Goal: Contribute content: Add original content to the website for others to see

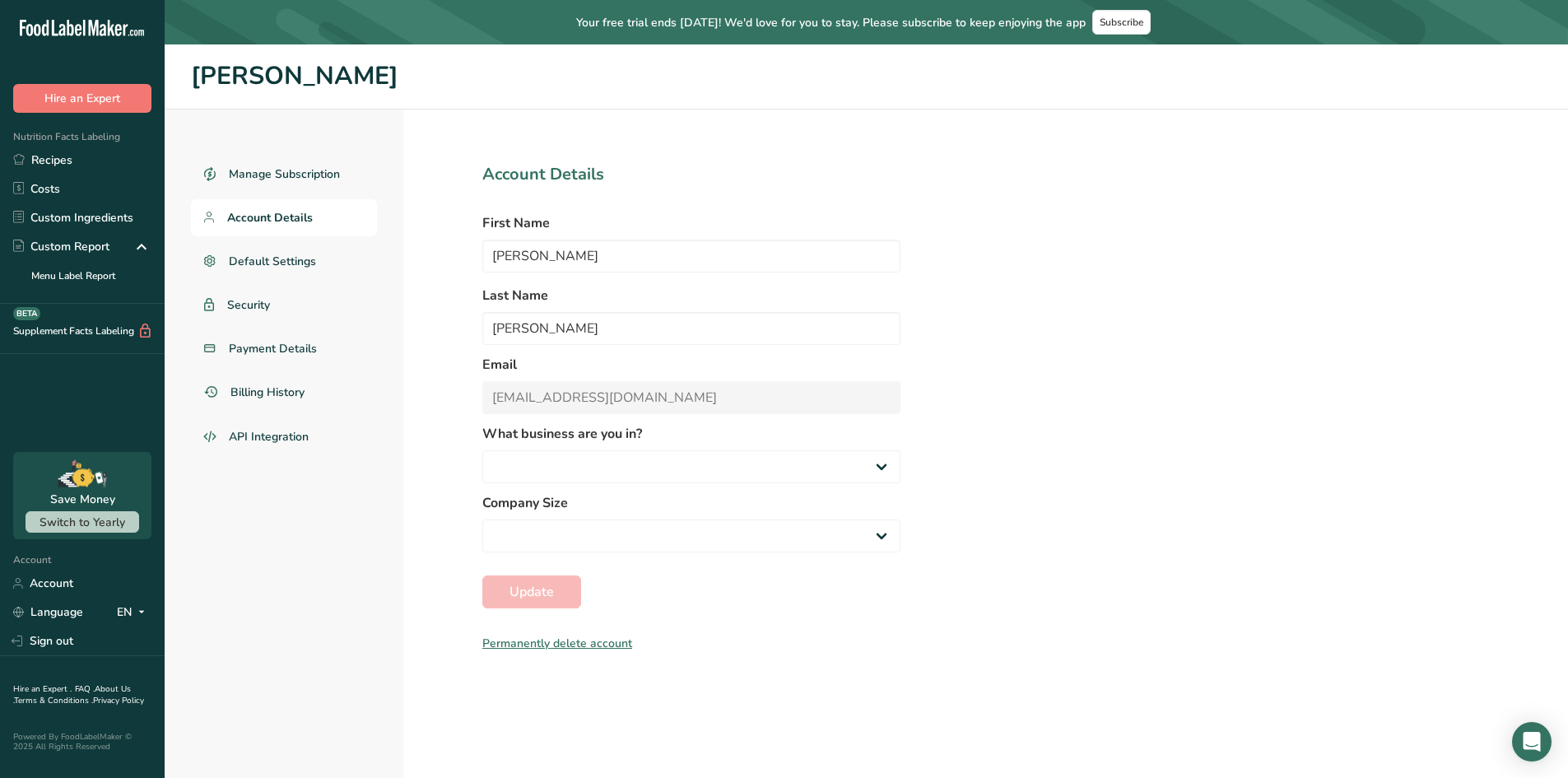
select select "2"
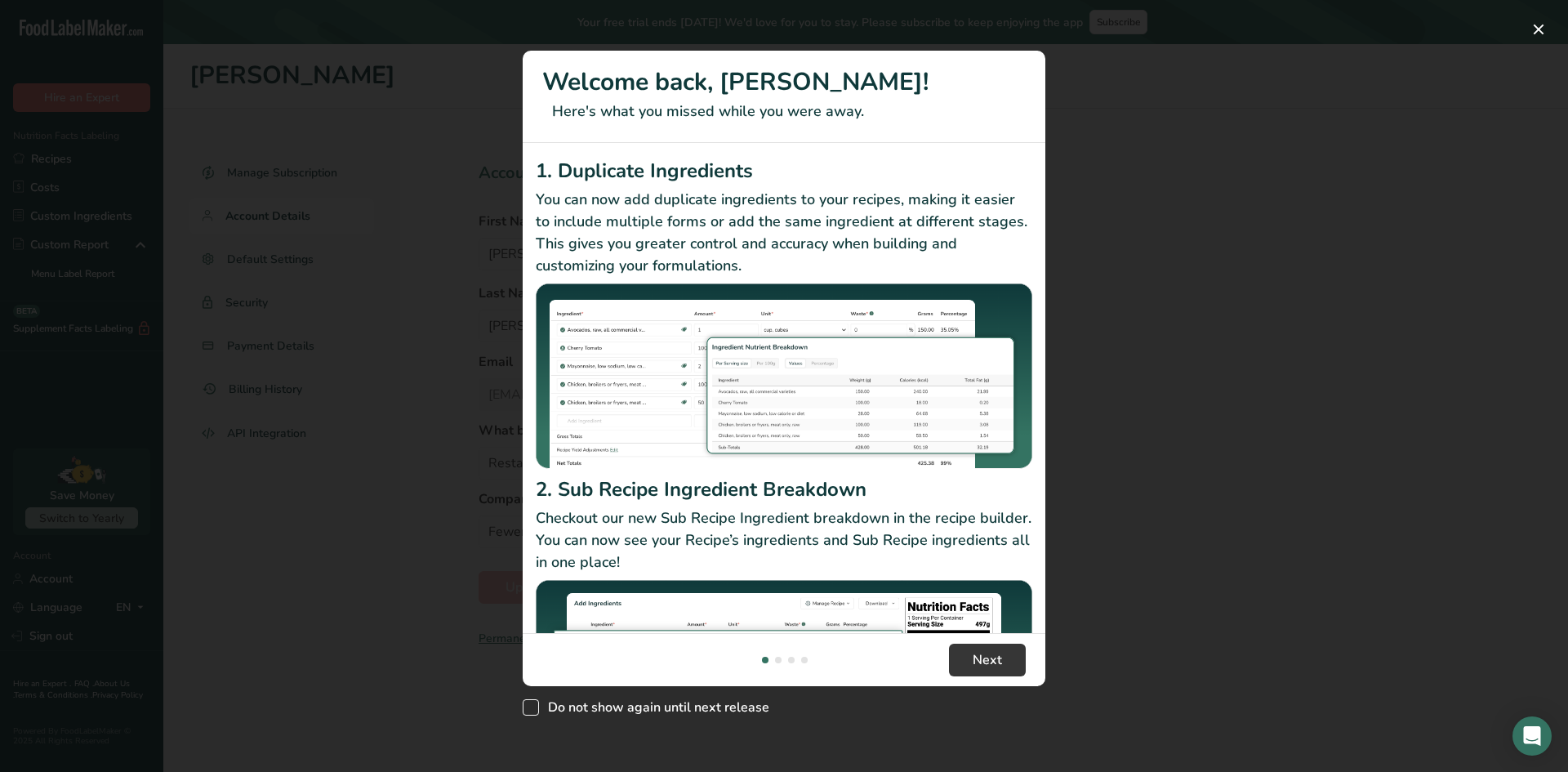
click at [581, 704] on span "Do not show again until next release" at bounding box center [653, 707] width 230 height 17
click at [533, 704] on input "Do not show again until next release" at bounding box center [528, 708] width 11 height 11
checkbox input "true"
click at [979, 664] on span "Next" at bounding box center [988, 660] width 30 height 20
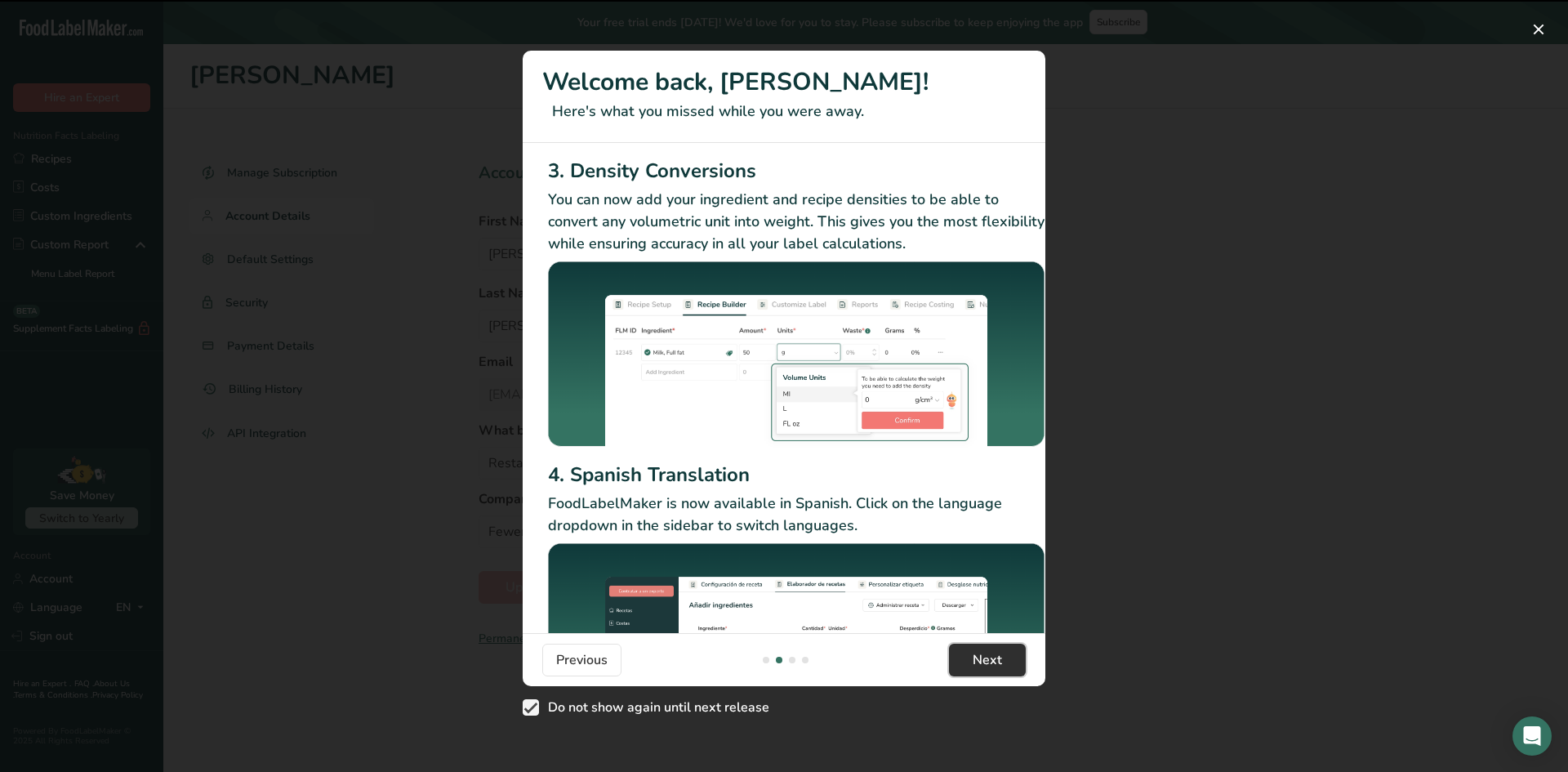
click at [979, 661] on span "Next" at bounding box center [988, 660] width 30 height 20
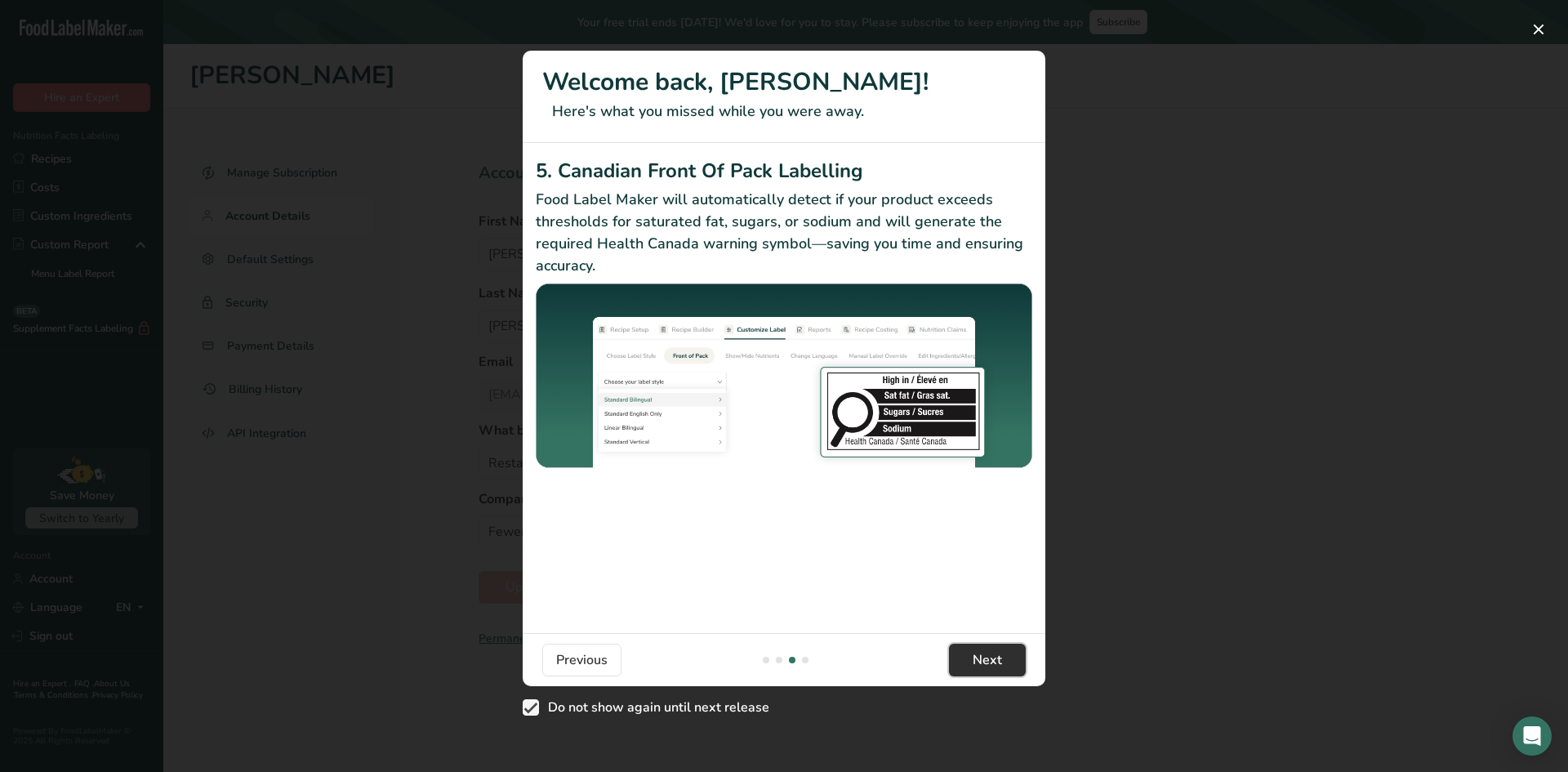
click at [979, 661] on span "Next" at bounding box center [988, 660] width 30 height 20
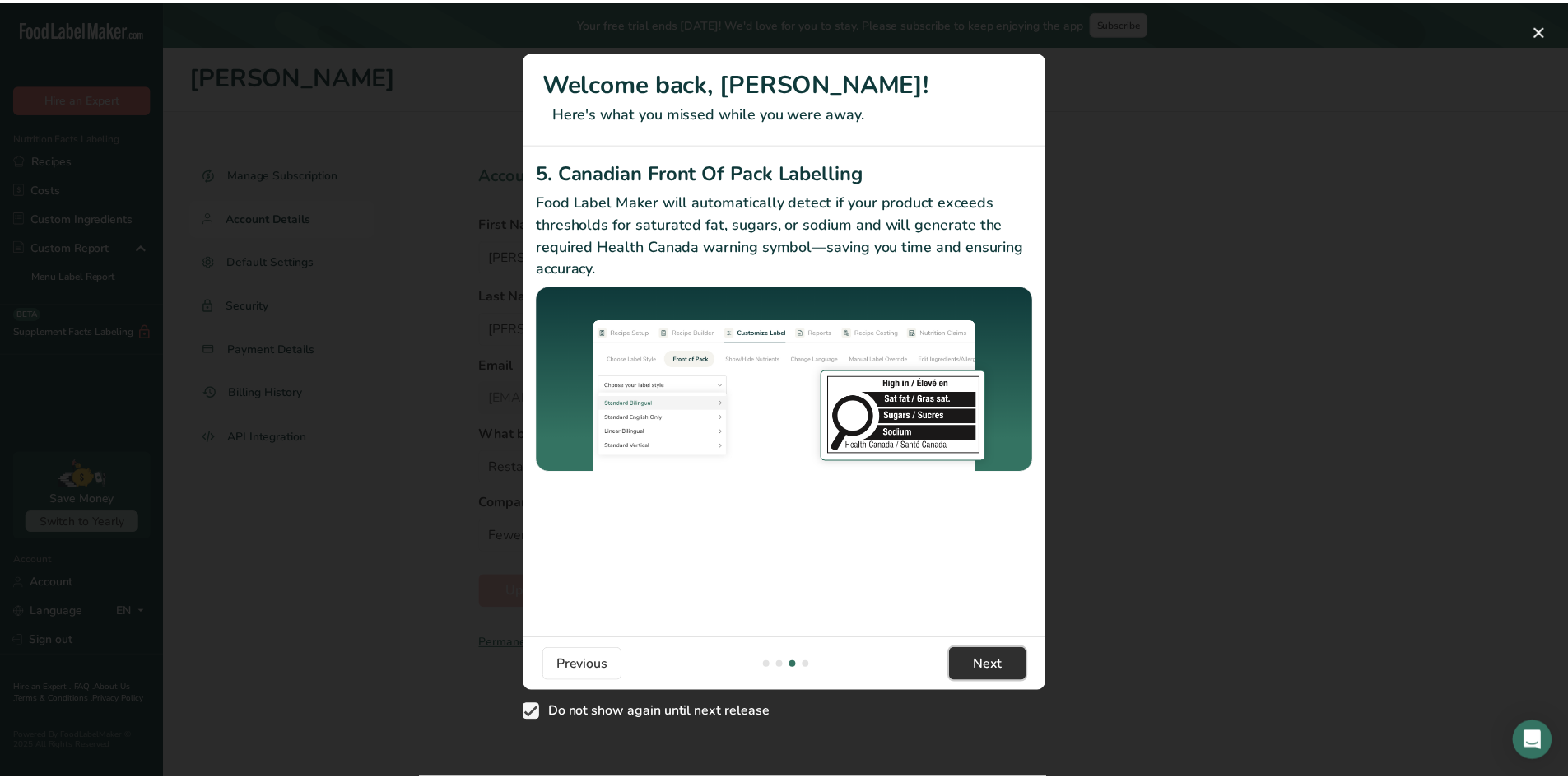
scroll to position [0, 1568]
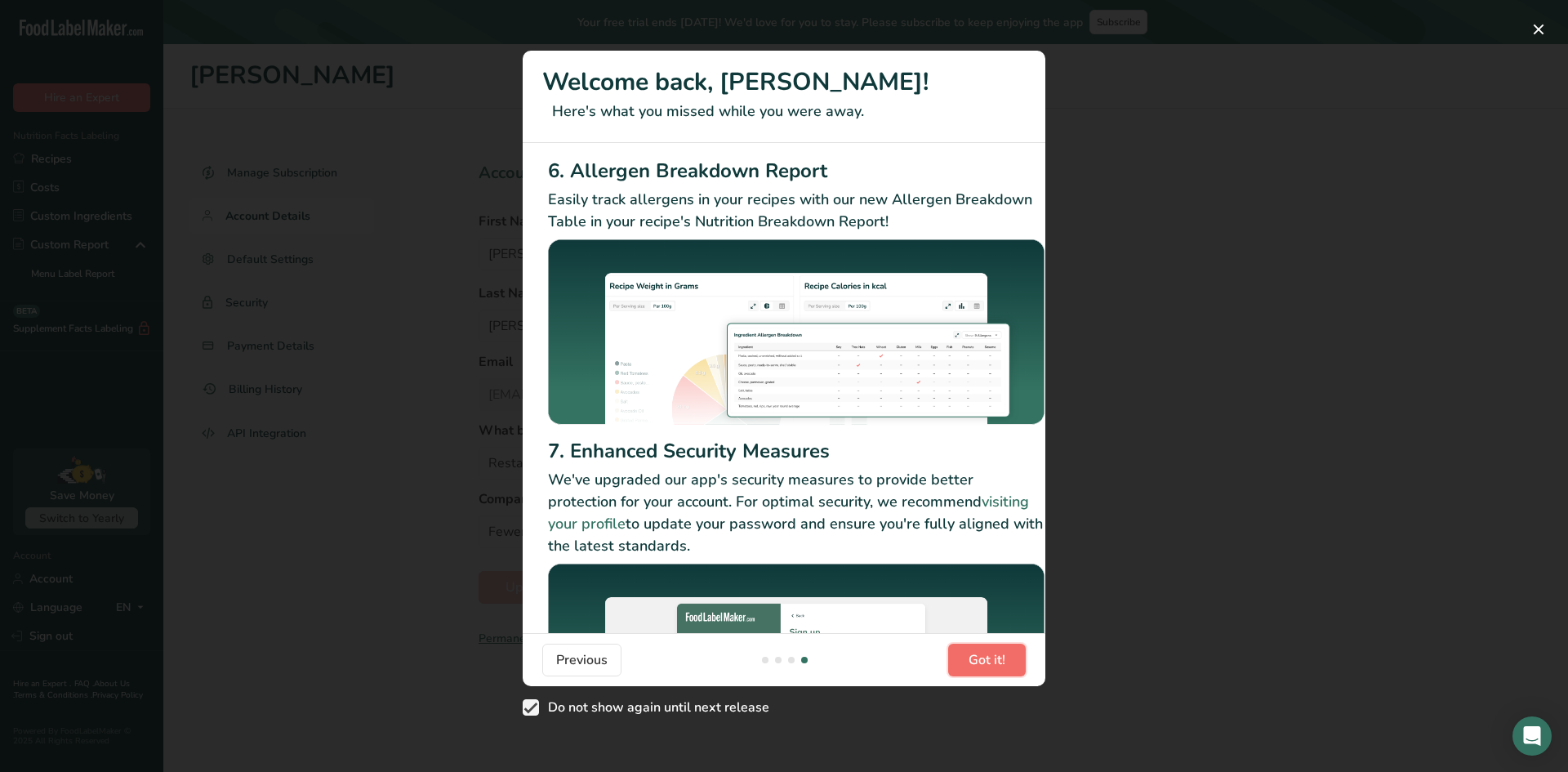
click at [979, 661] on span "Got it!" at bounding box center [986, 660] width 37 height 20
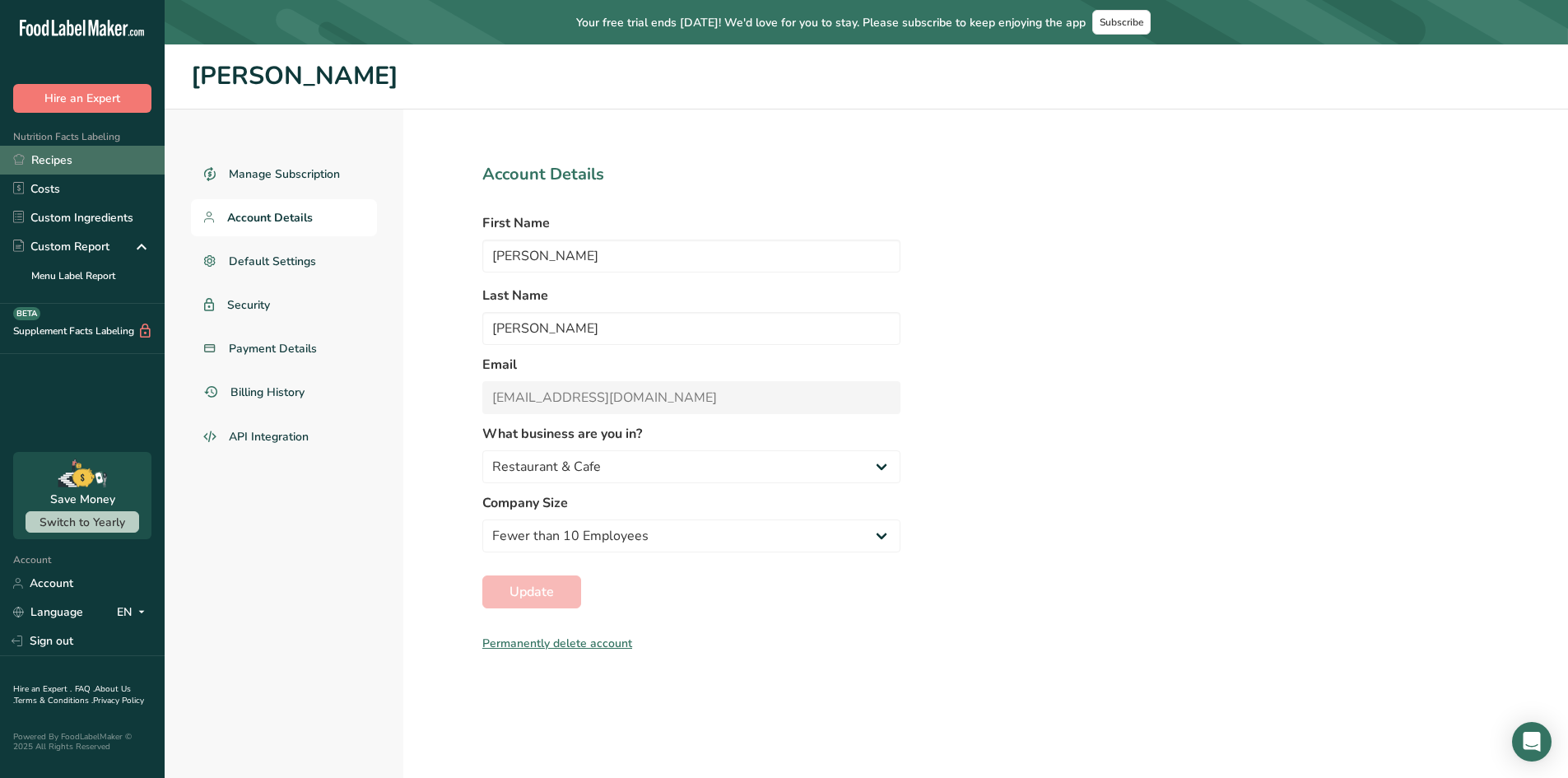
click at [79, 157] on link "Recipes" at bounding box center [83, 159] width 165 height 29
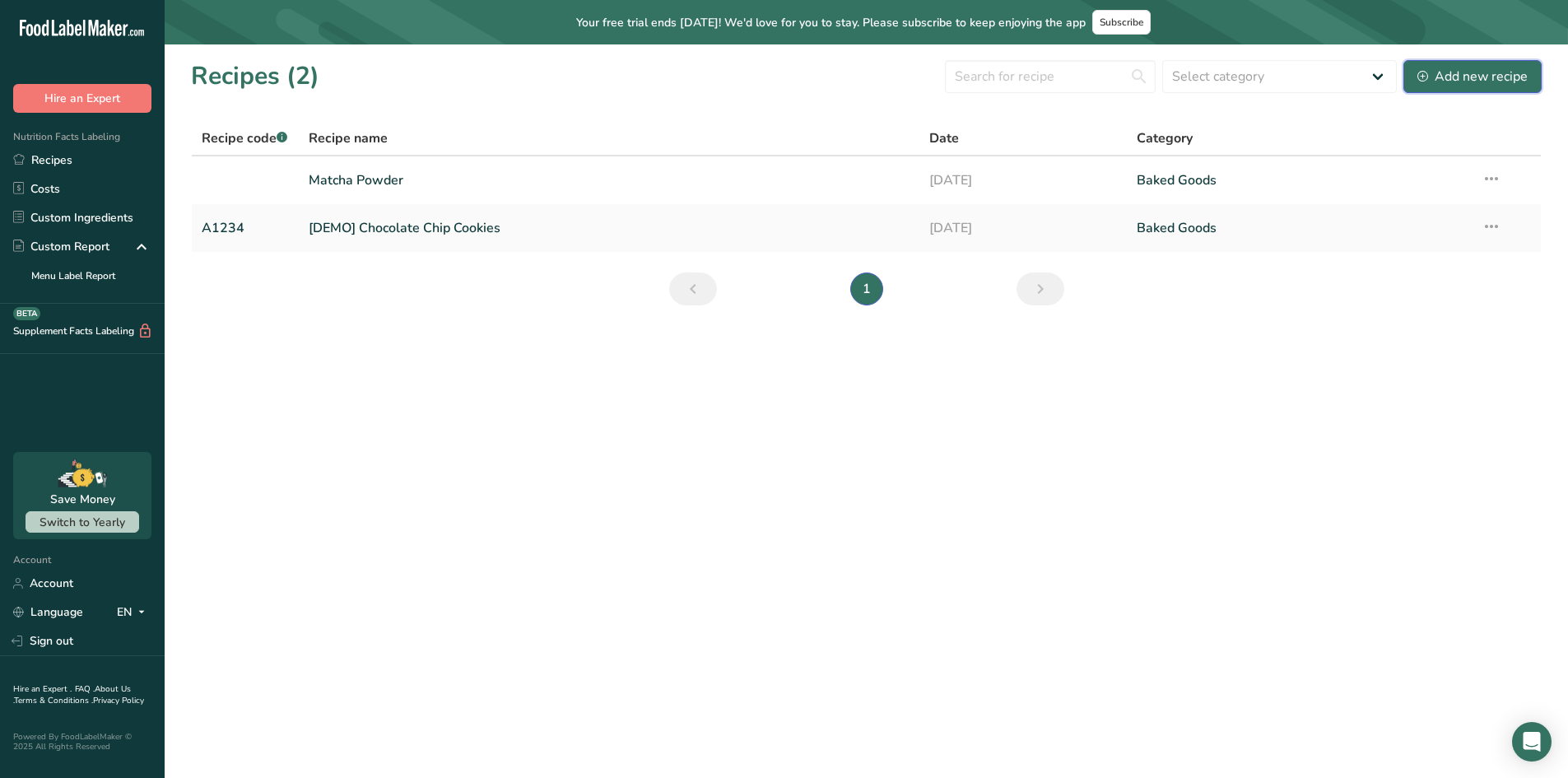
click at [1493, 81] on div "Add new recipe" at bounding box center [1472, 77] width 110 height 20
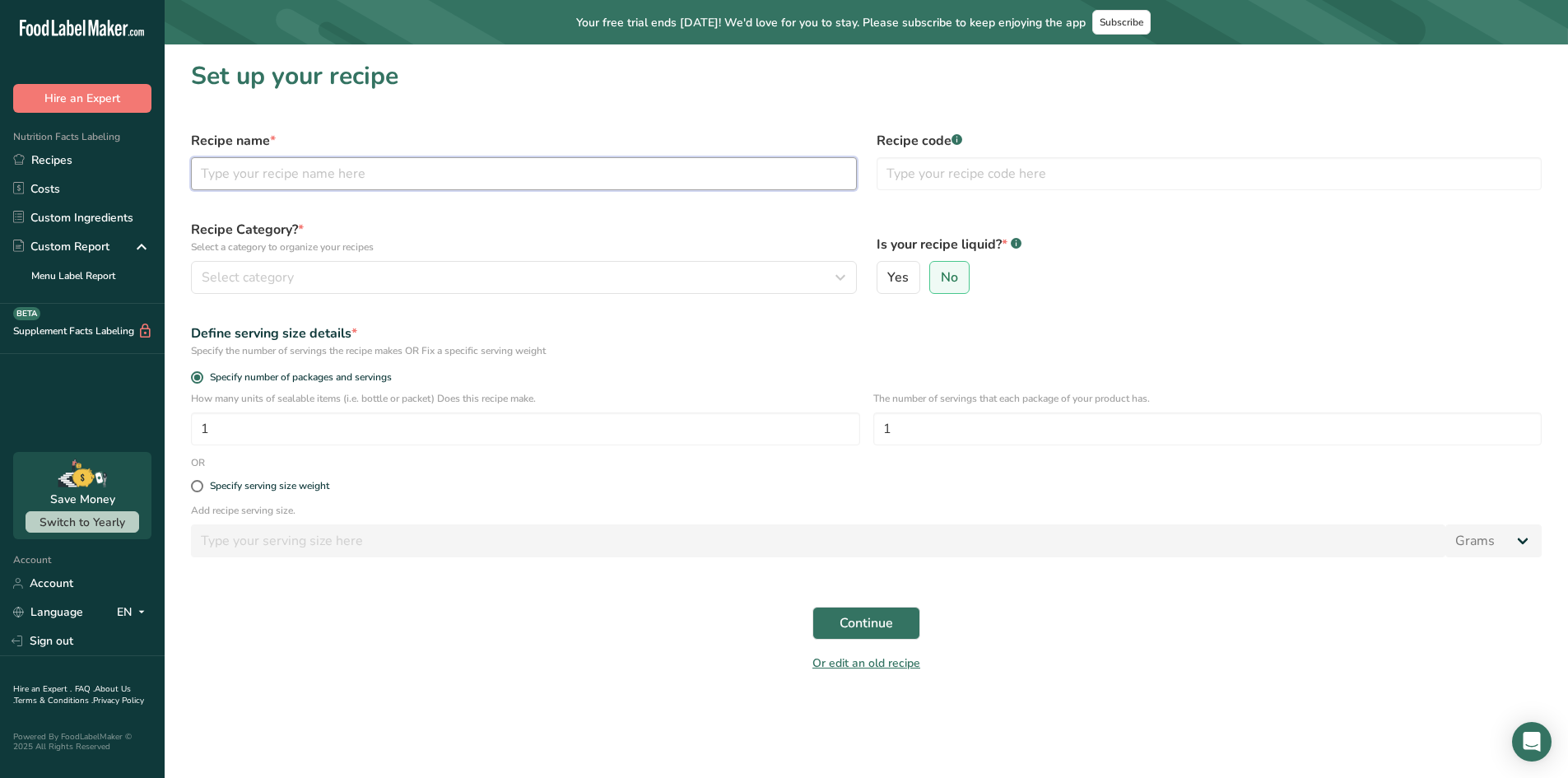
click at [445, 177] on input "text" at bounding box center [523, 173] width 666 height 33
click at [394, 132] on label "Recipe name *" at bounding box center [523, 141] width 666 height 20
drag, startPoint x: 431, startPoint y: 192, endPoint x: 432, endPoint y: 181, distance: 11.0
click at [430, 191] on div "Recipe name *" at bounding box center [523, 160] width 686 height 79
click at [434, 177] on input "text" at bounding box center [523, 173] width 666 height 33
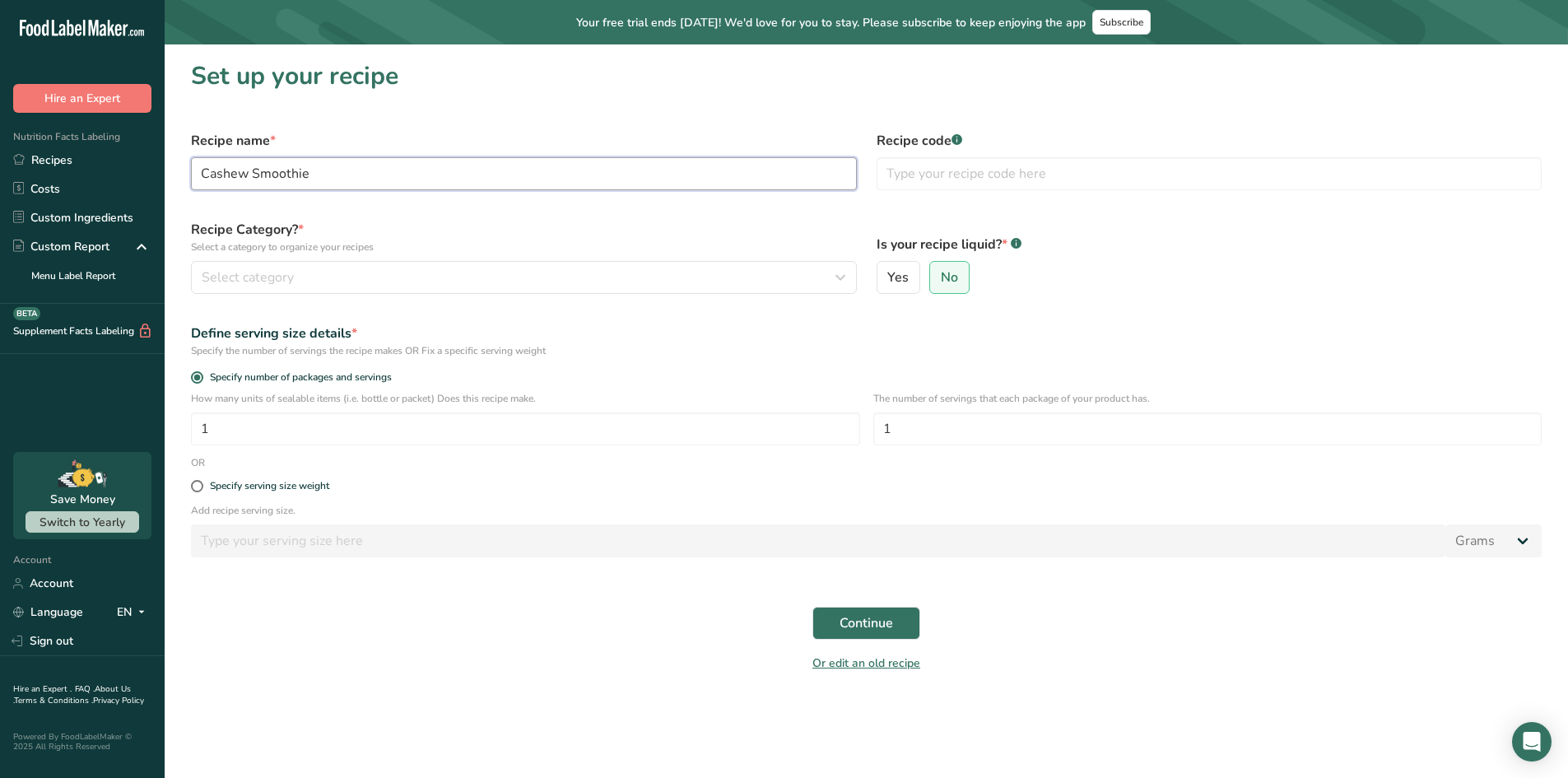
type input "Cashew Smoothie"
drag, startPoint x: 565, startPoint y: 216, endPoint x: 400, endPoint y: 232, distance: 165.8
click at [565, 217] on div "Recipe Category? * Select a category to organize your recipes Select category S…" at bounding box center [523, 257] width 686 height 94
click at [201, 253] on p "Select a category to organize your recipes" at bounding box center [523, 247] width 666 height 15
click at [224, 272] on span "Select category" at bounding box center [248, 278] width 93 height 20
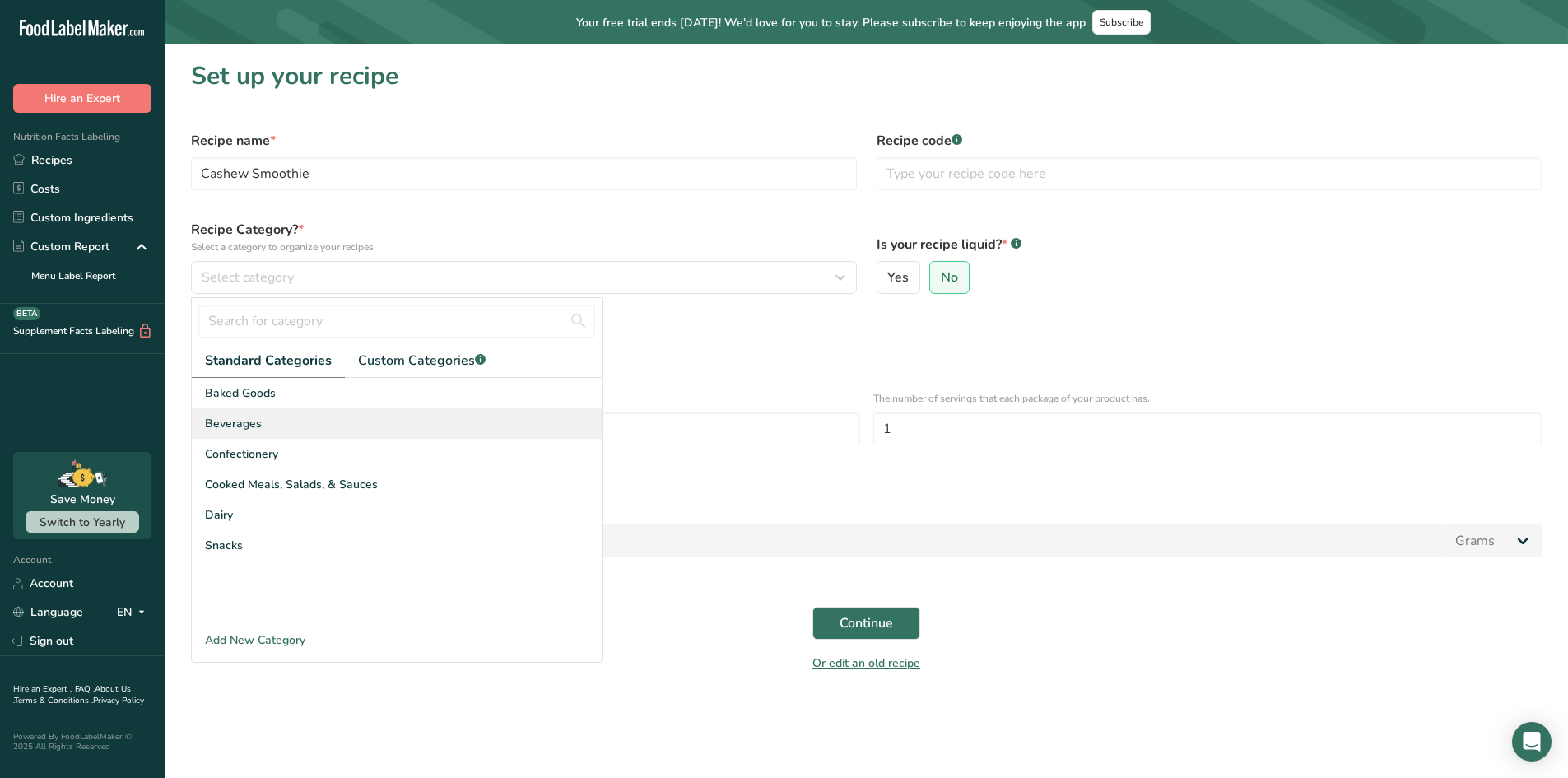
click at [261, 414] on div "Beverages" at bounding box center [397, 423] width 410 height 31
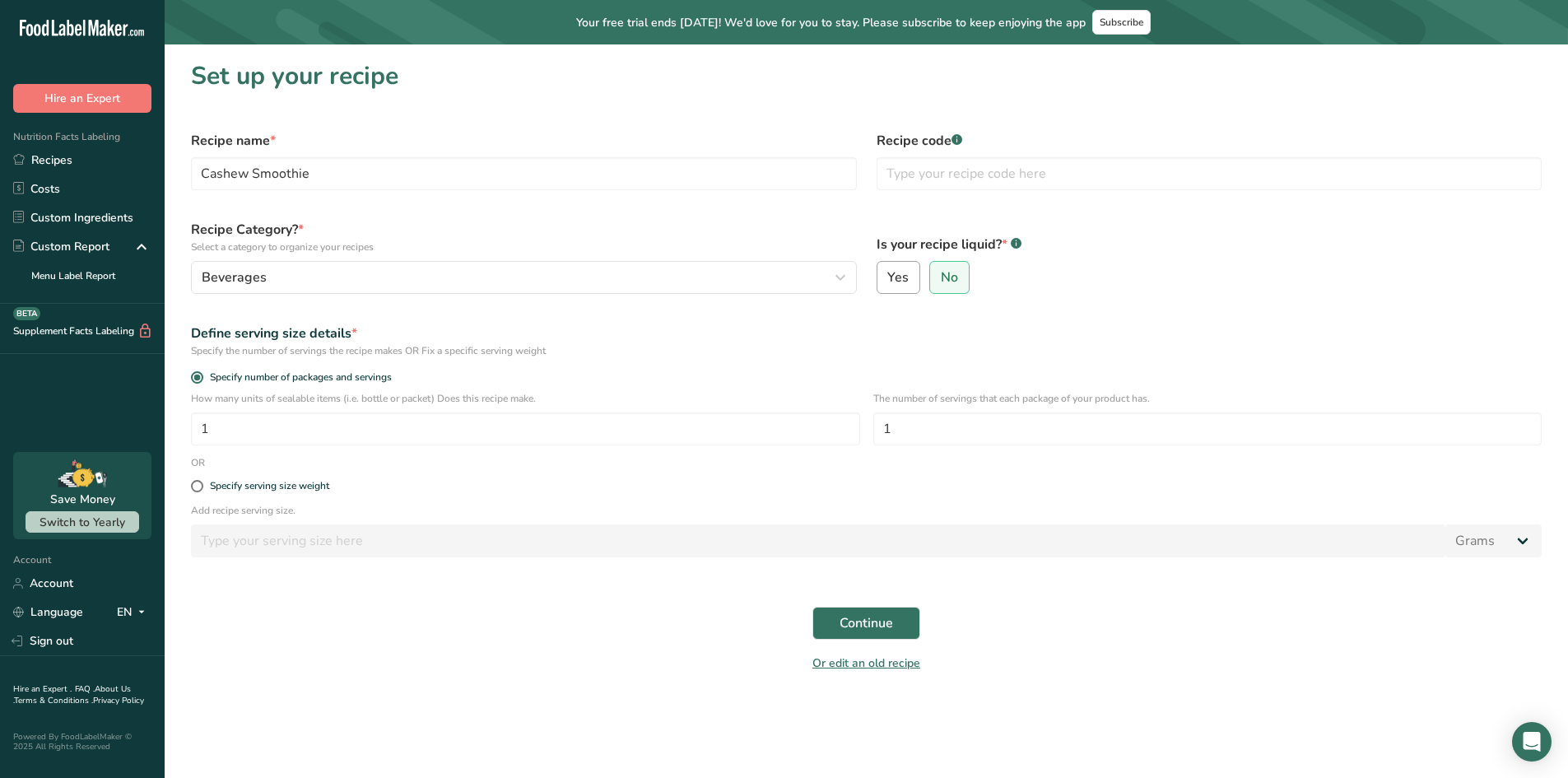
click at [892, 280] on span "Yes" at bounding box center [898, 278] width 22 height 17
click at [888, 280] on input "Yes" at bounding box center [882, 278] width 11 height 11
radio input "true"
radio input "false"
select select "22"
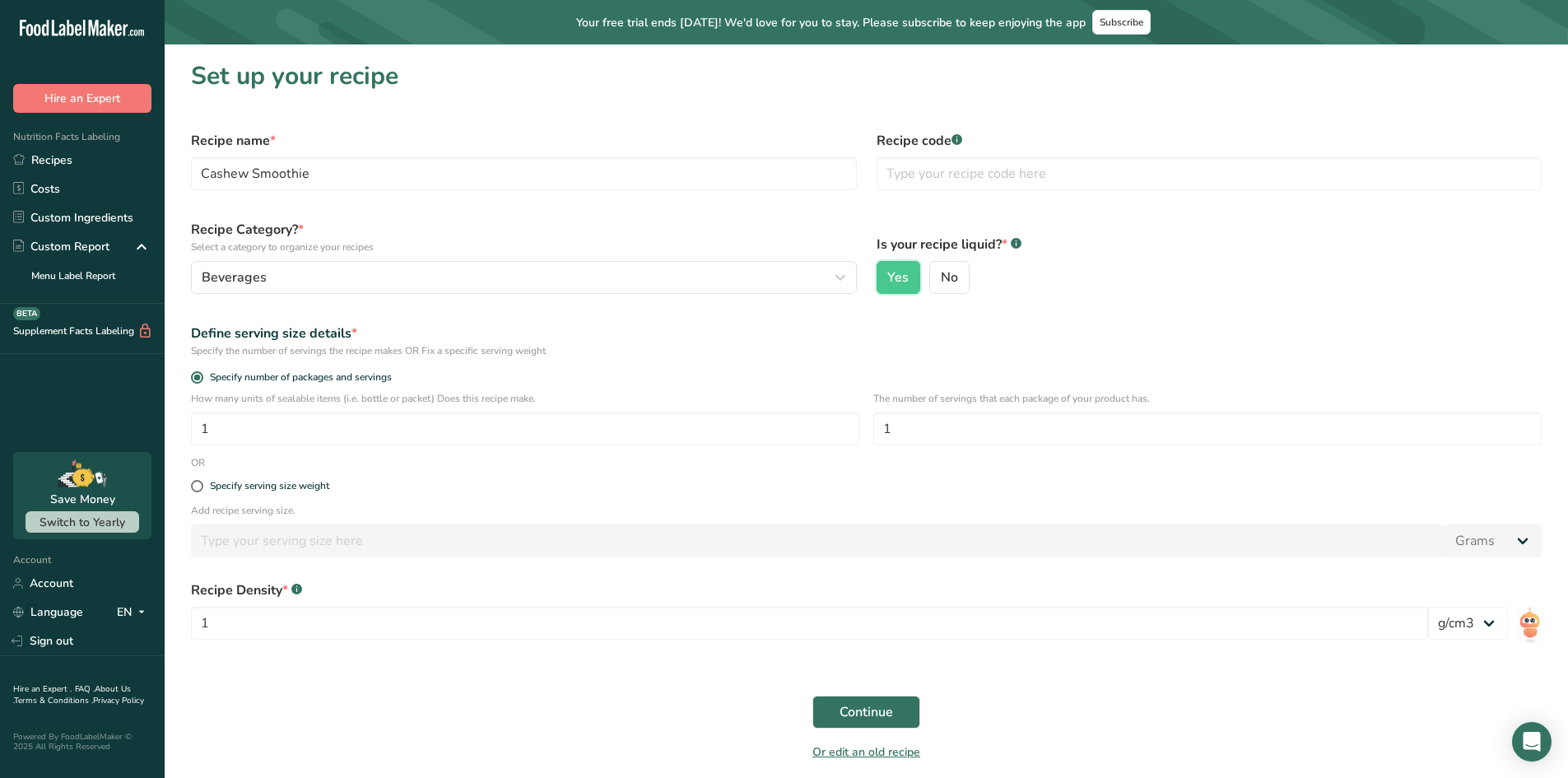
scroll to position [63, 0]
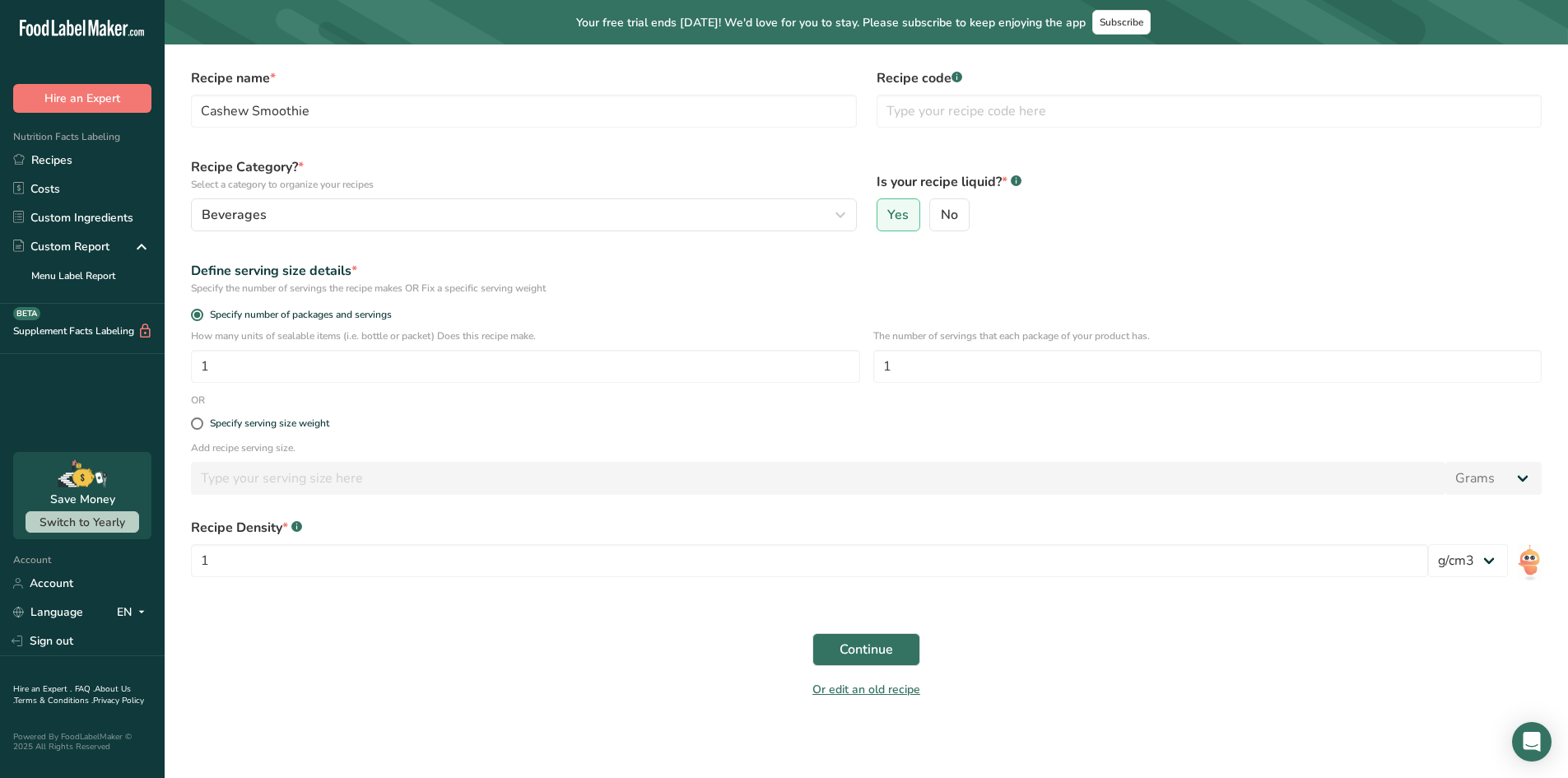
drag, startPoint x: 227, startPoint y: 315, endPoint x: 346, endPoint y: 322, distance: 119.2
click at [328, 324] on div "Specify number of packages and servings" at bounding box center [867, 316] width 1371 height 23
click at [196, 424] on span at bounding box center [197, 424] width 12 height 12
click at [196, 424] on input "Specify serving size weight" at bounding box center [196, 423] width 11 height 11
radio input "true"
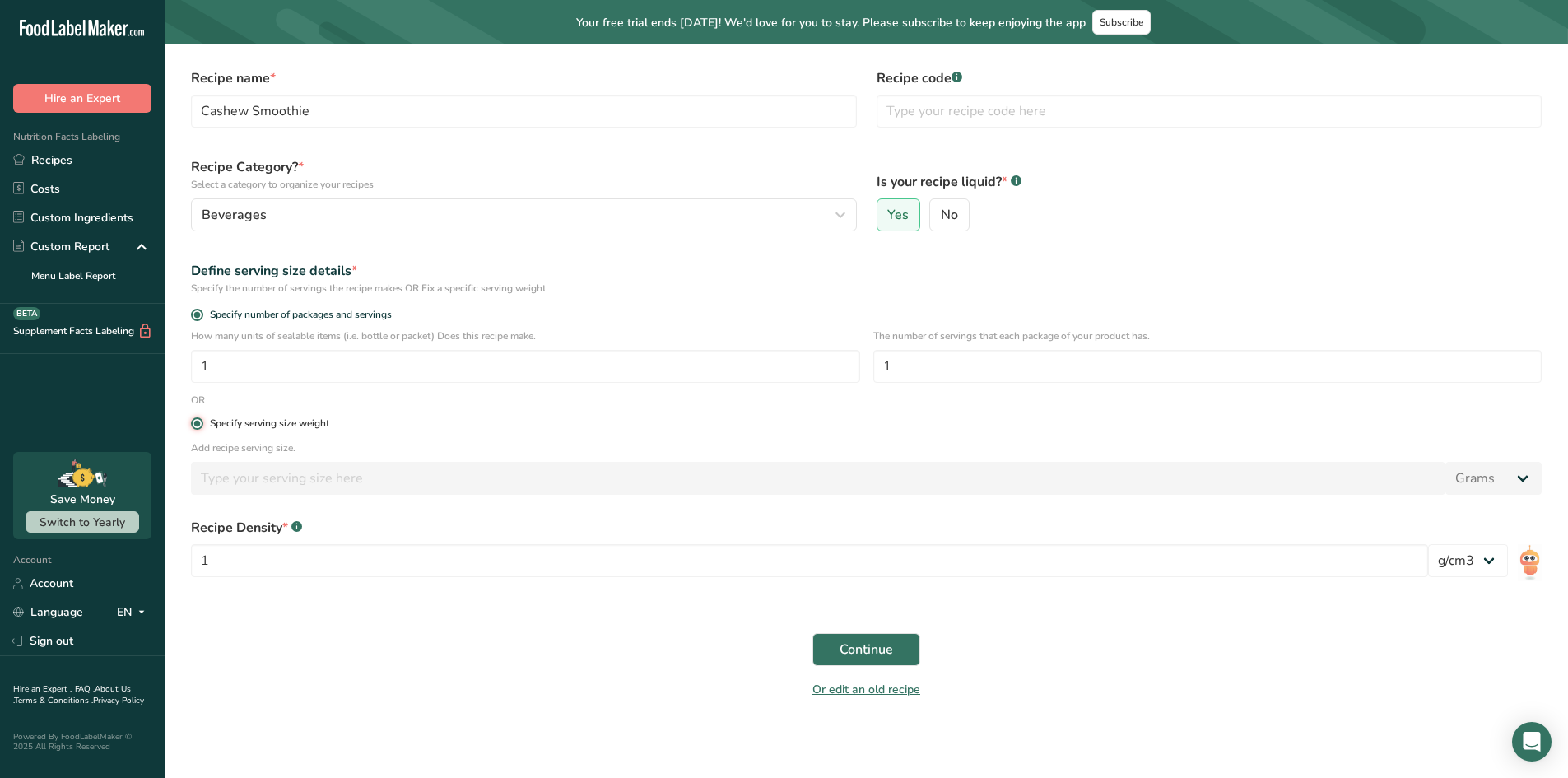
radio input "false"
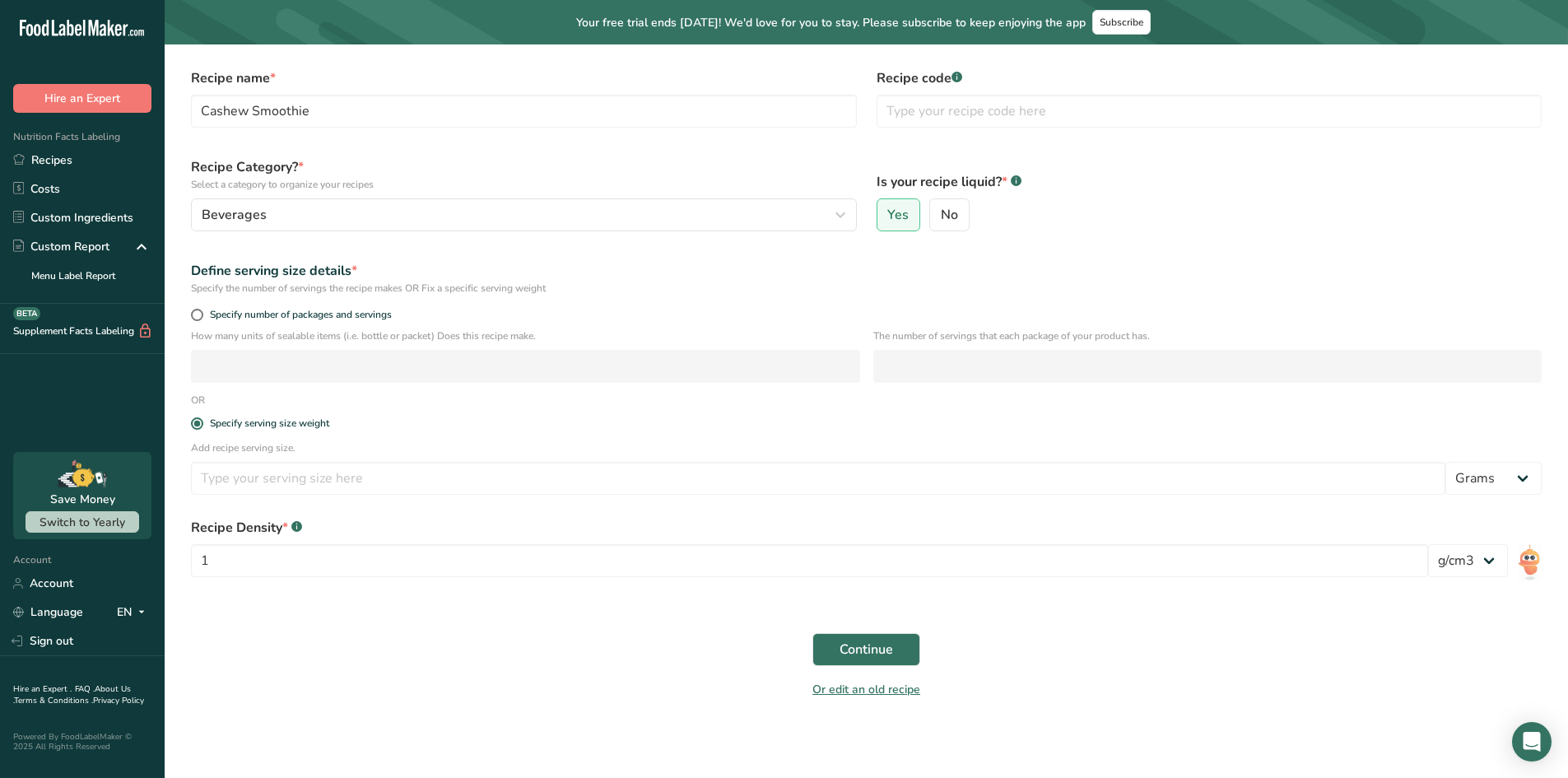
click at [298, 451] on p "Add recipe serving size." at bounding box center [867, 448] width 1351 height 15
click at [270, 485] on input "number" at bounding box center [818, 478] width 1255 height 33
type input "20"
click at [221, 558] on input "1" at bounding box center [810, 560] width 1238 height 33
drag, startPoint x: 540, startPoint y: 664, endPoint x: 575, endPoint y: 664, distance: 35.0
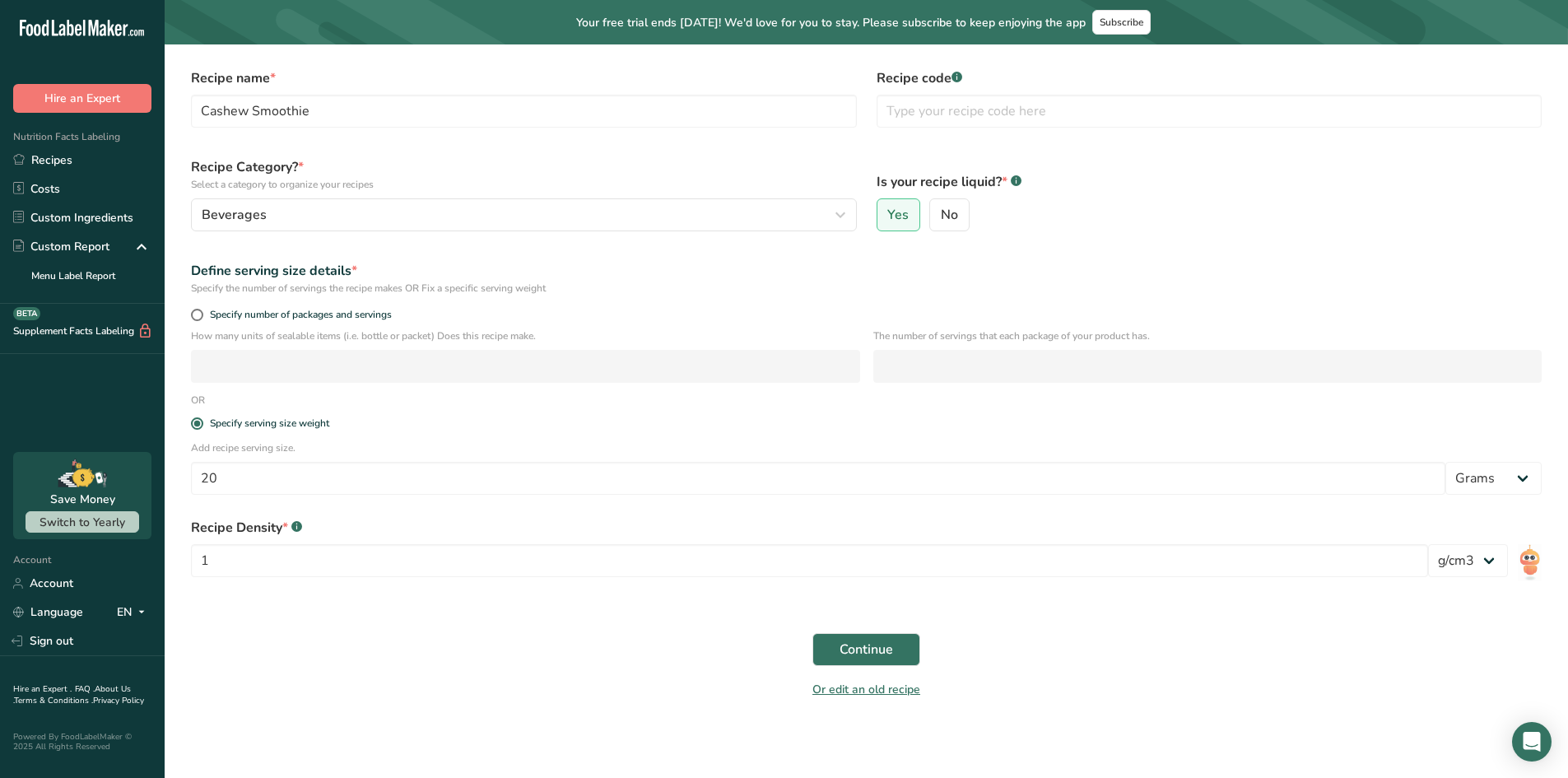
click at [555, 664] on div "Continue" at bounding box center [867, 649] width 1371 height 53
click at [1530, 482] on select "Grams kg mg mcg lb oz l mL fl oz tbsp tsp cup qt gallon" at bounding box center [1493, 478] width 97 height 33
select select "18"
click at [1446, 462] on select "Grams kg mg mcg lb oz l mL fl oz tbsp tsp cup qt gallon" at bounding box center [1493, 478] width 97 height 33
click at [1464, 561] on select "lb/ft3 g/cm3" at bounding box center [1469, 560] width 80 height 33
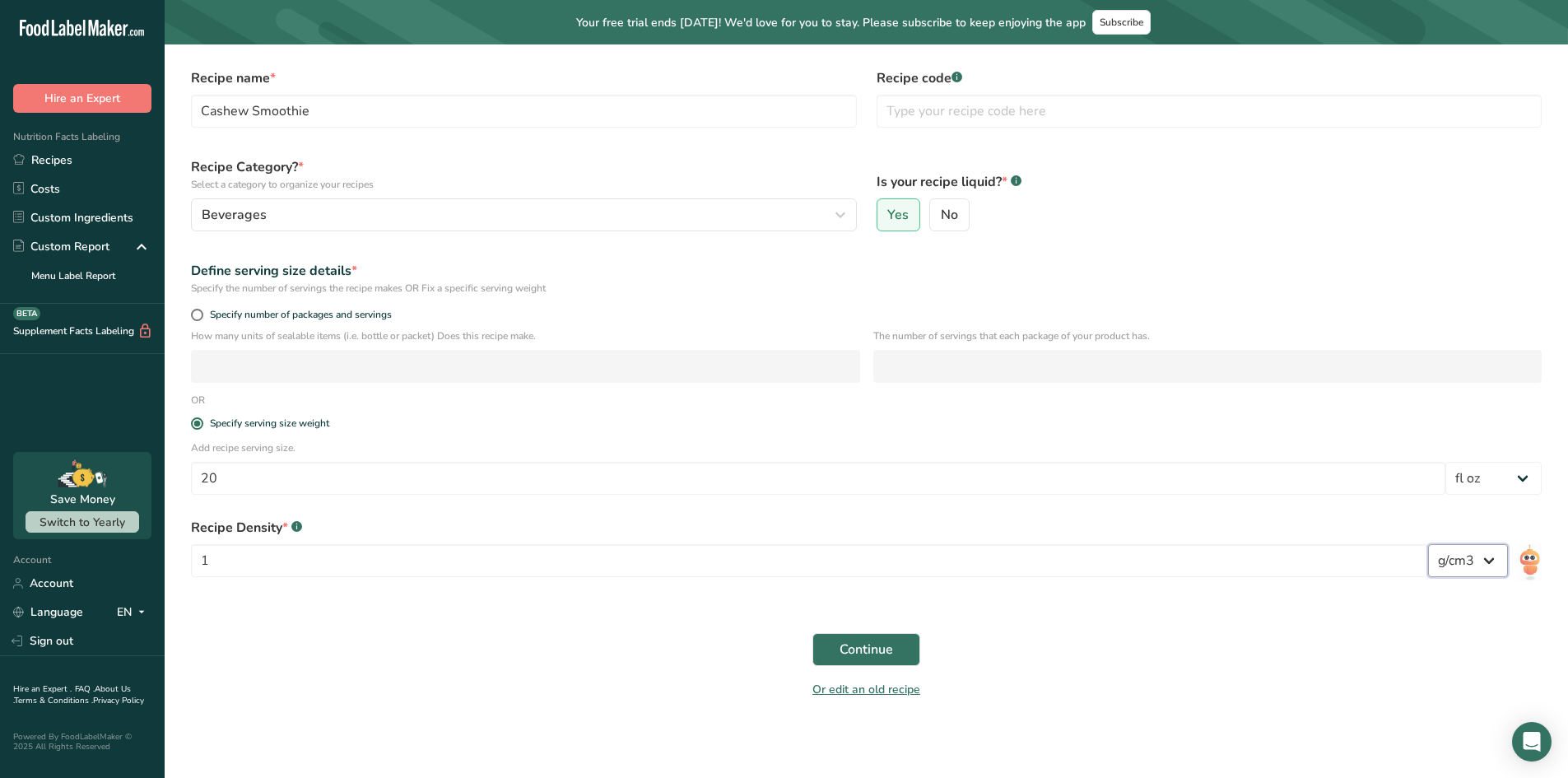
click at [1464, 561] on select "lb/ft3 g/cm3" at bounding box center [1469, 560] width 80 height 33
drag, startPoint x: 1455, startPoint y: 550, endPoint x: 1495, endPoint y: 557, distance: 40.6
click at [1460, 551] on select "lb/ft3 g/cm3" at bounding box center [1469, 560] width 80 height 33
select select "23"
click at [1429, 544] on select "lb/ft3 g/cm3" at bounding box center [1469, 560] width 80 height 33
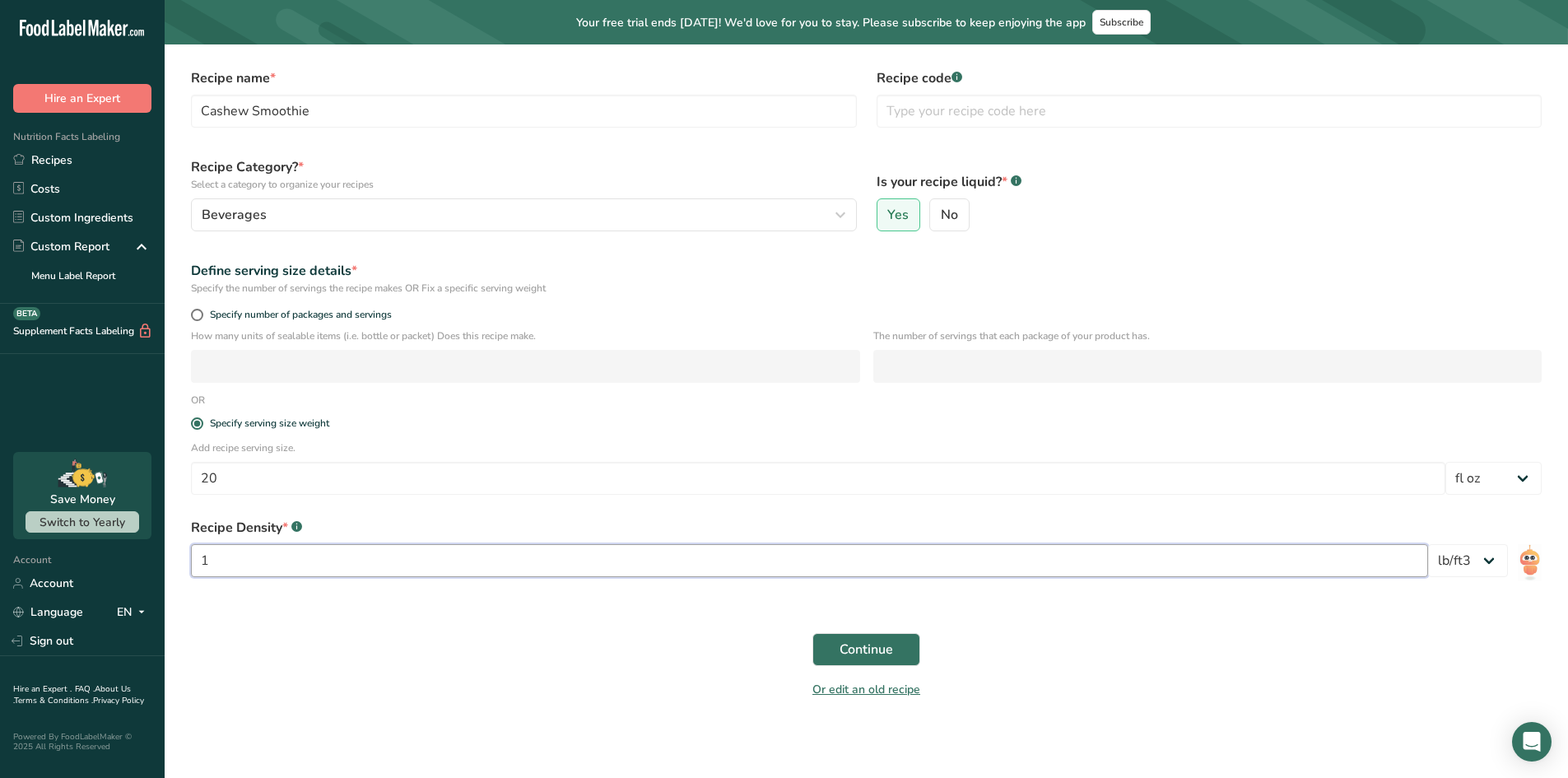
drag, startPoint x: 266, startPoint y: 566, endPoint x: 0, endPoint y: 566, distance: 266.0
click at [0, 565] on div ".a-20{fill:#fff;} Hire an Expert Nutrition Facts Labeling Recipes Costs Custom …" at bounding box center [784, 357] width 1568 height 841
drag, startPoint x: 990, startPoint y: 592, endPoint x: 976, endPoint y: 592, distance: 14.0
click at [990, 592] on div "Recipe Density * .a-a{fill:#347362;}.b-a{fill:#fff;} 1 lb/ft3 g/cm3" at bounding box center [867, 552] width 1371 height 89
click at [215, 556] on input "1" at bounding box center [810, 560] width 1238 height 33
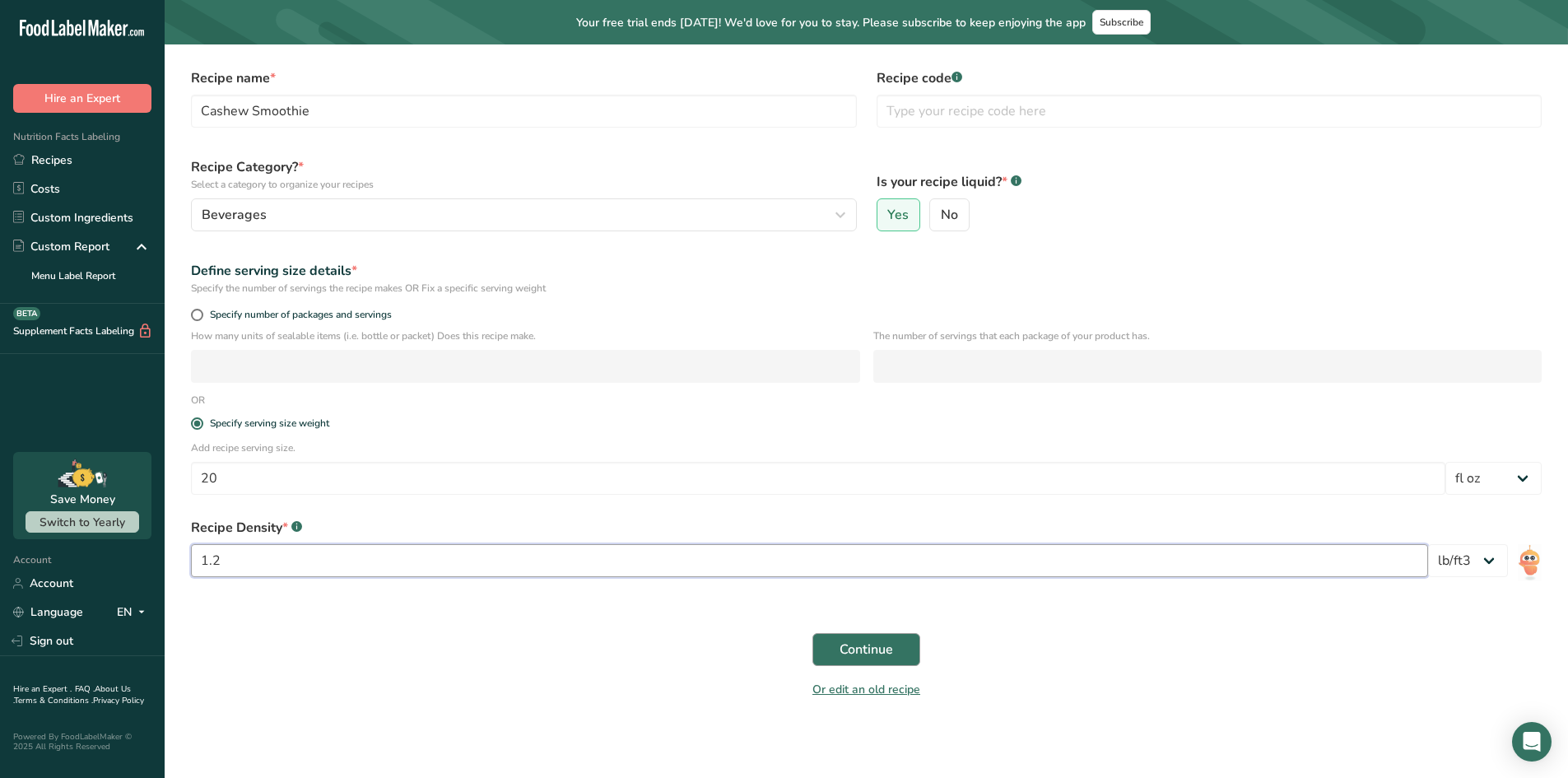
type input "1.2"
click at [890, 655] on span "Continue" at bounding box center [867, 650] width 54 height 20
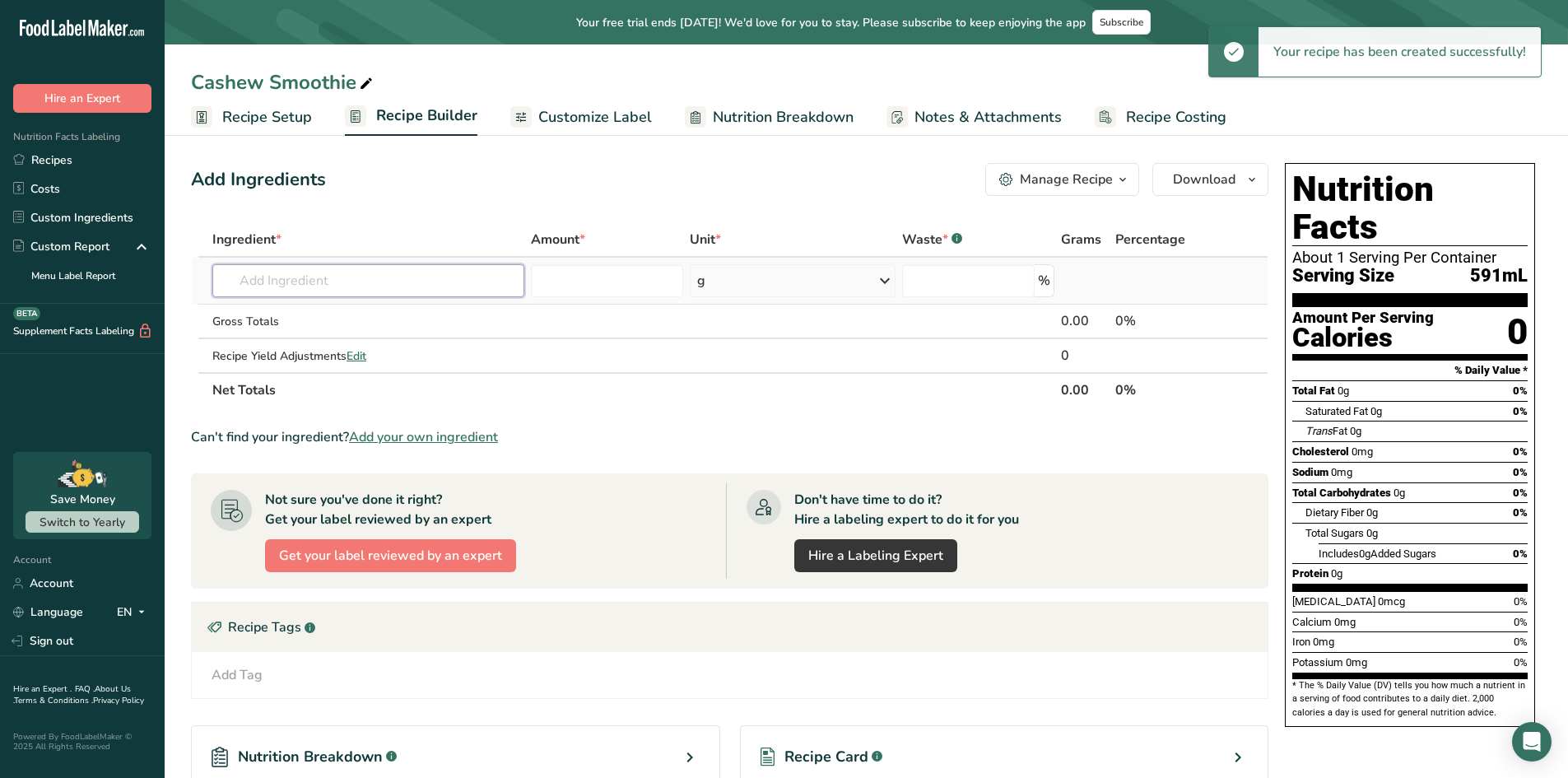
click at [440, 271] on input "text" at bounding box center [369, 281] width 312 height 33
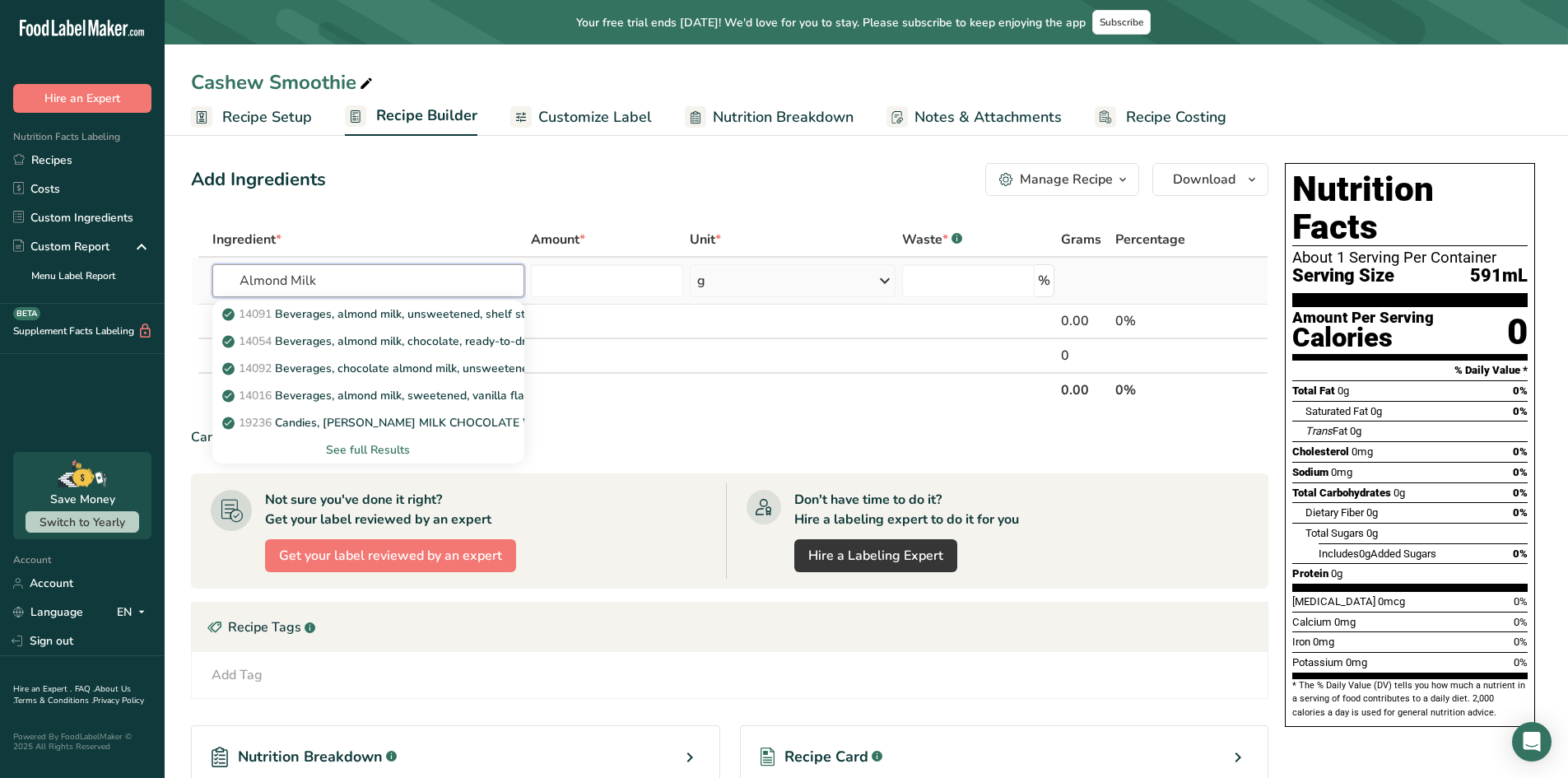
type input "Almond Milk"
click at [345, 447] on div "See full Results" at bounding box center [368, 450] width 286 height 17
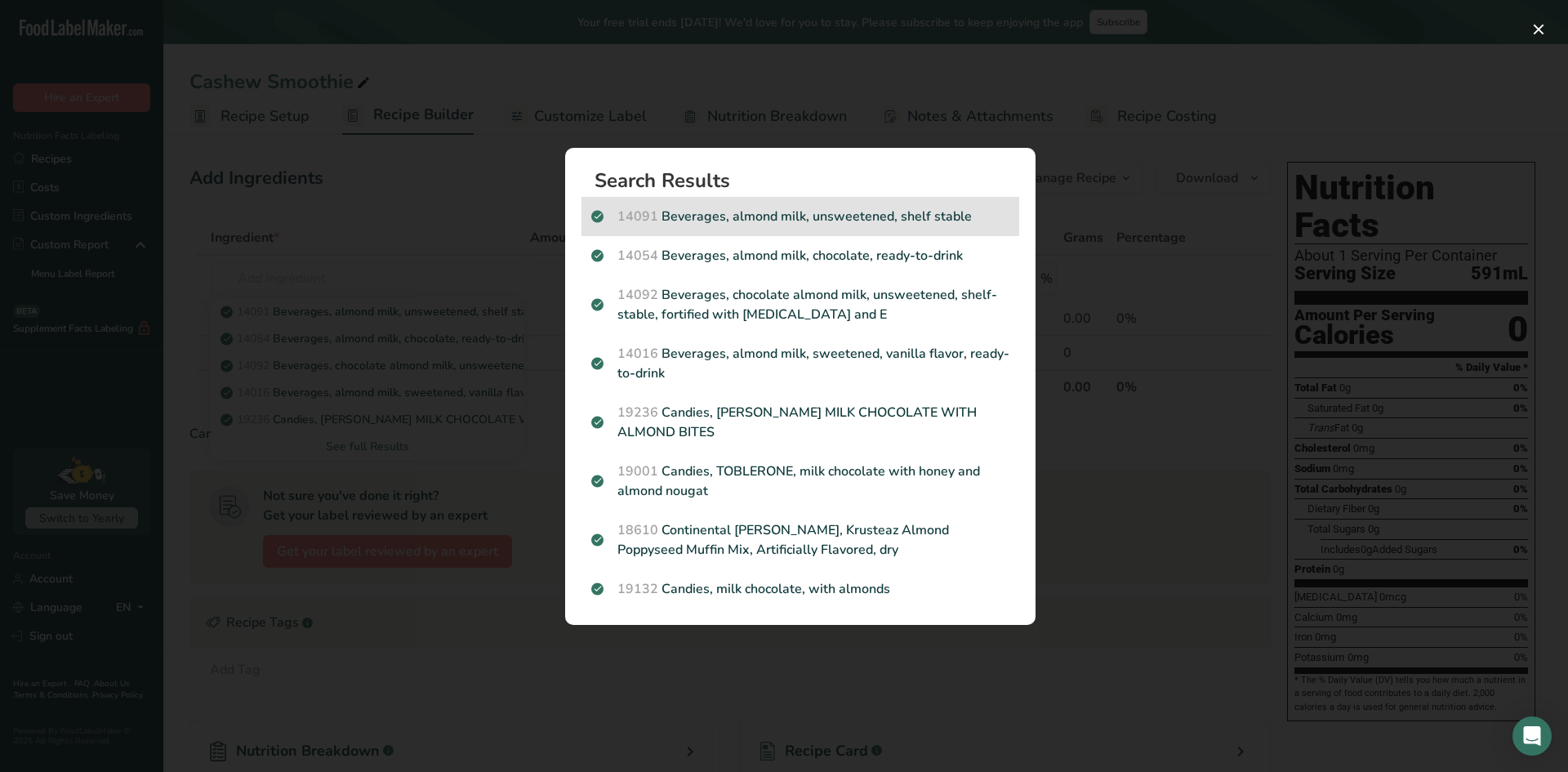
click at [783, 220] on p "14091 Beverages, almond milk, unsweetened, shelf stable" at bounding box center [800, 216] width 418 height 20
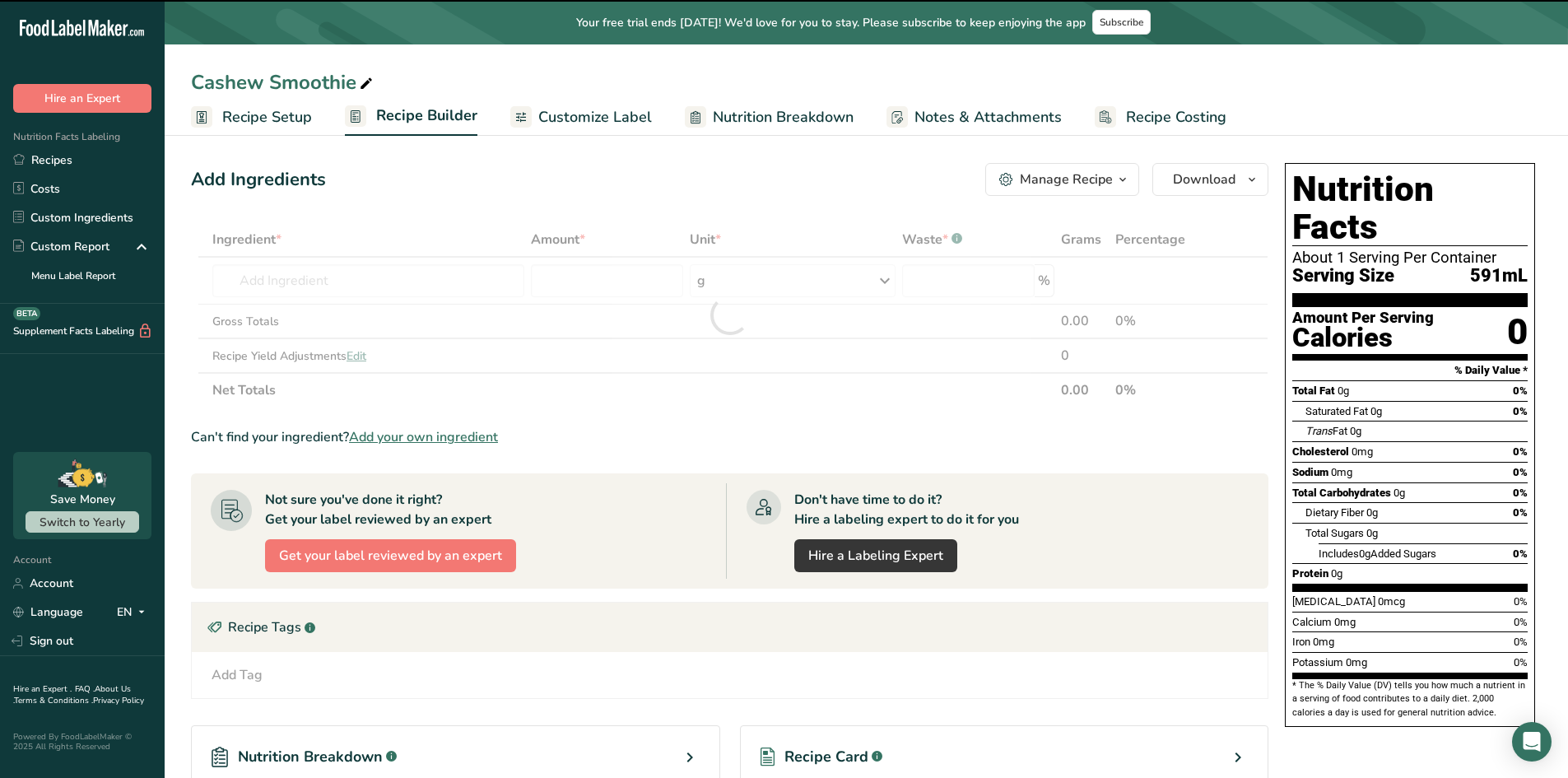
type input "0"
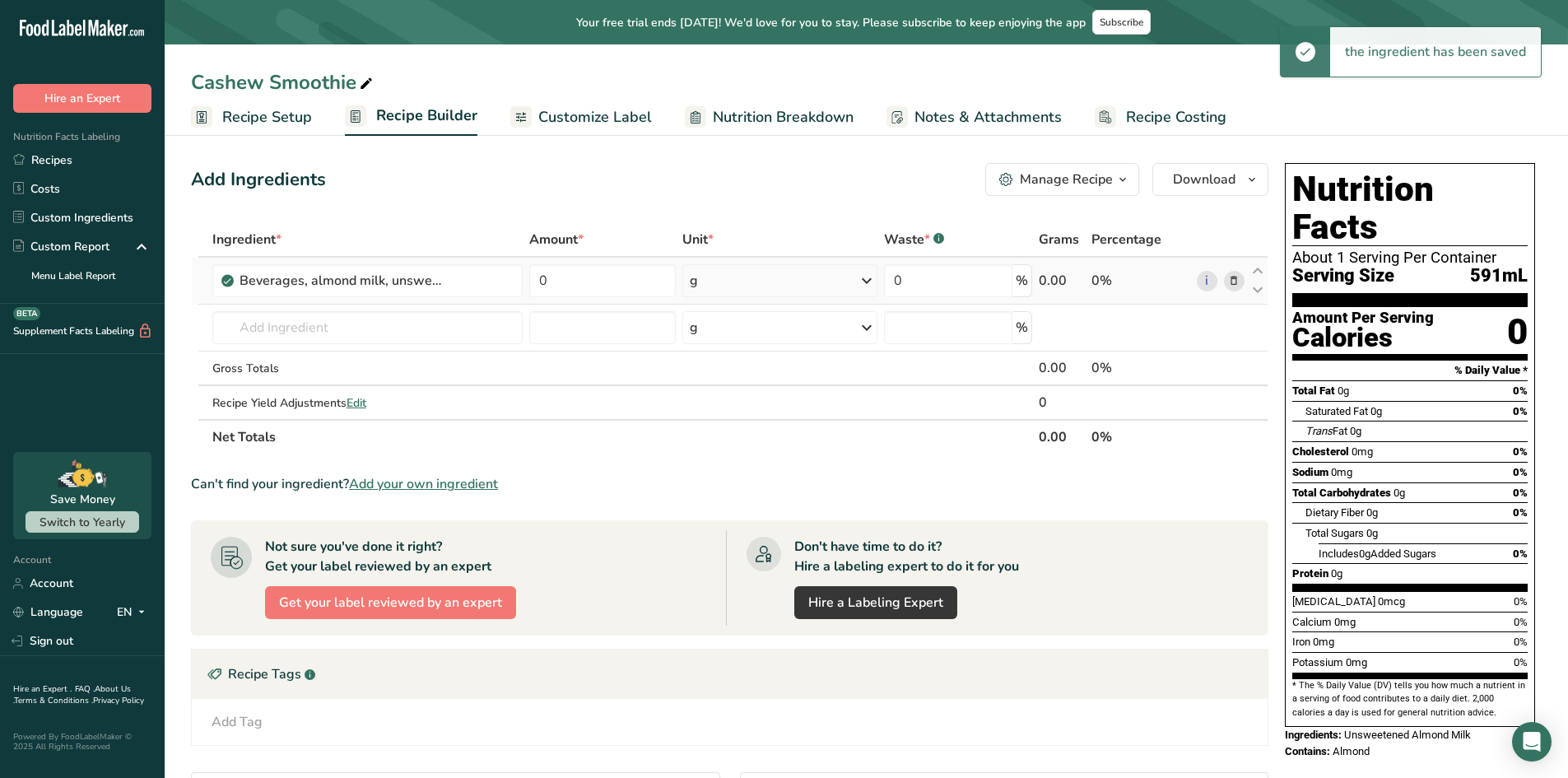
click at [715, 280] on div "g" at bounding box center [780, 281] width 195 height 33
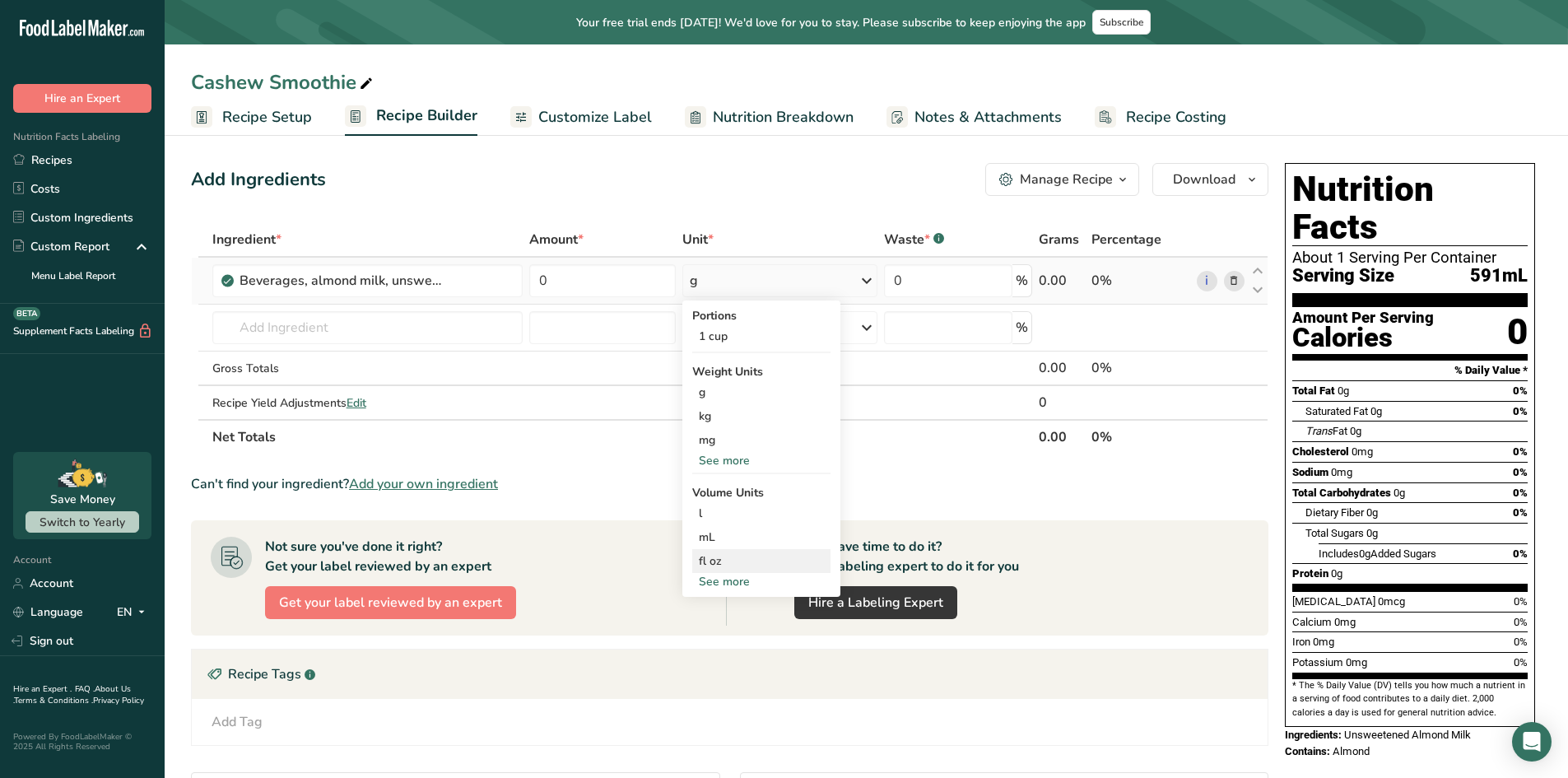
click at [726, 561] on div "fl oz" at bounding box center [762, 560] width 125 height 17
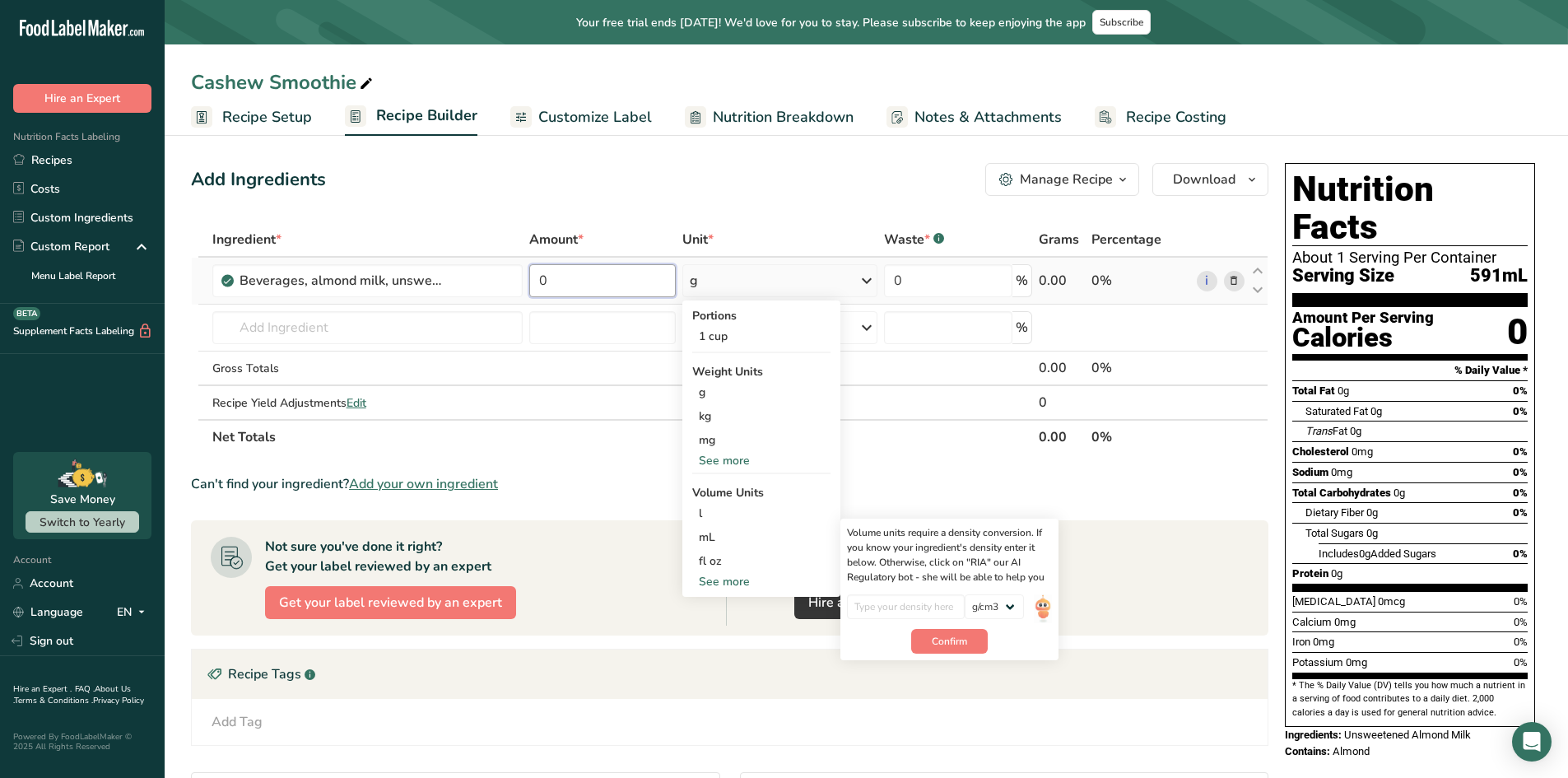
click at [585, 278] on input "0" at bounding box center [603, 281] width 147 height 33
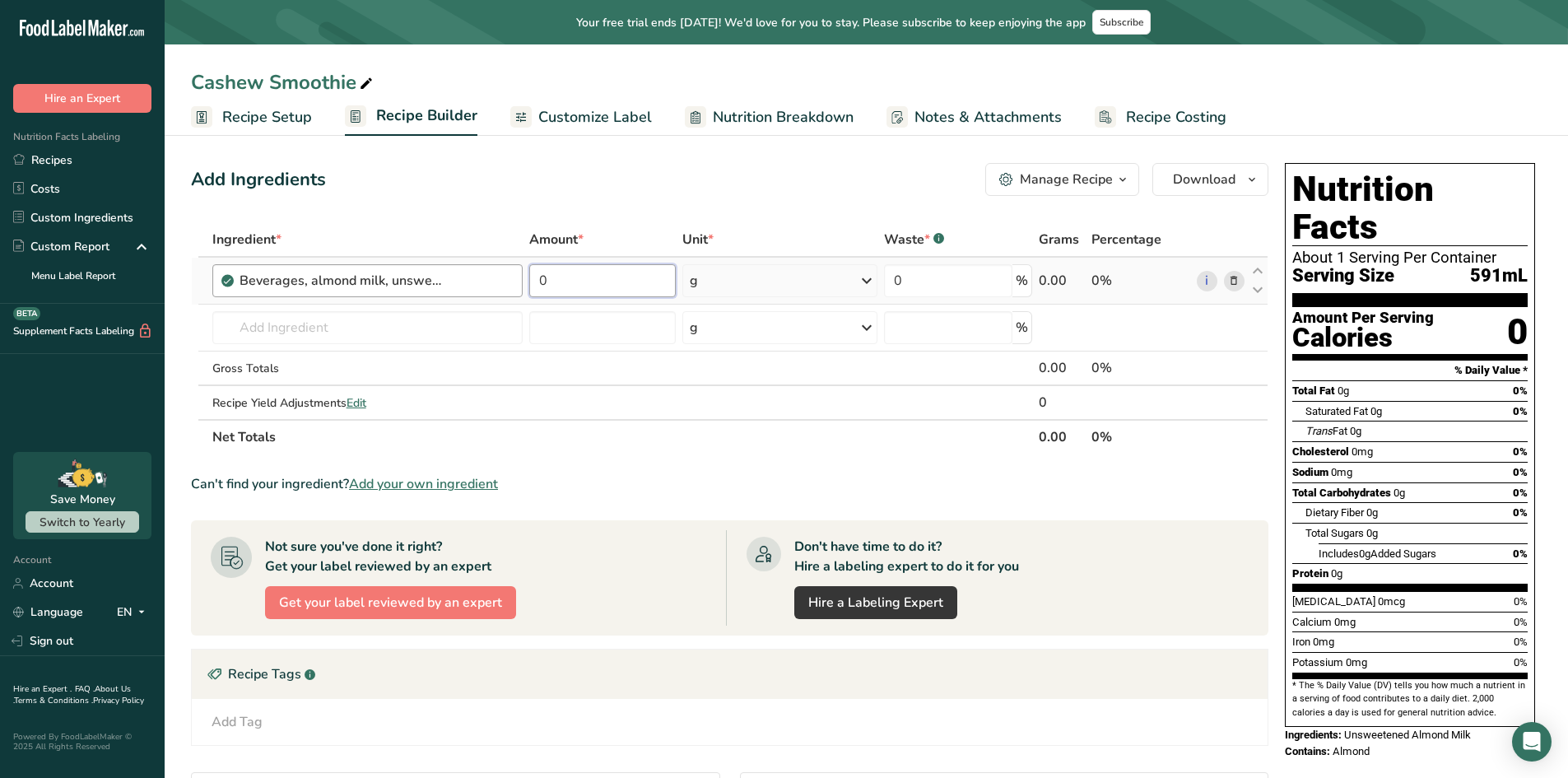
drag, startPoint x: 589, startPoint y: 288, endPoint x: 461, endPoint y: 275, distance: 128.7
click at [461, 275] on tr "Beverages, almond milk, unsweetened, shelf stable 0 g Portions 1 cup Weight Uni…" at bounding box center [730, 281] width 1077 height 47
type input "5"
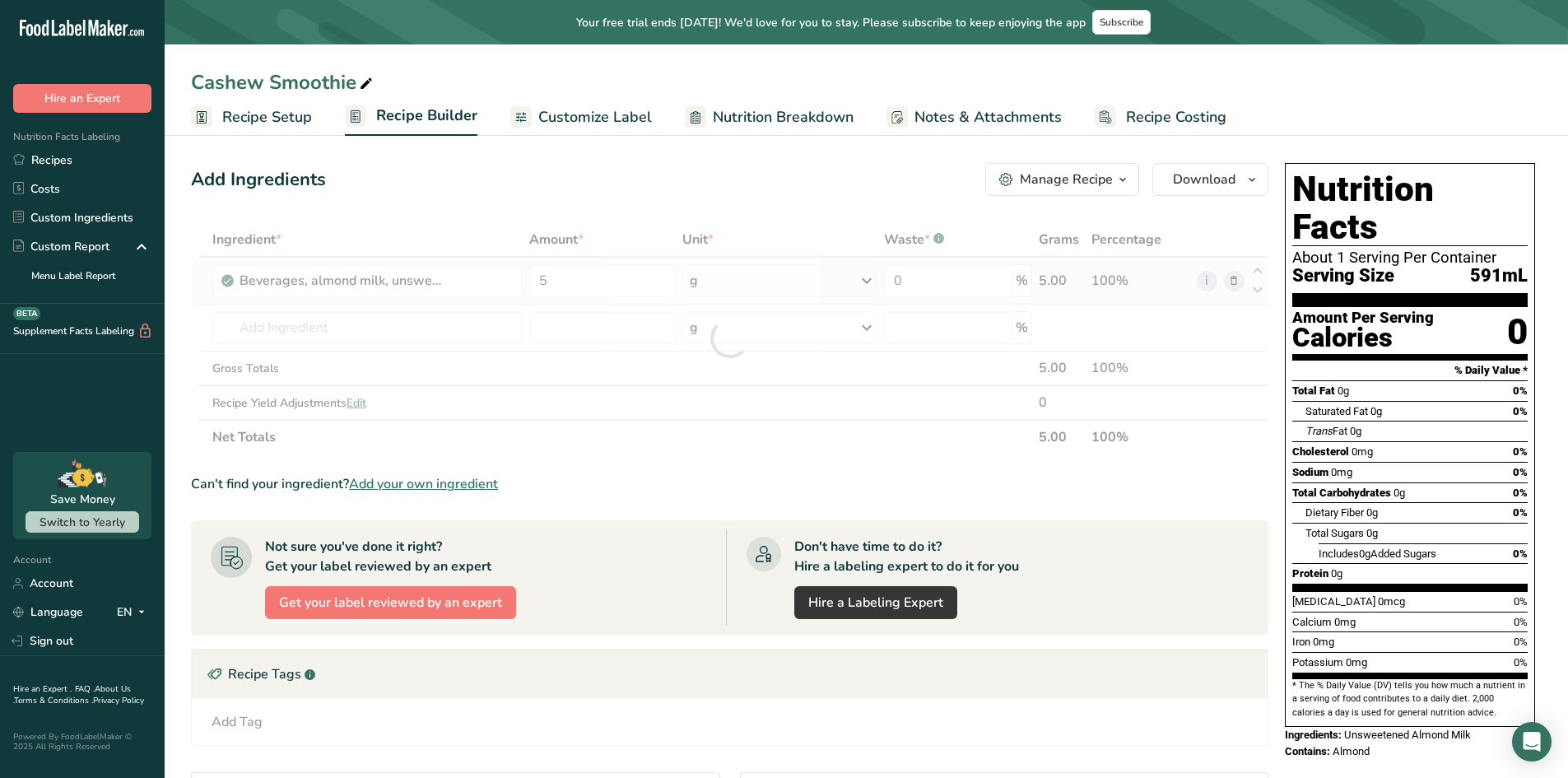
click at [776, 271] on div "Ingredient * Amount * Unit * Waste * .a-a{fill:#347362;}.b-a{fill:#fff;} Grams …" at bounding box center [729, 337] width 1078 height 232
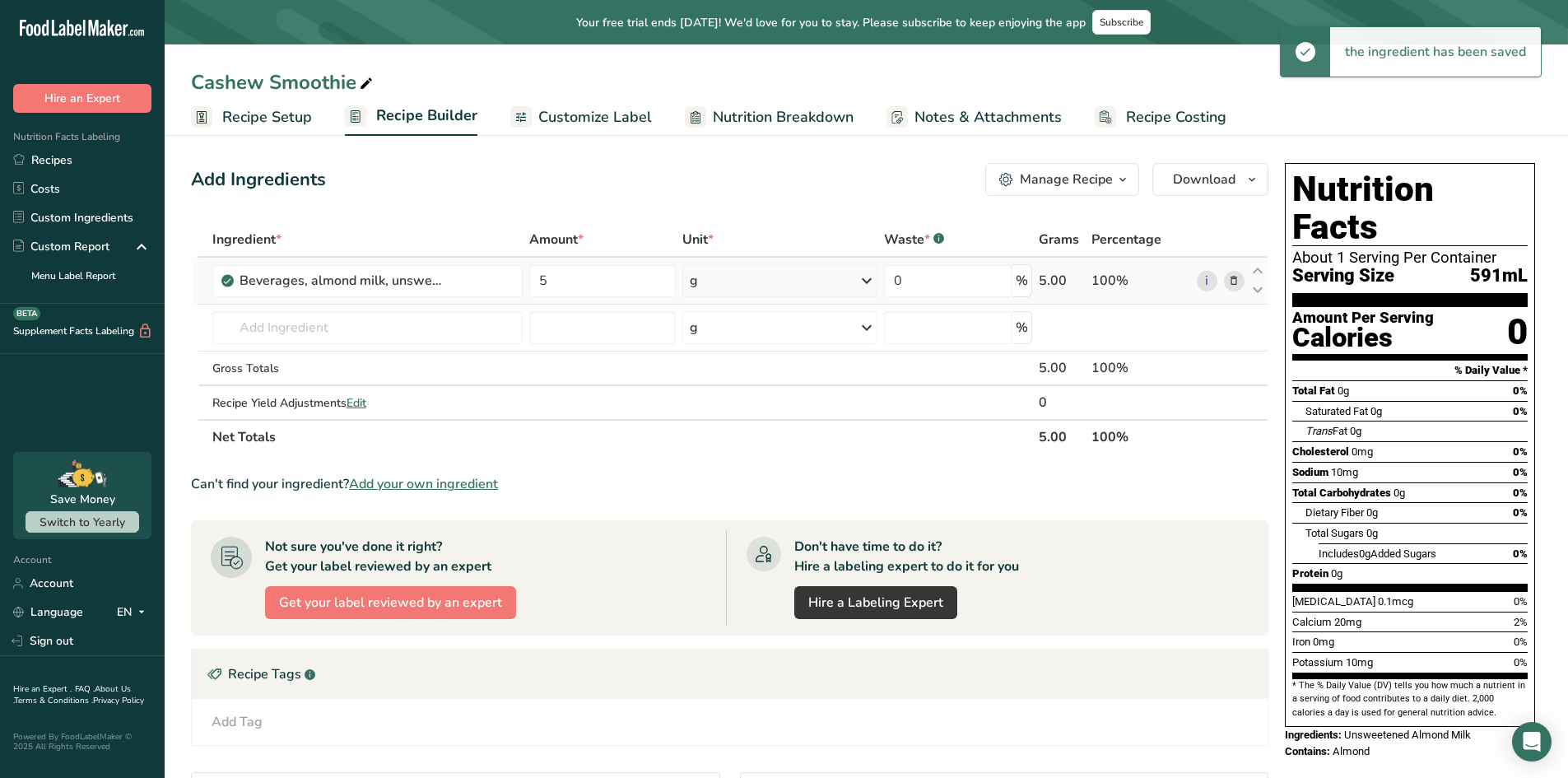
click at [756, 273] on div "g" at bounding box center [780, 281] width 195 height 33
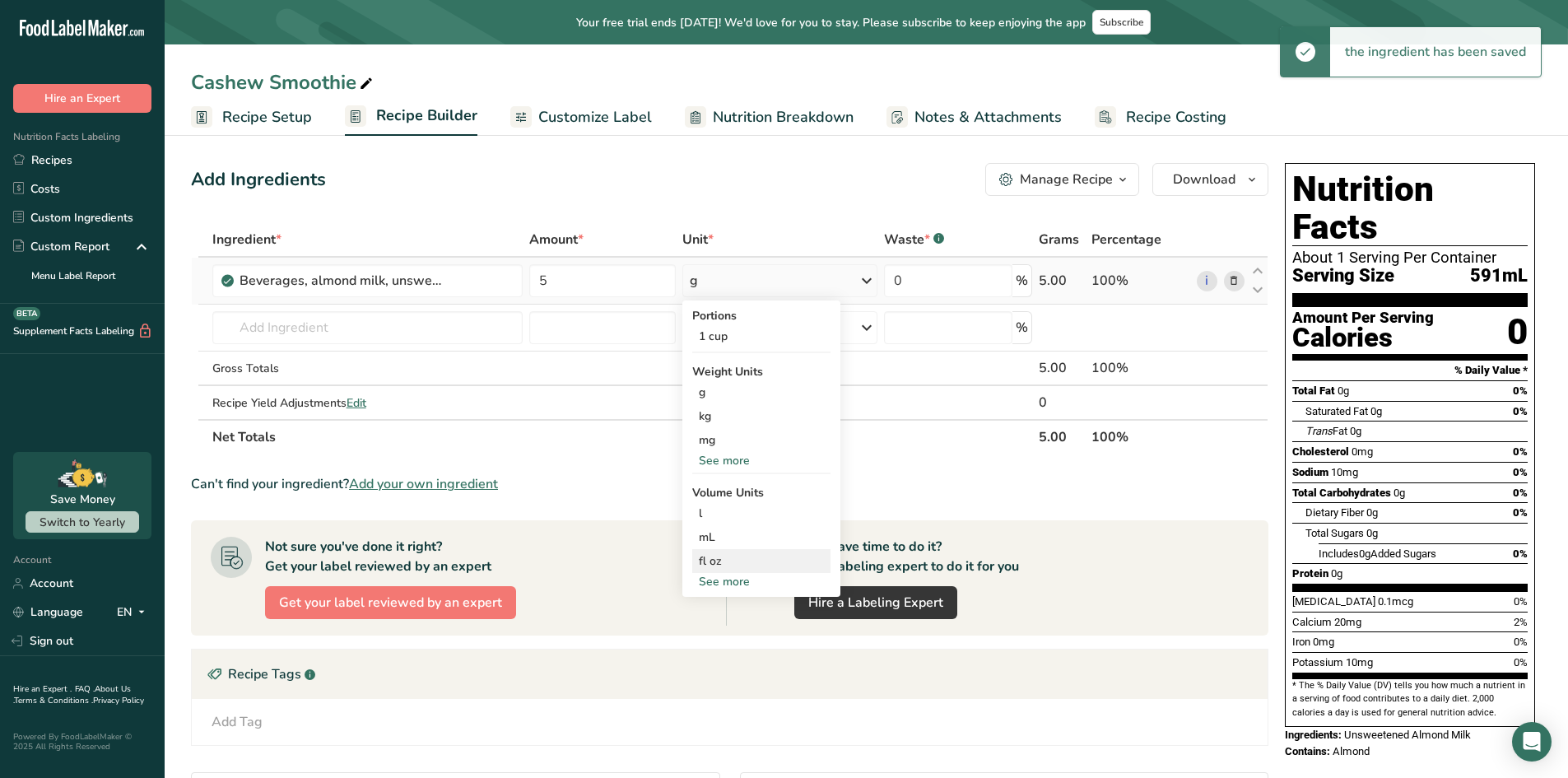
click at [722, 558] on div "fl oz" at bounding box center [762, 560] width 125 height 17
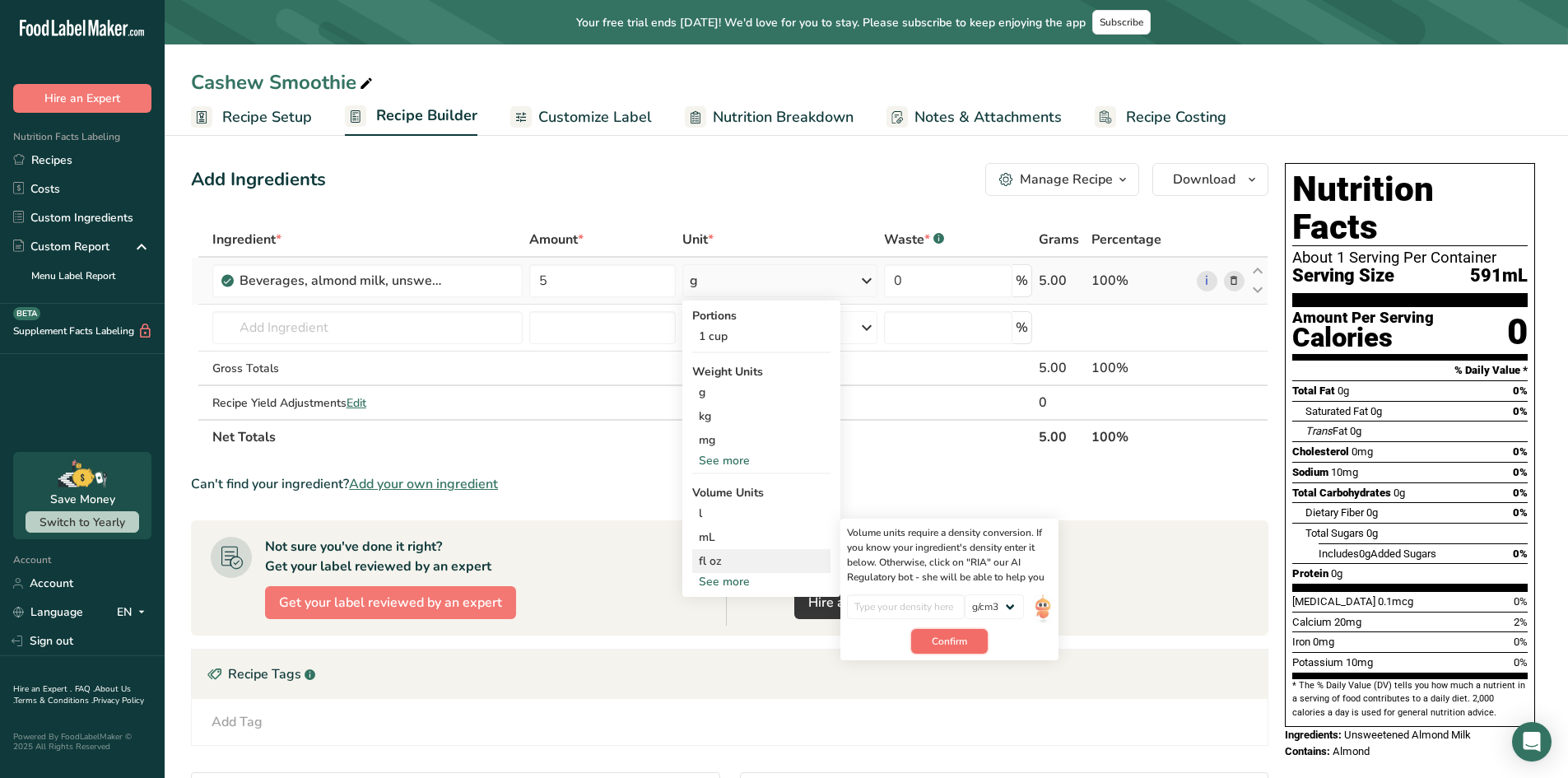
click at [943, 638] on span "Confirm" at bounding box center [950, 641] width 36 height 15
click at [915, 599] on input "number" at bounding box center [906, 606] width 117 height 25
click at [999, 604] on select "lb/ft3 g/cm3" at bounding box center [995, 606] width 60 height 25
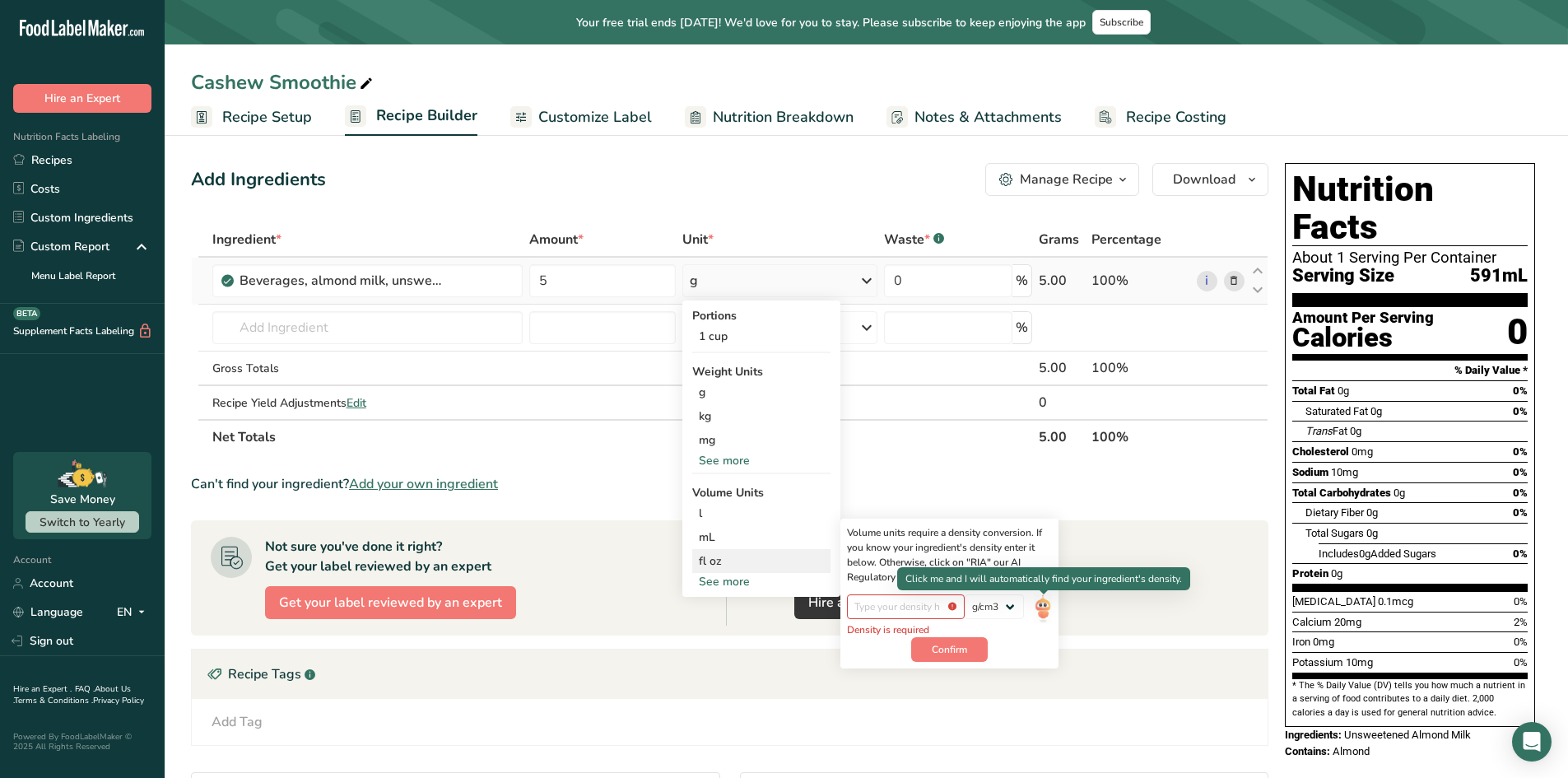
click at [1047, 609] on img at bounding box center [1043, 608] width 18 height 29
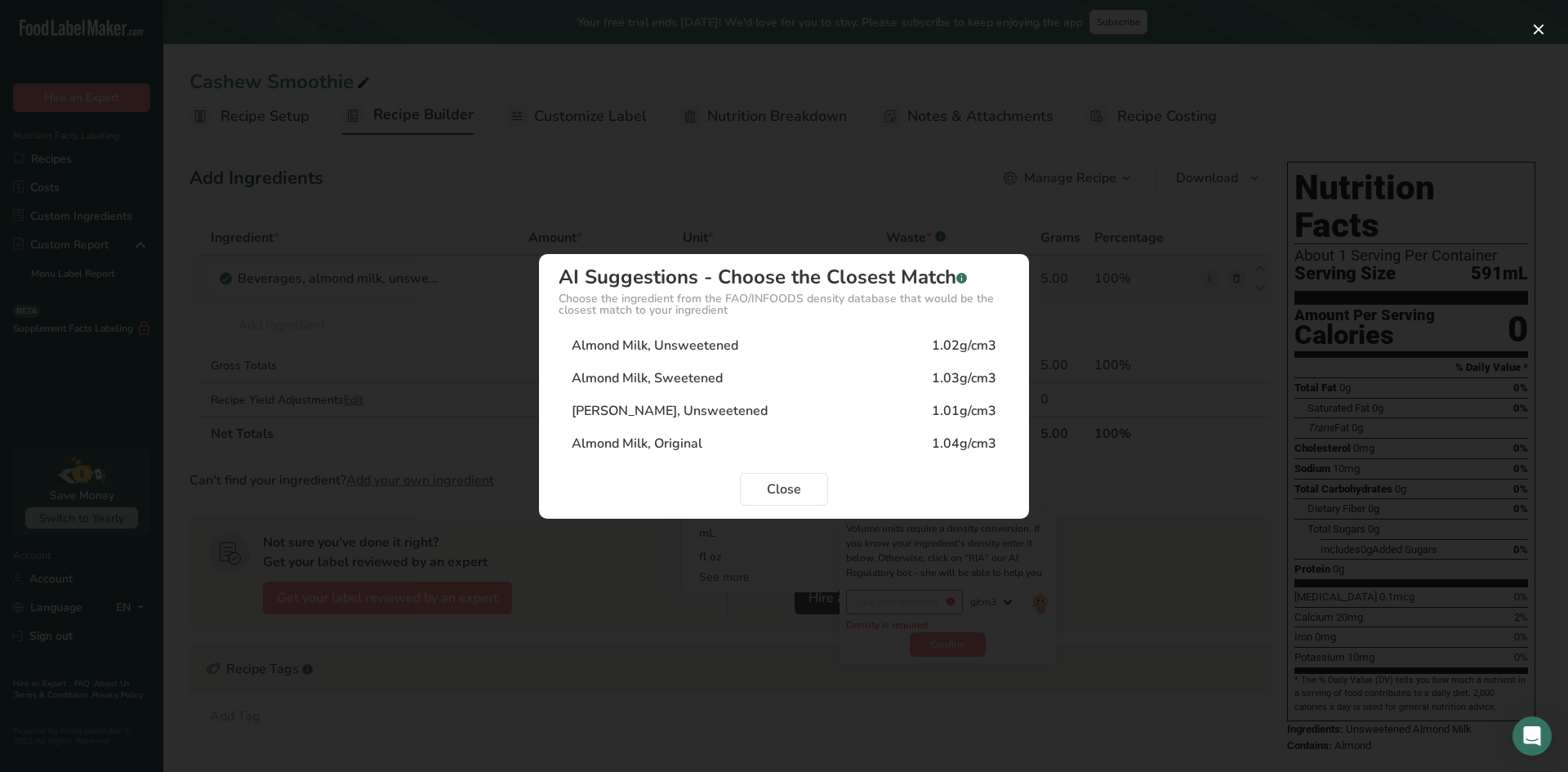
click at [675, 339] on div "Almond Milk, Unsweetened" at bounding box center [654, 346] width 167 height 20
type input "1.02"
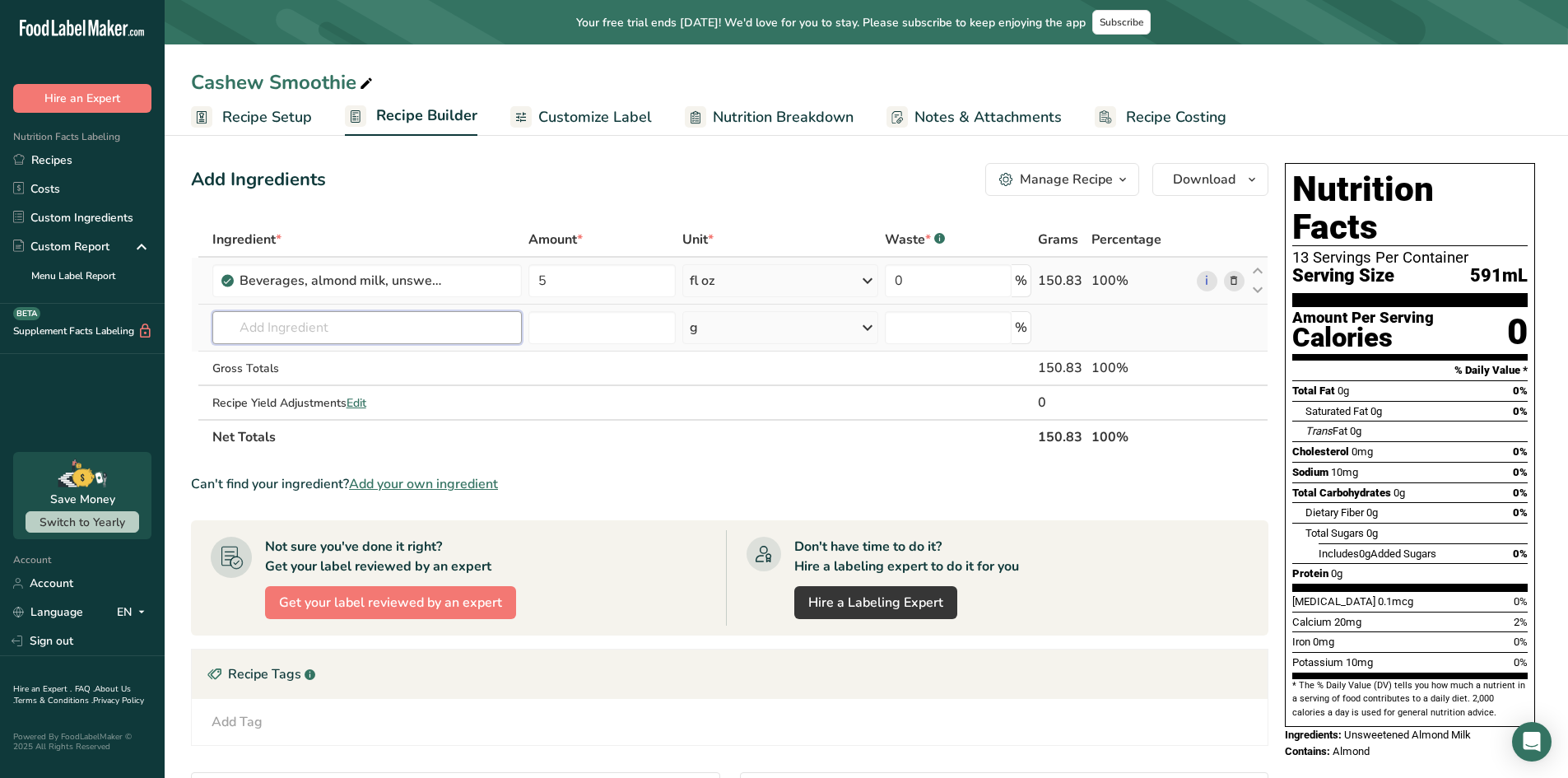
click at [339, 328] on input "text" at bounding box center [368, 327] width 310 height 33
type input "C"
type input "W"
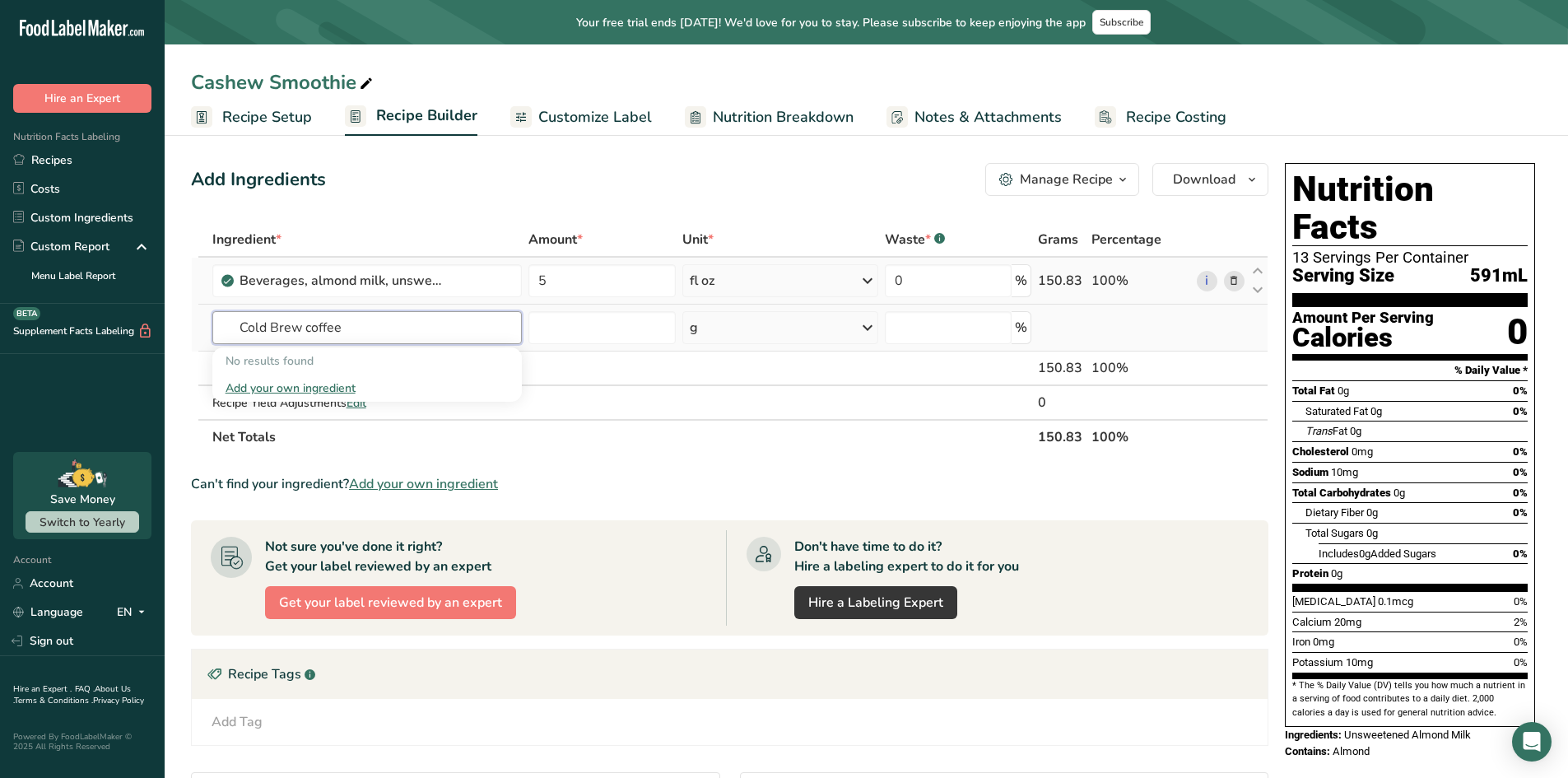
click at [365, 336] on input "Cold Brew coffee" at bounding box center [368, 327] width 310 height 33
type input "Cold Brew coffee"
click at [324, 387] on div "Add your own ingredient" at bounding box center [368, 388] width 285 height 17
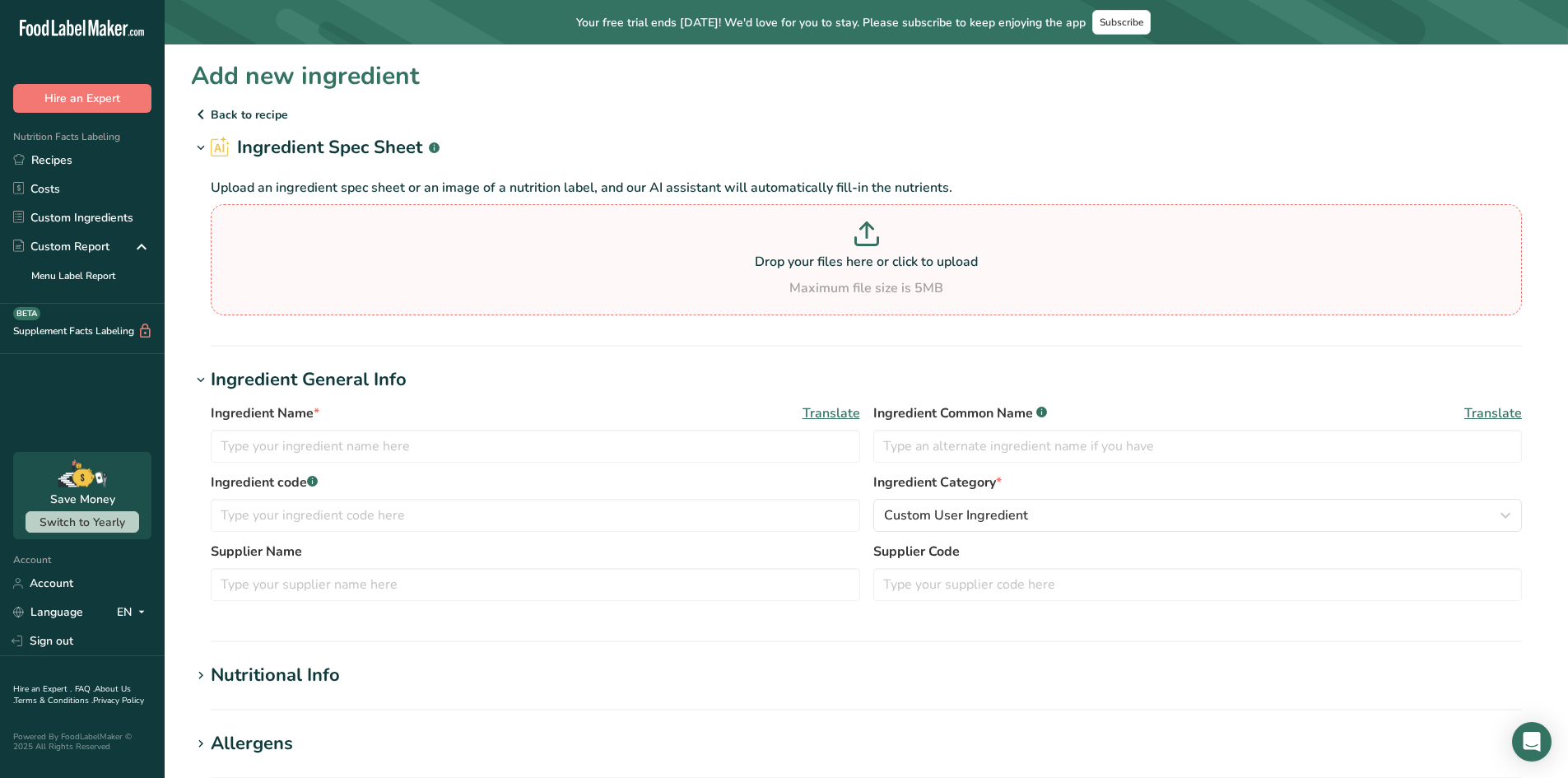
click at [768, 270] on p "Drop your files here or click to upload" at bounding box center [867, 262] width 1303 height 20
click at [768, 270] on input "Drop your files here or click to upload Maximum file size is 5MB" at bounding box center [867, 260] width 1311 height 111
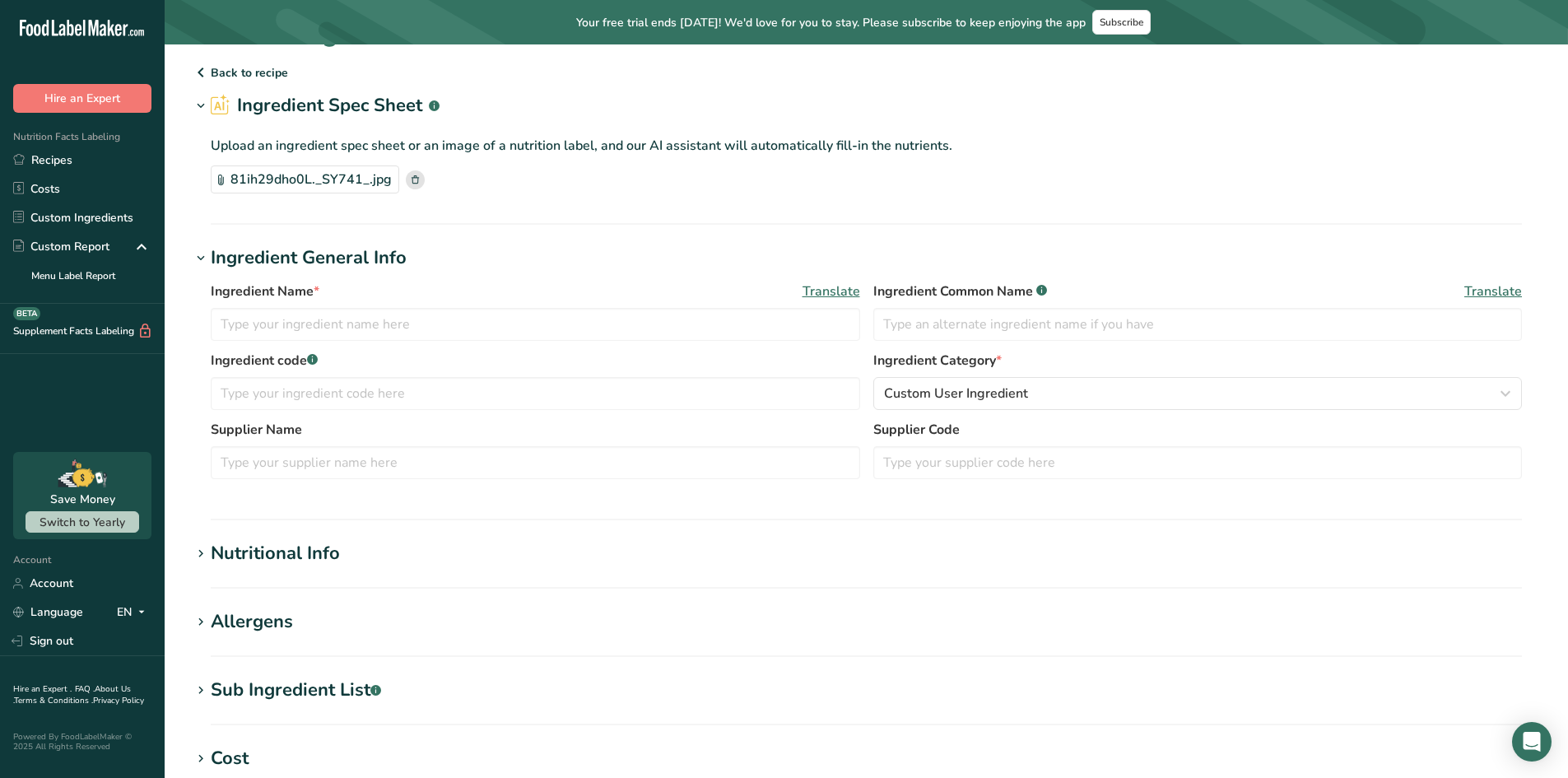
scroll to position [83, 0]
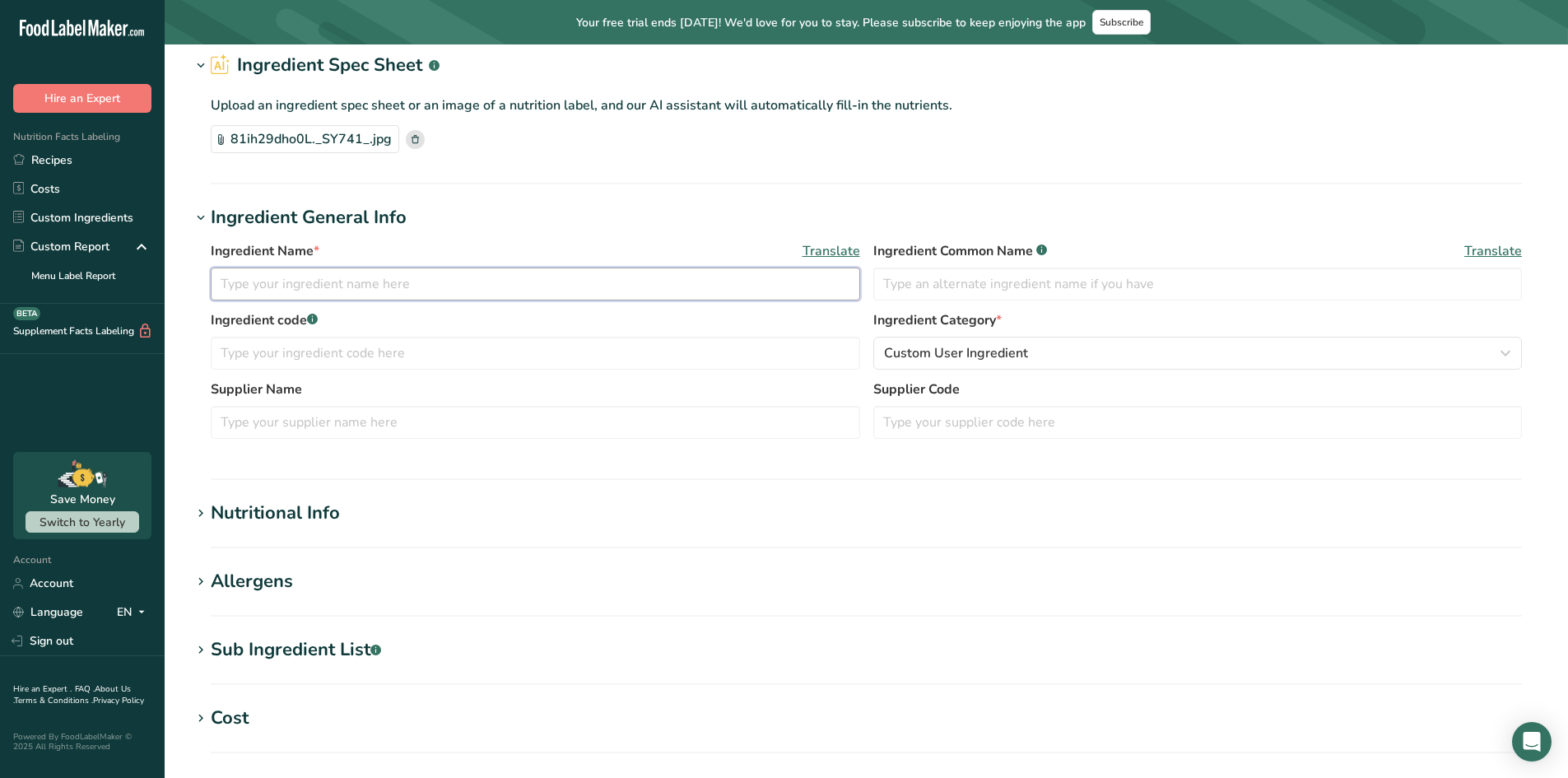
click at [391, 289] on input "text" at bounding box center [535, 284] width 650 height 33
type input "W"
type input "Wandering Bear Organic Straight Black Cold Brew Coffee 3 to 1 Concentrate"
click at [652, 401] on div "Supplier Name" at bounding box center [535, 410] width 650 height 60
click at [611, 350] on input "text" at bounding box center [535, 352] width 650 height 33
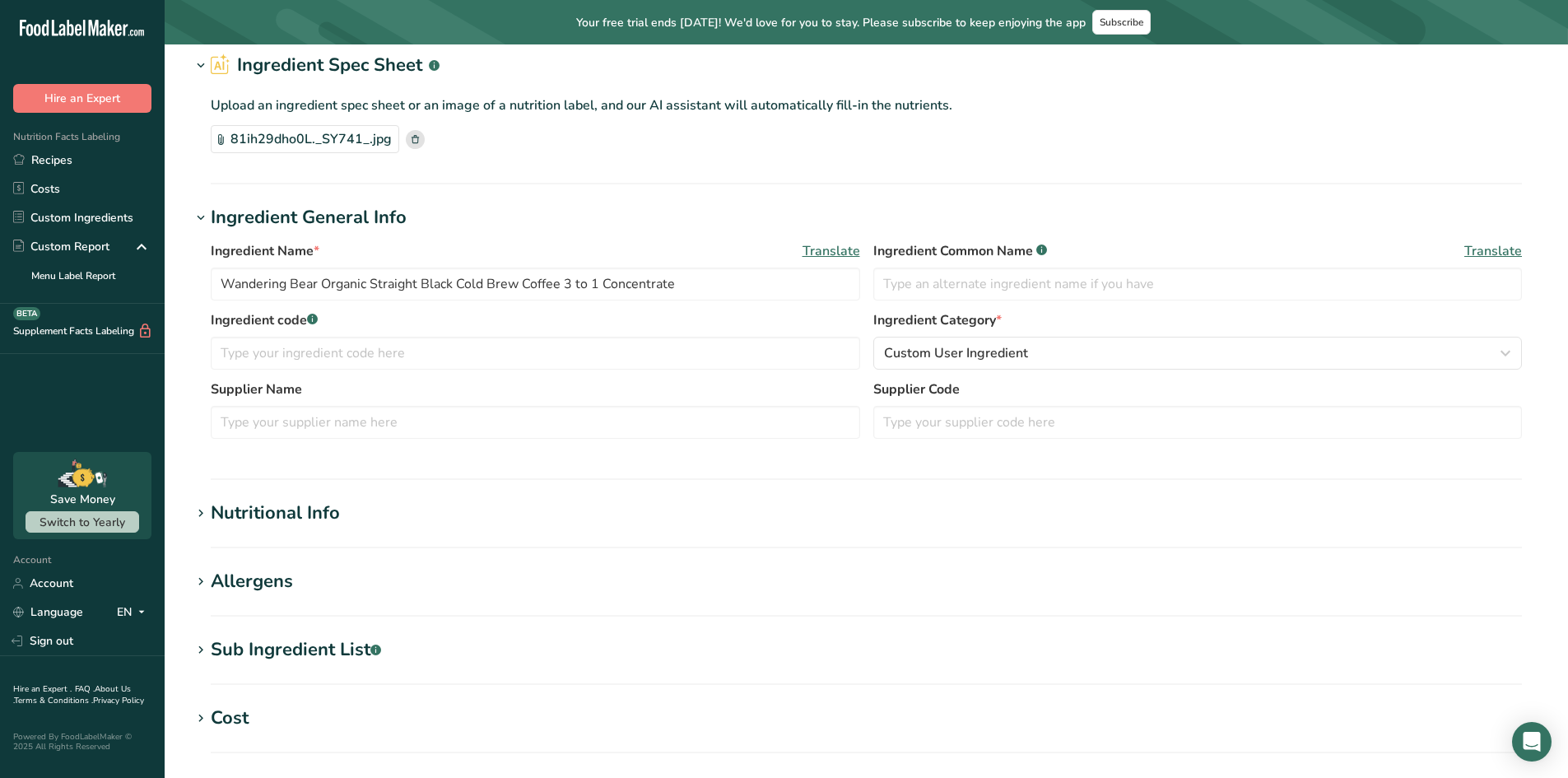
click at [855, 329] on label "Ingredient code .a-a{fill:#347362;}.b-a{fill:#fff;}" at bounding box center [535, 320] width 650 height 20
click at [986, 270] on input "text" at bounding box center [1198, 284] width 650 height 33
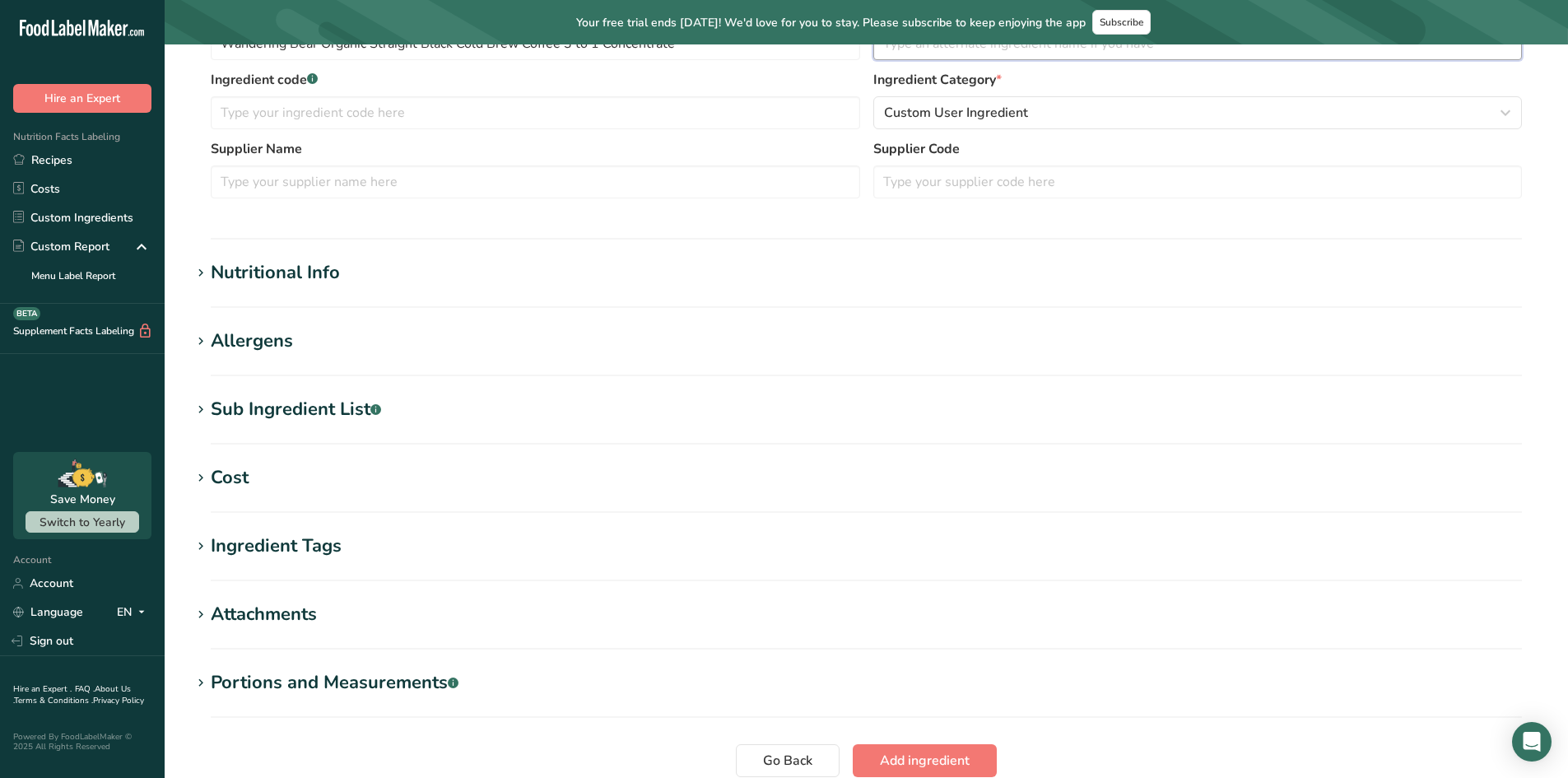
scroll to position [329, 0]
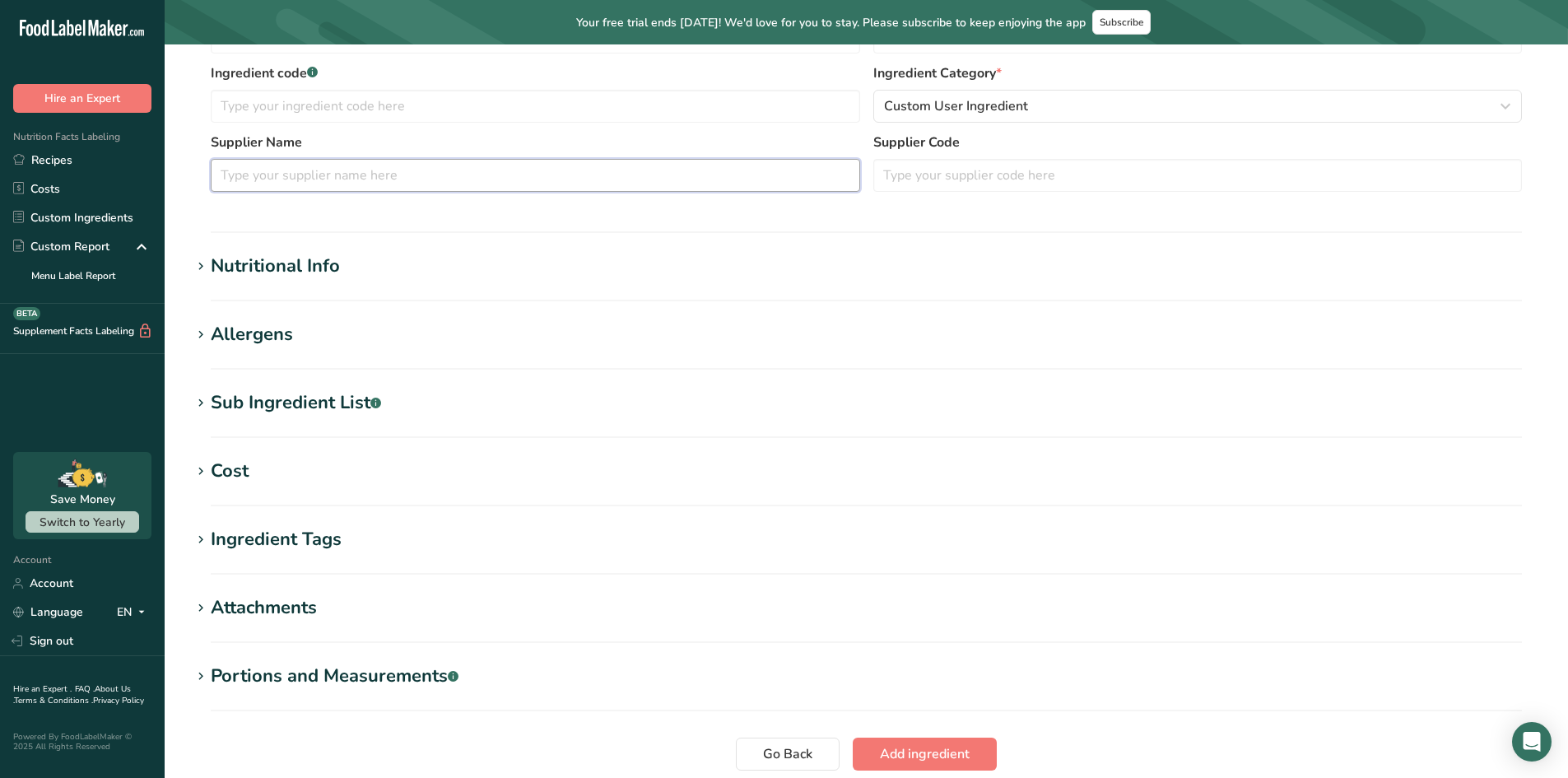
click at [251, 169] on input "text" at bounding box center [535, 175] width 650 height 33
type input "Wandering Bear"
click at [277, 314] on section "Add new ingredient Back to recipe Ingredient Spec Sheet .a-a{fill:#347362;}.b-a…" at bounding box center [867, 287] width 1404 height 1143
click at [275, 283] on section "Nutritional Info Serving Size .a-a{fill:#347362;}.b-a{fill:#fff;} Add ingredien…" at bounding box center [867, 277] width 1351 height 49
click at [273, 270] on div "Nutritional Info" at bounding box center [276, 266] width 129 height 27
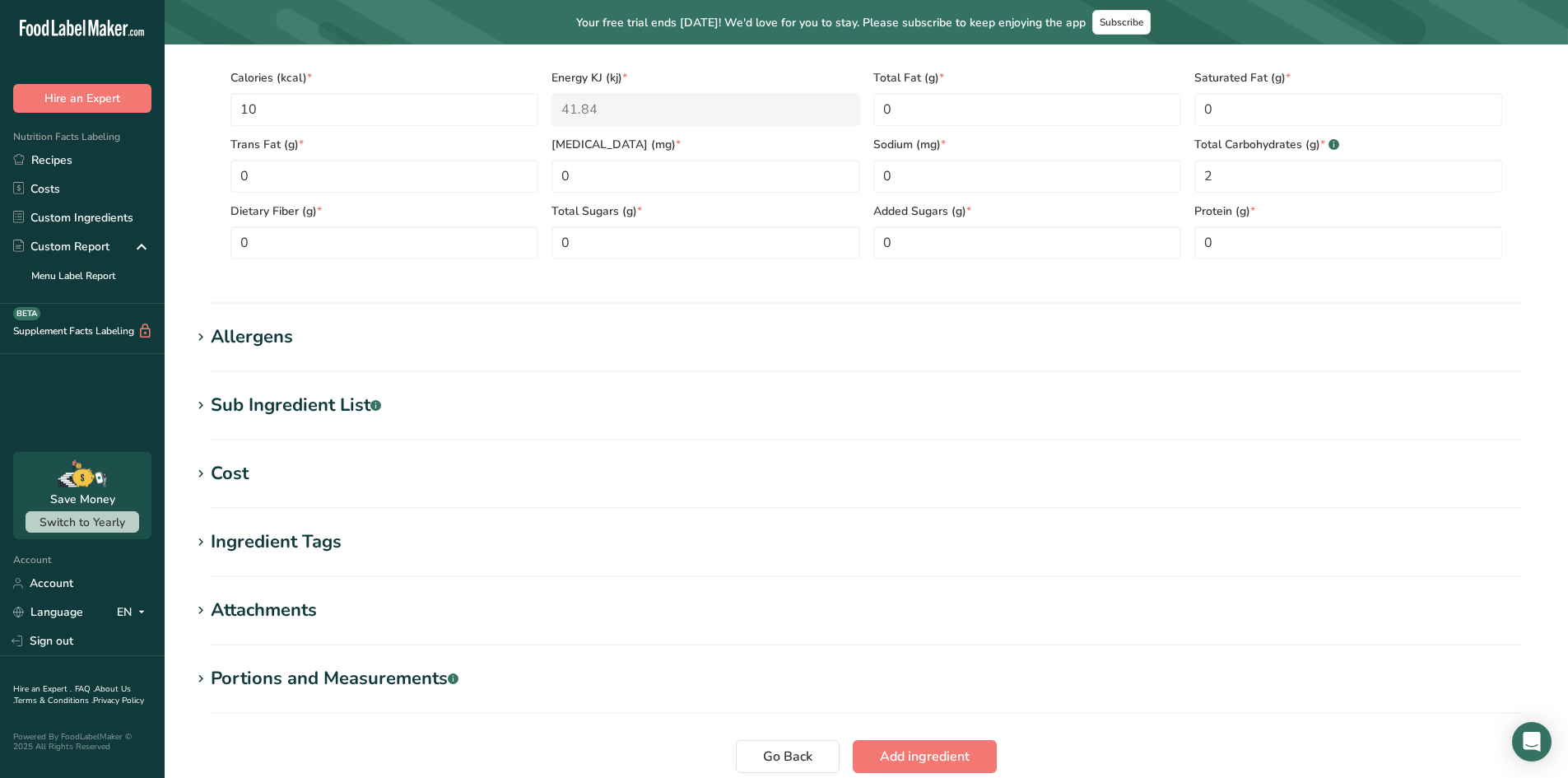
scroll to position [843, 0]
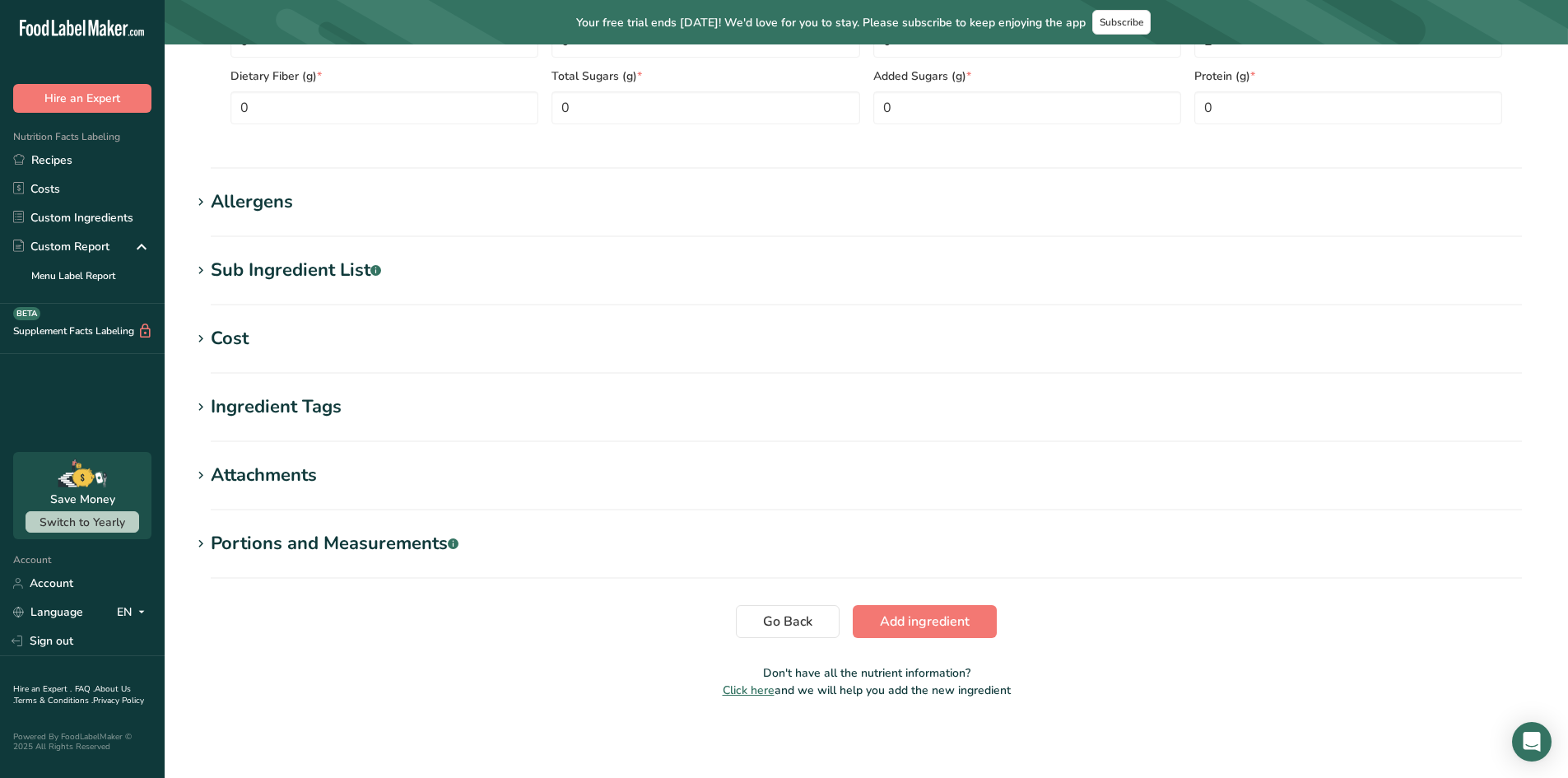
click at [297, 347] on h1 "Cost" at bounding box center [867, 338] width 1351 height 27
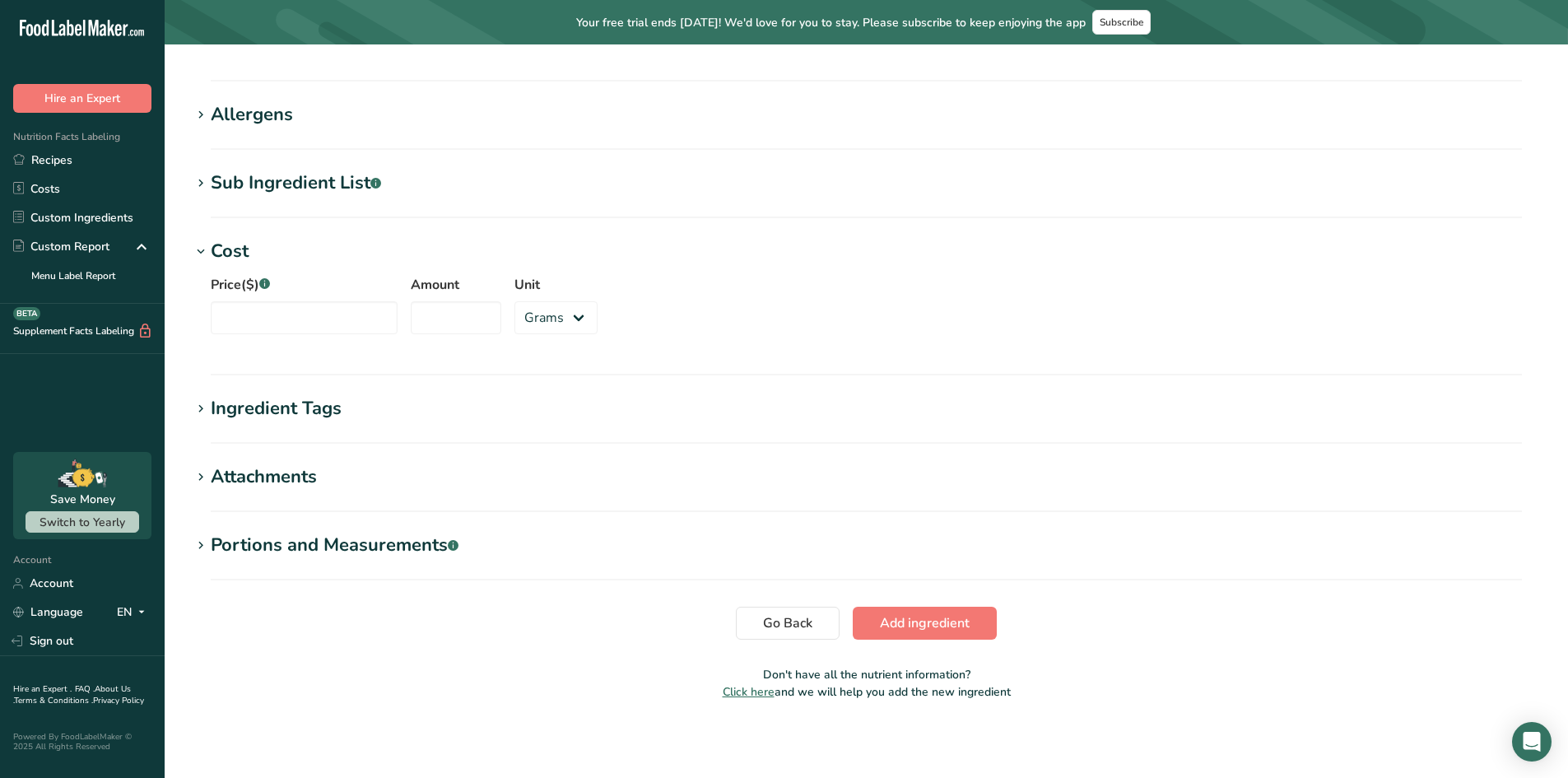
scroll to position [932, 0]
click at [294, 418] on div "Ingredient Tags" at bounding box center [277, 407] width 131 height 27
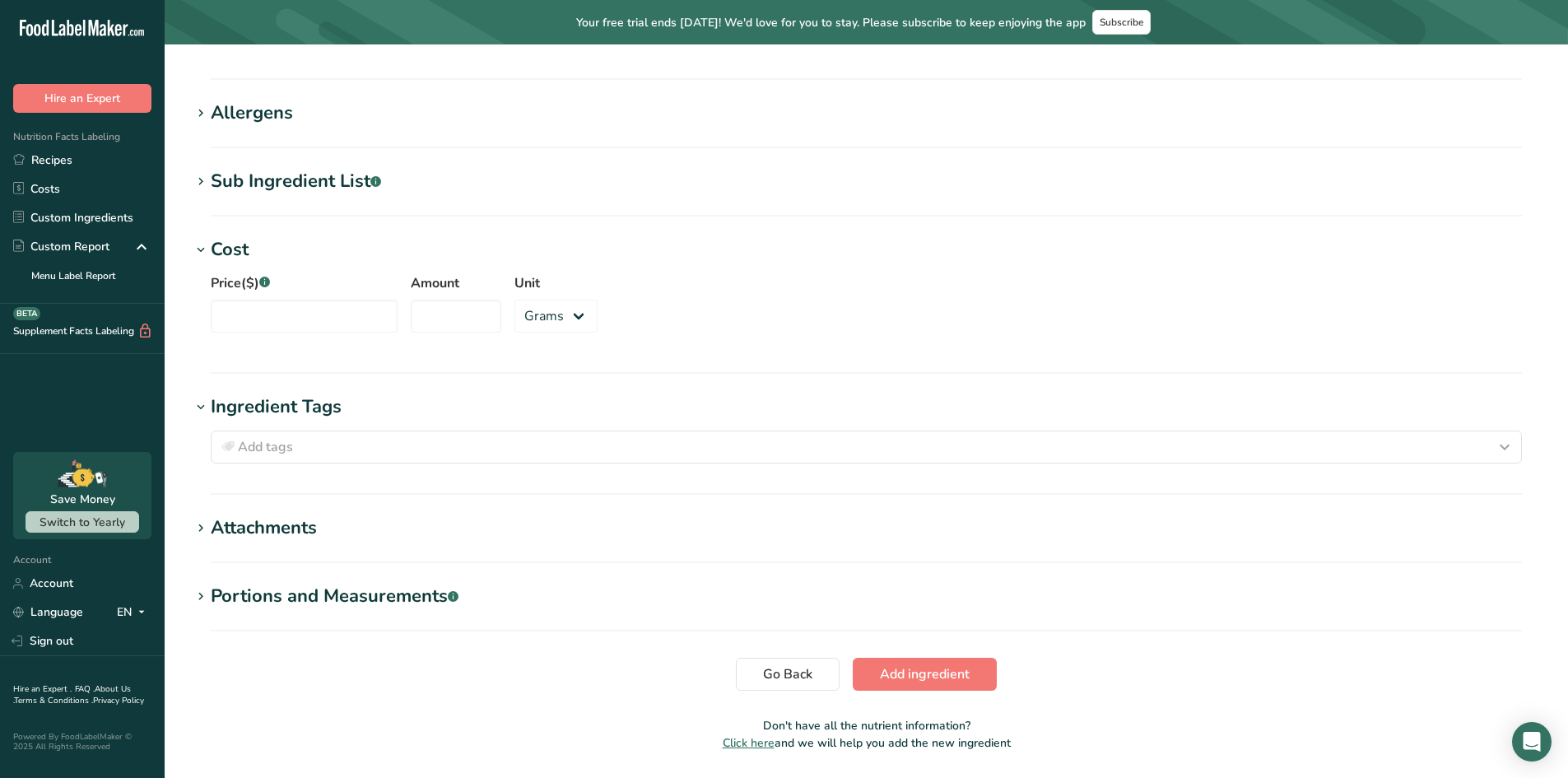
click at [266, 530] on div "Attachments" at bounding box center [264, 527] width 106 height 27
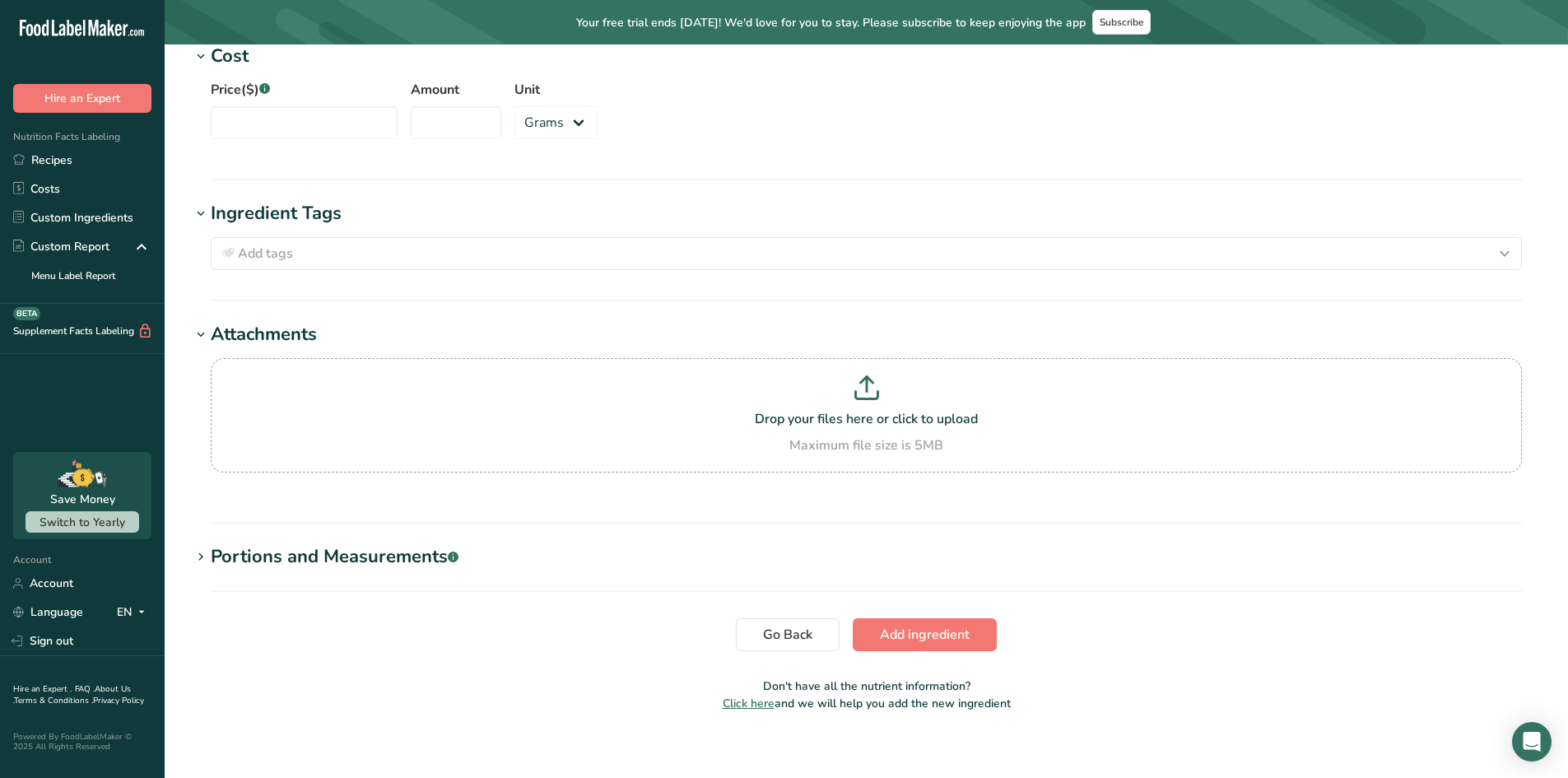
scroll to position [1139, 0]
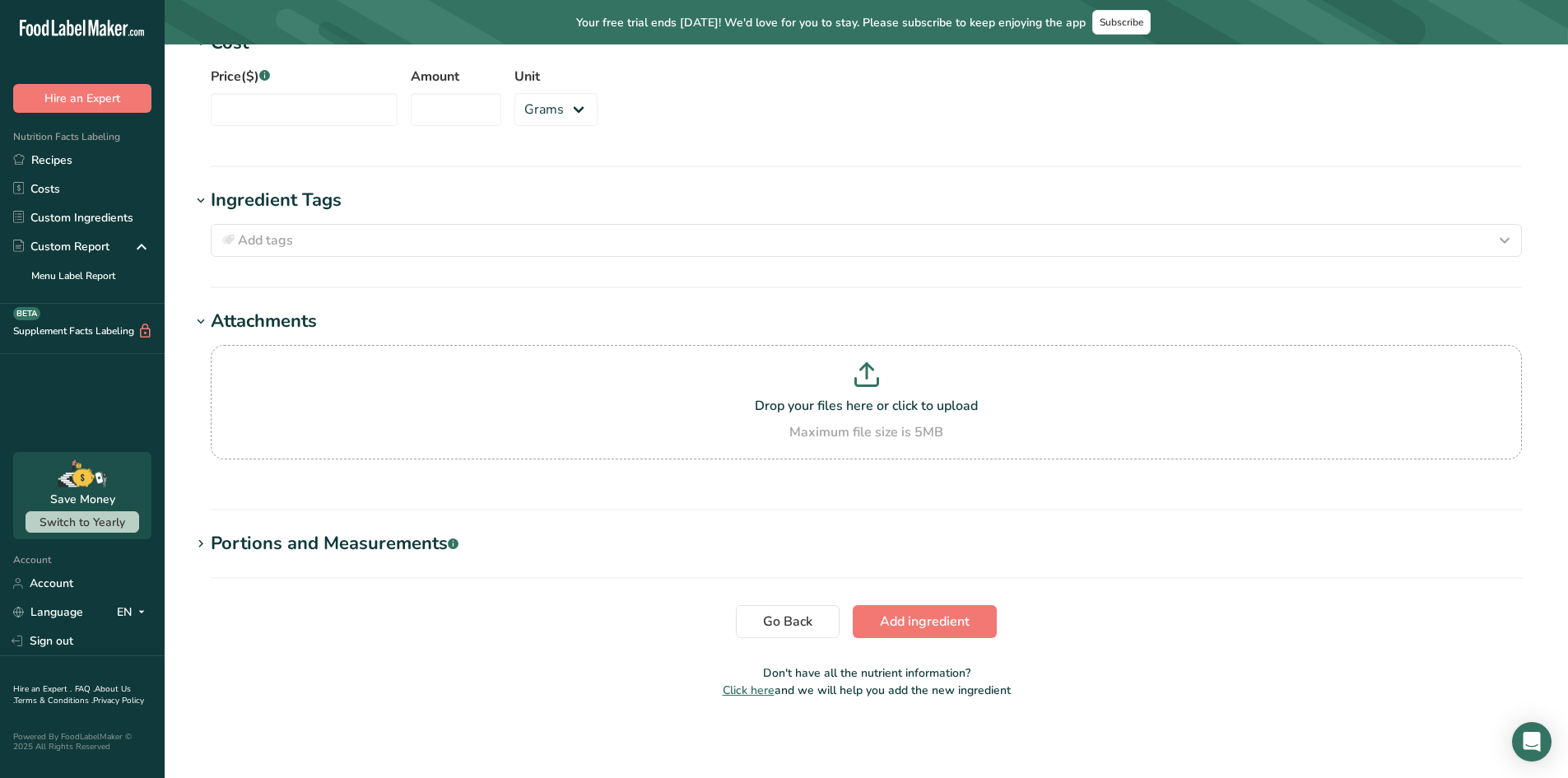
click at [295, 560] on section "Portions and Measurements .a-a{fill:#347362;}.b-a{fill:#fff;} Add portion" at bounding box center [867, 554] width 1351 height 49
click at [297, 552] on div "Portions and Measurements .a-a{fill:#347362;}.b-a{fill:#fff;}" at bounding box center [334, 543] width 248 height 27
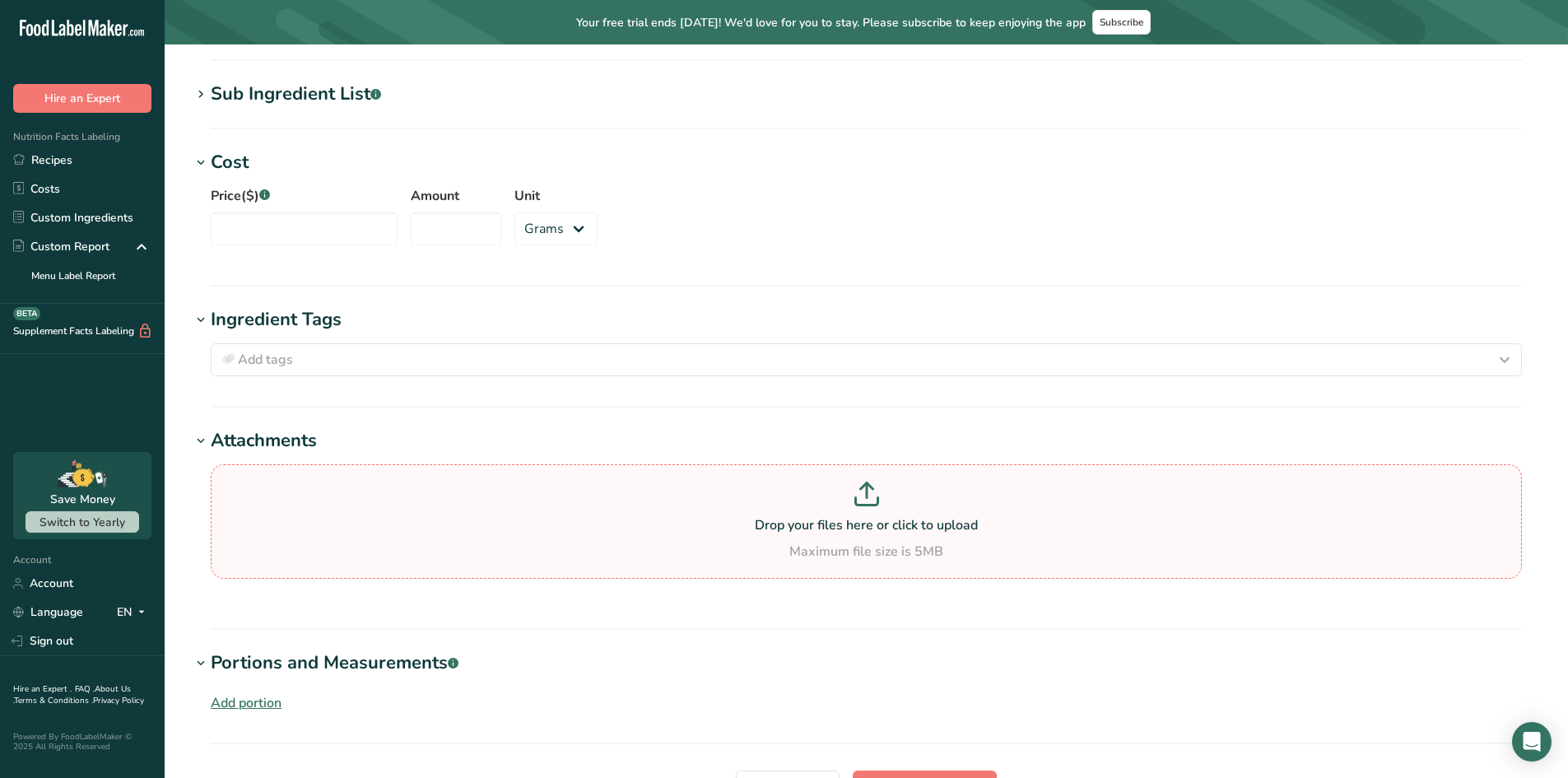
scroll to position [1020, 0]
click at [263, 92] on div "Sub Ingredient List .a-a{fill:#347362;}.b-a{fill:#fff;}" at bounding box center [295, 93] width 170 height 27
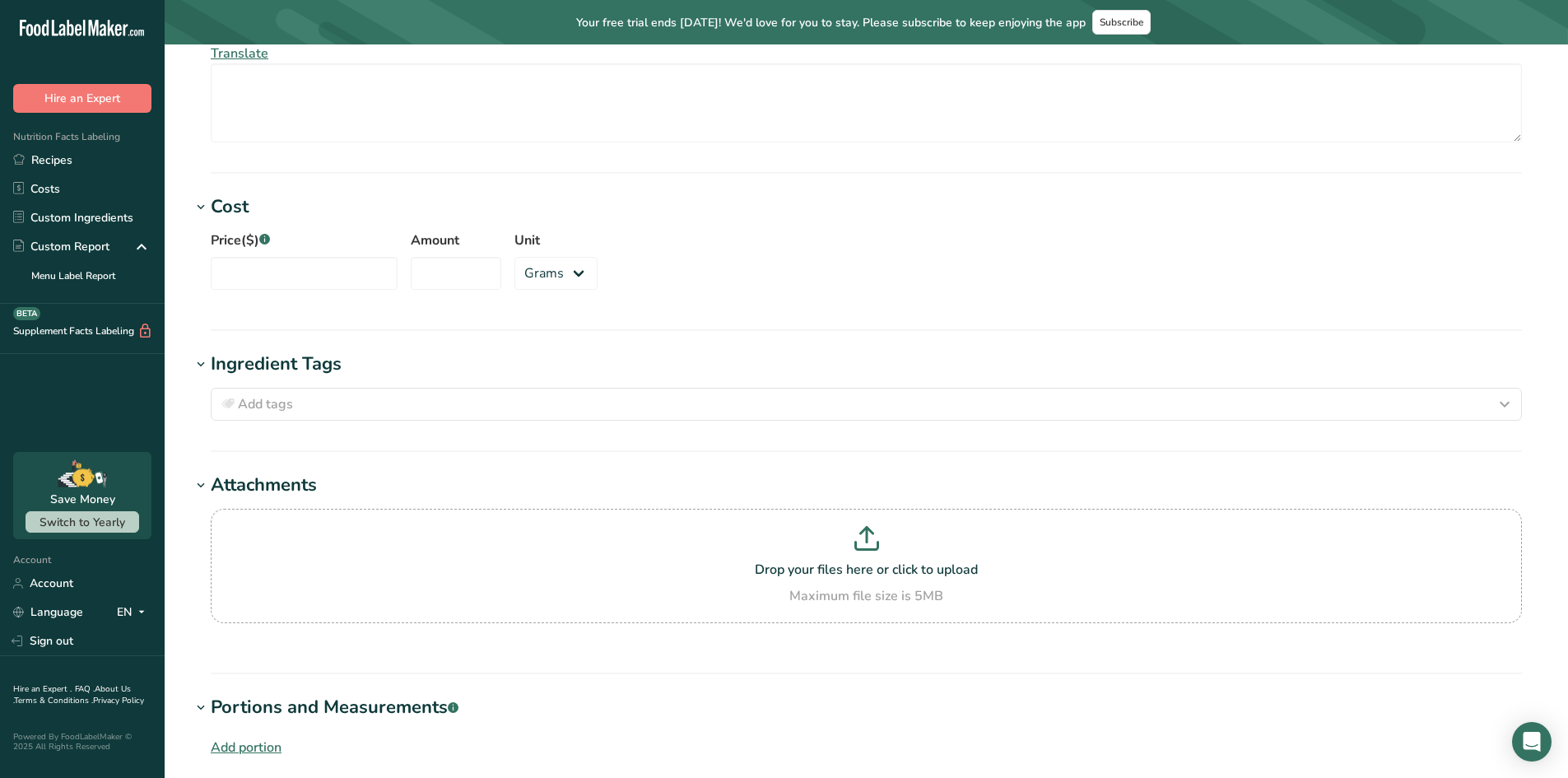
scroll to position [1303, 0]
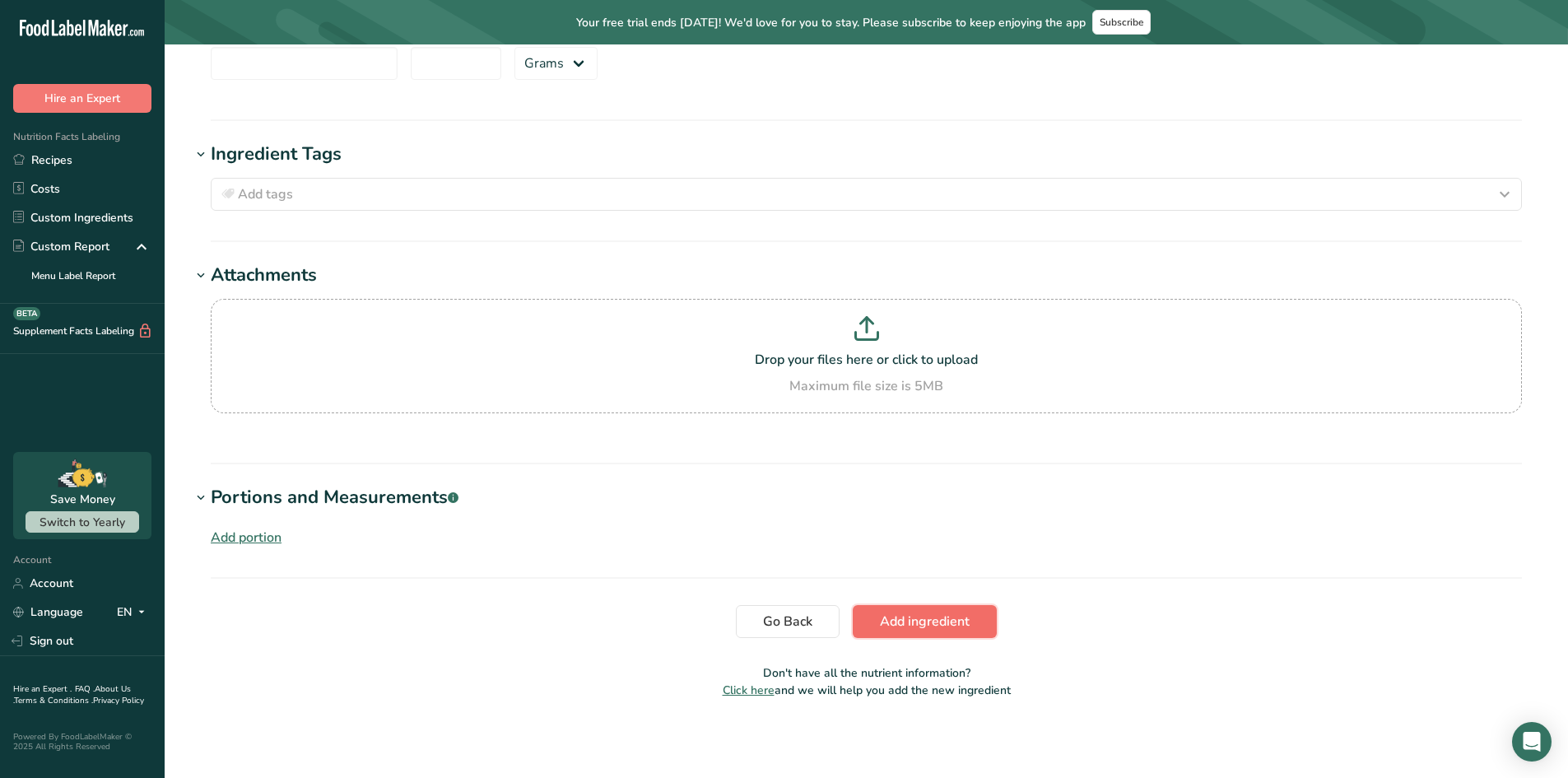
click at [928, 626] on span "Add ingredient" at bounding box center [925, 622] width 90 height 20
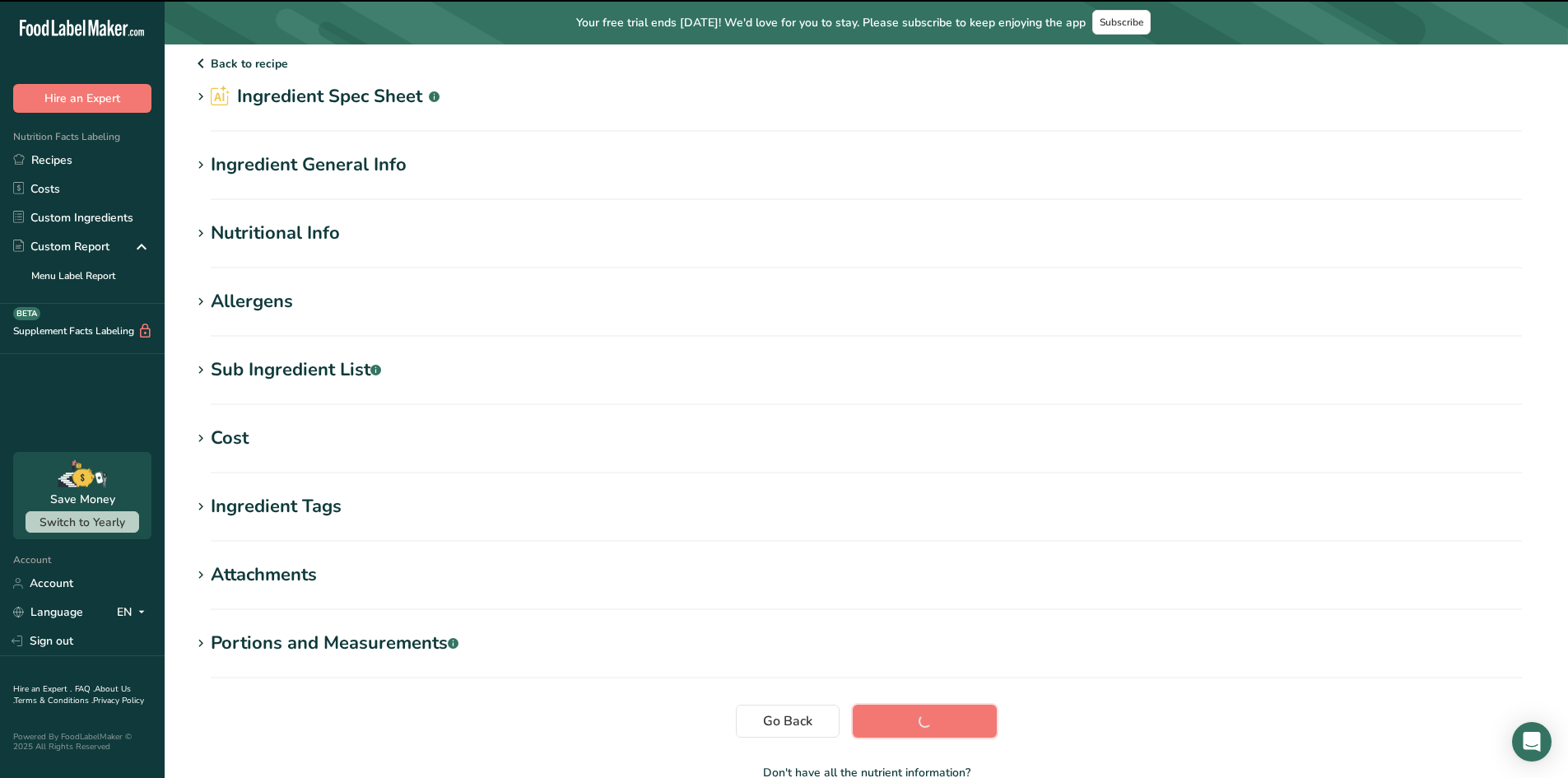
scroll to position [0, 0]
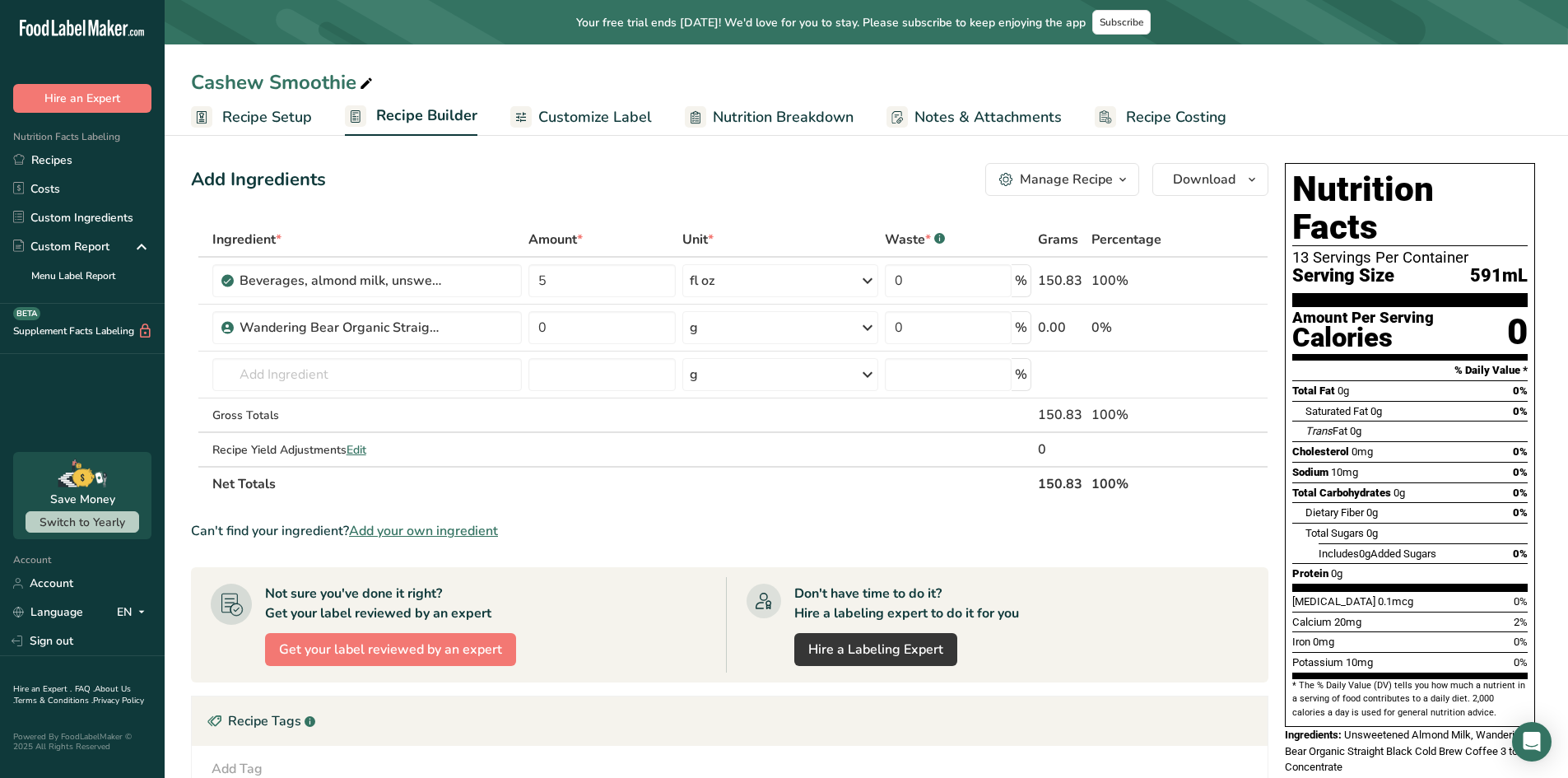
click at [689, 620] on div "Not sure you've done it right? Get your label reviewed by an expert Get your la…" at bounding box center [469, 625] width 515 height 96
drag, startPoint x: 580, startPoint y: 327, endPoint x: 513, endPoint y: 323, distance: 67.1
click at [513, 323] on tr "Wandering Bear Organic Straight Black Cold Brew Coffee 3 to 1 Concentrate 0 g W…" at bounding box center [730, 327] width 1077 height 47
type input "5"
click at [717, 311] on div "Ingredient * Amount * Unit * Waste * .a-a{fill:#347362;}.b-a{fill:#fff;} Grams …" at bounding box center [729, 361] width 1078 height 280
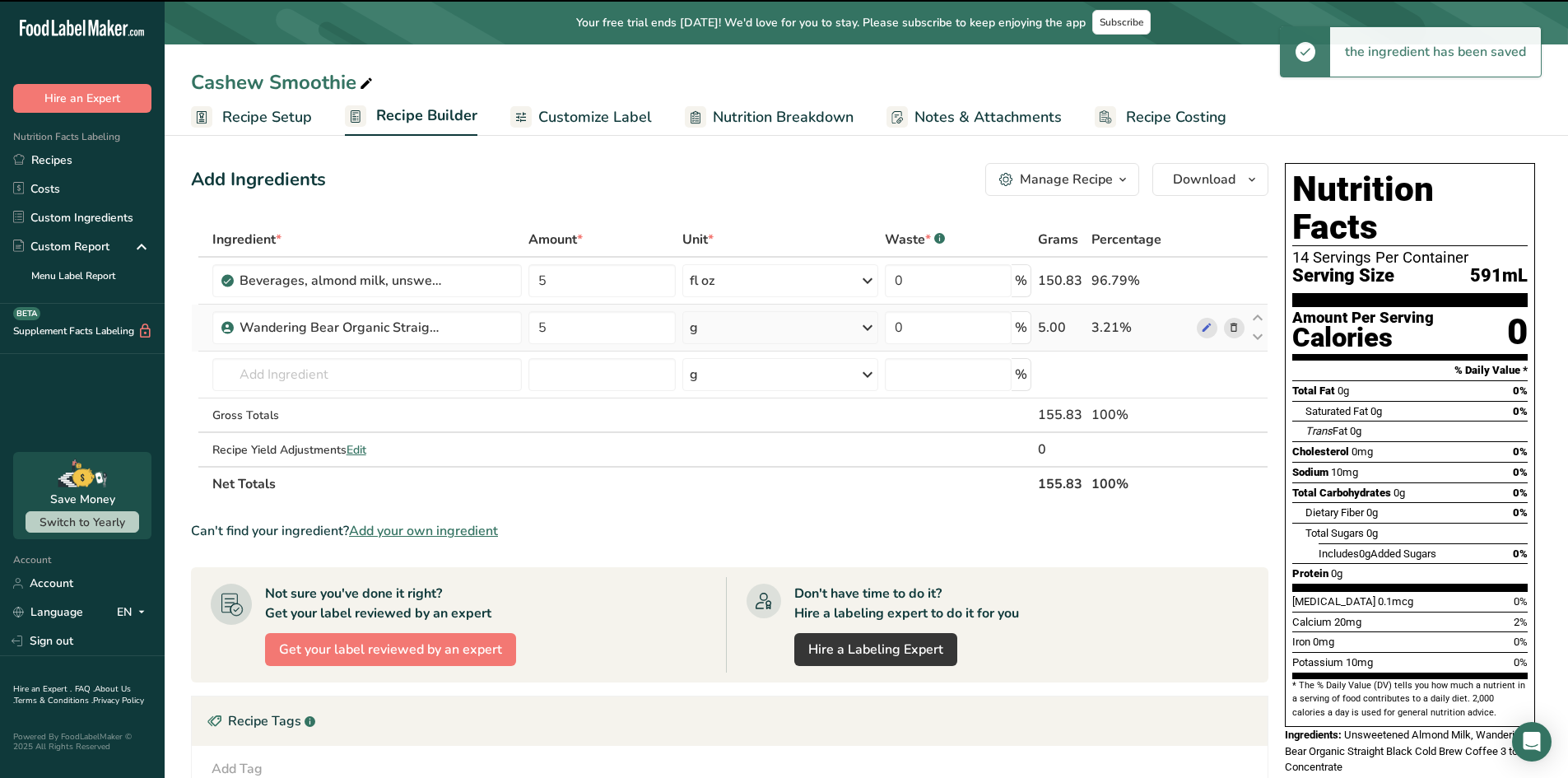
click at [752, 328] on div "g" at bounding box center [780, 327] width 196 height 33
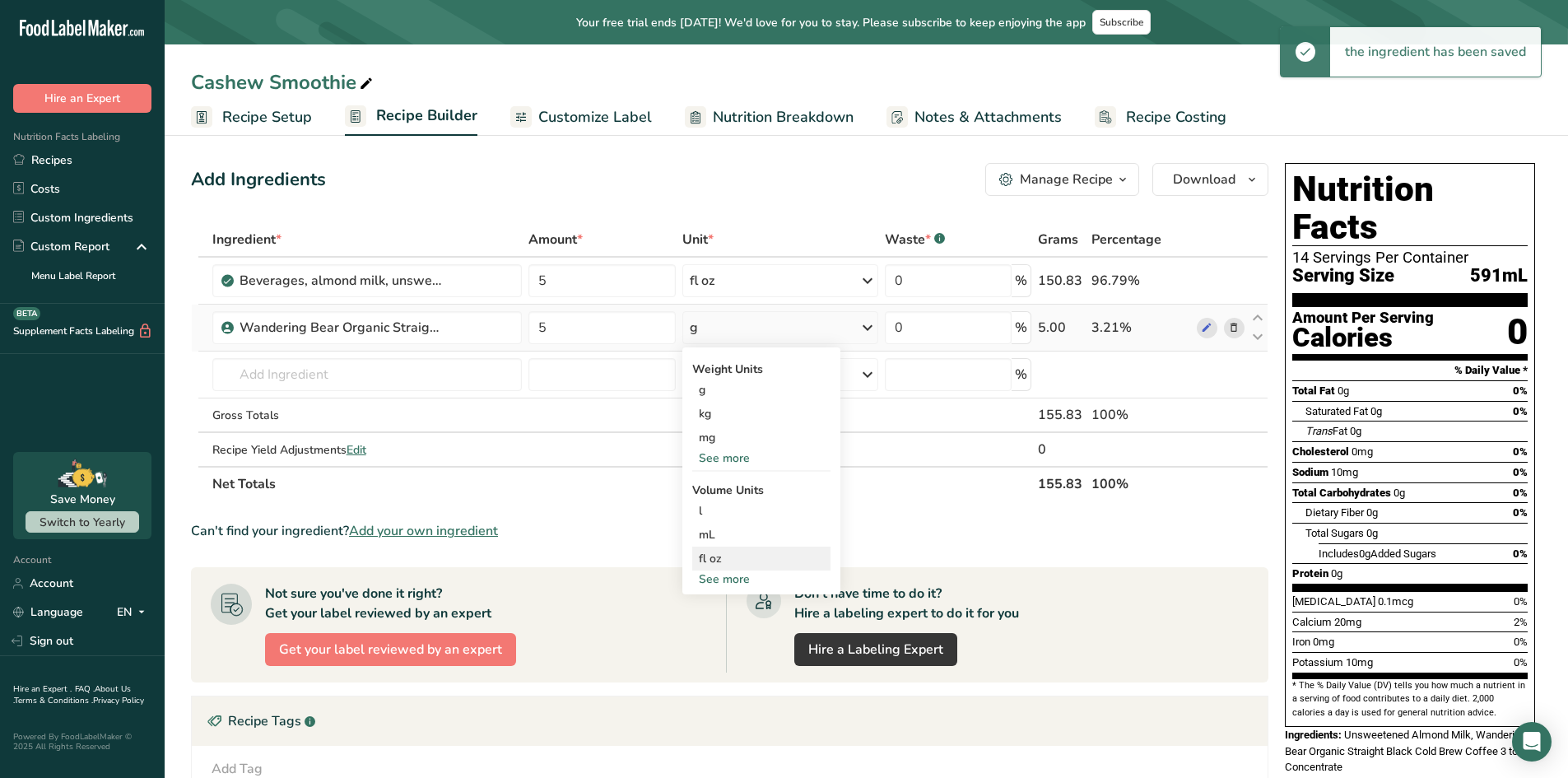
click at [706, 564] on div "fl oz" at bounding box center [762, 558] width 125 height 17
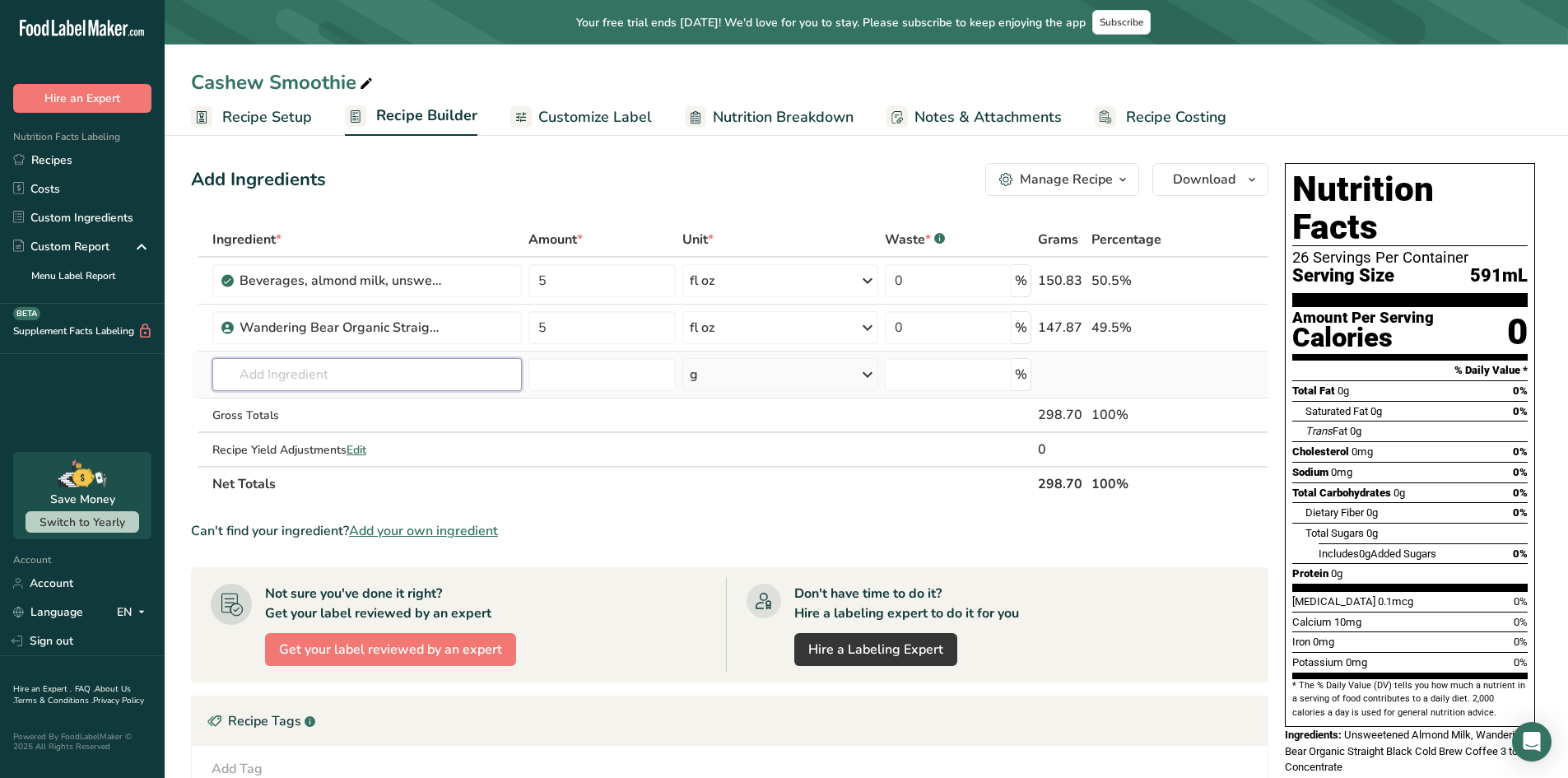
click at [343, 375] on input "text" at bounding box center [368, 374] width 310 height 33
click at [452, 368] on input "text" at bounding box center [368, 374] width 310 height 33
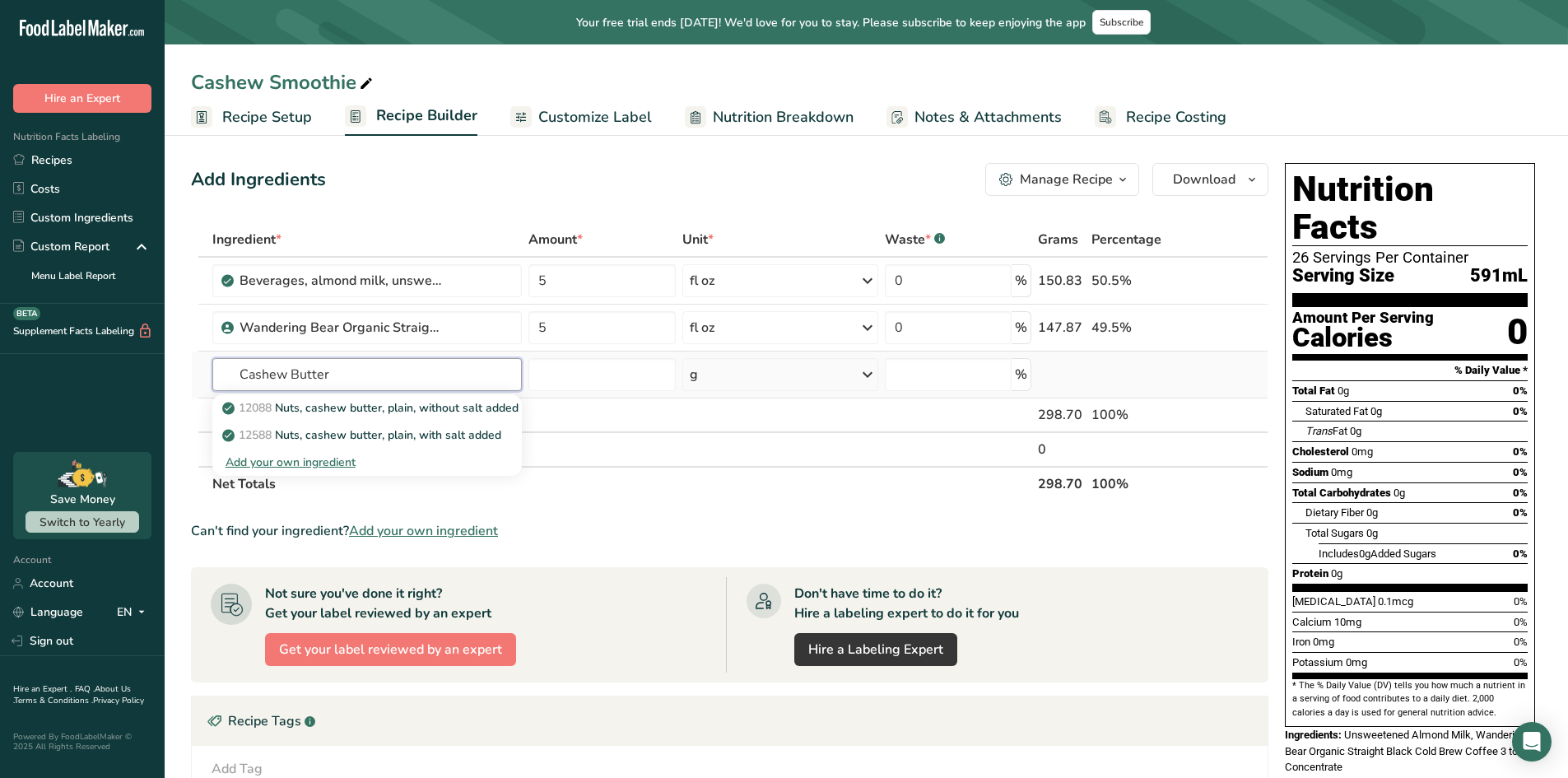
type input "Cashew Butter"
drag, startPoint x: 296, startPoint y: 464, endPoint x: 1699, endPoint y: -62, distance: 1498.4
click at [1568, 0] on html ".a-20{fill:#fff;} Hire an Expert Nutrition Facts Labeling Recipes Costs Custom …" at bounding box center [784, 530] width 1568 height 1062
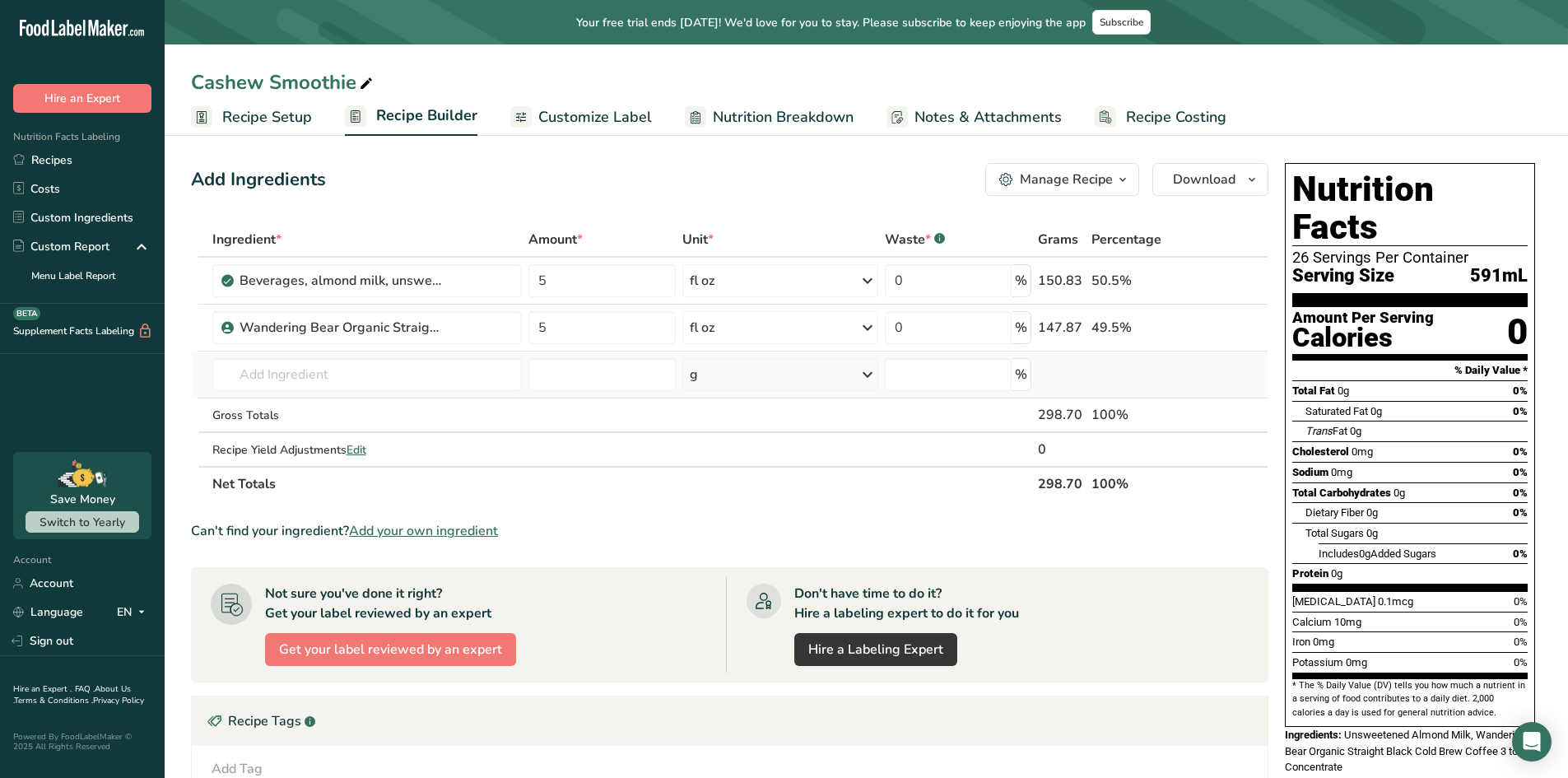
click at [379, 394] on td "12088 Nuts, cashew butter, plain, without salt added 12588 Nuts, cashew butter,…" at bounding box center [367, 374] width 317 height 47
click at [370, 371] on input "text" at bounding box center [368, 374] width 310 height 33
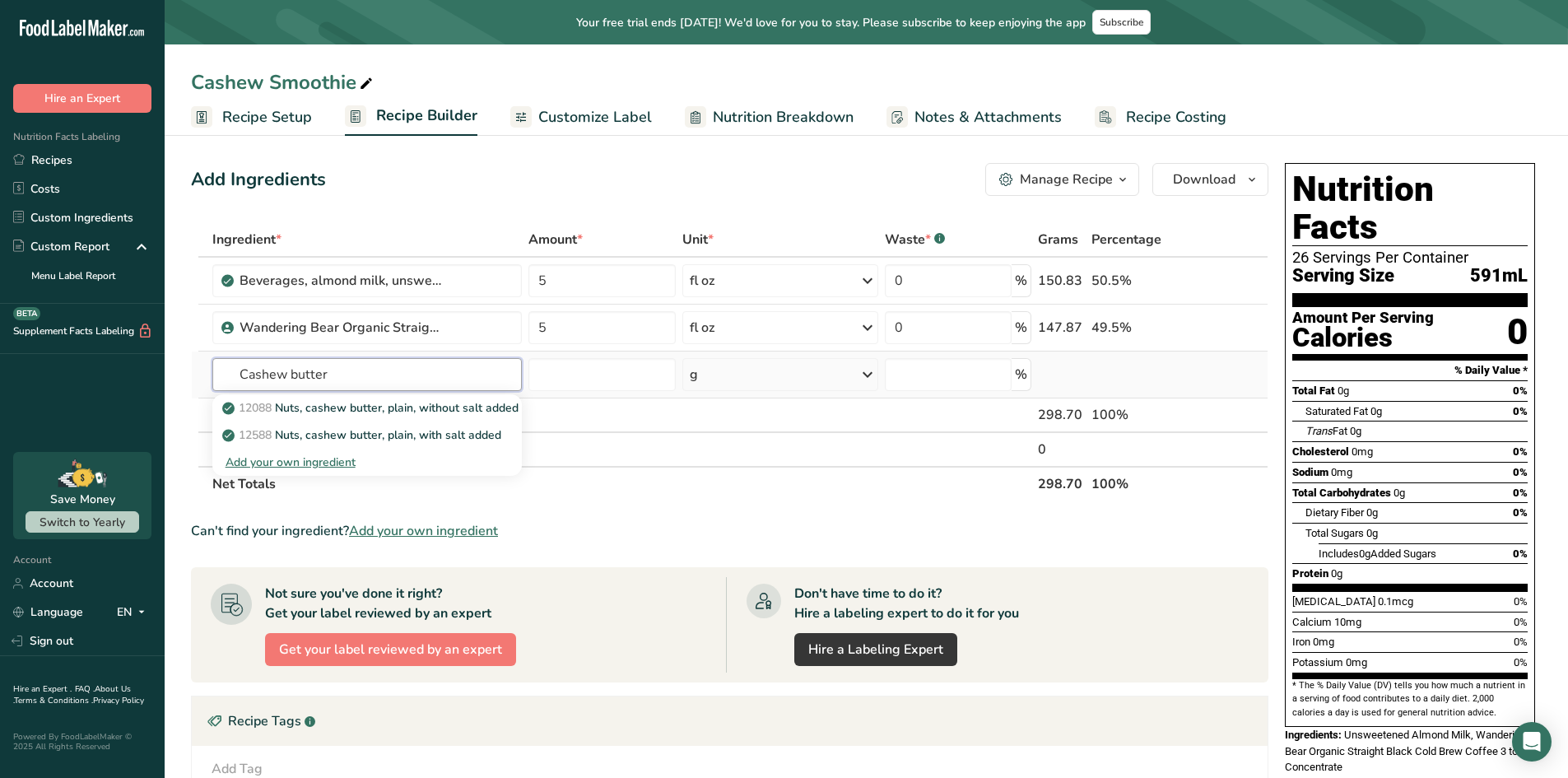
type input "Cashew butter"
click at [327, 453] on div "Add your own ingredient" at bounding box center [368, 462] width 310 height 27
click at [322, 462] on div "Add your own ingredient" at bounding box center [368, 462] width 285 height 17
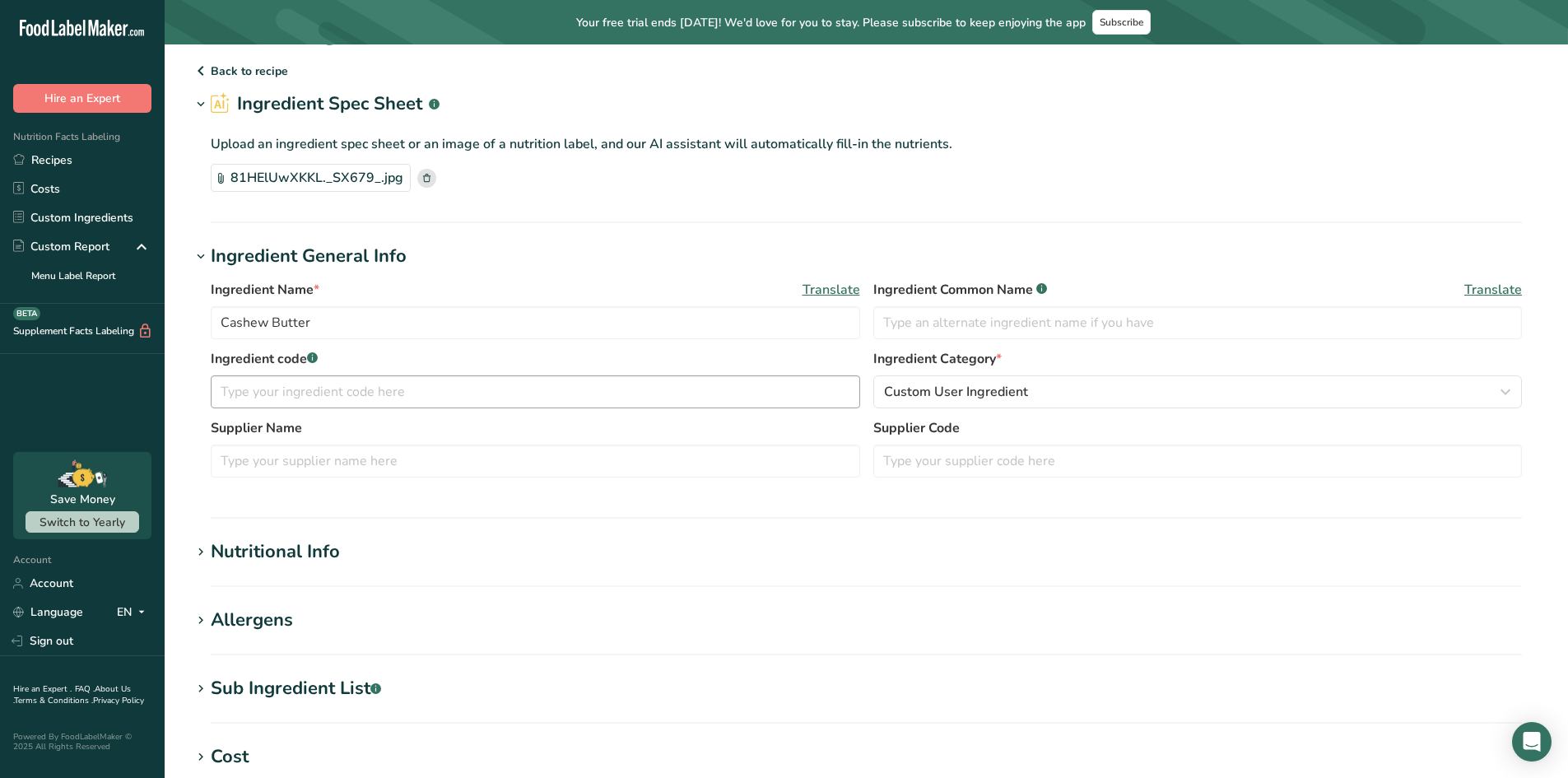
scroll to position [83, 0]
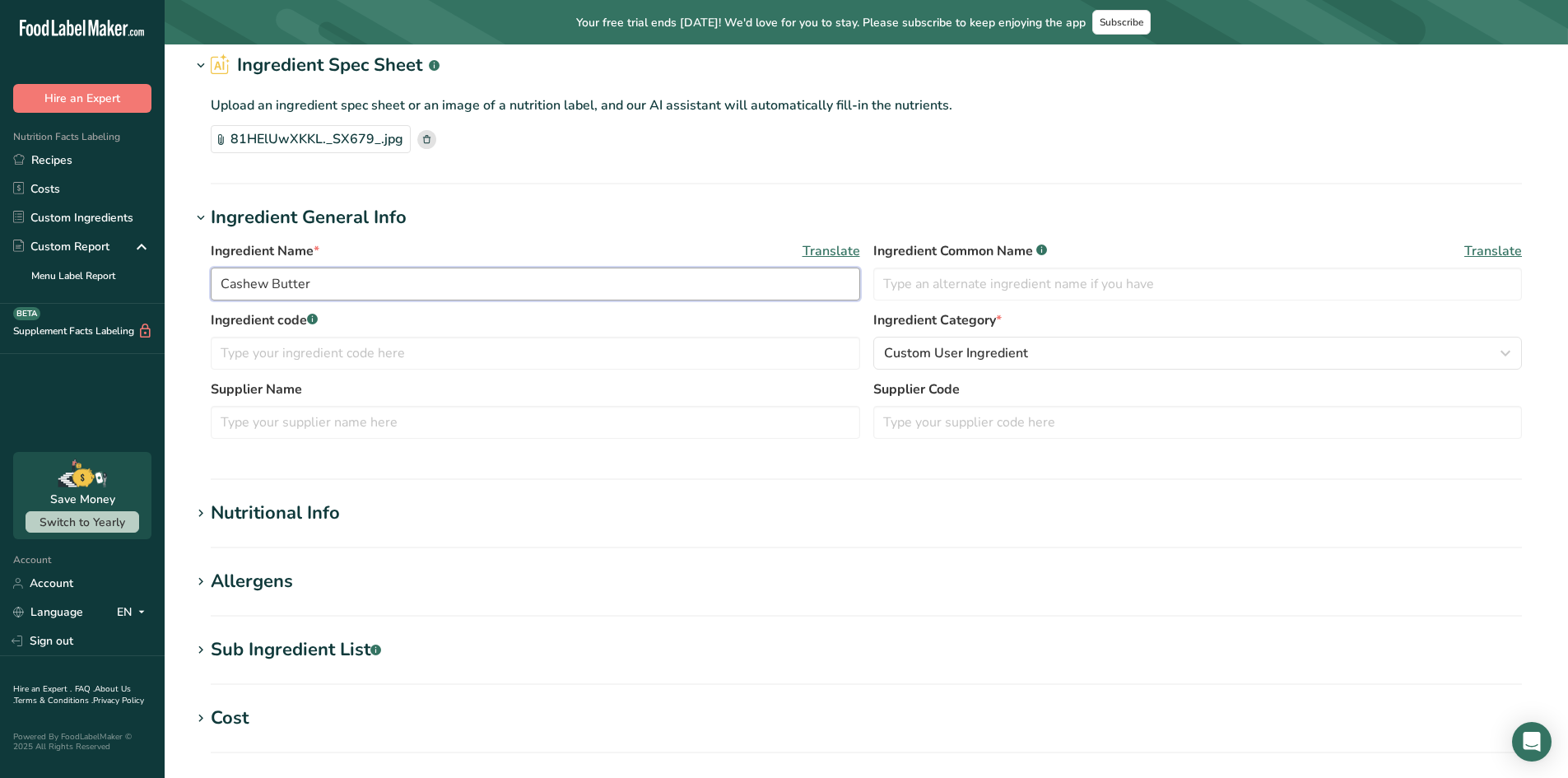
click at [346, 277] on input "Cashew Butter" at bounding box center [535, 284] width 650 height 33
type input "Cashew Butter"
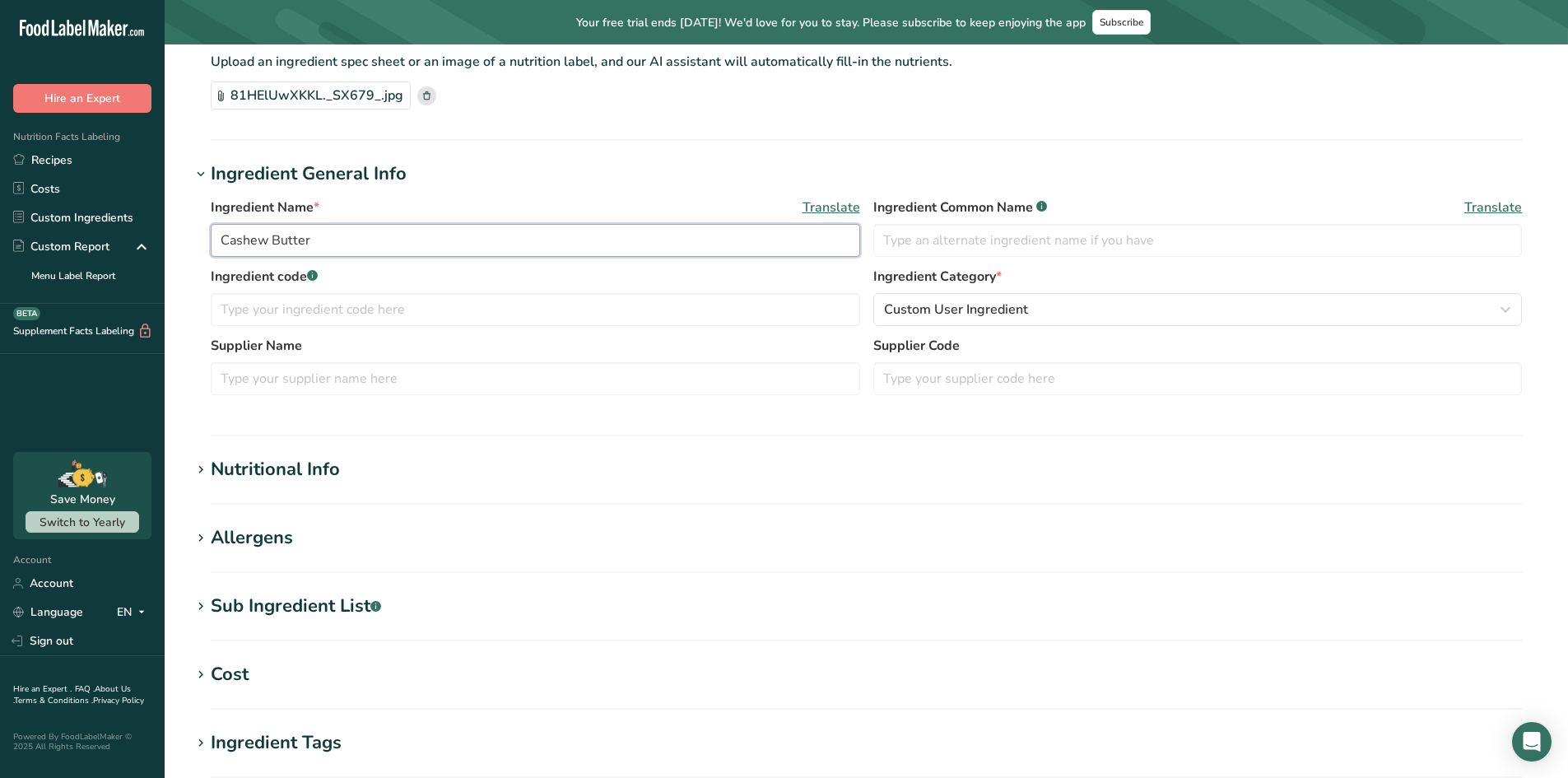
scroll to position [165, 0]
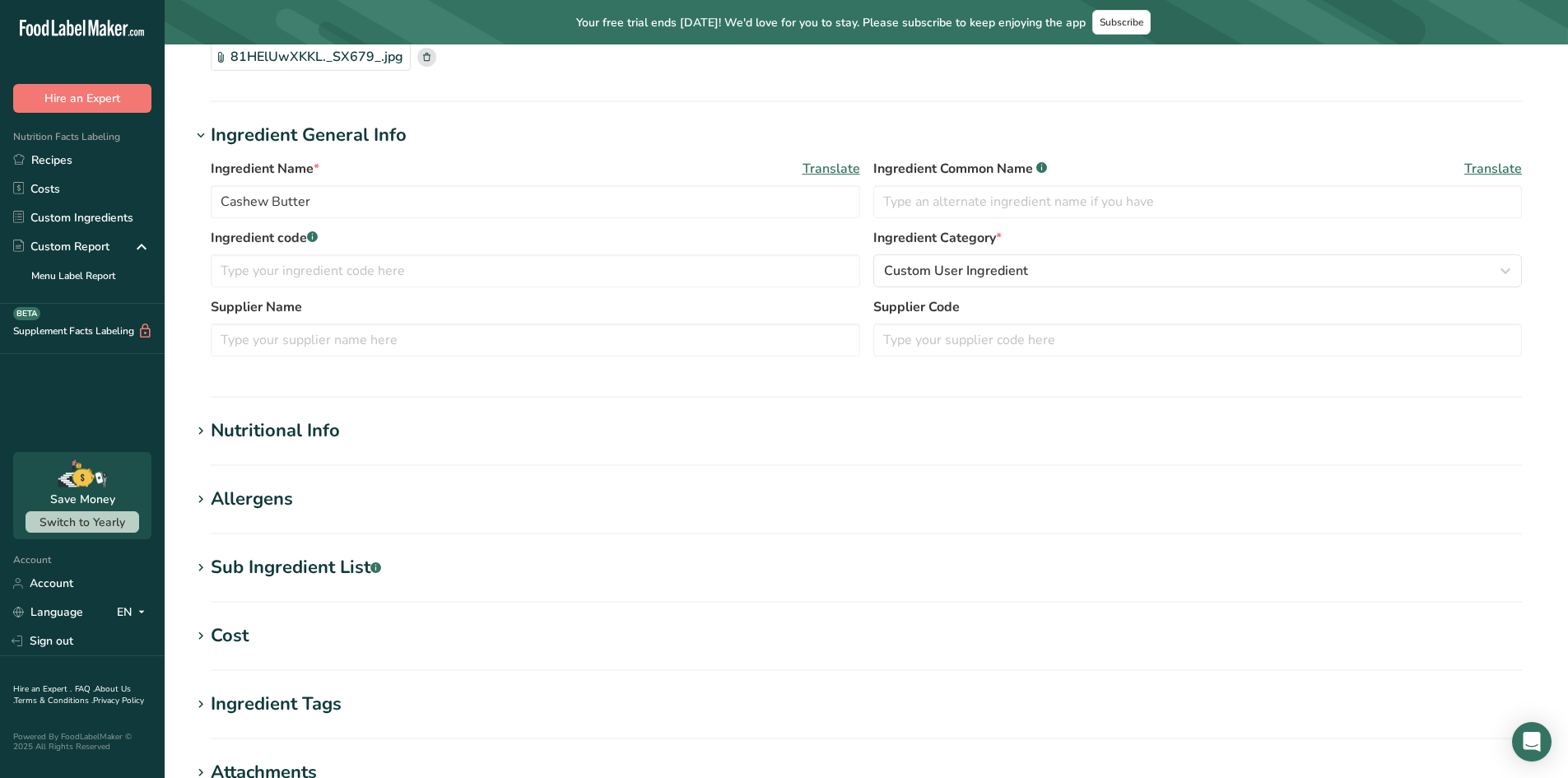
click at [354, 457] on section "Nutritional Info Serving Size .a-a{fill:#347362;}.b-a{fill:#fff;} Add ingredien…" at bounding box center [867, 442] width 1351 height 49
click at [355, 446] on section "Nutritional Info Serving Size .a-a{fill:#347362;}.b-a{fill:#fff;} Add ingredien…" at bounding box center [867, 442] width 1351 height 49
click at [353, 433] on h1 "Nutritional Info" at bounding box center [867, 431] width 1351 height 27
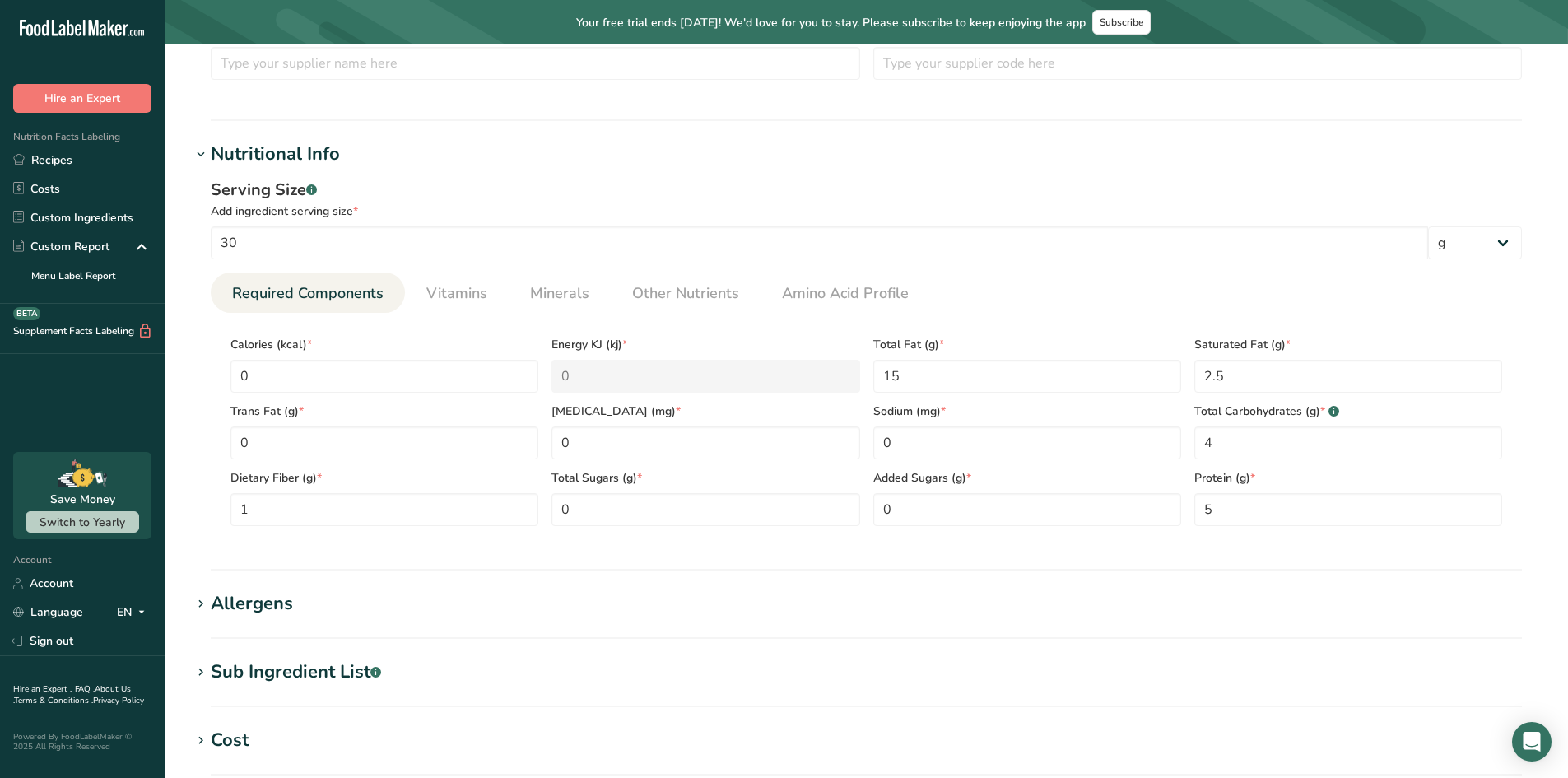
scroll to position [494, 0]
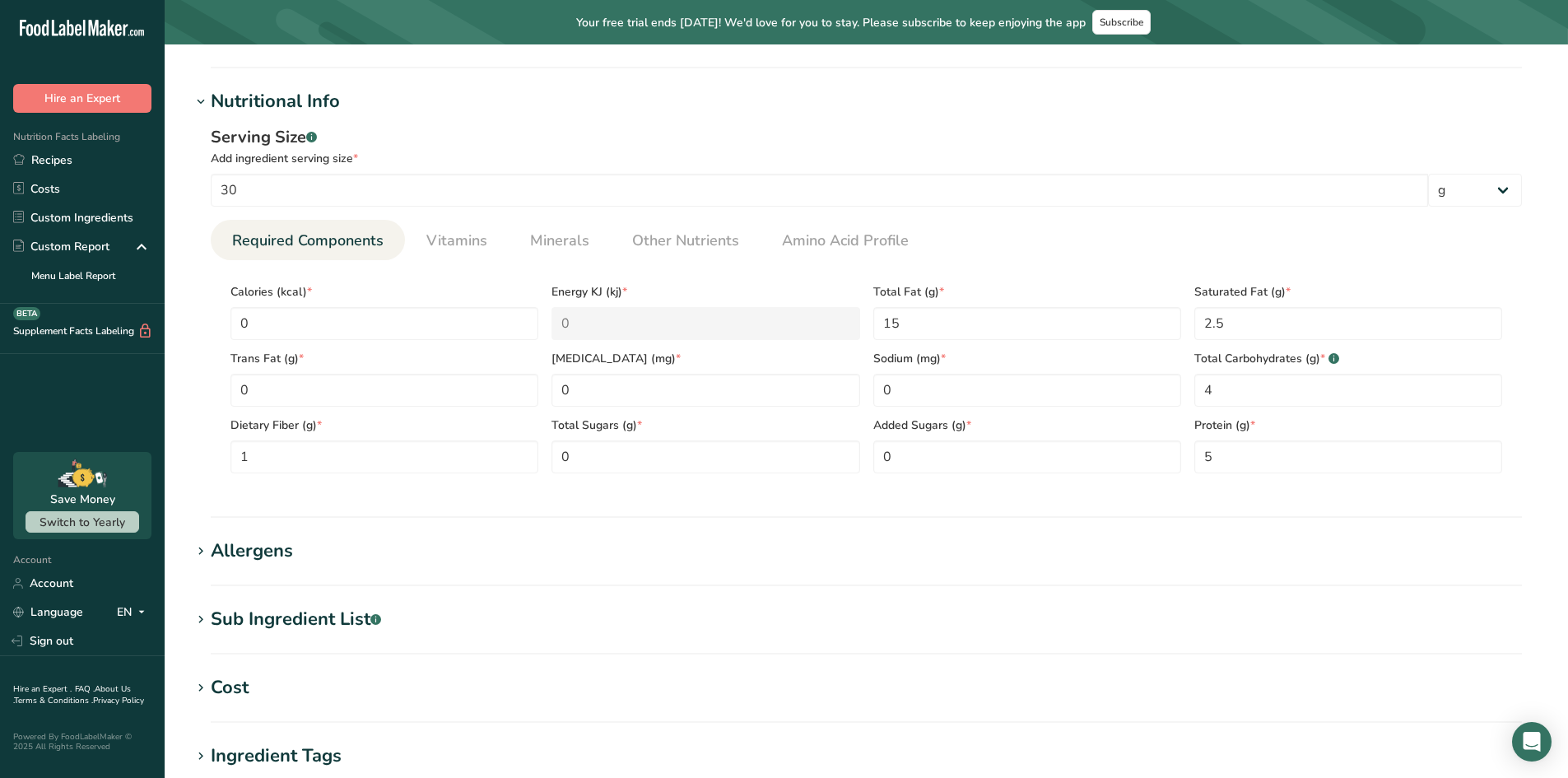
click at [208, 595] on section "Add new ingredient Back to recipe Ingredient Spec Sheet .a-a{fill:#347362;}.b-a…" at bounding box center [867, 312] width 1404 height 1524
click at [233, 551] on div "Allergens" at bounding box center [252, 550] width 83 height 27
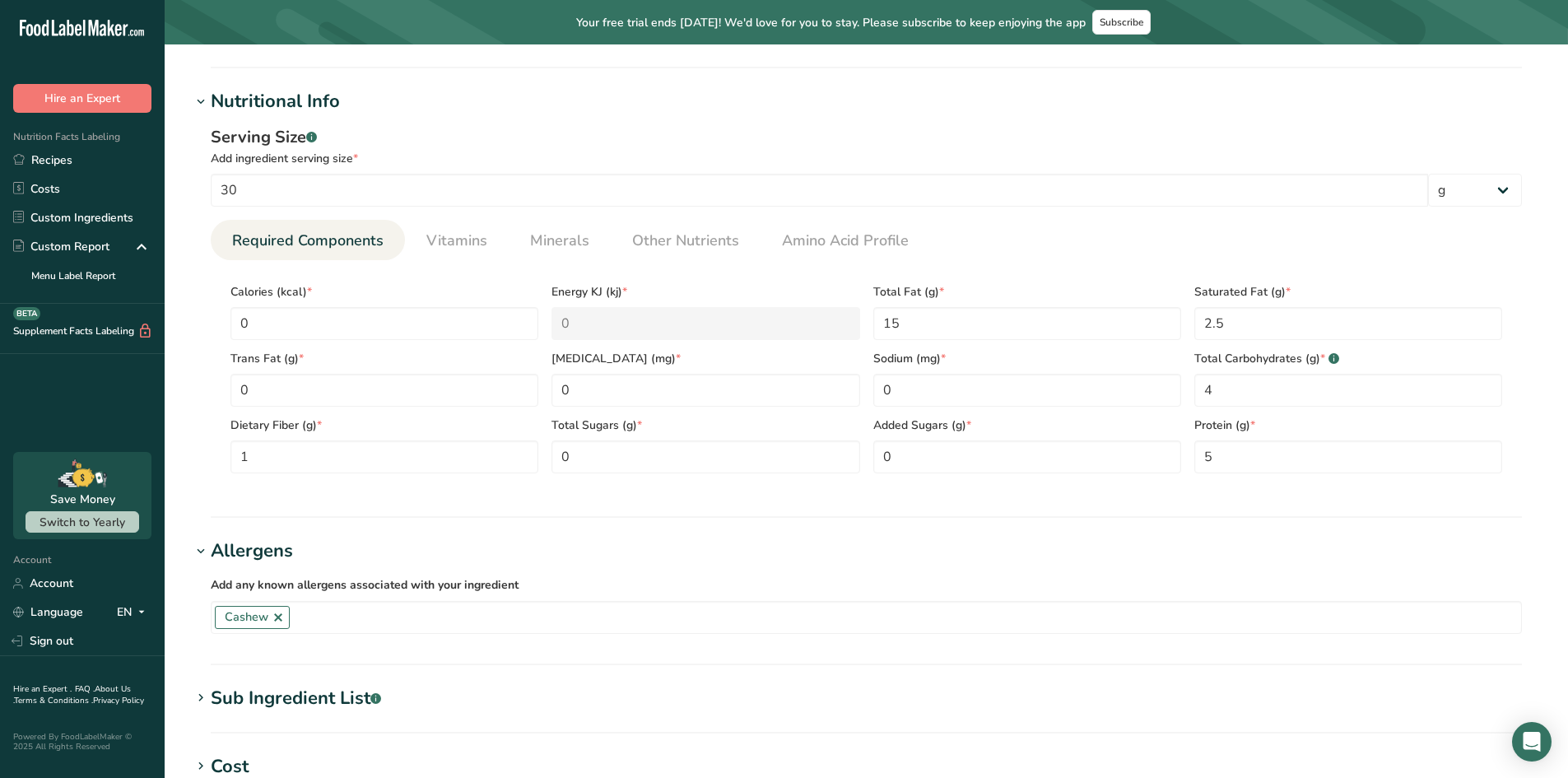
click at [252, 688] on div "Sub Ingredient List .a-a{fill:#347362;}.b-a{fill:#fff;}" at bounding box center [295, 698] width 170 height 27
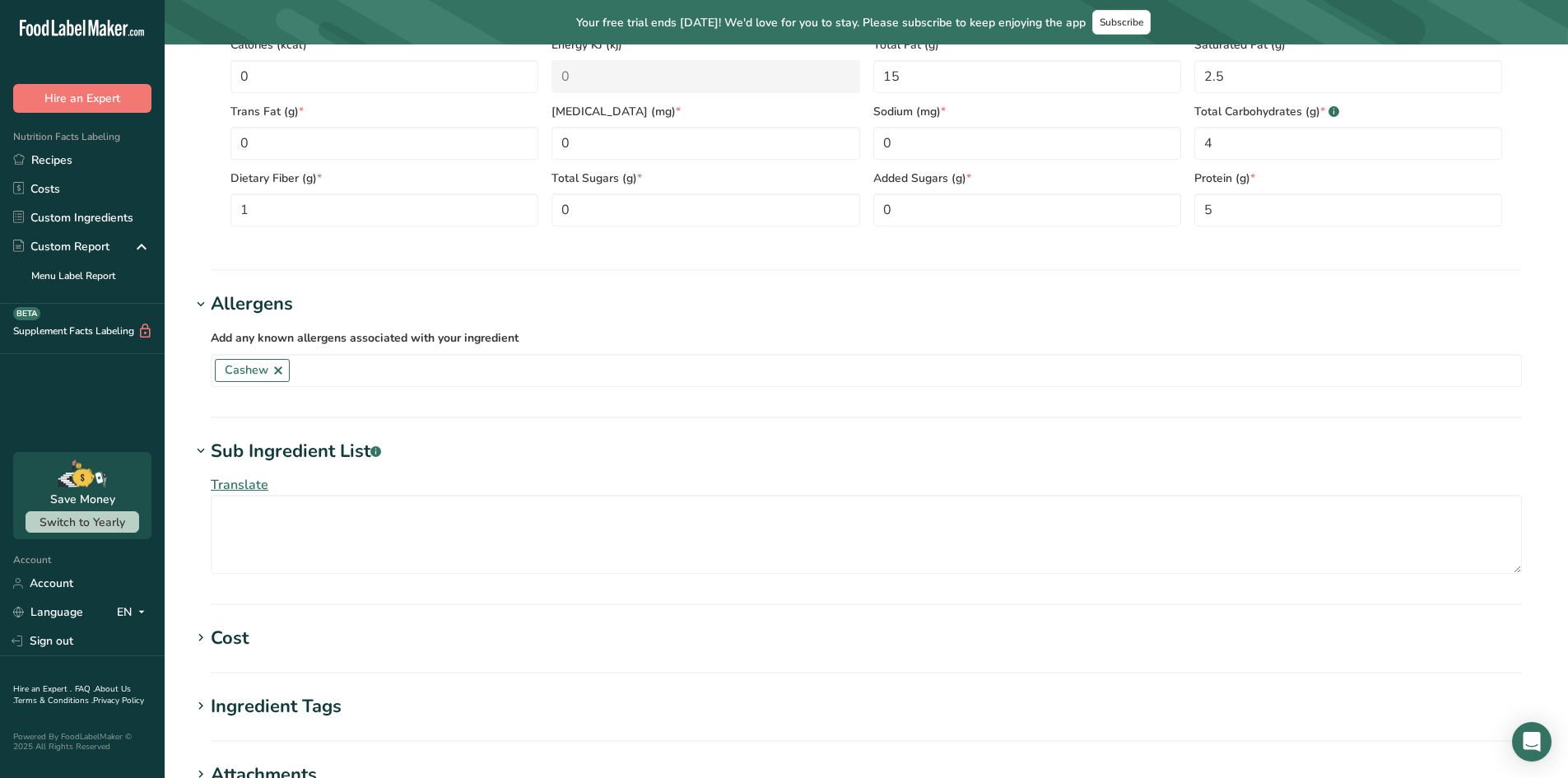
click at [212, 642] on div "Cost" at bounding box center [230, 638] width 38 height 27
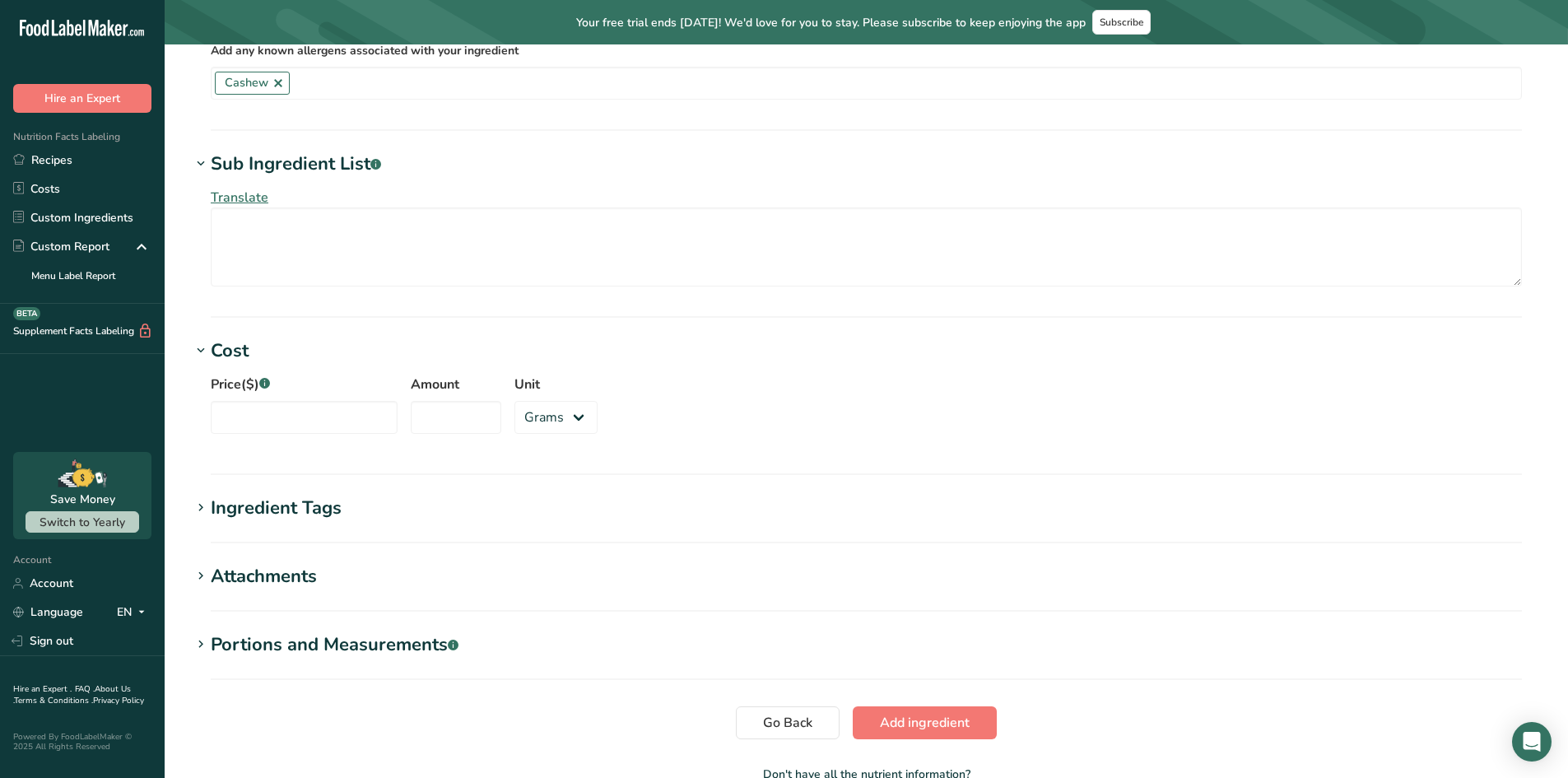
scroll to position [1070, 0]
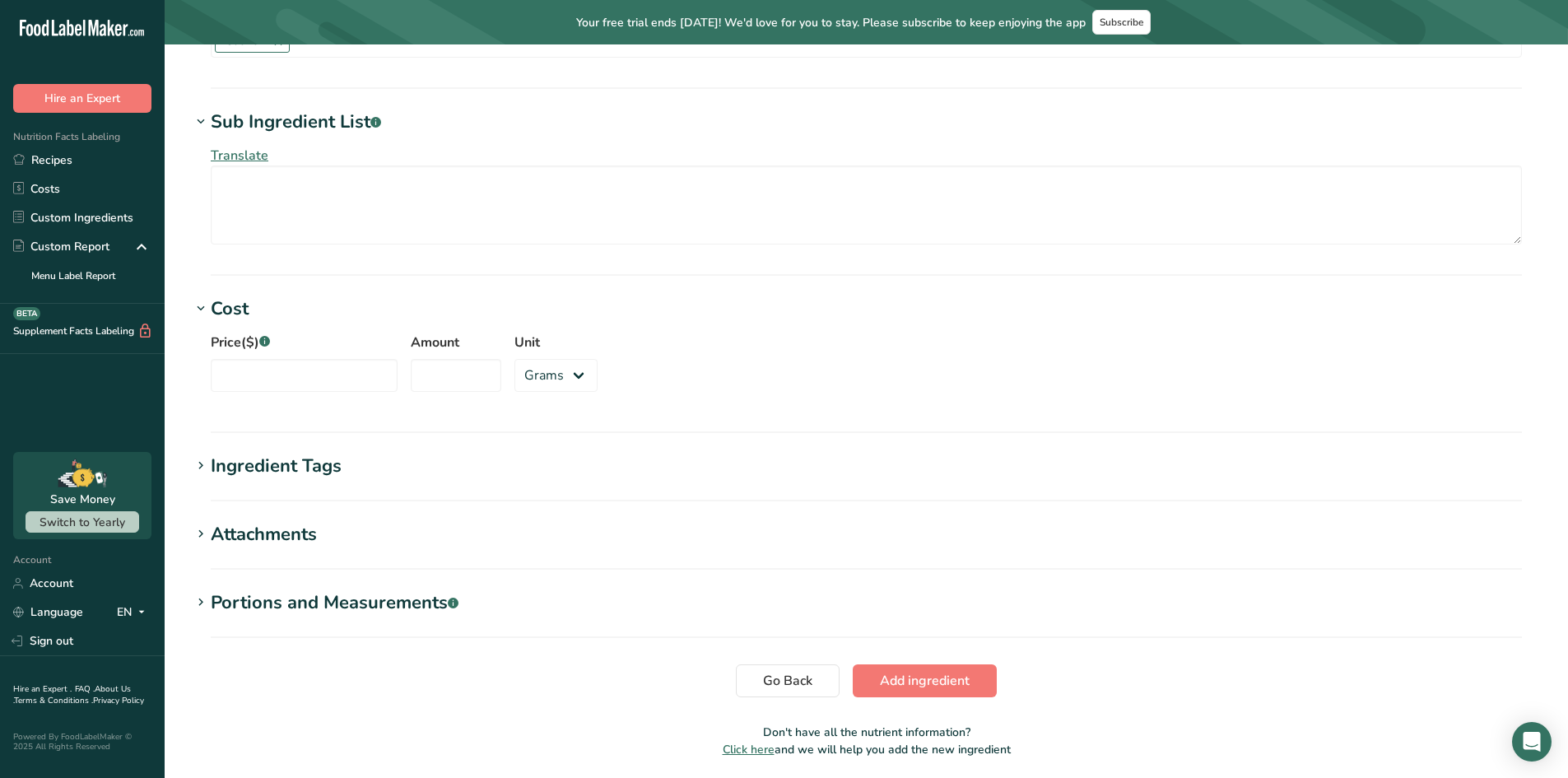
click at [277, 469] on div "Ingredient Tags" at bounding box center [277, 466] width 131 height 27
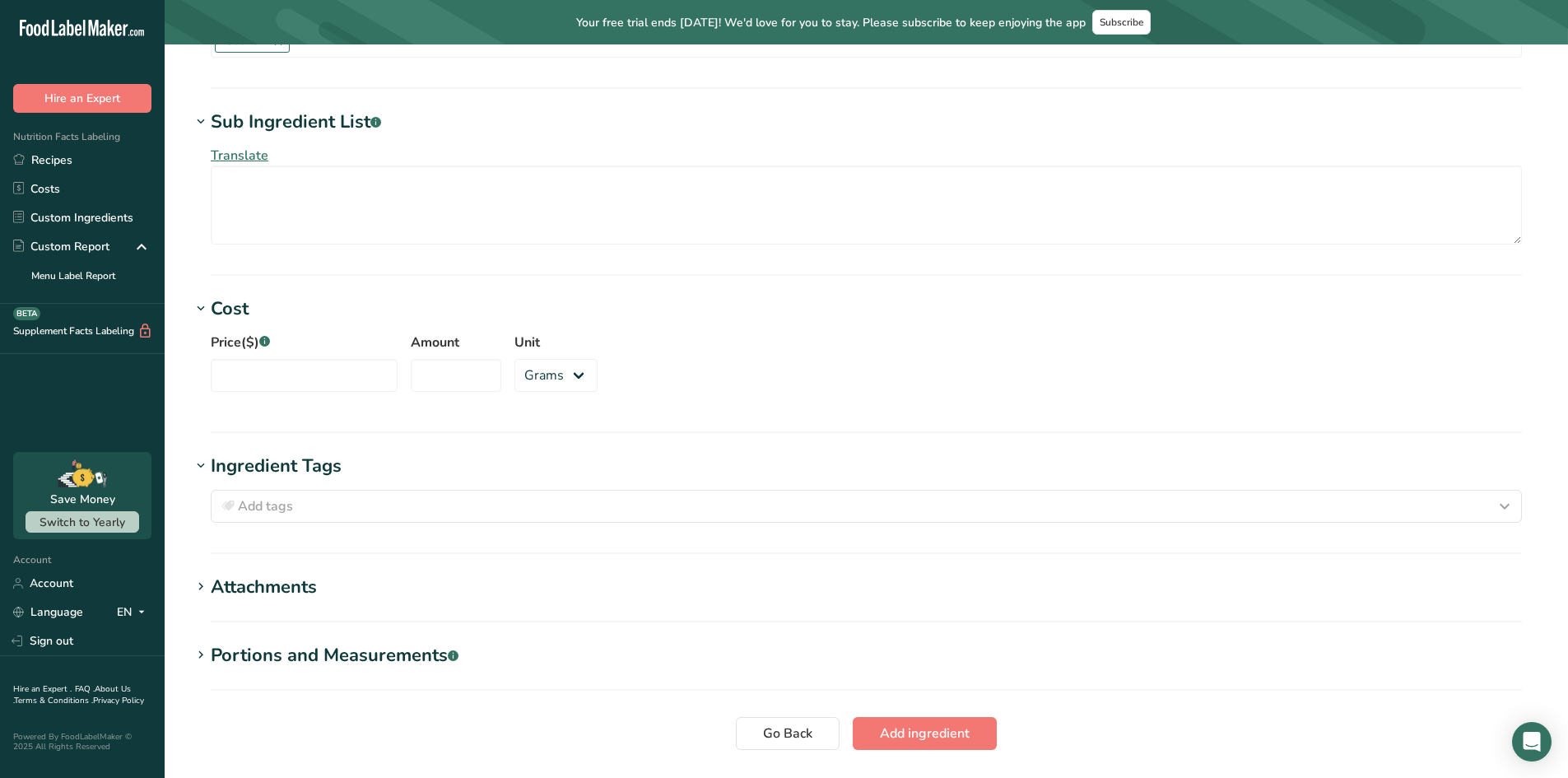
click at [266, 589] on div "Attachments" at bounding box center [264, 587] width 106 height 27
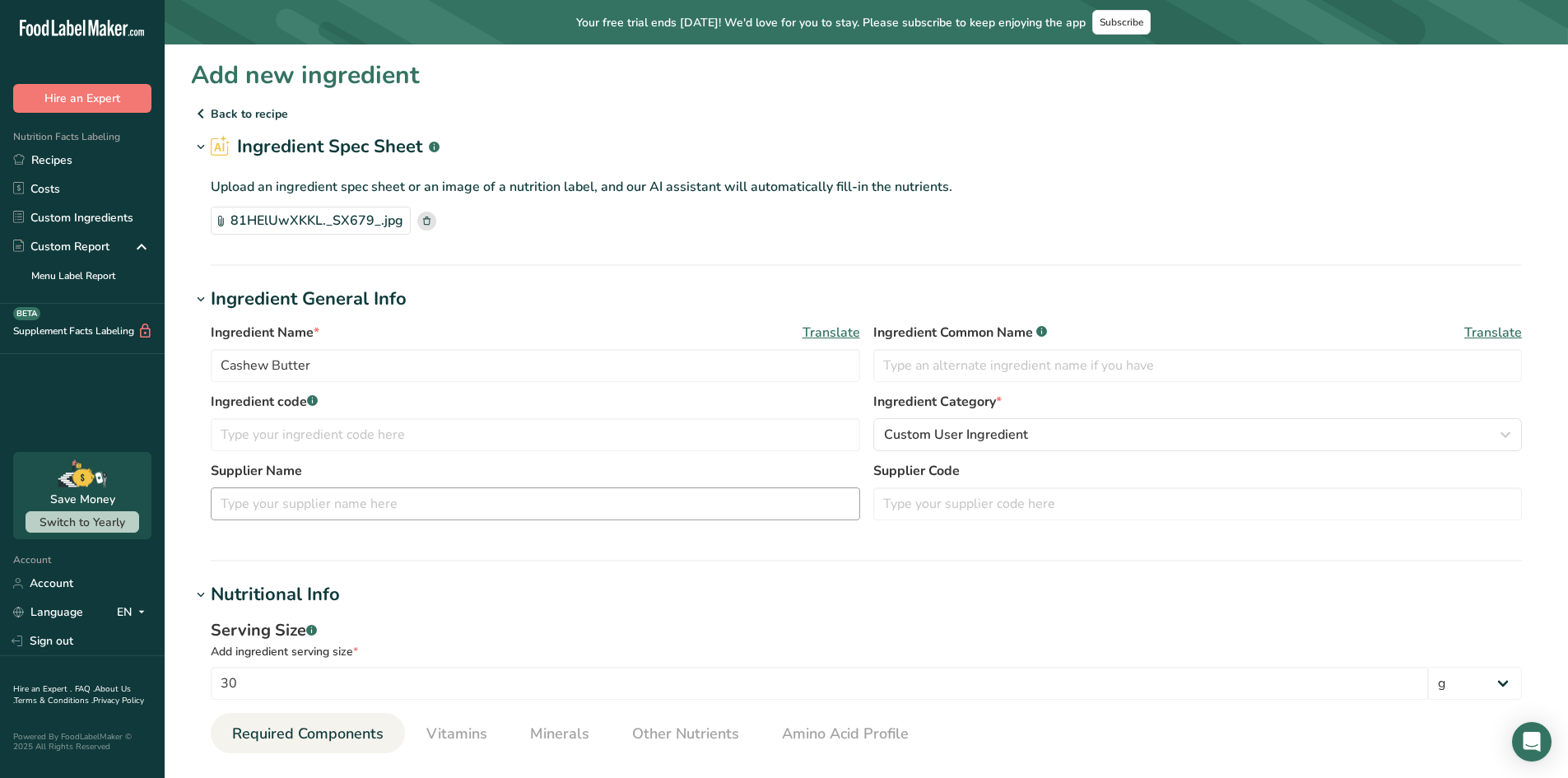
scroll to position [0, 0]
click at [429, 218] on rect at bounding box center [427, 222] width 19 height 19
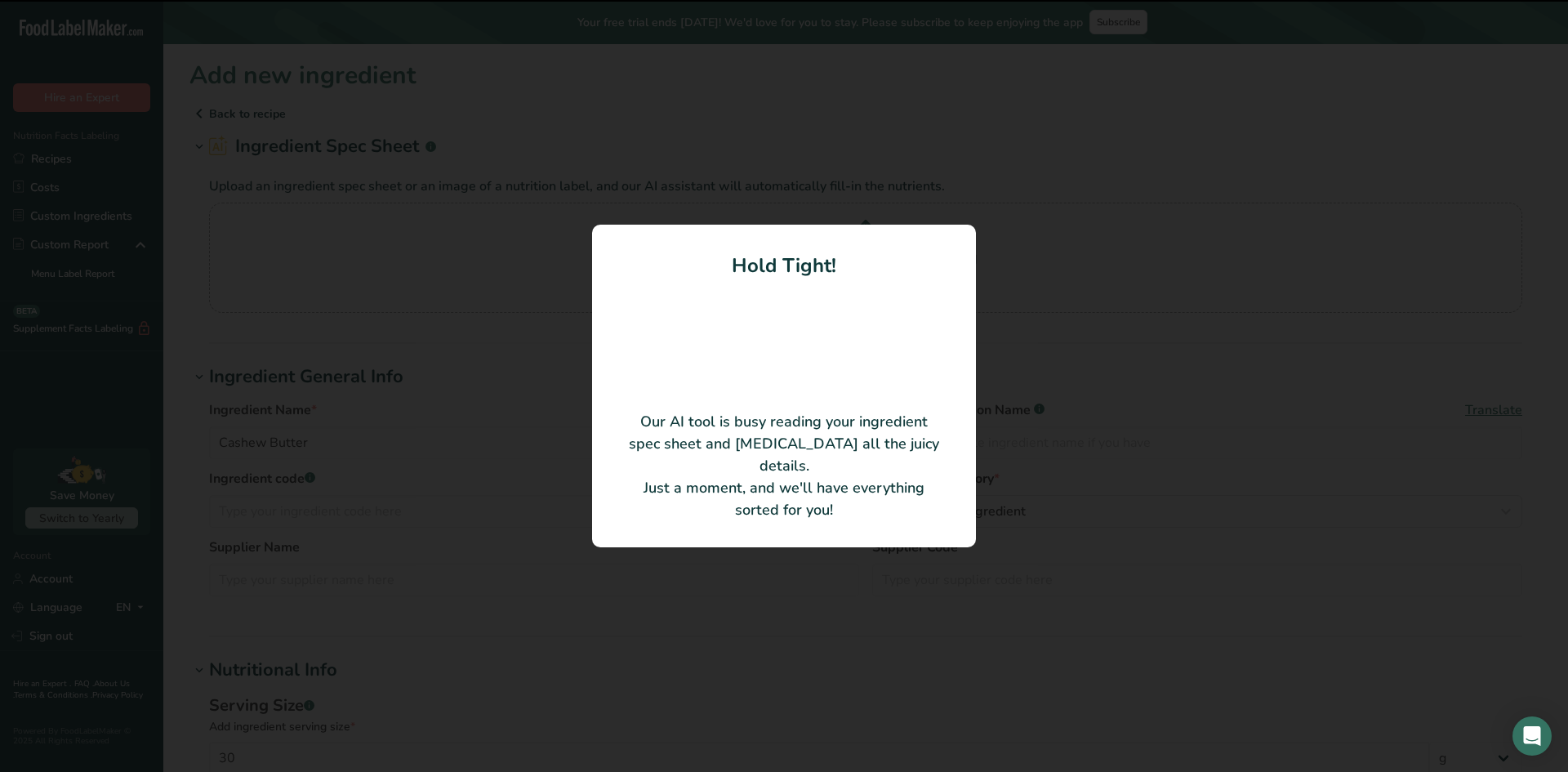
type input "190"
type KJ "794.96"
type Fat "3"
type input "5"
type Carbohydrates "8"
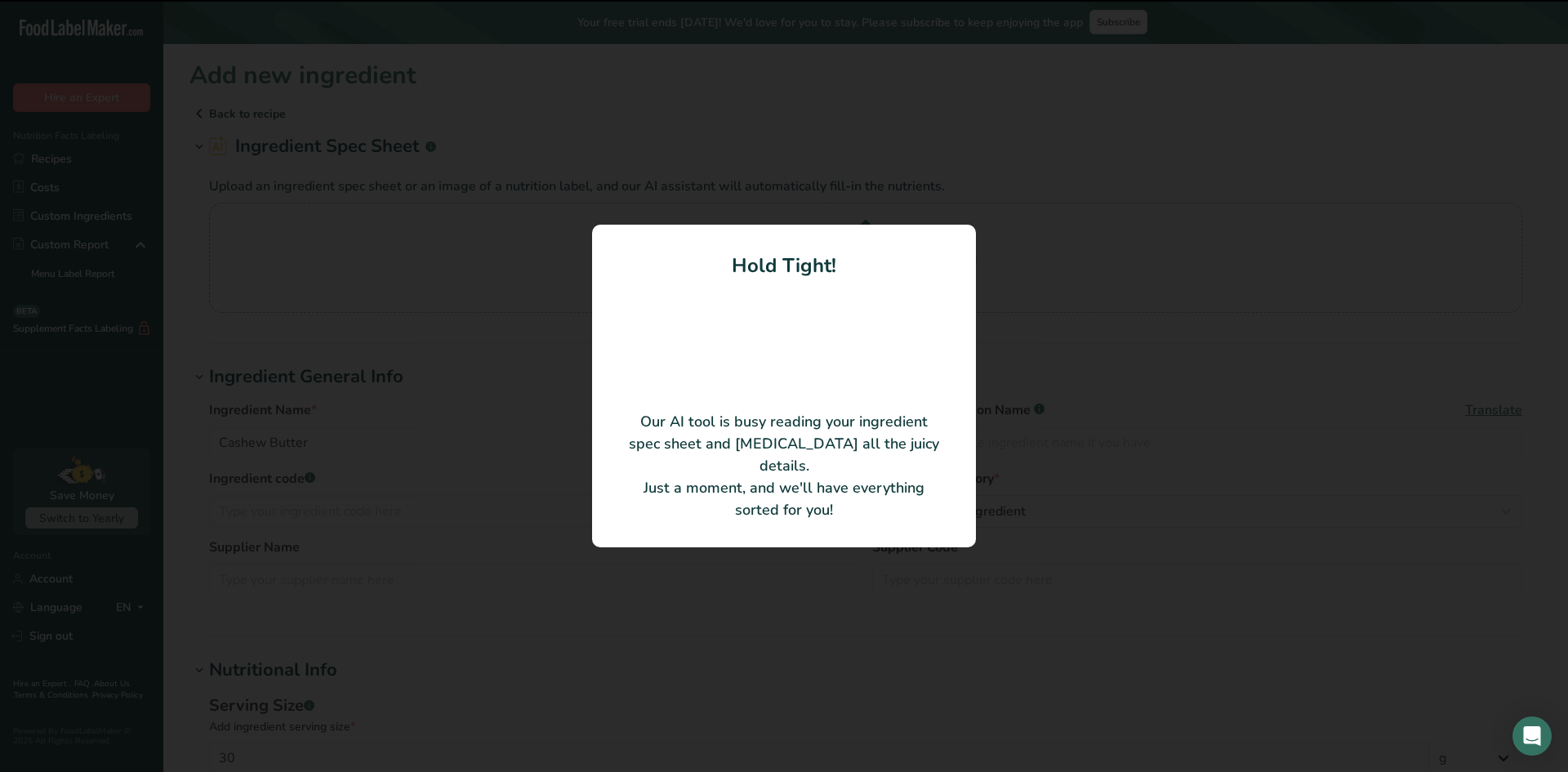
type Sugars "2"
type input "6"
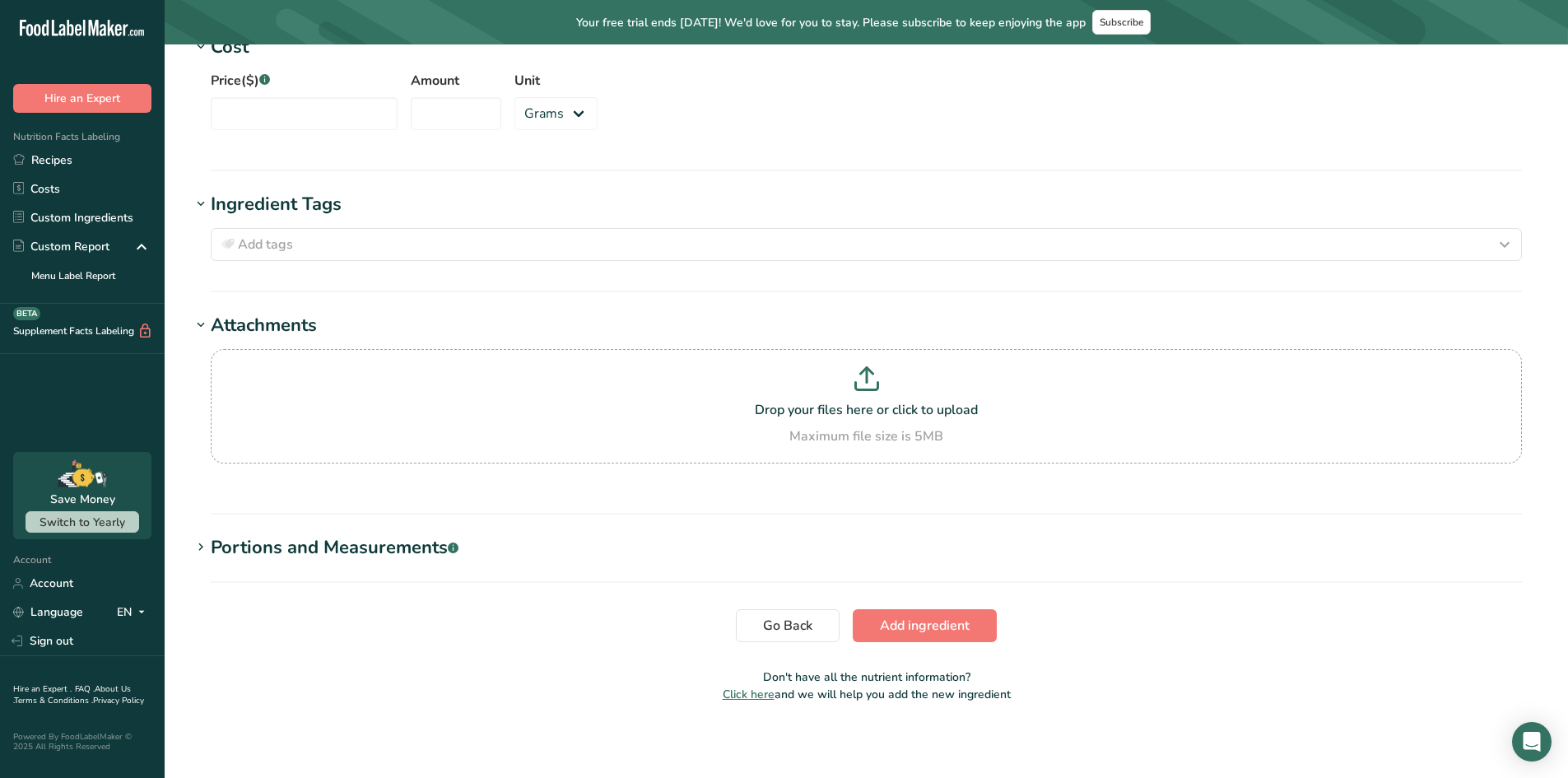
scroll to position [1336, 0]
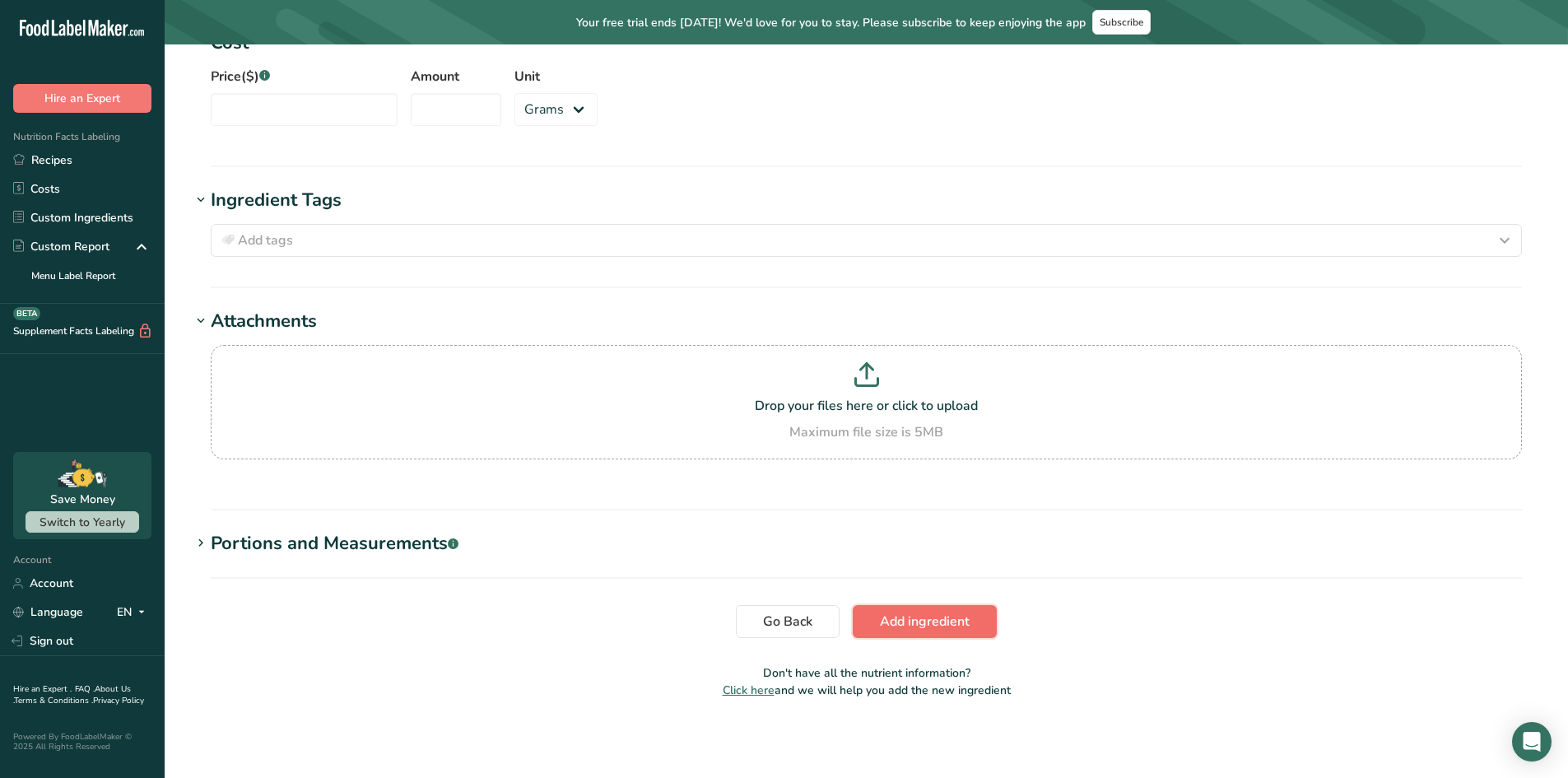
click at [905, 622] on span "Add ingredient" at bounding box center [925, 622] width 90 height 20
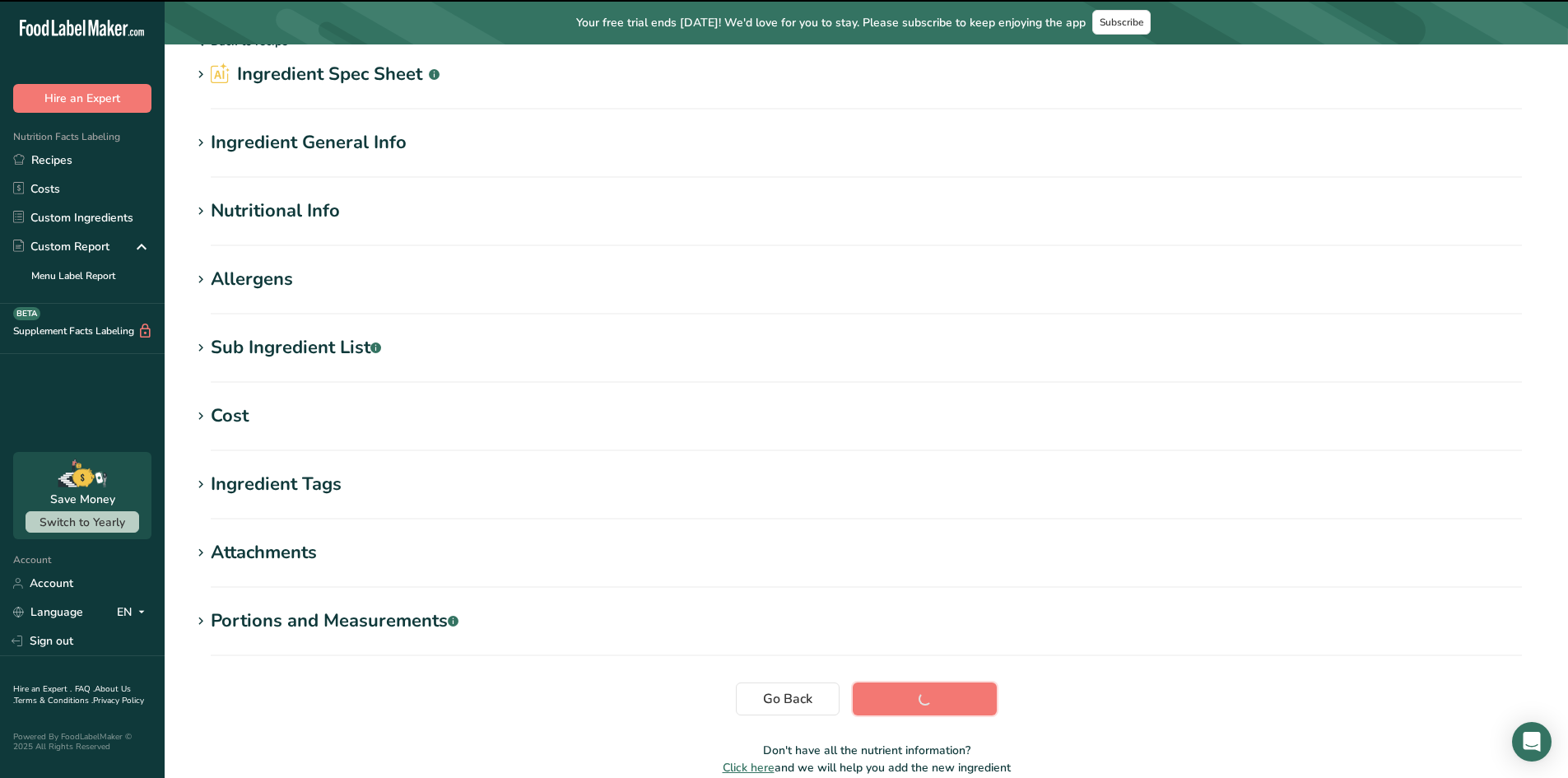
scroll to position [0, 0]
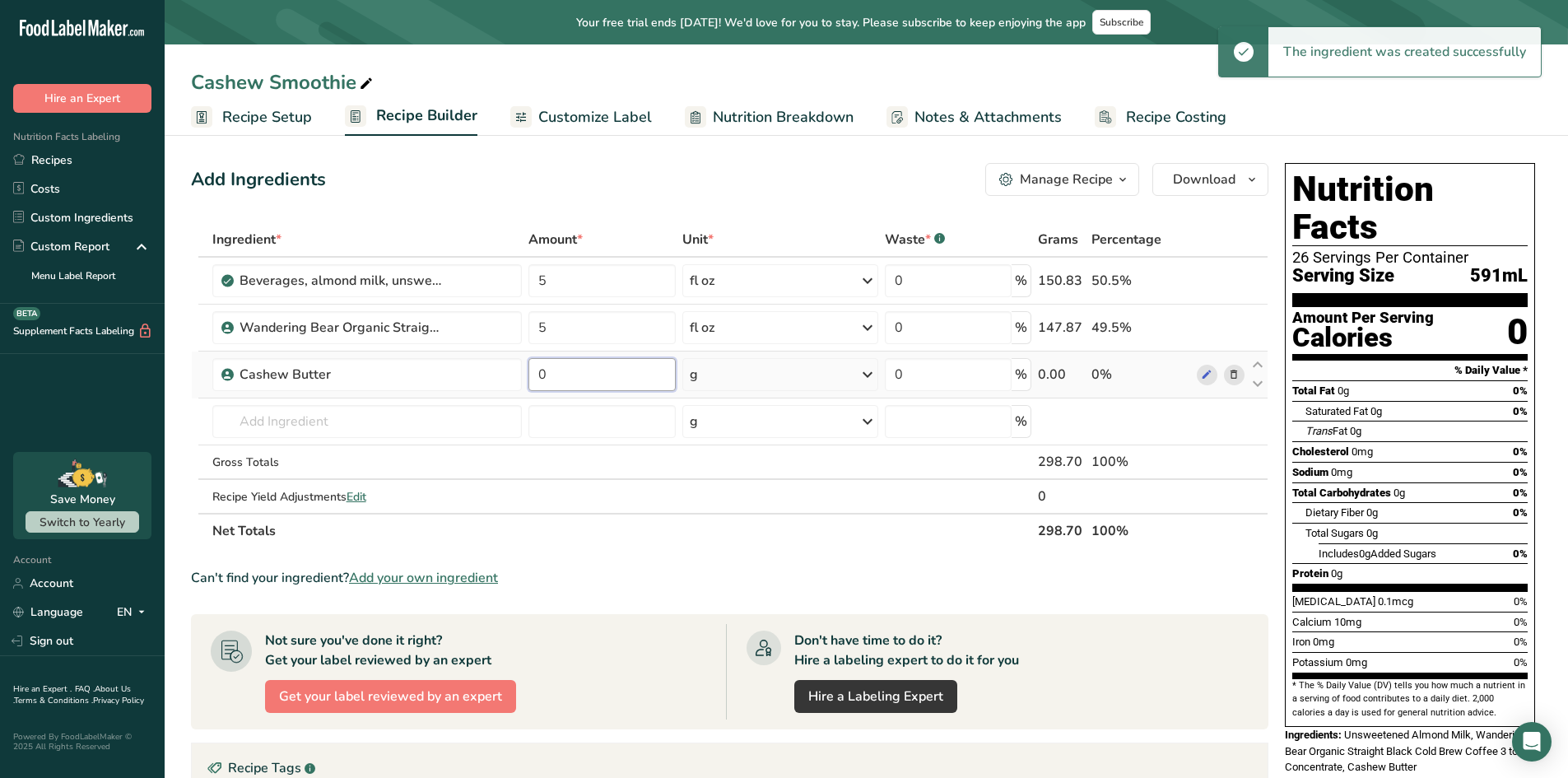
click at [574, 378] on input "0" at bounding box center [601, 374] width 146 height 33
click at [605, 382] on input "0" at bounding box center [601, 374] width 146 height 33
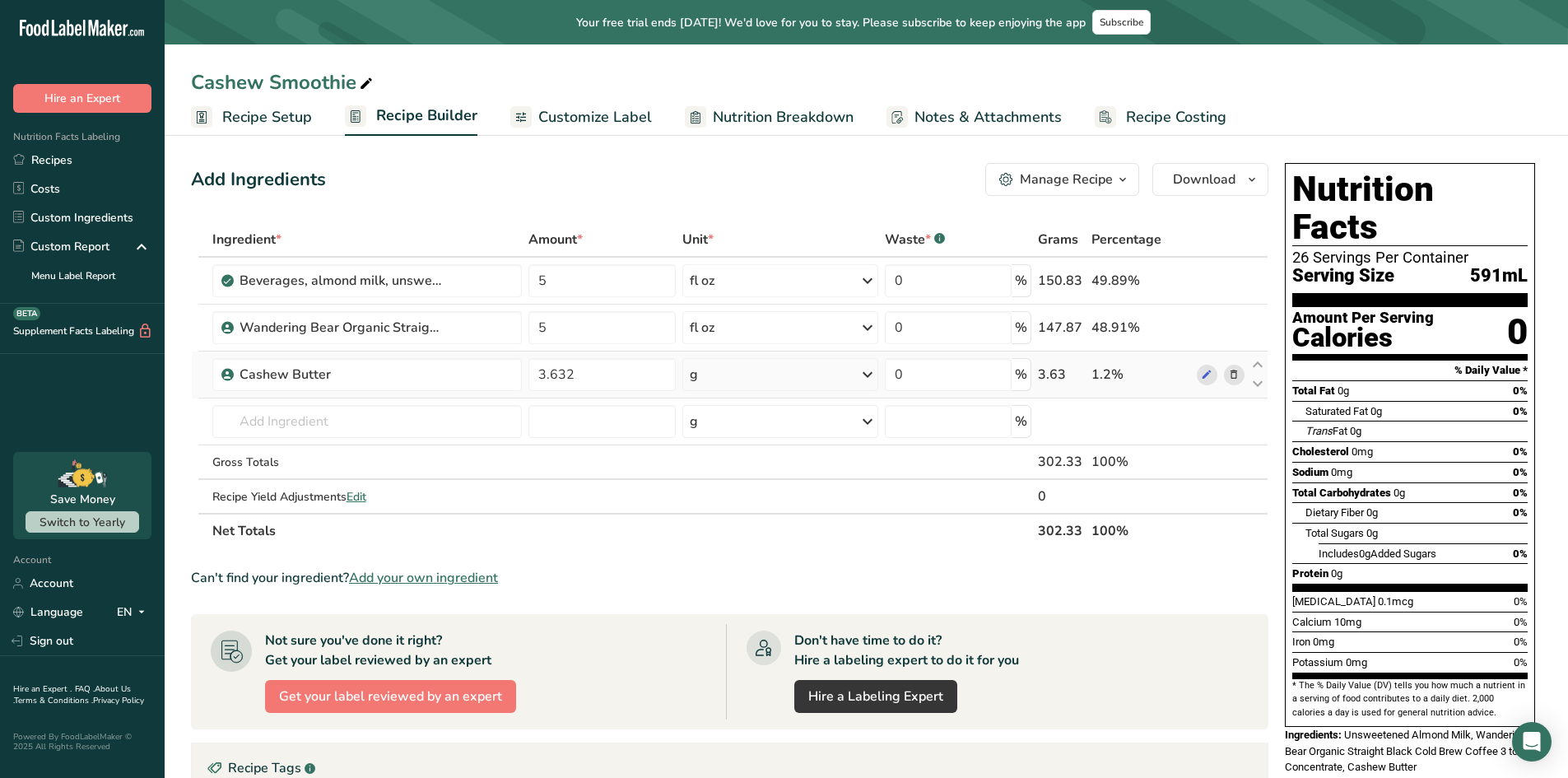
click at [742, 359] on div "Ingredient * Amount * Unit * Waste * .a-a{fill:#347362;}.b-a{fill:#fff;} Grams …" at bounding box center [729, 385] width 1078 height 326
click at [739, 371] on div "g" at bounding box center [780, 374] width 196 height 33
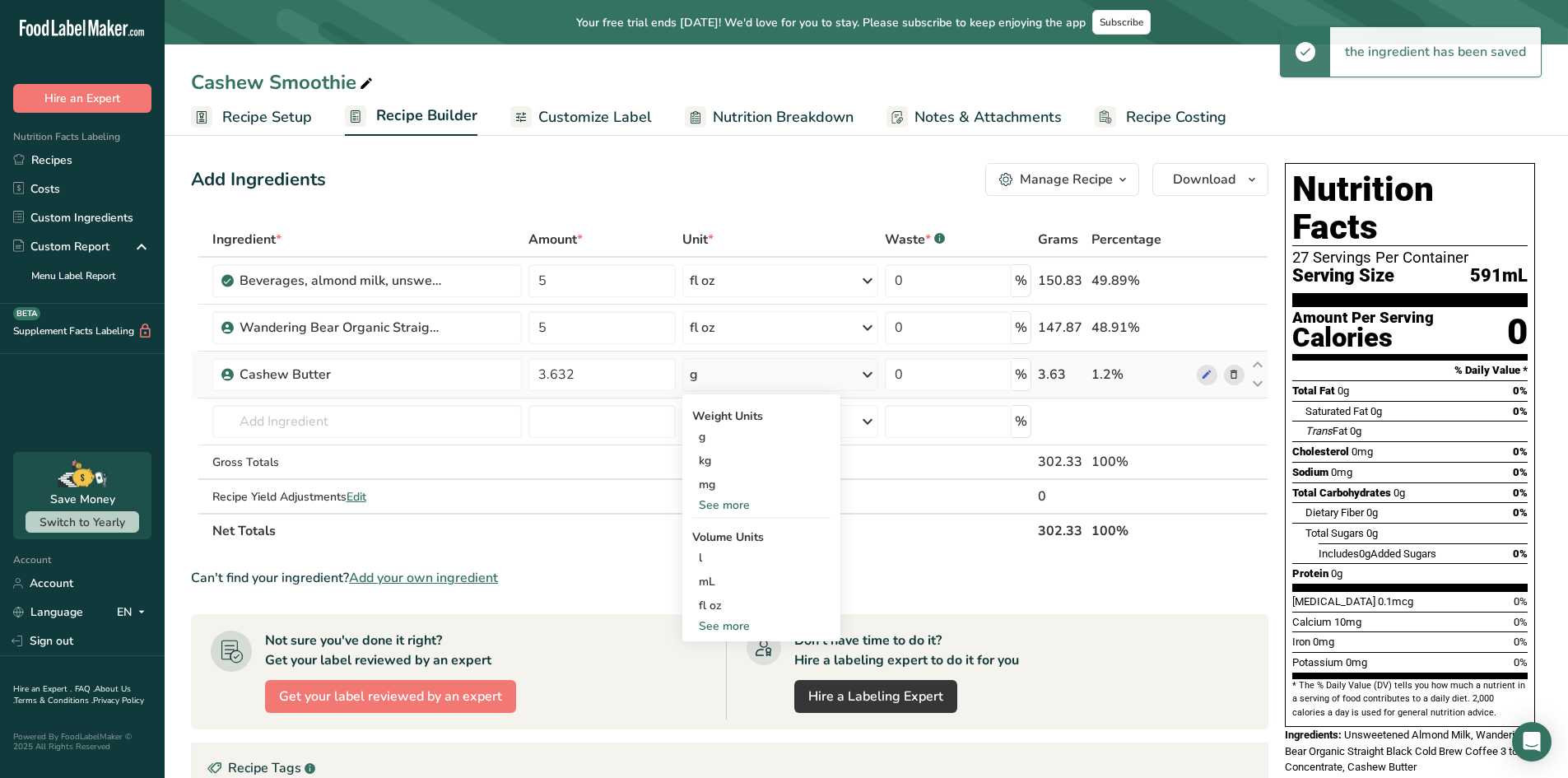
click at [716, 626] on div "See more" at bounding box center [761, 626] width 138 height 17
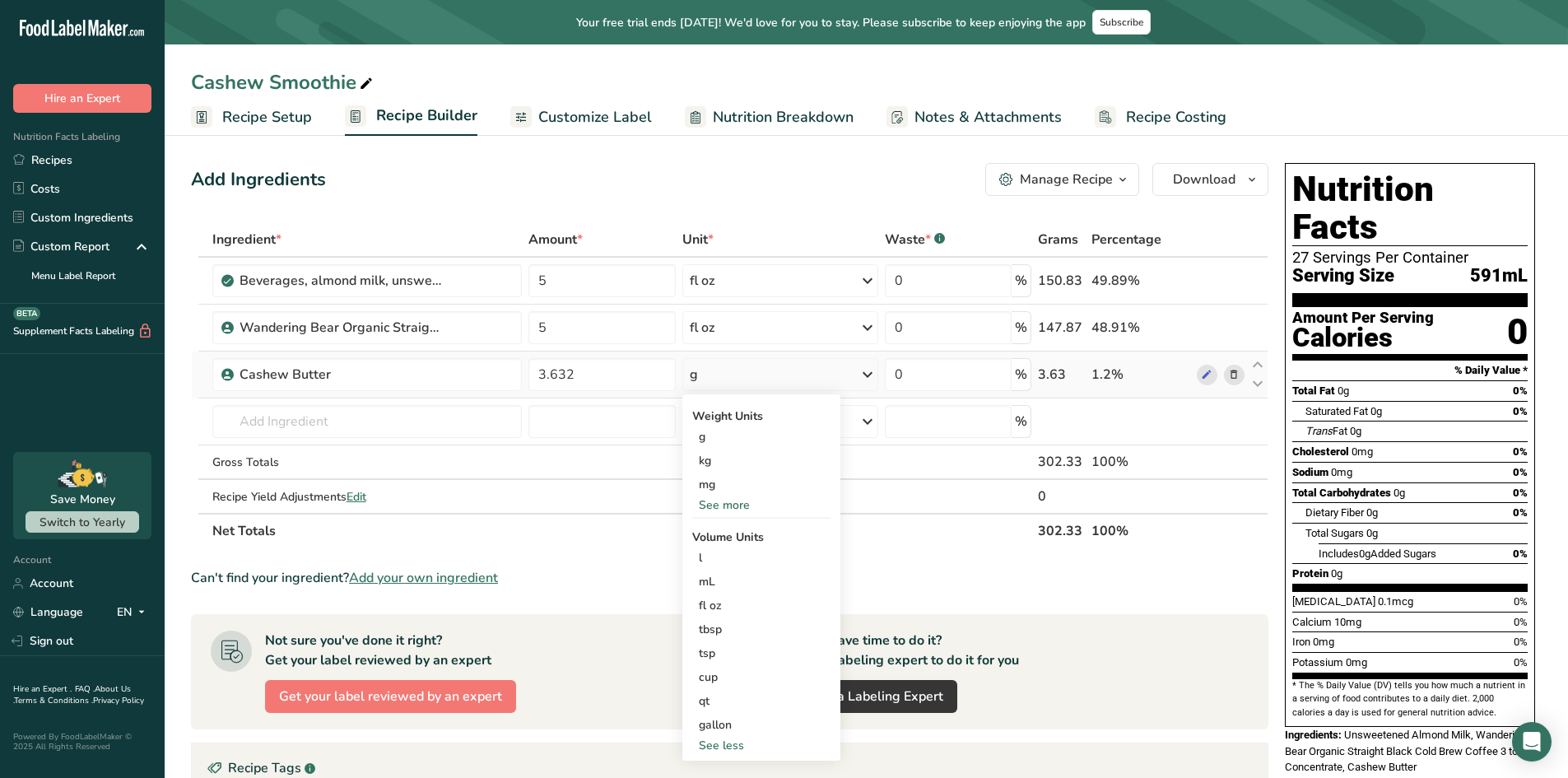
click at [733, 749] on div "See less" at bounding box center [761, 745] width 138 height 17
click at [733, 375] on div "g" at bounding box center [780, 374] width 196 height 33
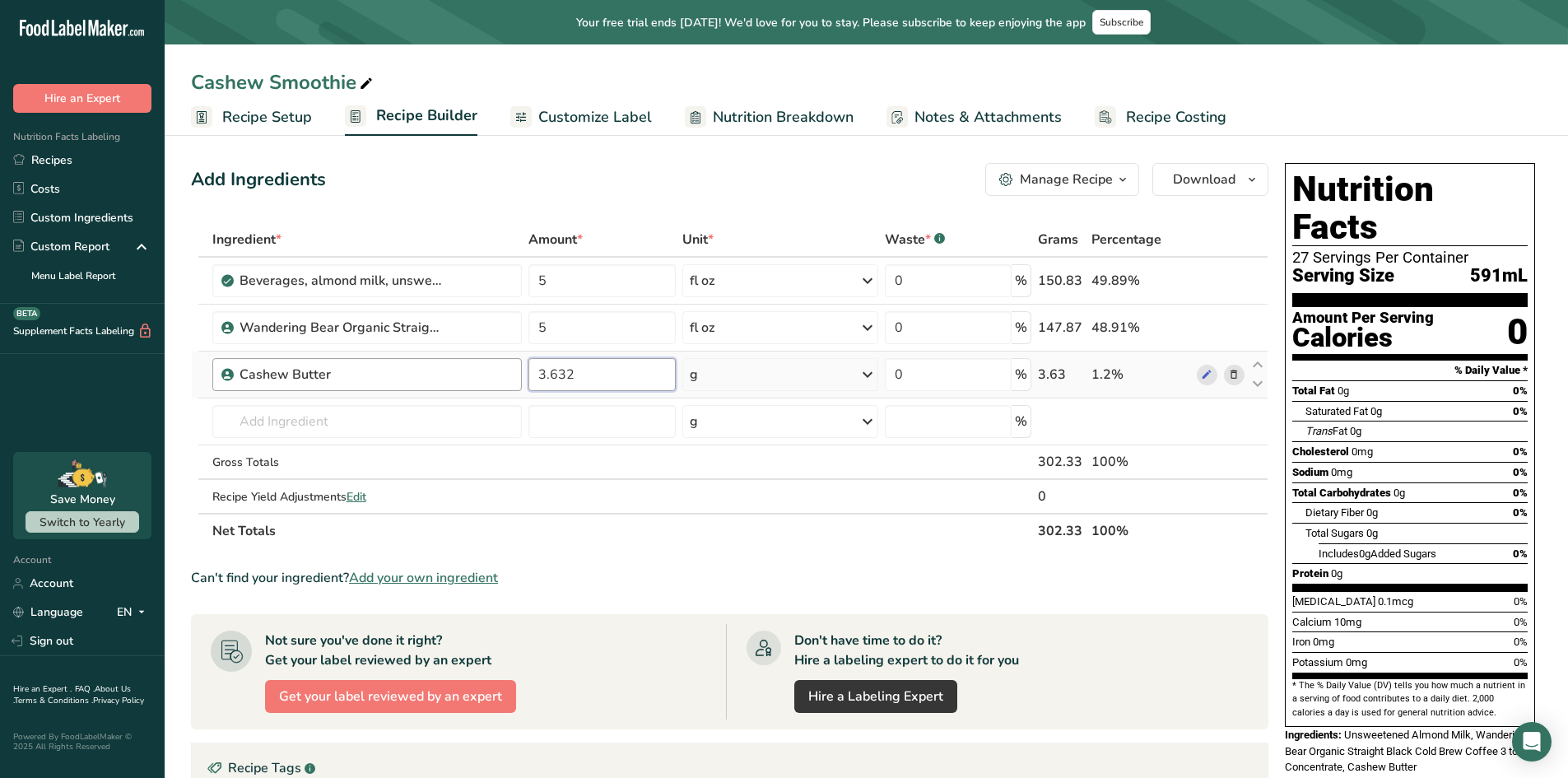
drag, startPoint x: 620, startPoint y: 379, endPoint x: 313, endPoint y: 374, distance: 307.0
click at [315, 374] on tr "Cashew Butter 3.632 g Weight Units g kg mg See more Volume Units l mL fl oz See…" at bounding box center [730, 374] width 1077 height 47
type input "102.96547"
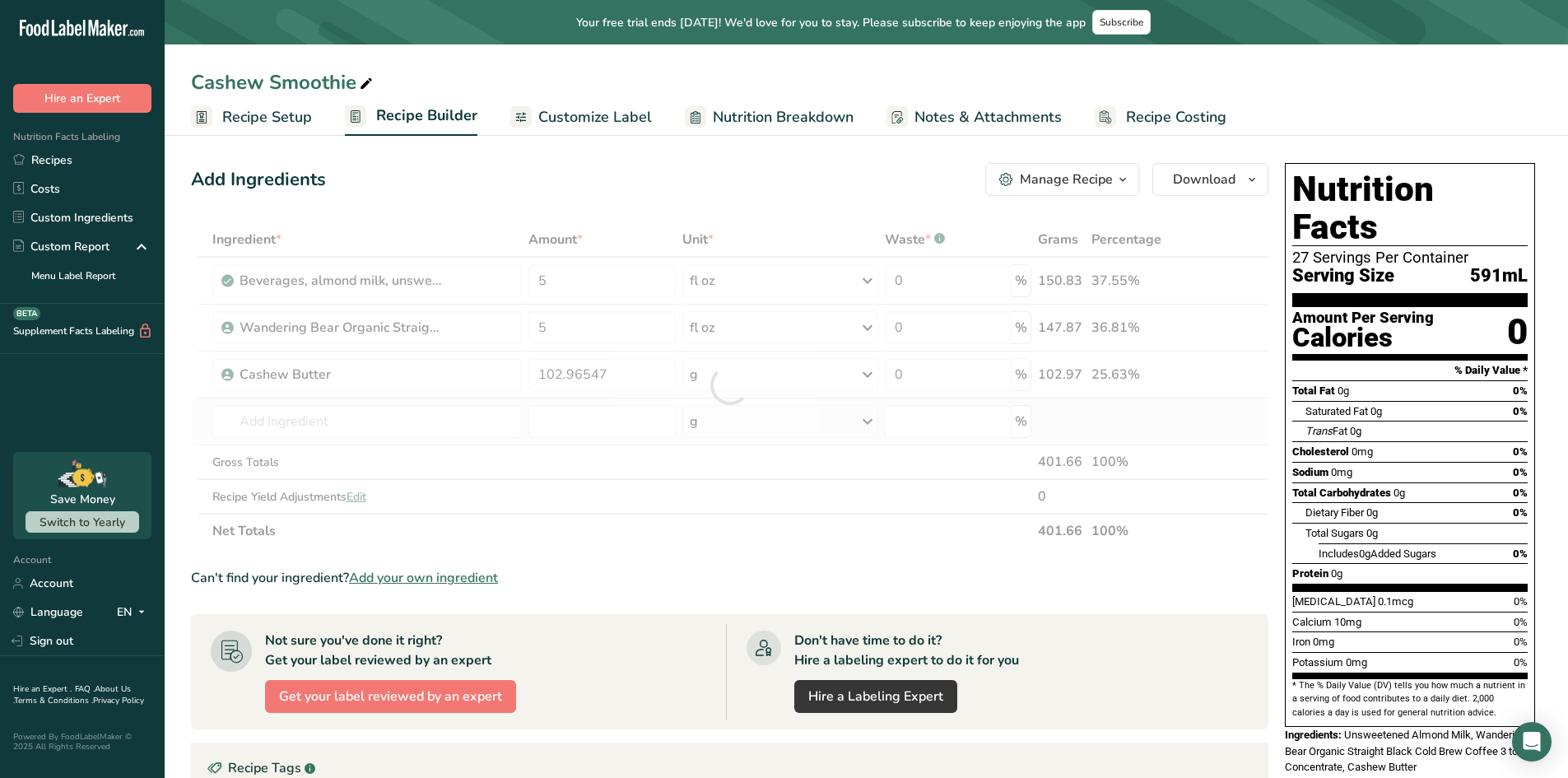
click at [1081, 421] on div "Ingredient * Amount * Unit * Waste * .a-a{fill:#347362;}.b-a{fill:#fff;} Grams …" at bounding box center [729, 385] width 1078 height 326
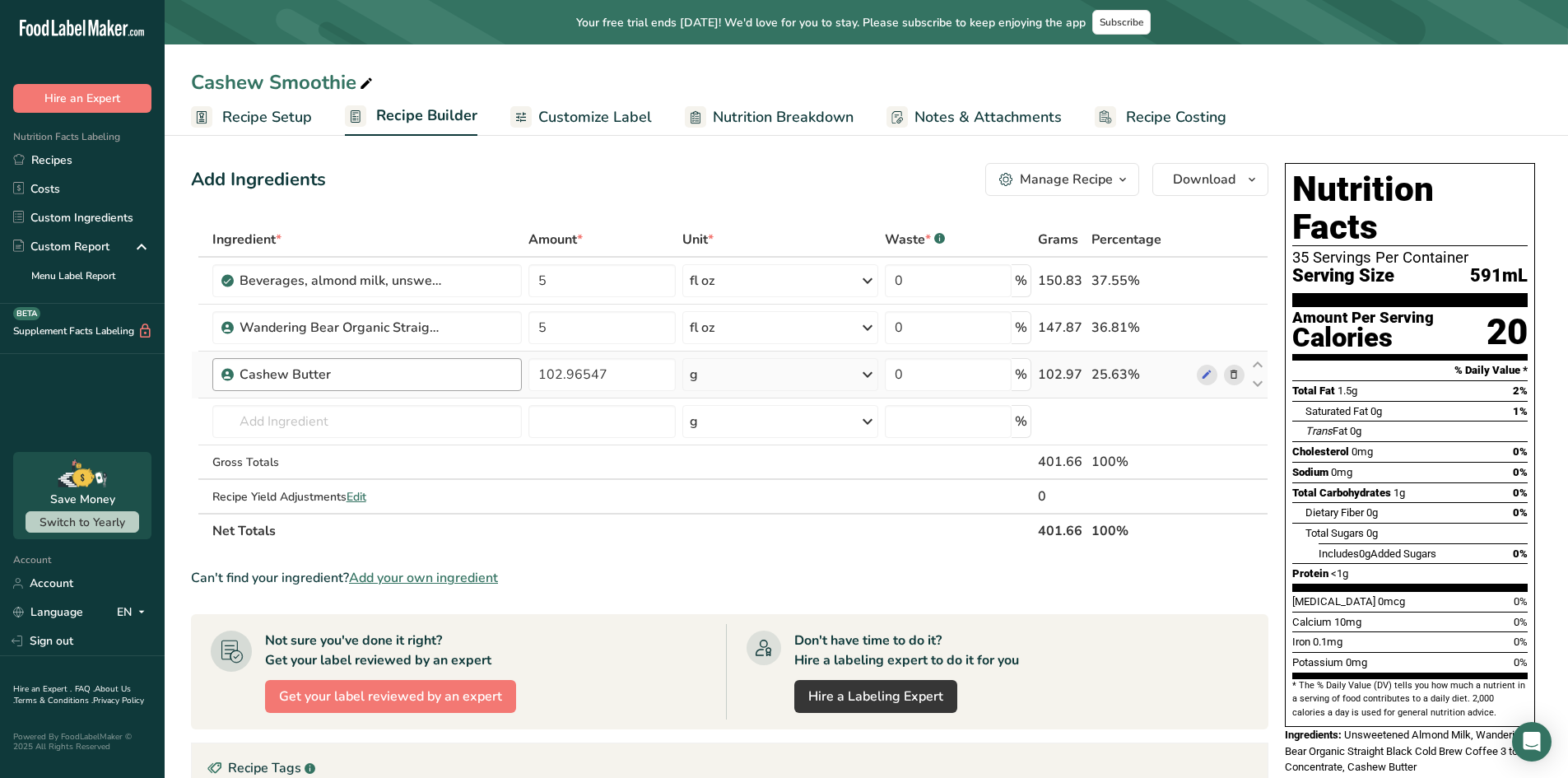
click at [359, 383] on div "Cashew Butter" at bounding box center [342, 375] width 206 height 20
click at [305, 429] on input "text" at bounding box center [368, 421] width 310 height 33
type input "I"
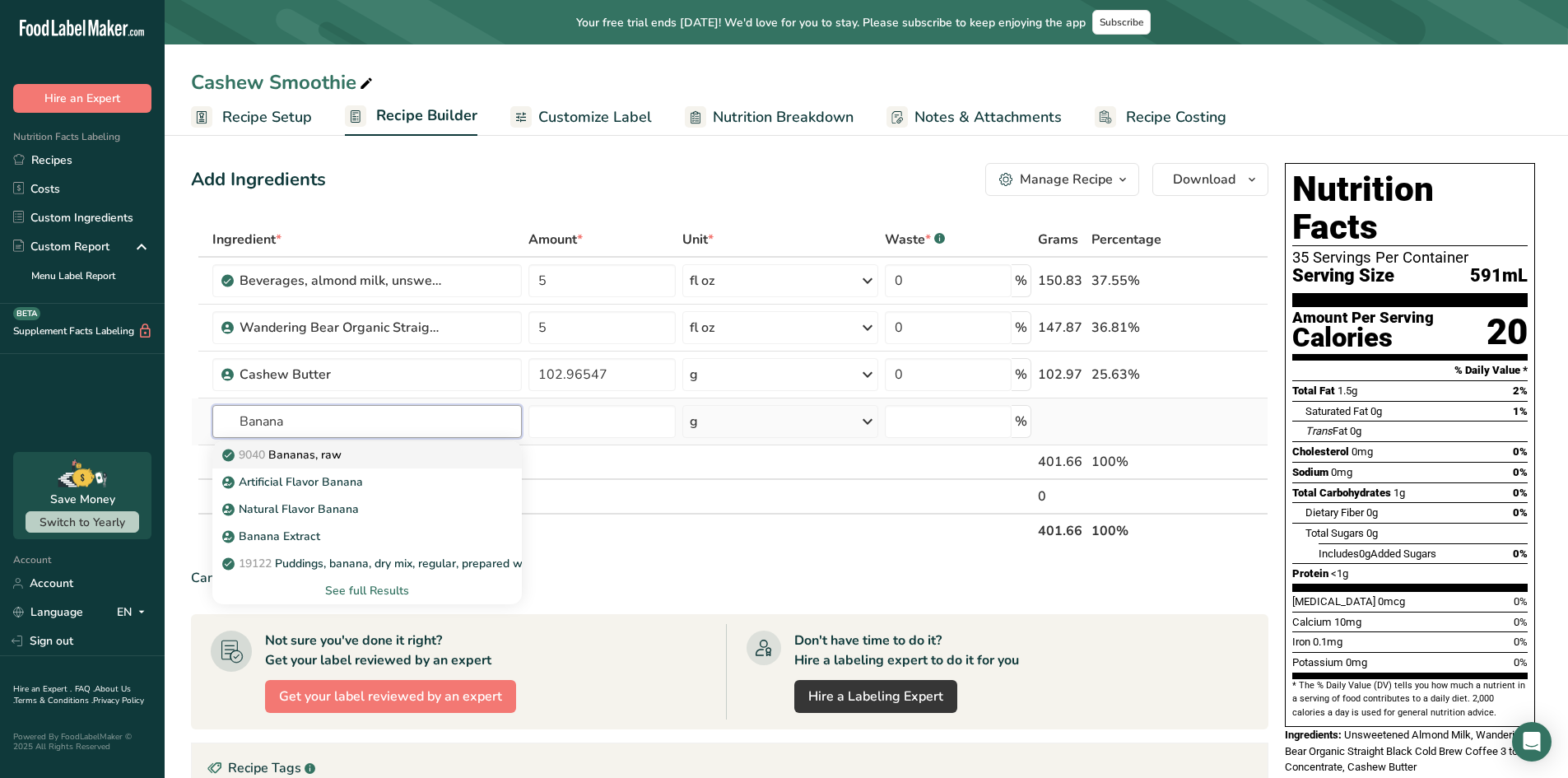
type input "Banana"
click at [310, 449] on p "9040 [GEOGRAPHIC_DATA], raw" at bounding box center [284, 455] width 116 height 17
type input "Bananas, raw"
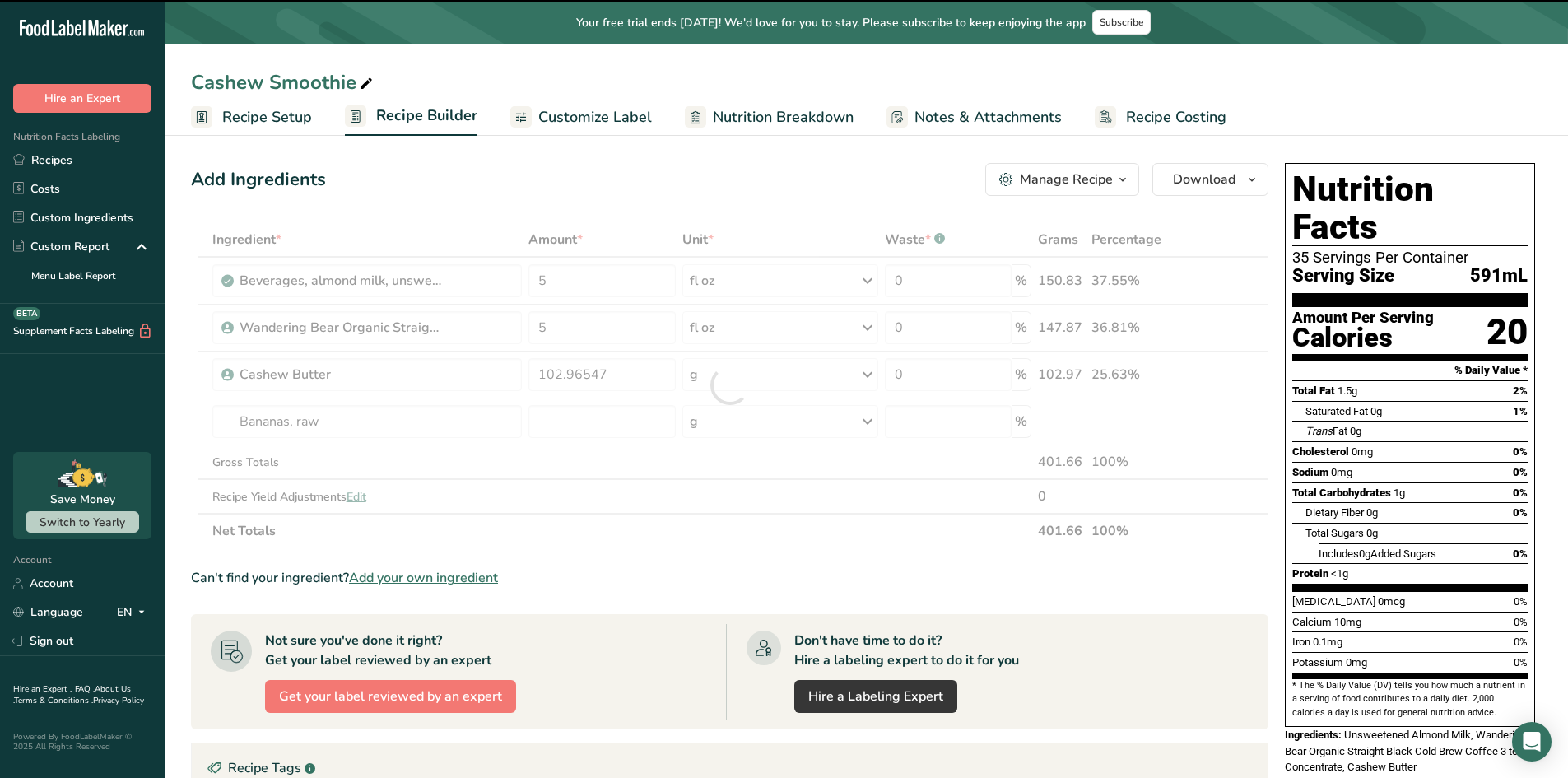
type input "0"
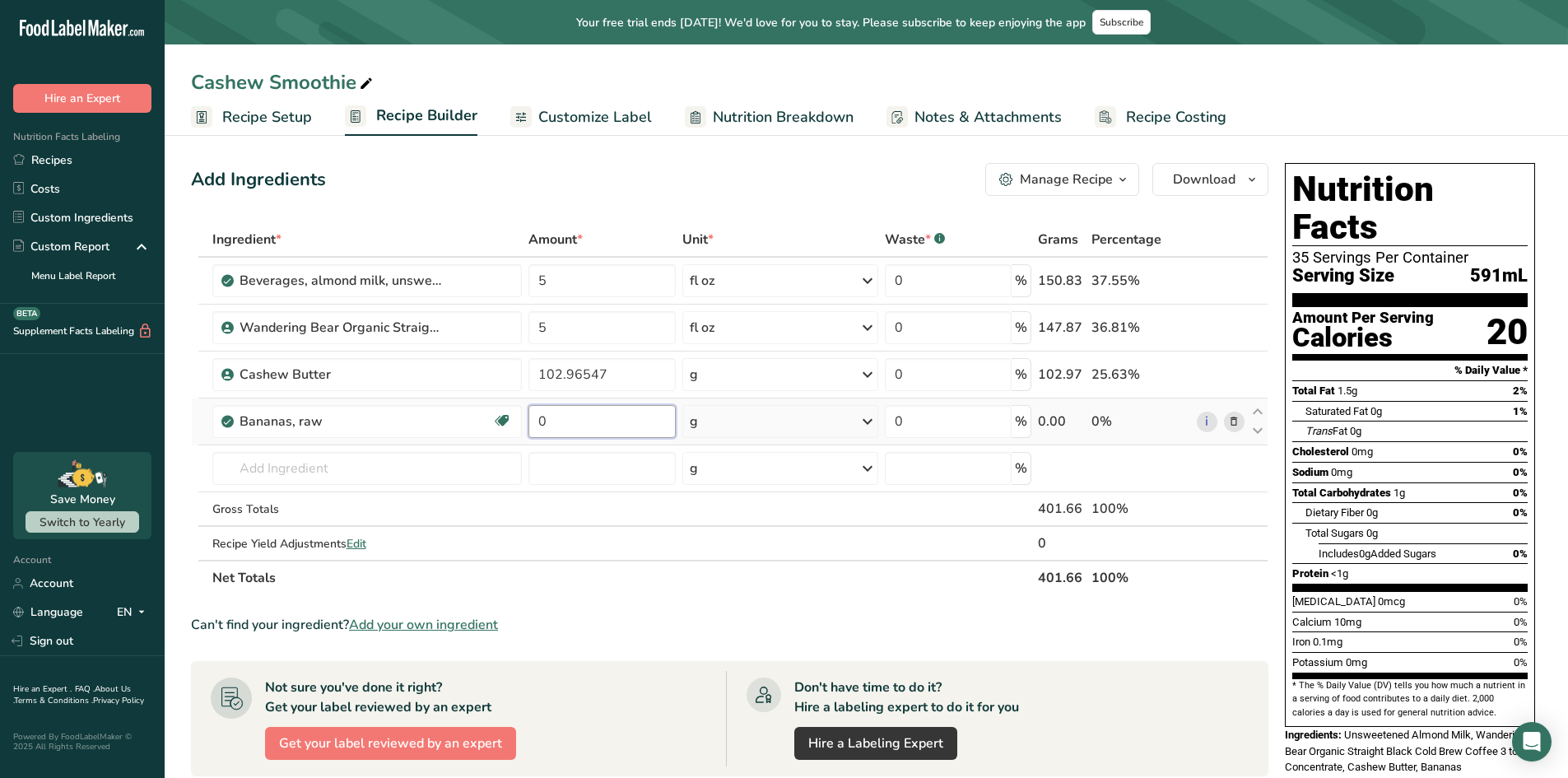
click at [598, 431] on input "0" at bounding box center [601, 421] width 146 height 33
type input "113.398"
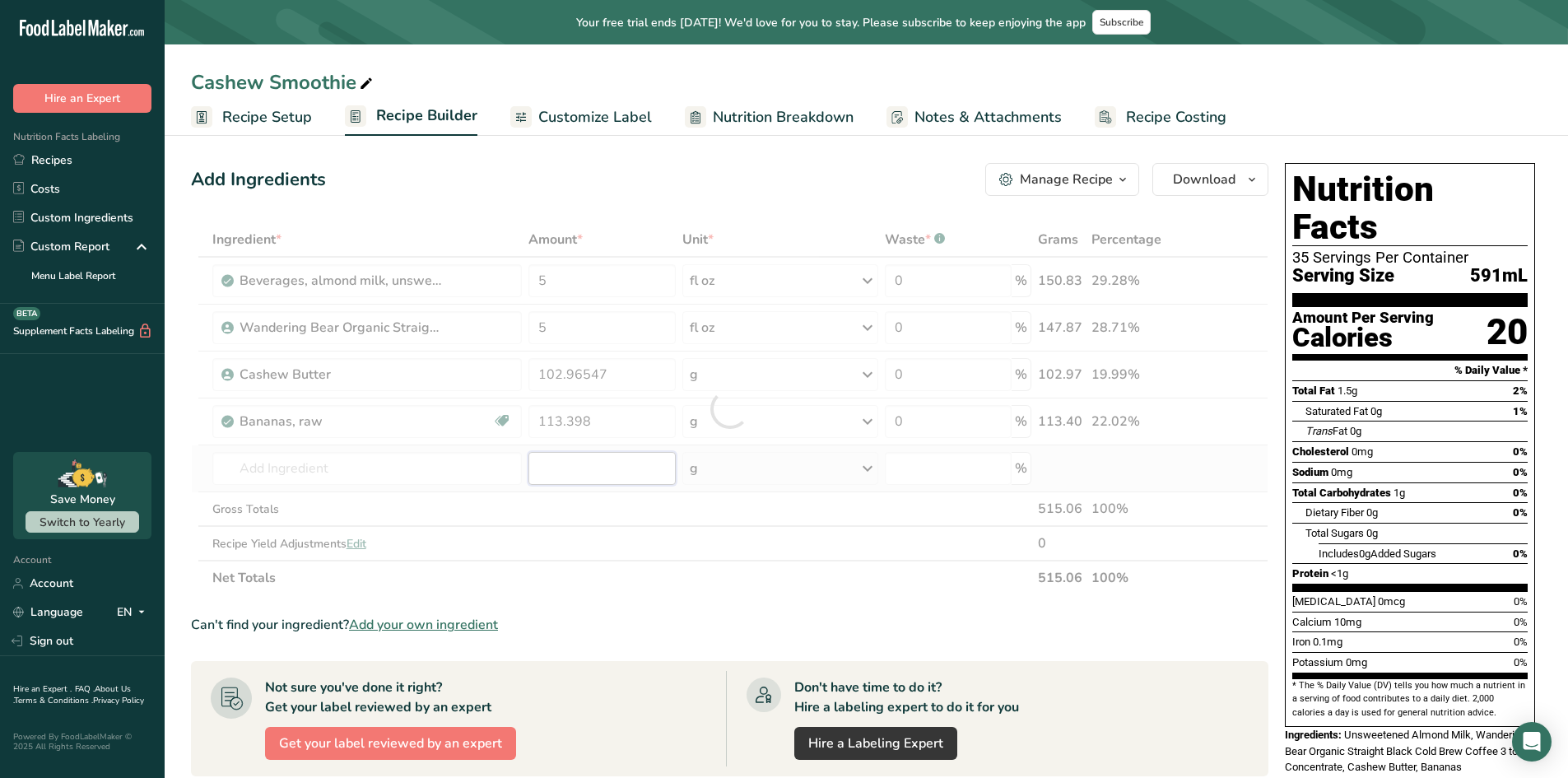
click at [601, 456] on div "Ingredient * Amount * Unit * Waste * .a-a{fill:#347362;}.b-a{fill:#fff;} Grams …" at bounding box center [729, 408] width 1078 height 373
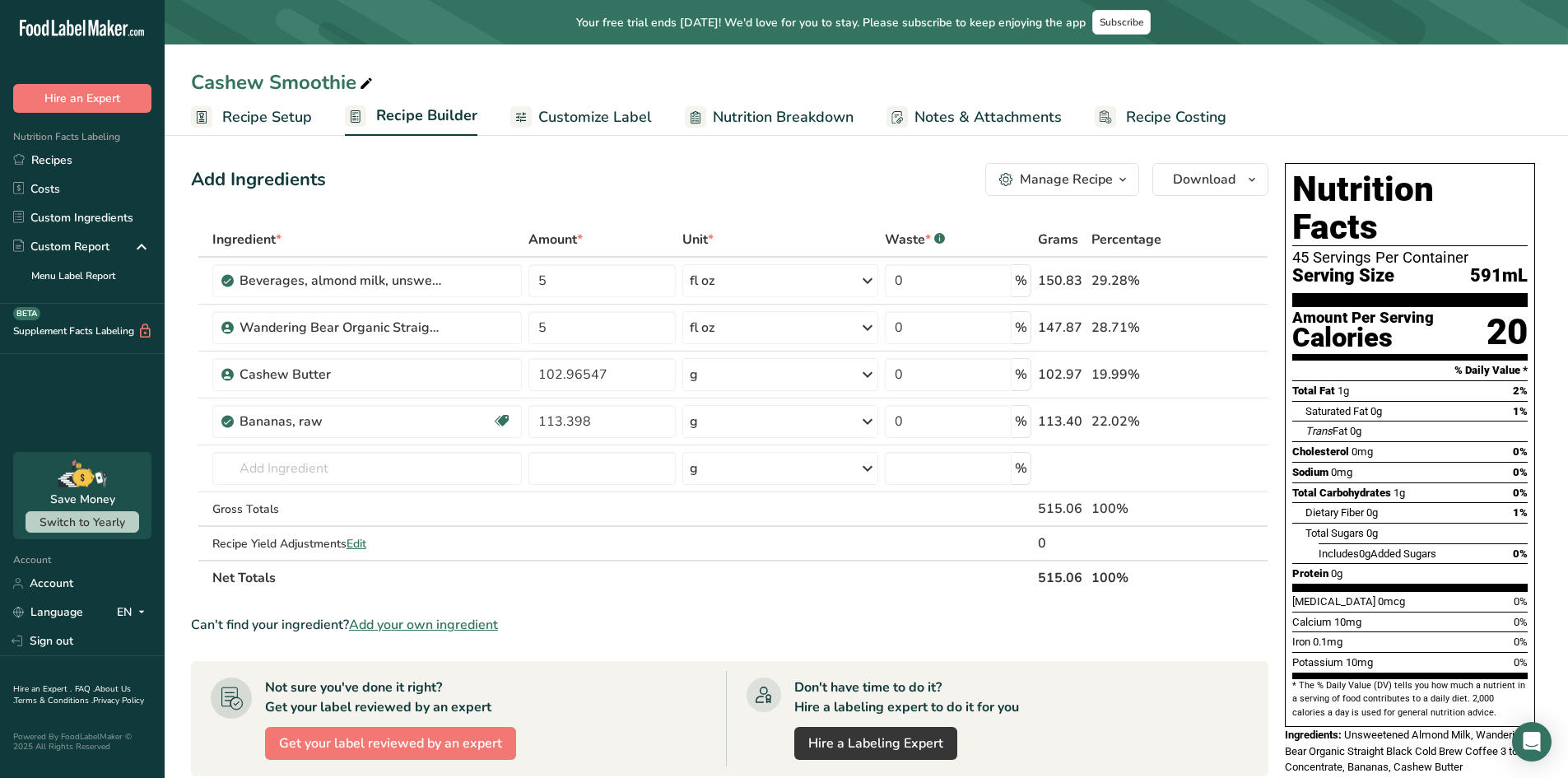
click at [1380, 256] on section "Nutrition Facts 45 Servings Per Container Serving Size 591mL" at bounding box center [1410, 238] width 236 height 136
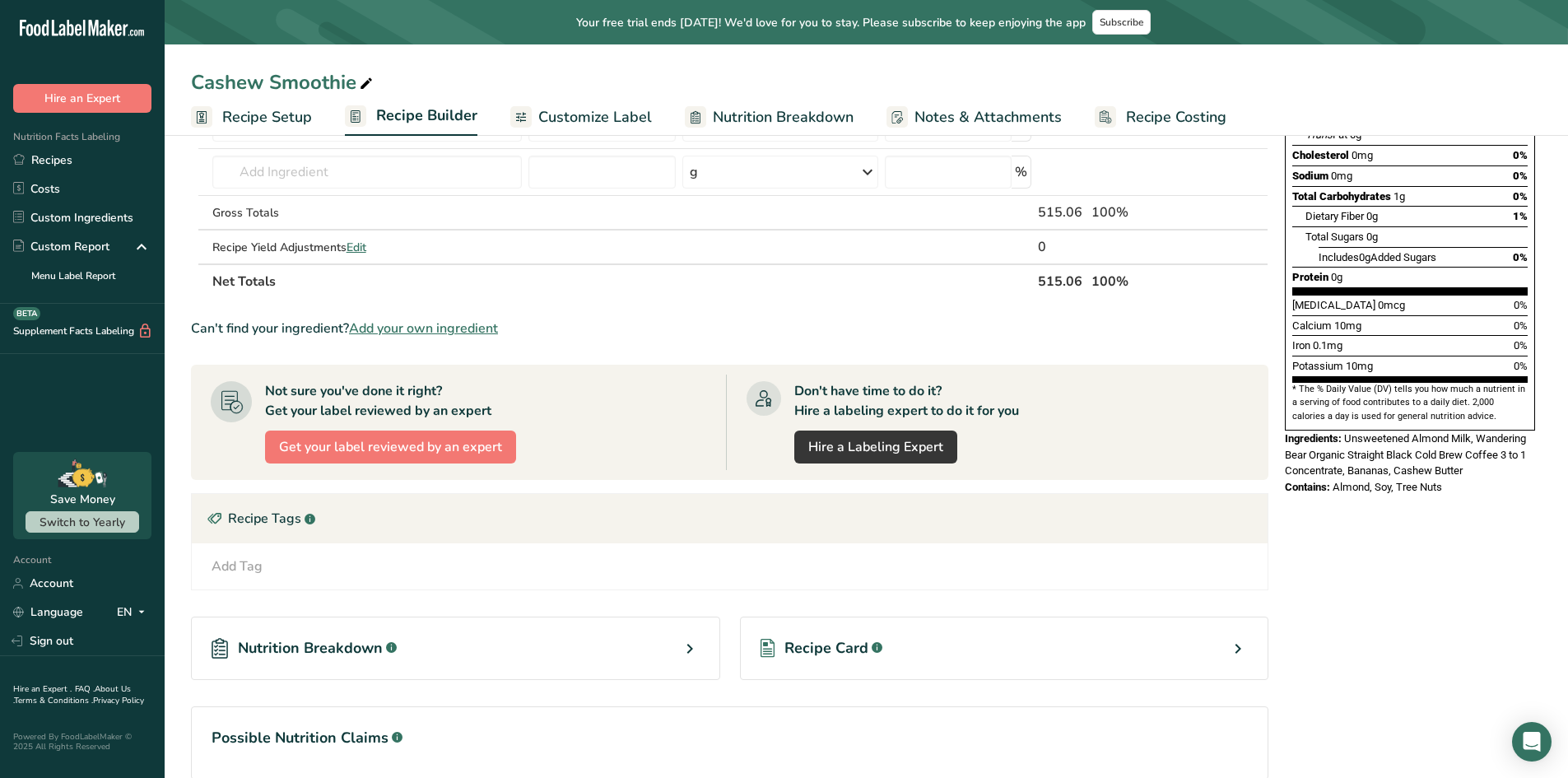
scroll to position [377, 0]
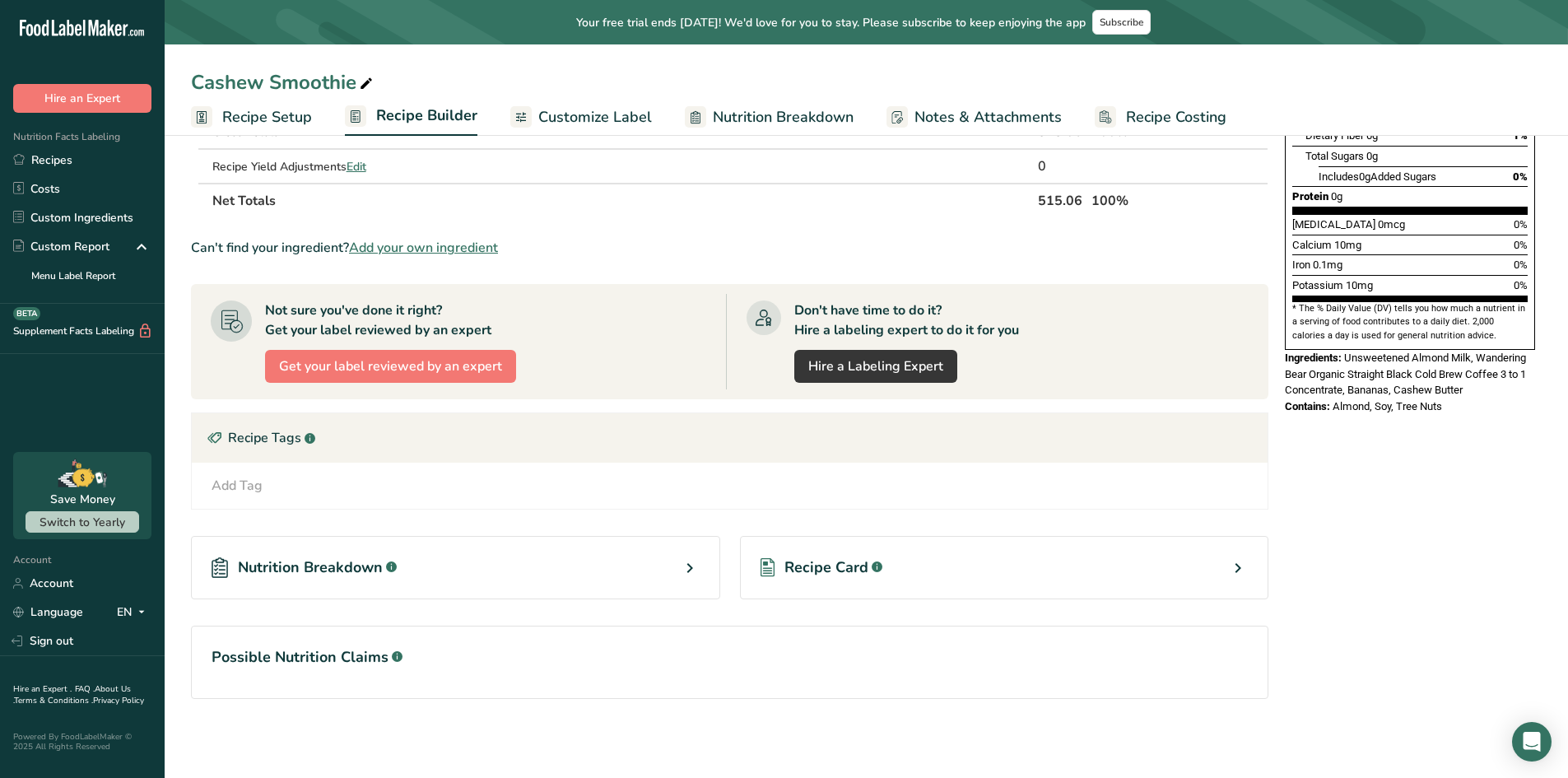
click at [665, 580] on div "Nutrition Breakdown .a-a{fill:#347362;}.b-a{fill:#fff;}" at bounding box center [456, 568] width 529 height 64
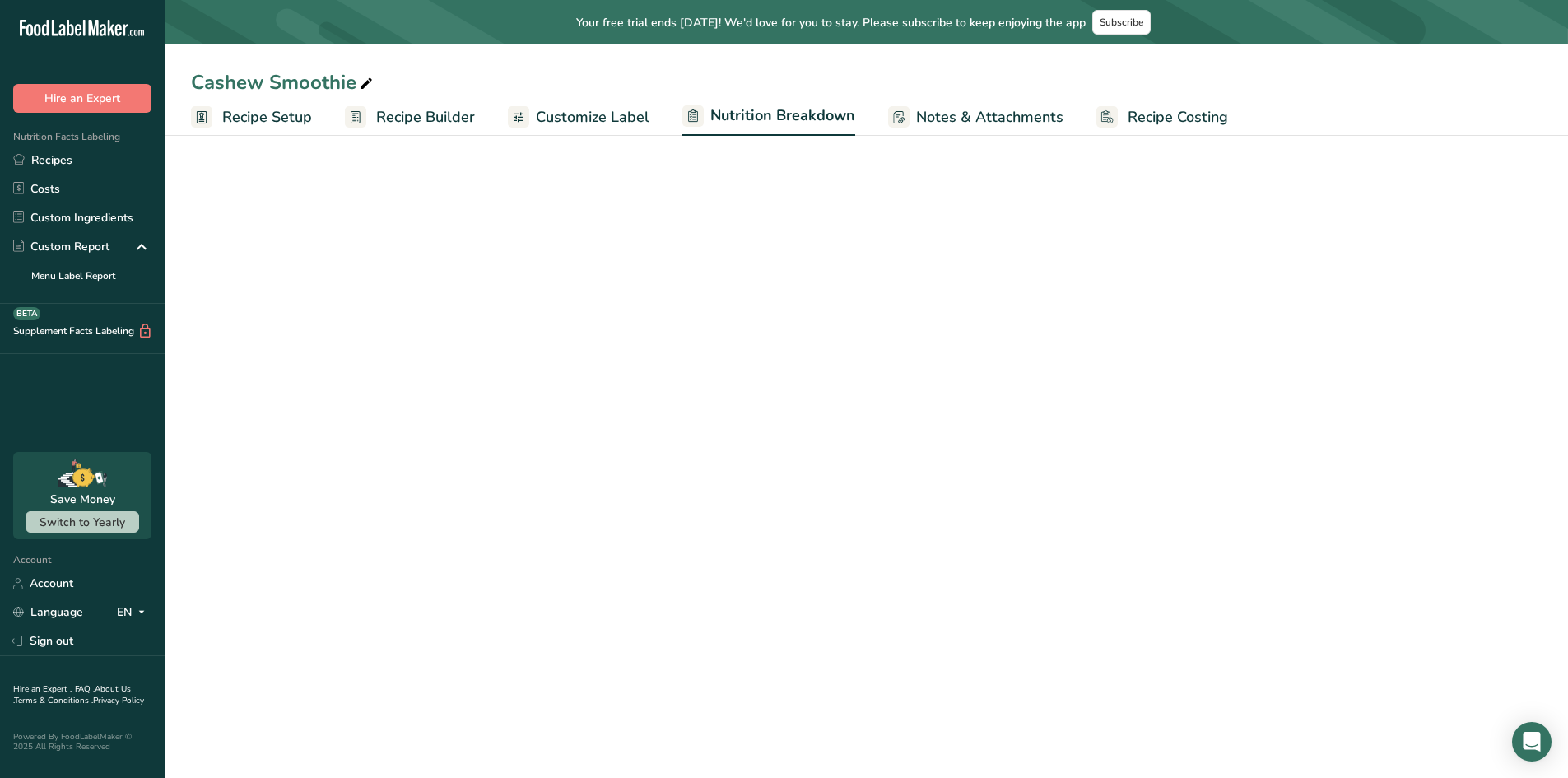
select select "Calories"
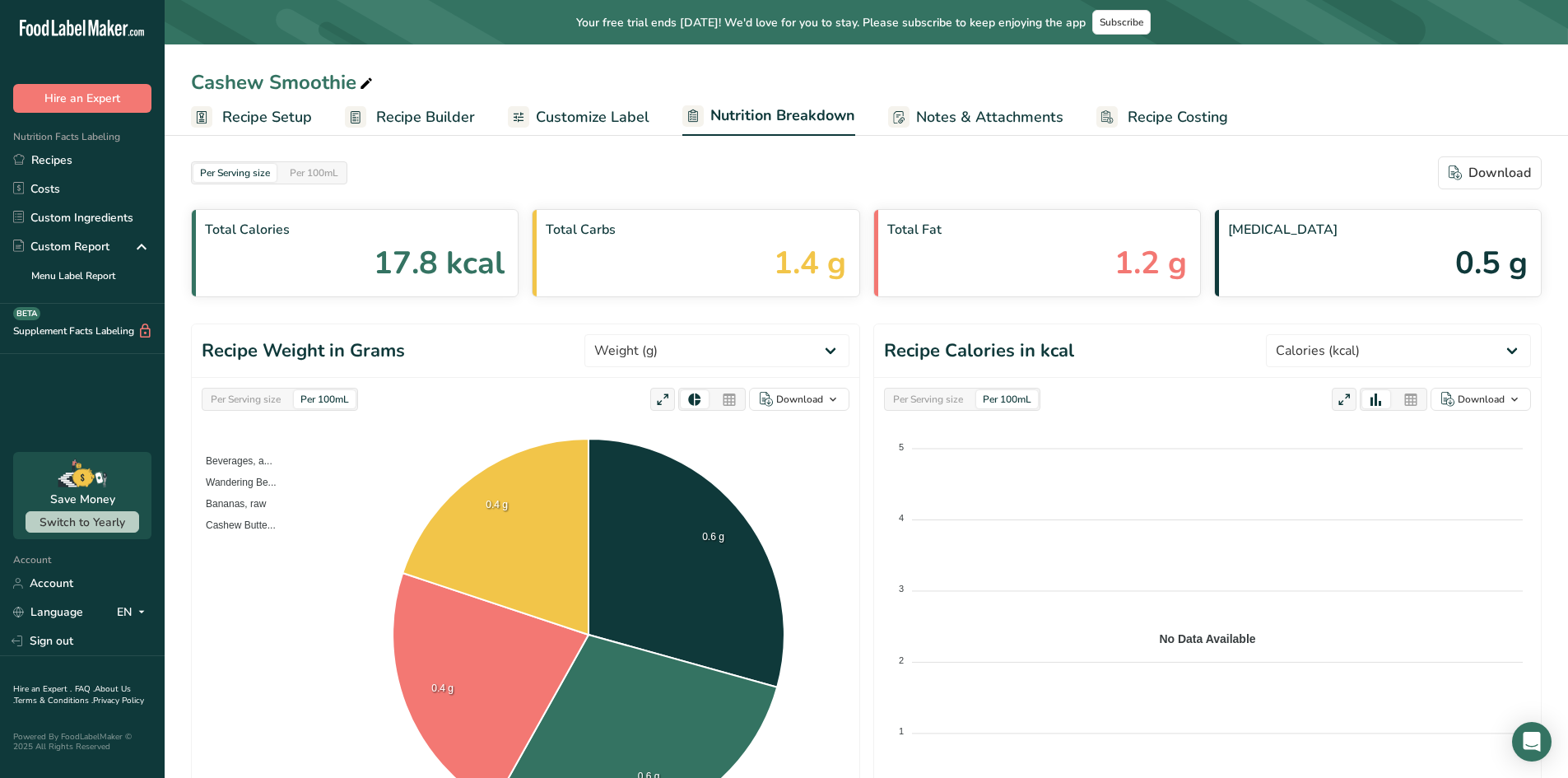
click at [589, 118] on span "Customize Label" at bounding box center [593, 117] width 113 height 22
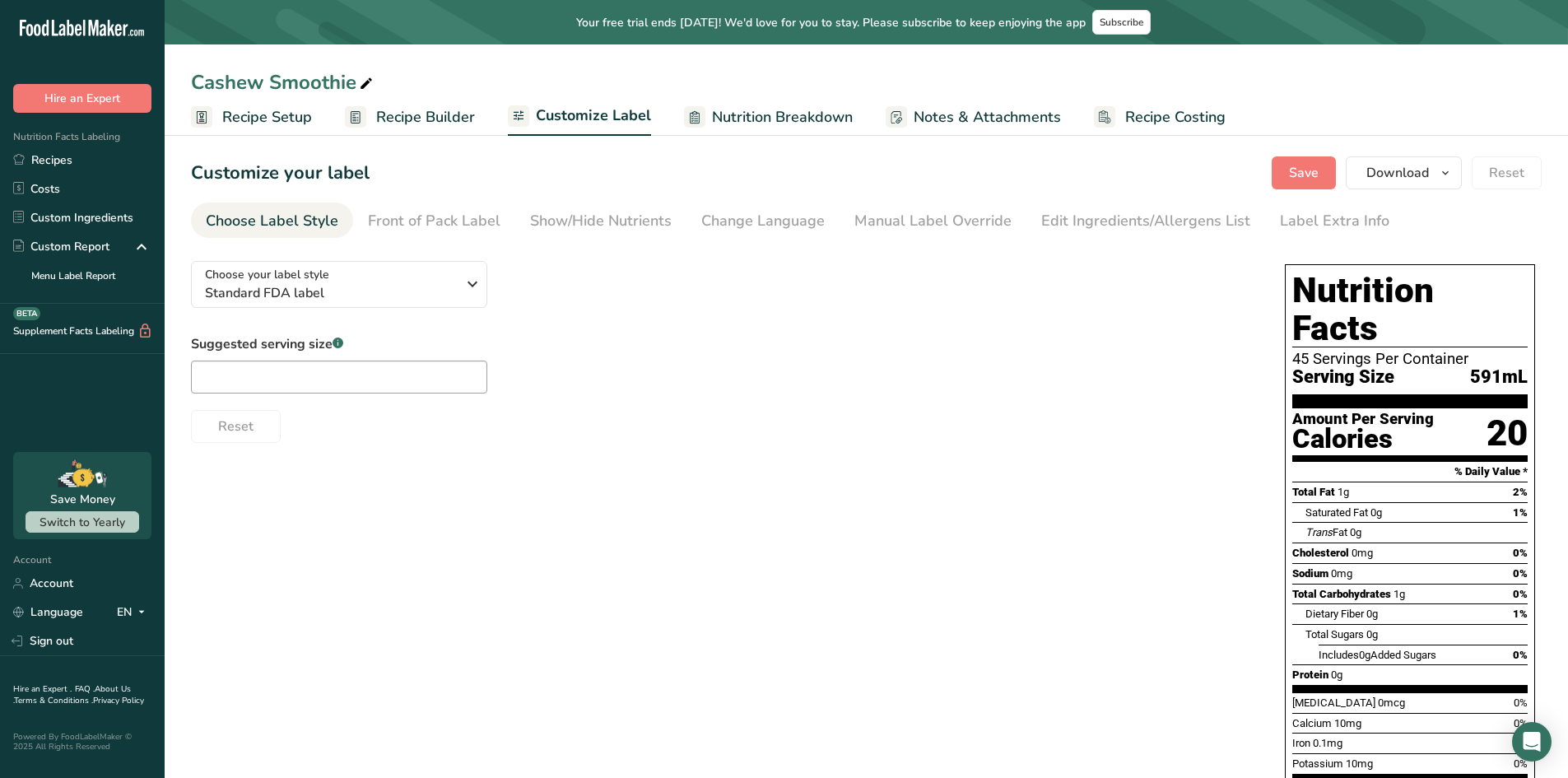
click at [432, 117] on span "Recipe Builder" at bounding box center [425, 117] width 98 height 22
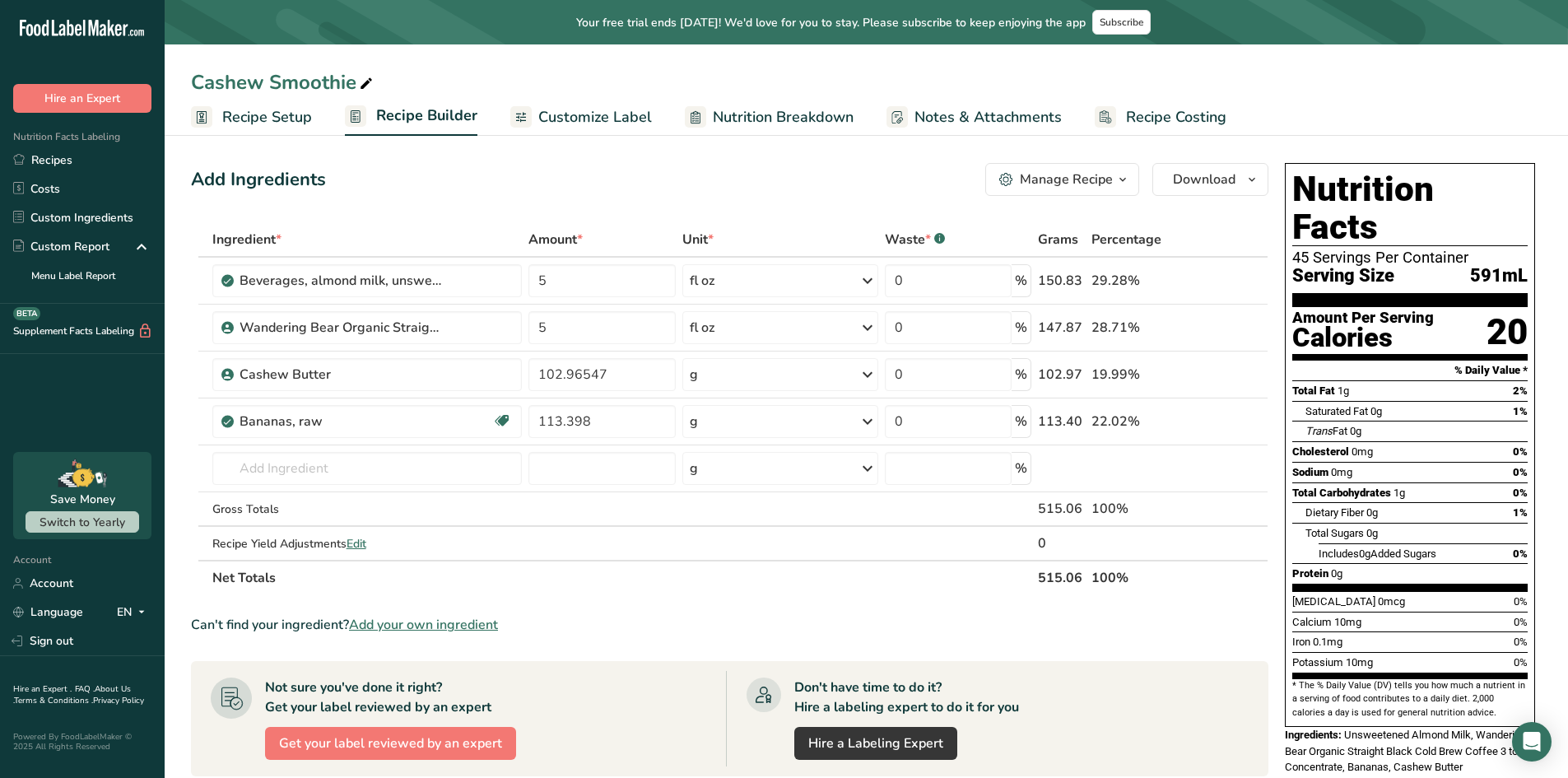
click at [284, 111] on span "Recipe Setup" at bounding box center [267, 117] width 90 height 22
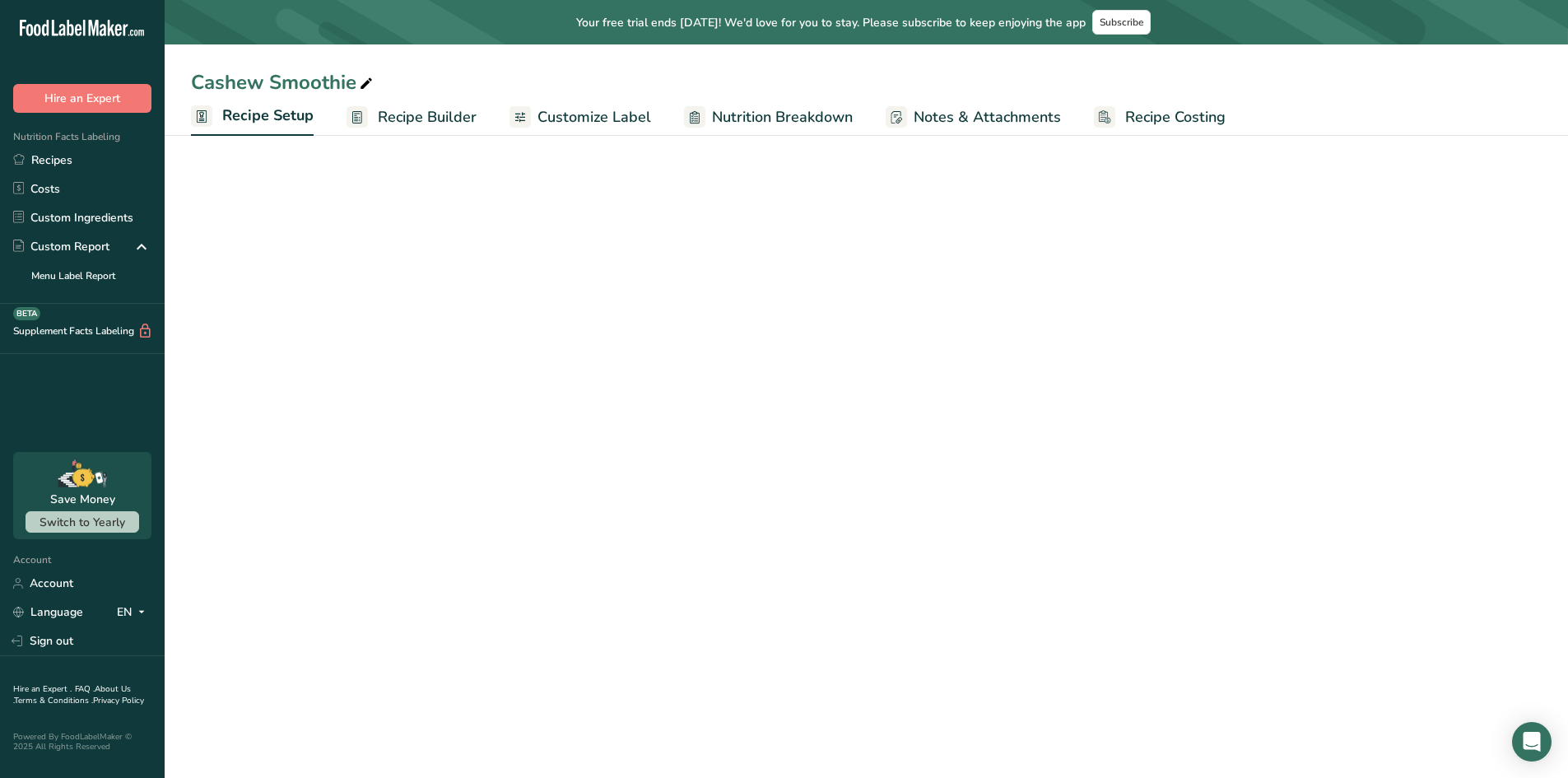
select select "18"
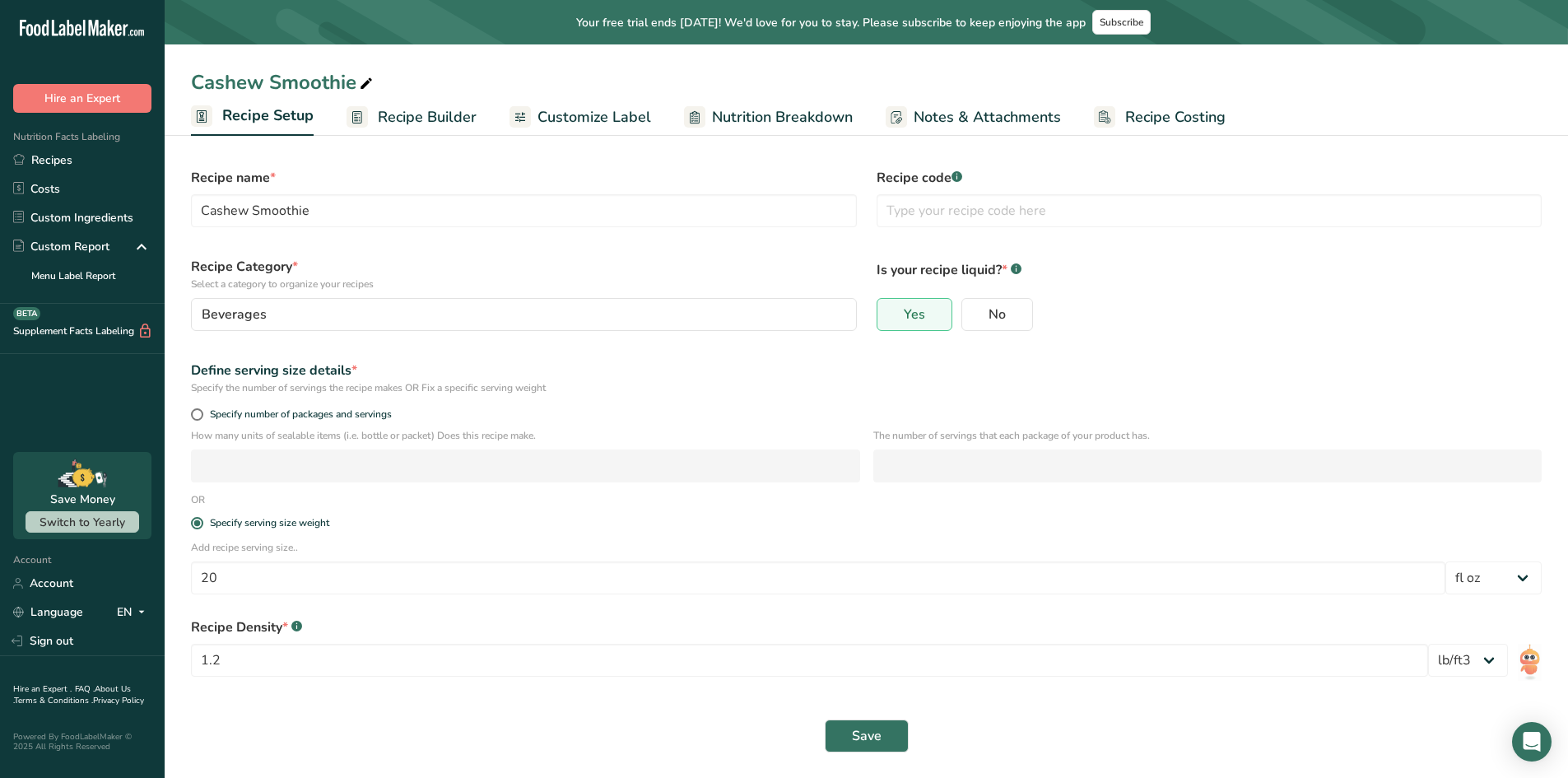
scroll to position [6, 0]
drag, startPoint x: 230, startPoint y: 658, endPoint x: 136, endPoint y: 664, distance: 94.2
click at [136, 664] on div ".a-20{fill:#fff;} Hire an Expert Nutrition Facts Labeling Recipes Costs Custom …" at bounding box center [784, 386] width 1568 height 784
type input "1"
click at [870, 730] on span "Save" at bounding box center [868, 735] width 30 height 20
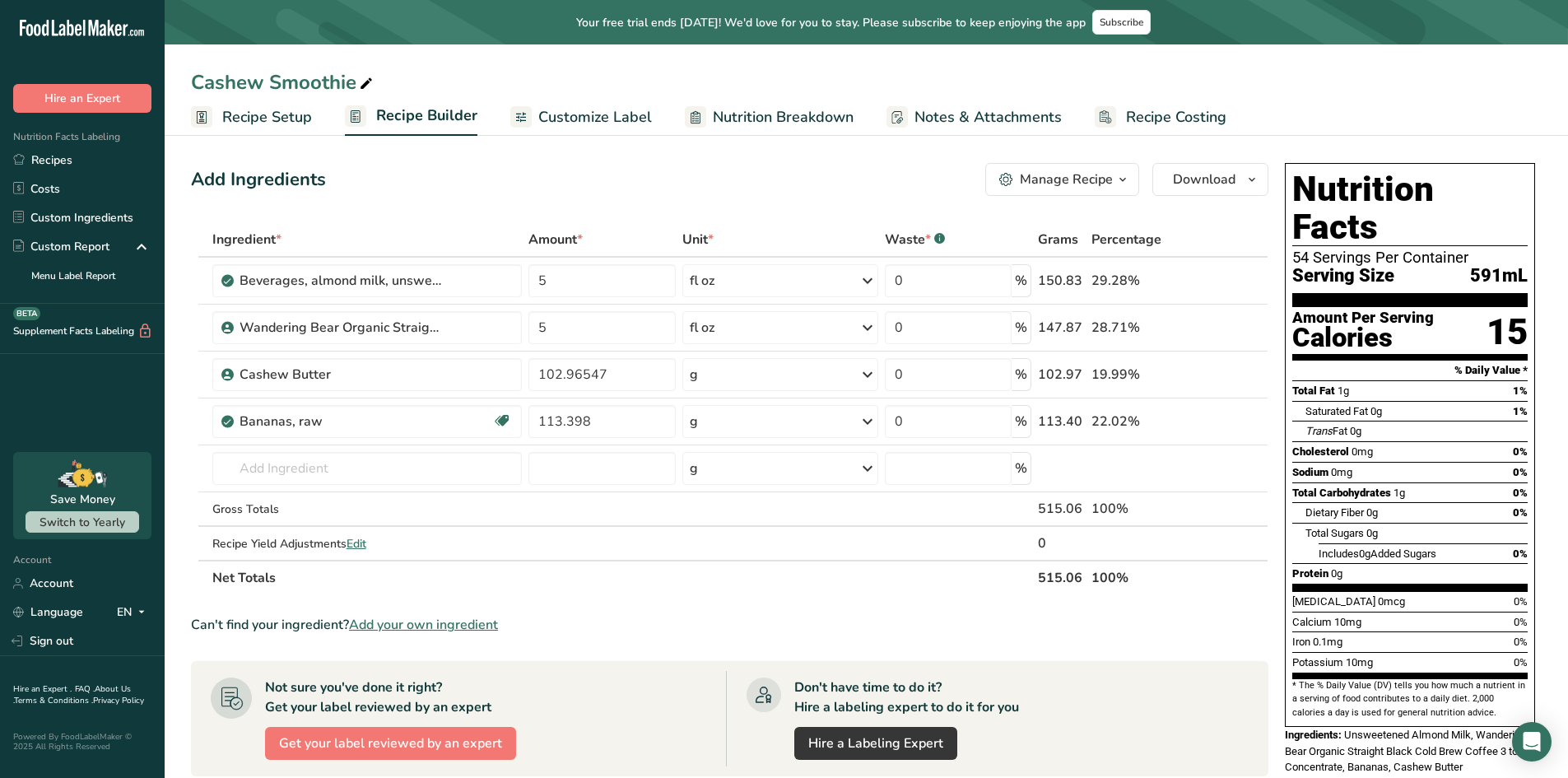
click at [281, 121] on span "Recipe Setup" at bounding box center [267, 117] width 90 height 22
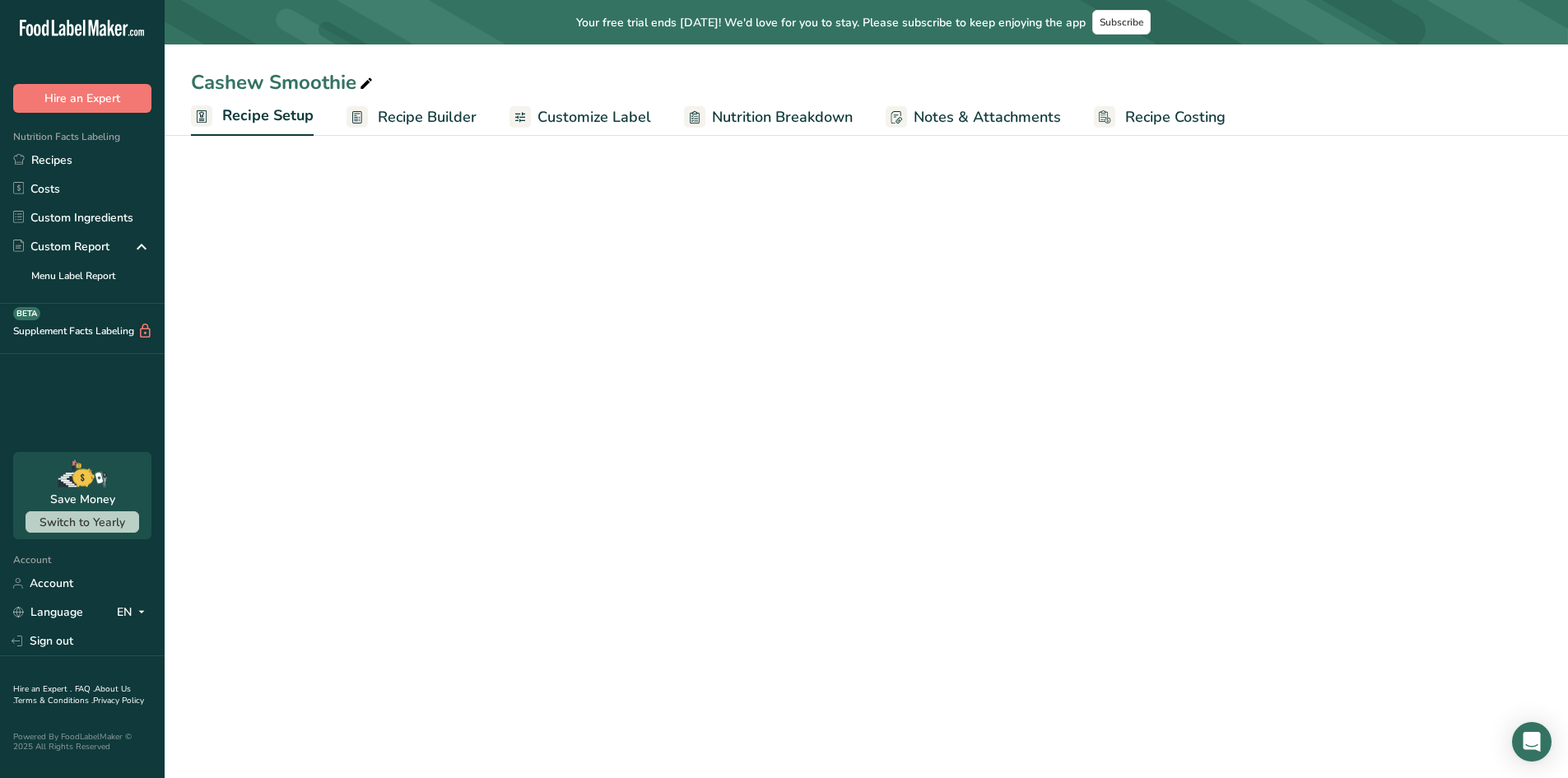
select select "18"
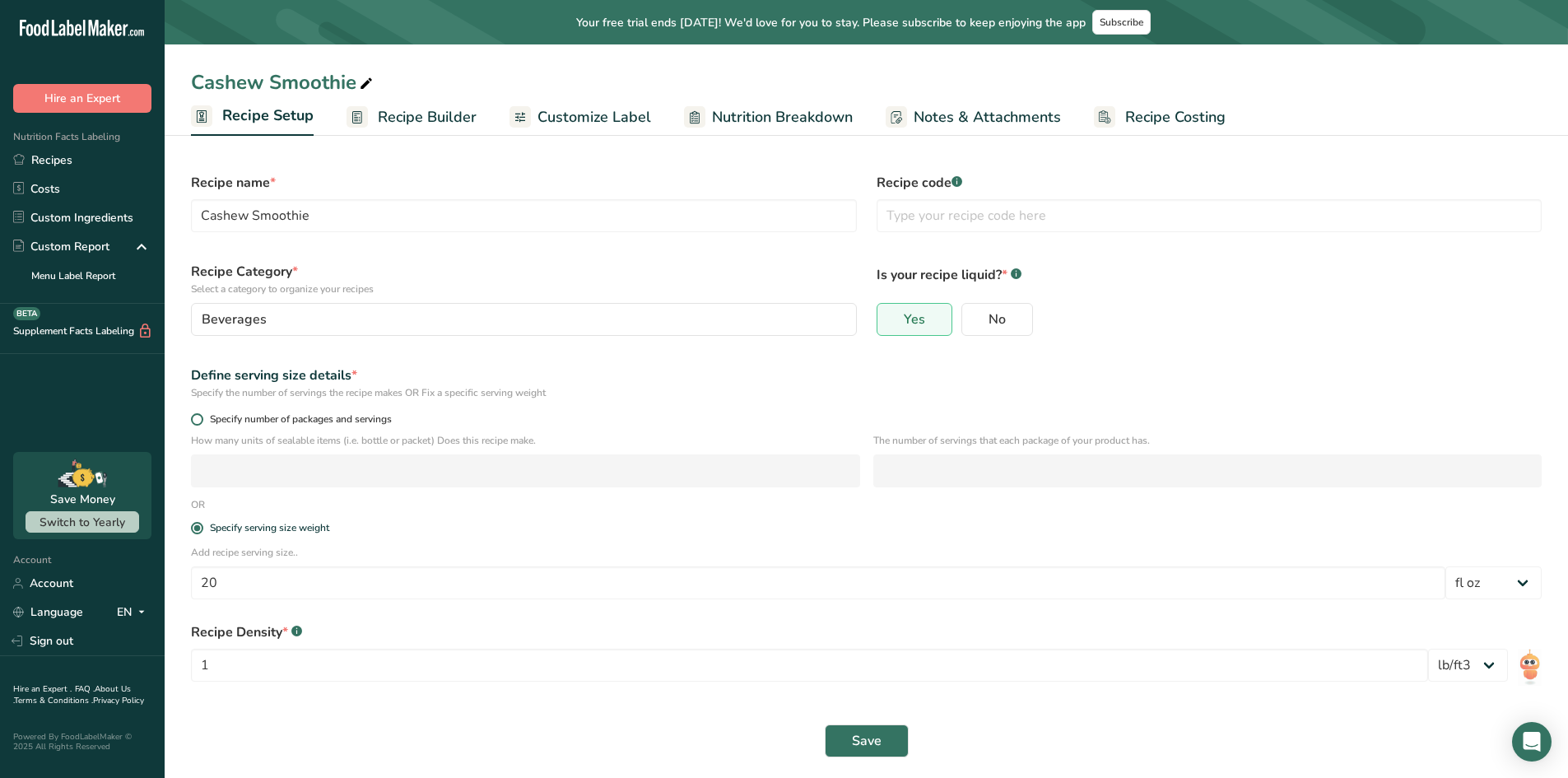
click at [193, 416] on span at bounding box center [197, 419] width 12 height 12
click at [193, 416] on input "Specify number of packages and servings" at bounding box center [196, 419] width 11 height 11
radio input "true"
radio input "false"
click at [229, 463] on input "number" at bounding box center [525, 471] width 670 height 33
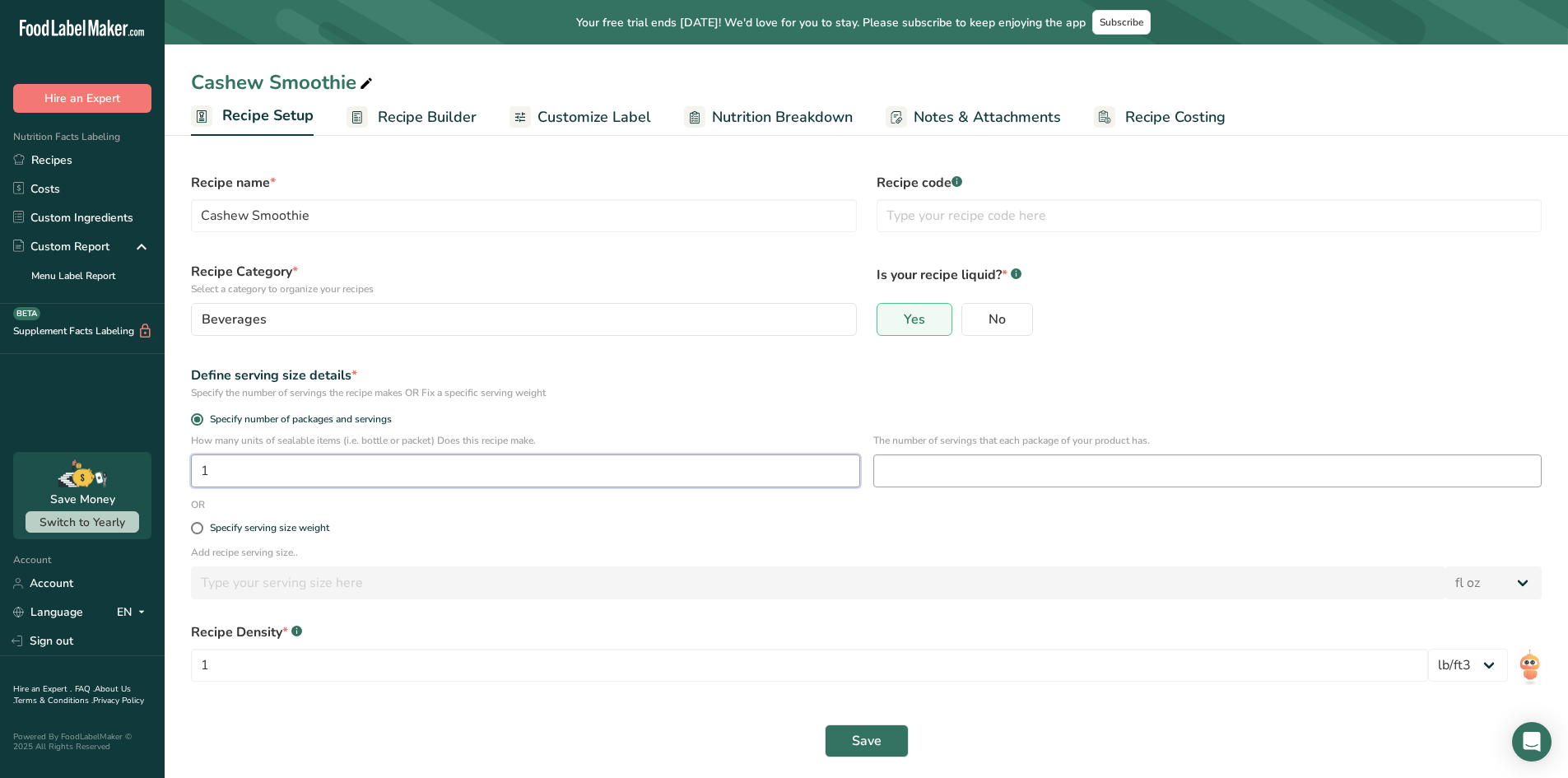
type input "1"
click at [1024, 472] on input "number" at bounding box center [1208, 471] width 670 height 33
type input "1"
click at [882, 752] on button "Save" at bounding box center [867, 740] width 84 height 33
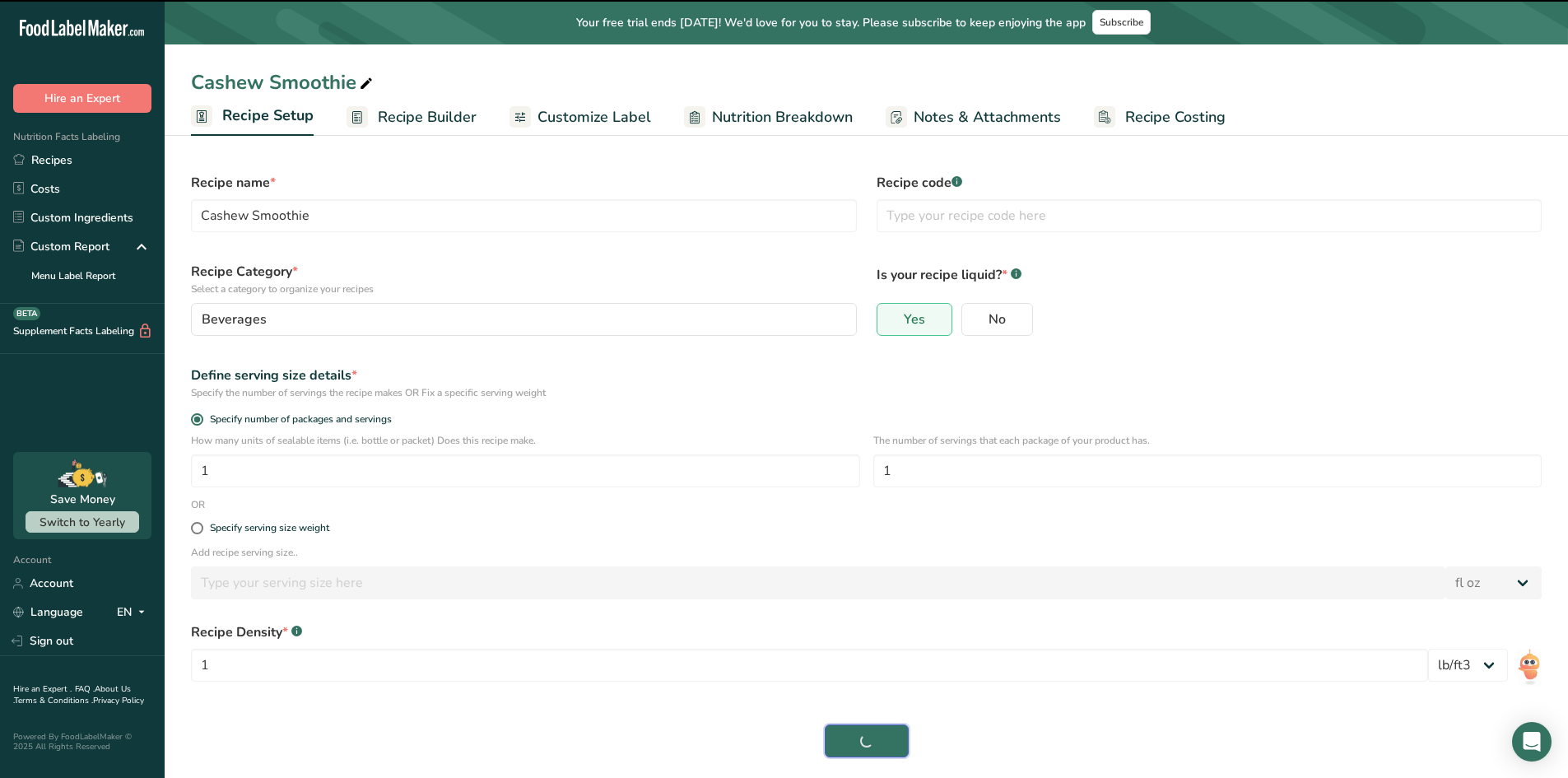
select select "0"
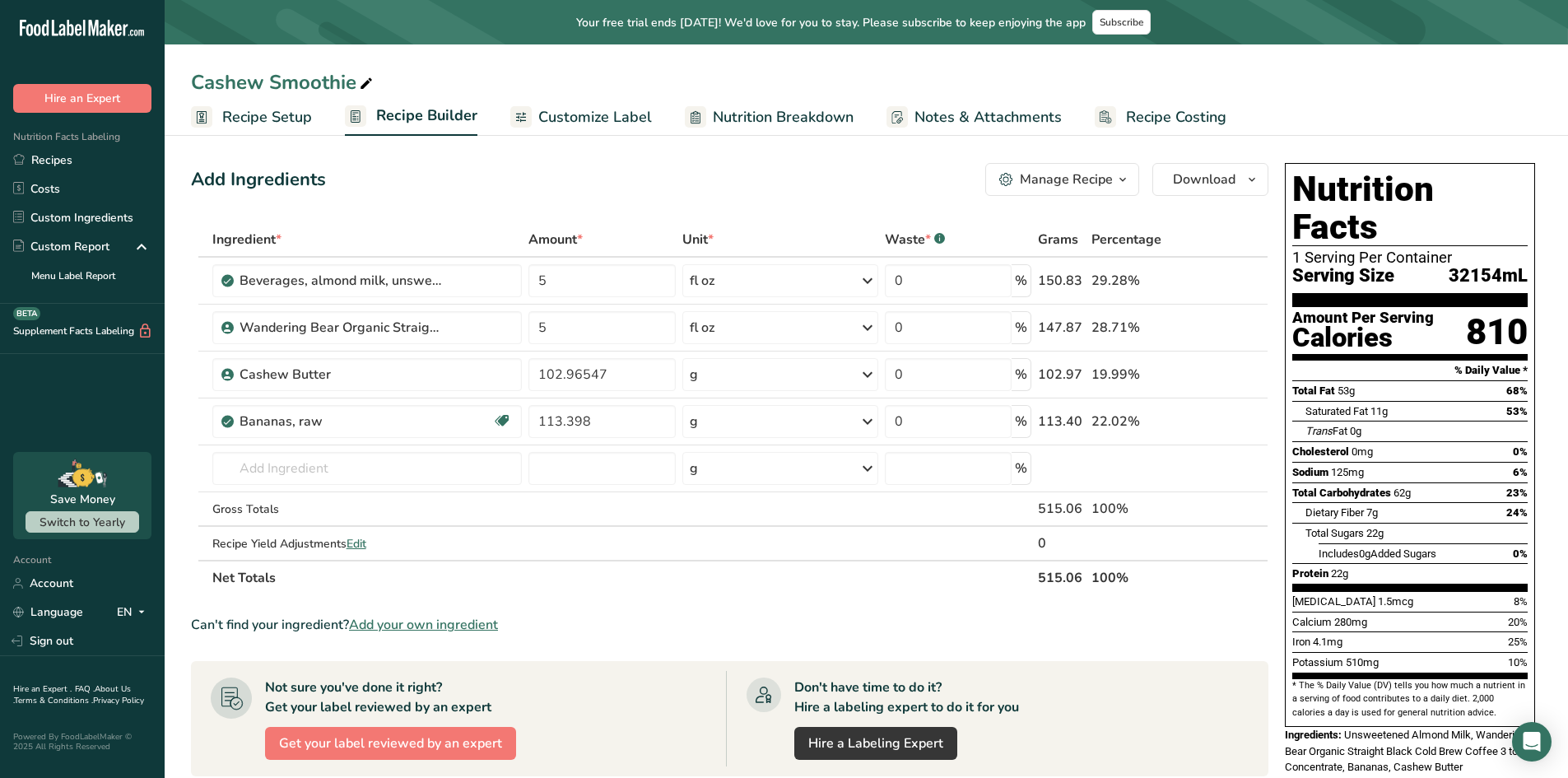
click at [269, 107] on span "Recipe Setup" at bounding box center [267, 117] width 90 height 22
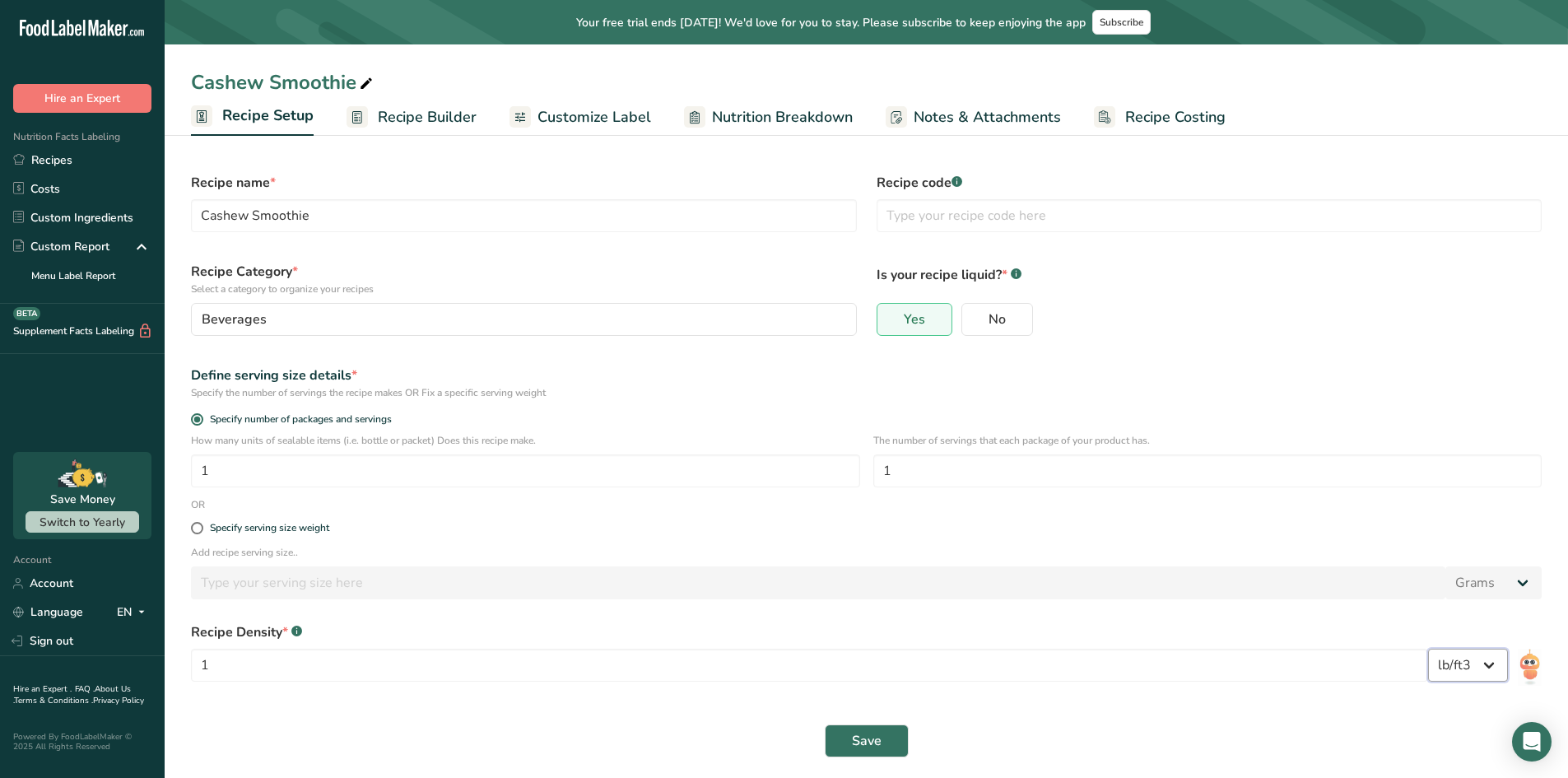
click at [1468, 666] on select "lb/ft3 g/cm3" at bounding box center [1469, 665] width 80 height 33
click at [333, 662] on input "1" at bounding box center [810, 665] width 1238 height 33
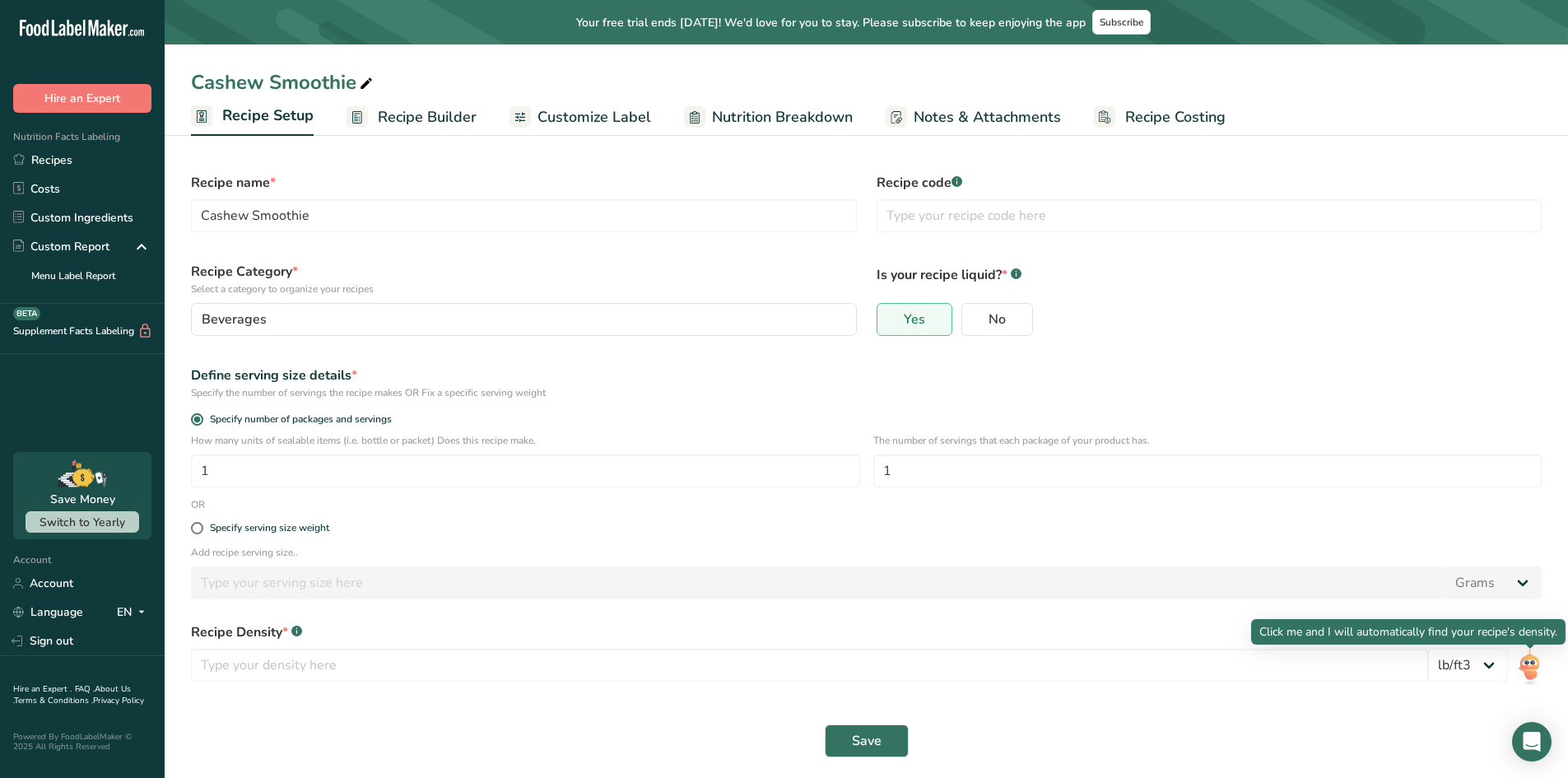
click at [1553, 666] on section "Recipe name * Cashew Smoothie Recipe code .a-a{fill:#347362;}.b-a{fill:#fff;} R…" at bounding box center [867, 457] width 1404 height 654
click at [1540, 664] on div "Recipe Density * .a-a{fill:#347362;}.b-a{fill:#fff;} lb/ft3 g/cm3" at bounding box center [867, 657] width 1371 height 89
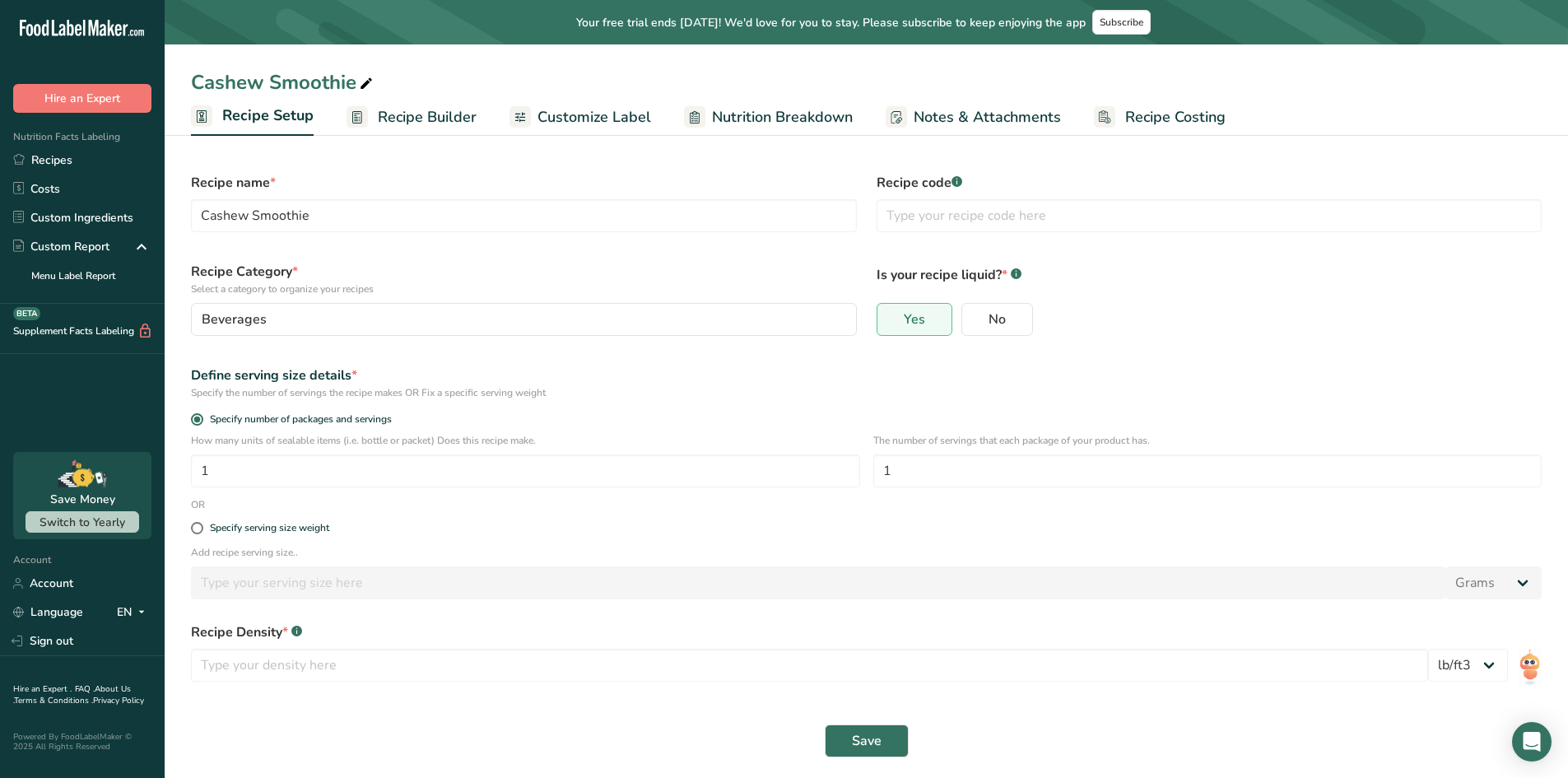
click at [1540, 664] on img at bounding box center [1530, 667] width 24 height 37
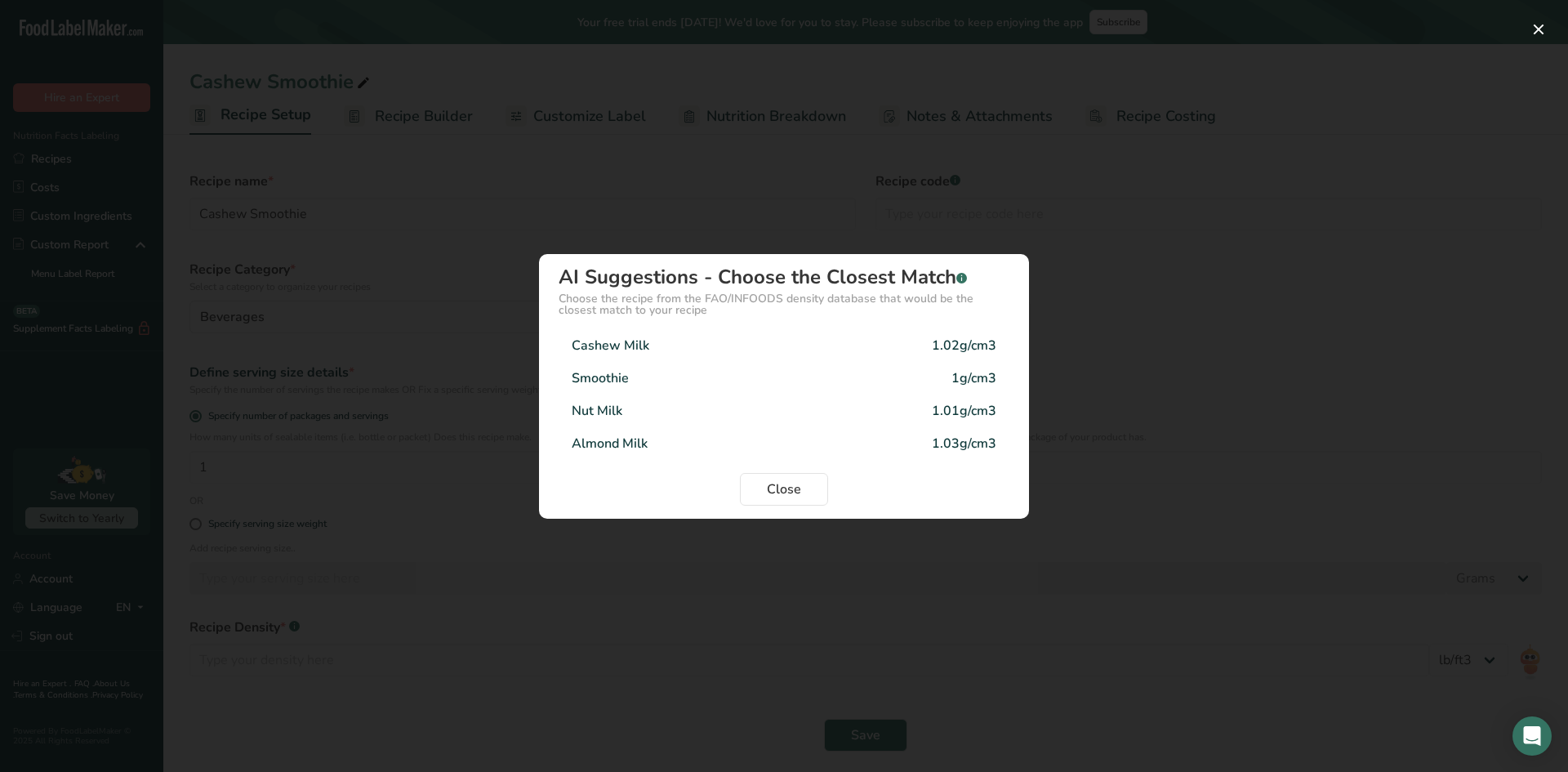
click at [611, 378] on div "Smoothie" at bounding box center [600, 378] width 57 height 20
type input "1"
select select "22"
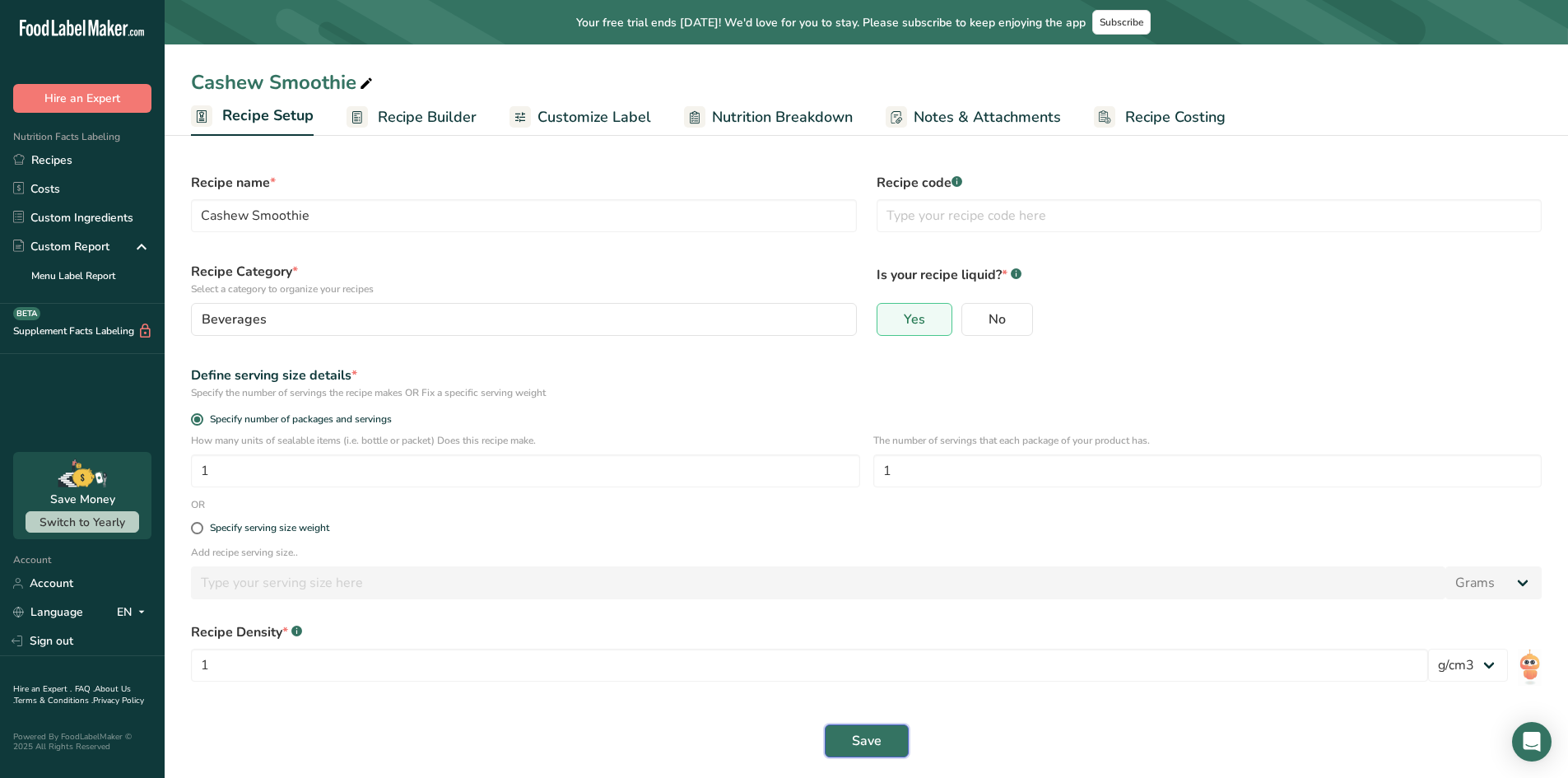
click at [847, 734] on button "Save" at bounding box center [867, 740] width 84 height 33
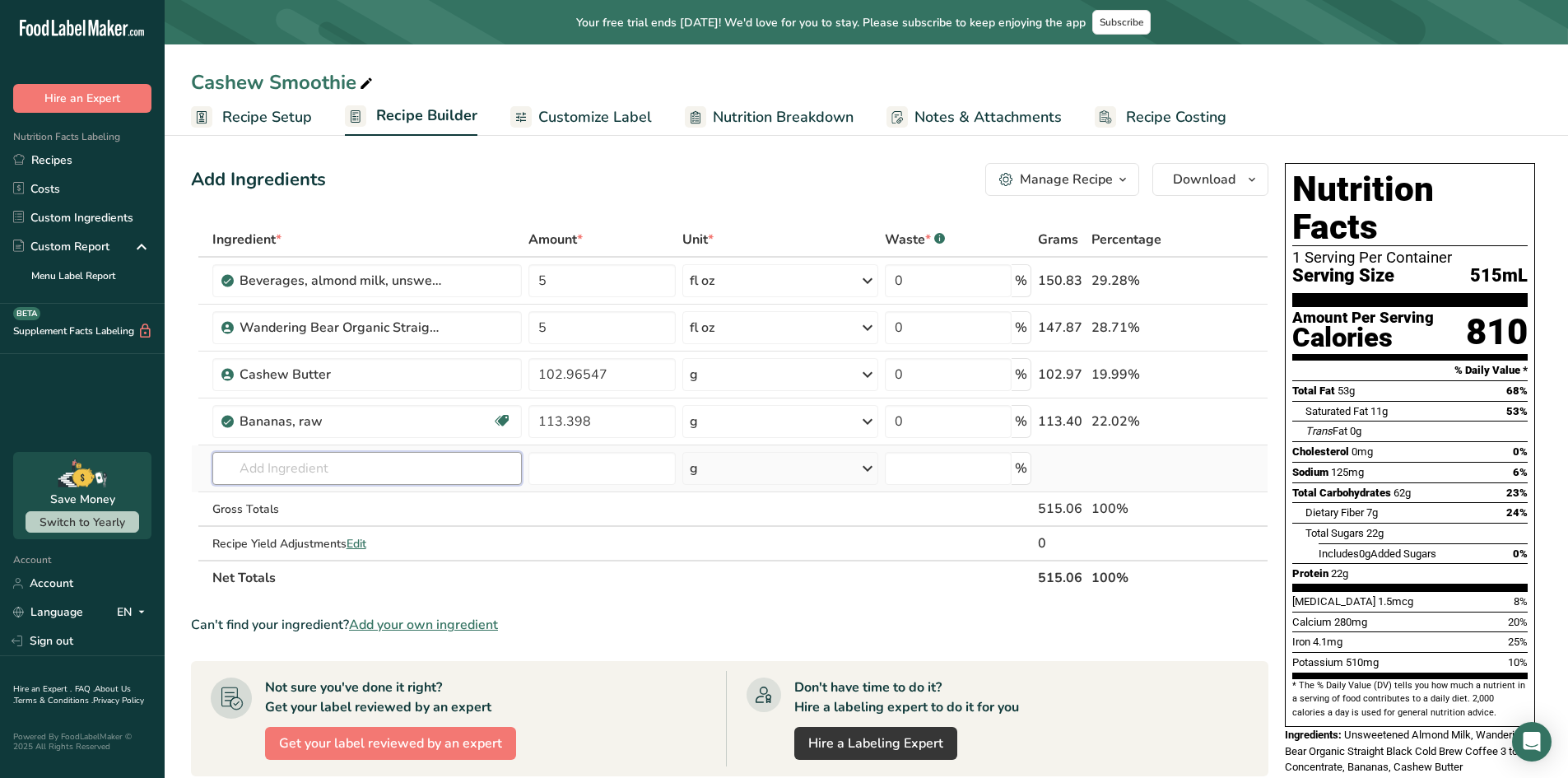
click at [293, 457] on input "text" at bounding box center [368, 468] width 310 height 33
type input "Chocolate Plant Protein"
click at [336, 526] on div "Add your own ingredient" at bounding box center [368, 528] width 285 height 17
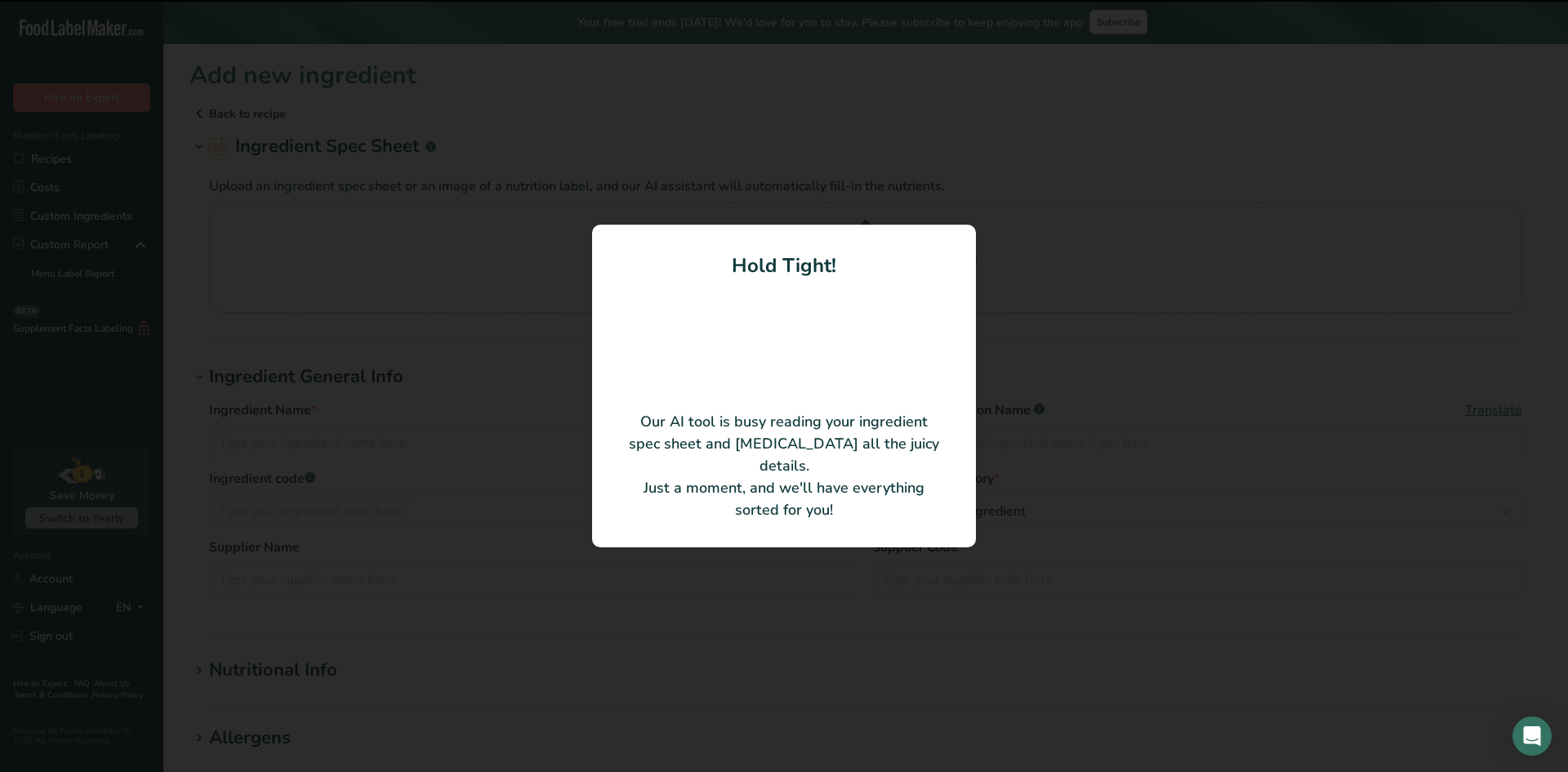
type input "Epic Protein Base (Yellow Pea, Pumpkin Seed, Sunflower Seed, Cranberry Seed, Ch…"
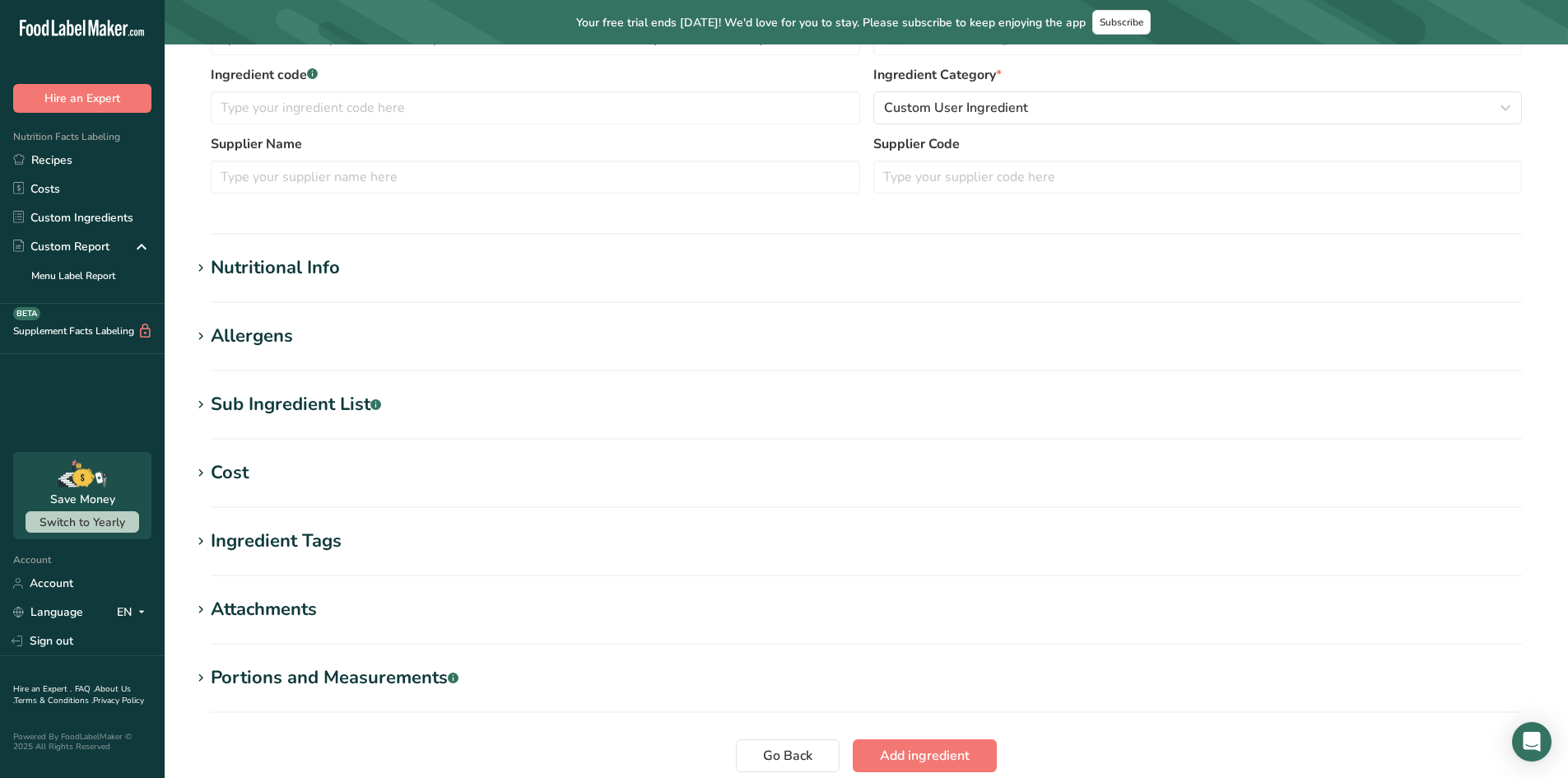
scroll to position [329, 0]
click at [282, 259] on div "Nutritional Info" at bounding box center [276, 266] width 129 height 27
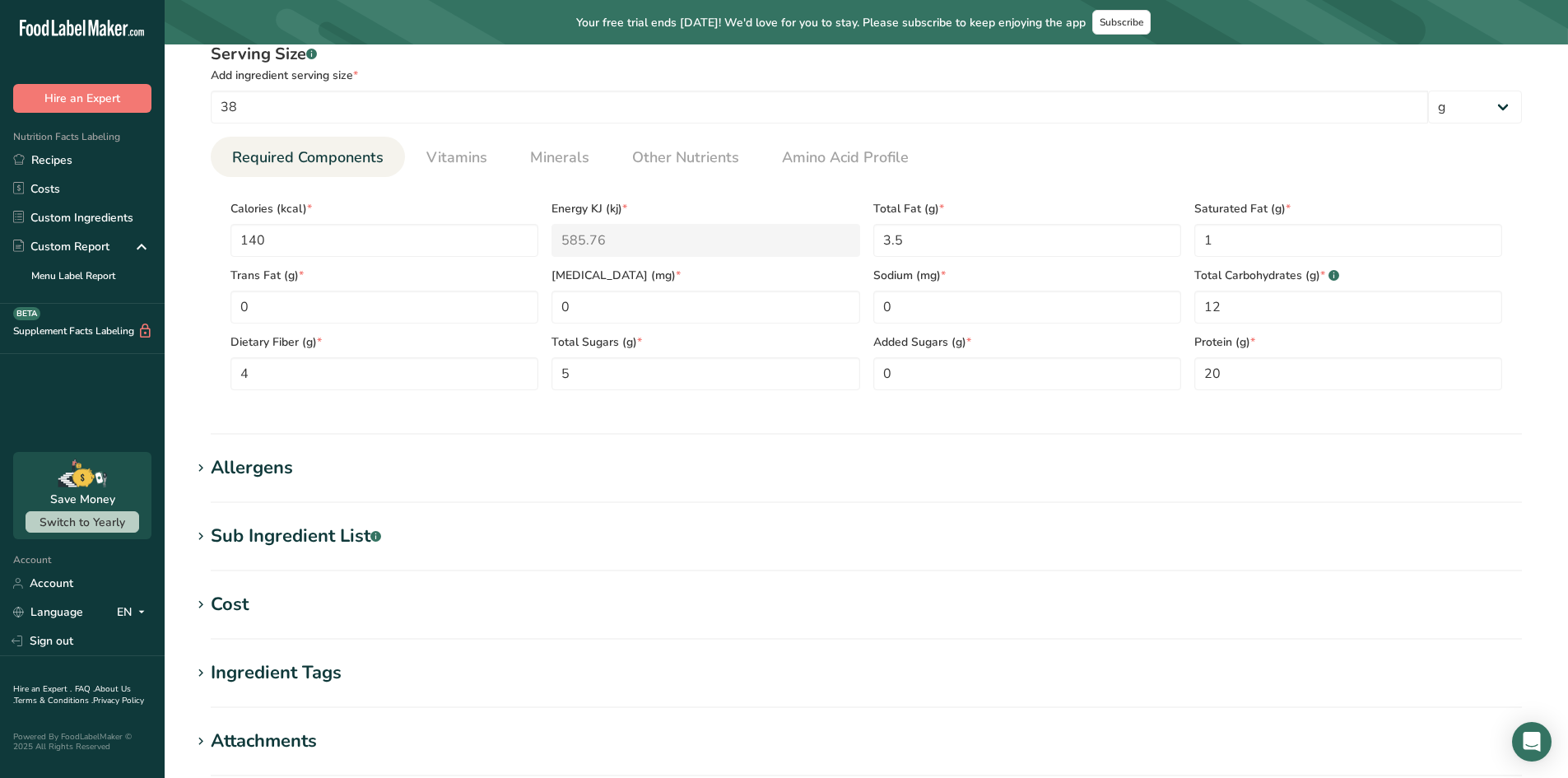
scroll to position [843, 0]
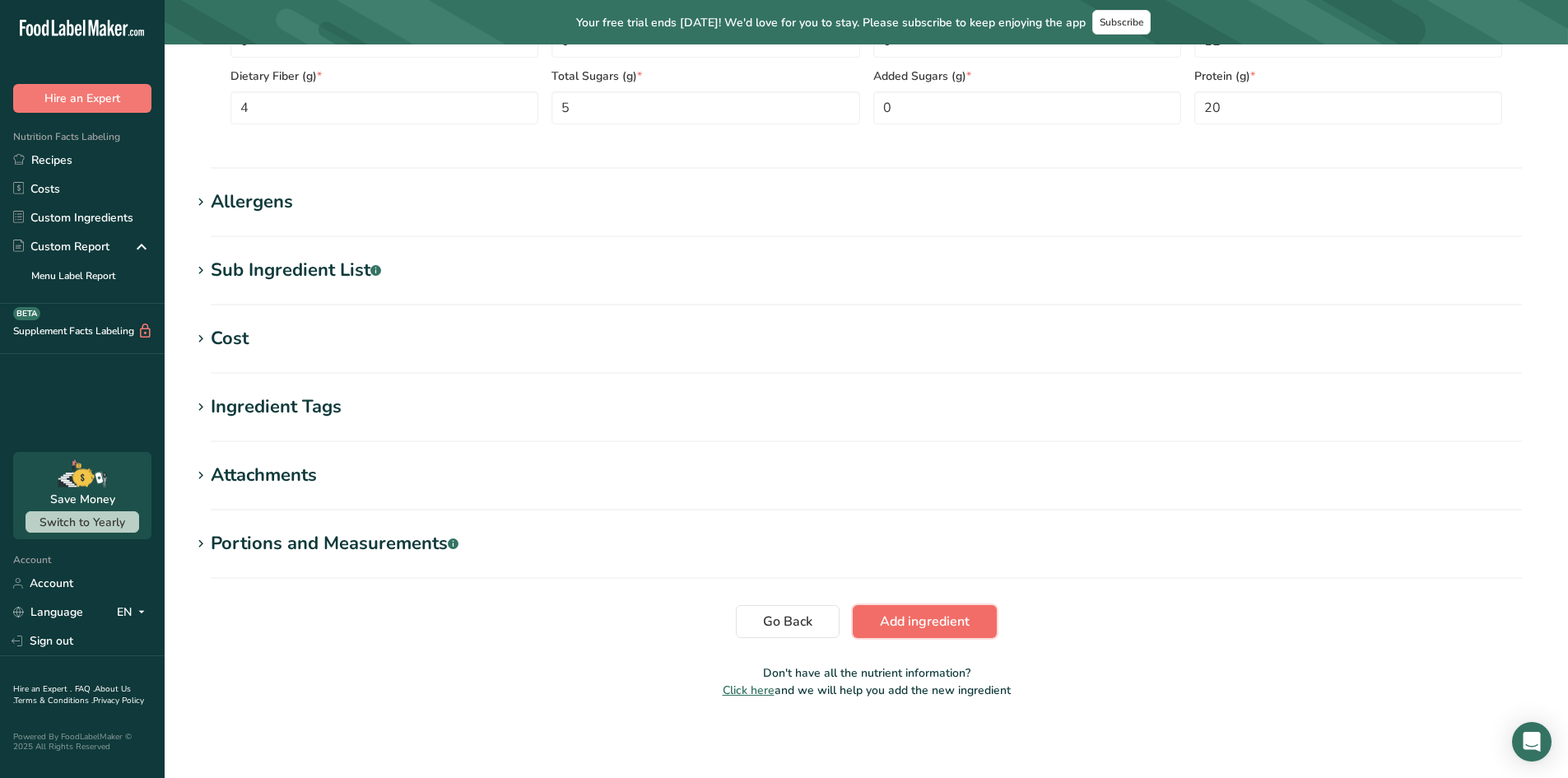
click at [923, 624] on span "Add ingredient" at bounding box center [925, 622] width 90 height 20
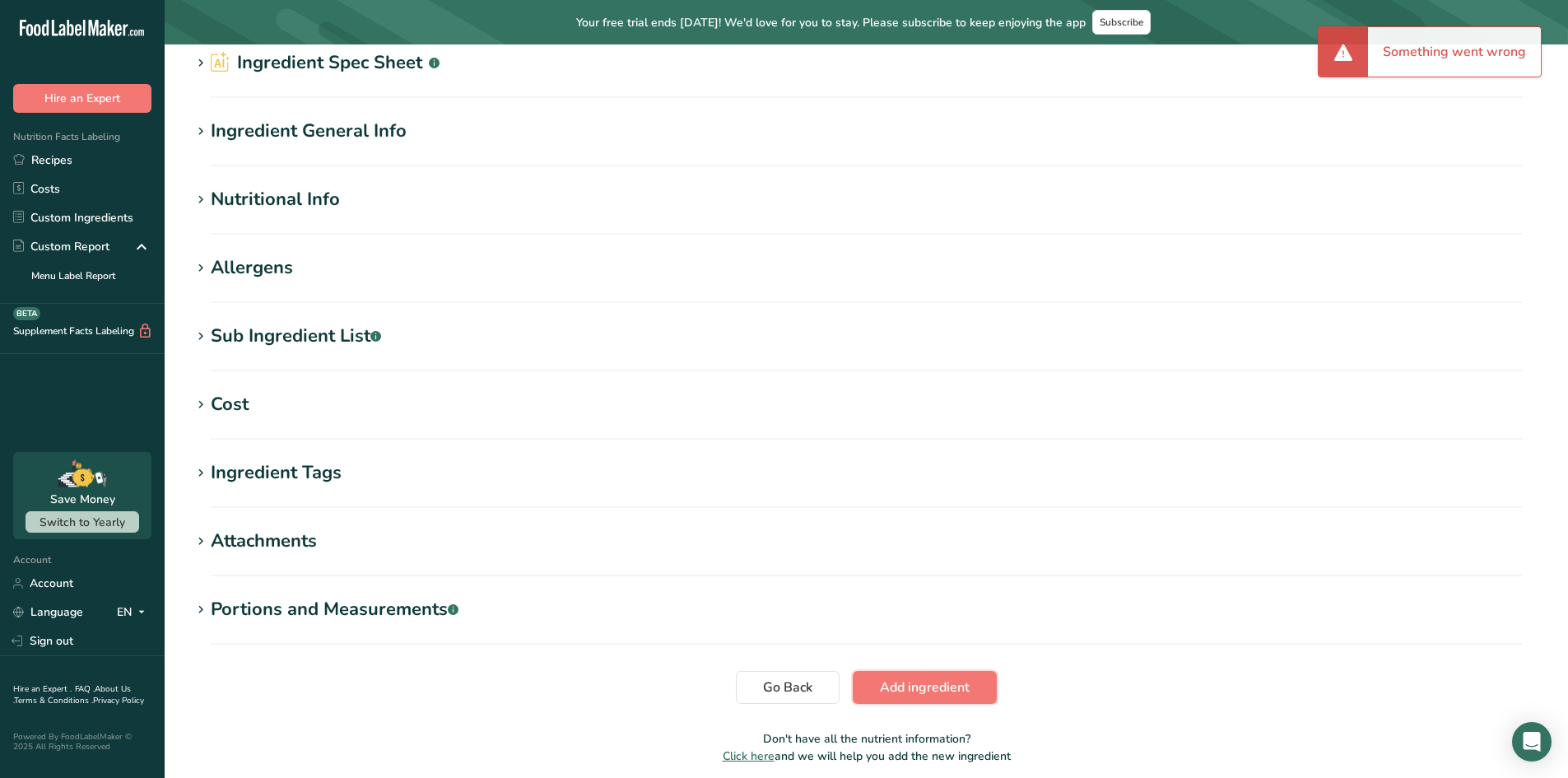
scroll to position [0, 0]
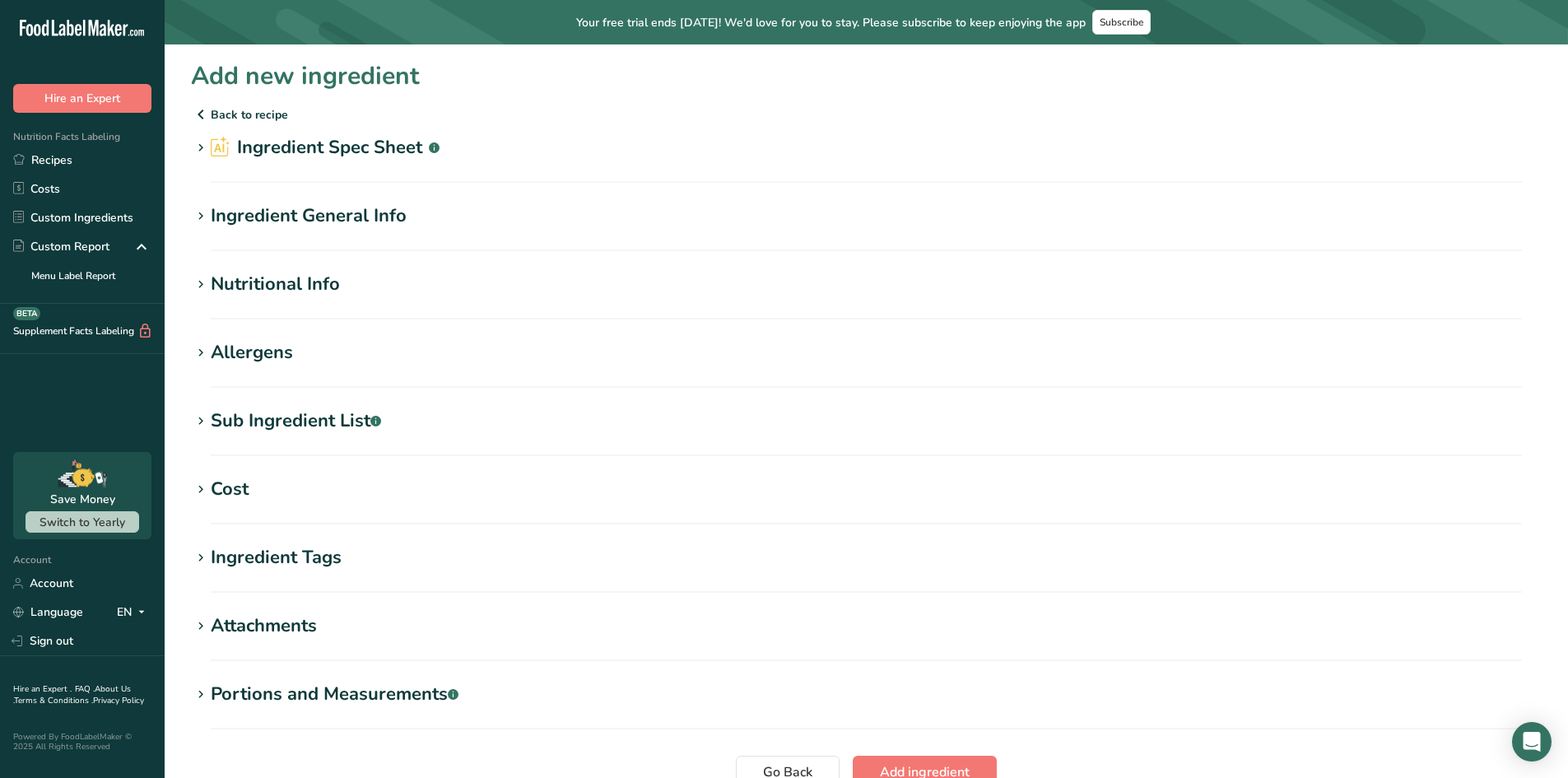
click at [195, 147] on icon at bounding box center [200, 147] width 15 height 23
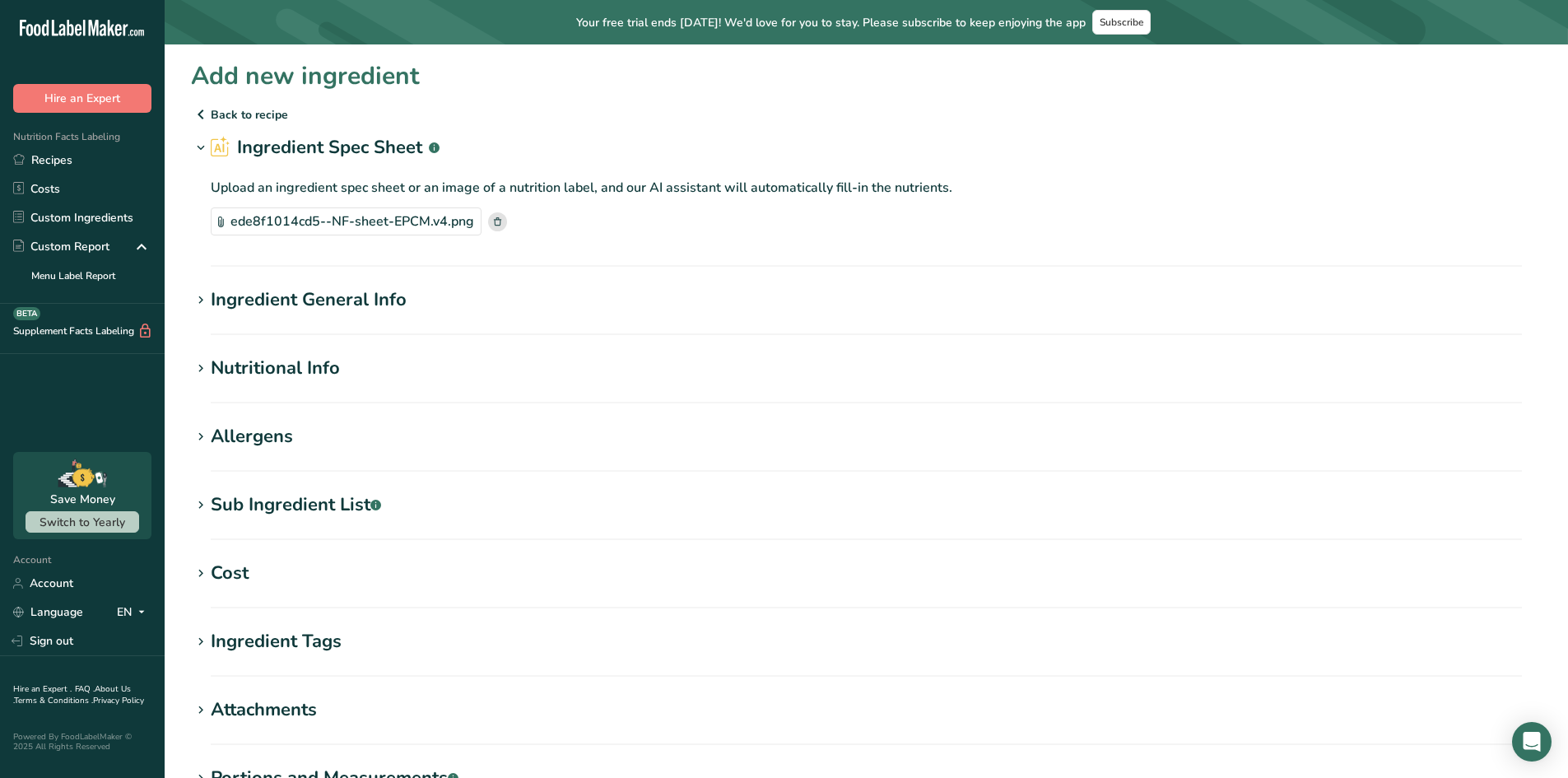
click at [195, 147] on icon at bounding box center [200, 147] width 15 height 23
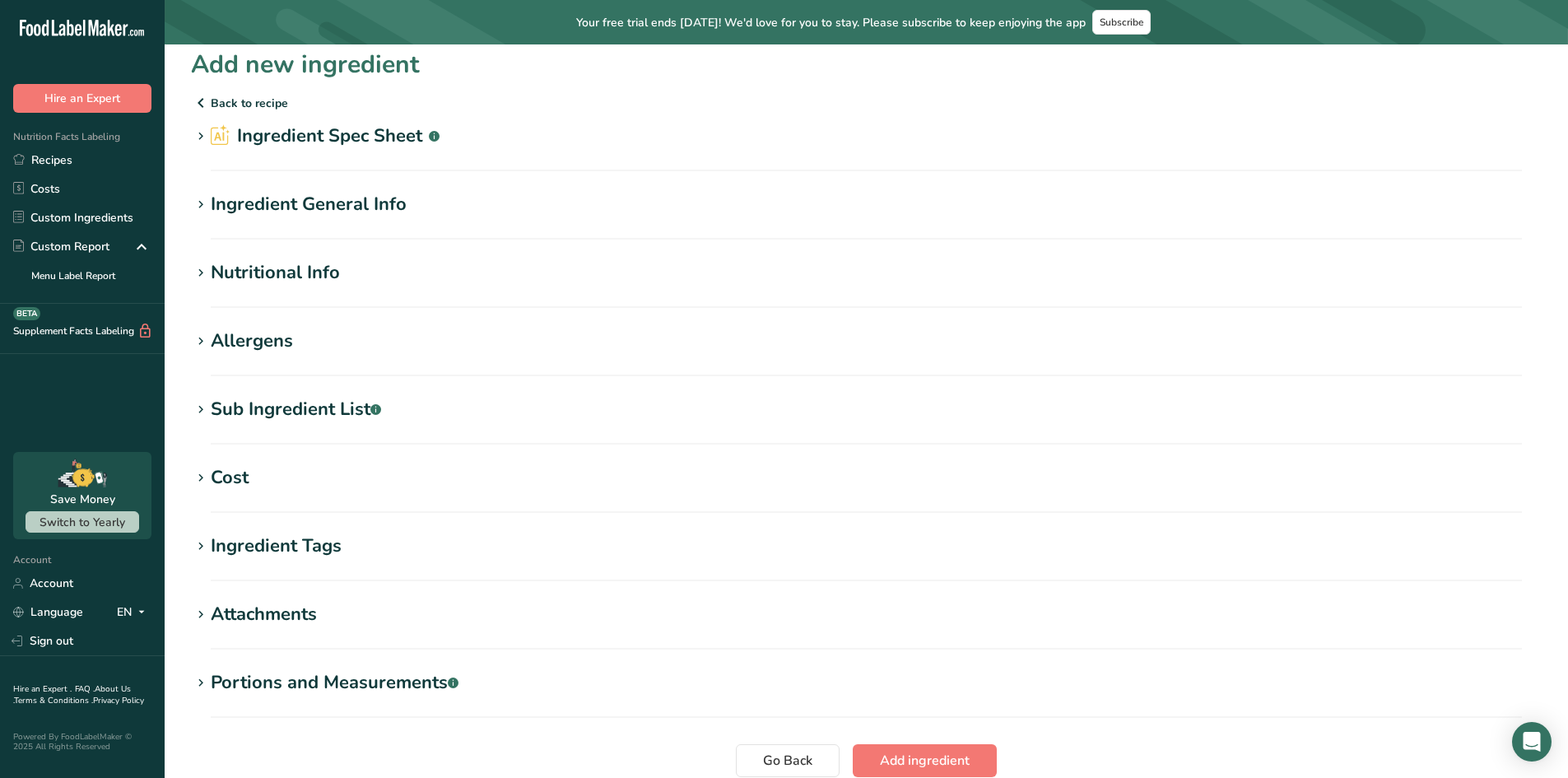
scroll to position [150, 0]
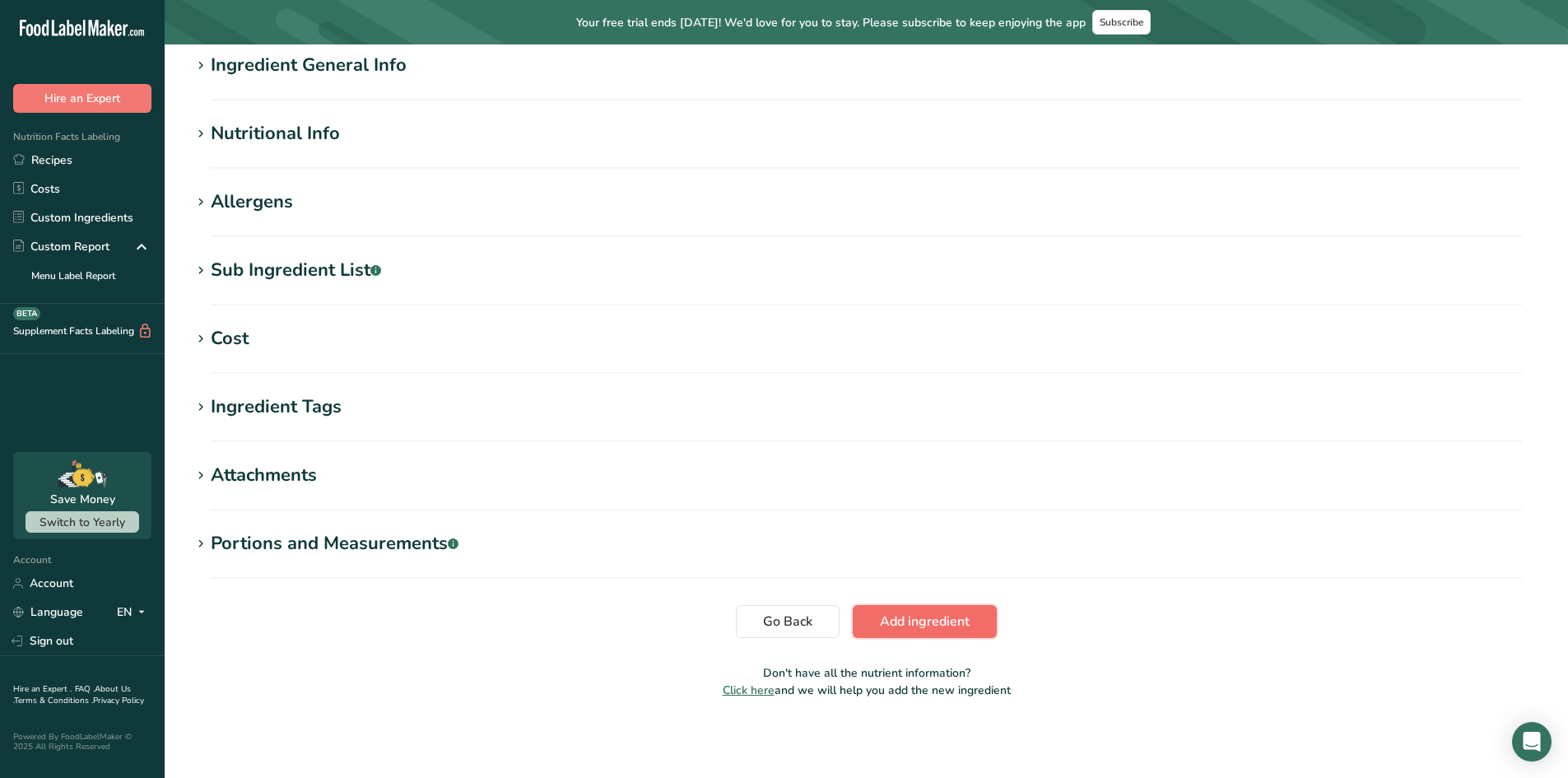
click at [927, 621] on span "Add ingredient" at bounding box center [925, 622] width 90 height 20
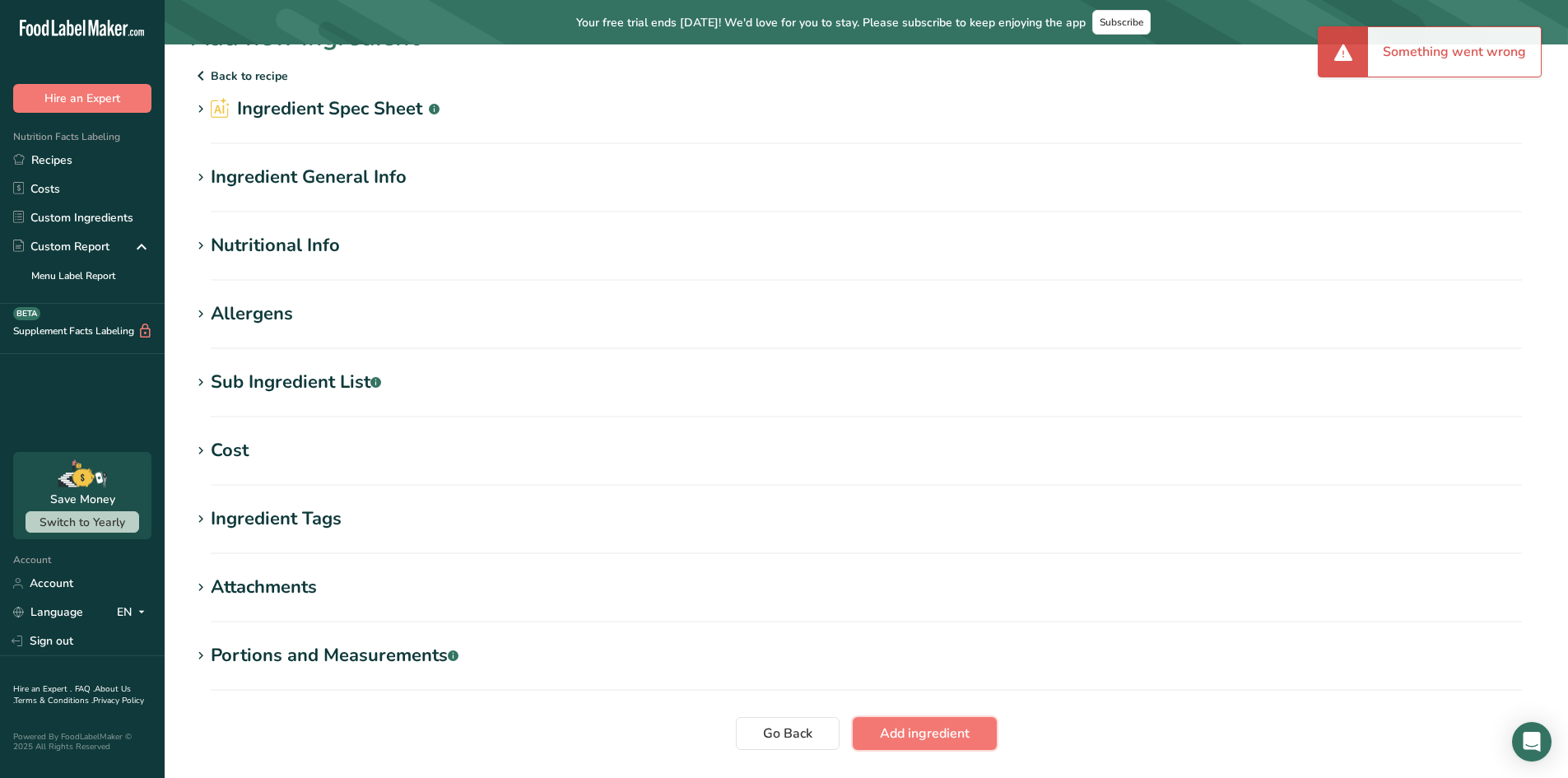
scroll to position [0, 0]
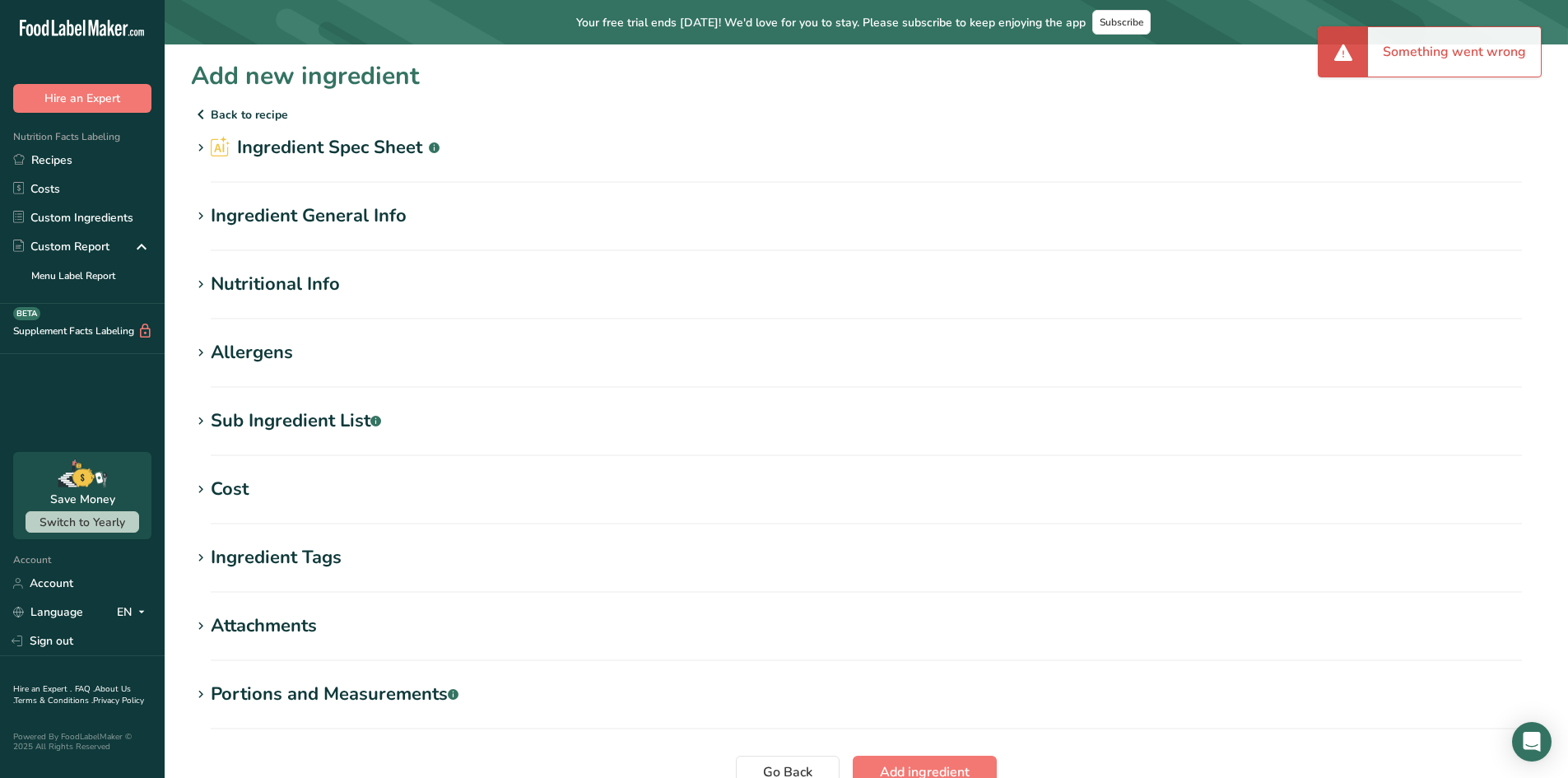
click at [203, 213] on icon at bounding box center [200, 216] width 15 height 23
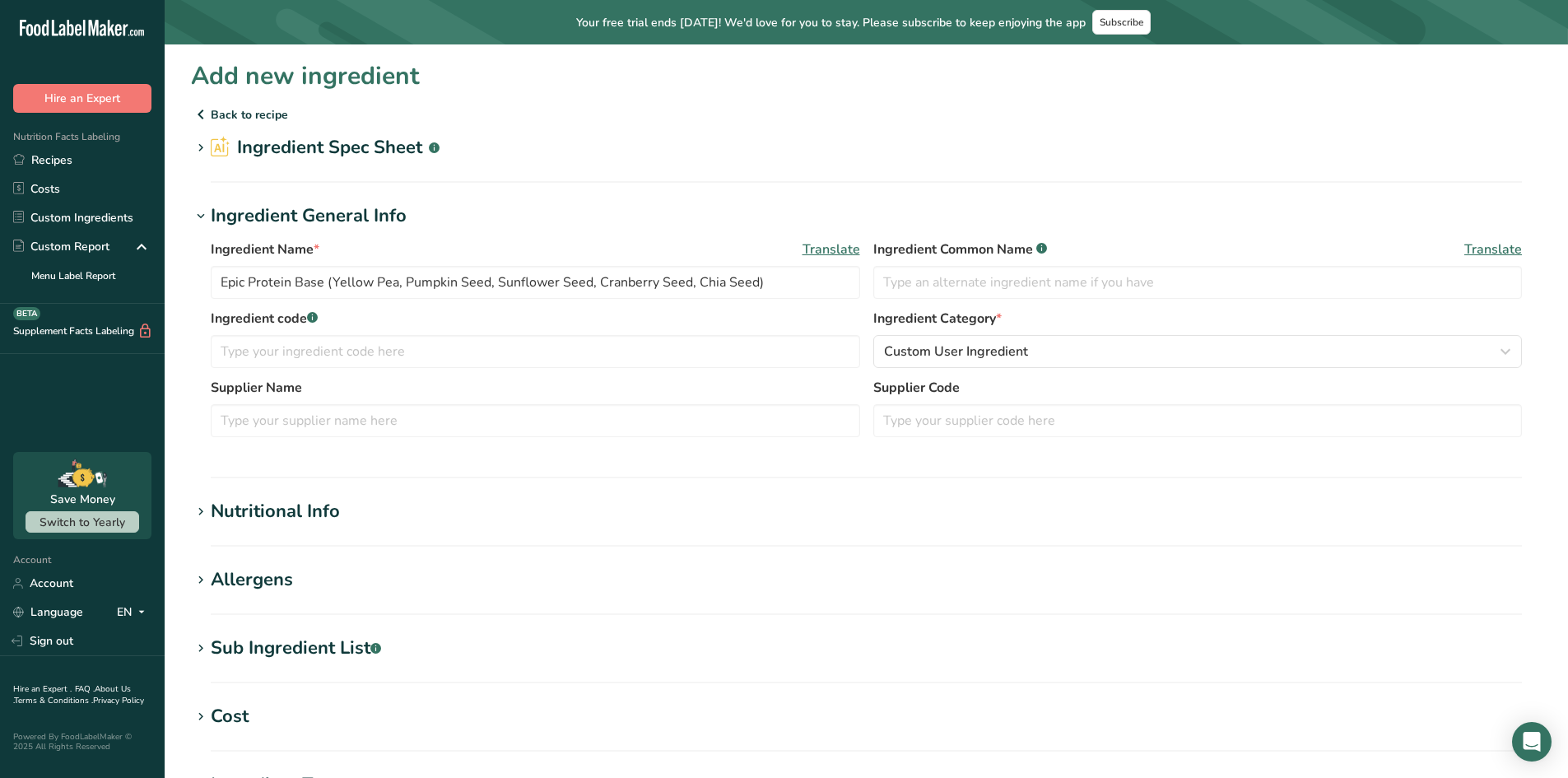
click at [239, 514] on div "Nutritional Info" at bounding box center [276, 511] width 129 height 27
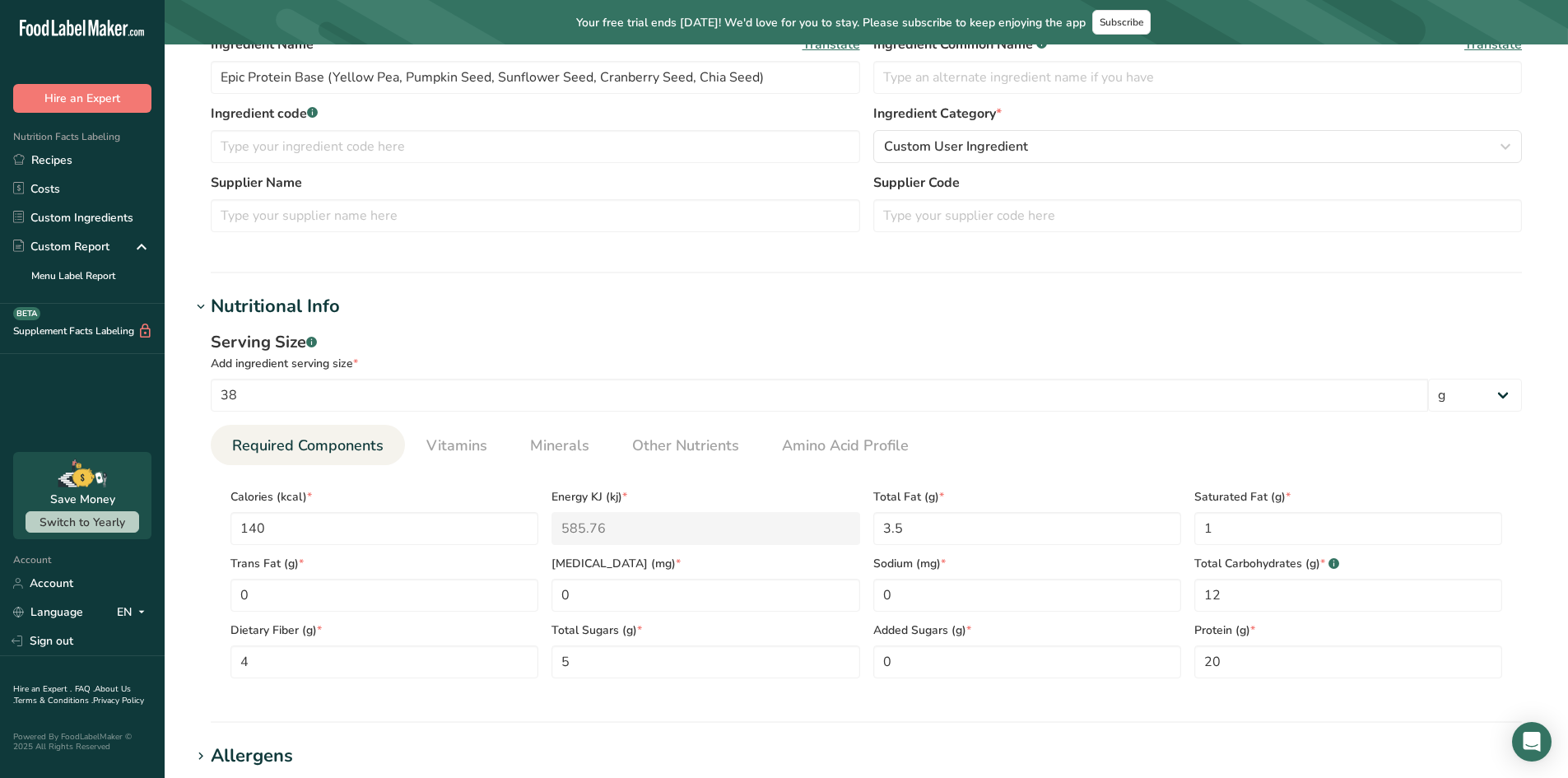
scroll to position [247, 0]
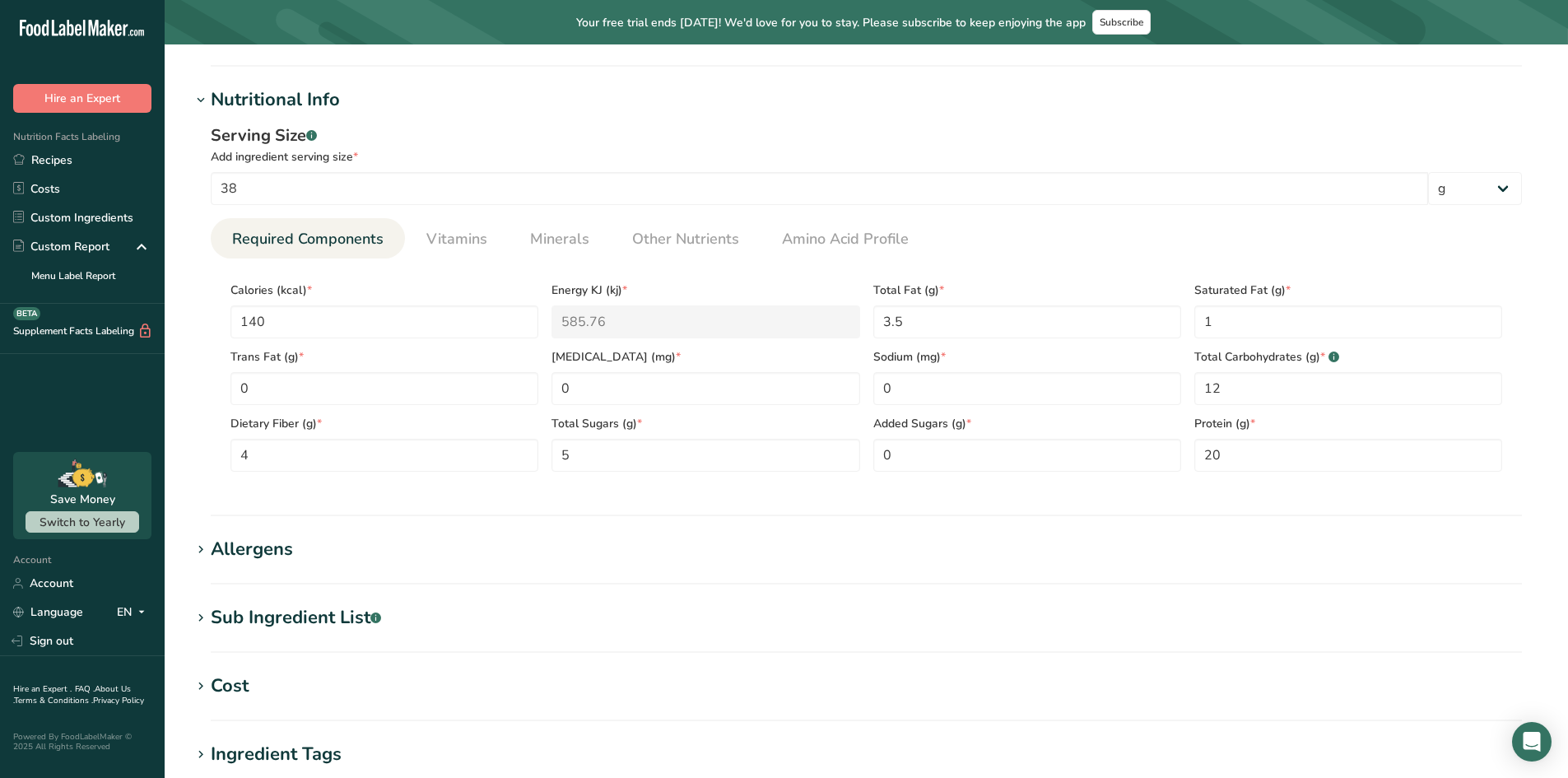
click at [300, 546] on h1 "Allergens" at bounding box center [867, 549] width 1351 height 27
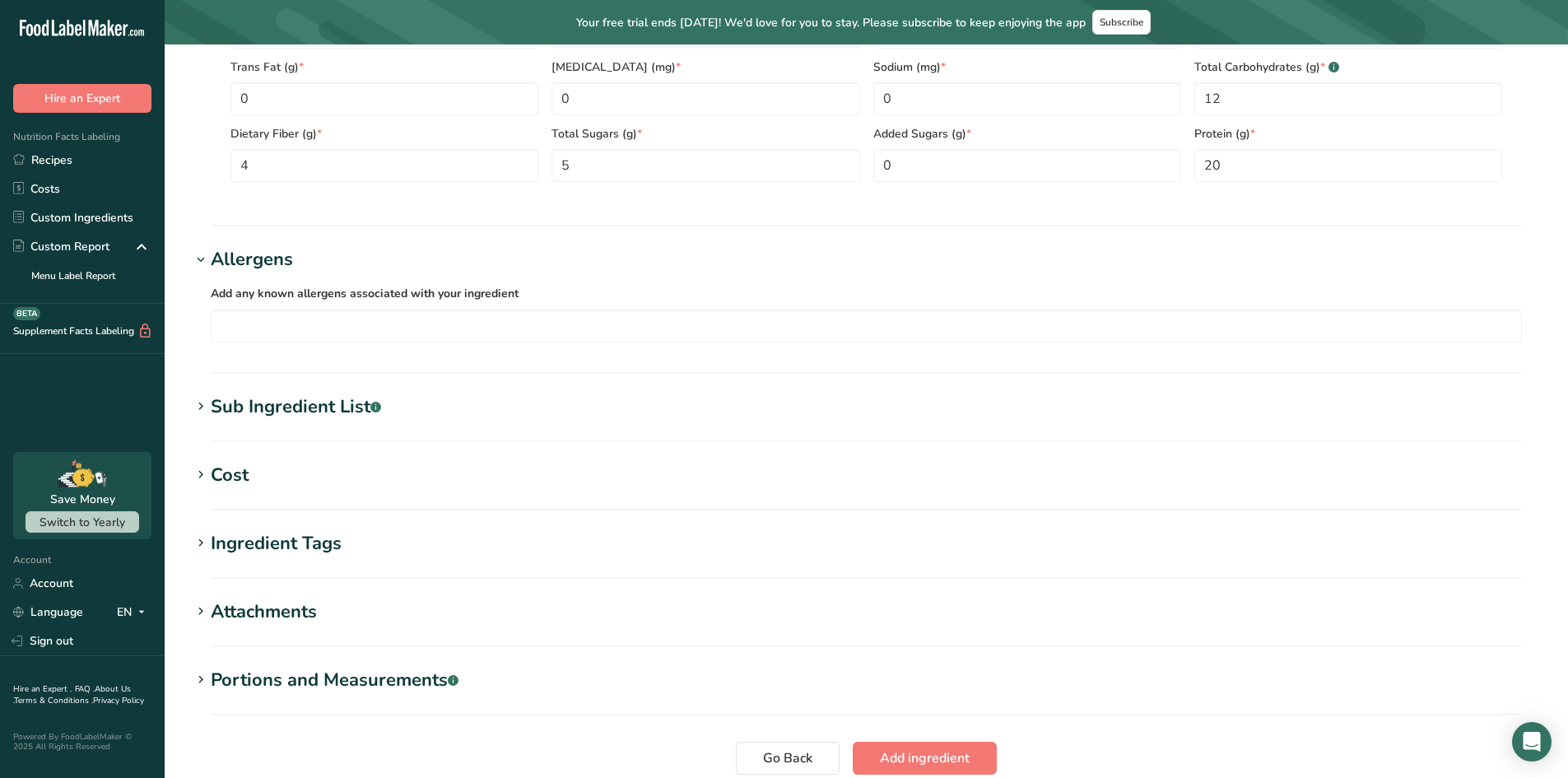
scroll to position [741, 0]
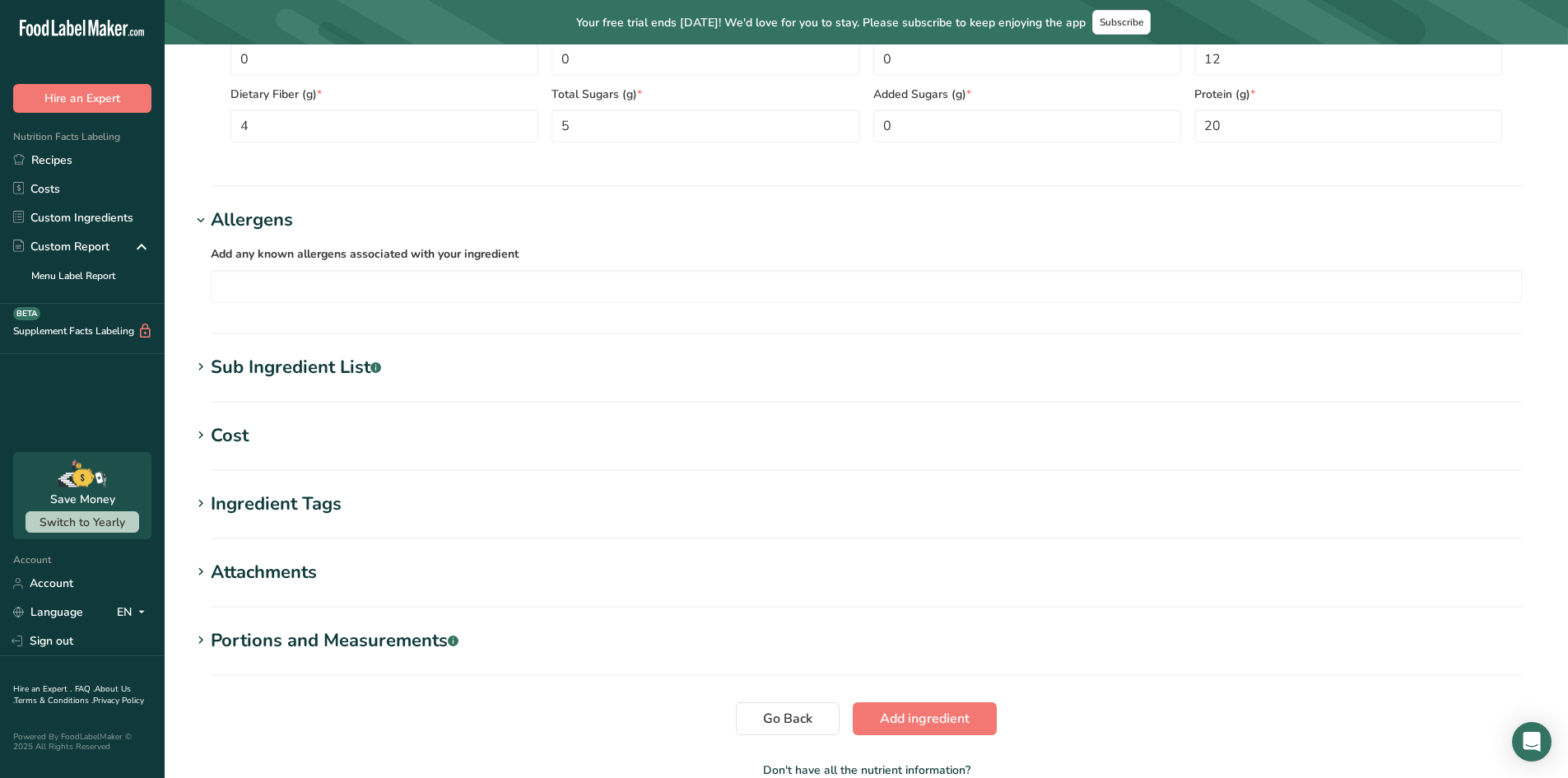
click at [303, 349] on section "Add new ingredient Back to recipe Ingredient Spec Sheet .a-a{fill:#347362;}.b-a…" at bounding box center [867, 63] width 1404 height 1519
click at [298, 382] on section "Sub Ingredient List .a-a{fill:#347362;}.b-a{fill:#fff;} Translate" at bounding box center [867, 378] width 1351 height 49
click at [294, 372] on div "Sub Ingredient List .a-a{fill:#347362;}.b-a{fill:#fff;}" at bounding box center [295, 367] width 170 height 27
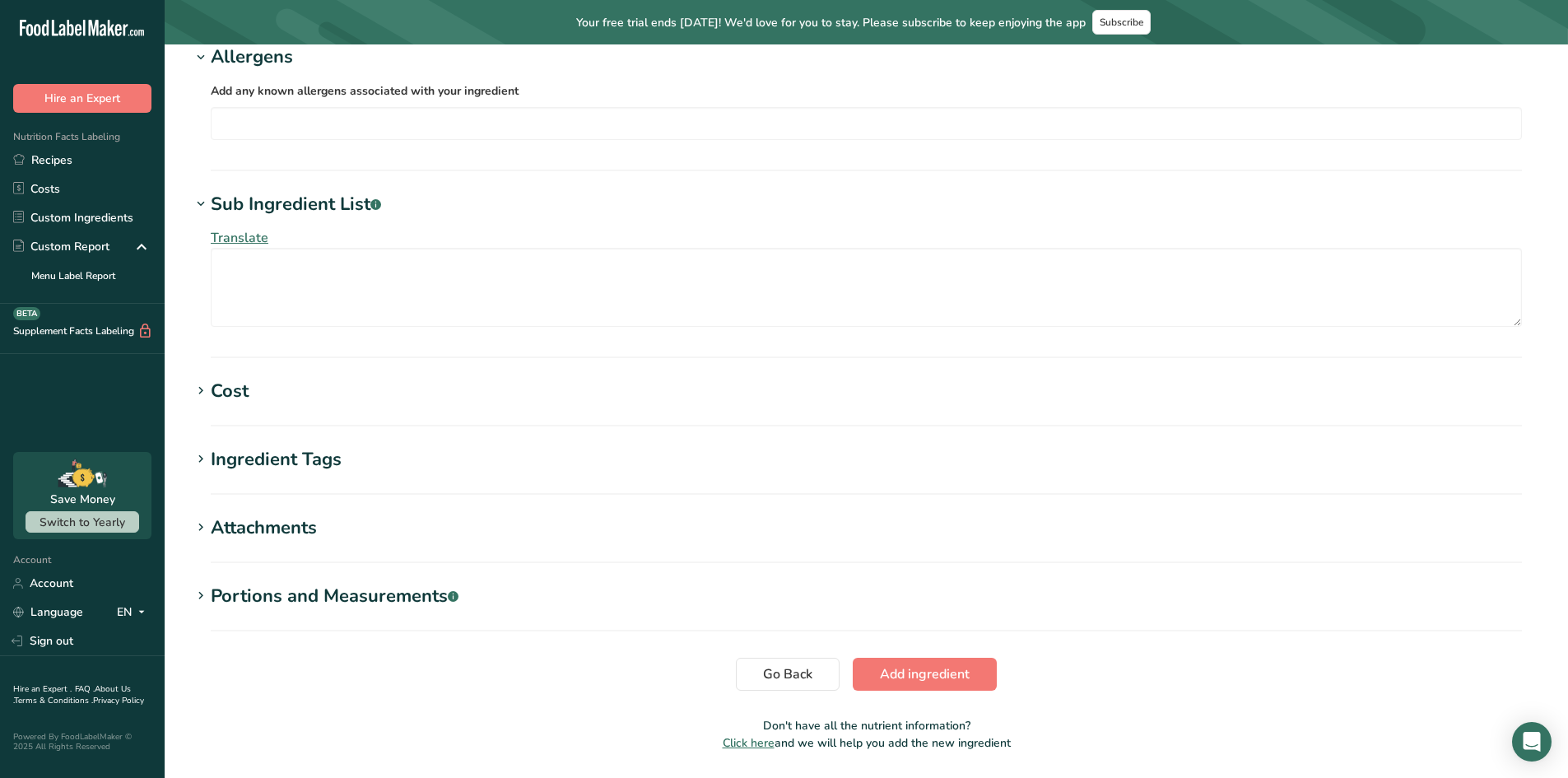
scroll to position [905, 0]
click at [244, 384] on div "Cost" at bounding box center [230, 389] width 38 height 27
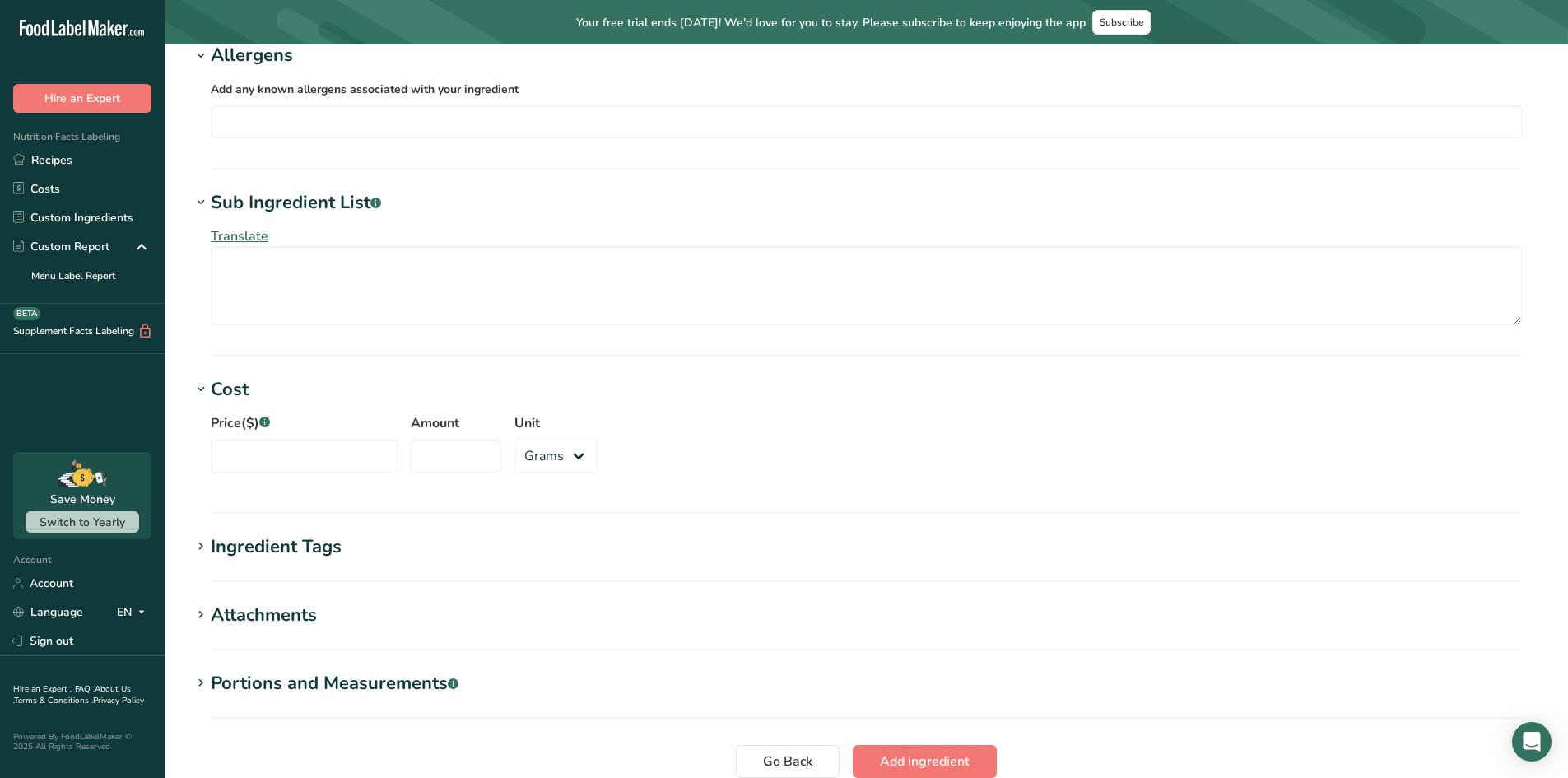
click at [294, 538] on div "Ingredient Tags" at bounding box center [277, 546] width 131 height 27
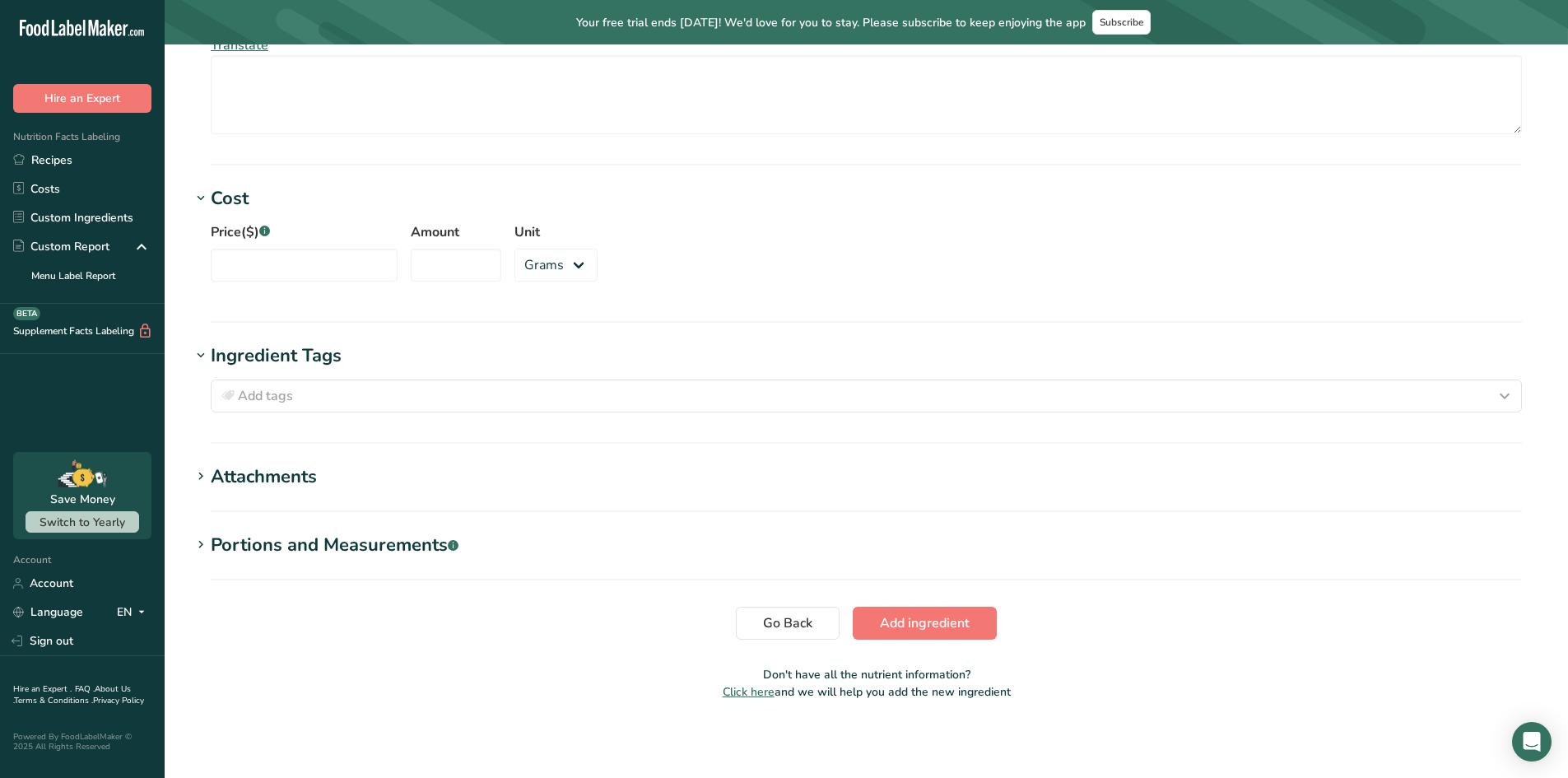
scroll to position [1098, 0]
click at [276, 470] on div "Attachments" at bounding box center [264, 475] width 106 height 27
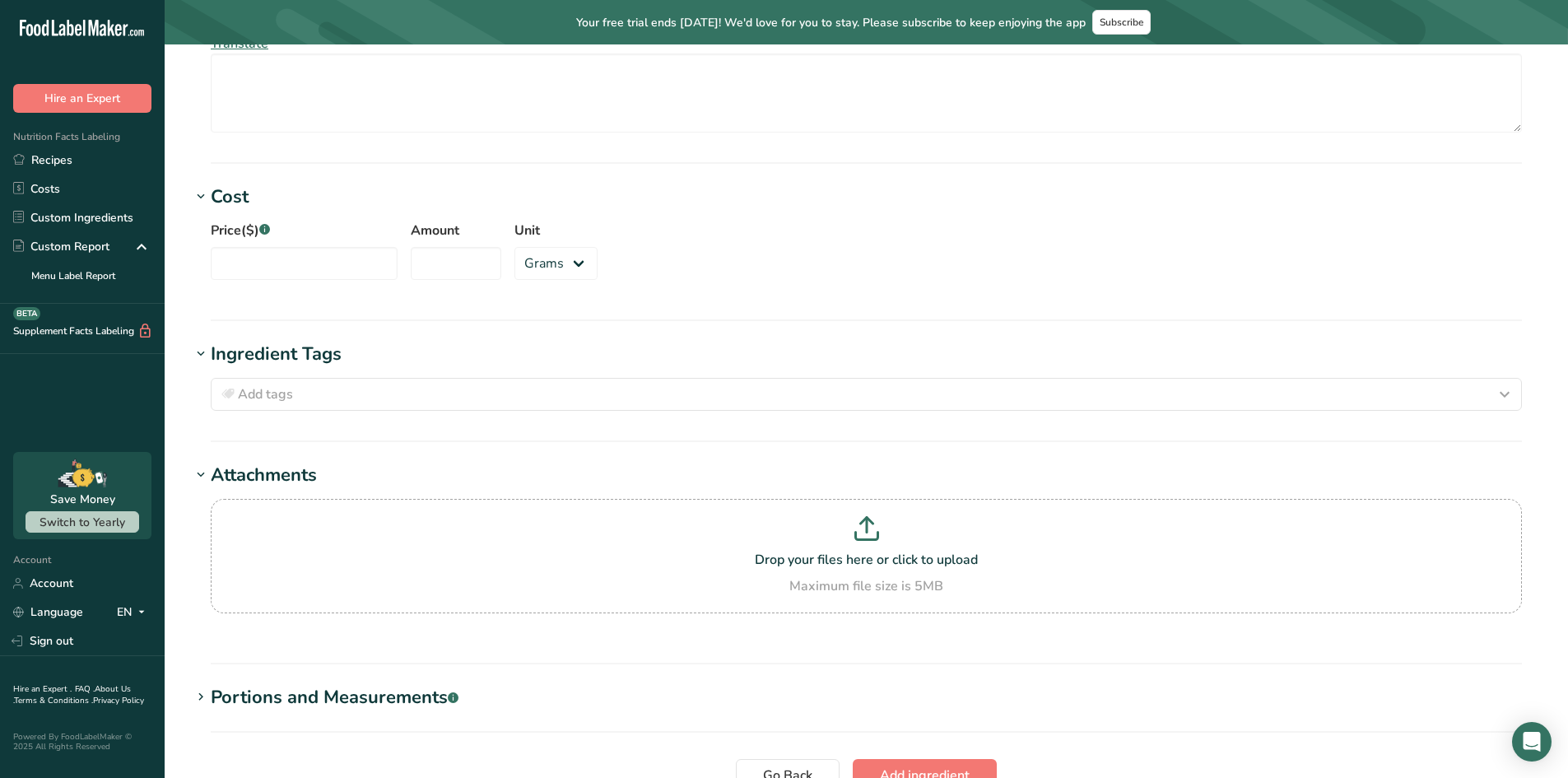
click at [313, 702] on div "Portions and Measurements .a-a{fill:#347362;}.b-a{fill:#fff;}" at bounding box center [334, 697] width 248 height 27
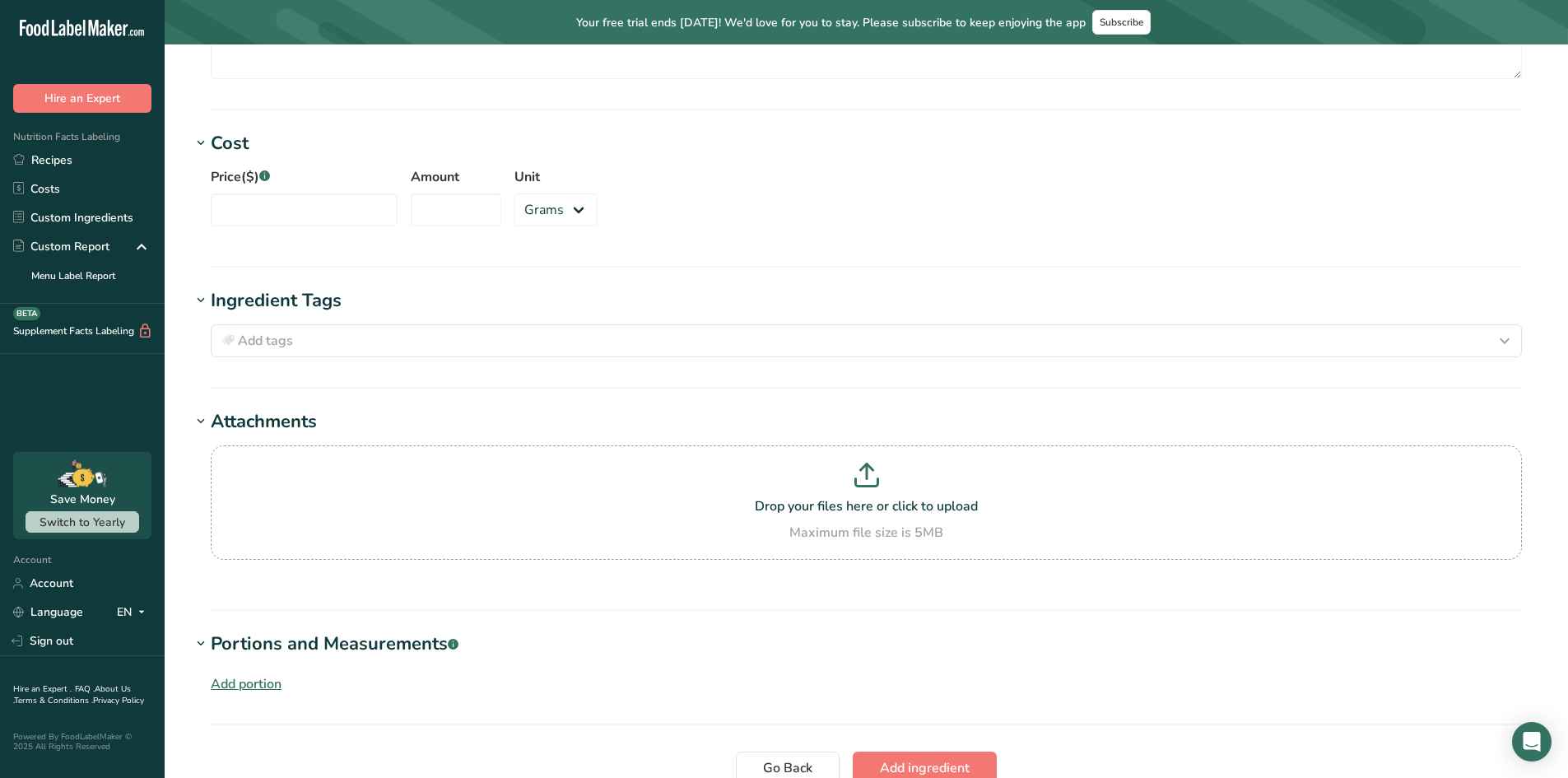
scroll to position [1298, 0]
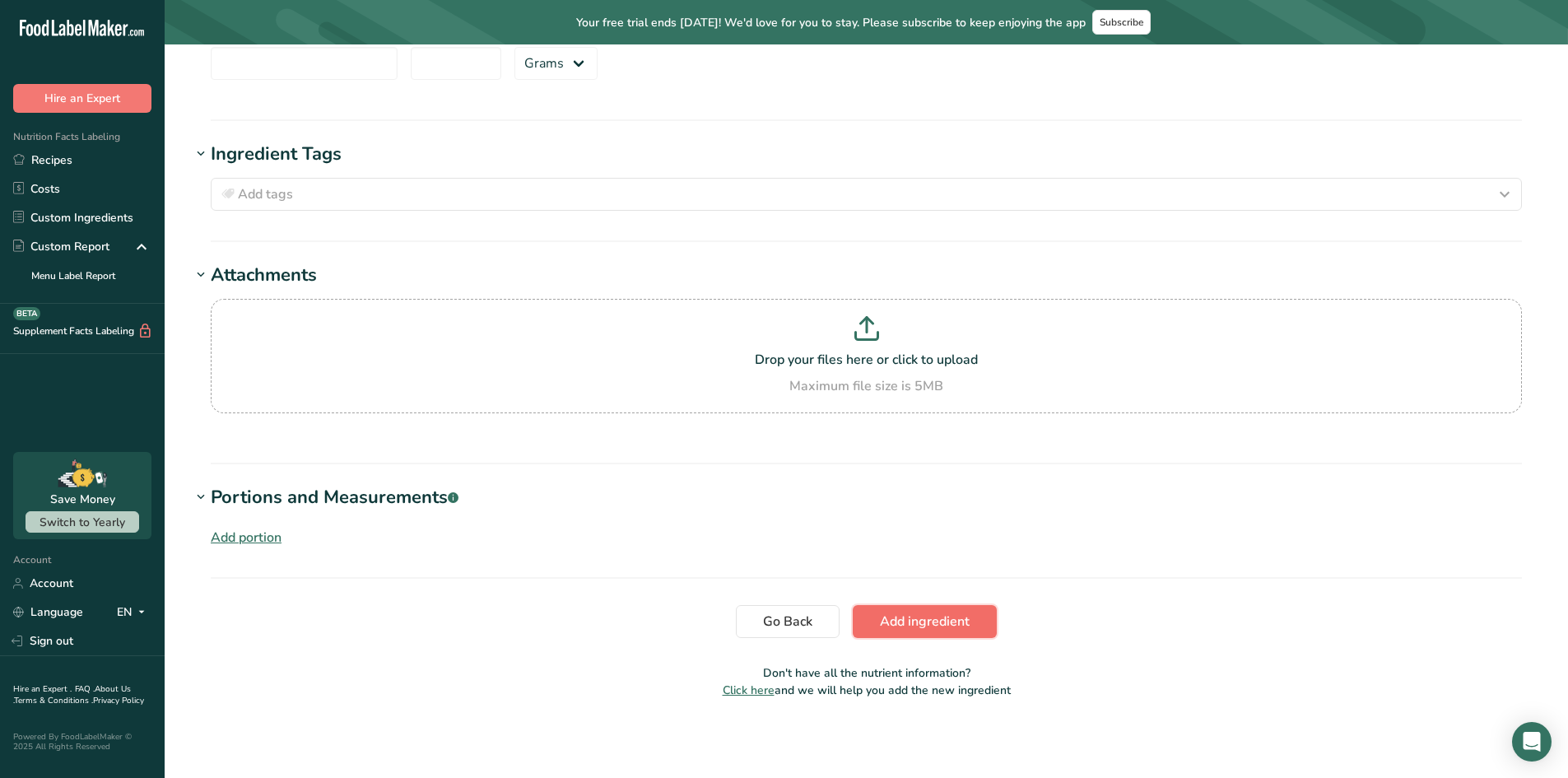
click at [904, 623] on span "Add ingredient" at bounding box center [925, 622] width 90 height 20
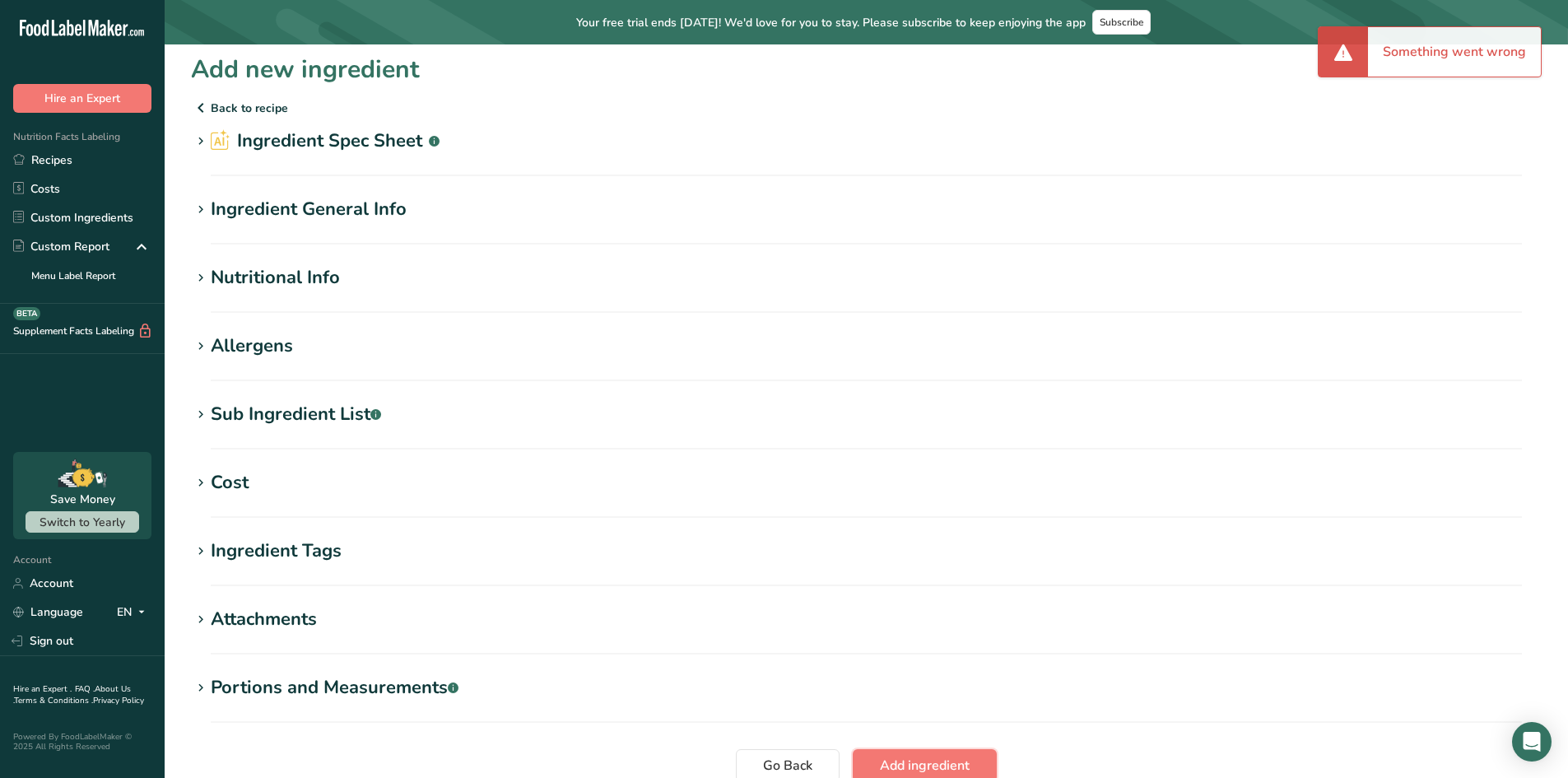
scroll to position [0, 0]
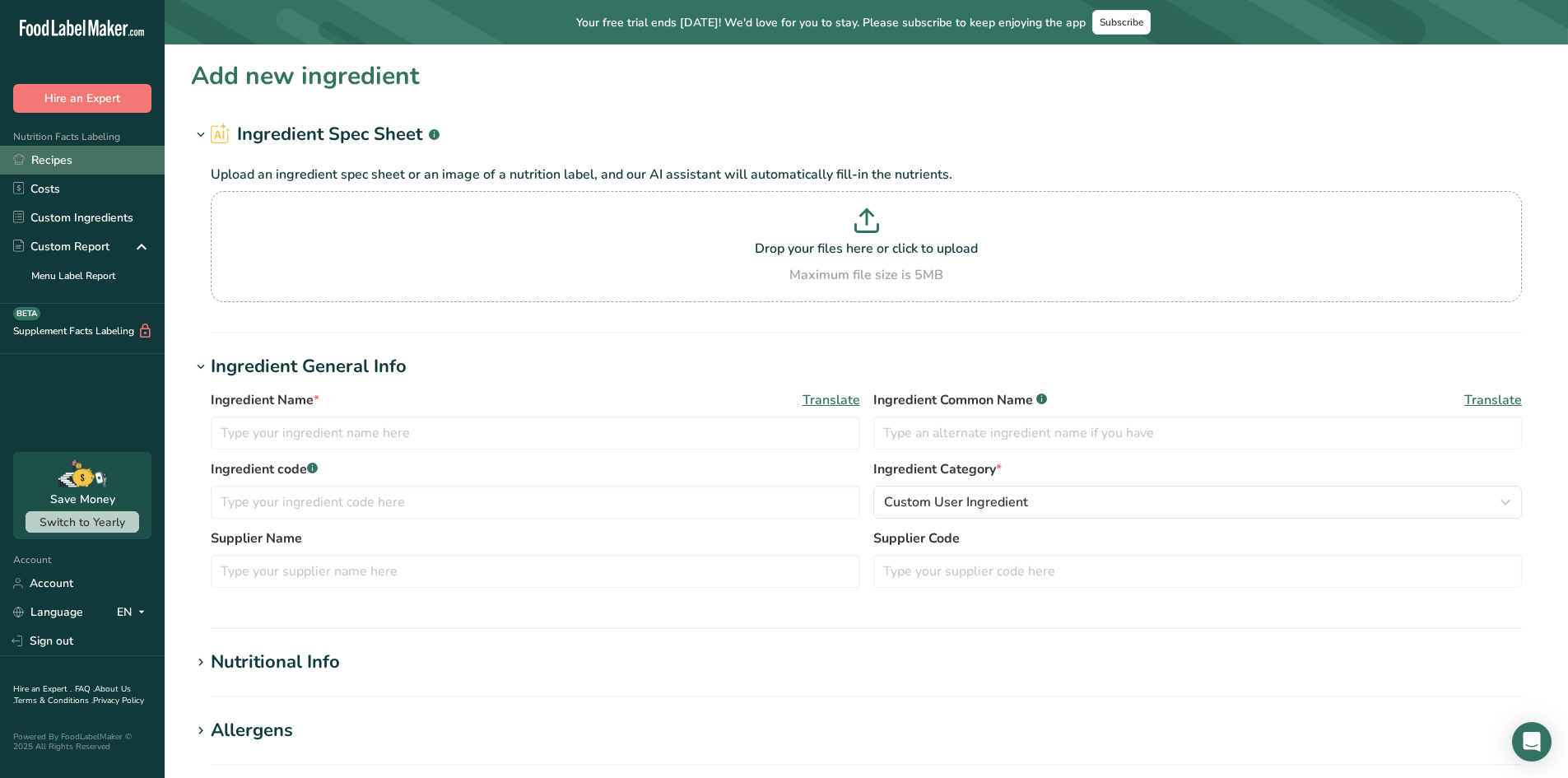
click at [55, 159] on link "Recipes" at bounding box center [83, 159] width 165 height 29
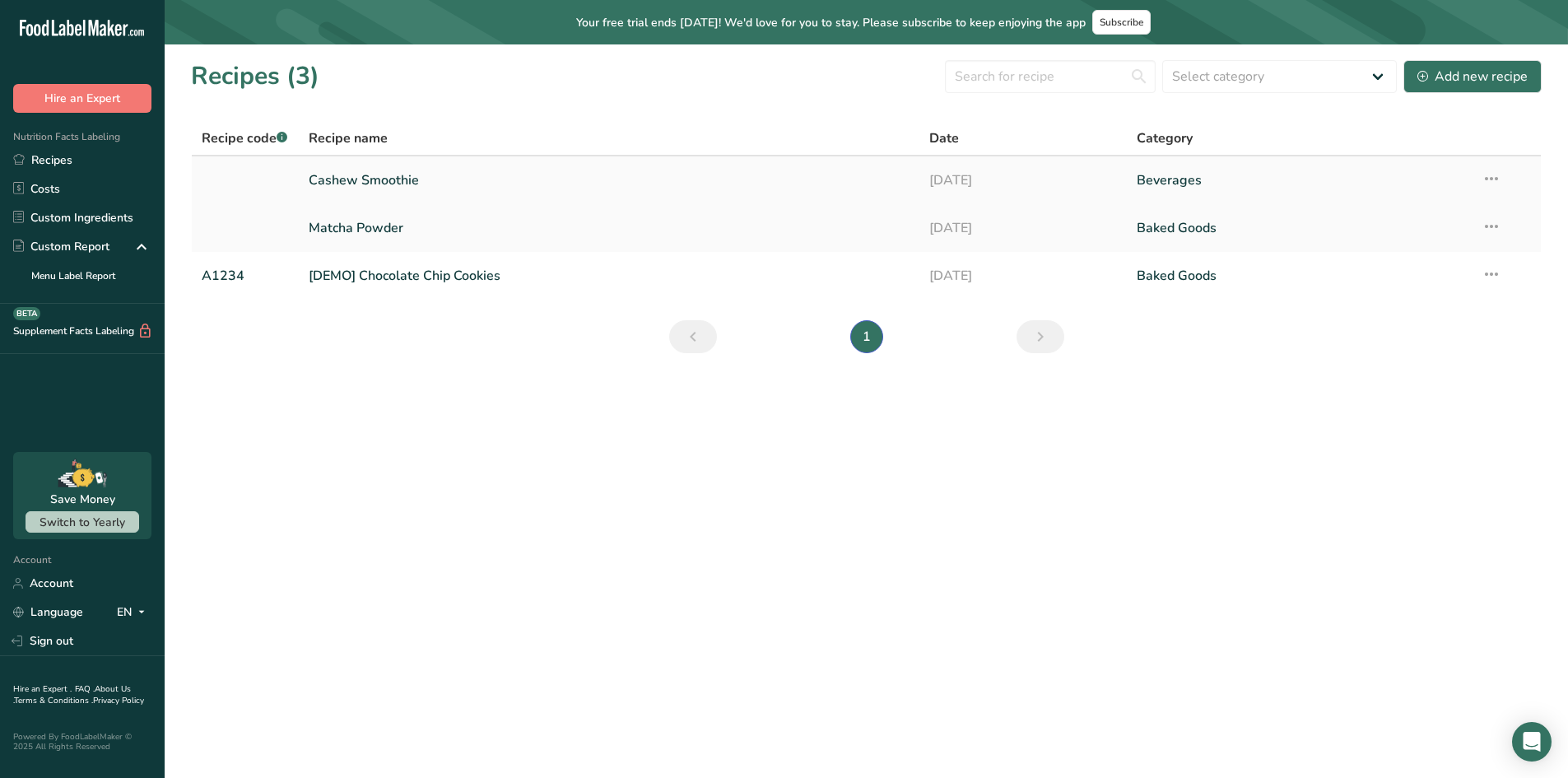
click at [341, 183] on link "Cashew Smoothie" at bounding box center [609, 180] width 602 height 35
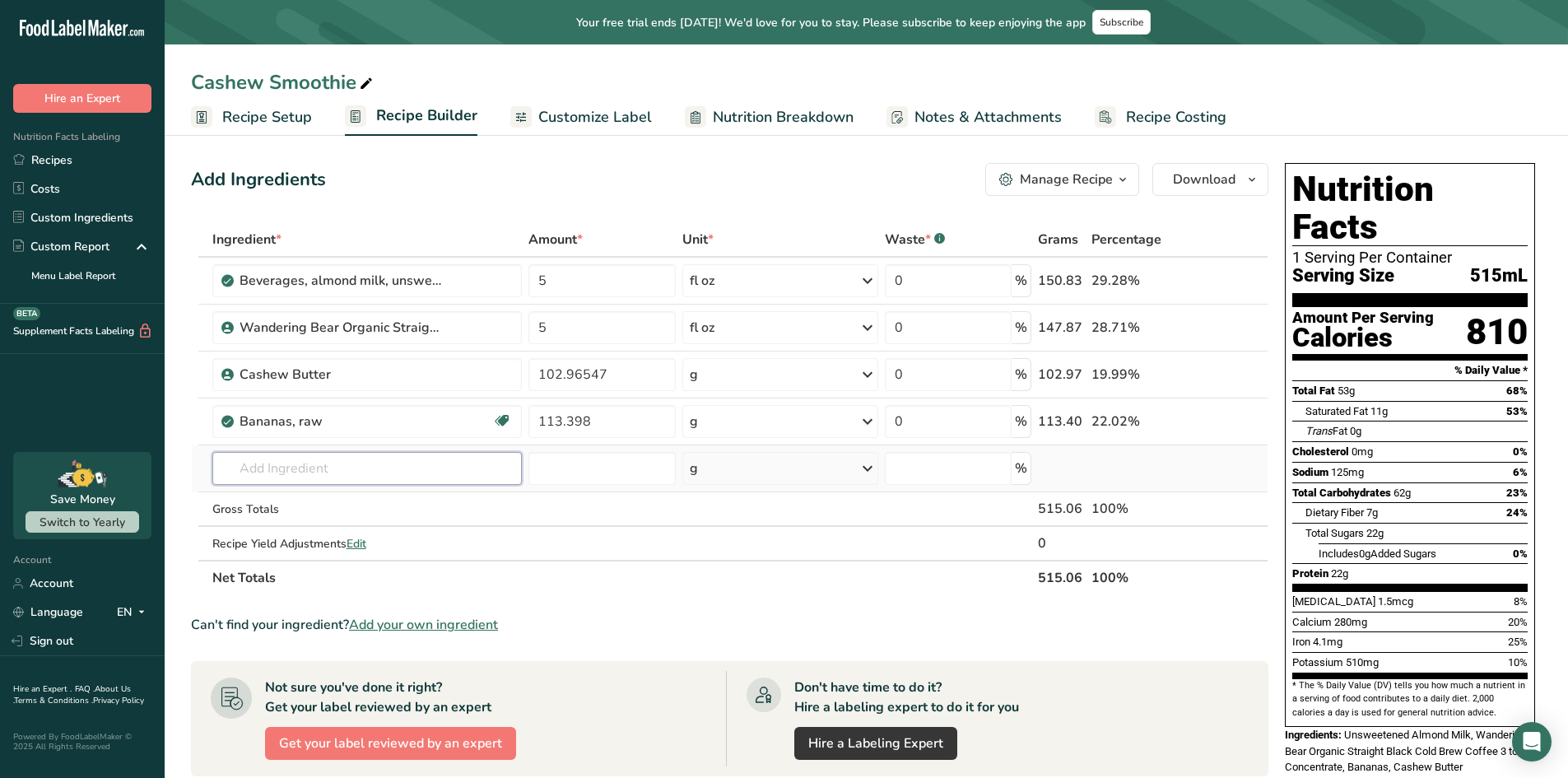
click at [327, 465] on input "text" at bounding box center [368, 468] width 310 height 33
type input "Chocolate Plant"
click at [291, 525] on div "Add your own ingredient" at bounding box center [368, 528] width 285 height 17
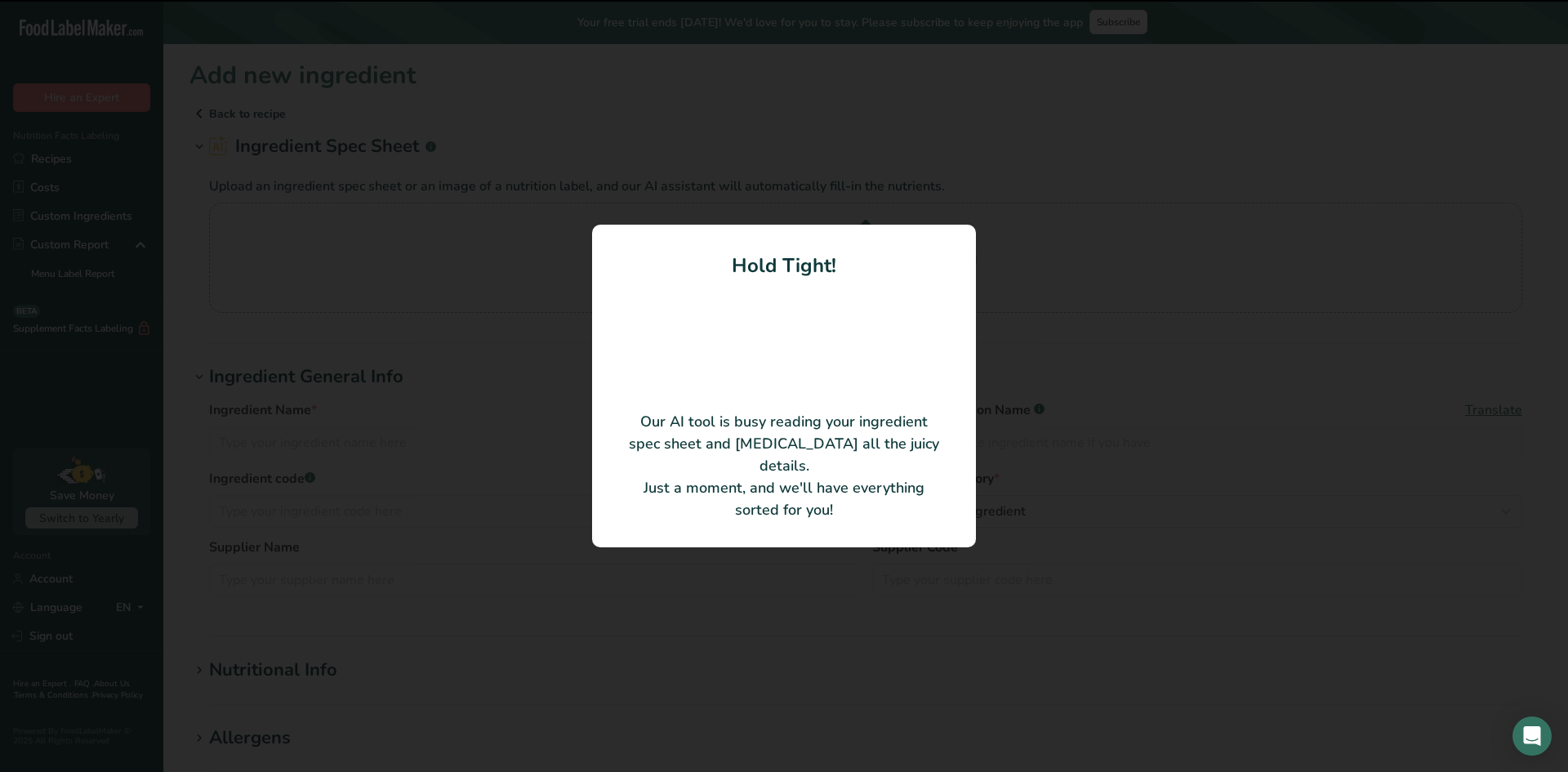
type input "EPIC Protein Base (Yellow Pea, Pumpkin Seed, Sunflower Seed, Cranberry Seed, Ch…"
type input "38"
type input "140"
type KJ "585.76"
type Fat "3.5"
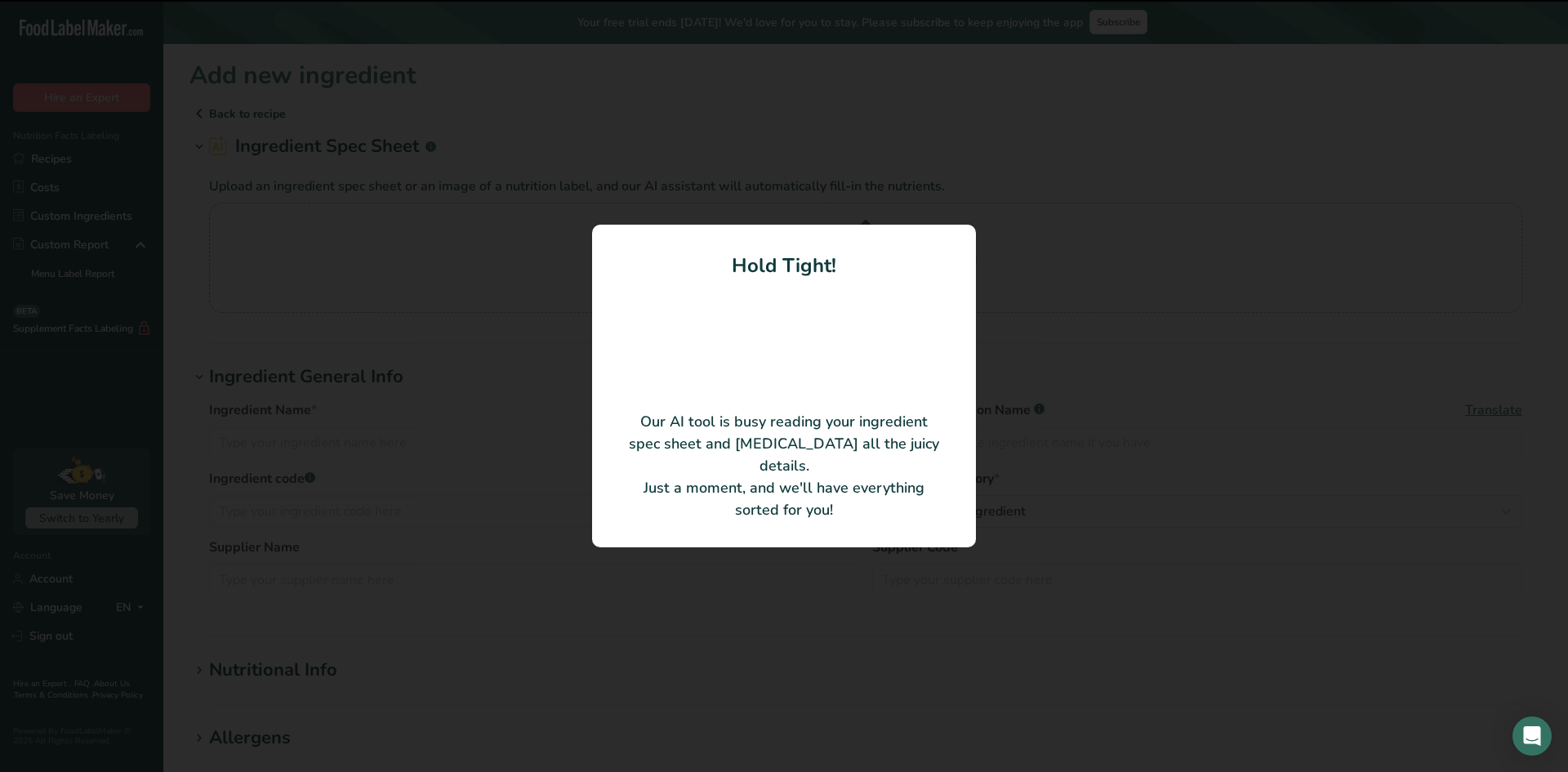
type Fat "1"
type Fat "0"
type input "0"
type Carbohydrates "12"
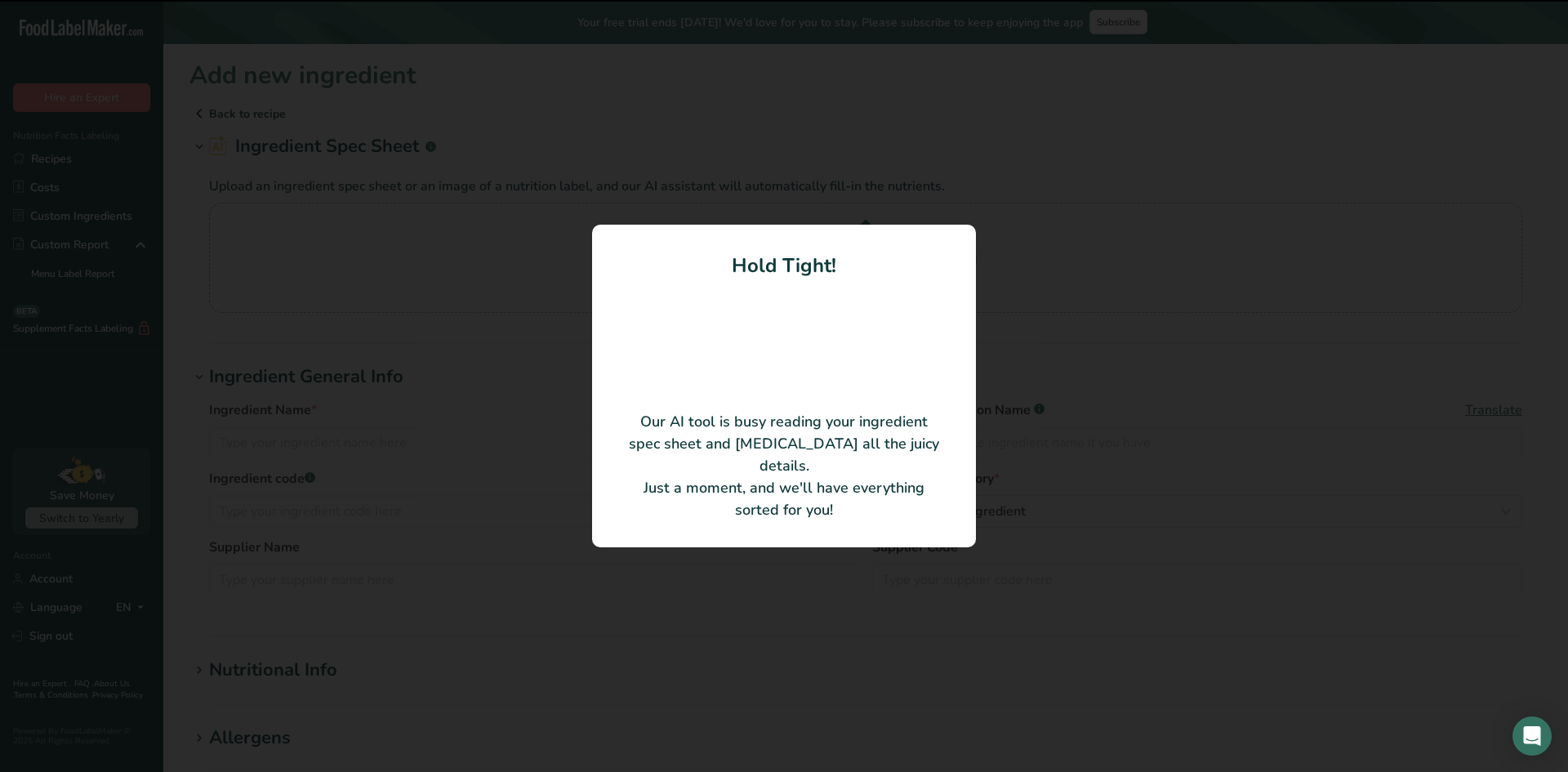
type Fiber "4"
type Sugars "5"
type Sugars "0"
type input "20"
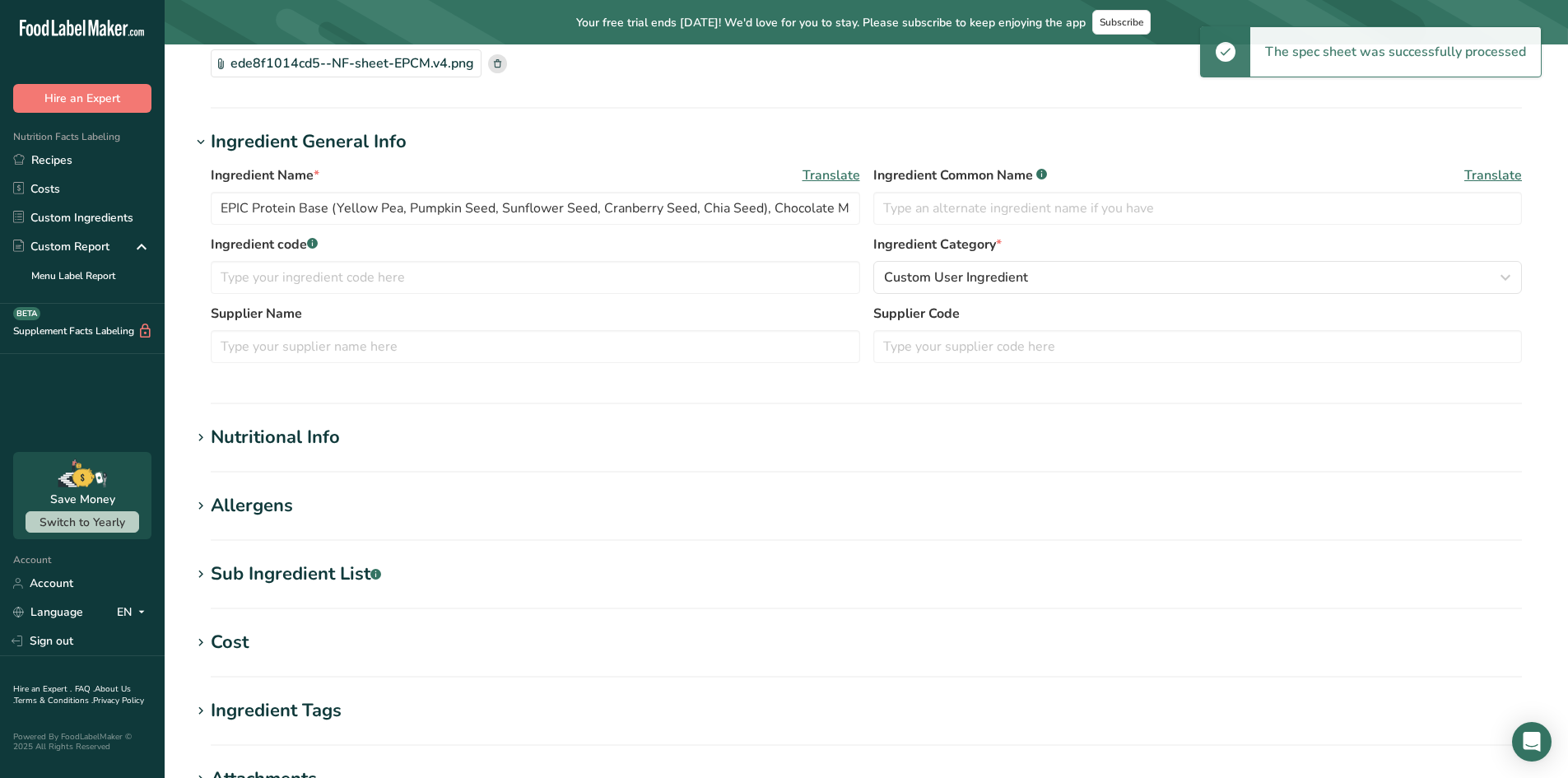
scroll to position [165, 0]
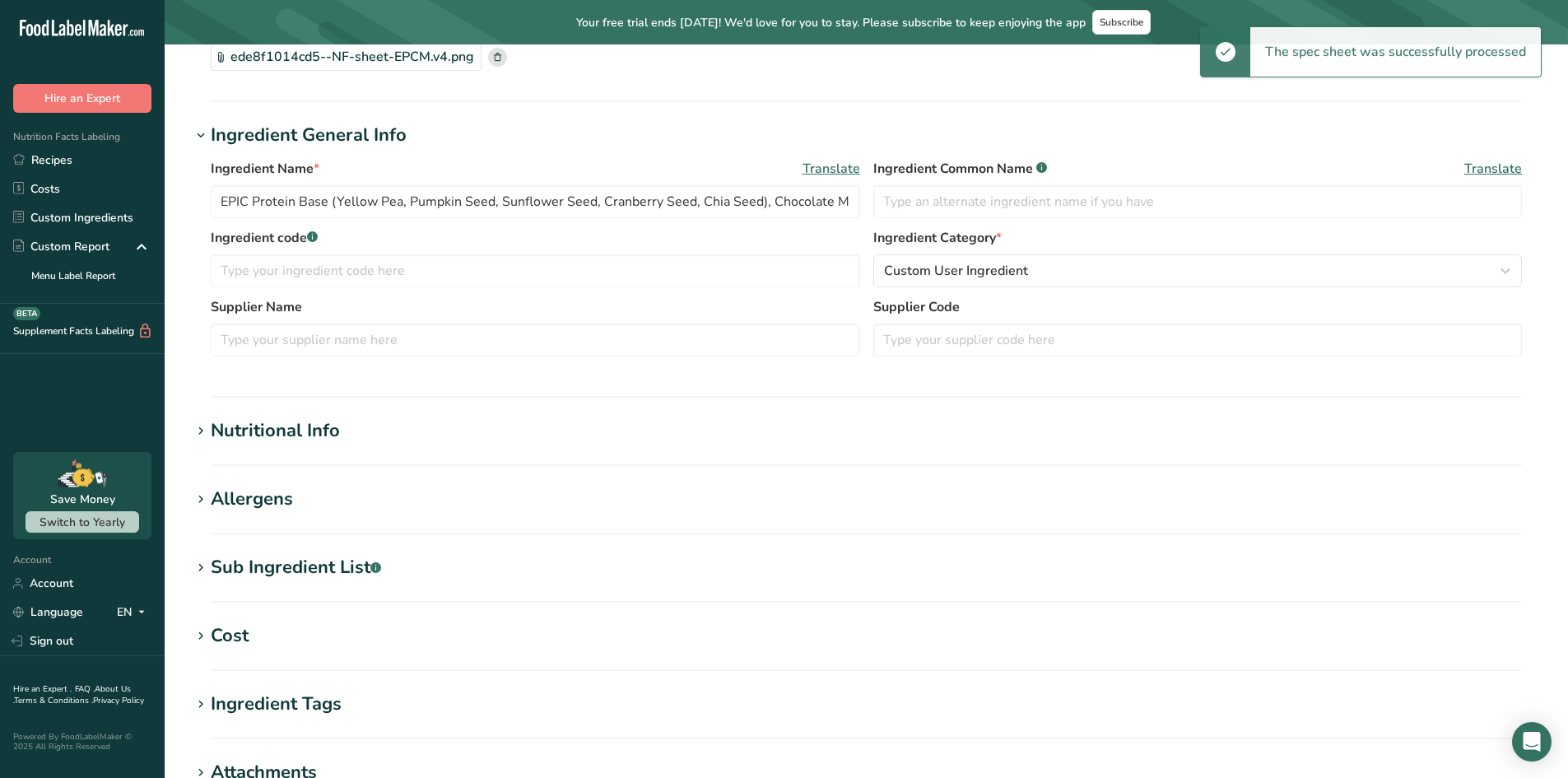
click at [374, 423] on h1 "Nutritional Info" at bounding box center [867, 431] width 1351 height 27
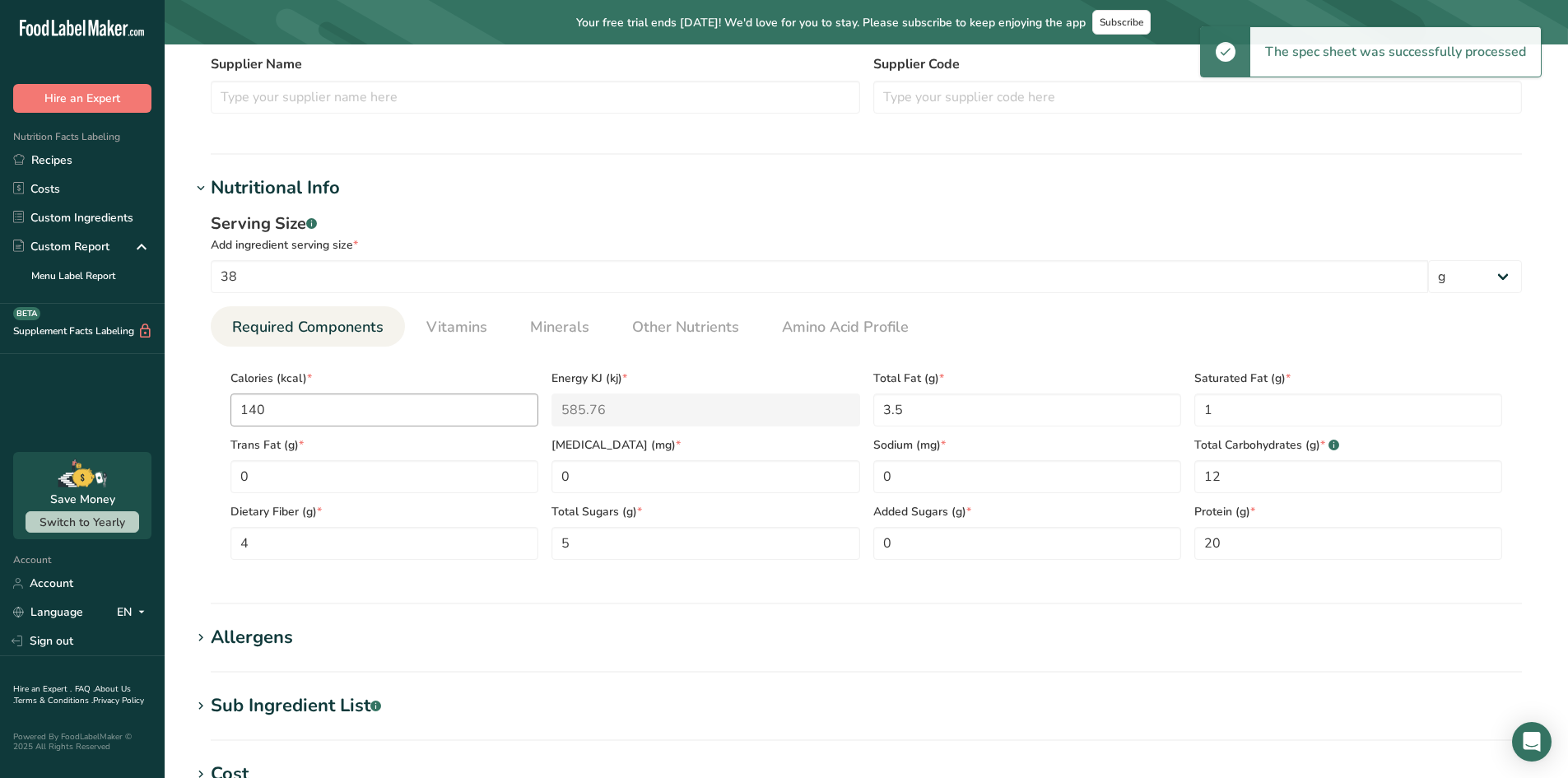
scroll to position [412, 0]
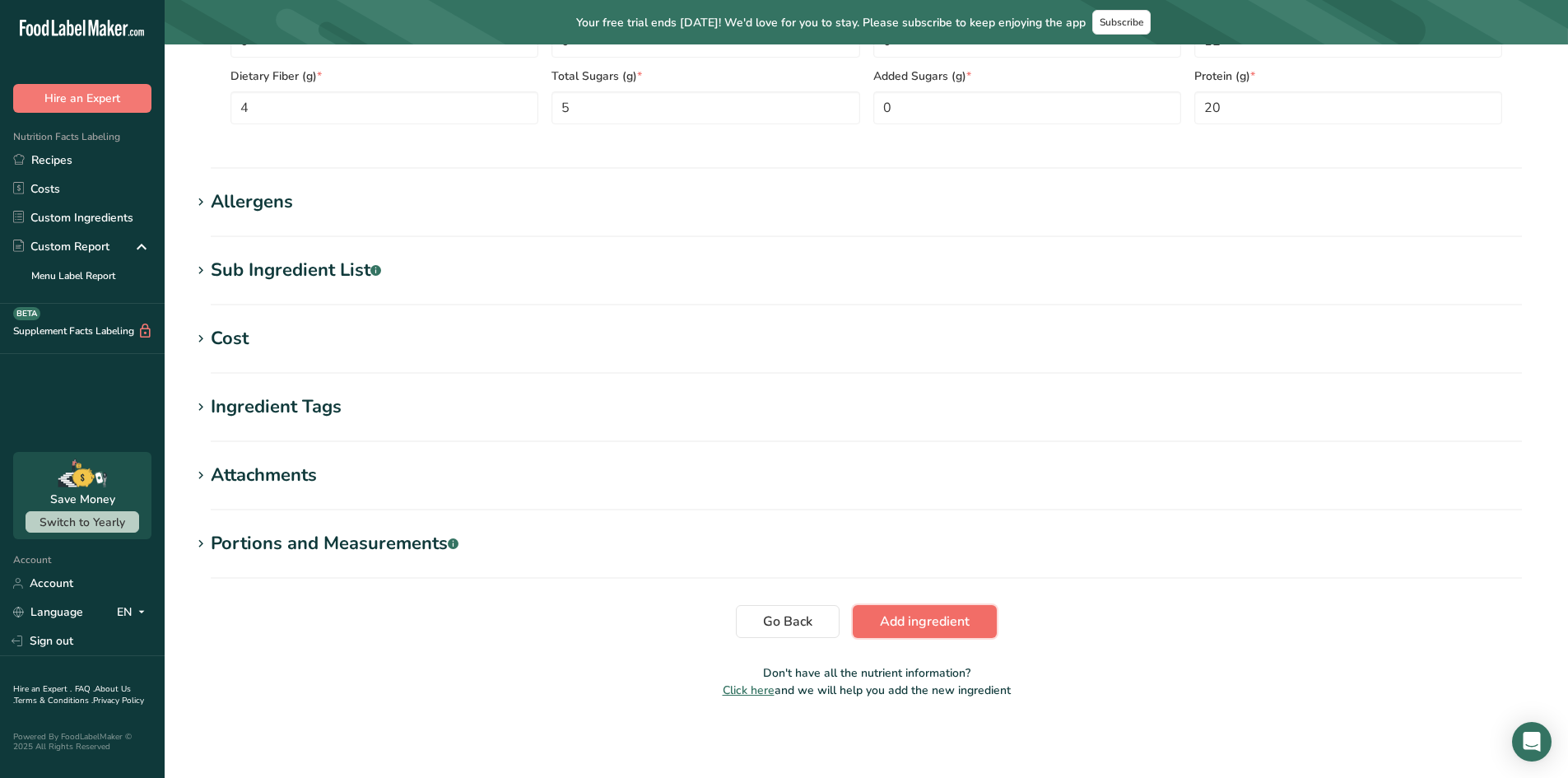
click at [909, 632] on button "Add ingredient" at bounding box center [924, 621] width 144 height 33
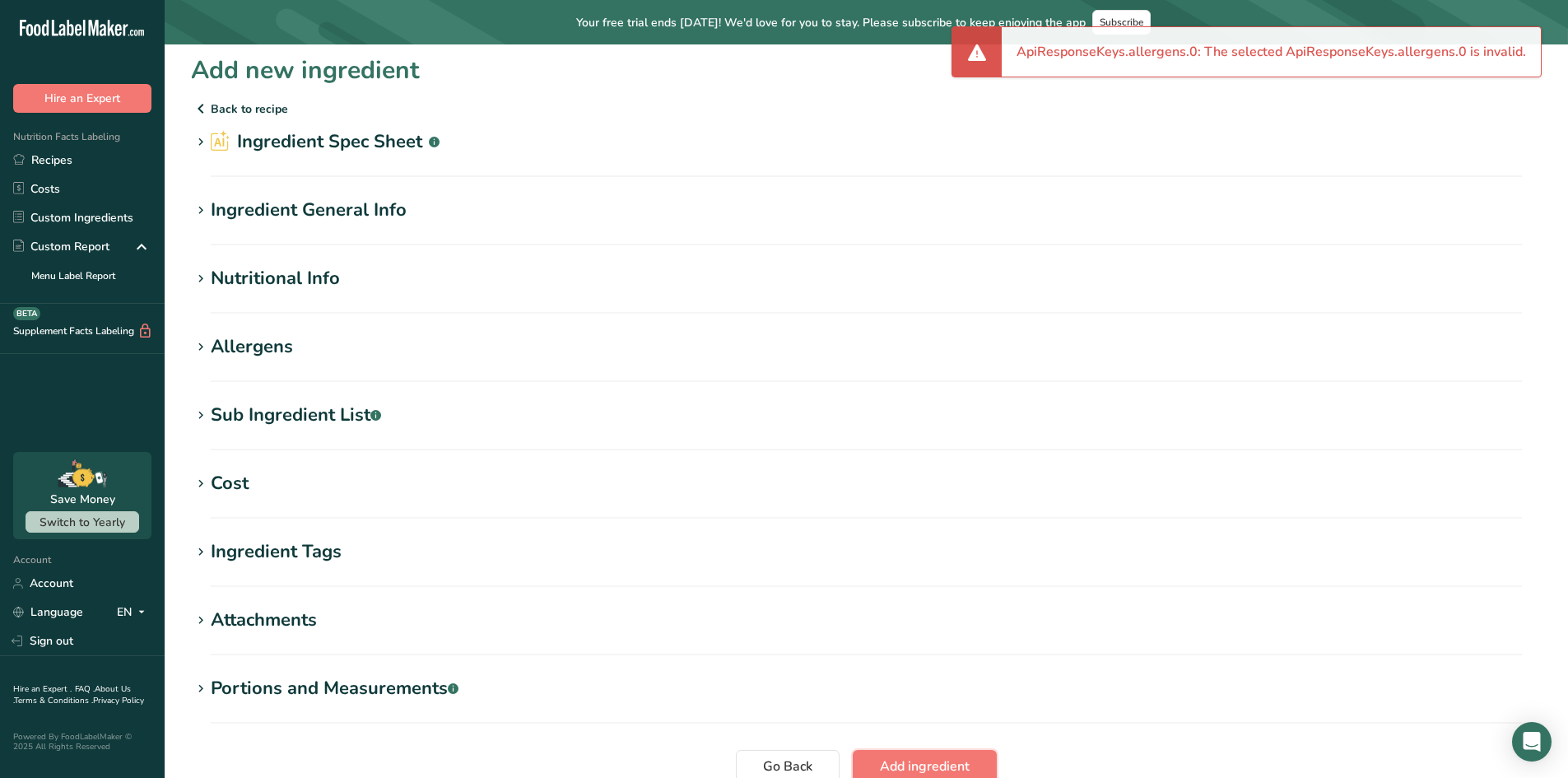
scroll to position [0, 0]
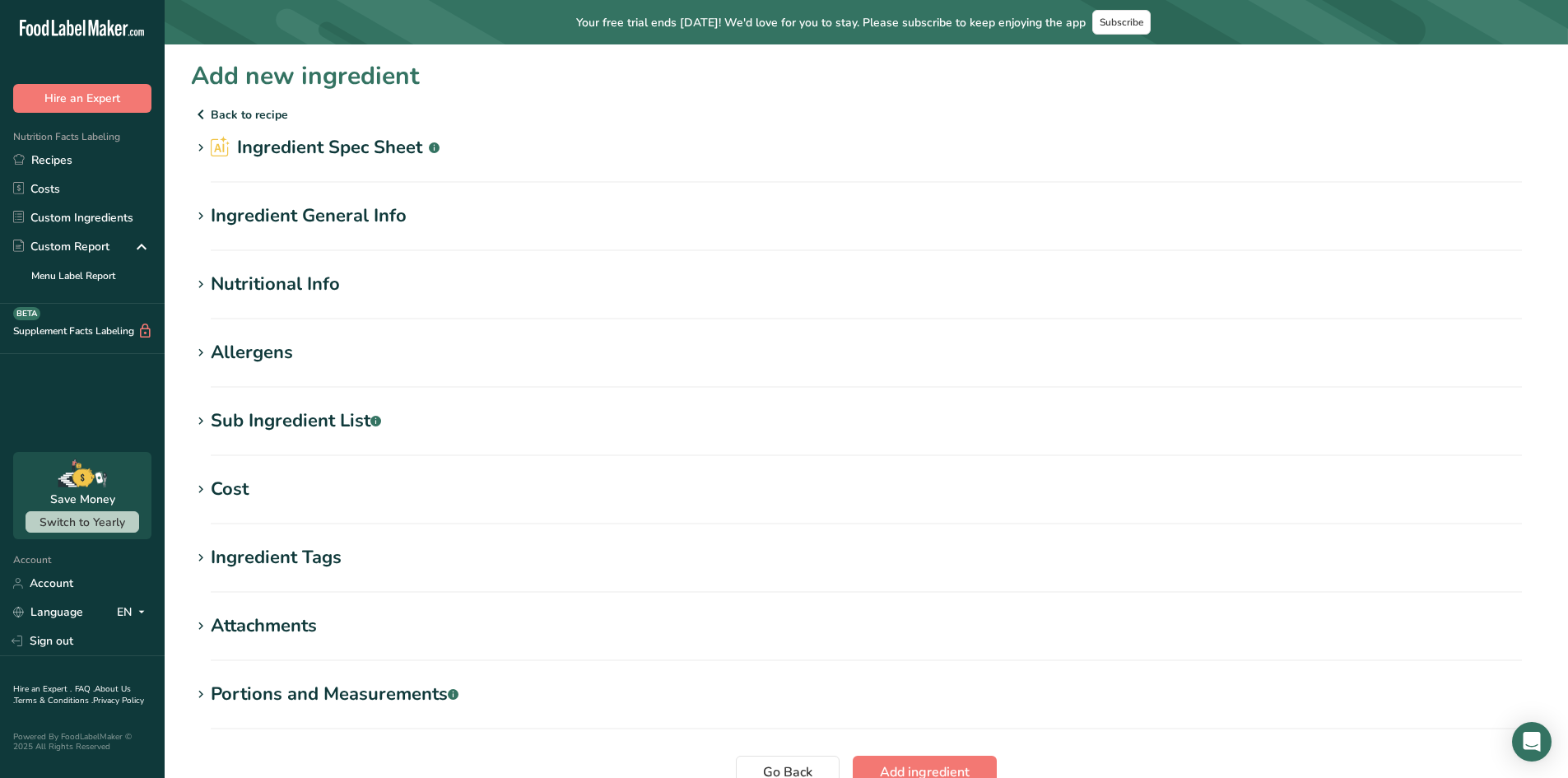
click at [235, 368] on section "Allergens Add any known allergens associated with your ingredient None Soy Tree…" at bounding box center [867, 363] width 1351 height 49
click at [233, 358] on div "Allergens" at bounding box center [252, 352] width 83 height 27
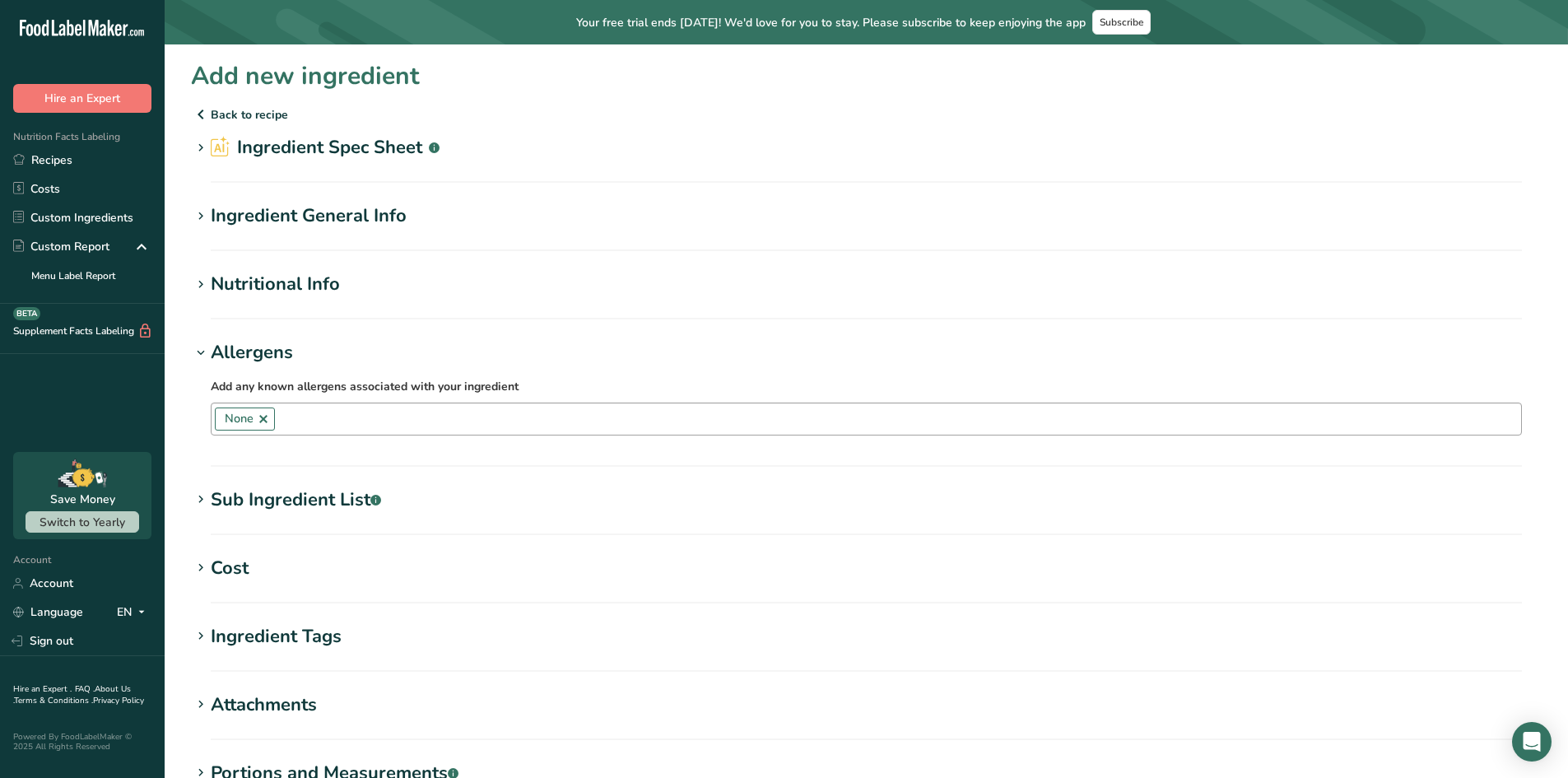
click at [261, 419] on link at bounding box center [263, 419] width 13 height 13
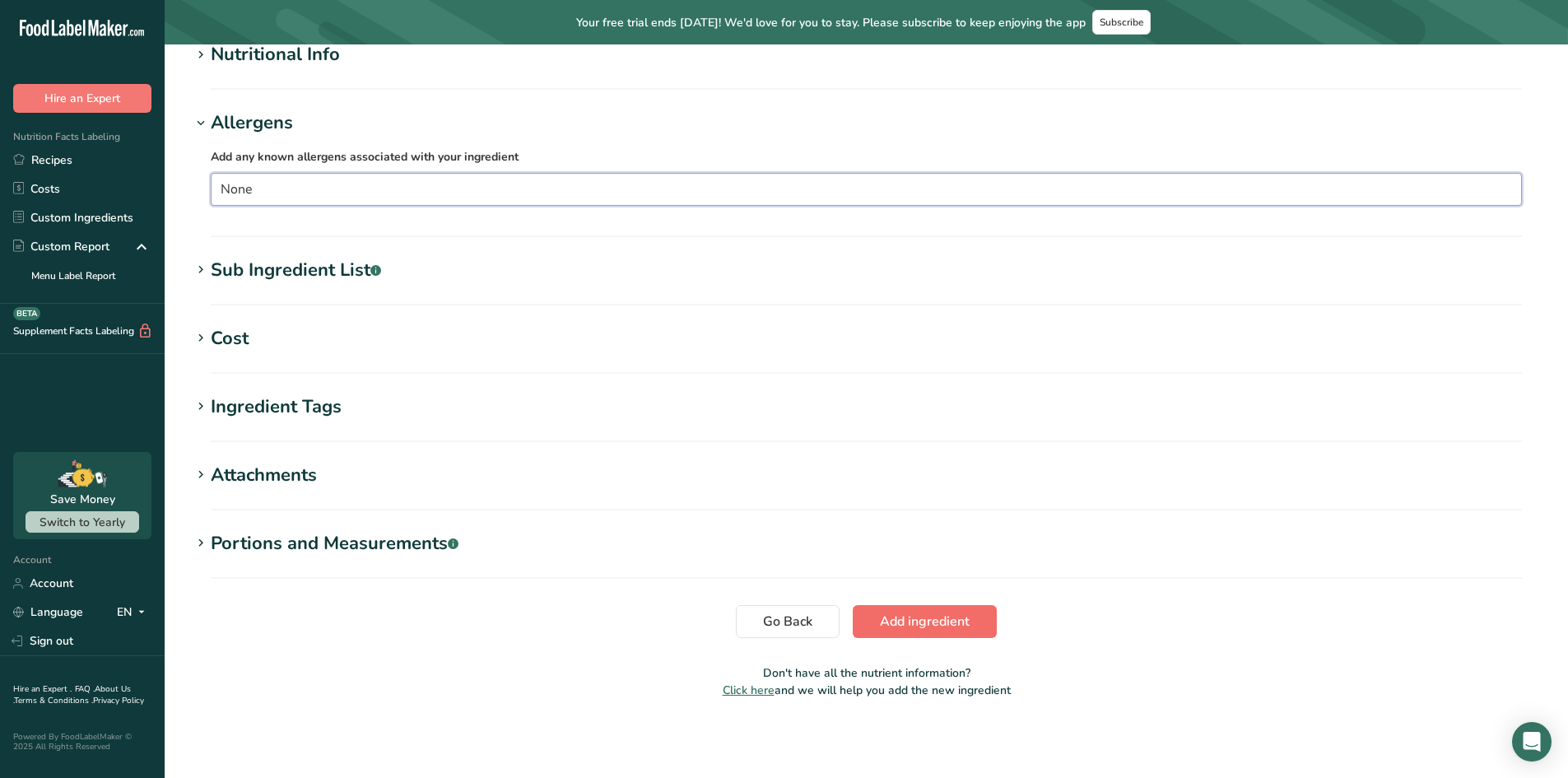
type input "None"
click at [902, 624] on span "Add ingredient" at bounding box center [925, 622] width 90 height 20
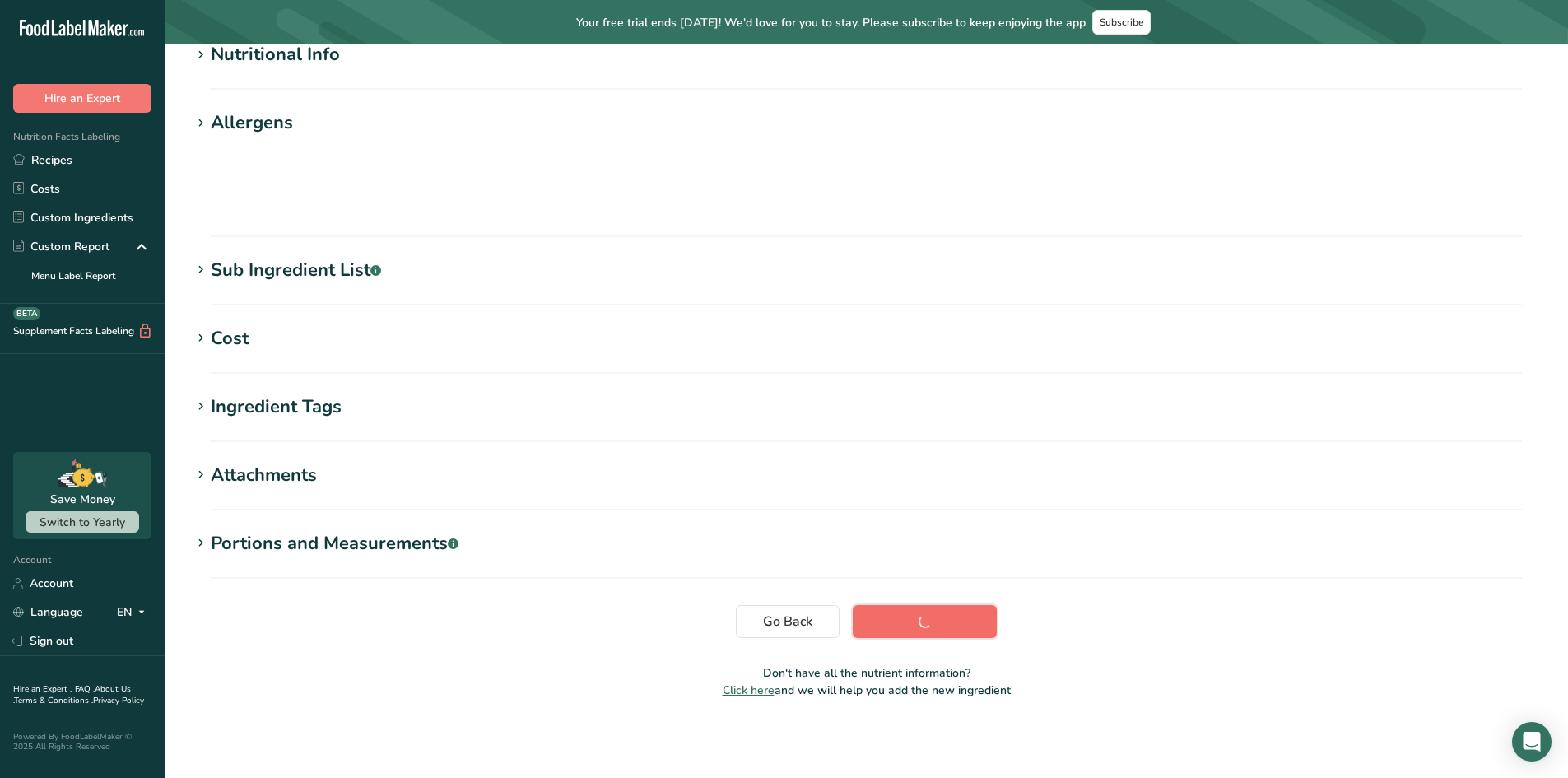
scroll to position [150, 0]
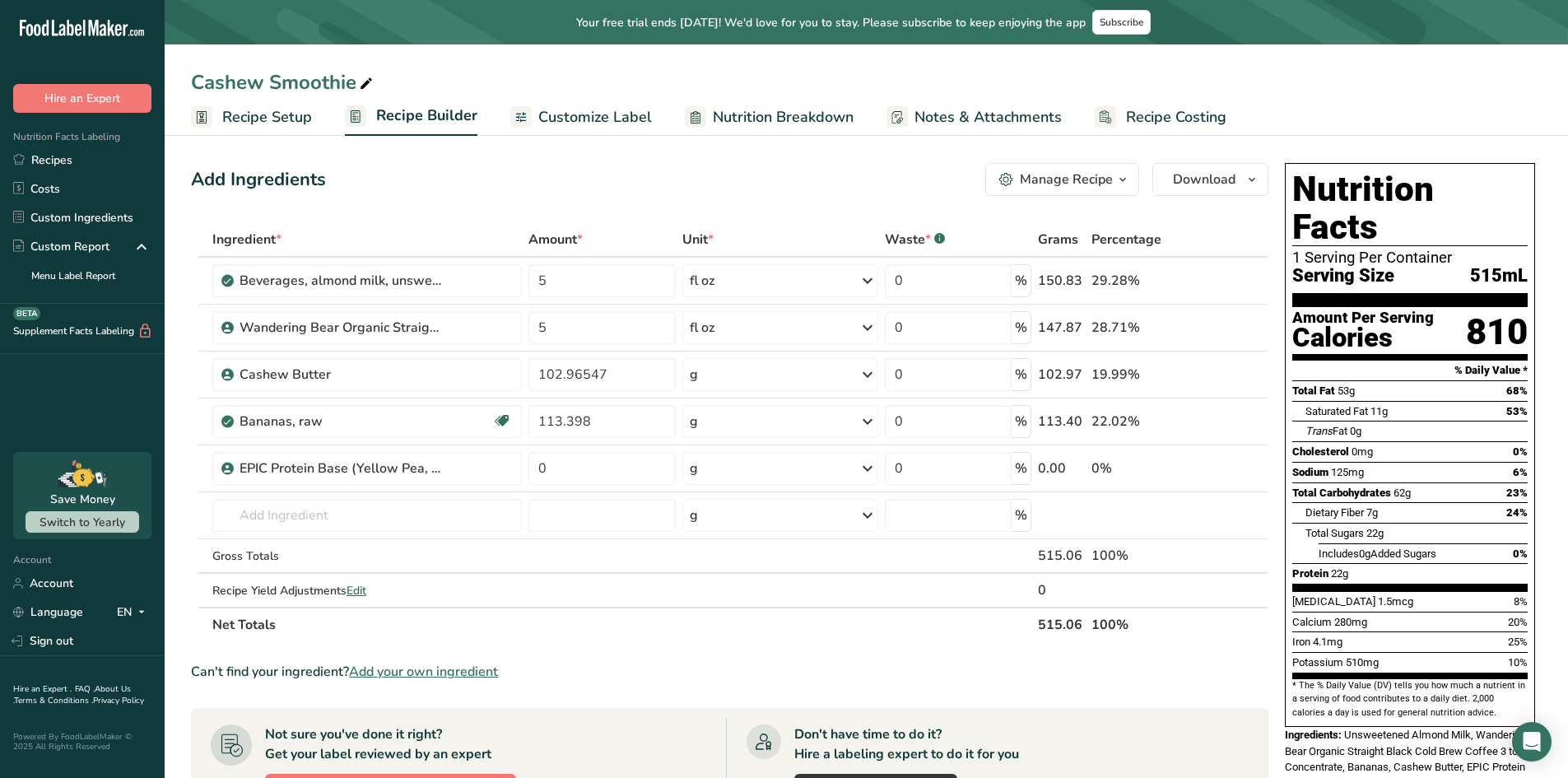
click at [319, 174] on div "Add Ingredients" at bounding box center [259, 179] width 135 height 27
click at [554, 460] on input "0" at bounding box center [601, 468] width 146 height 33
type input "9.59"
click at [598, 164] on div "Add Ingredients Manage Recipe Delete Recipe Duplicate Recipe Scale Recipe Save …" at bounding box center [729, 179] width 1078 height 33
click at [311, 521] on input "text" at bounding box center [368, 514] width 310 height 33
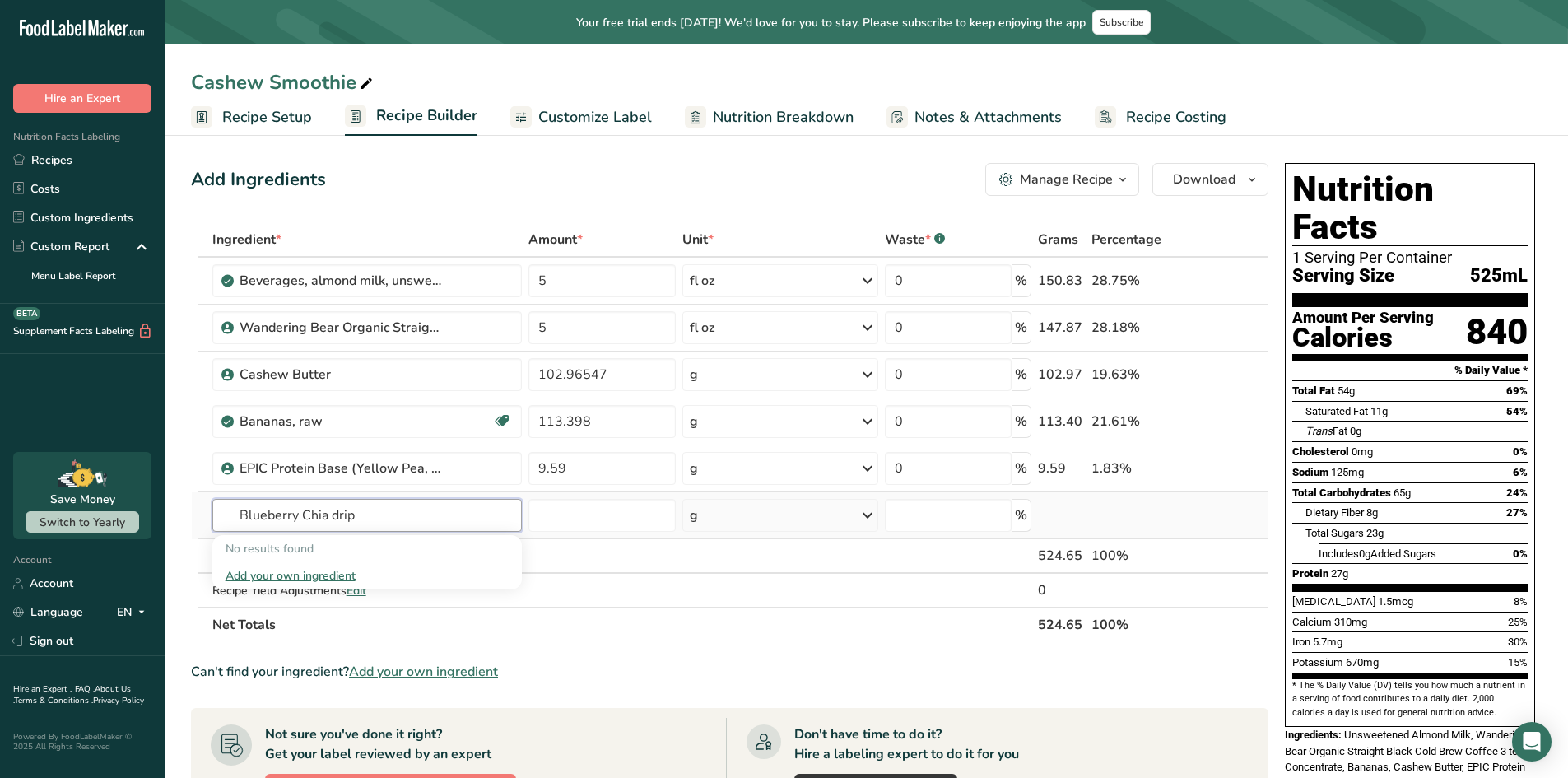
type input "Blueberry Chia drip"
click at [288, 574] on div "Add your own ingredient" at bounding box center [368, 575] width 285 height 17
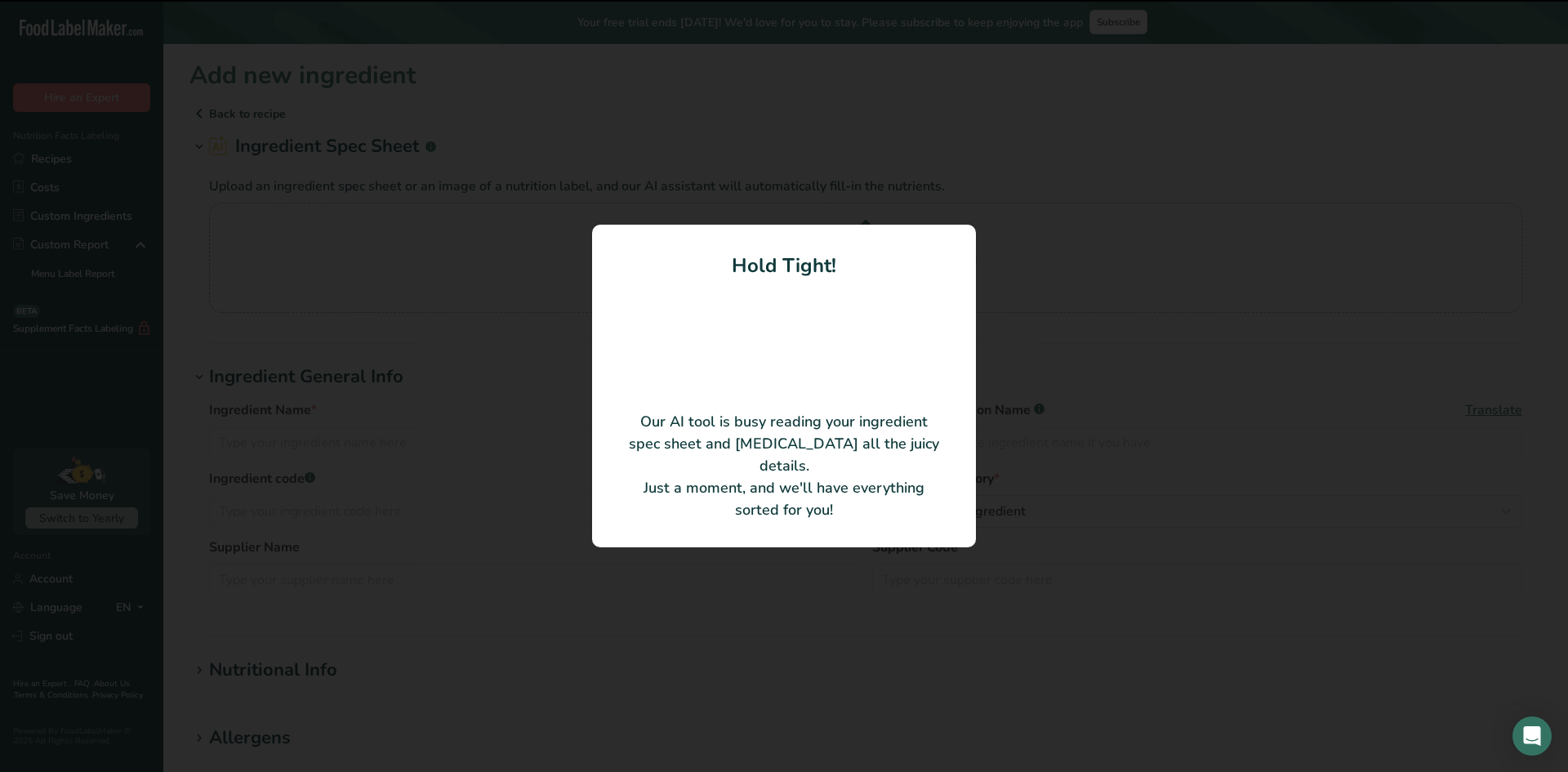
type input "Upcycled Blueberries"
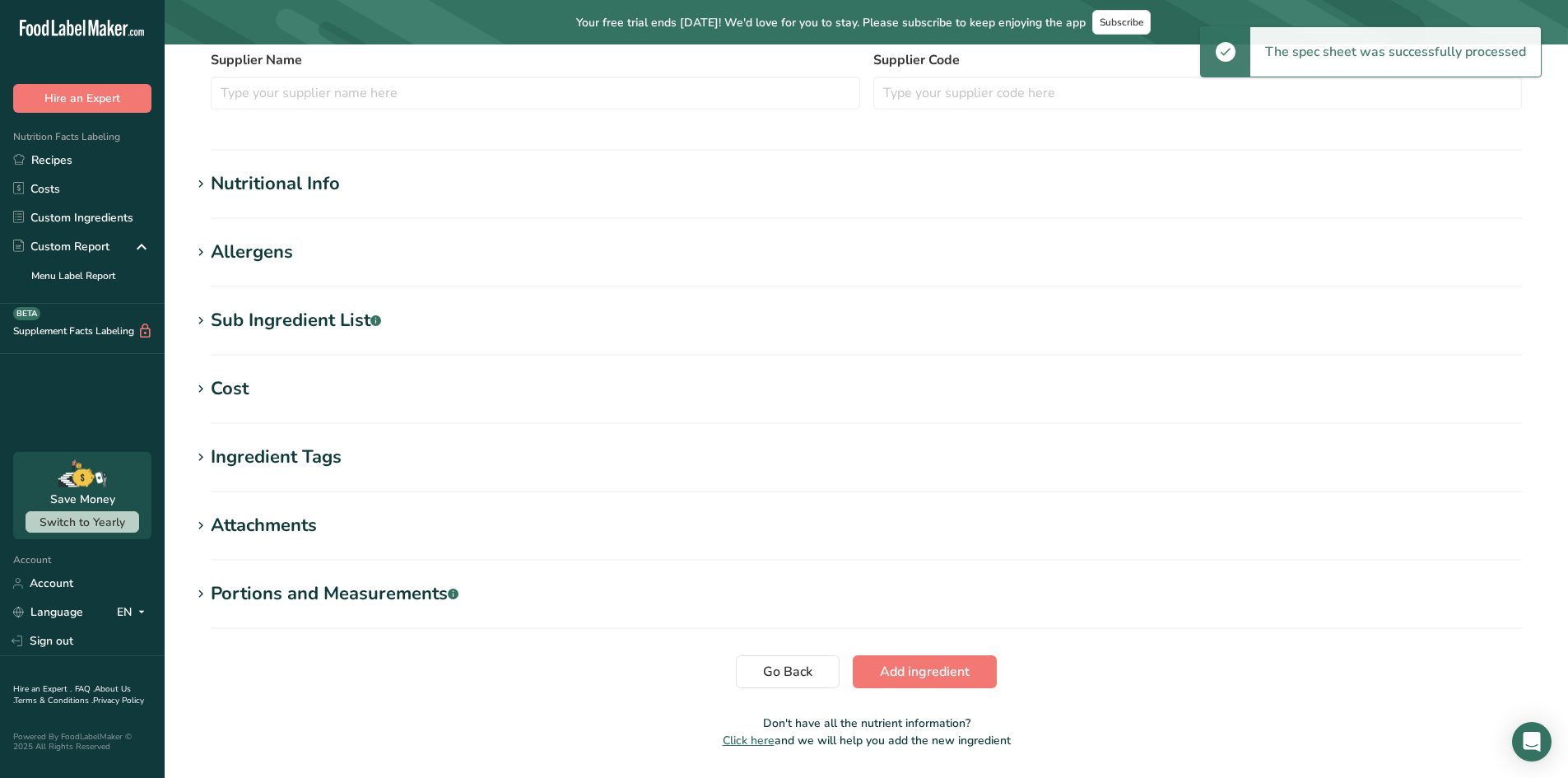
scroll to position [329, 0]
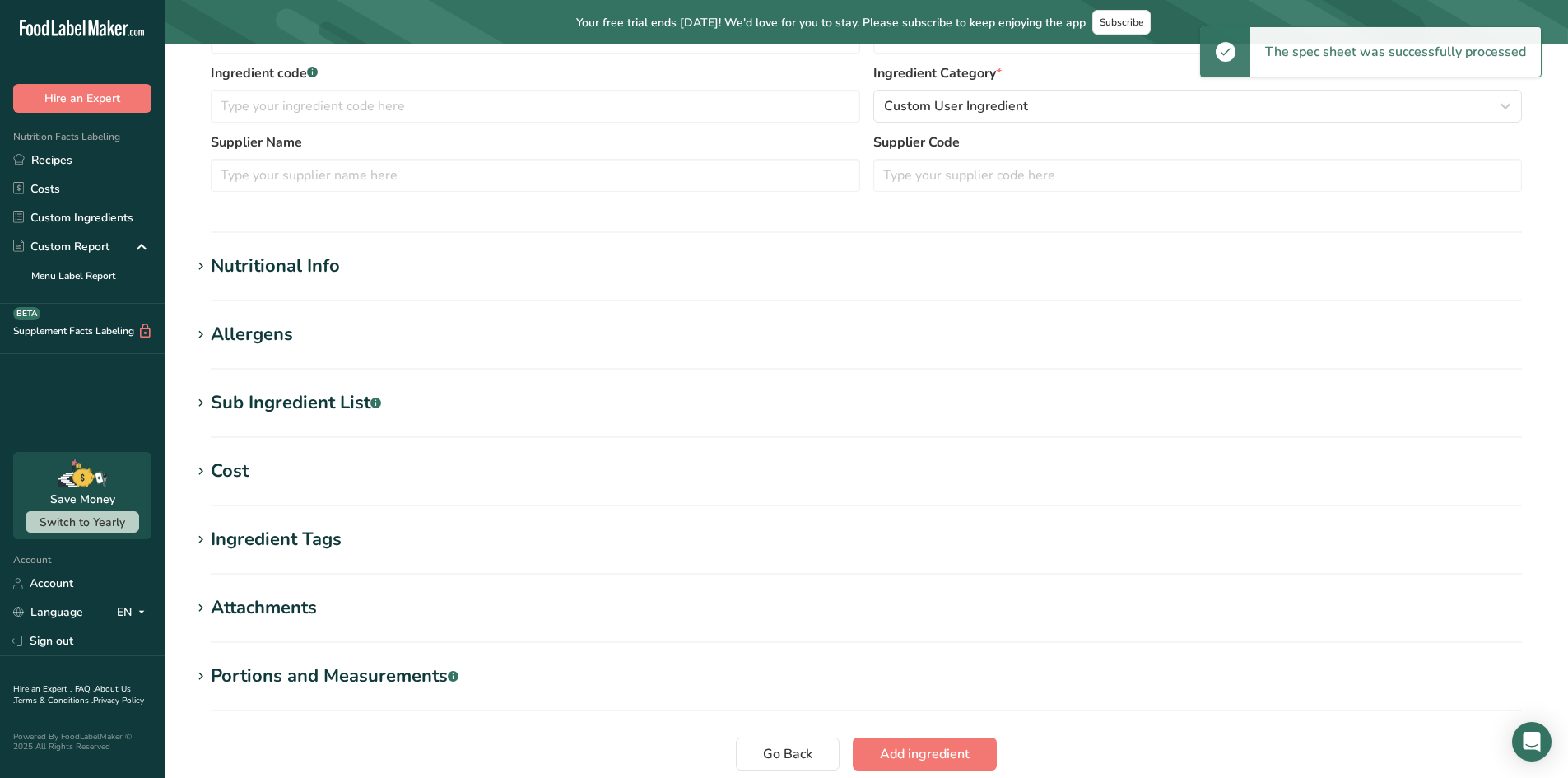
click at [280, 273] on div "Nutritional Info" at bounding box center [276, 266] width 129 height 27
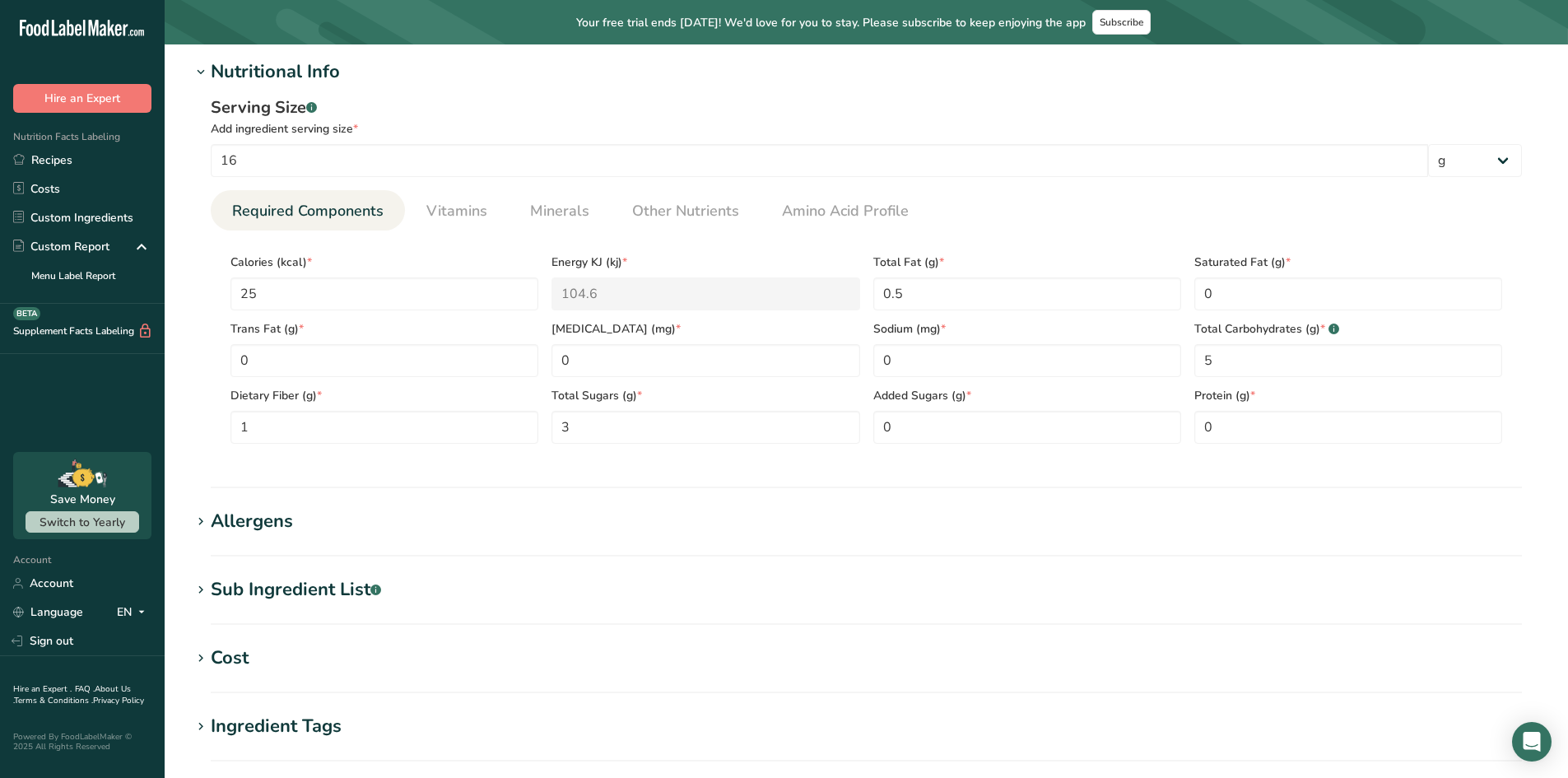
scroll to position [576, 0]
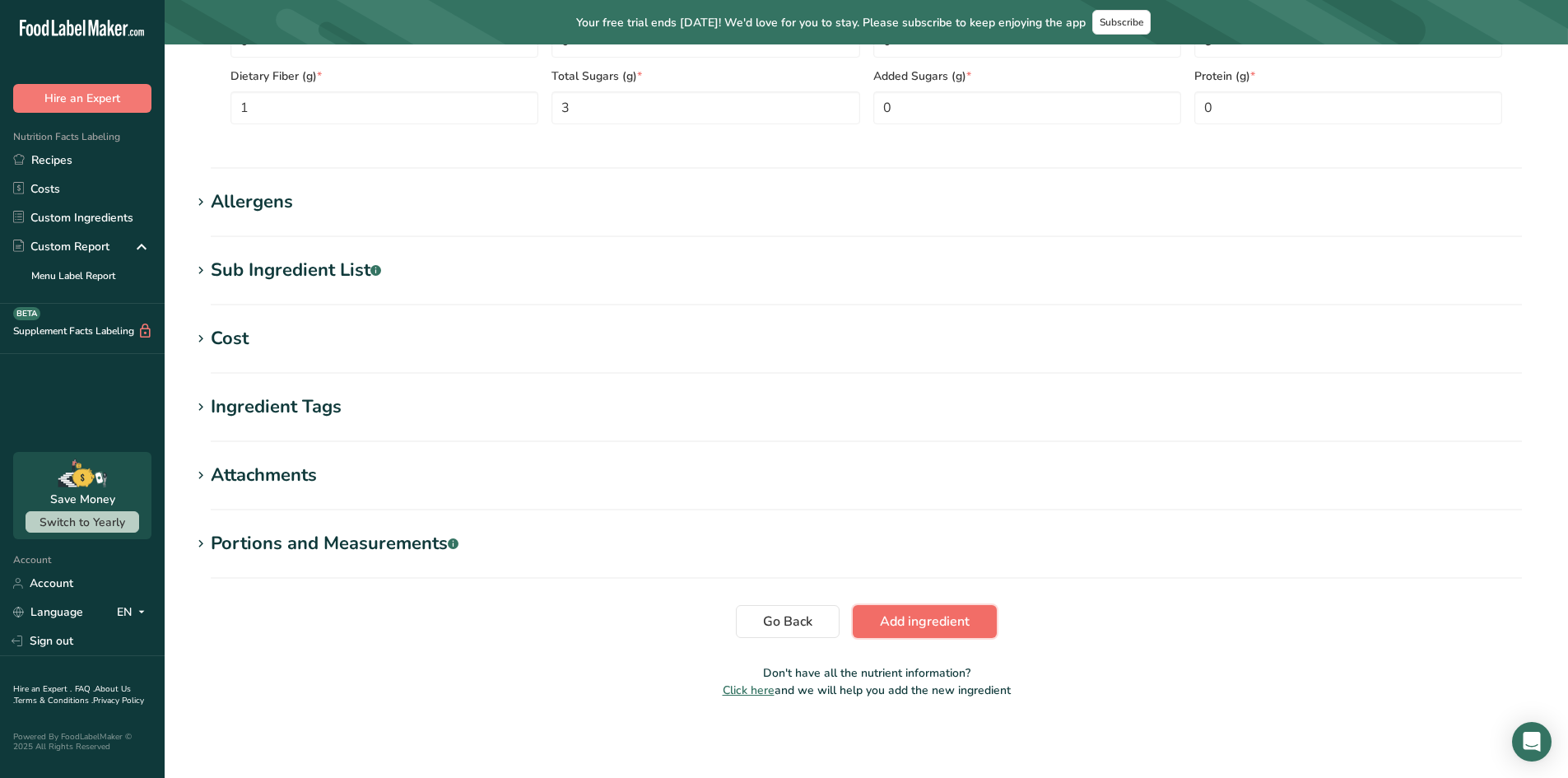
click at [950, 628] on span "Add ingredient" at bounding box center [925, 622] width 90 height 20
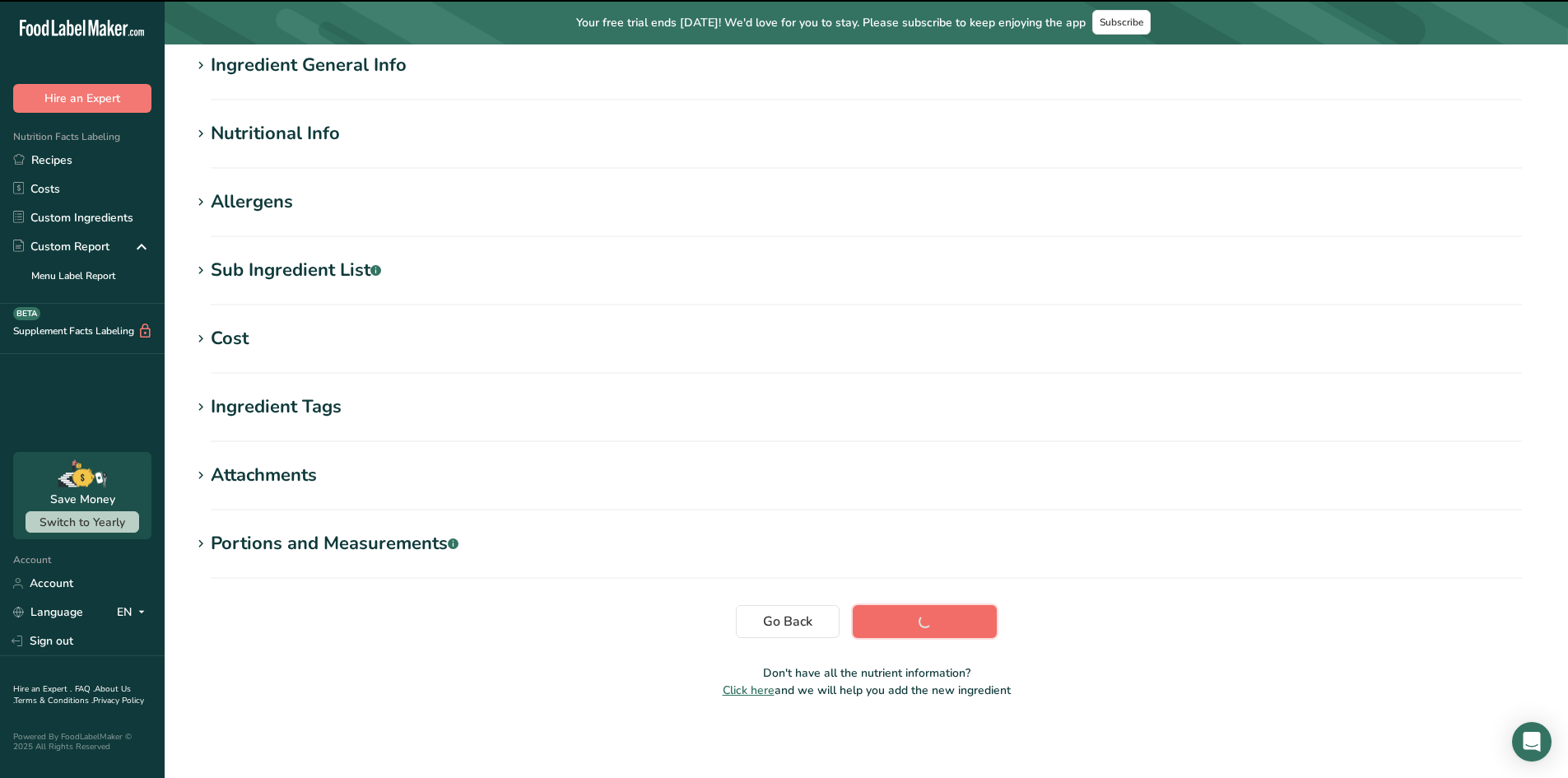
scroll to position [150, 0]
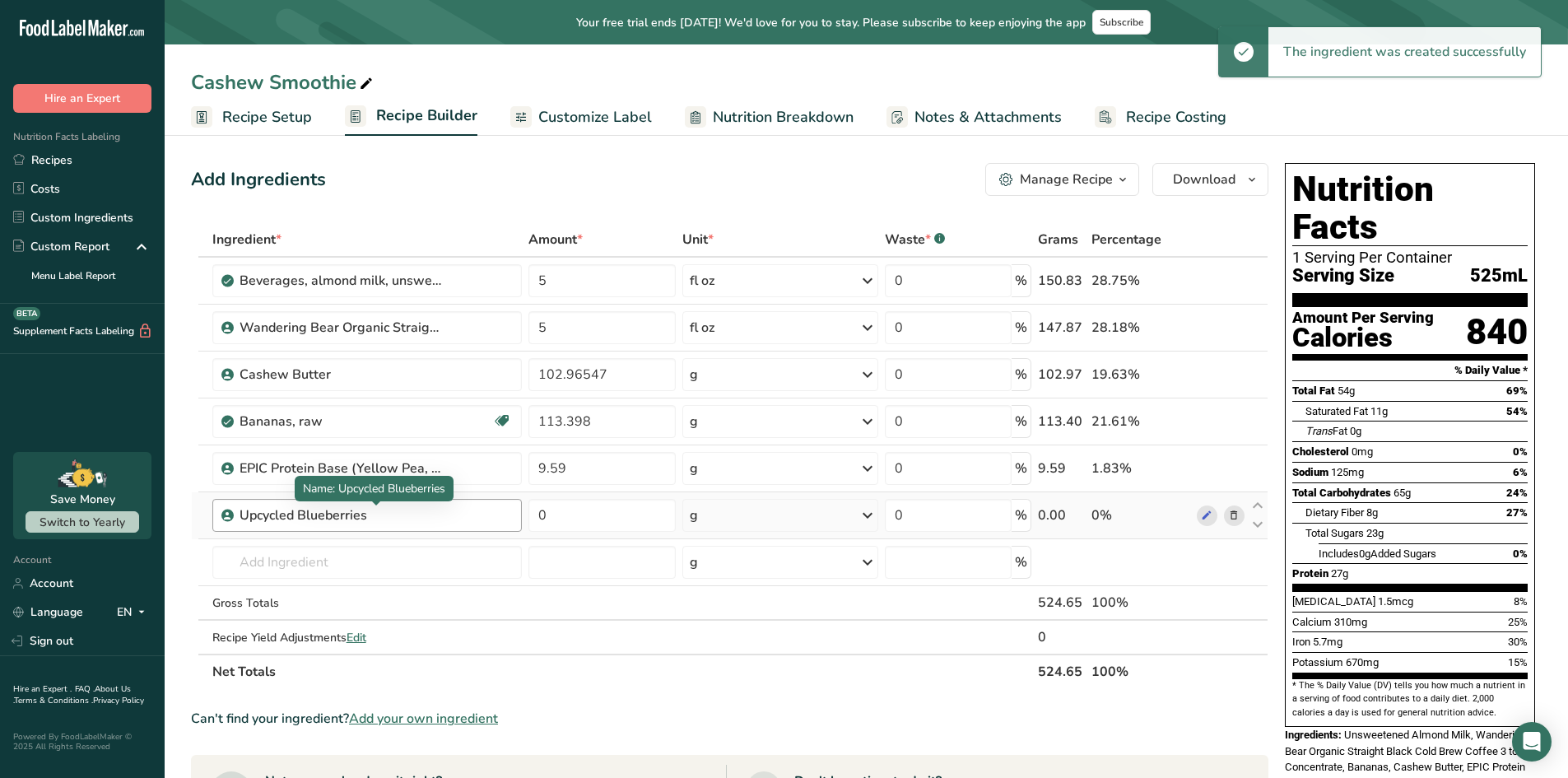
click at [342, 517] on div "Upcycled Blueberries" at bounding box center [342, 515] width 206 height 20
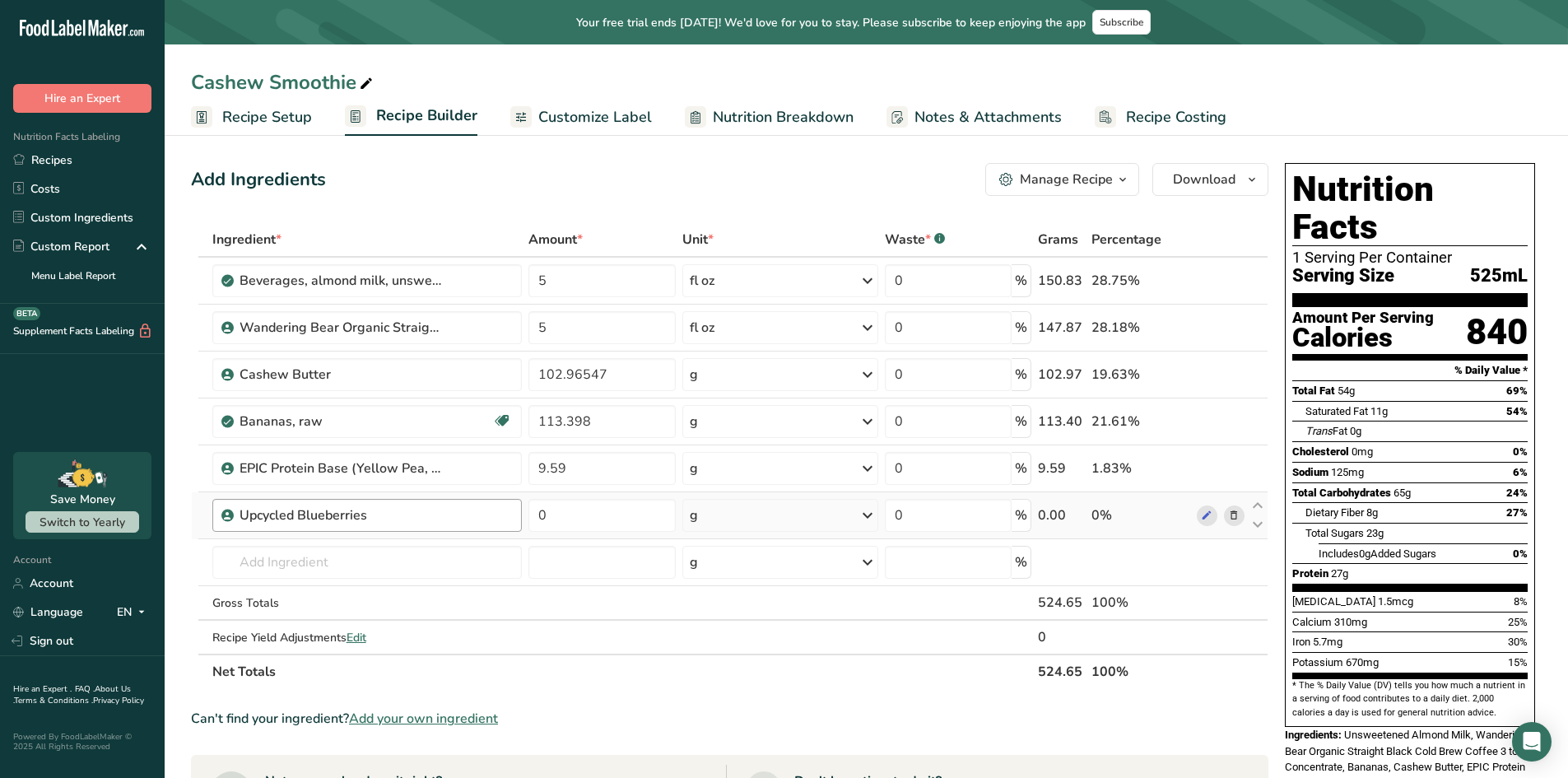
click at [364, 514] on div "Upcycled Blueberries" at bounding box center [342, 515] width 206 height 20
click at [276, 514] on div "Upcycled Blueberries" at bounding box center [342, 515] width 206 height 20
click at [291, 515] on div "Upcycled Blueberries" at bounding box center [342, 515] width 206 height 20
drag, startPoint x: 359, startPoint y: 535, endPoint x: 383, endPoint y: 527, distance: 25.3
click at [360, 539] on tbody "Beverages, almond milk, unsweetened, shelf stable 5 fl oz Portions 1 cup Weight…" at bounding box center [730, 456] width 1077 height 396
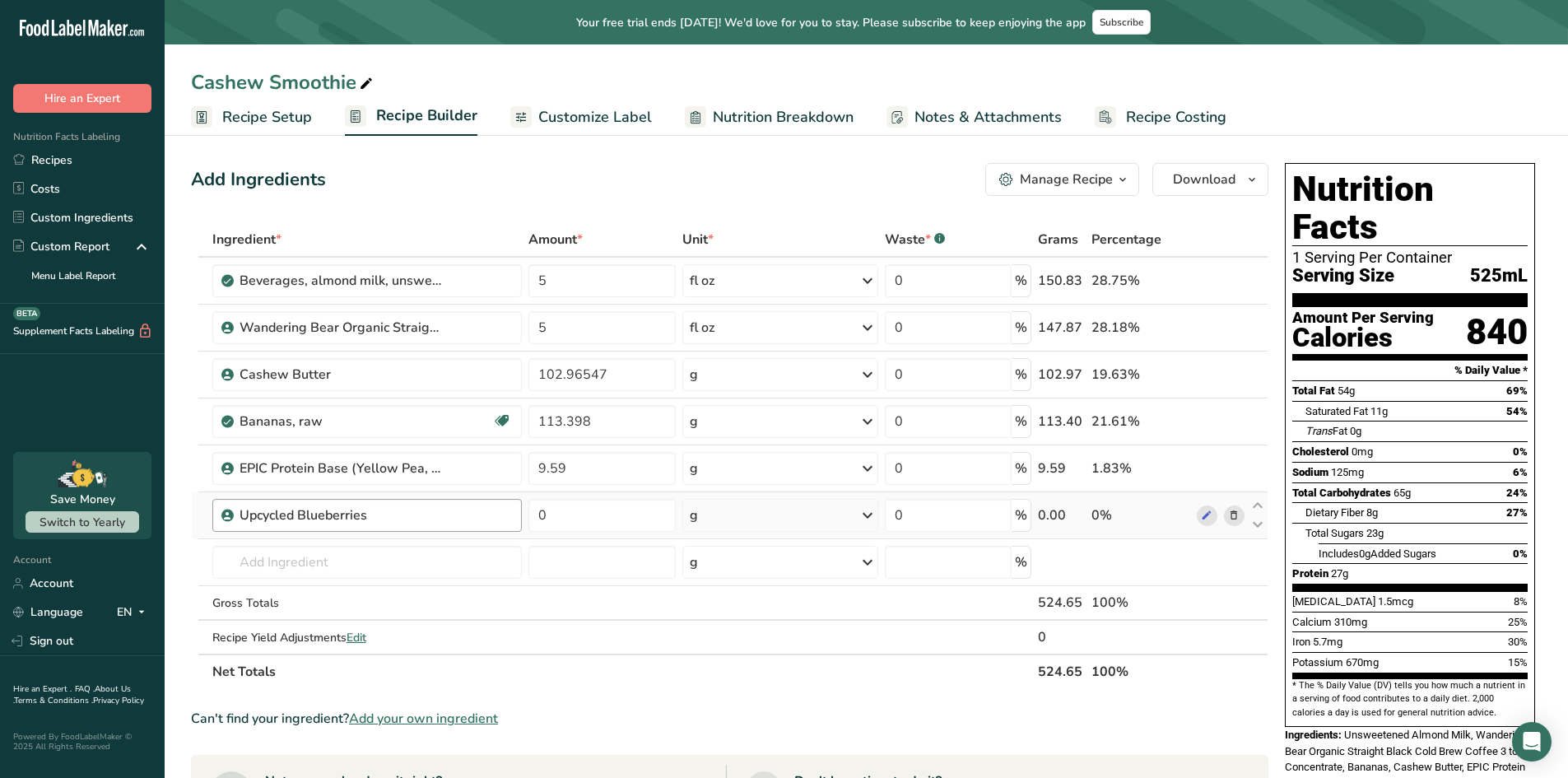
click at [389, 523] on div "Upcycled Blueberries" at bounding box center [342, 515] width 206 height 20
click at [402, 514] on div "Upcycled Blueberries" at bounding box center [342, 515] width 206 height 20
click at [1200, 511] on span at bounding box center [1207, 515] width 20 height 20
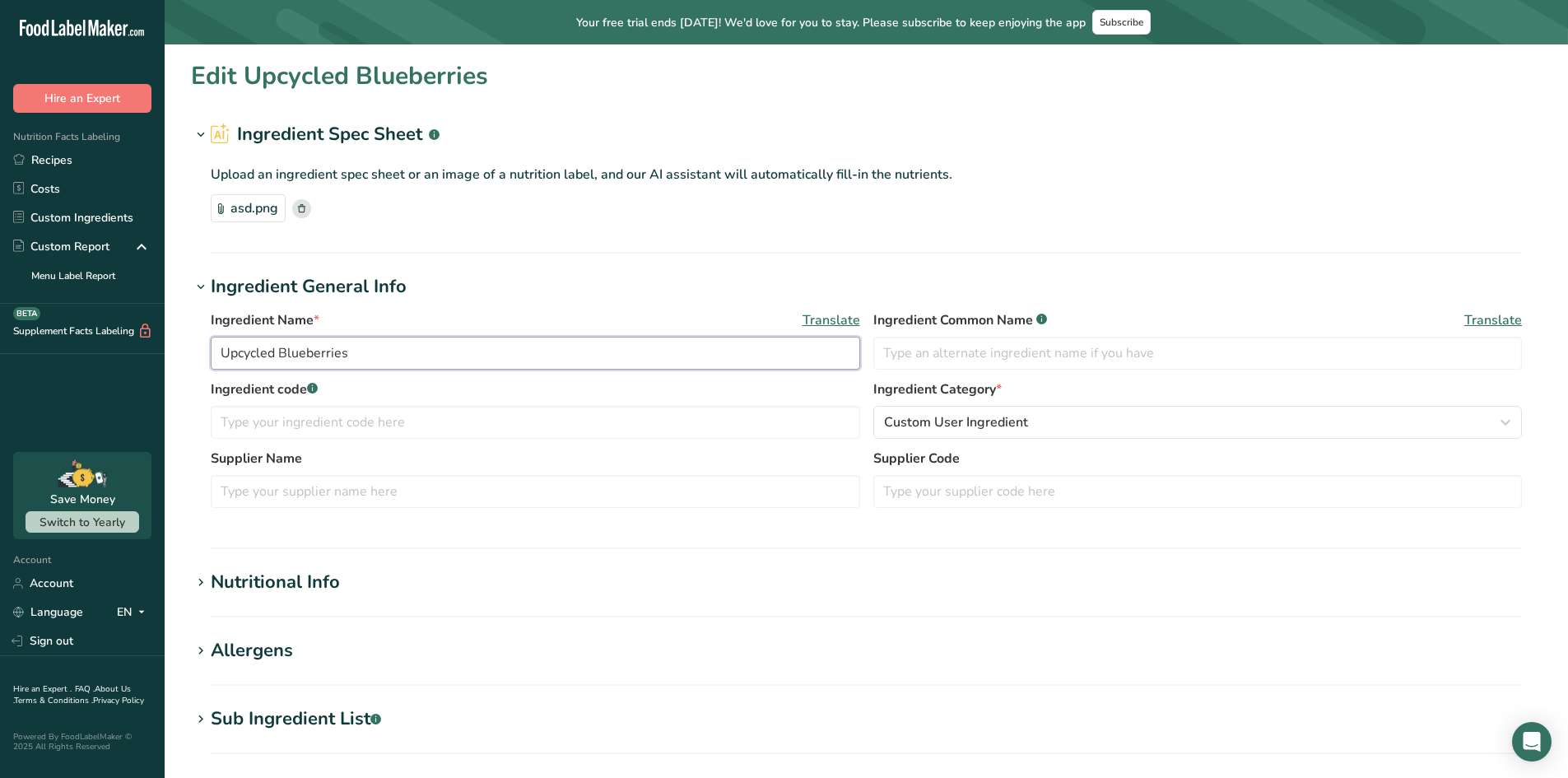
drag, startPoint x: 363, startPoint y: 354, endPoint x: -255, endPoint y: 350, distance: 618.0
click at [0, 350] on html ".a-20{fill:#fff;} Hire an Expert Nutrition Facts Labeling Recipes Costs Custom …" at bounding box center [784, 613] width 1568 height 1227
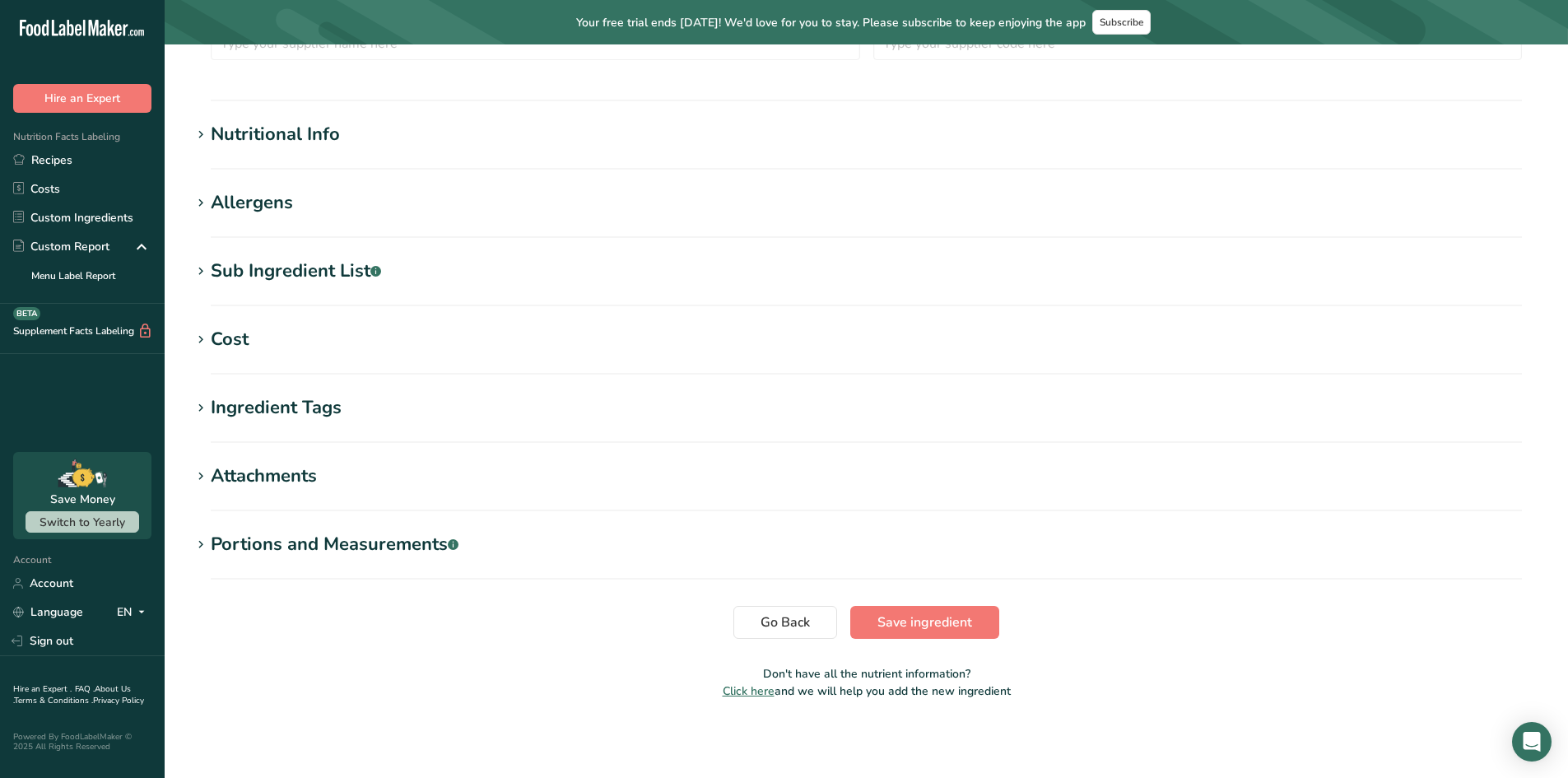
scroll to position [449, 0]
type input "Blueberry Chia Drip"
click at [900, 622] on span "Save ingredient" at bounding box center [924, 622] width 95 height 20
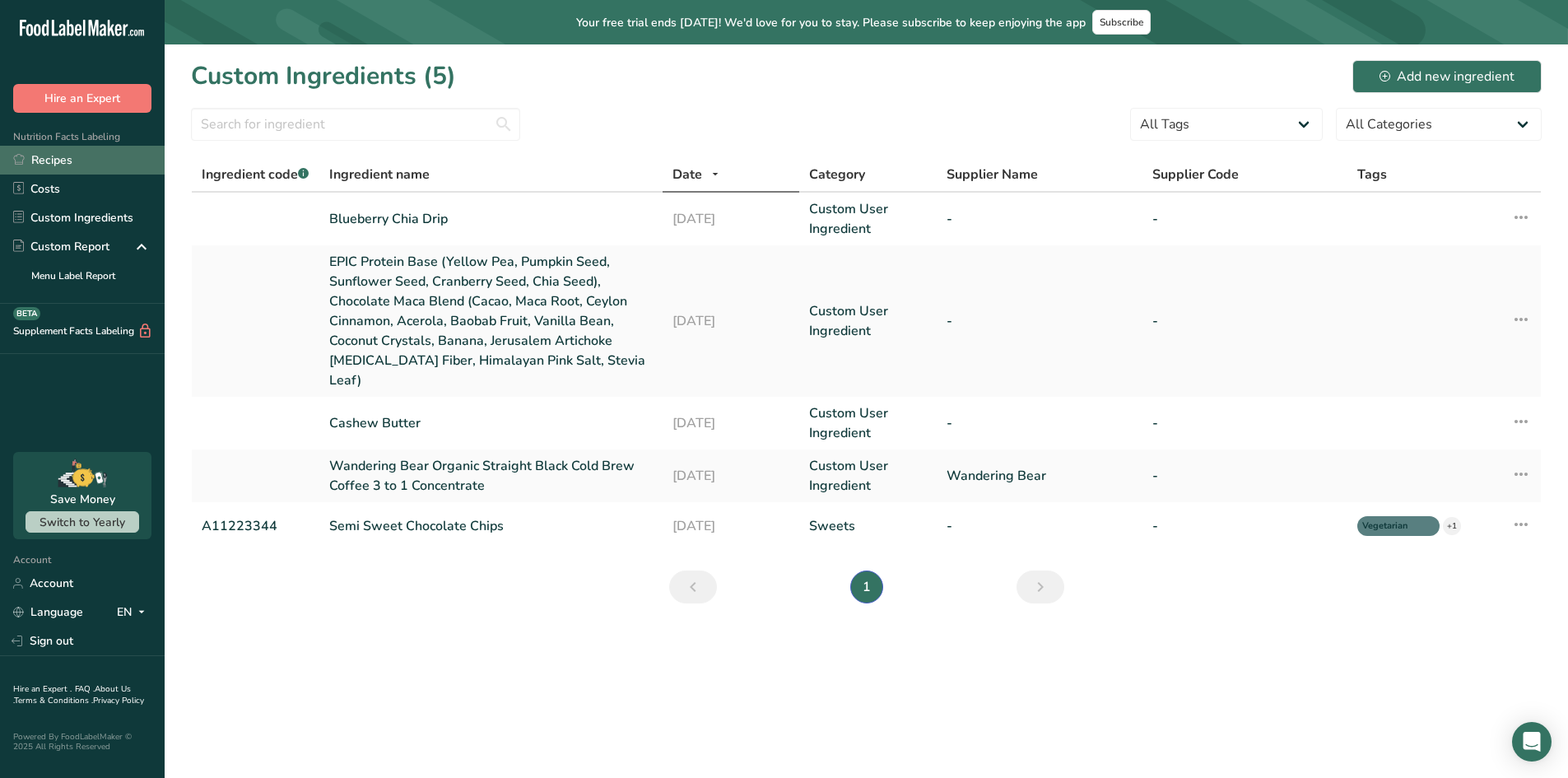
click at [64, 163] on link "Recipes" at bounding box center [83, 159] width 165 height 29
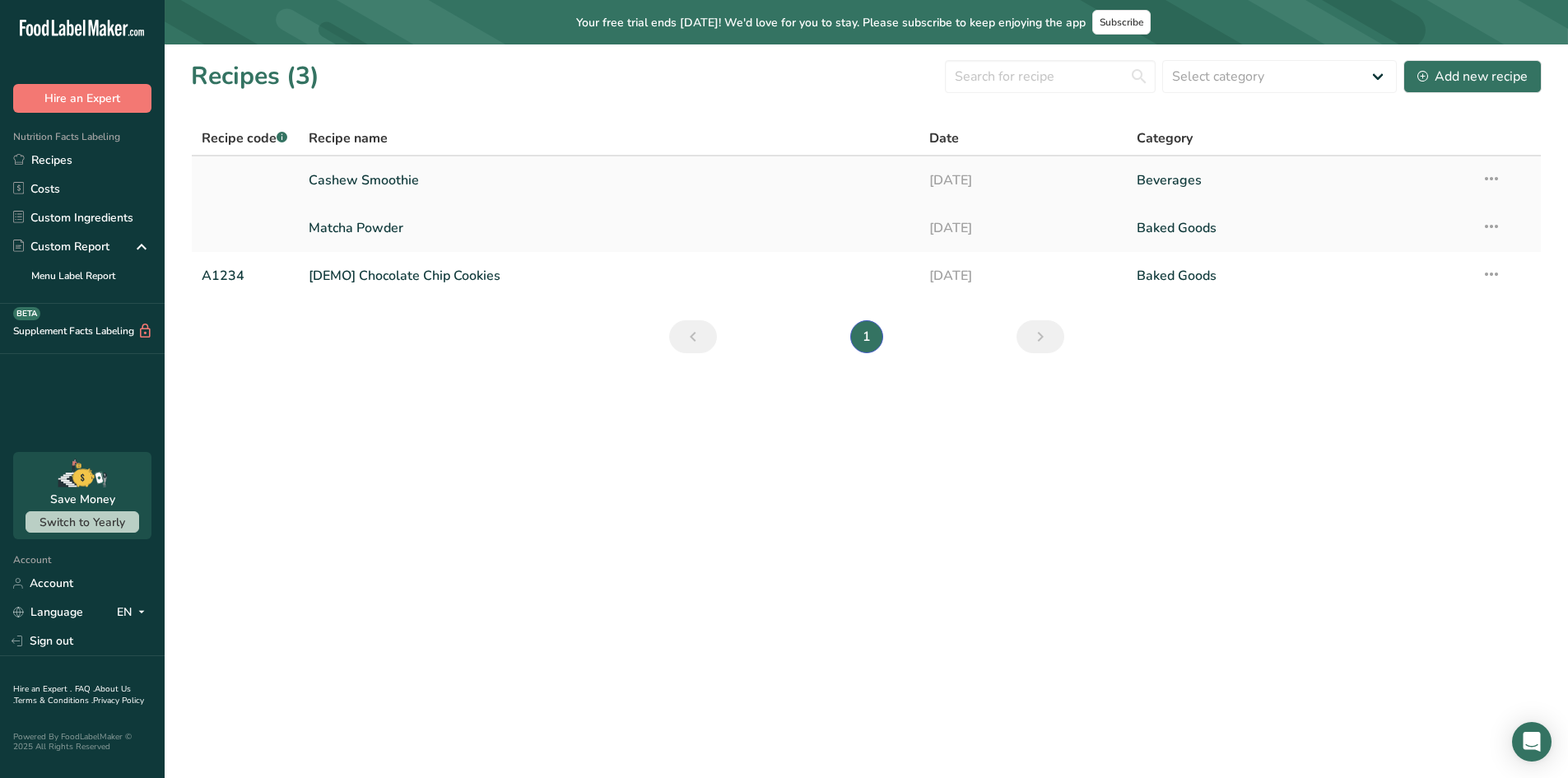
click at [394, 177] on link "Cashew Smoothie" at bounding box center [609, 180] width 602 height 35
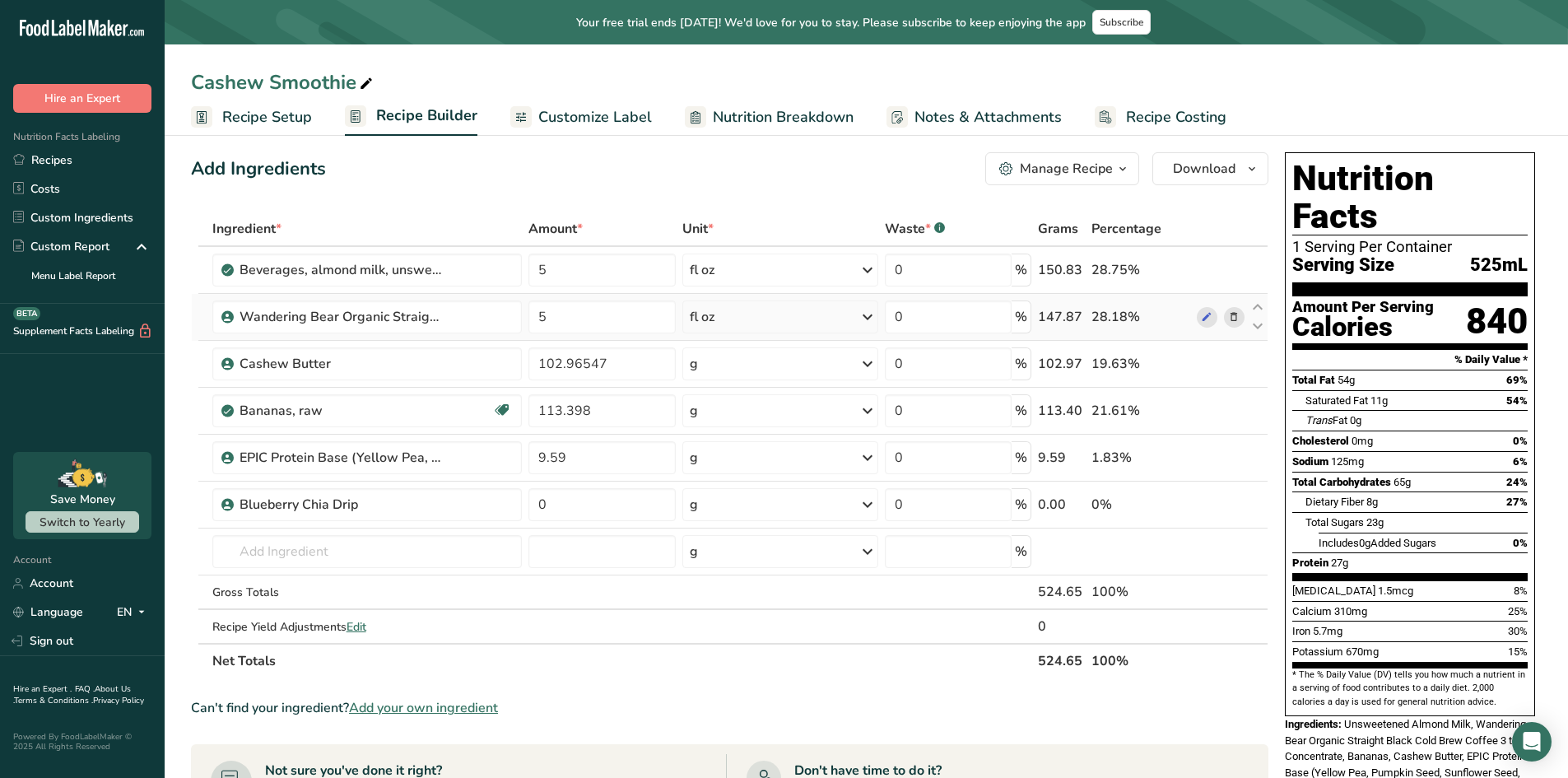
scroll to position [83, 0]
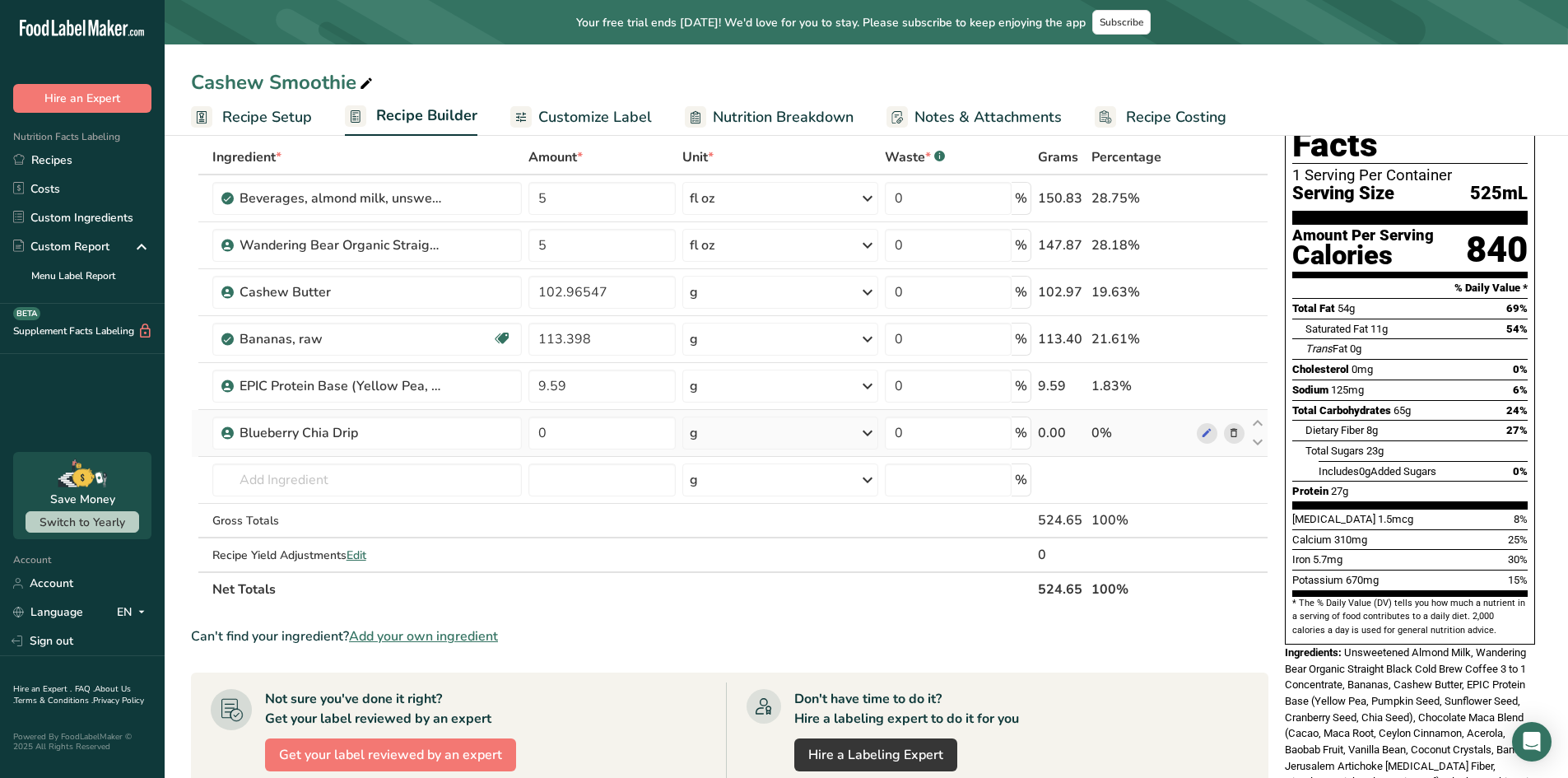
click at [824, 434] on div "g" at bounding box center [780, 433] width 196 height 33
click at [717, 669] on div "fl oz" at bounding box center [762, 664] width 125 height 17
drag, startPoint x: 591, startPoint y: 442, endPoint x: 504, endPoint y: 434, distance: 87.4
click at [504, 434] on tr "Blueberry Chia Drip 0 fl oz Weight Units g kg mg See more Volume Units l mL fl …" at bounding box center [730, 433] width 1077 height 47
type input "1"
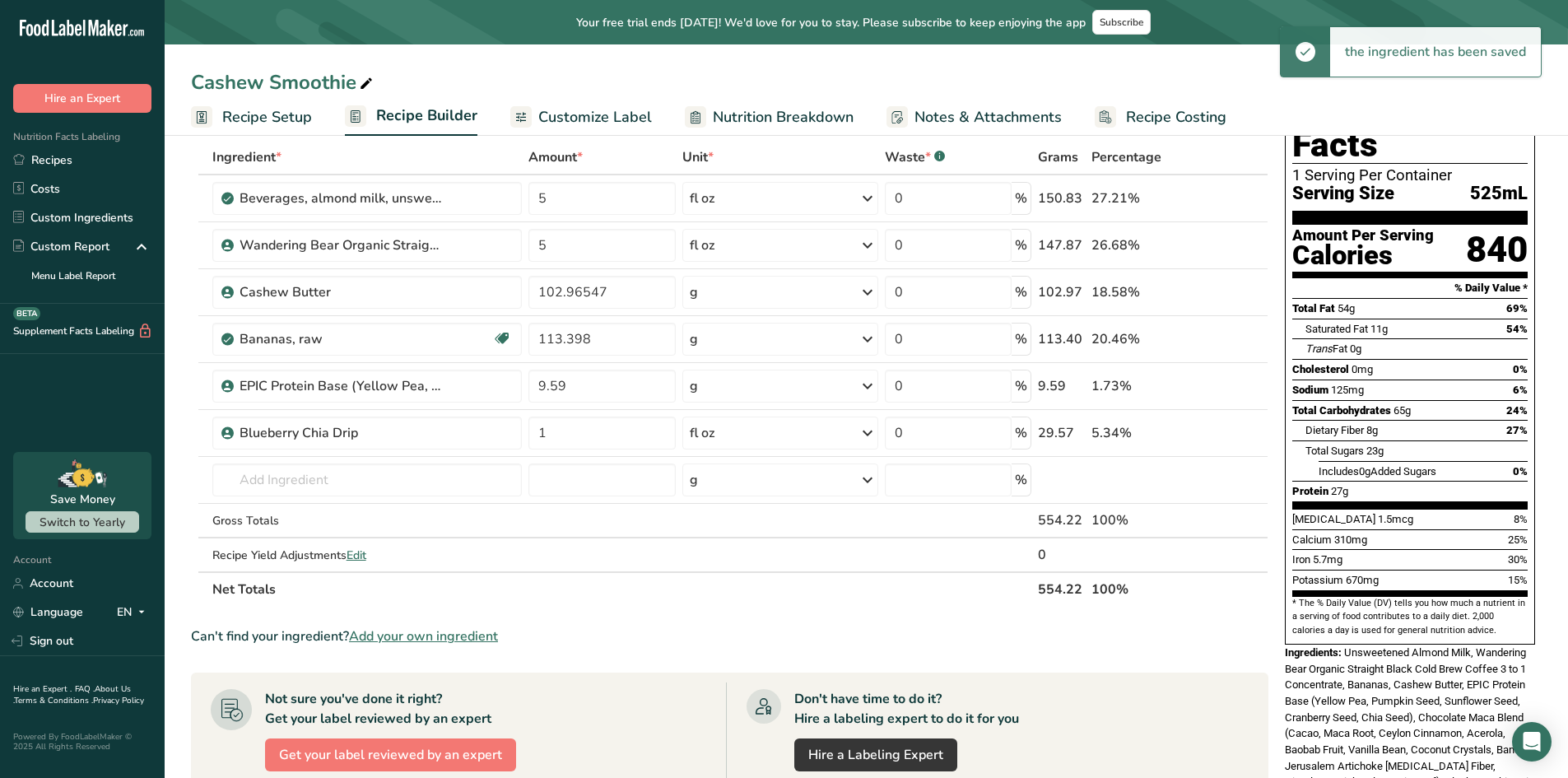
click at [739, 70] on div "Cashew Smoothie" at bounding box center [867, 83] width 1404 height 30
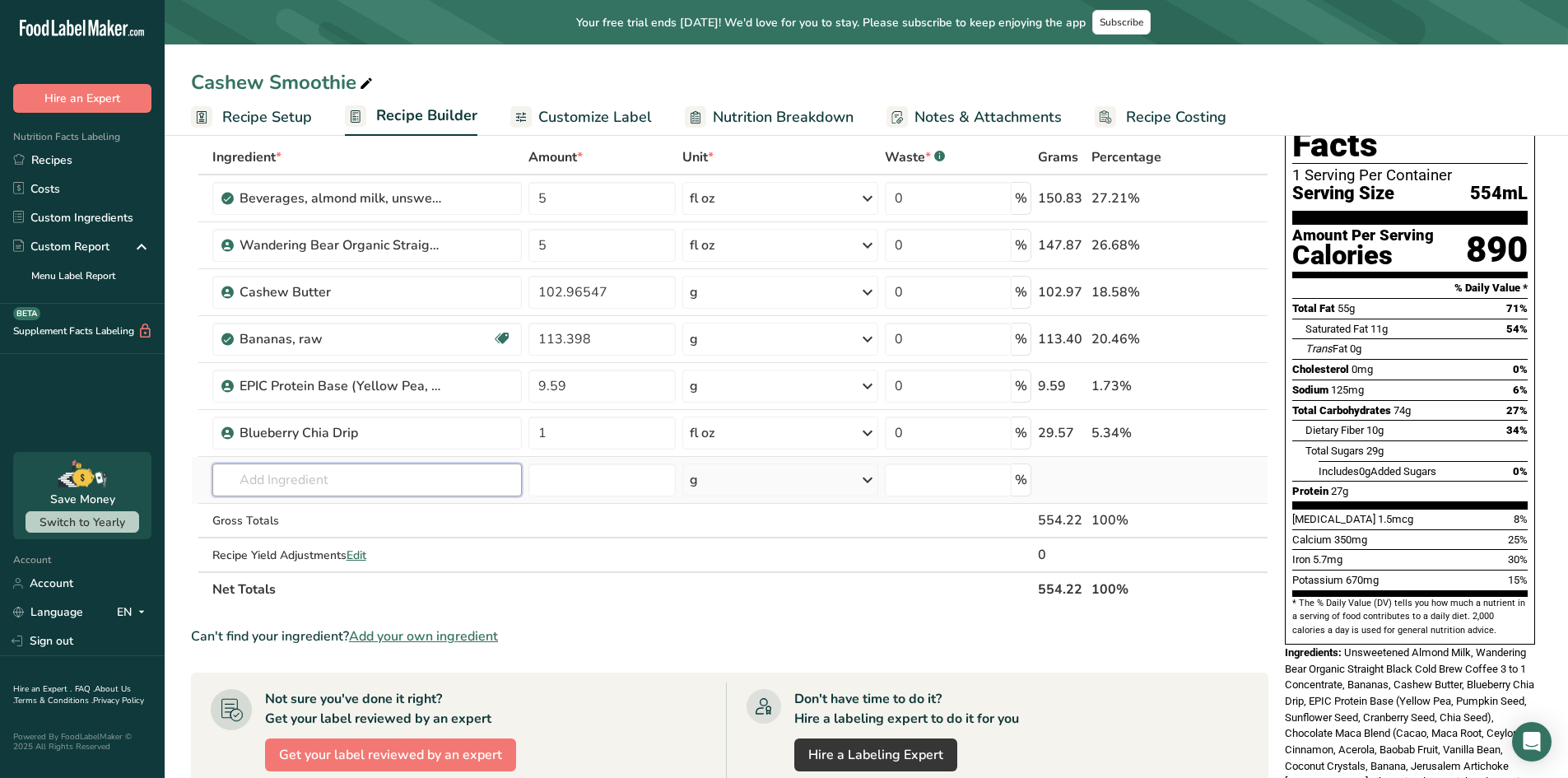
click at [281, 477] on input "text" at bounding box center [368, 480] width 310 height 33
type input "Ice"
click at [676, 522] on td at bounding box center [602, 520] width 153 height 35
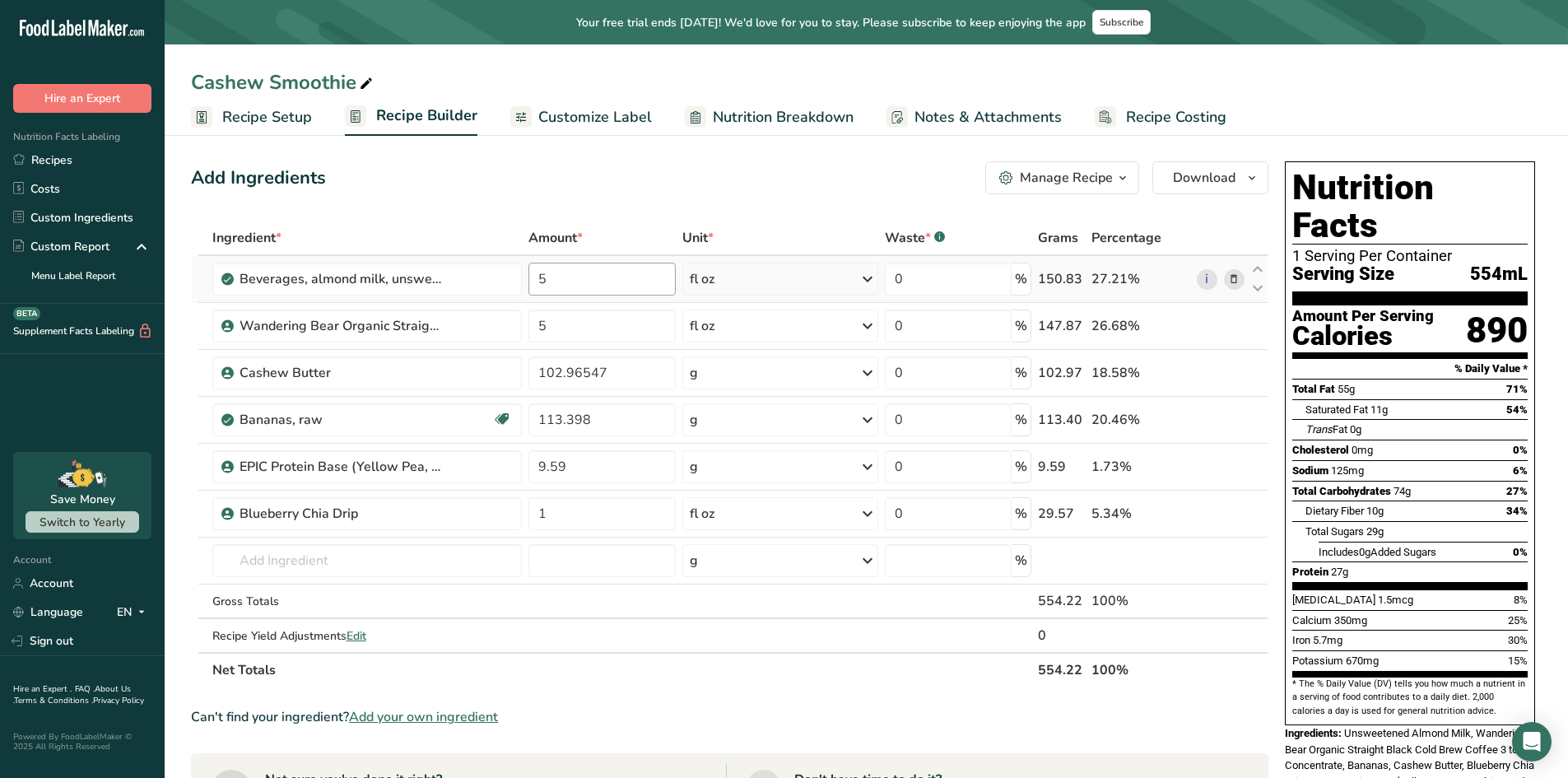
scroll to position [0, 0]
click at [561, 123] on span "Customize Label" at bounding box center [595, 117] width 113 height 22
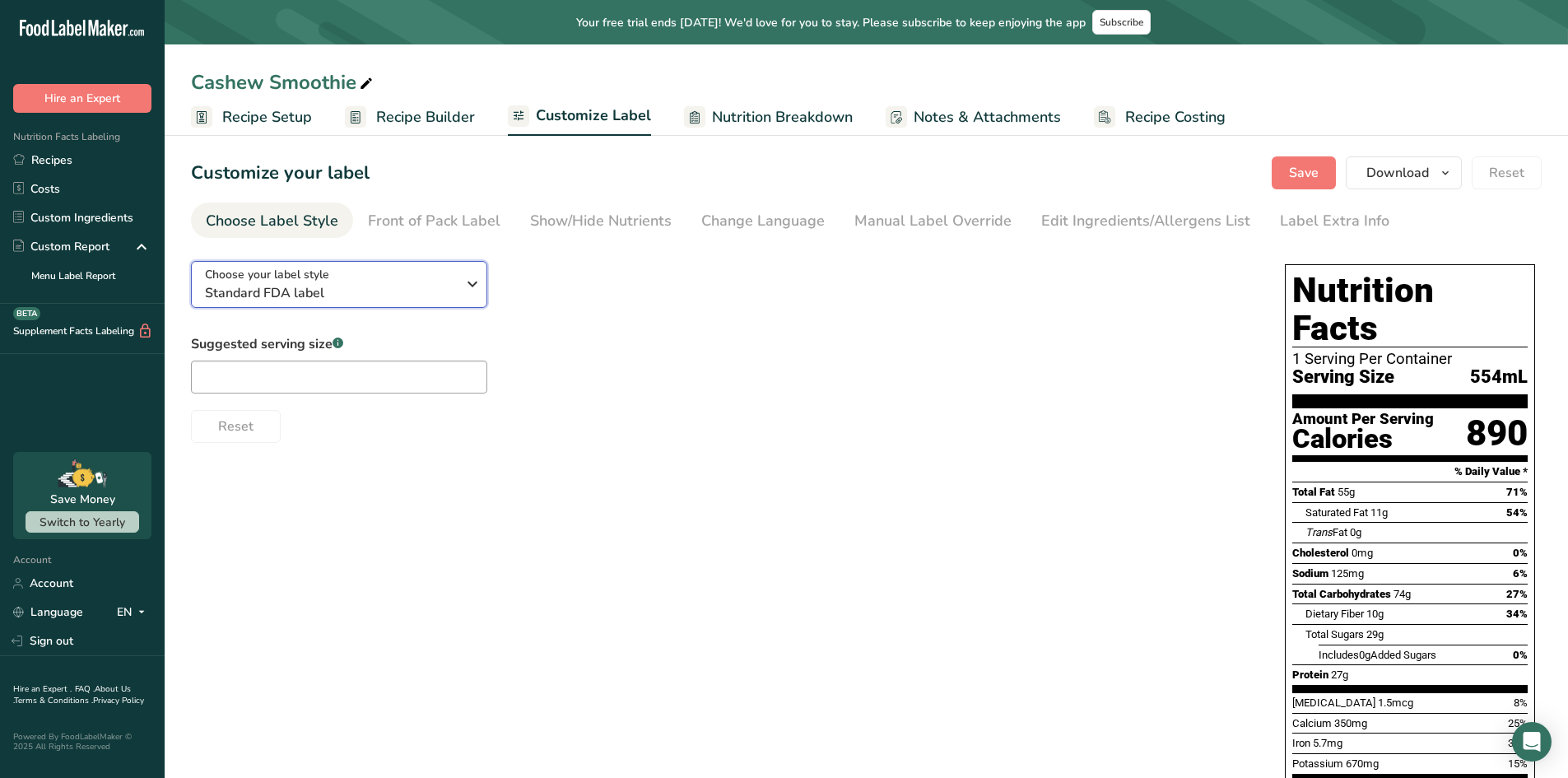
click at [294, 298] on span "Standard FDA label" at bounding box center [330, 293] width 251 height 20
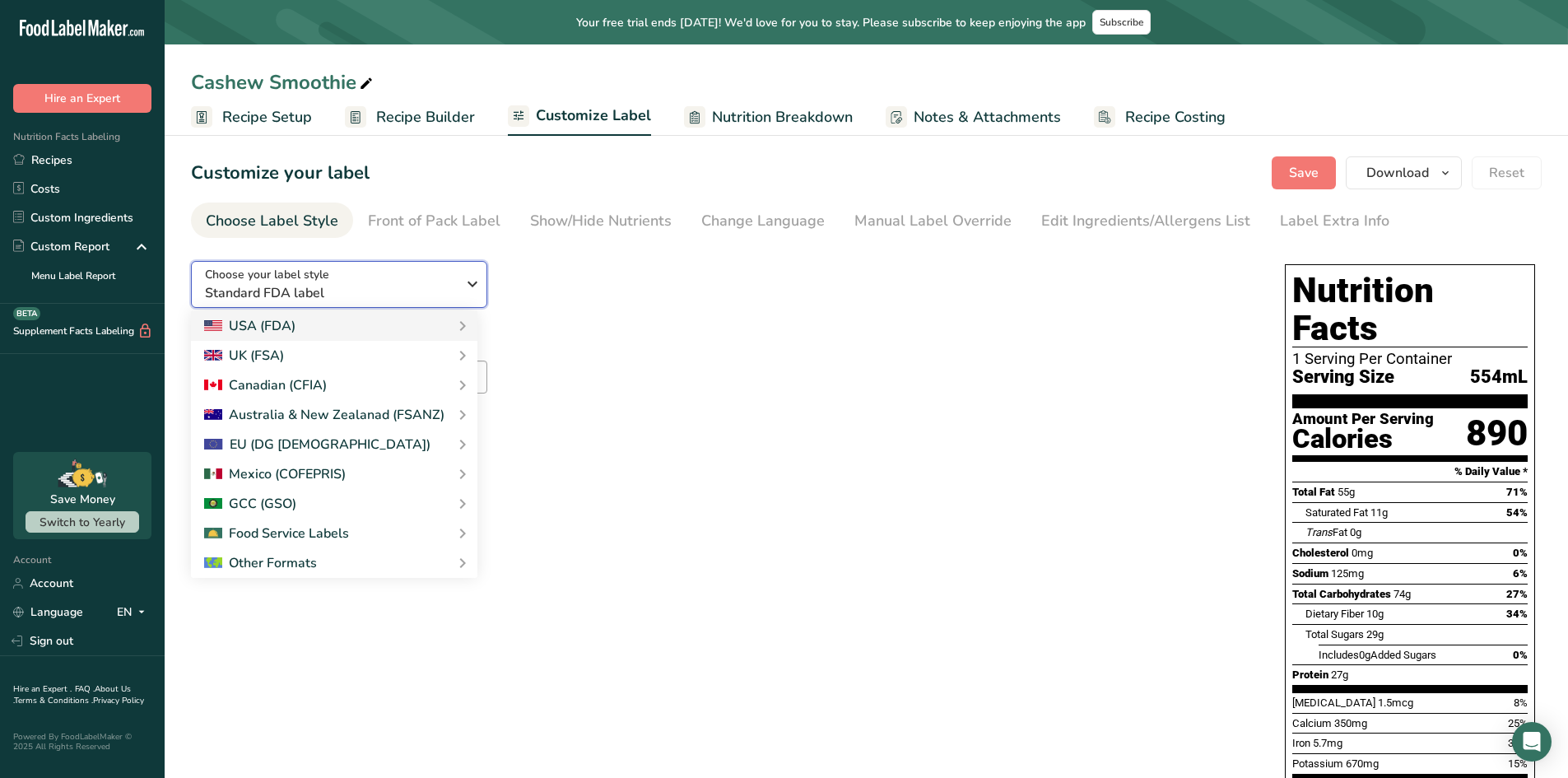
click at [294, 298] on span "Standard FDA label" at bounding box center [330, 293] width 251 height 20
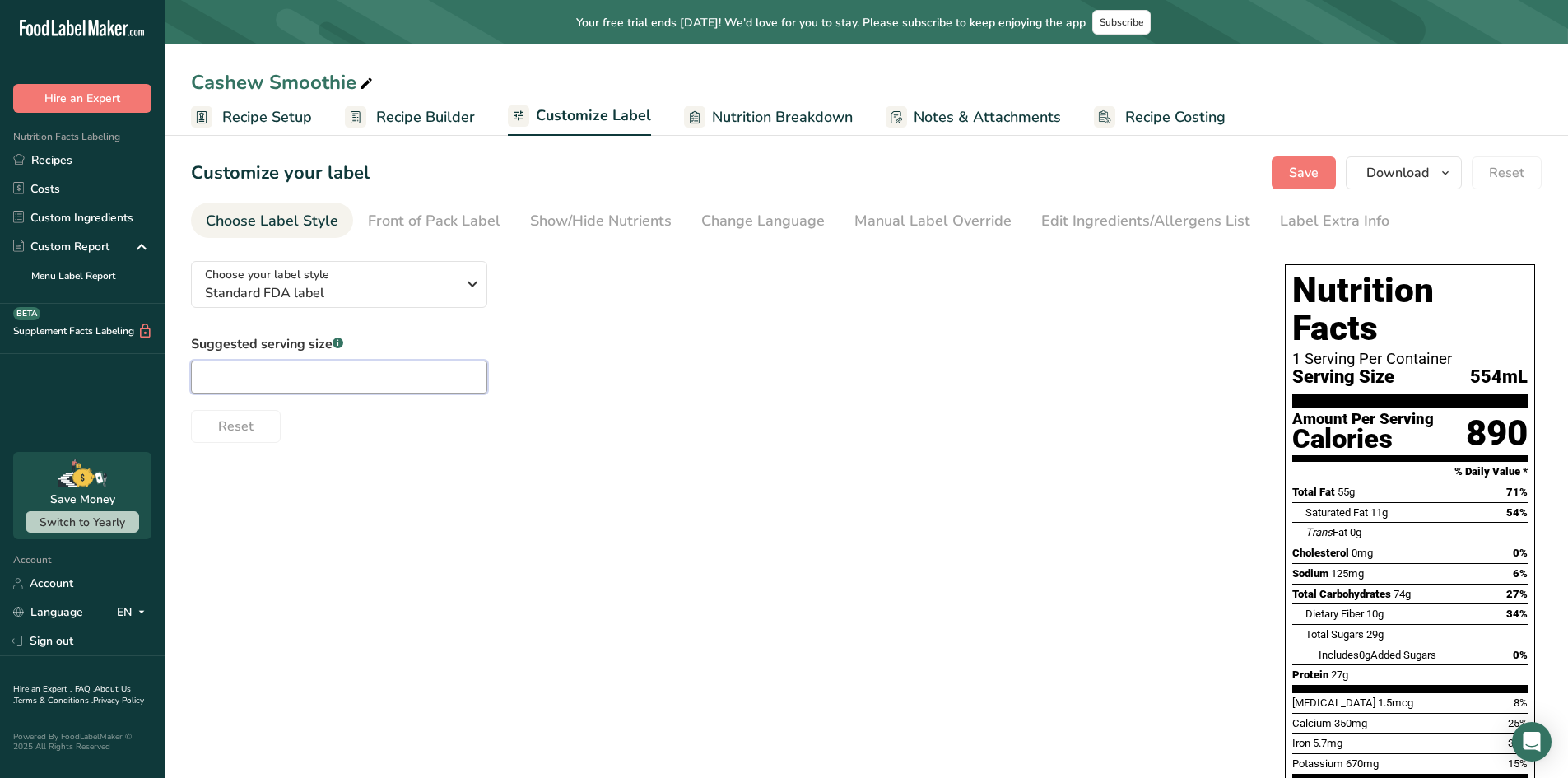
click at [294, 381] on input "text" at bounding box center [339, 376] width 296 height 33
type input "1"
click at [374, 445] on div "Choose your label style Standard FDA label USA (FDA) Standard FDA label Tabular…" at bounding box center [867, 635] width 1351 height 775
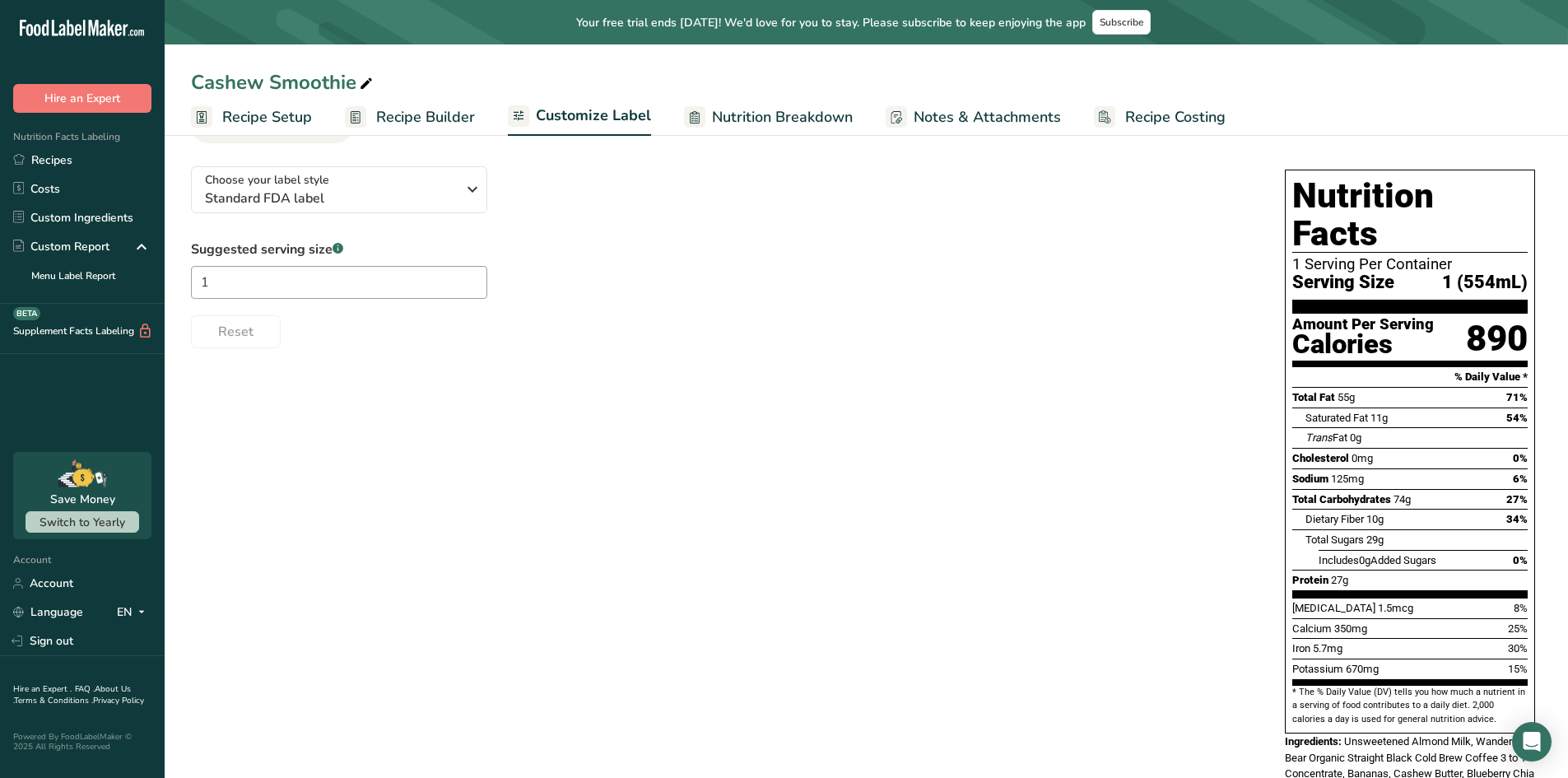
scroll to position [53, 0]
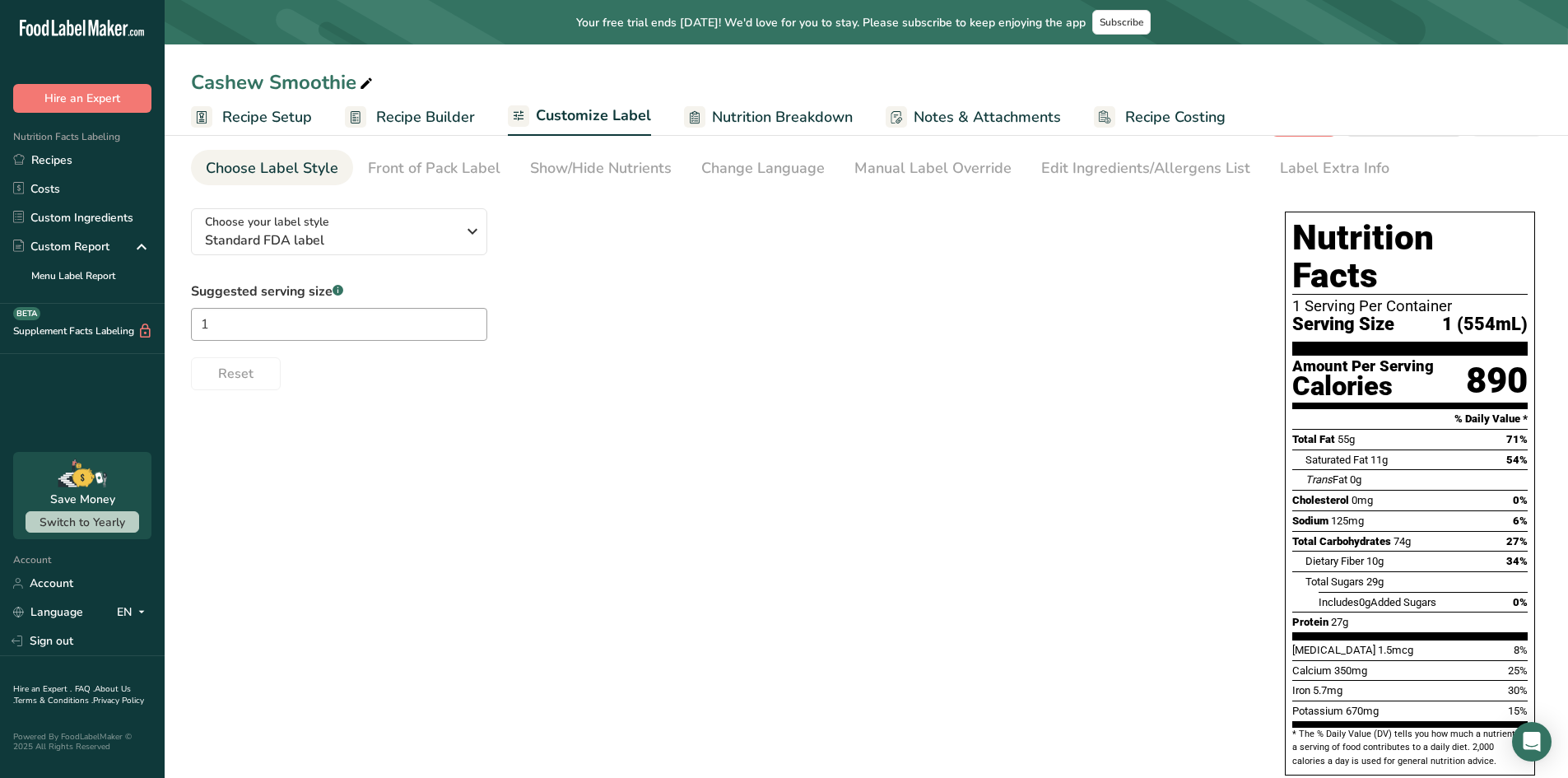
drag, startPoint x: 1462, startPoint y: 355, endPoint x: 862, endPoint y: 439, distance: 605.9
click at [862, 439] on div "Choose your label style Standard FDA label USA (FDA) Standard FDA label Tabular…" at bounding box center [867, 582] width 1351 height 775
click at [422, 178] on div "Front of Pack Label" at bounding box center [434, 168] width 132 height 22
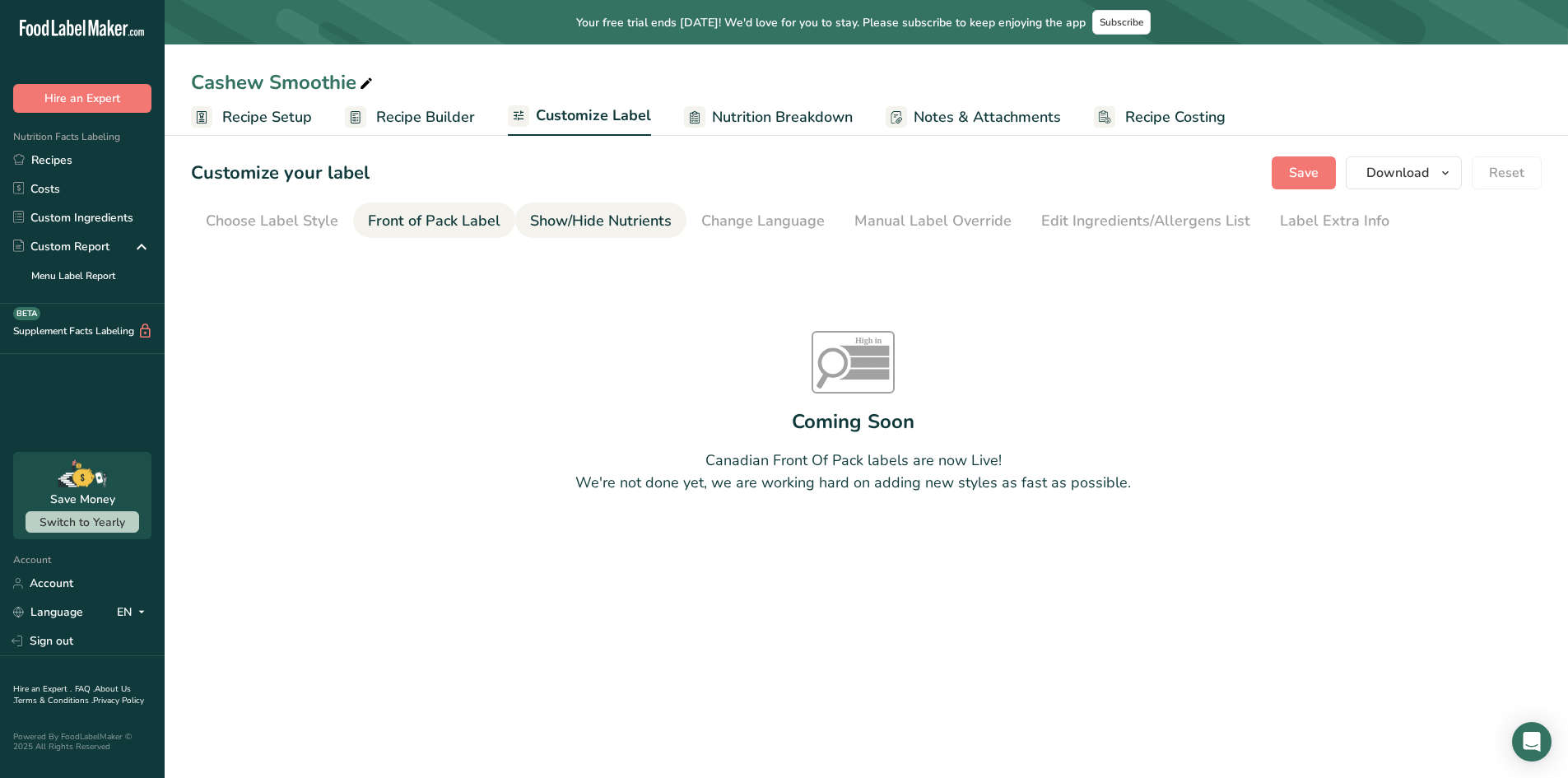
click at [580, 222] on div "Show/Hide Nutrients" at bounding box center [601, 221] width 141 height 22
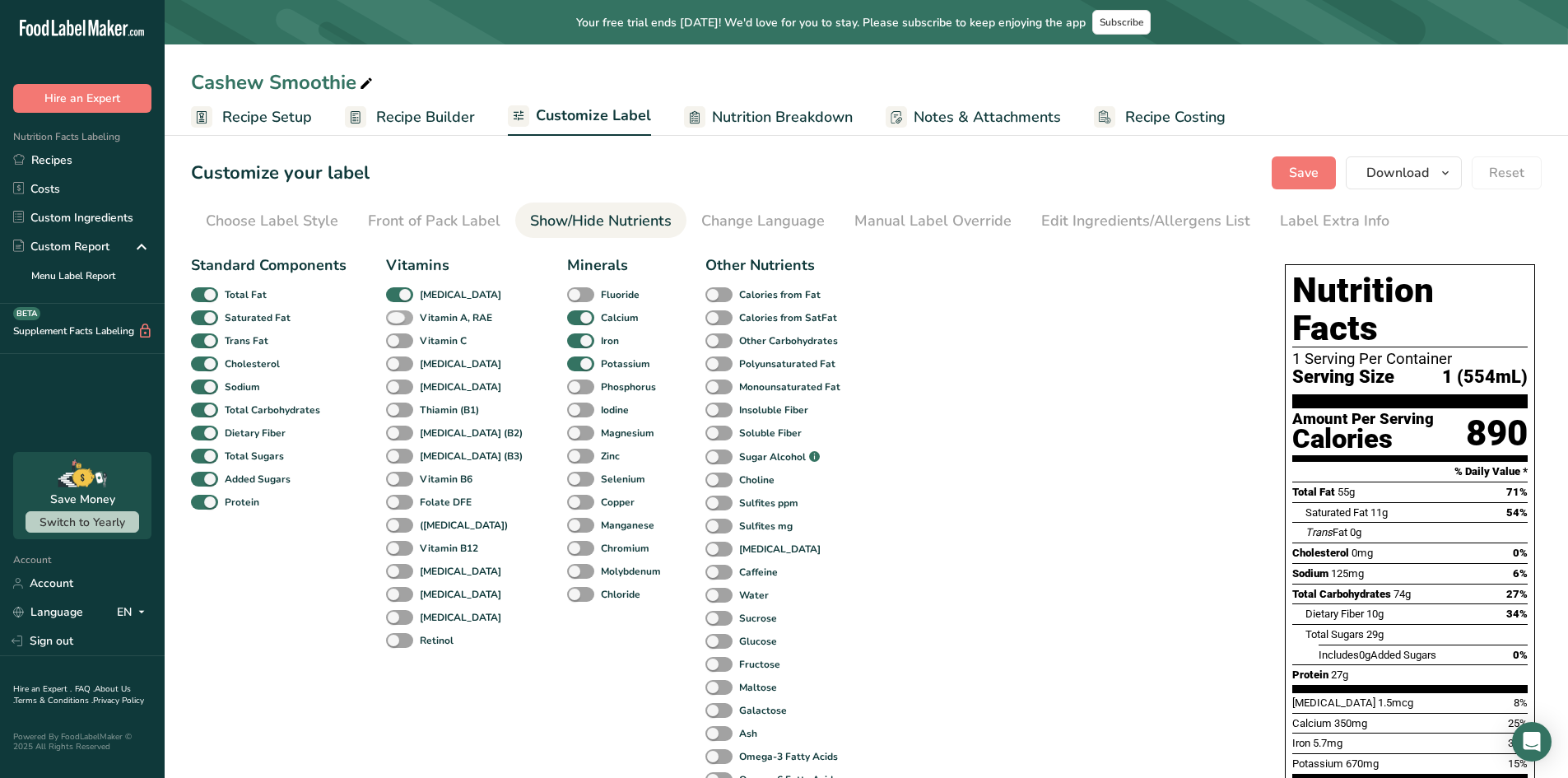
click at [404, 318] on span at bounding box center [399, 318] width 27 height 16
click at [397, 318] on input "Vitamin A, RAE" at bounding box center [391, 317] width 11 height 11
click at [404, 318] on span at bounding box center [399, 318] width 27 height 16
click at [397, 318] on input "Vitamin A, RAE" at bounding box center [391, 317] width 11 height 11
click at [404, 318] on span at bounding box center [399, 318] width 27 height 16
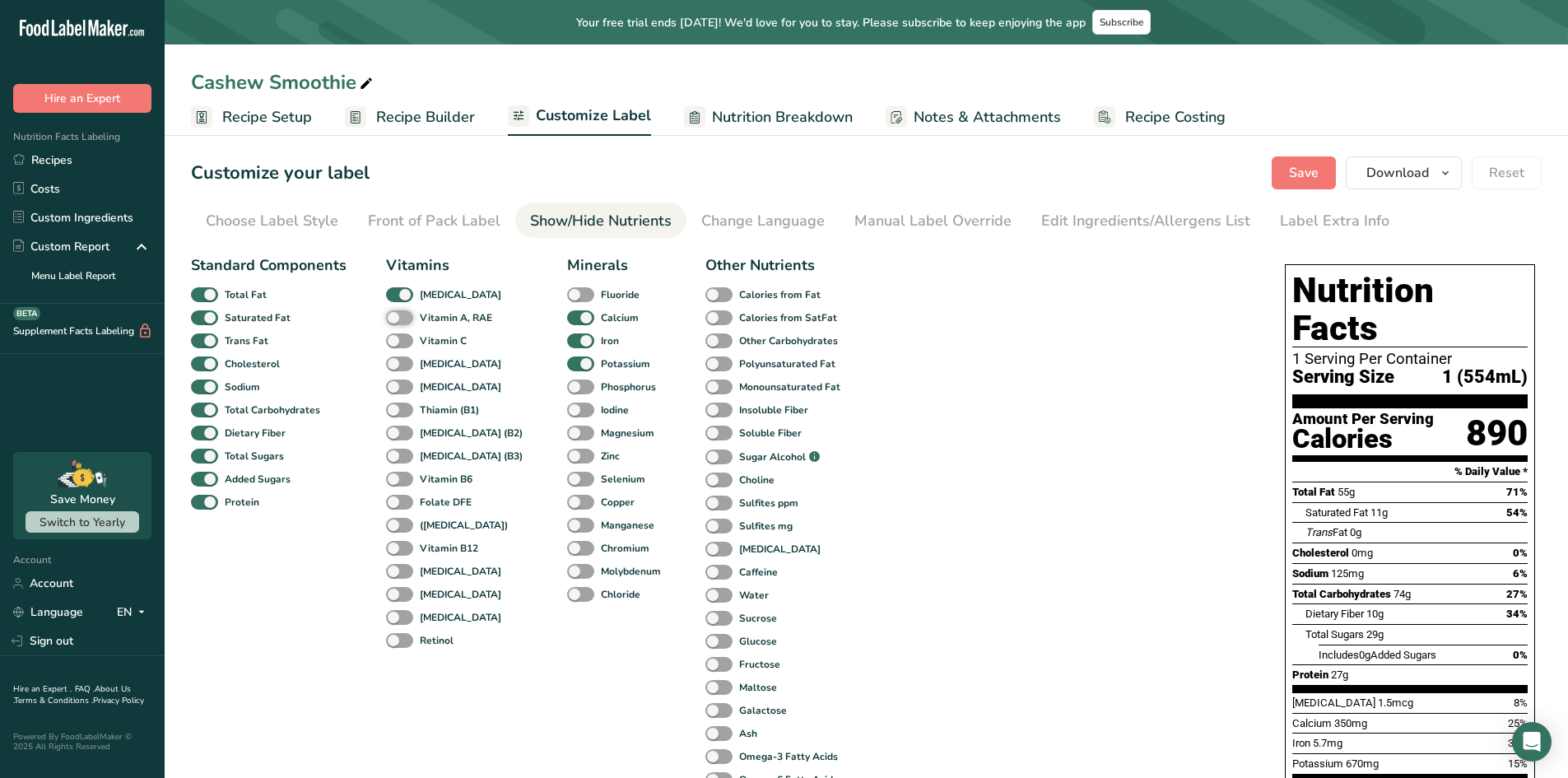
click at [397, 318] on input "Vitamin A, RAE" at bounding box center [391, 317] width 11 height 11
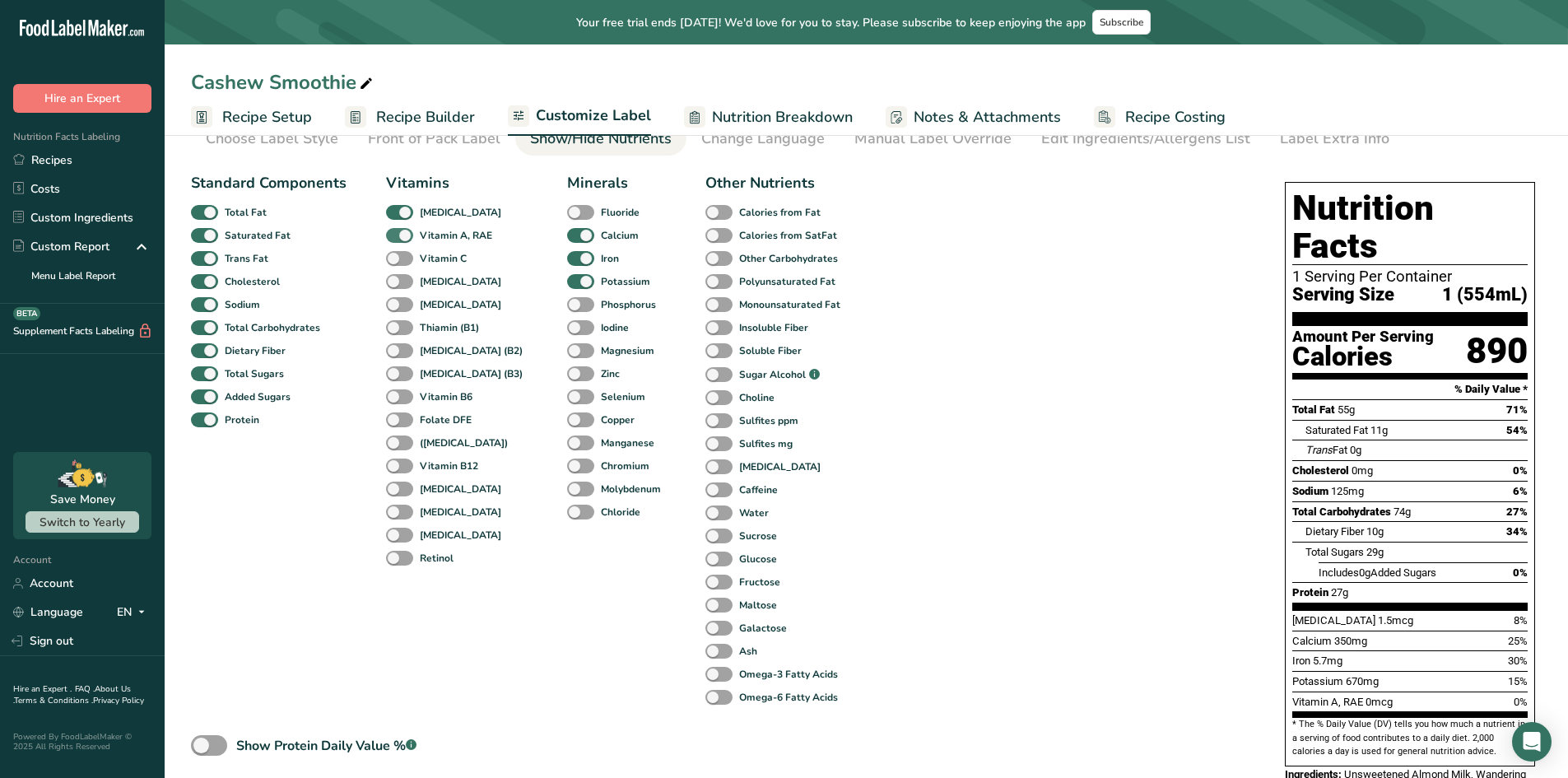
click at [413, 234] on span "Vitamin A, RAE" at bounding box center [452, 235] width 79 height 15
click at [397, 234] on input "Vitamin A, RAE" at bounding box center [391, 235] width 11 height 11
checkbox input "false"
click at [705, 489] on span at bounding box center [718, 490] width 27 height 16
click at [705, 489] on input "Caffeine" at bounding box center [710, 489] width 11 height 11
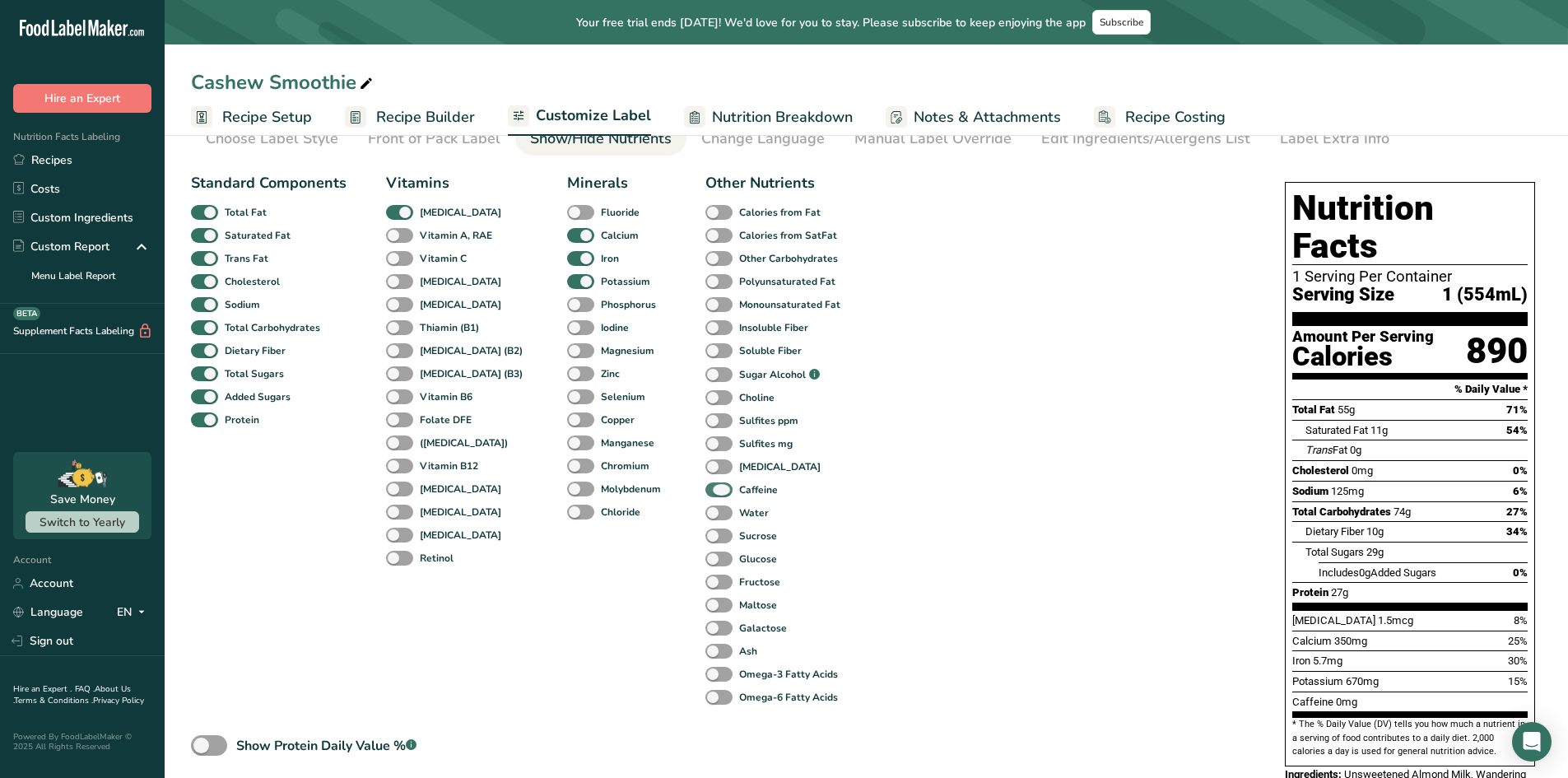
click at [705, 489] on span at bounding box center [718, 490] width 27 height 16
click at [705, 489] on input "Caffeine" at bounding box center [710, 489] width 11 height 11
click at [705, 489] on span at bounding box center [718, 490] width 27 height 16
click at [705, 489] on input "Caffeine" at bounding box center [710, 489] width 11 height 11
click at [705, 489] on span at bounding box center [718, 490] width 27 height 16
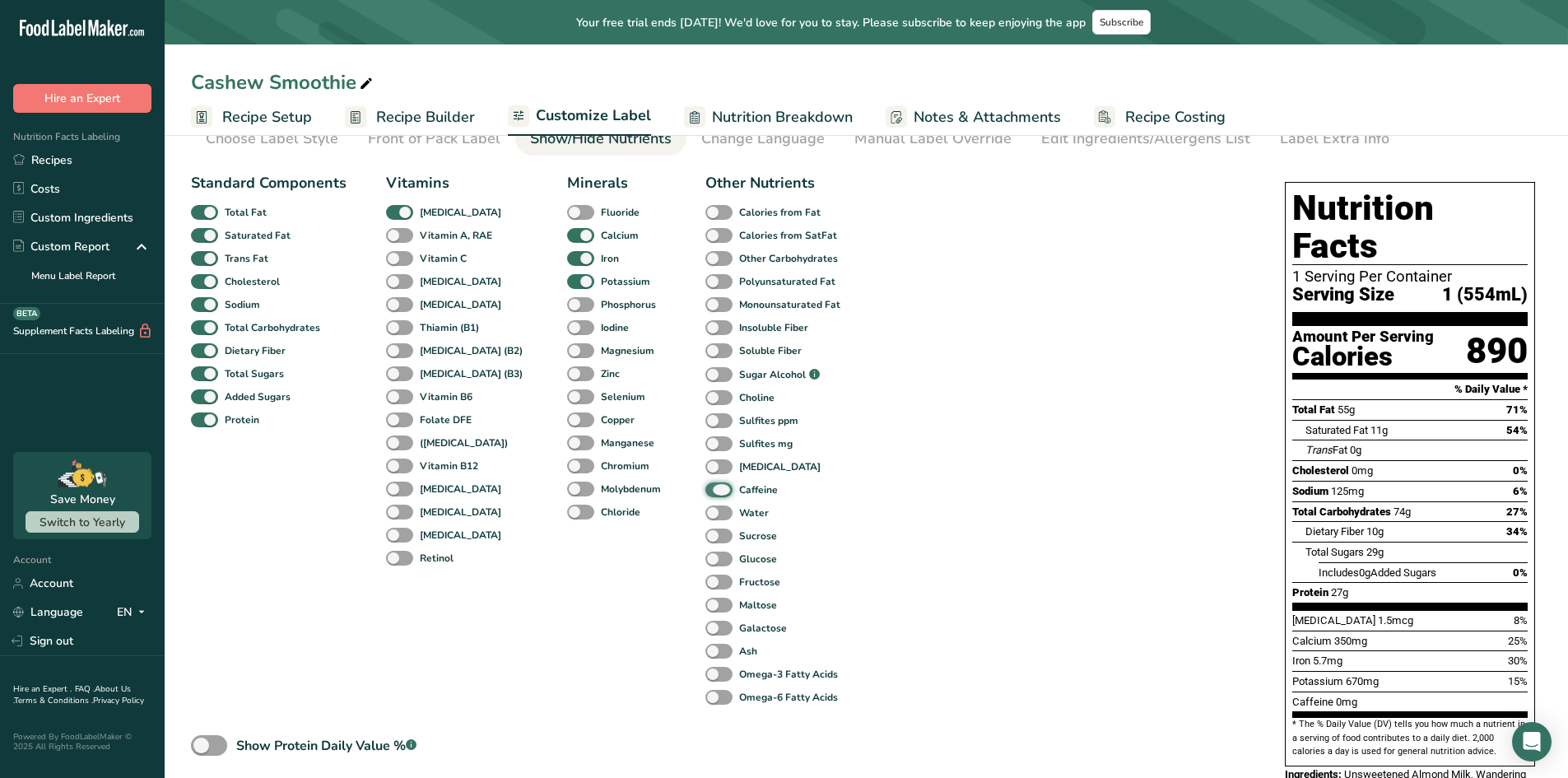
click at [705, 489] on input "Caffeine" at bounding box center [710, 489] width 11 height 11
checkbox input "false"
click at [705, 510] on span at bounding box center [718, 513] width 27 height 16
click at [705, 510] on input "Water" at bounding box center [710, 512] width 11 height 11
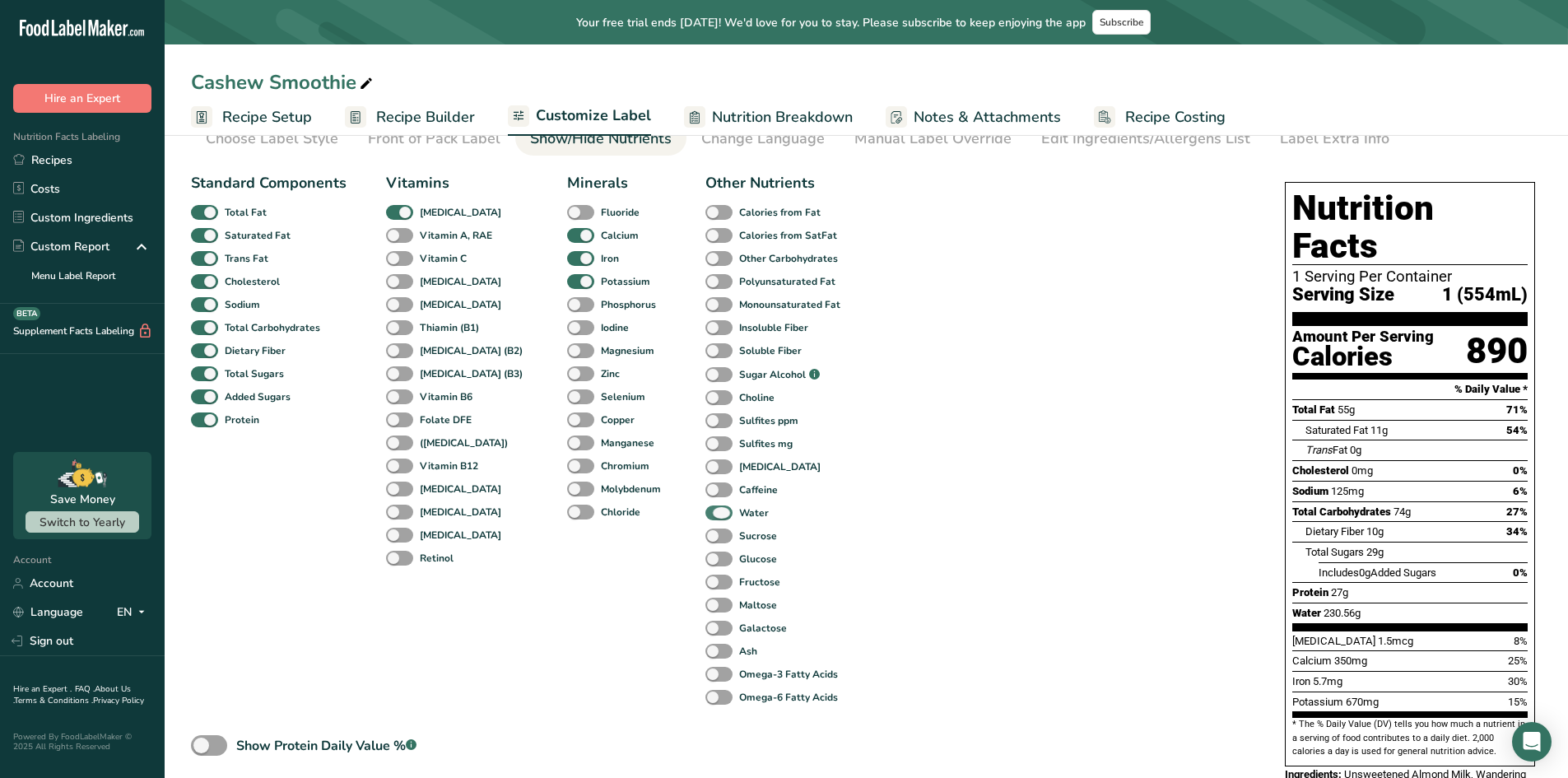
click at [705, 510] on span at bounding box center [718, 513] width 27 height 16
click at [705, 510] on input "Water" at bounding box center [710, 512] width 11 height 11
checkbox input "false"
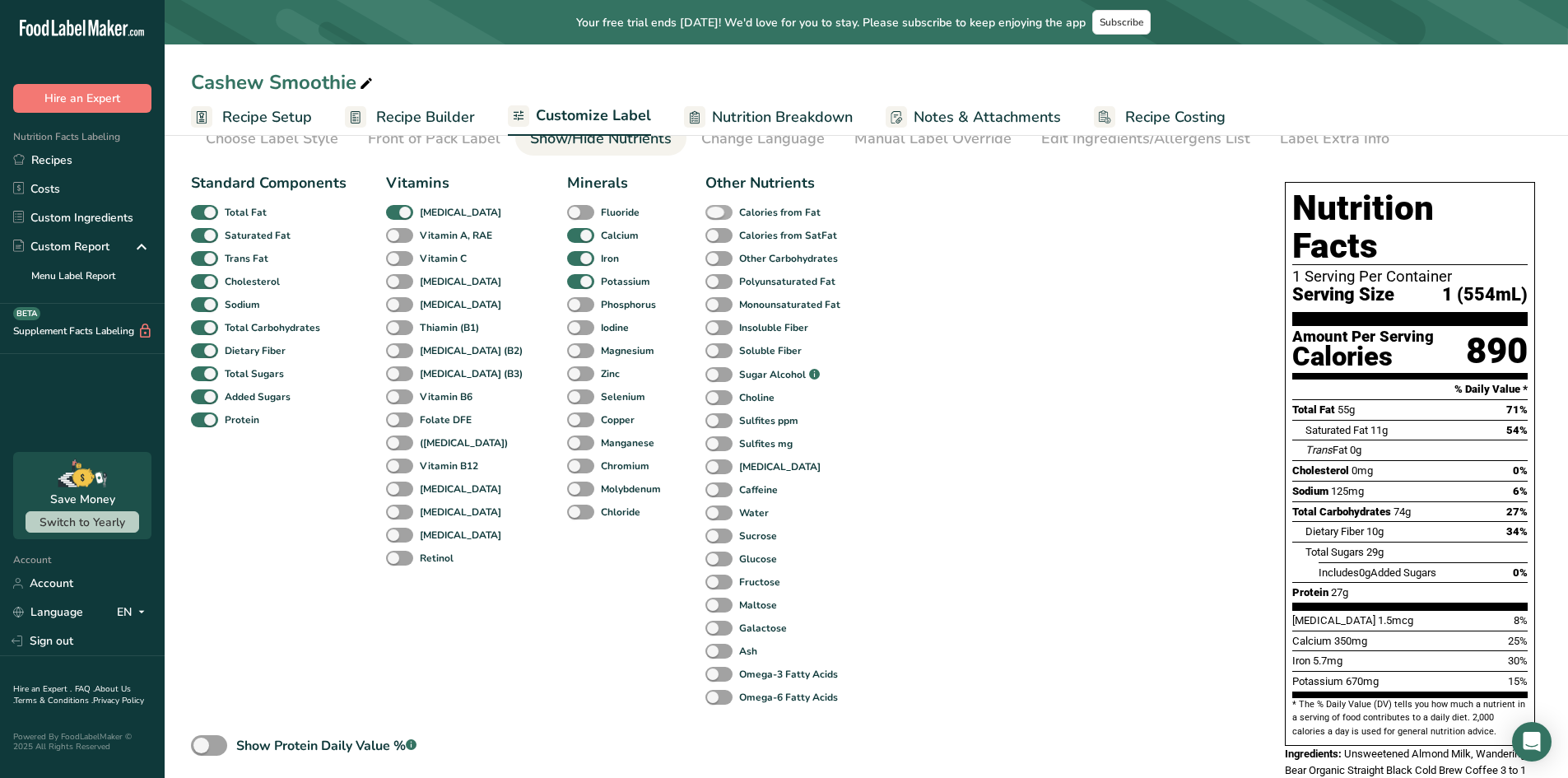
click at [705, 213] on span at bounding box center [718, 213] width 27 height 16
click at [705, 213] on input "Calories from Fat" at bounding box center [710, 212] width 11 height 11
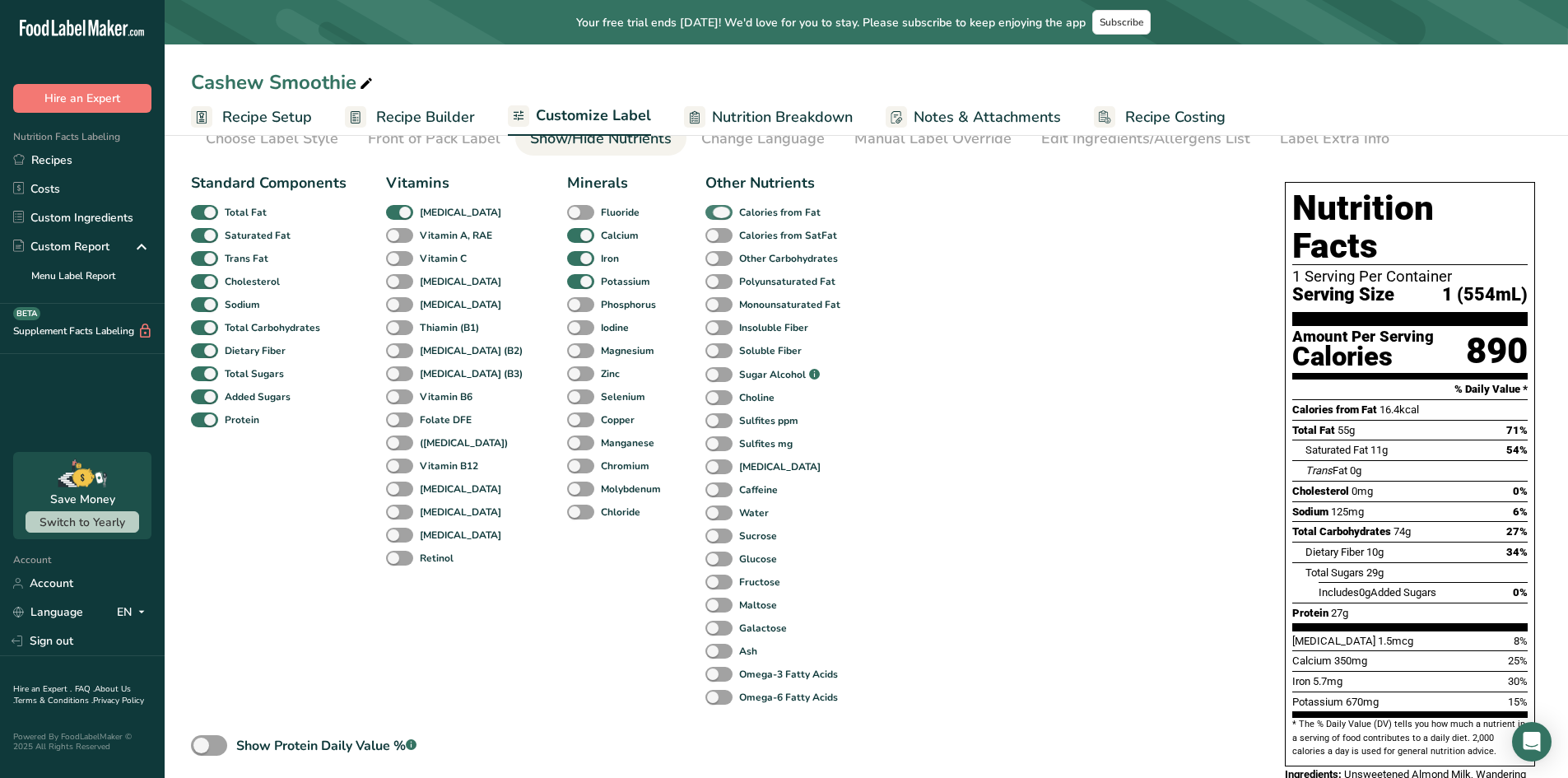
click at [705, 213] on span at bounding box center [718, 213] width 27 height 16
click at [705, 213] on input "Calories from Fat" at bounding box center [710, 212] width 11 height 11
checkbox input "false"
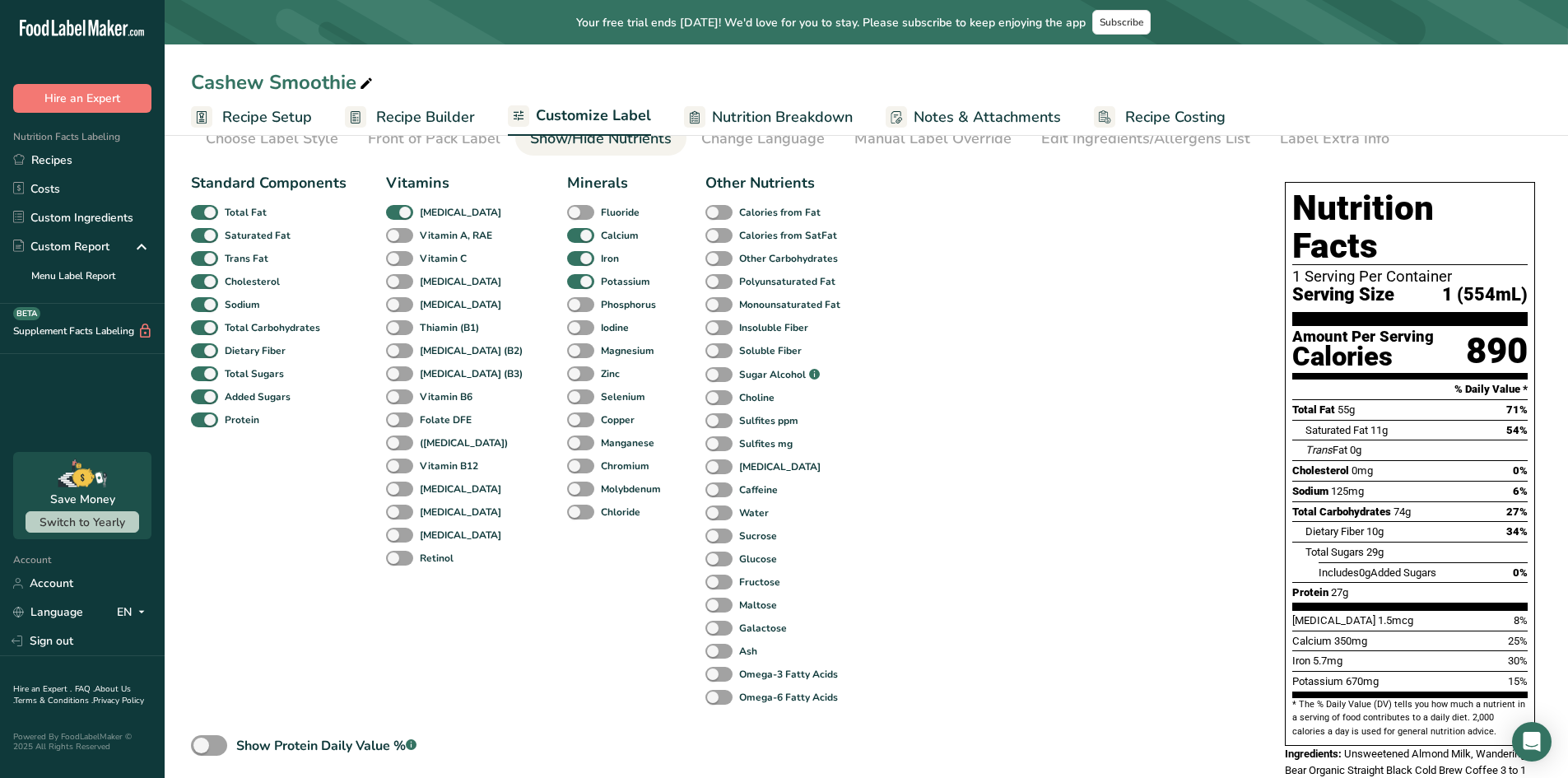
drag, startPoint x: 1398, startPoint y: 347, endPoint x: 1045, endPoint y: 343, distance: 353.0
click at [1045, 343] on div "Standard Components Total Fat Saturated Fat Trans Fat [MEDICAL_DATA] Sodium Tot…" at bounding box center [721, 533] width 1062 height 737
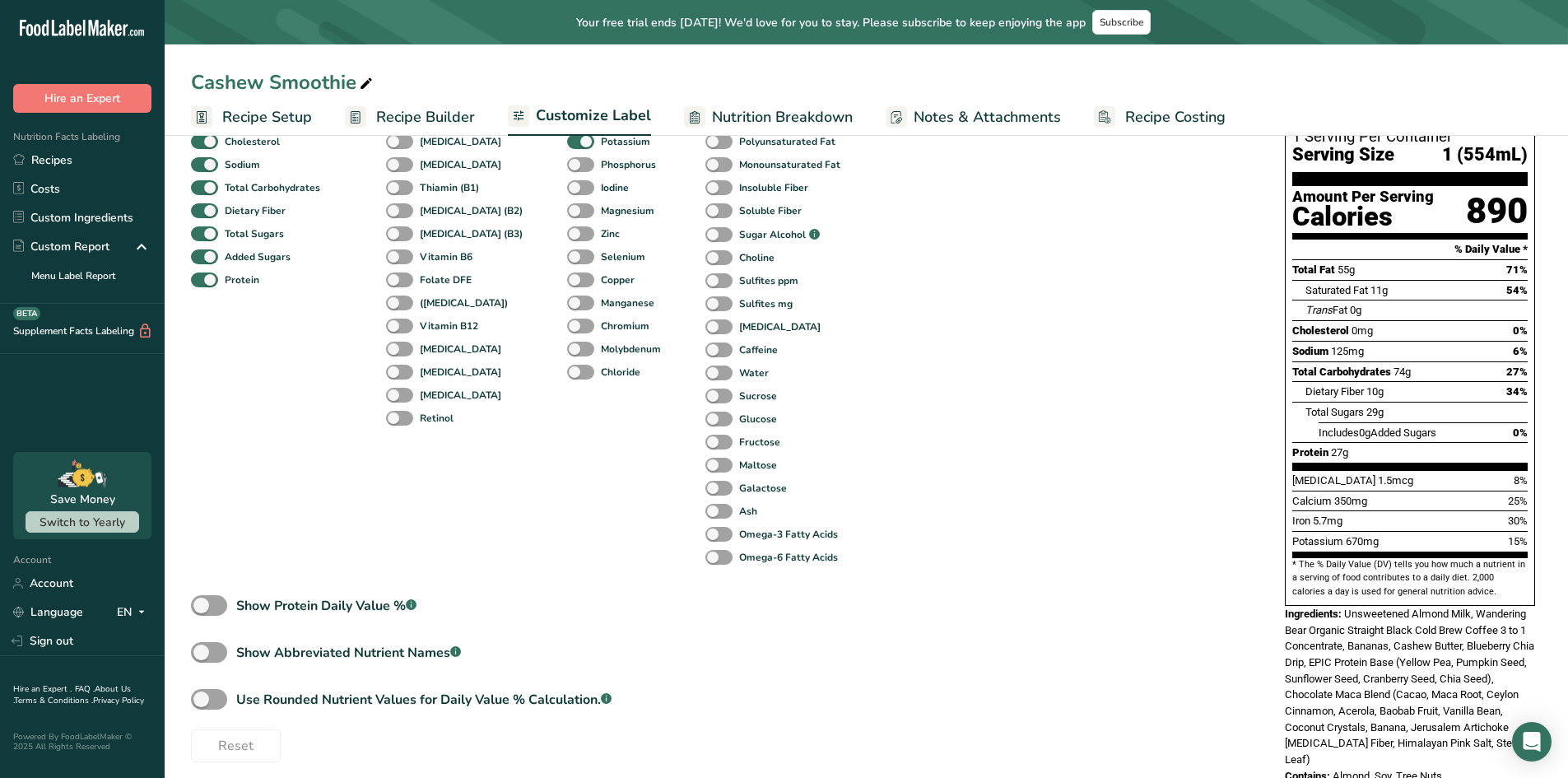
scroll to position [233, 0]
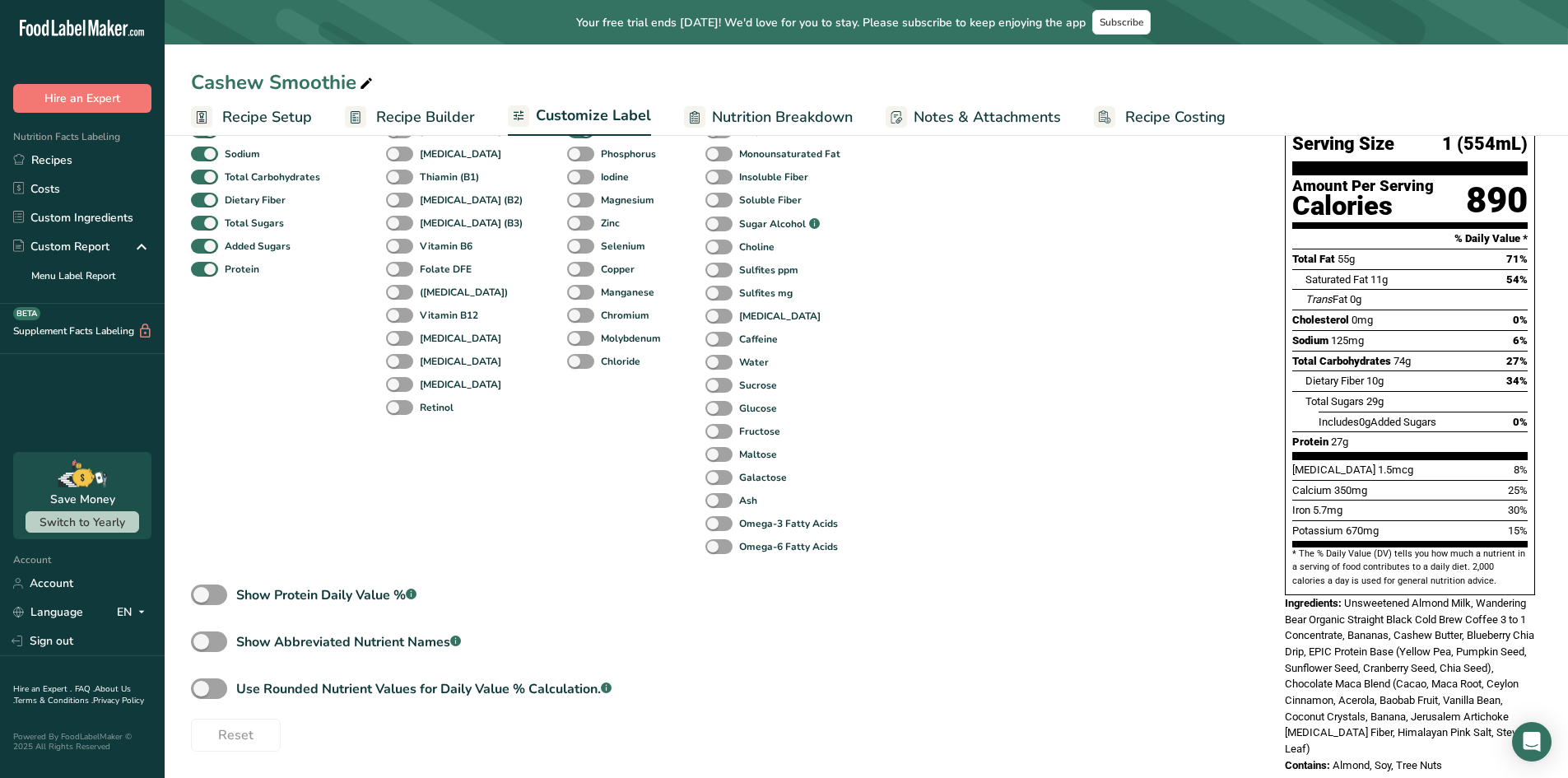
click at [777, 118] on span "Nutrition Breakdown" at bounding box center [783, 117] width 141 height 22
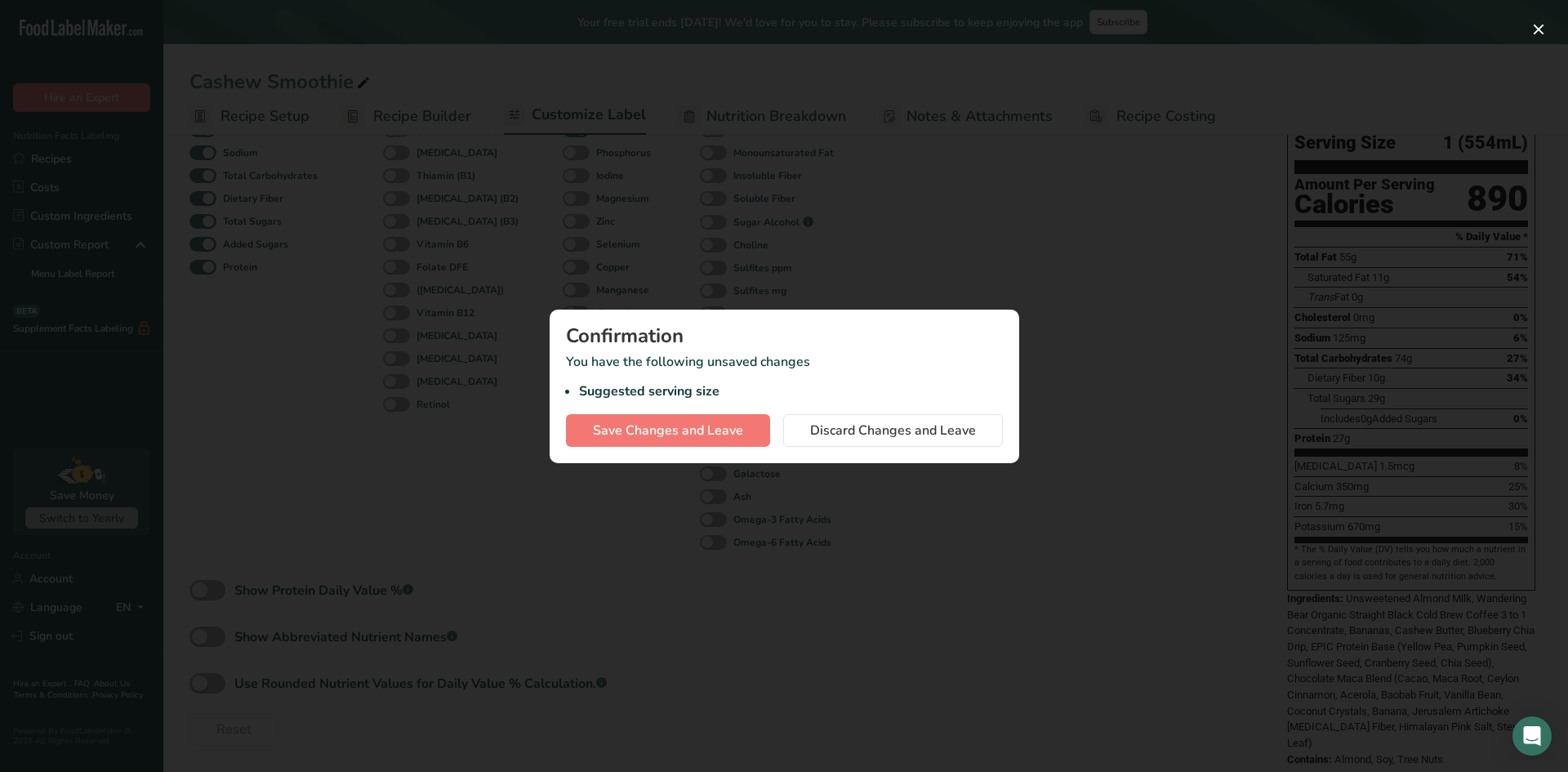
click at [845, 479] on div at bounding box center [784, 386] width 1568 height 772
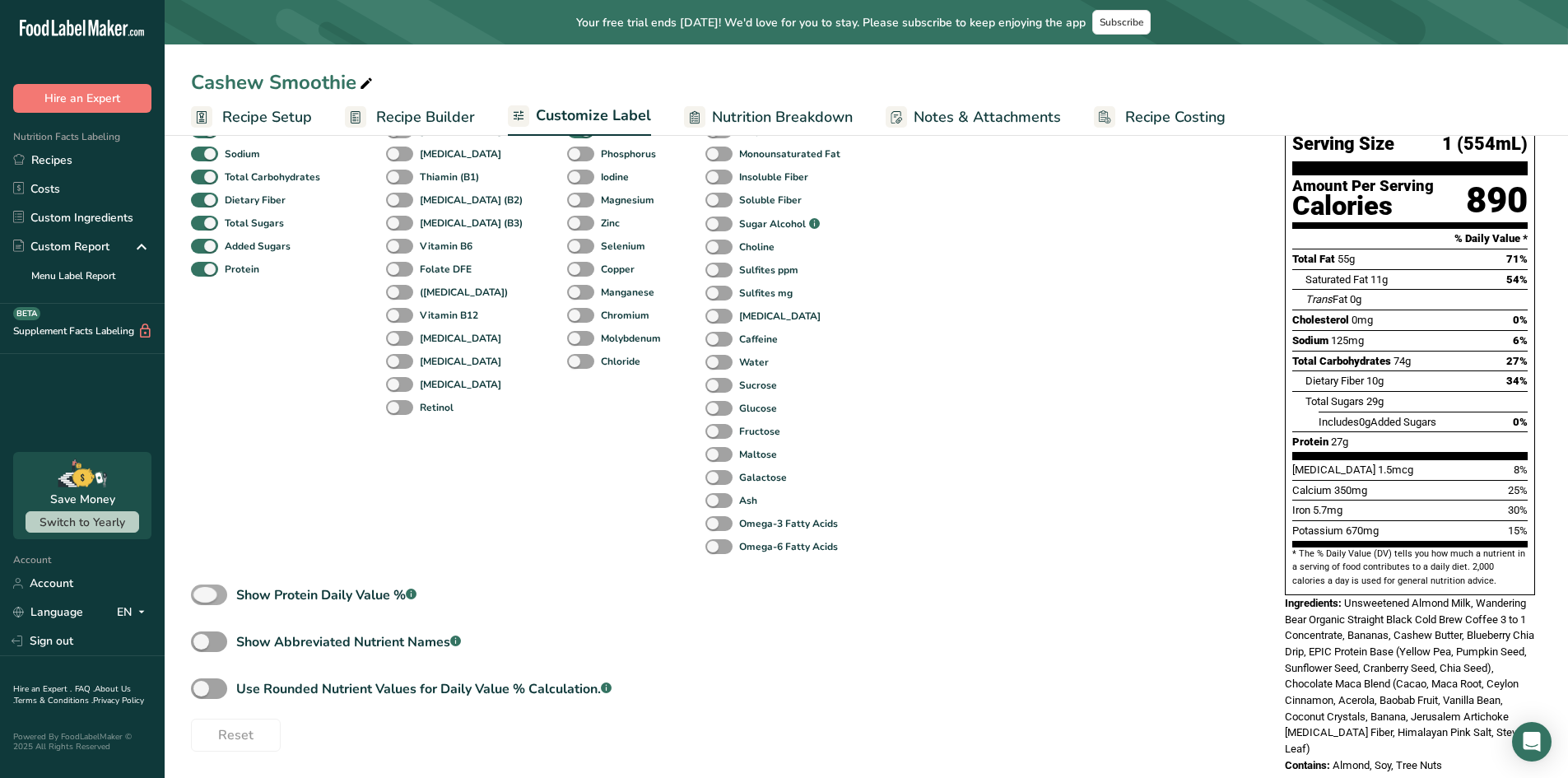
click at [214, 598] on span at bounding box center [209, 595] width 36 height 21
click at [202, 598] on input "Show Protein Daily Value % .a-a{fill:#347362;}.b-a{fill:#fff;}" at bounding box center [196, 595] width 11 height 11
checkbox input "true"
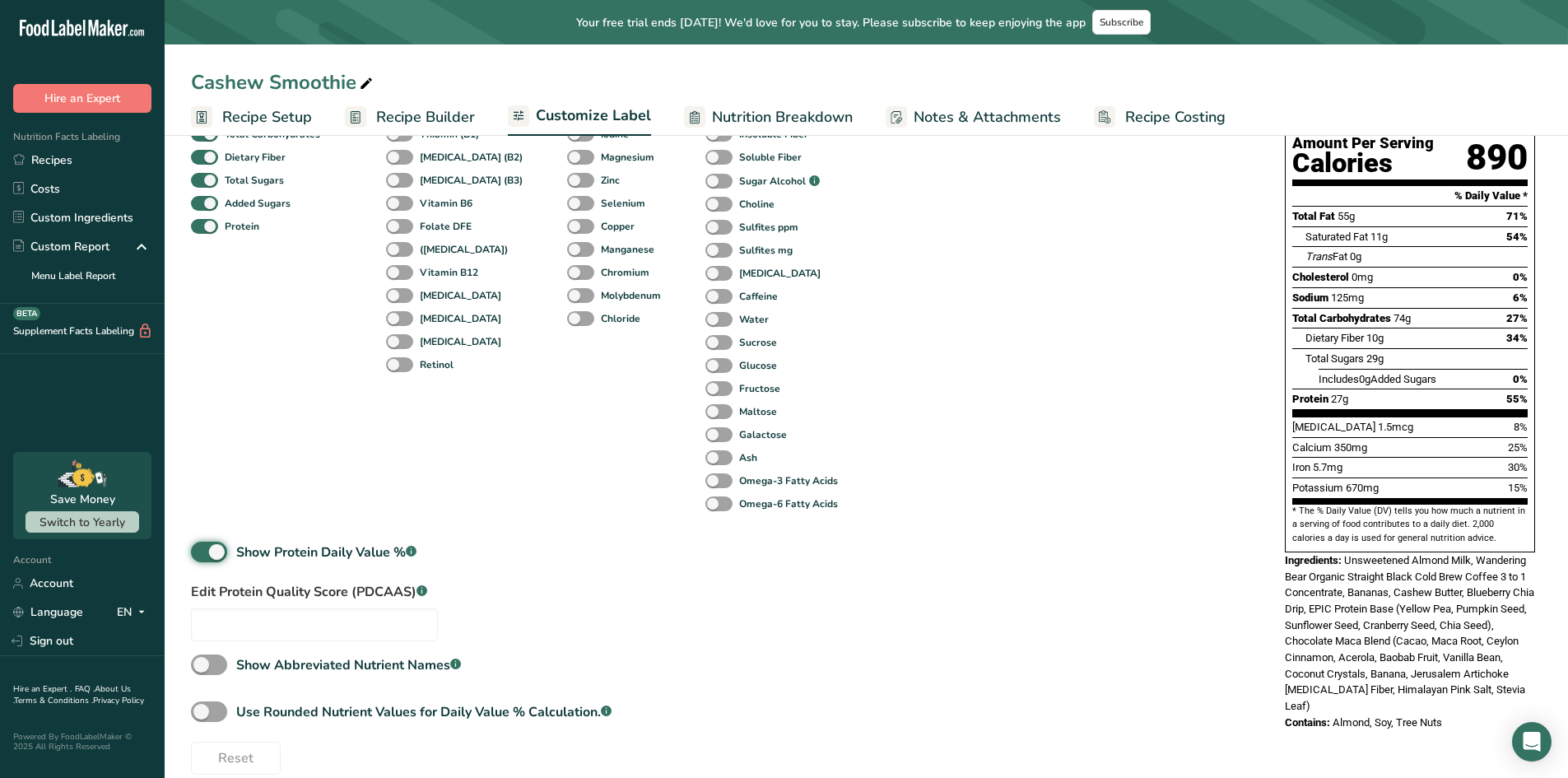
scroll to position [298, 0]
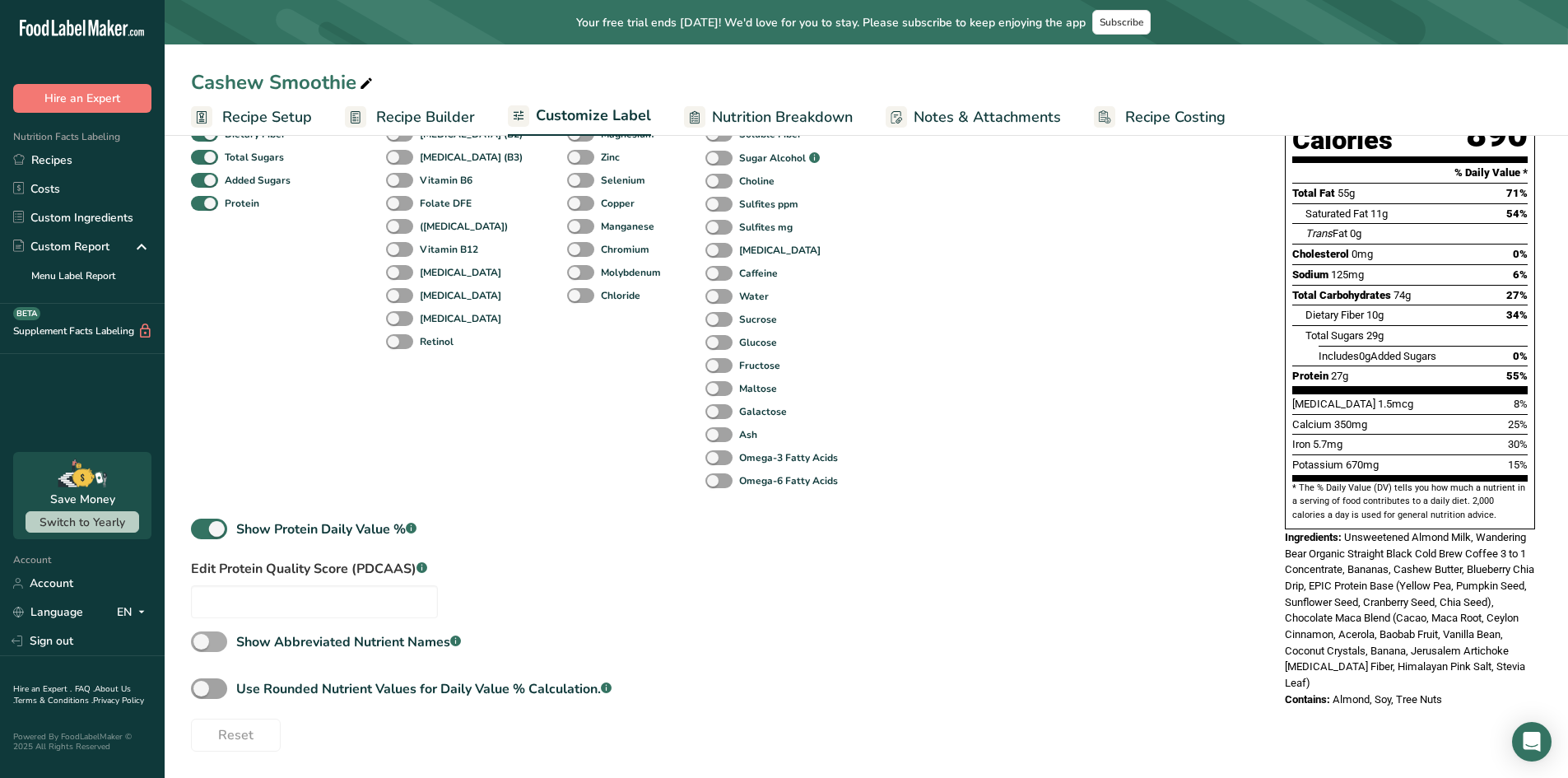
click at [213, 638] on span at bounding box center [209, 642] width 36 height 21
click at [202, 638] on input "Show Abbreviated Nutrient Names .a-a{fill:#347362;}.b-a{fill:#fff;}" at bounding box center [196, 642] width 11 height 11
click at [213, 638] on span at bounding box center [209, 642] width 36 height 21
click at [202, 638] on input "Show Abbreviated Nutrient Names .a-a{fill:#347362;}.b-a{fill:#fff;}" at bounding box center [196, 642] width 11 height 11
click at [213, 638] on span at bounding box center [209, 642] width 36 height 21
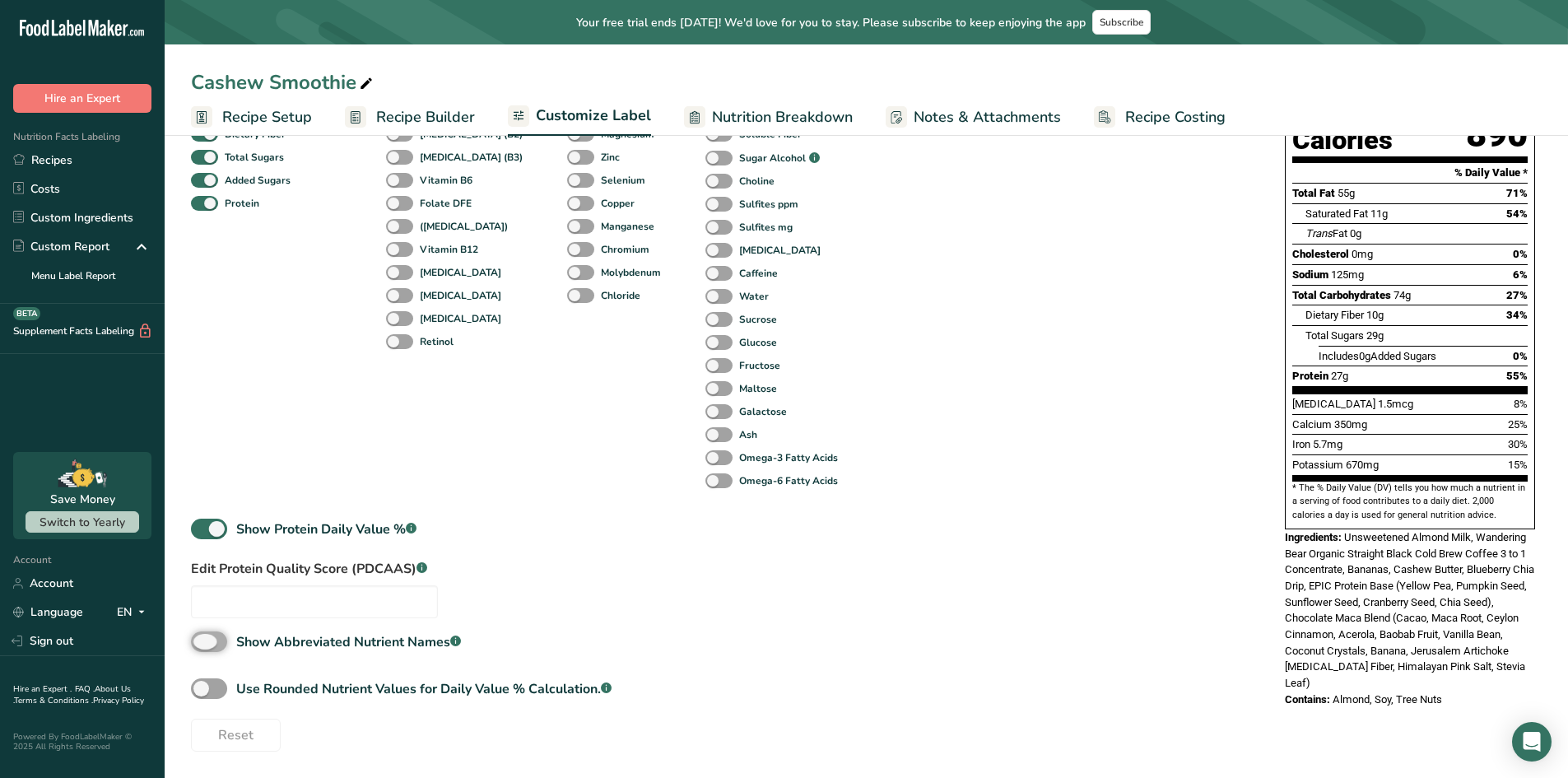
click at [202, 638] on input "Show Abbreviated Nutrient Names .a-a{fill:#347362;}.b-a{fill:#fff;}" at bounding box center [196, 642] width 11 height 11
click at [213, 638] on span at bounding box center [209, 642] width 36 height 21
click at [202, 638] on input "Show Abbreviated Nutrient Names .a-a{fill:#347362;}.b-a{fill:#fff;}" at bounding box center [196, 642] width 11 height 11
click at [213, 638] on span at bounding box center [209, 642] width 36 height 21
click at [202, 638] on input "Show Abbreviated Nutrient Names .a-a{fill:#347362;}.b-a{fill:#fff;}" at bounding box center [196, 642] width 11 height 11
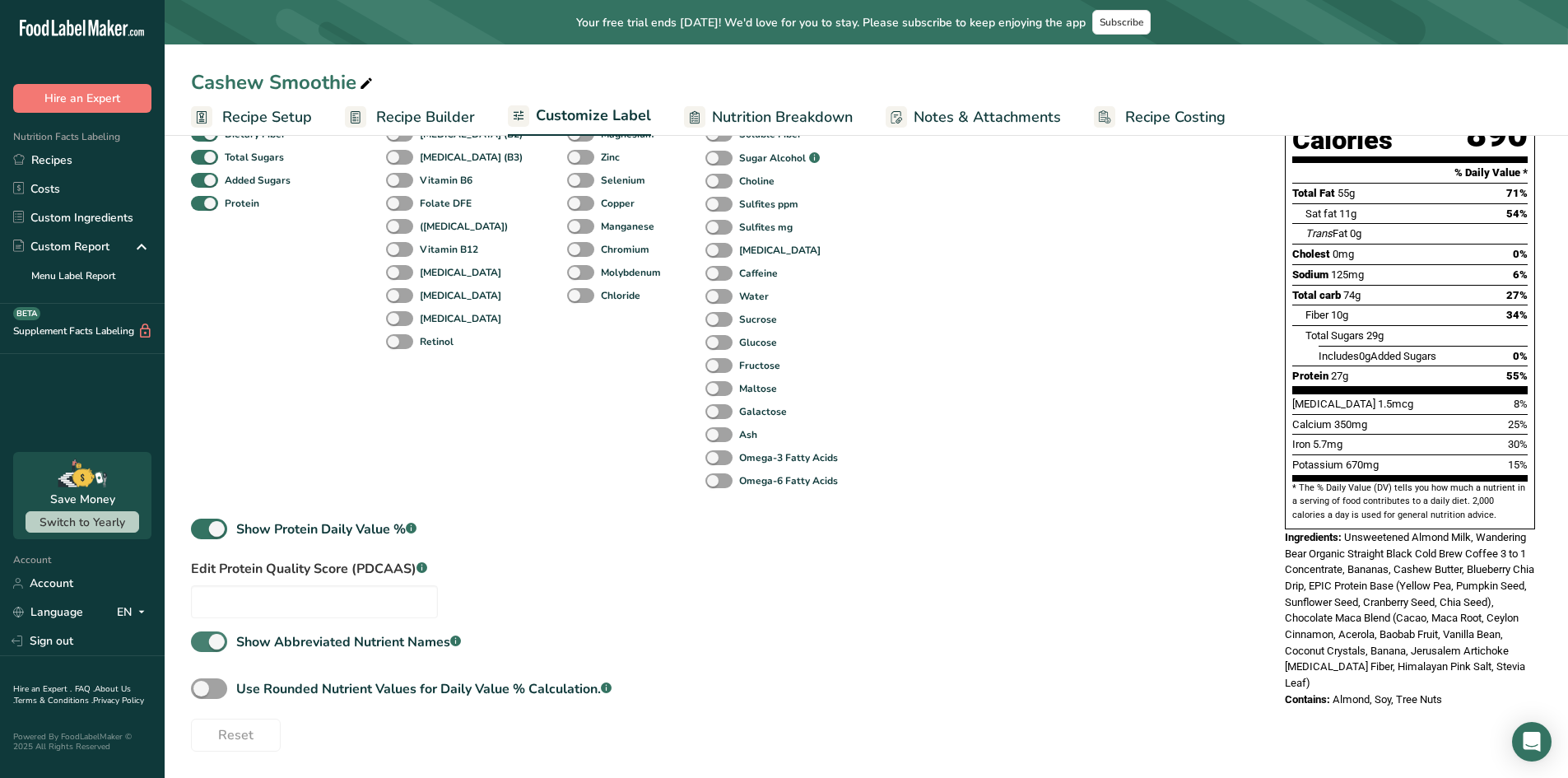
click at [213, 638] on span at bounding box center [209, 642] width 36 height 21
click at [202, 638] on input "Show Abbreviated Nutrient Names .a-a{fill:#347362;}.b-a{fill:#fff;}" at bounding box center [196, 642] width 11 height 11
checkbox input "false"
click at [203, 686] on span at bounding box center [209, 688] width 36 height 21
click at [202, 686] on input "Use Rounded Nutrient Values for Daily Value % Calculation. .a-a{fill:#347362;}.…" at bounding box center [196, 688] width 11 height 11
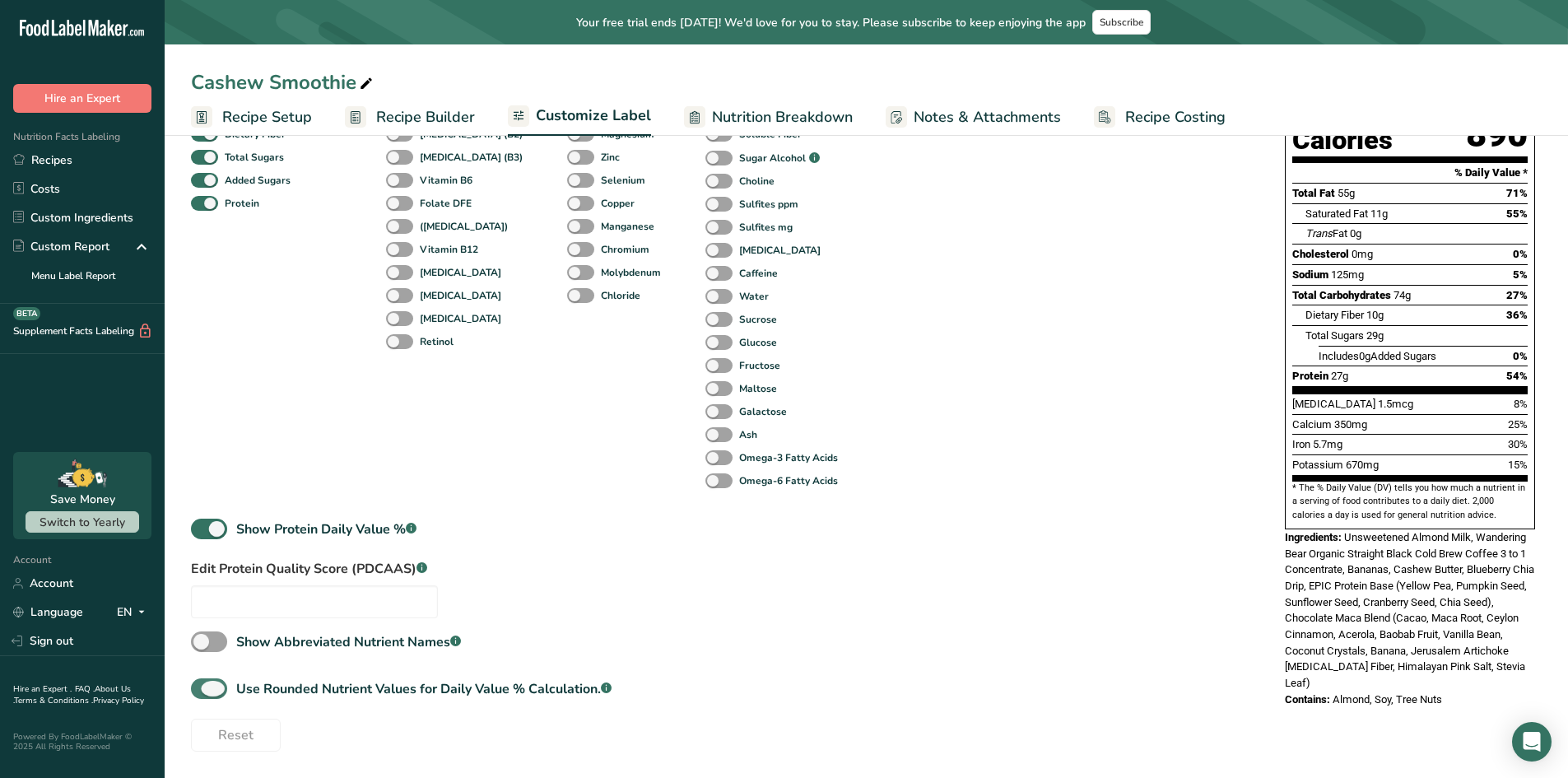
click at [203, 686] on span at bounding box center [209, 688] width 36 height 21
click at [202, 686] on input "Use Rounded Nutrient Values for Daily Value % Calculation. .a-a{fill:#347362;}.…" at bounding box center [196, 688] width 11 height 11
click at [203, 686] on span at bounding box center [209, 688] width 36 height 21
click at [202, 686] on input "Use Rounded Nutrient Values for Daily Value % Calculation. .a-a{fill:#347362;}.…" at bounding box center [196, 688] width 11 height 11
click at [203, 686] on span at bounding box center [209, 688] width 36 height 21
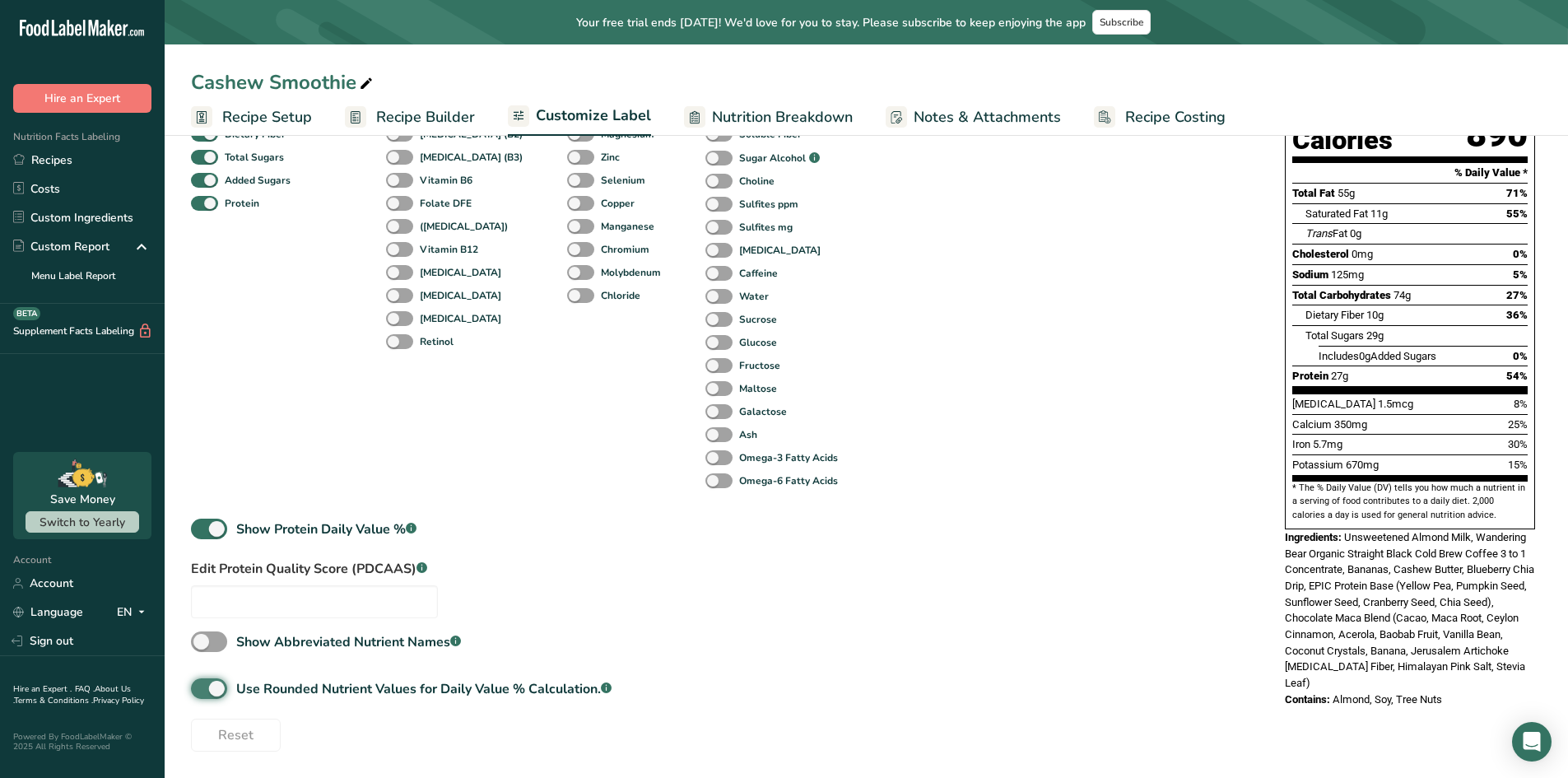
click at [202, 686] on input "Use Rounded Nutrient Values for Daily Value % Calculation. .a-a{fill:#347362;}.…" at bounding box center [196, 688] width 11 height 11
click at [203, 686] on span at bounding box center [209, 688] width 36 height 21
click at [202, 686] on input "Use Rounded Nutrient Values for Daily Value % Calculation. .a-a{fill:#347362;}.…" at bounding box center [196, 688] width 11 height 11
click at [203, 686] on span at bounding box center [209, 688] width 36 height 21
click at [202, 686] on input "Use Rounded Nutrient Values for Daily Value % Calculation. .a-a{fill:#347362;}.…" at bounding box center [196, 688] width 11 height 11
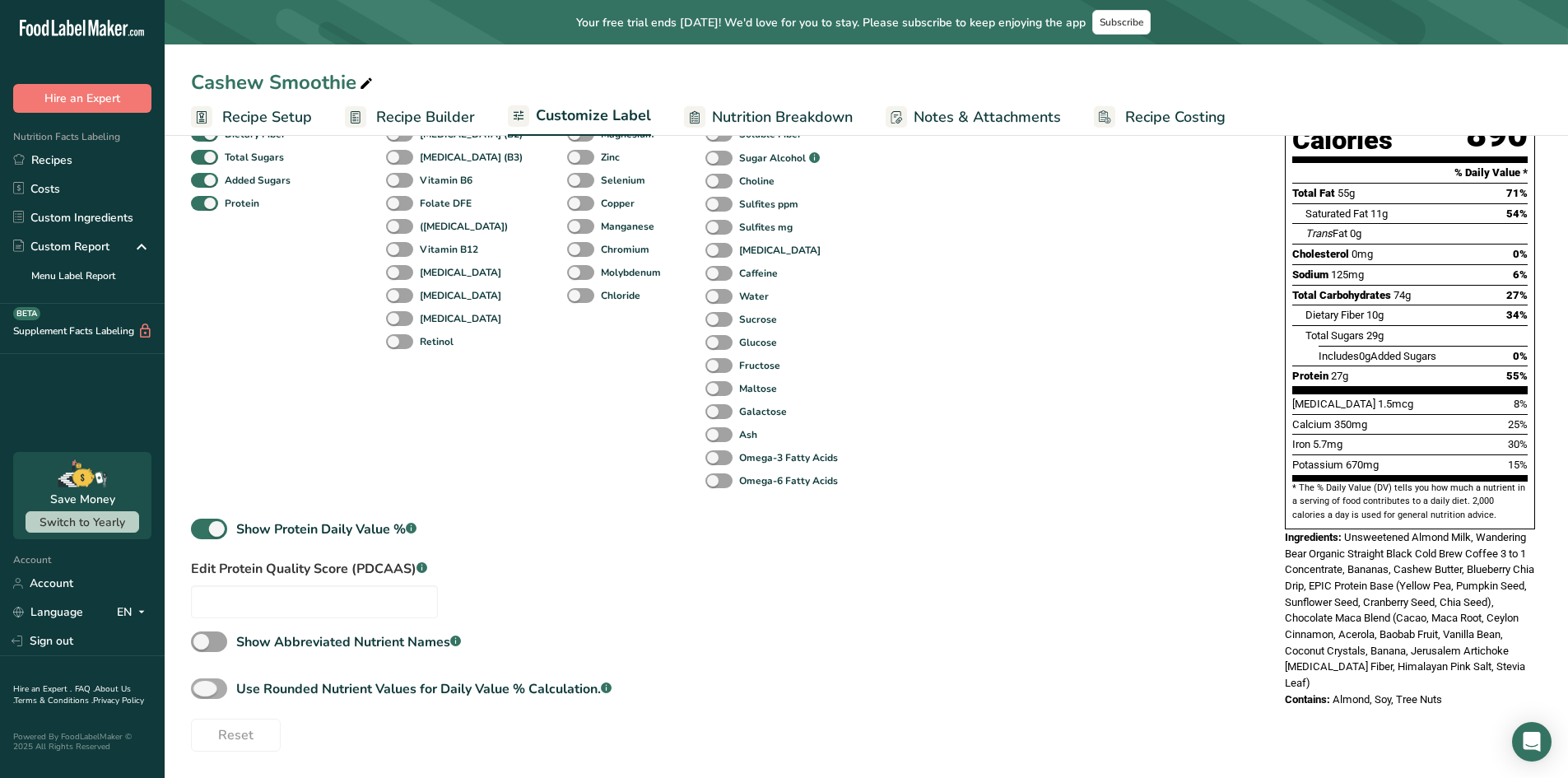
click at [203, 686] on span at bounding box center [209, 688] width 36 height 21
click at [202, 686] on input "Use Rounded Nutrient Values for Daily Value % Calculation. .a-a{fill:#347362;}.…" at bounding box center [196, 688] width 11 height 11
click at [203, 686] on span at bounding box center [209, 688] width 36 height 21
click at [202, 686] on input "Use Rounded Nutrient Values for Daily Value % Calculation. .a-a{fill:#347362;}.…" at bounding box center [196, 688] width 11 height 11
checkbox input "false"
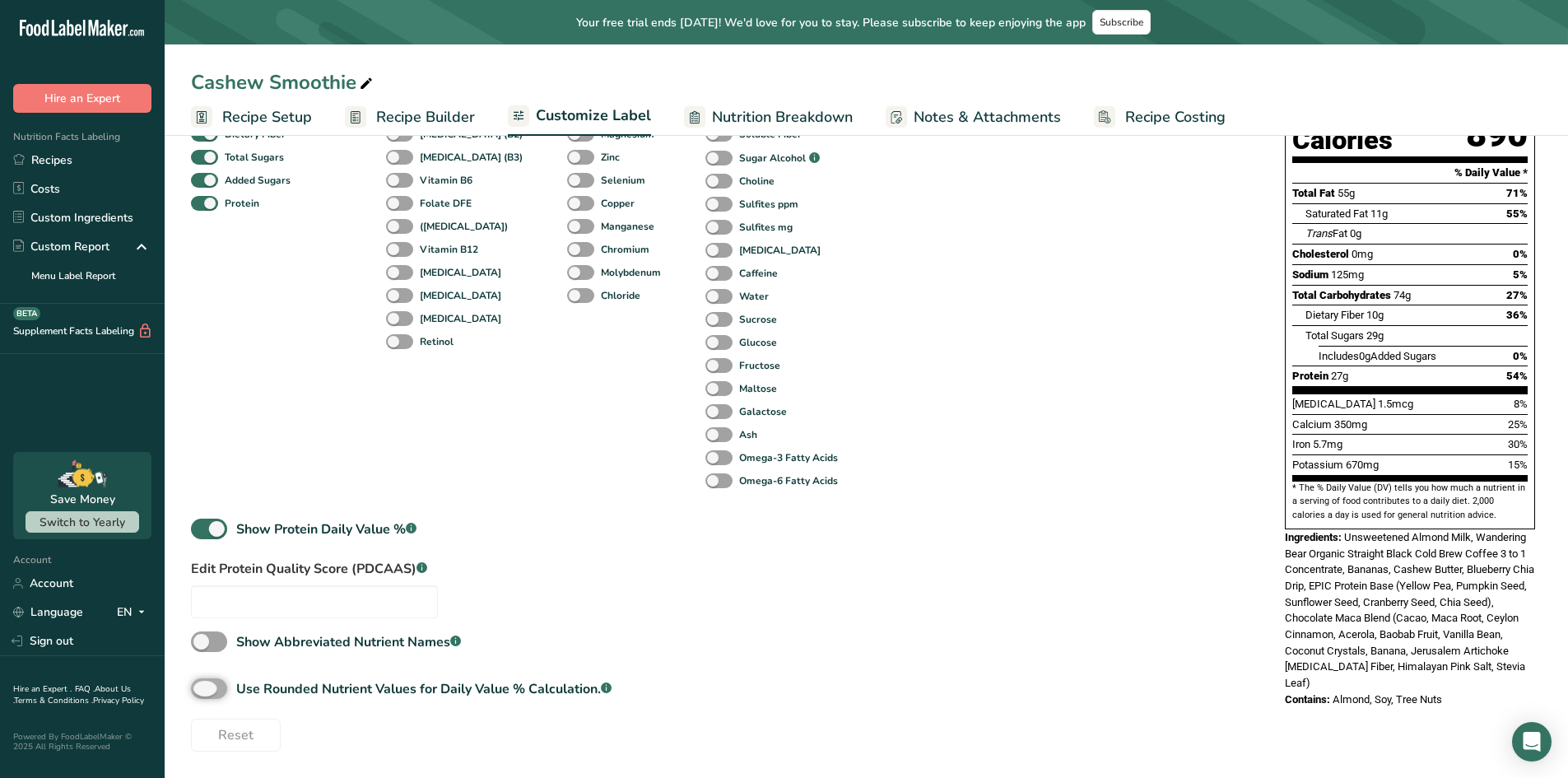
type input "54"
type input "6"
type input "34"
type input "55"
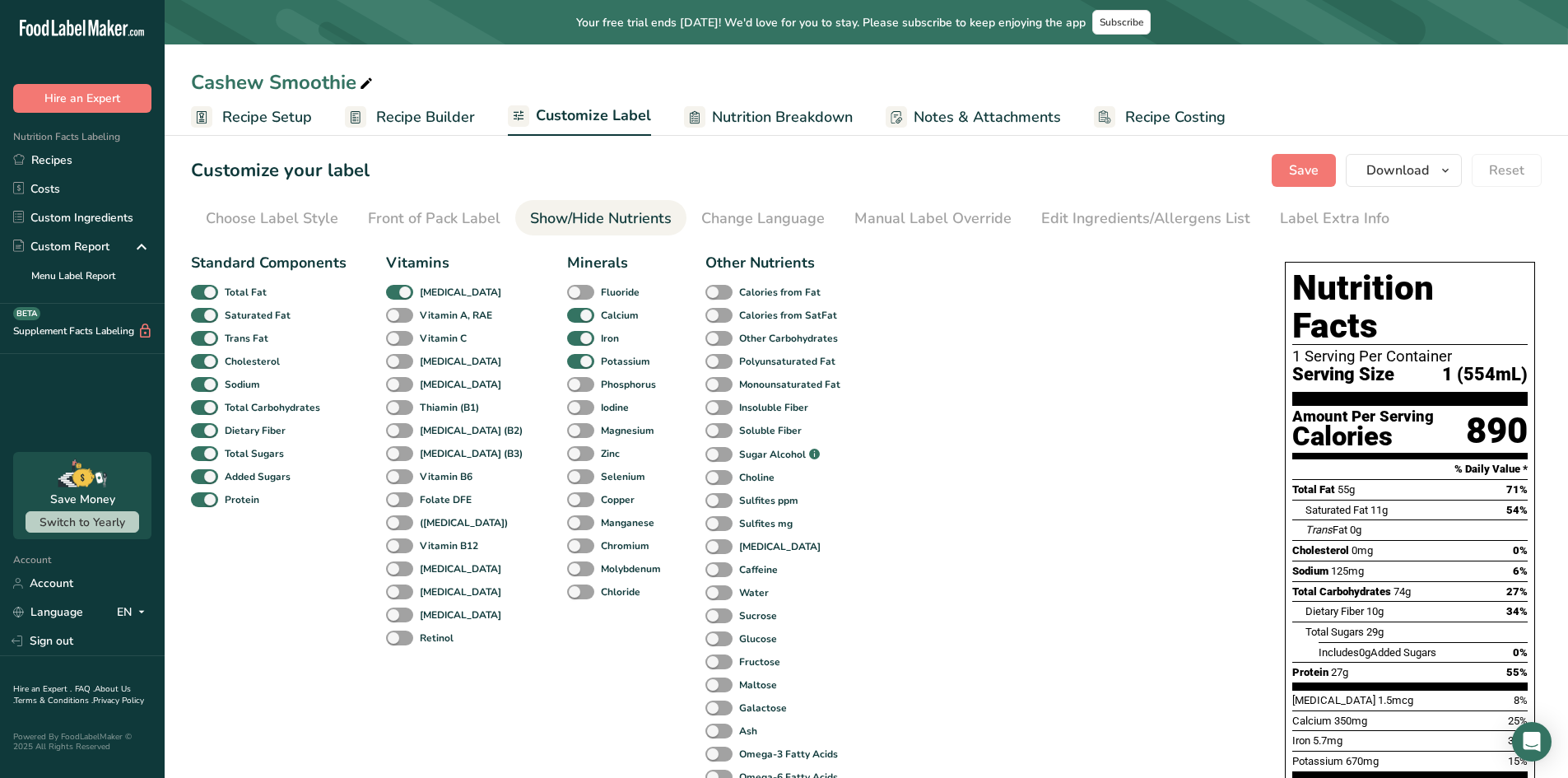
scroll to position [0, 0]
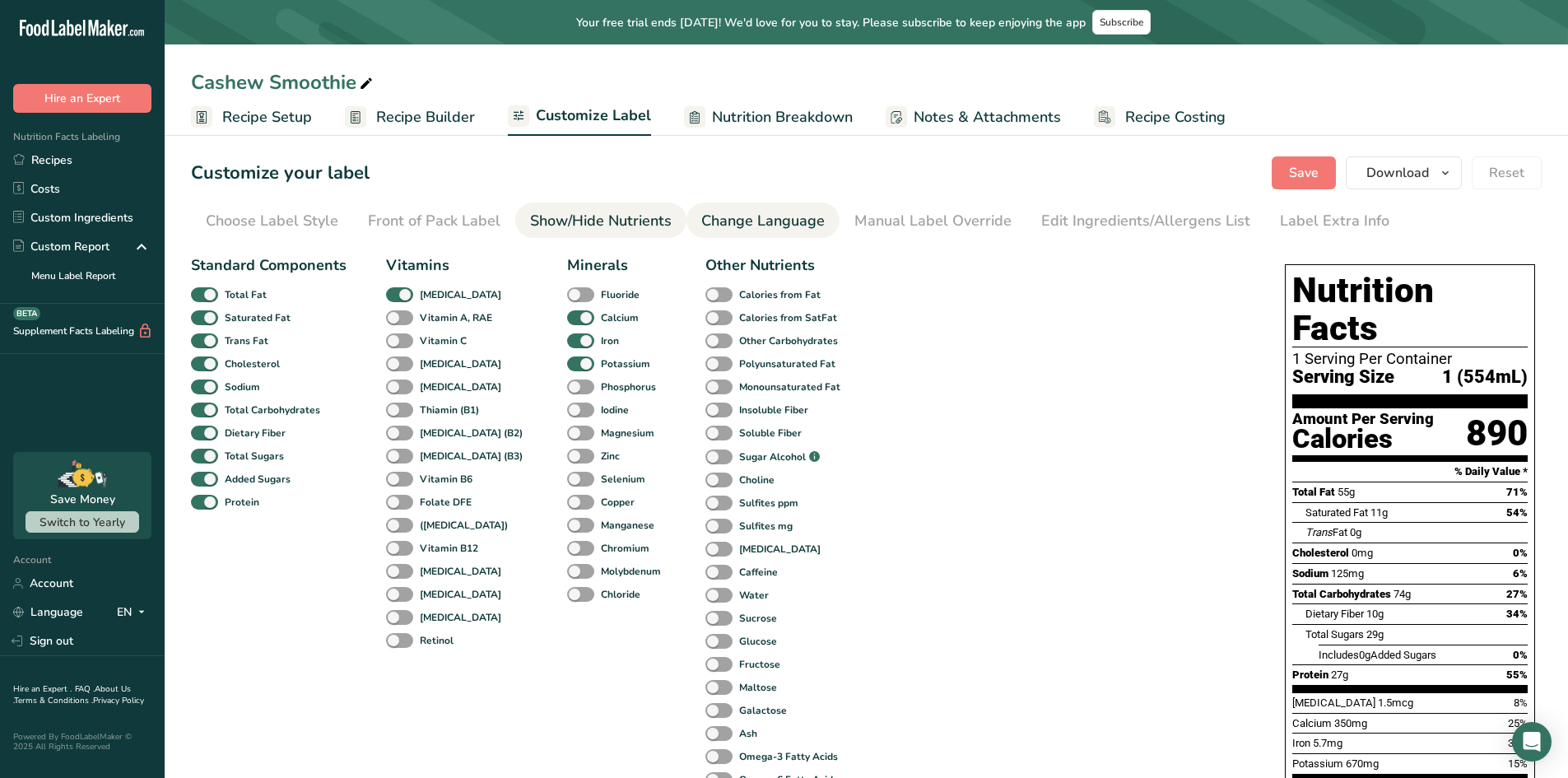
click at [802, 227] on div "Change Language" at bounding box center [763, 221] width 123 height 22
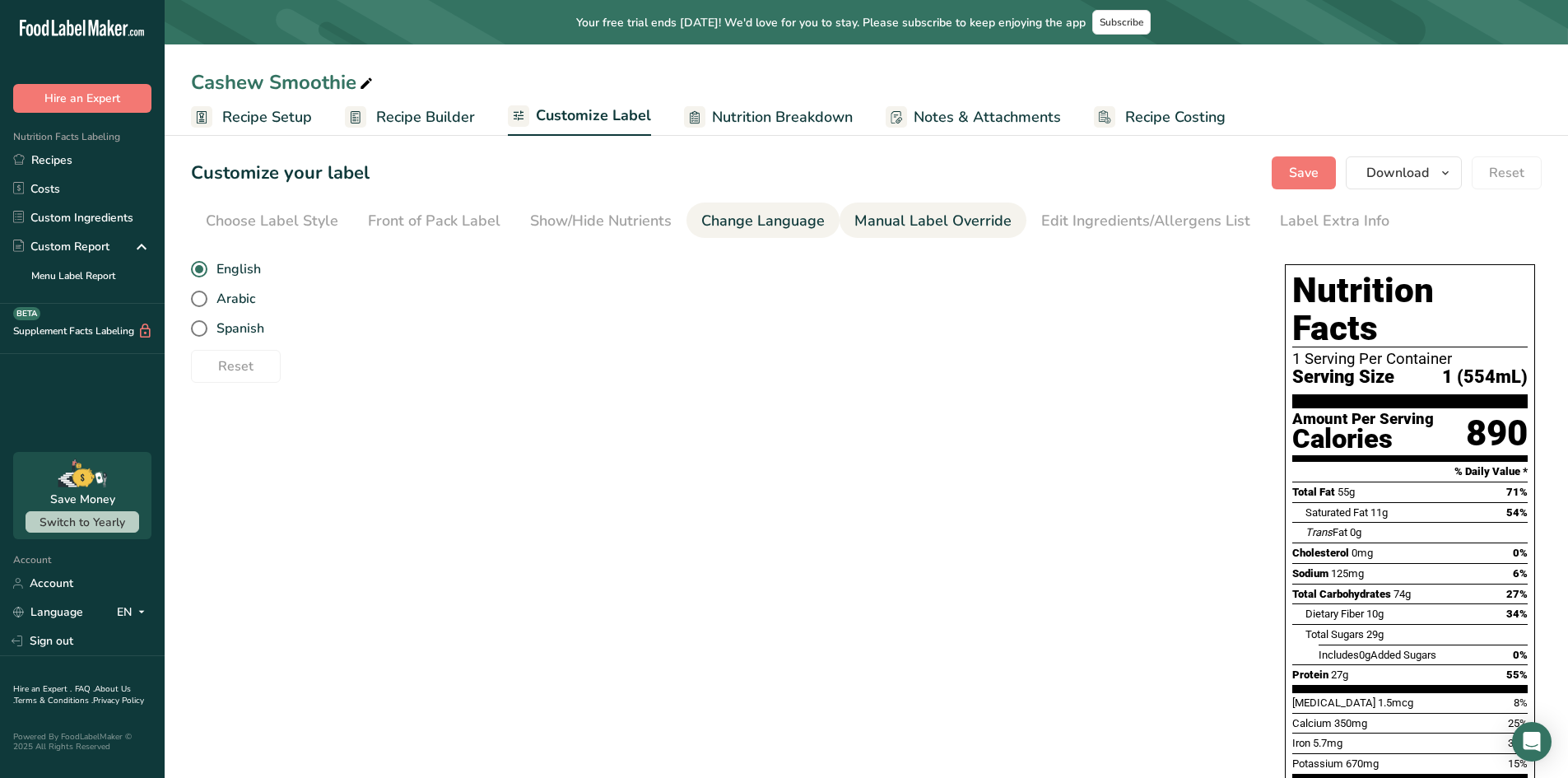
click at [904, 230] on div "Manual Label Override" at bounding box center [933, 221] width 157 height 22
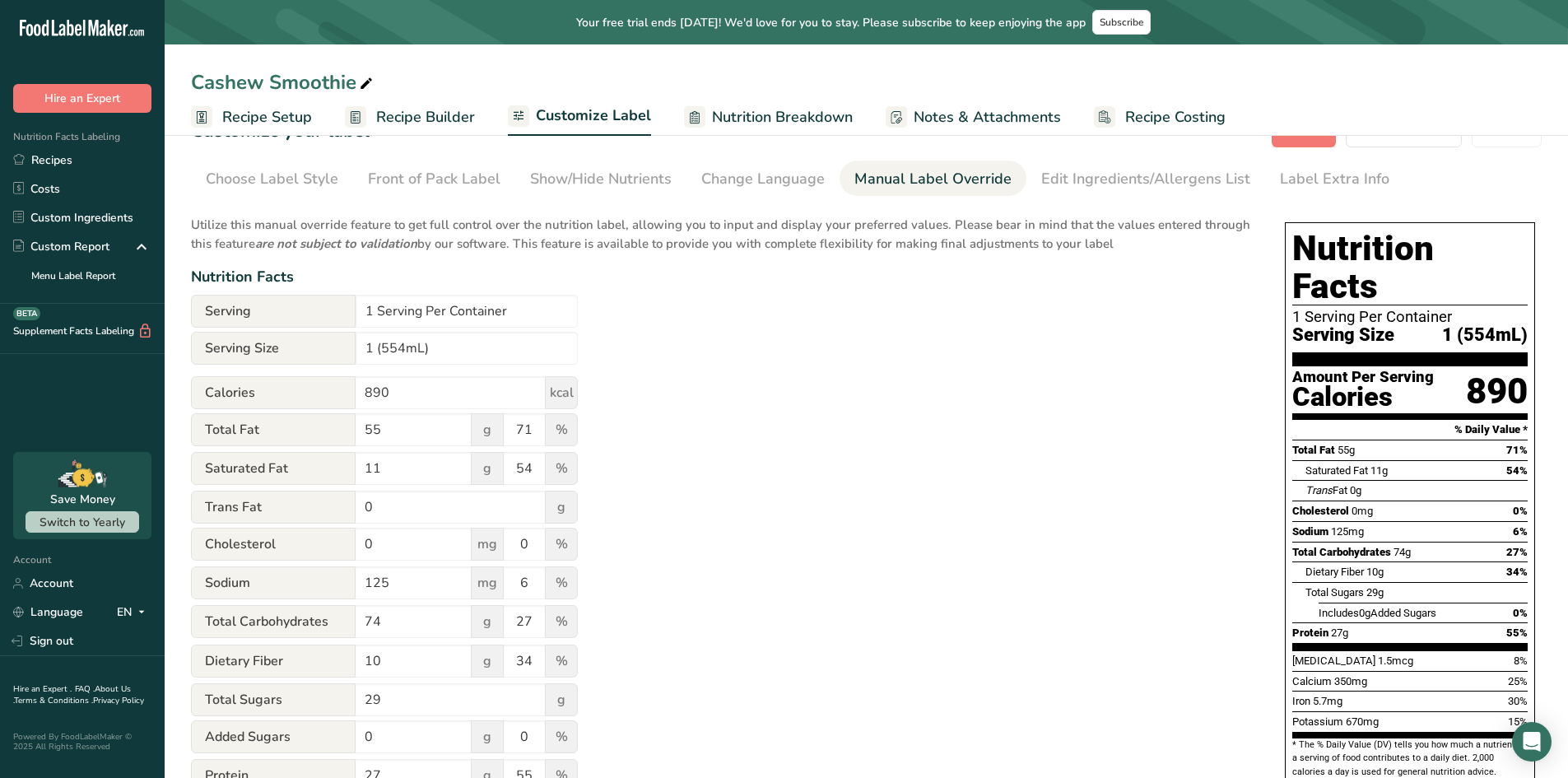
scroll to position [83, 0]
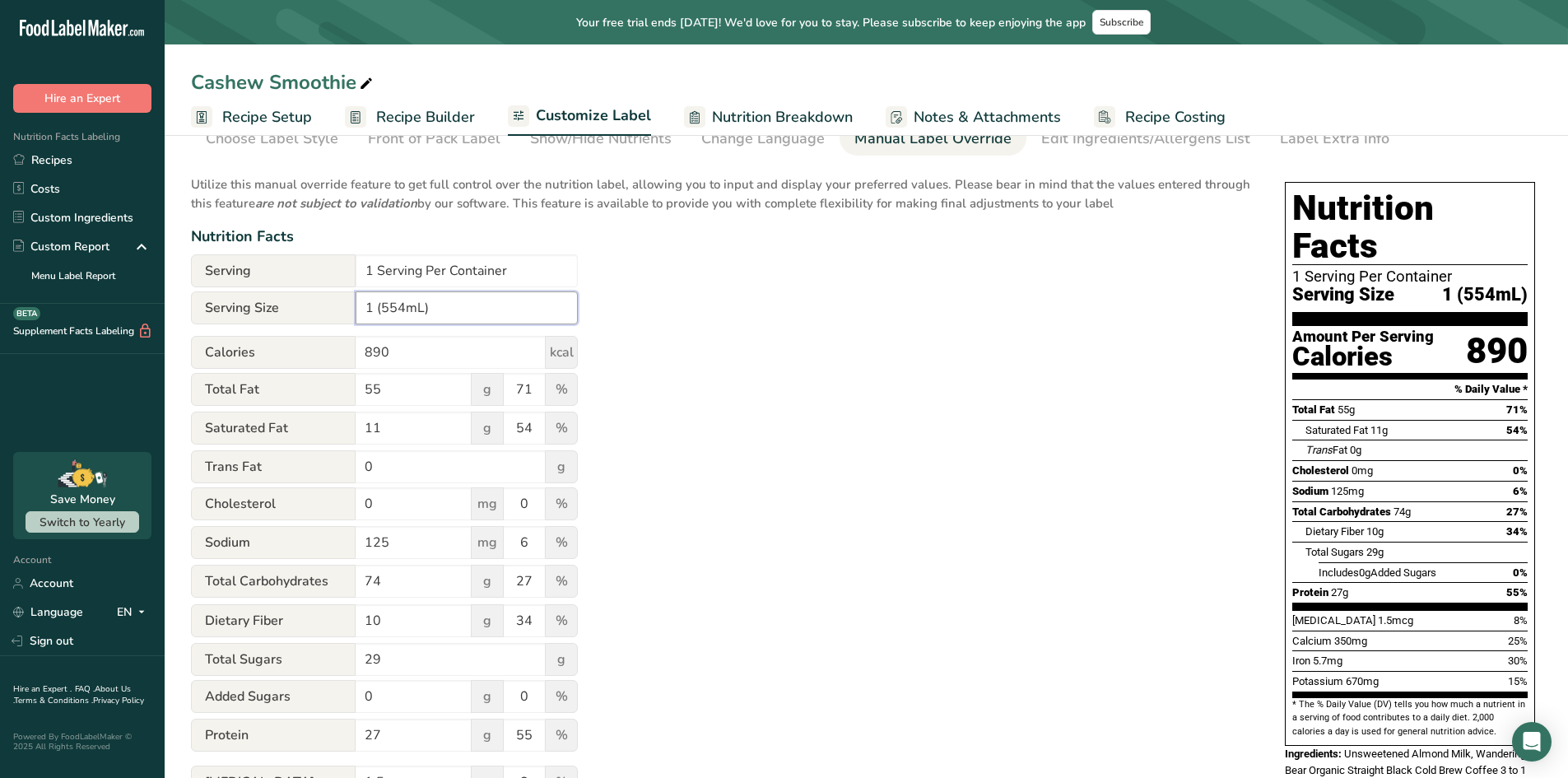
drag, startPoint x: 405, startPoint y: 308, endPoint x: 463, endPoint y: 308, distance: 58.0
click at [408, 308] on input "1 (554mL)" at bounding box center [467, 307] width 222 height 33
click at [463, 308] on input "1 (554mL)" at bounding box center [467, 307] width 222 height 33
click at [418, 300] on input "1 (554mL)" at bounding box center [467, 307] width 222 height 33
type input "1 (20 fl oz)"
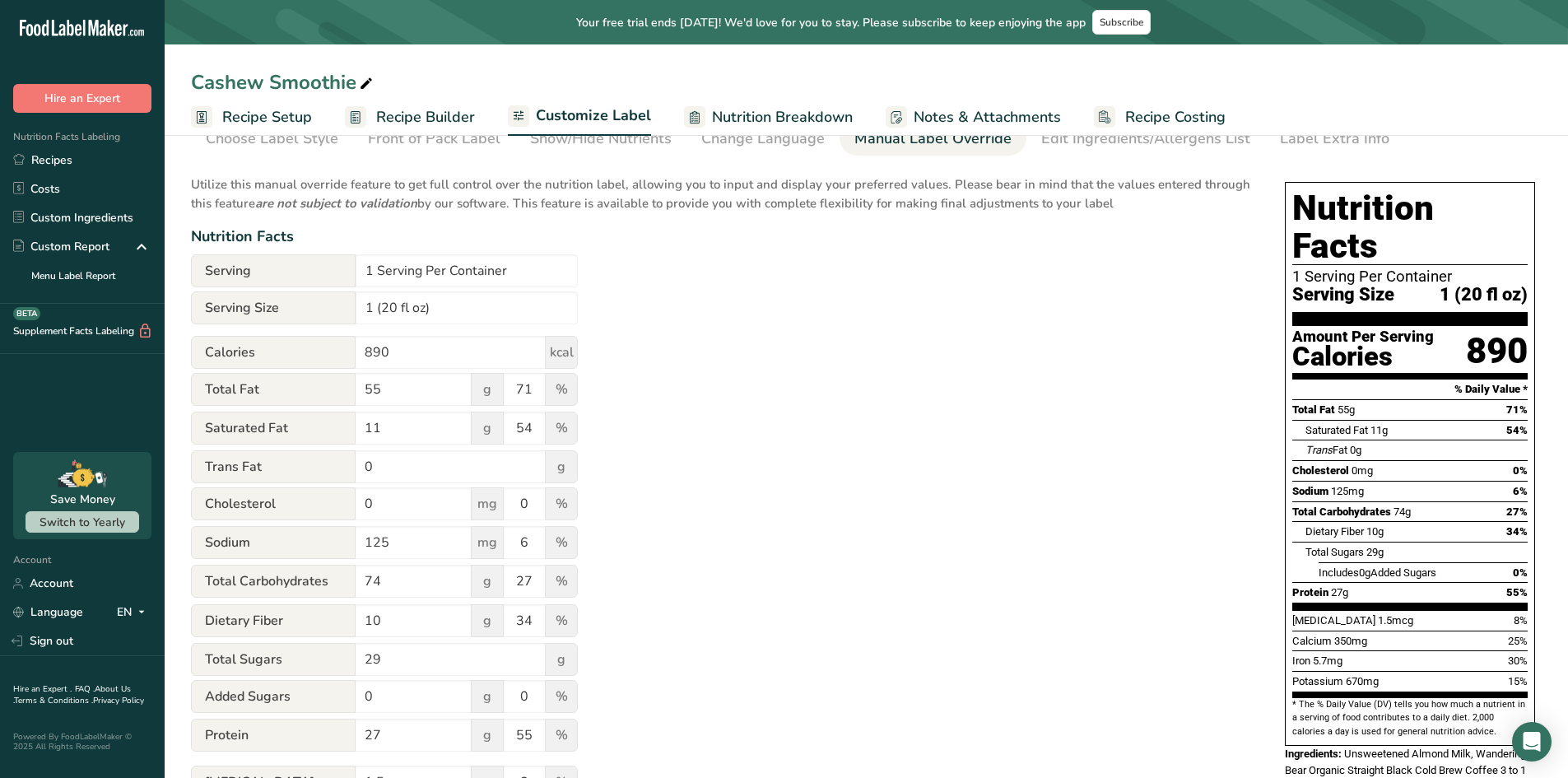
click at [734, 241] on div "Nutrition Facts" at bounding box center [721, 237] width 1062 height 22
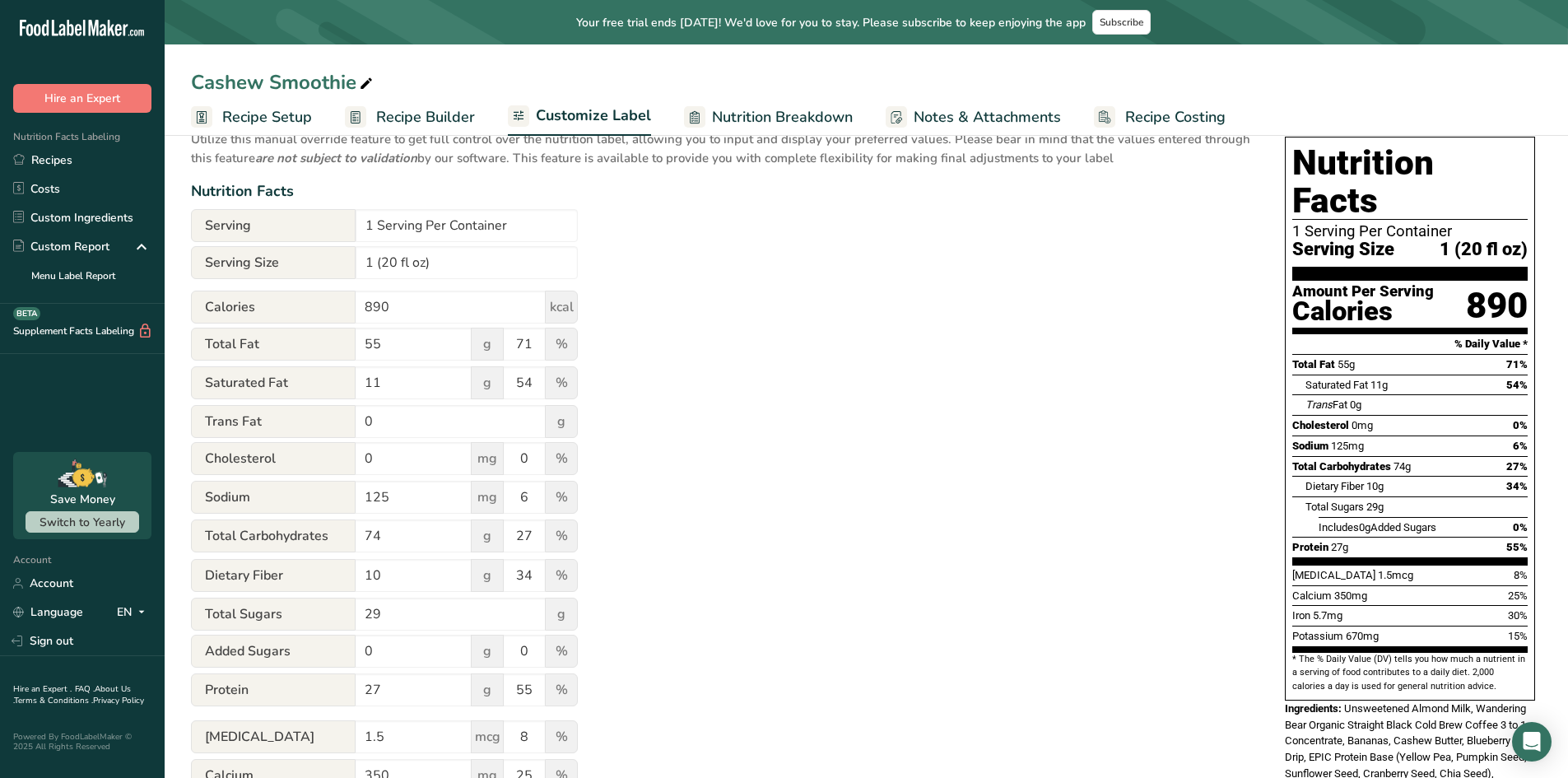
scroll to position [165, 0]
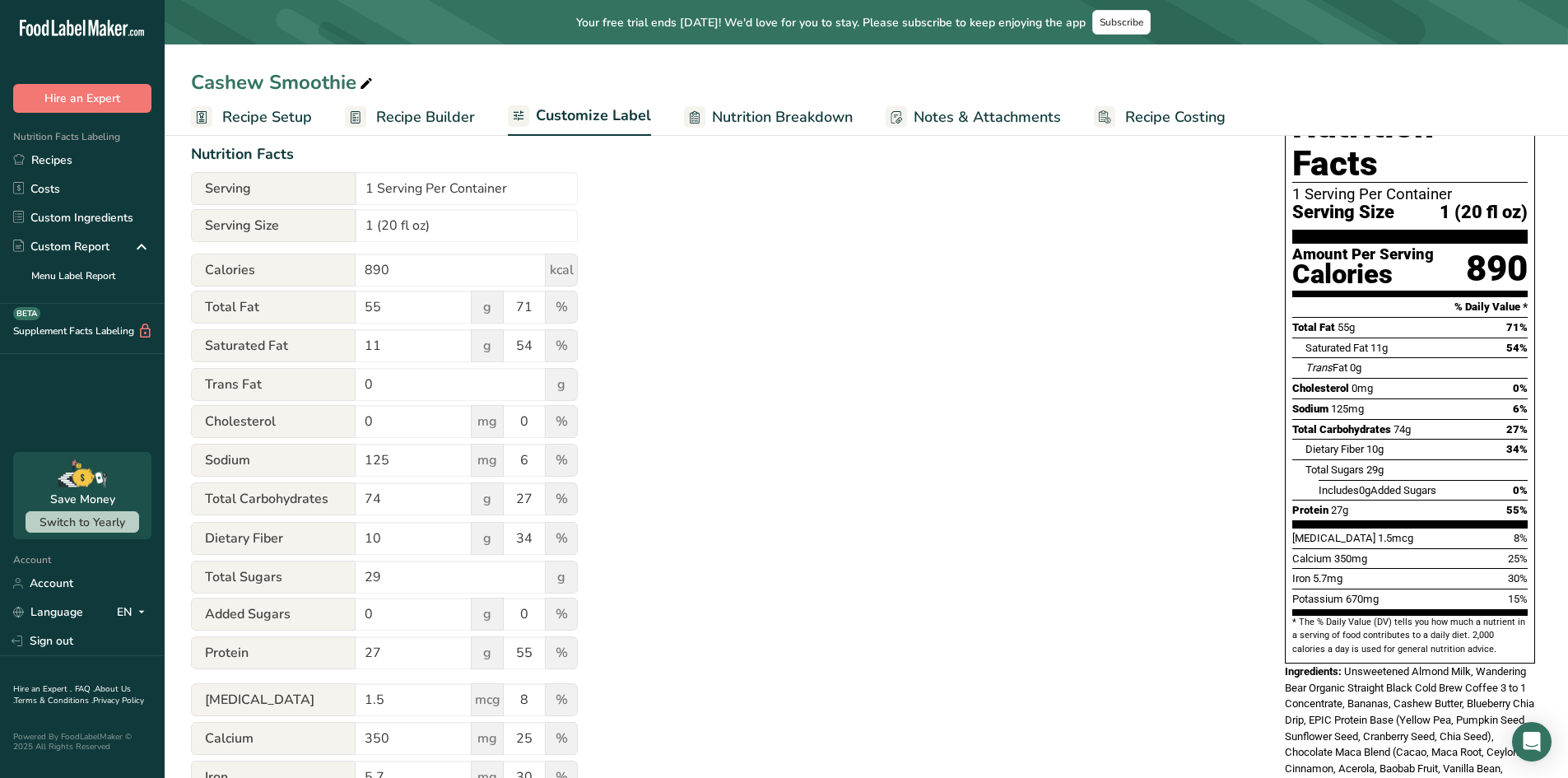
click at [961, 125] on span "Notes & Attachments" at bounding box center [988, 117] width 147 height 22
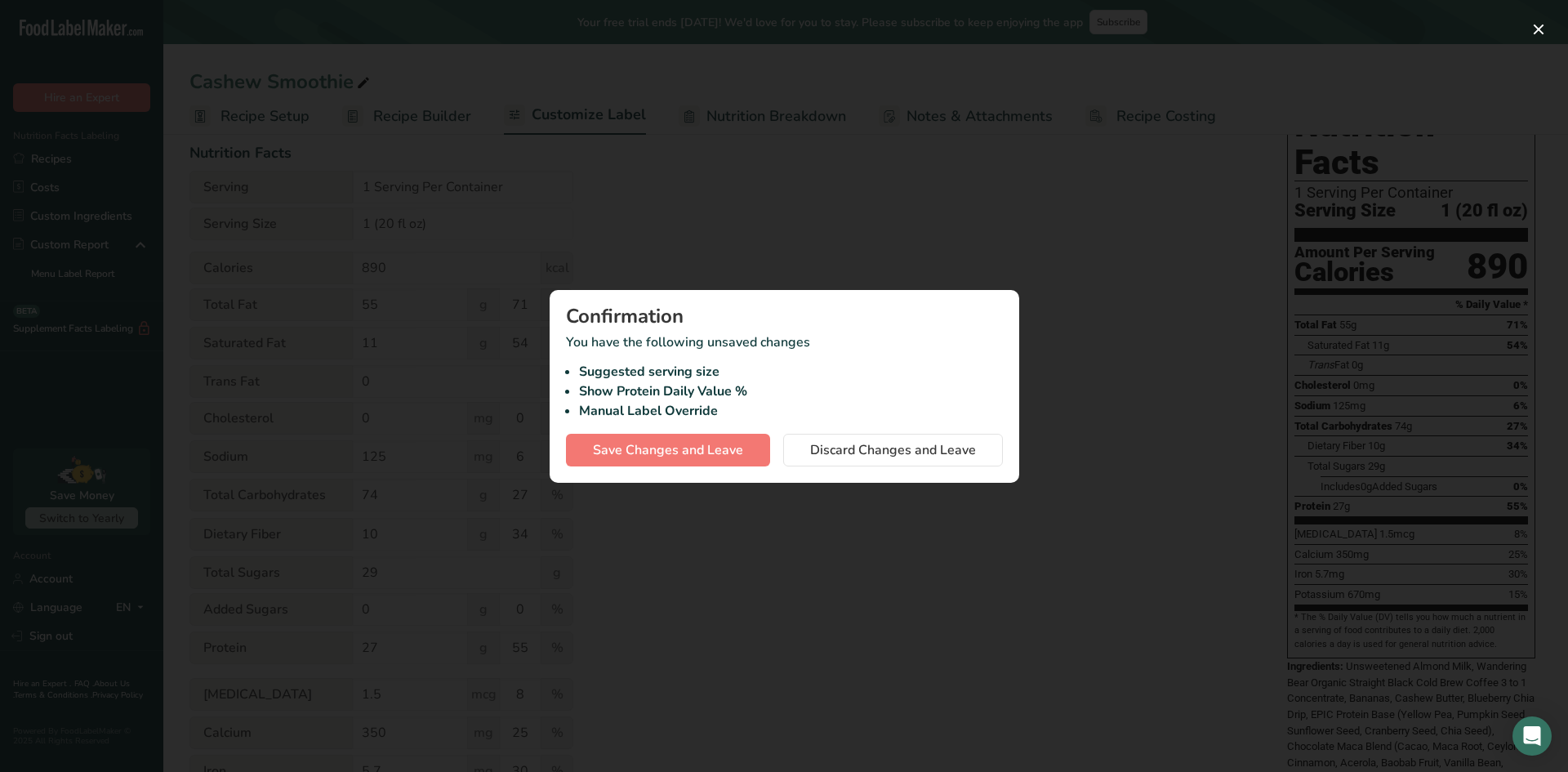
click at [1041, 320] on div at bounding box center [784, 386] width 1568 height 772
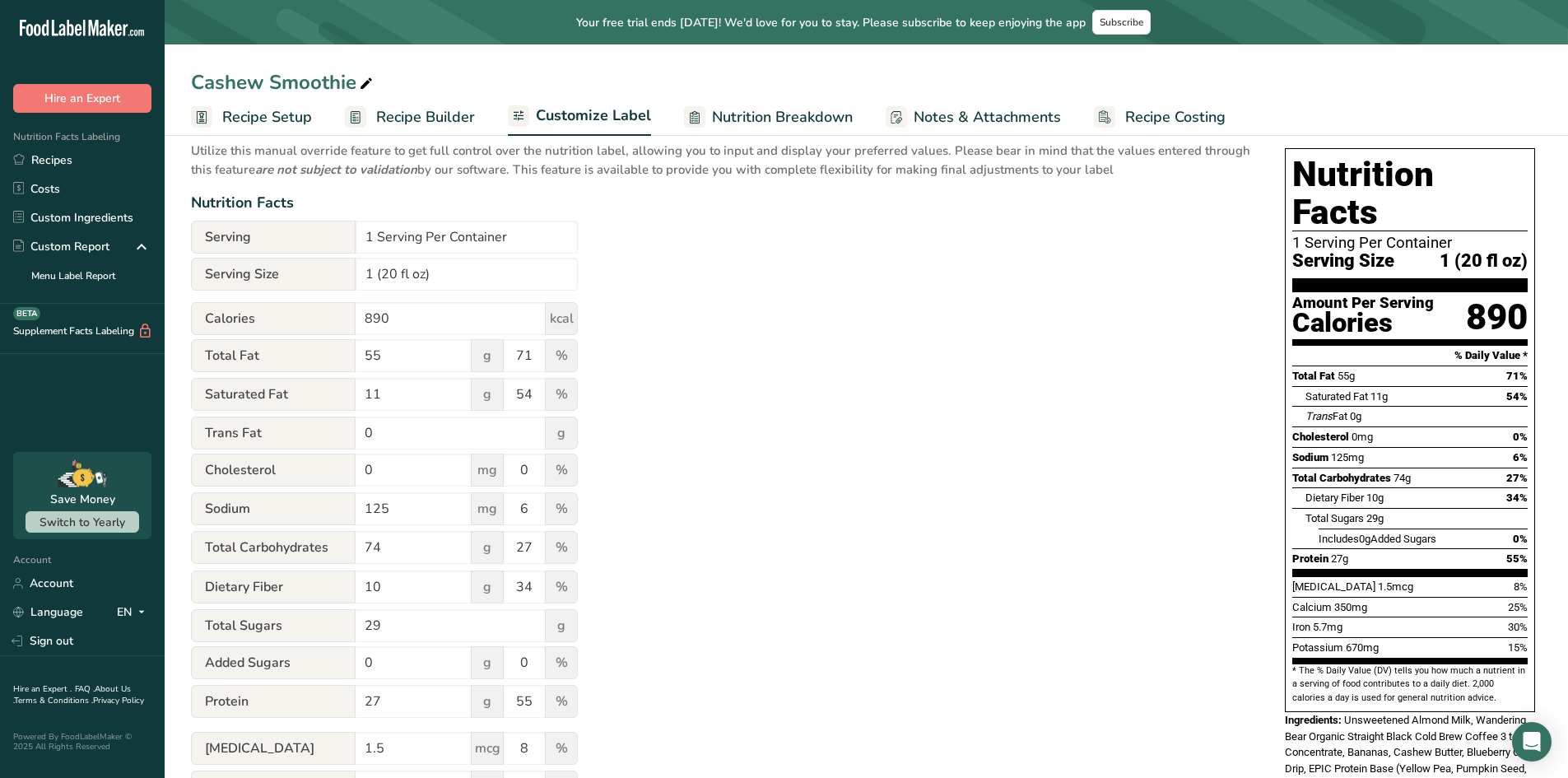
scroll to position [0, 0]
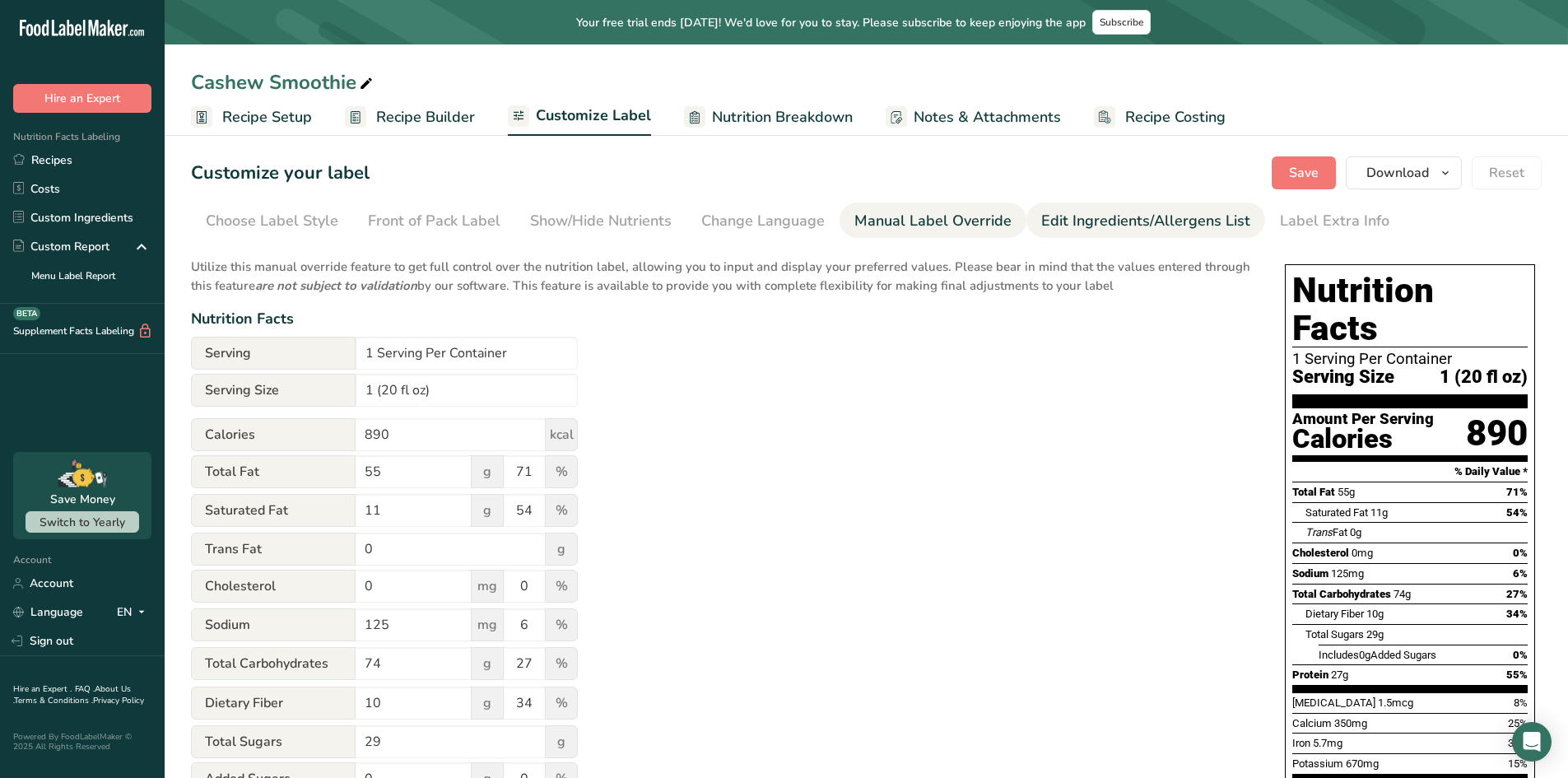
click at [1075, 219] on div "Edit Ingredients/Allergens List" at bounding box center [1146, 221] width 209 height 22
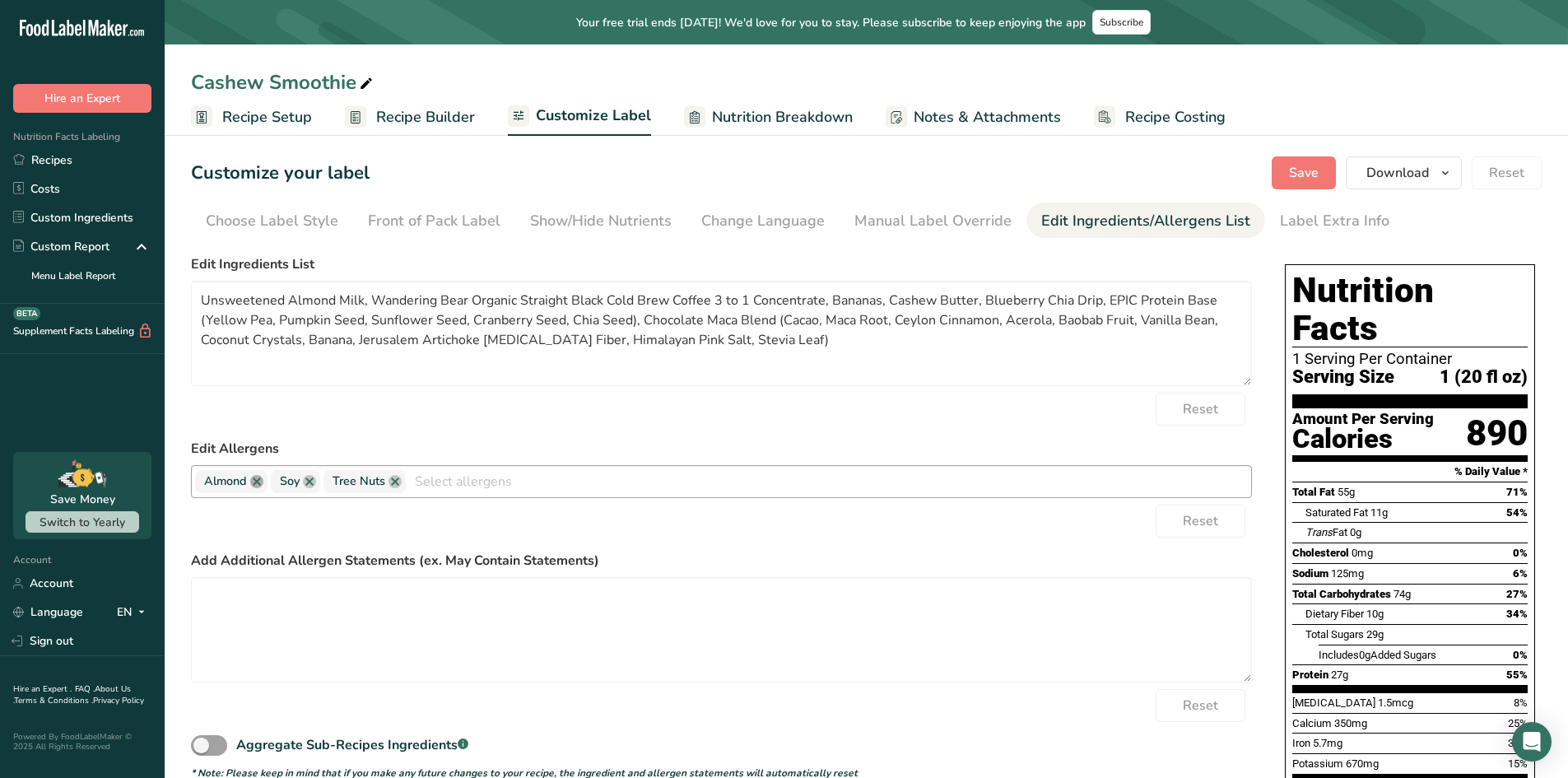
click at [257, 482] on link at bounding box center [257, 482] width 13 height 13
click at [418, 487] on input "text" at bounding box center [791, 482] width 921 height 26
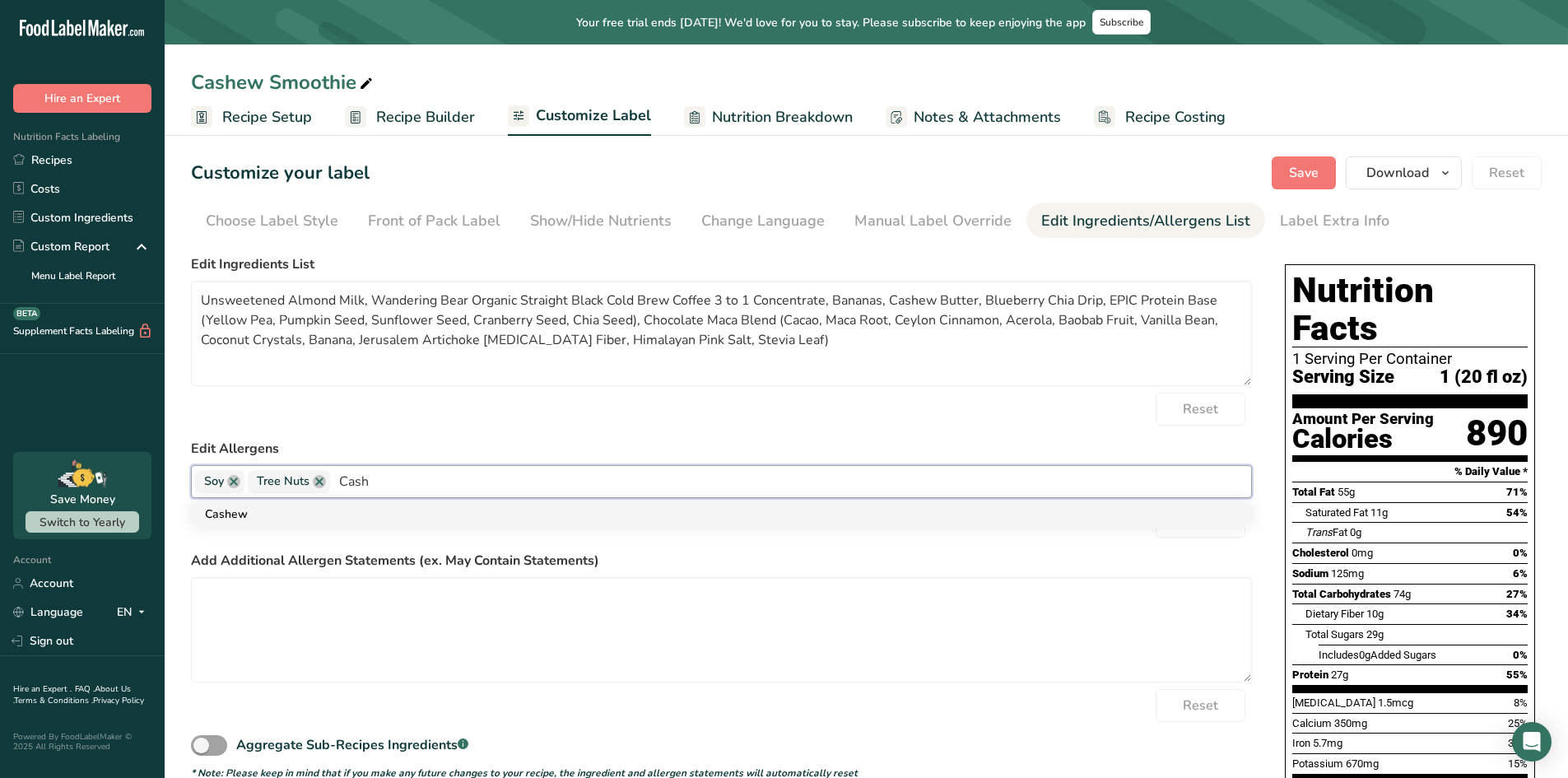
type input "Cash"
click at [408, 518] on link "Cashew" at bounding box center [721, 513] width 1060 height 27
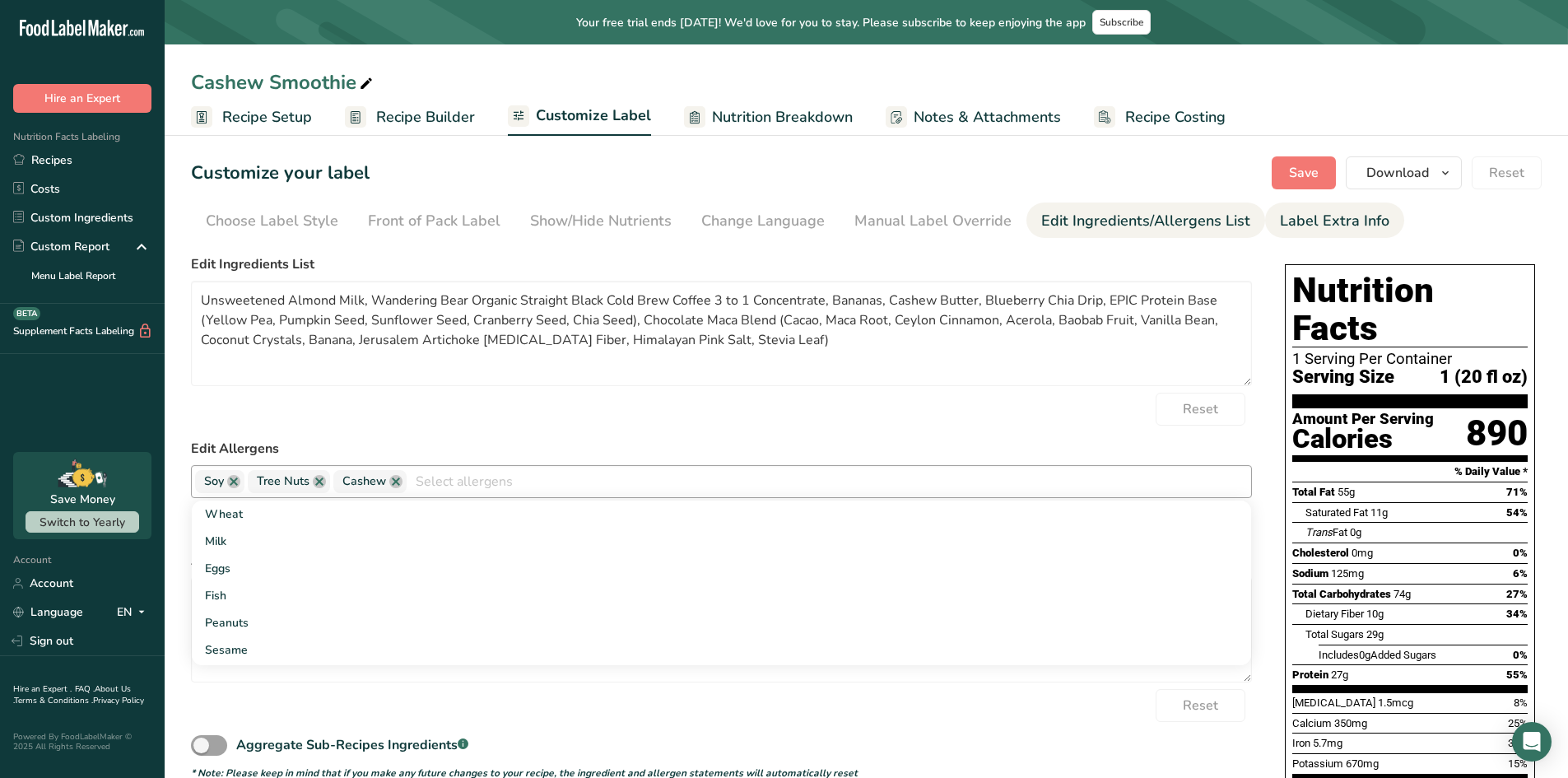
click at [1303, 223] on div "Label Extra Info" at bounding box center [1335, 221] width 109 height 22
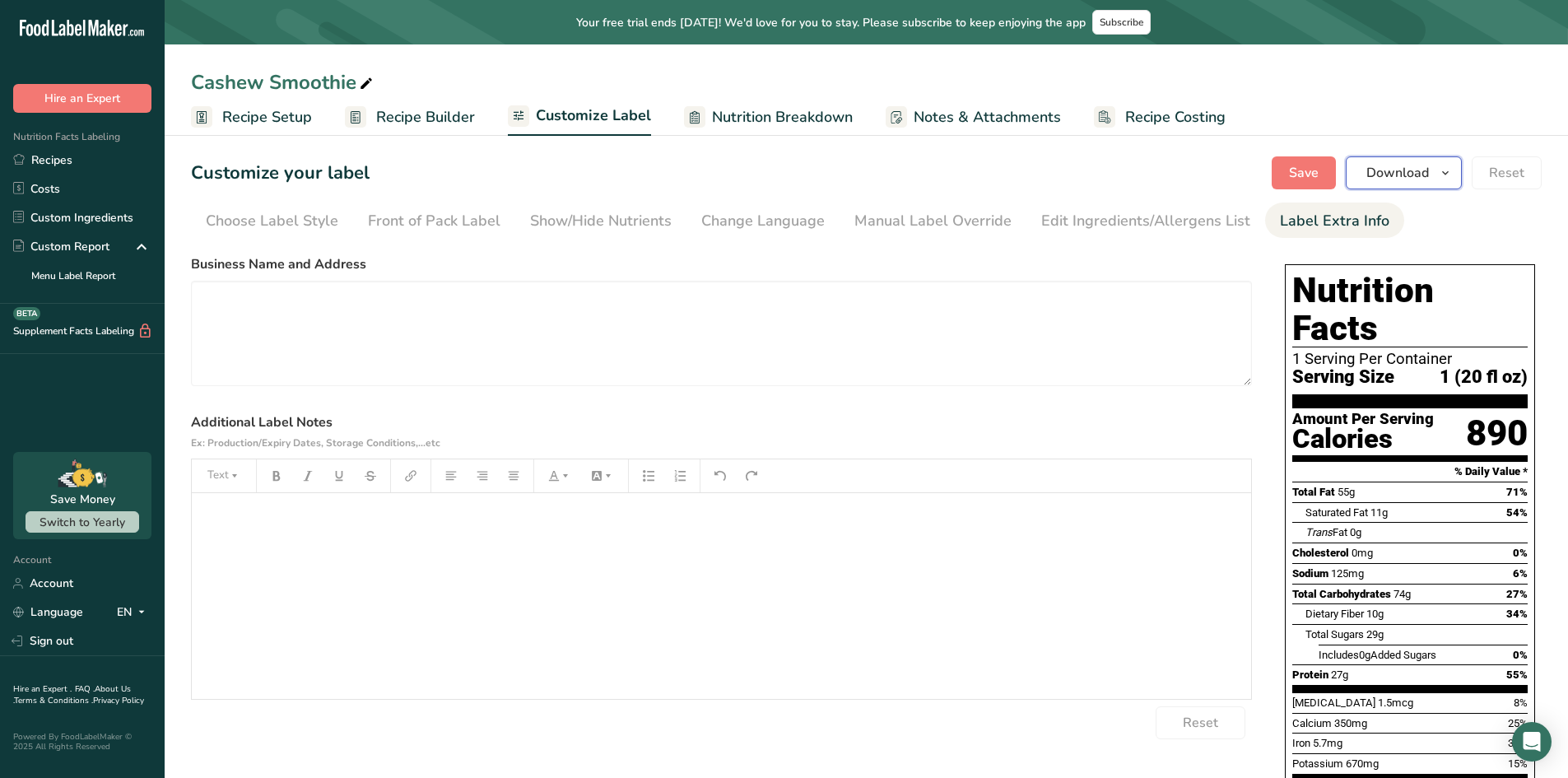
click at [1373, 171] on span "Download" at bounding box center [1398, 173] width 63 height 20
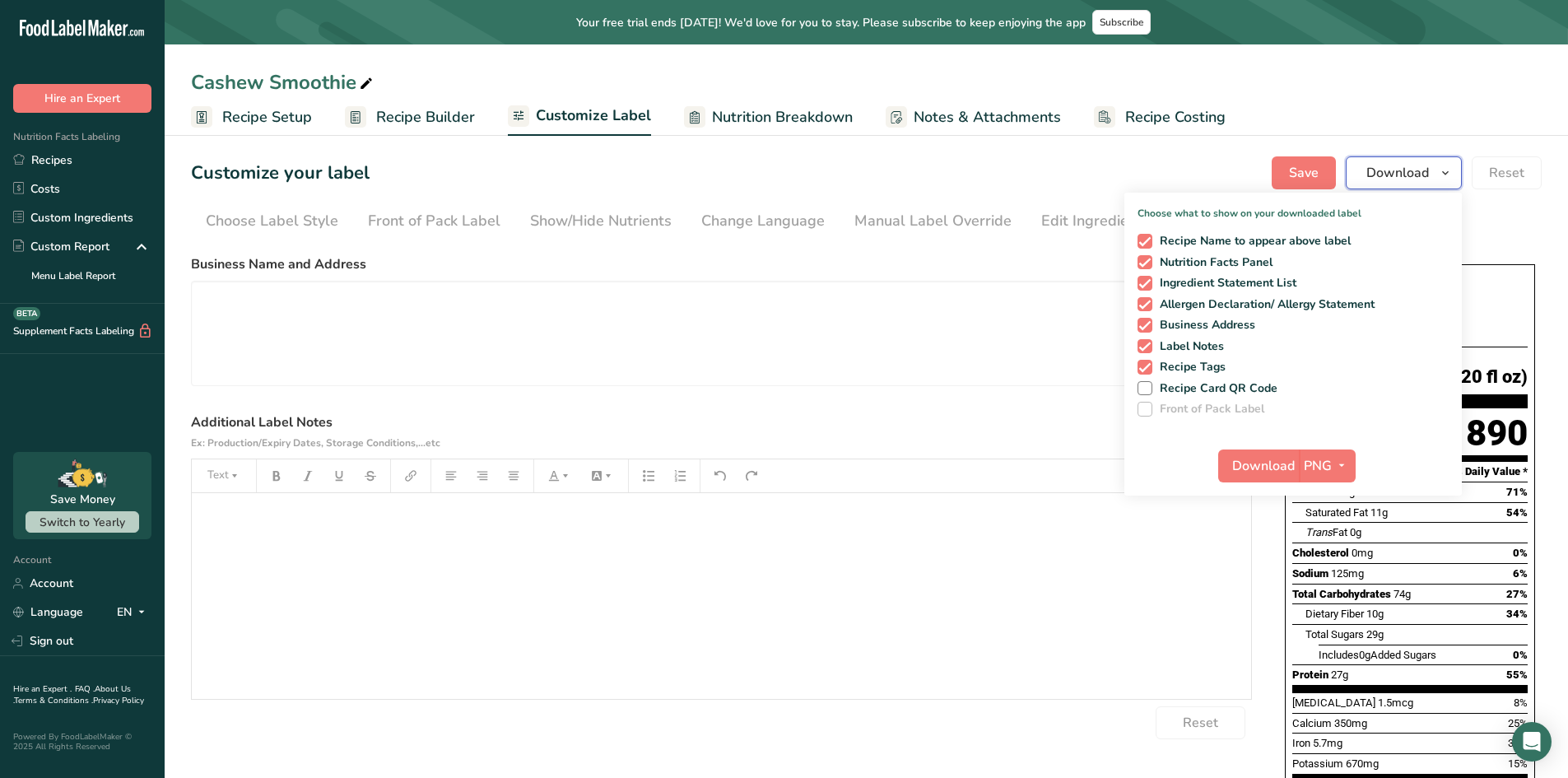
click at [1373, 171] on span "Download" at bounding box center [1398, 173] width 63 height 20
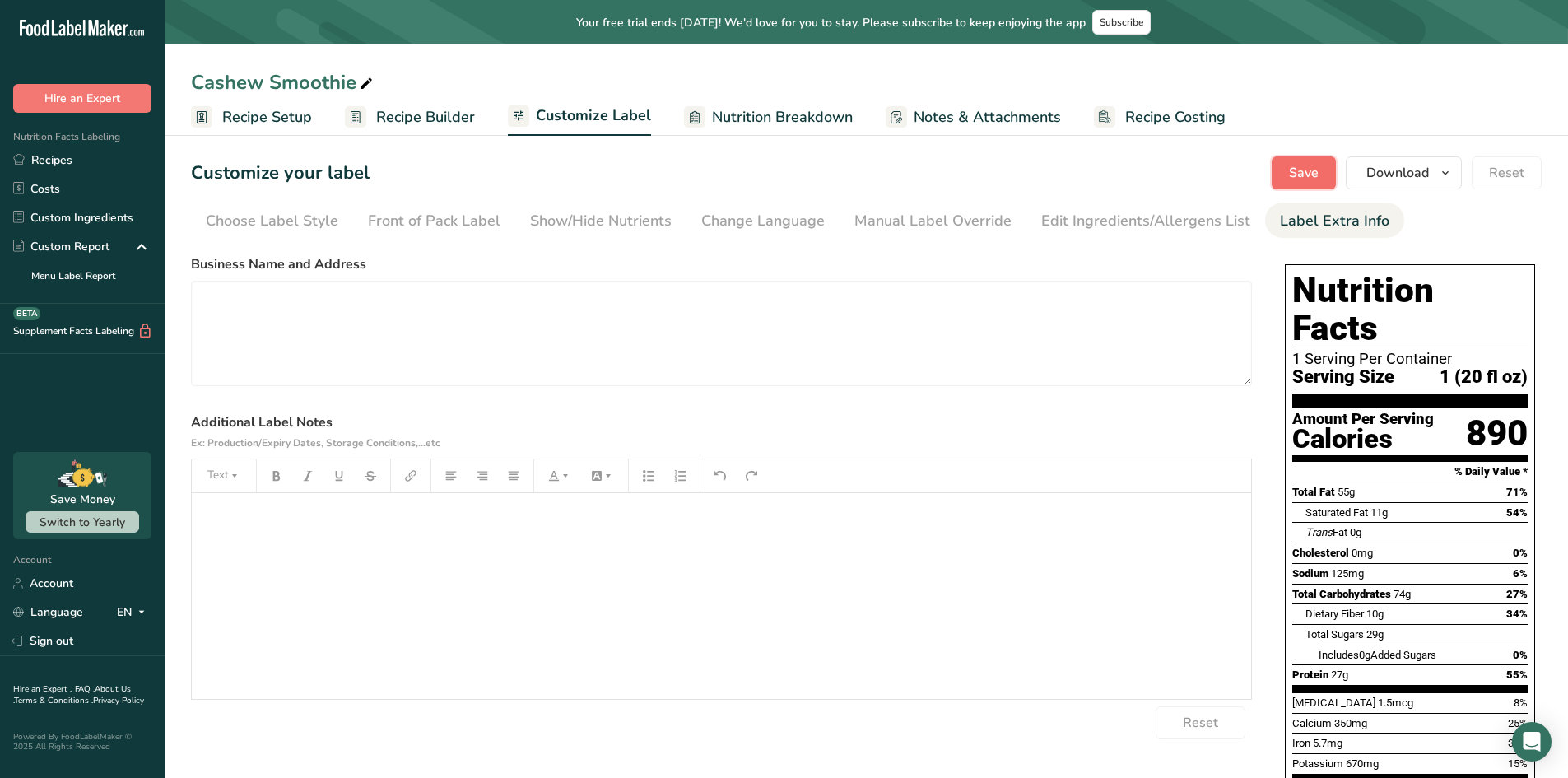
click at [1286, 167] on button "Save" at bounding box center [1304, 172] width 65 height 33
click at [1375, 174] on span "Download" at bounding box center [1398, 173] width 63 height 20
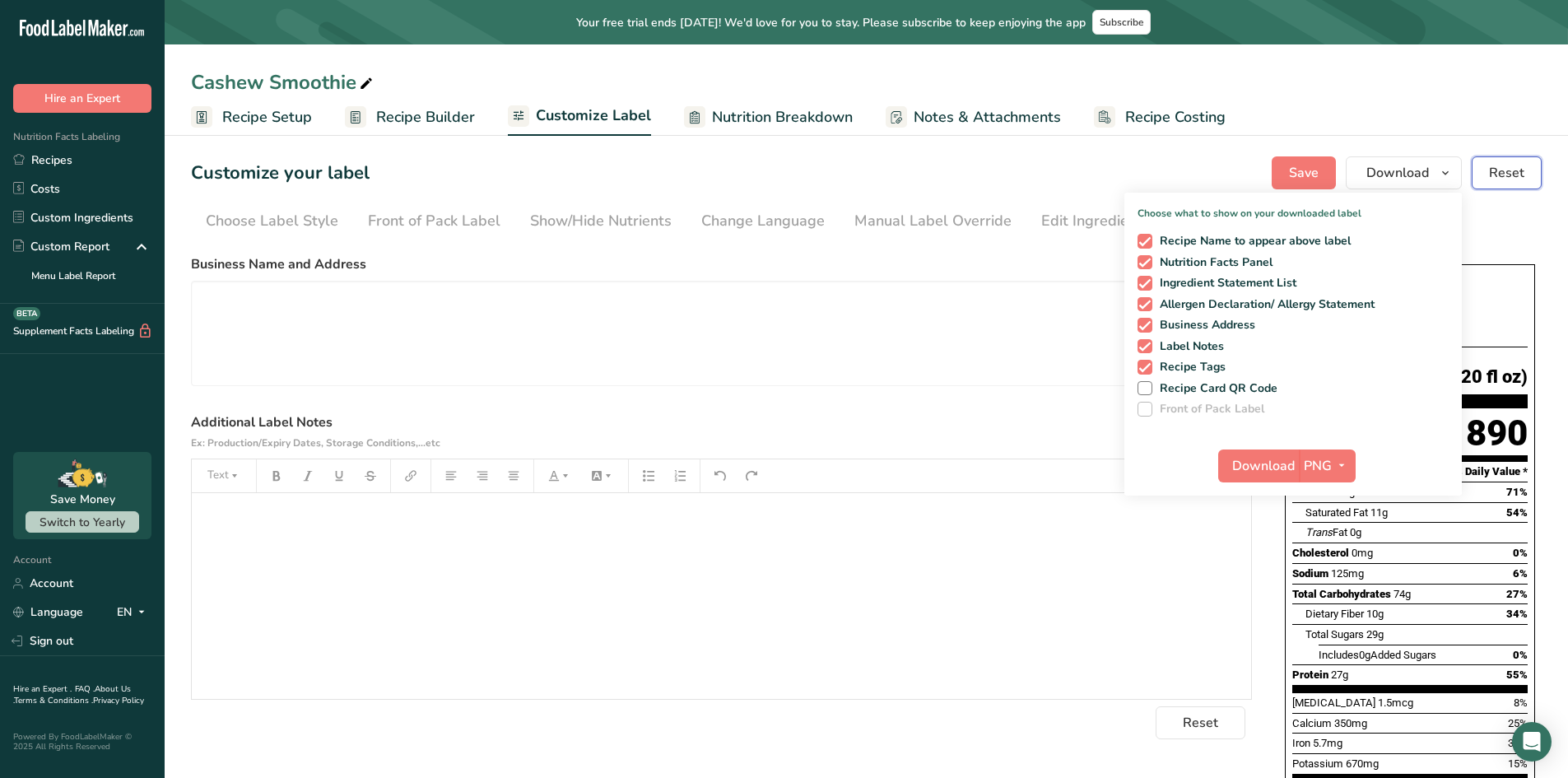
click at [1473, 179] on button "Reset" at bounding box center [1507, 172] width 70 height 33
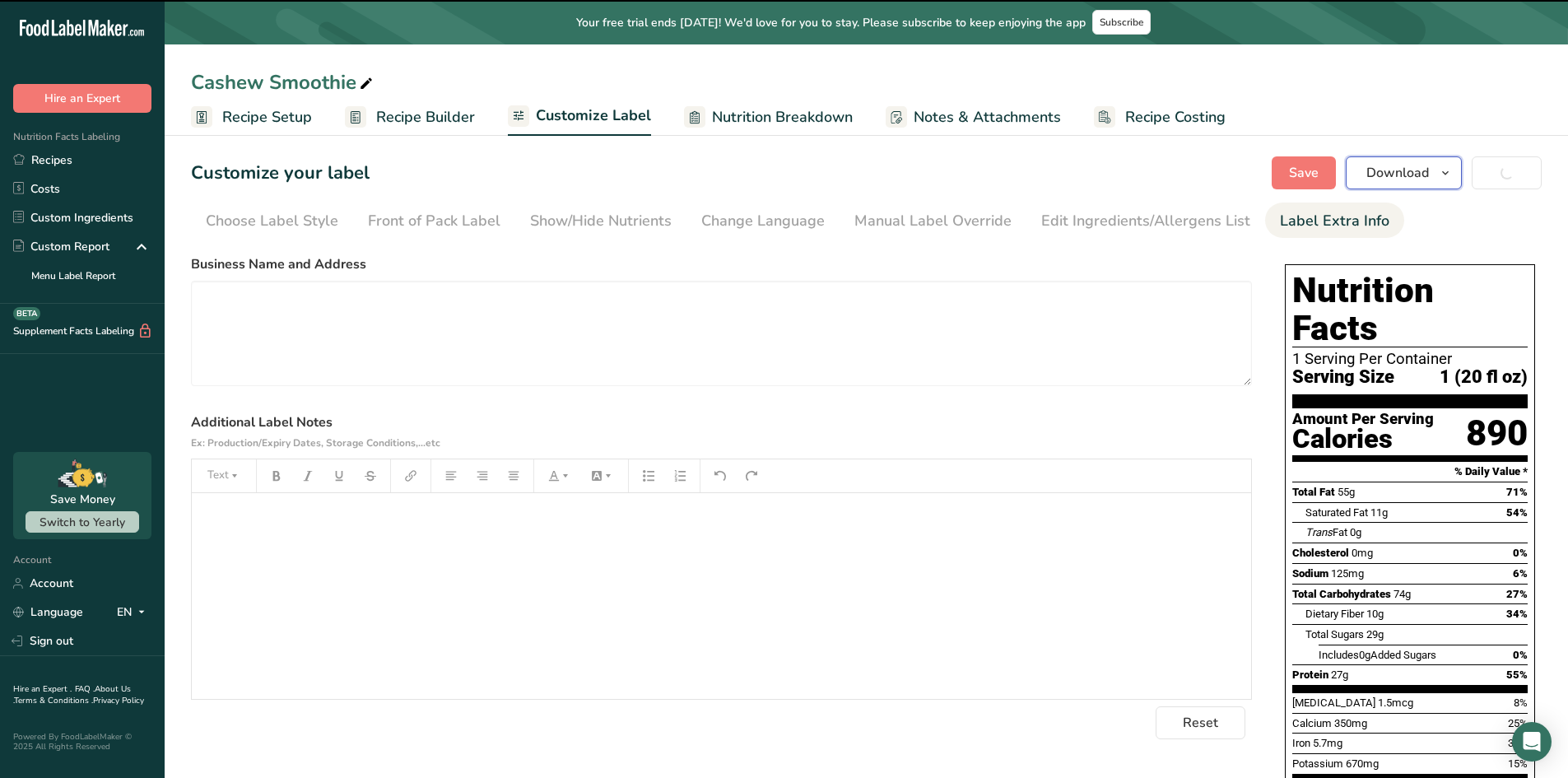
click at [1435, 179] on button "Download" at bounding box center [1404, 172] width 116 height 33
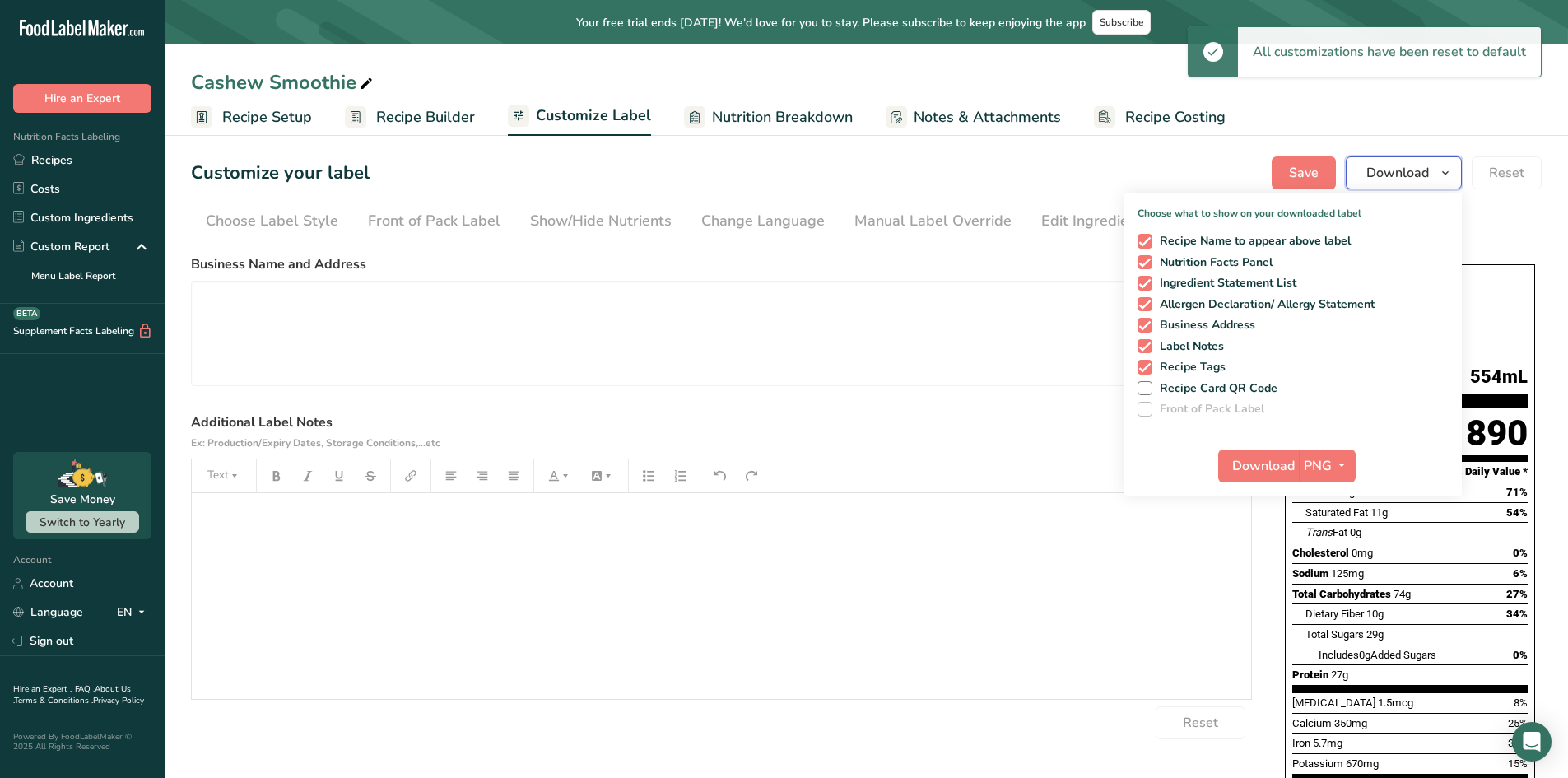
click at [1435, 179] on button "Download" at bounding box center [1404, 172] width 116 height 33
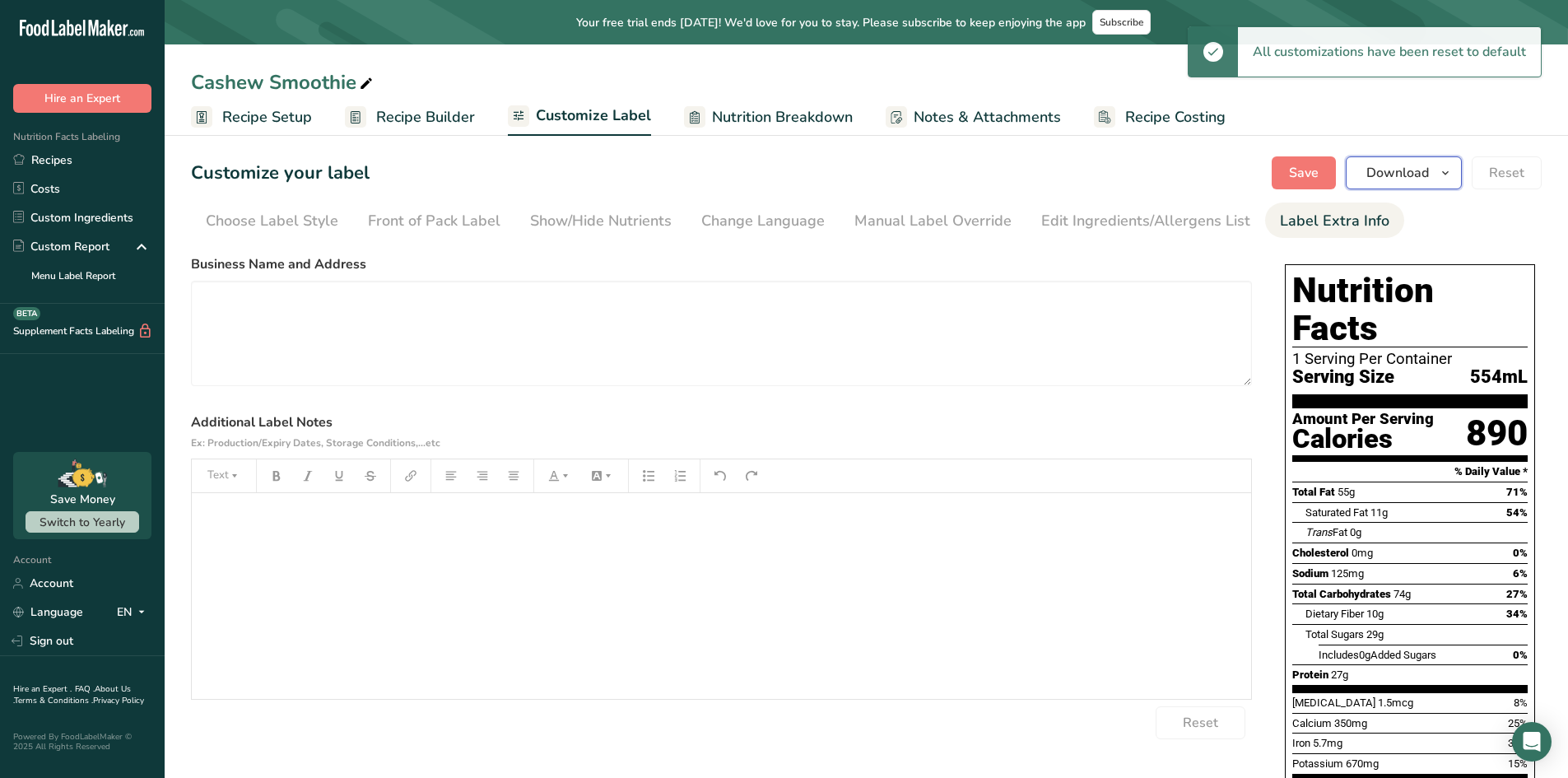
click at [1435, 179] on button "Download" at bounding box center [1404, 172] width 116 height 33
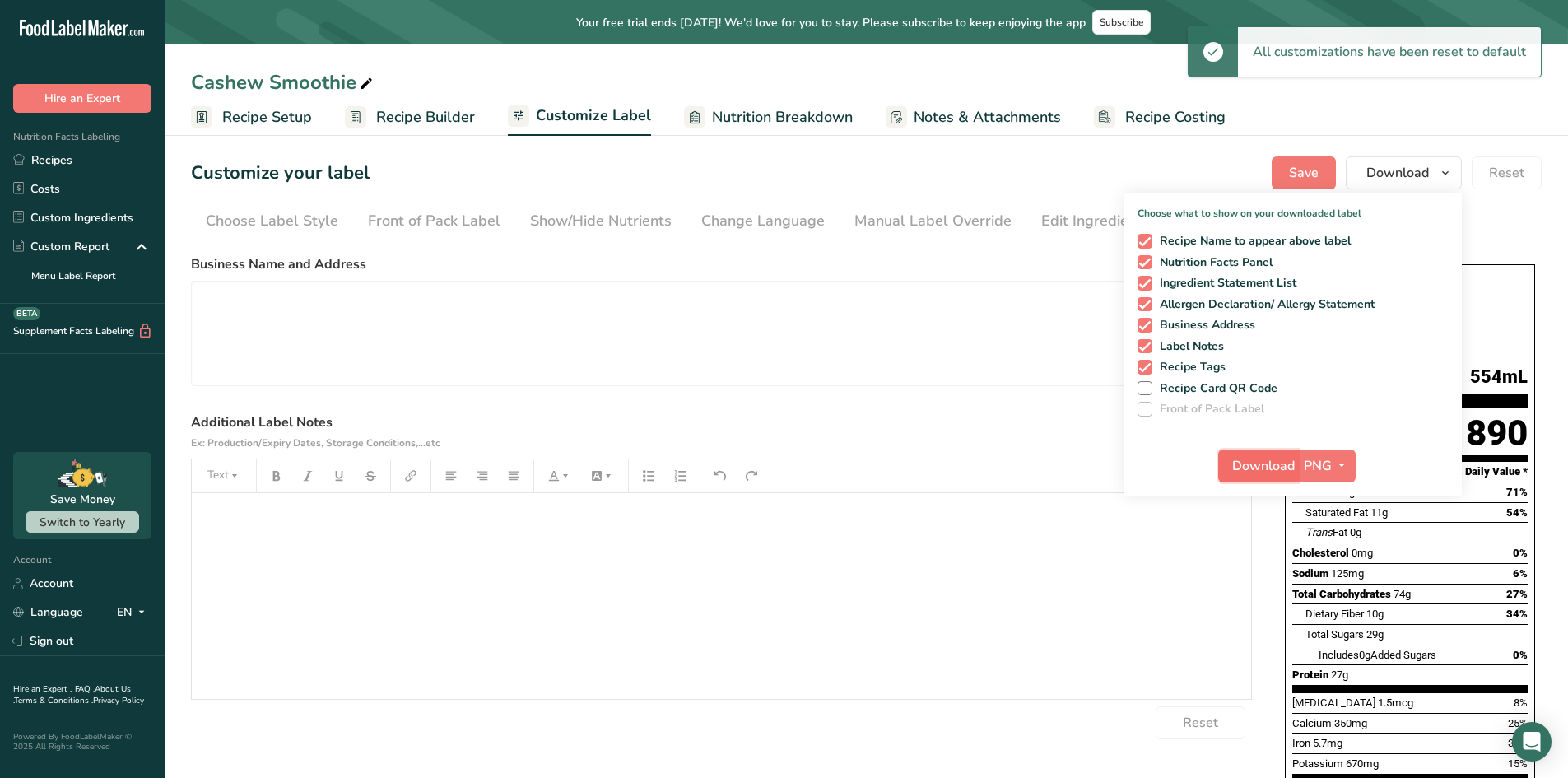
click at [1284, 462] on span "Download" at bounding box center [1264, 466] width 63 height 20
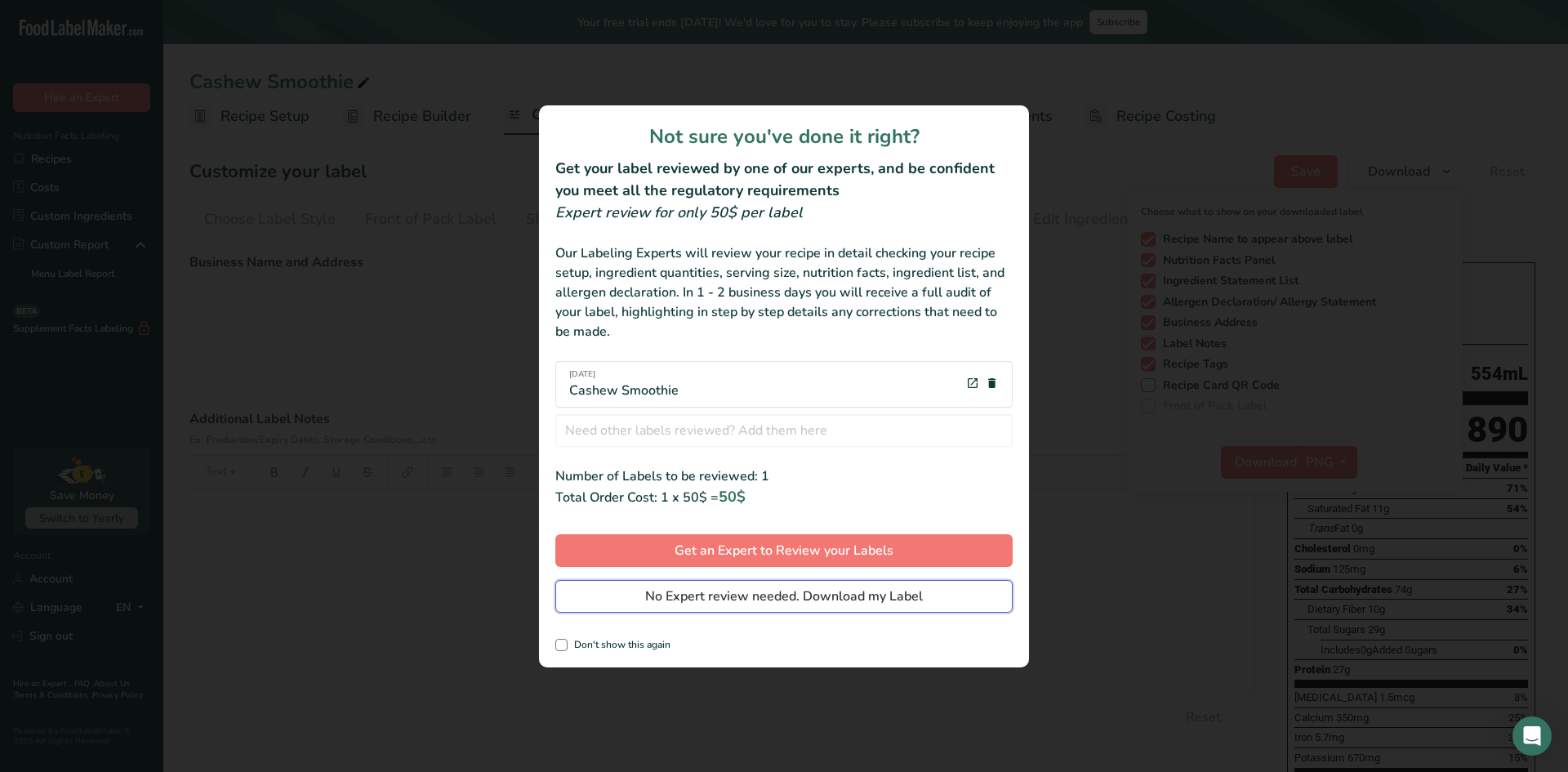
click at [719, 608] on button "No Expert review needed. Download my Label" at bounding box center [784, 596] width 457 height 33
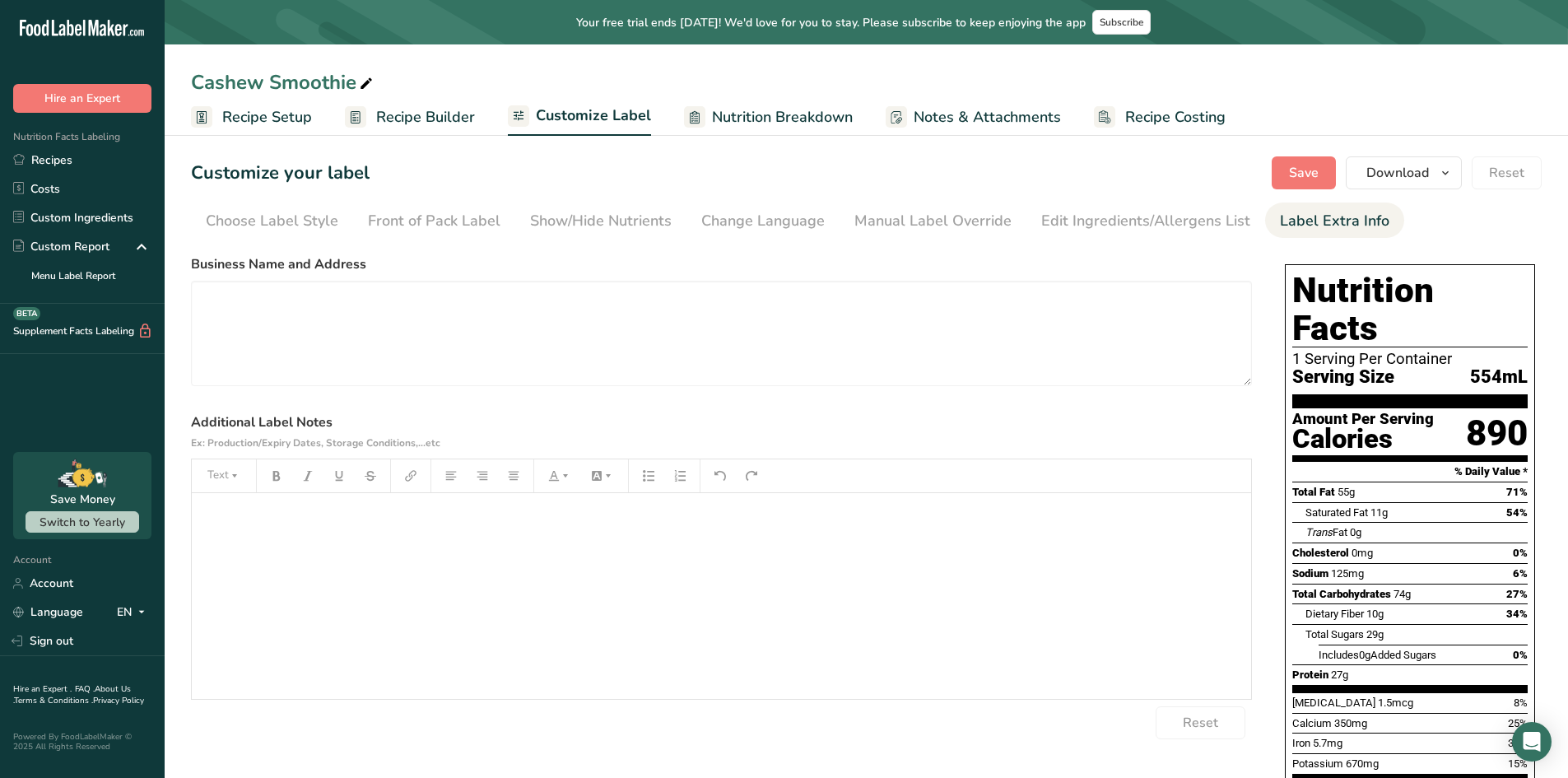
click at [1106, 244] on section "Customize your label Save Download Choose what to show on your downloaded label…" at bounding box center [867, 590] width 1404 height 919
click at [1113, 230] on div "Edit Ingredients/Allergens List" at bounding box center [1146, 221] width 209 height 22
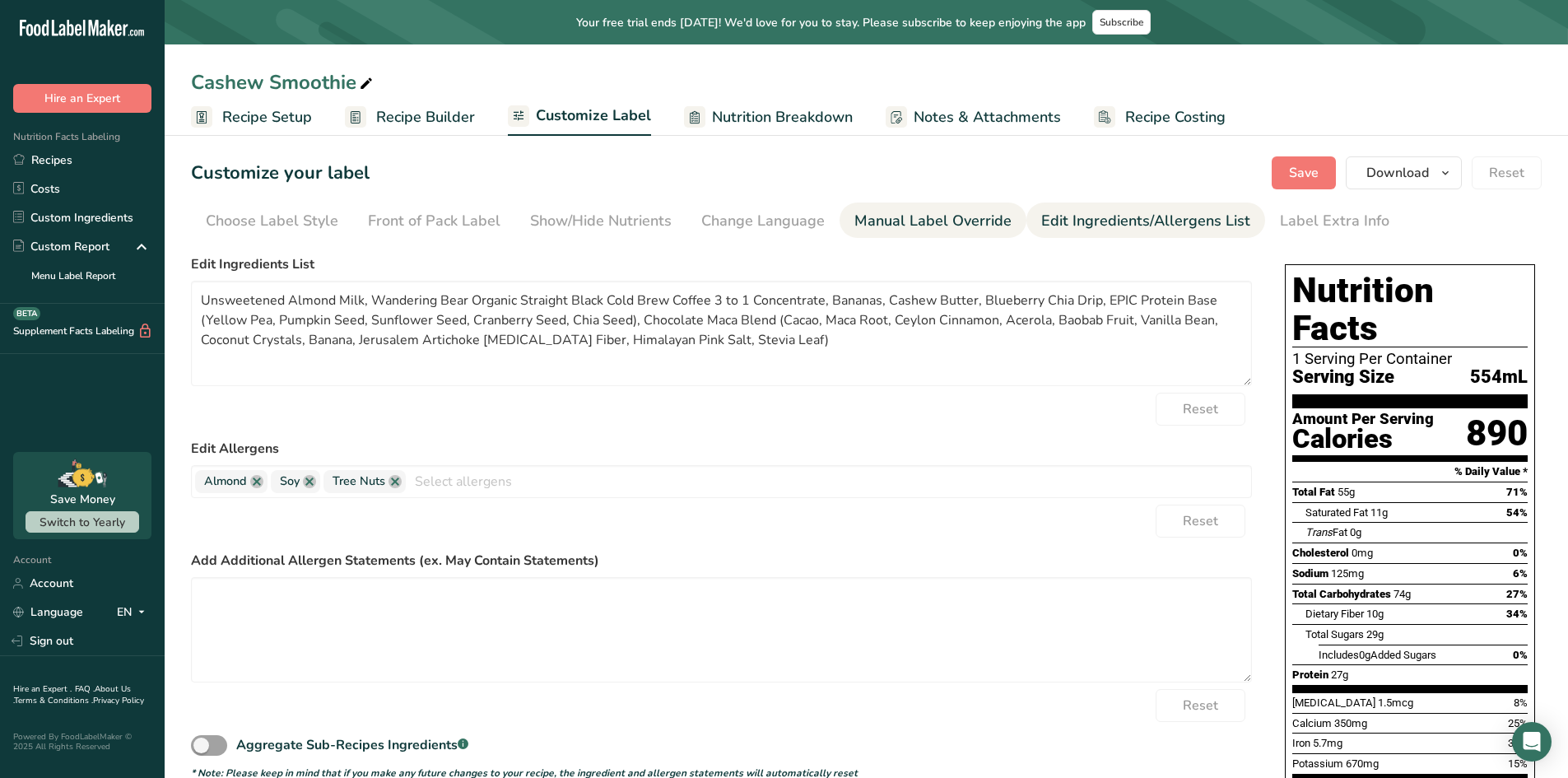
click at [982, 225] on div "Manual Label Override" at bounding box center [933, 221] width 157 height 22
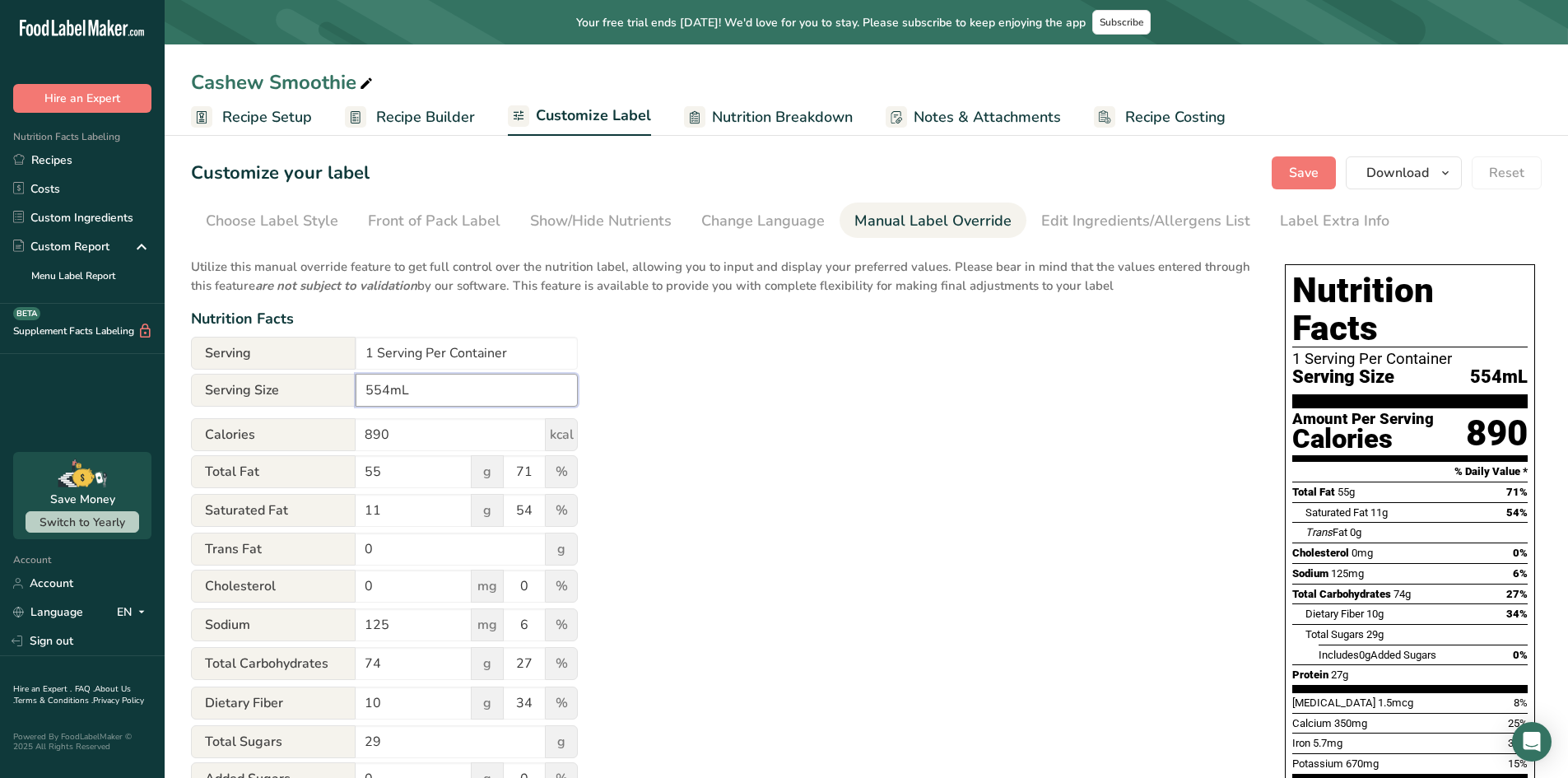
drag, startPoint x: 461, startPoint y: 394, endPoint x: 322, endPoint y: 384, distance: 139.4
click at [349, 390] on div "Serving Size 554mL" at bounding box center [384, 390] width 387 height 33
type input "1"
type input "2"
type input "20 fl oz"
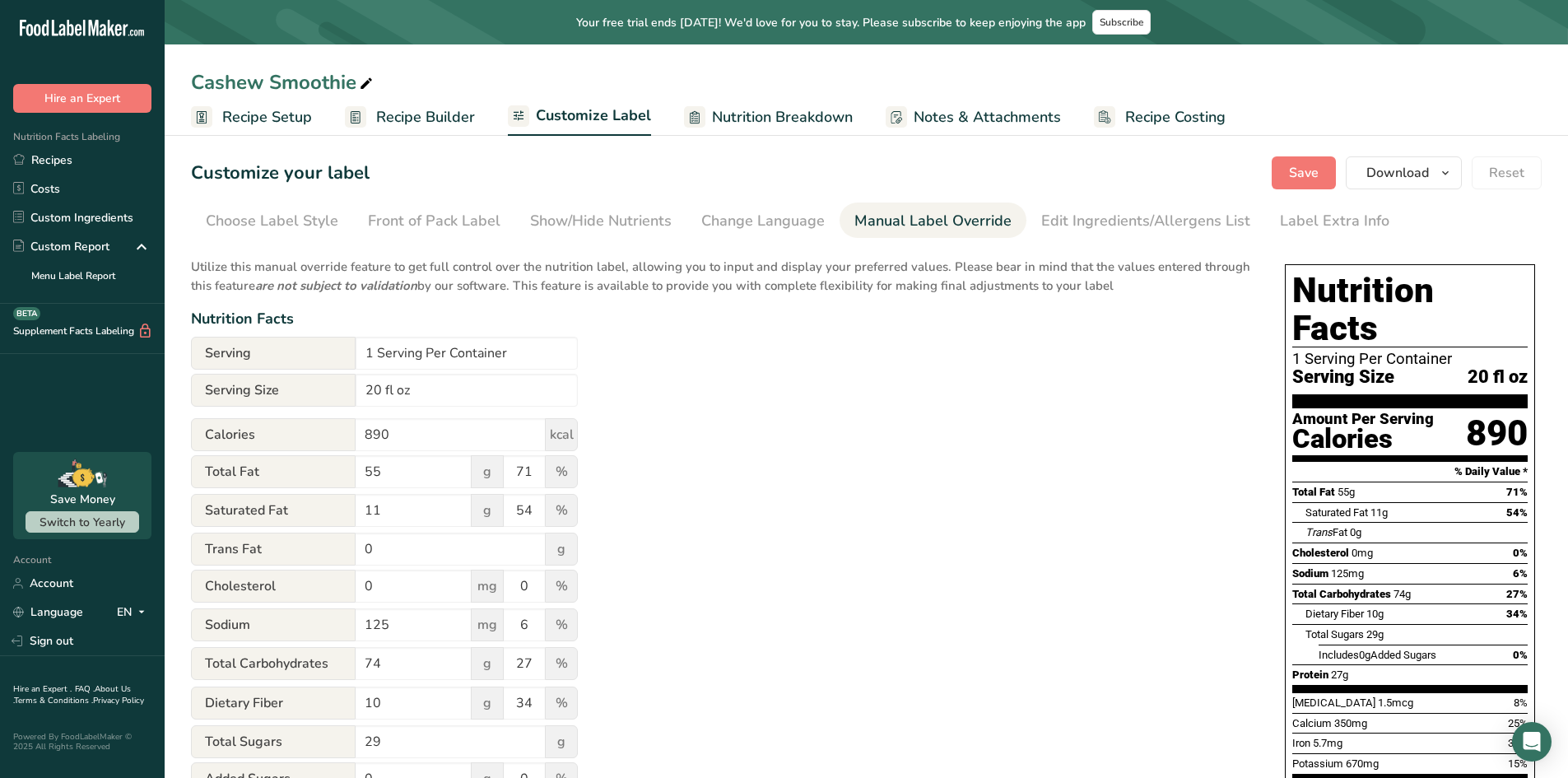
click at [771, 450] on div "Utilize this manual override feature to get full control over the nutrition lab…" at bounding box center [721, 642] width 1062 height 788
click at [1311, 179] on span "Save" at bounding box center [1304, 173] width 30 height 20
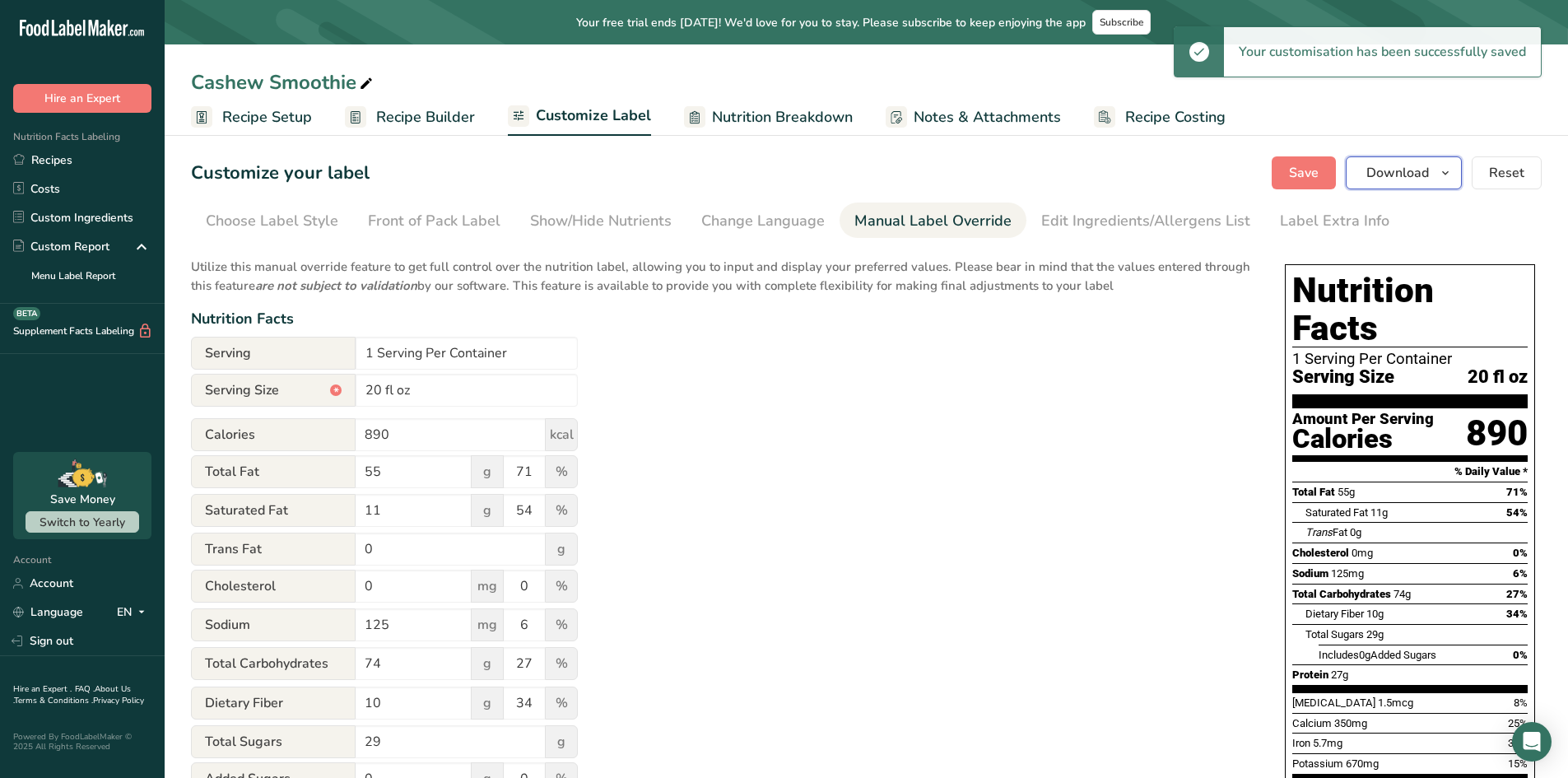
click at [1397, 182] on span "Download" at bounding box center [1398, 173] width 63 height 20
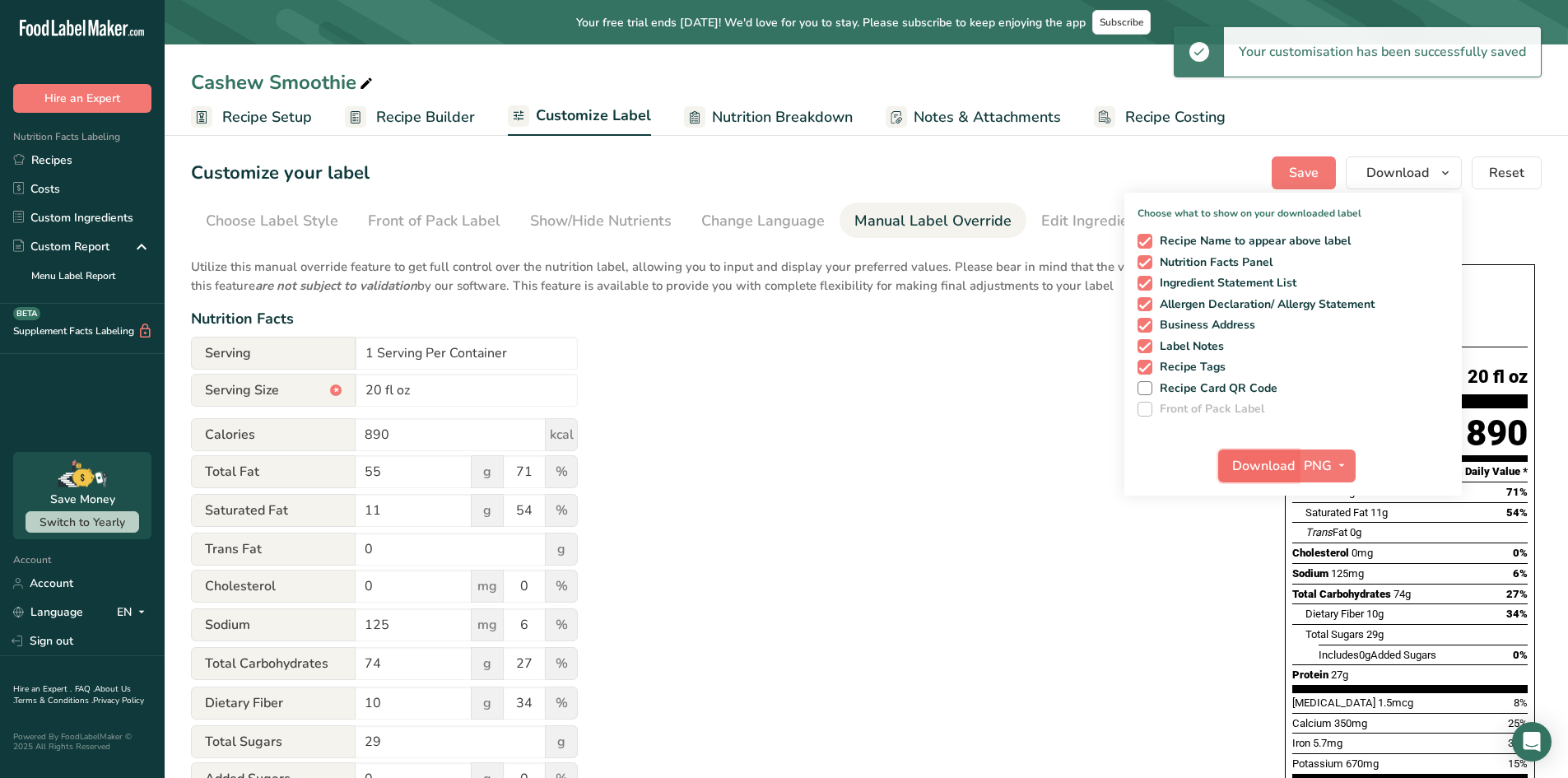
click at [1267, 459] on span "Download" at bounding box center [1264, 466] width 63 height 20
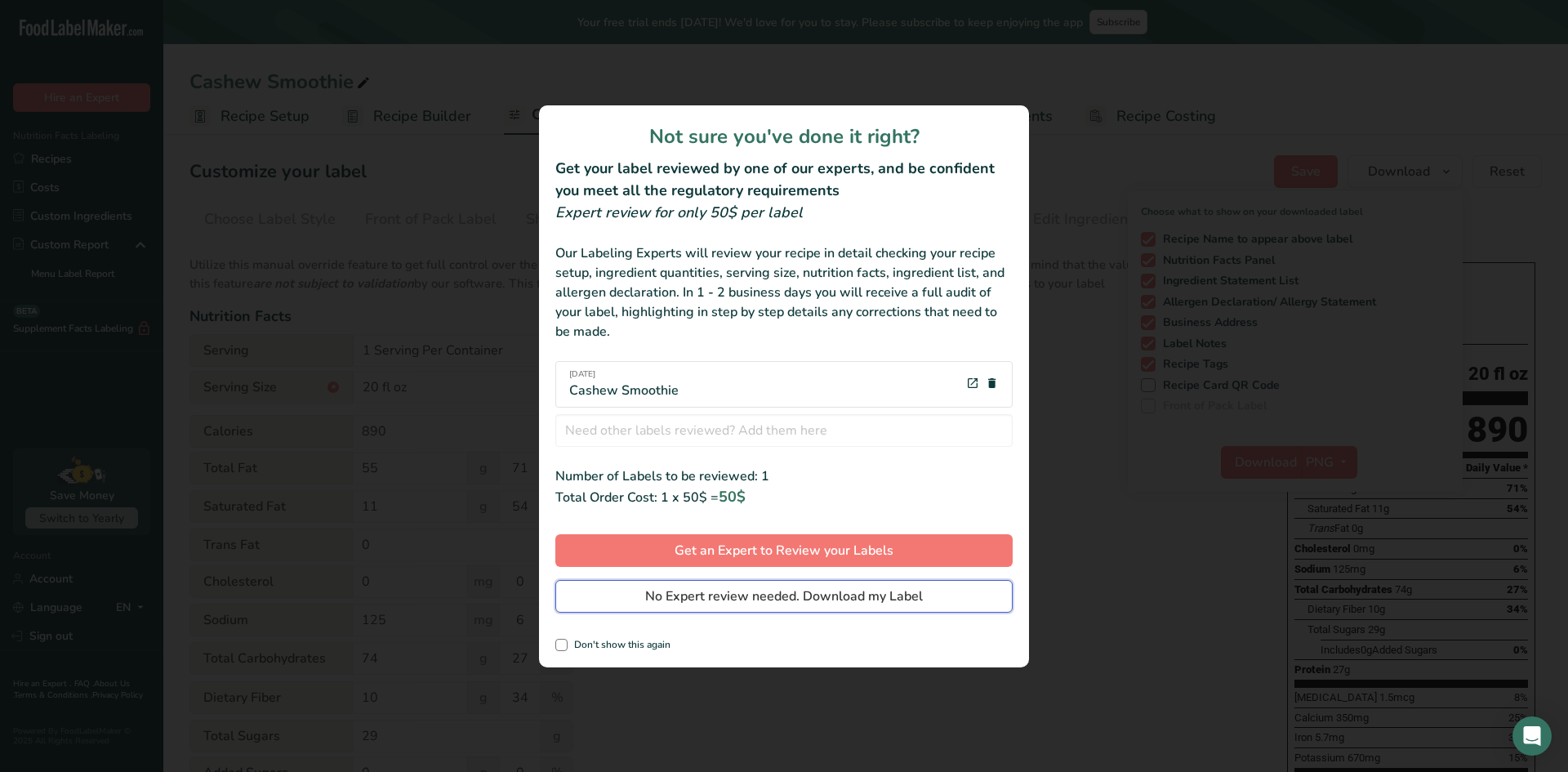
click at [777, 596] on span "No Expert review needed. Download my Label" at bounding box center [784, 596] width 277 height 20
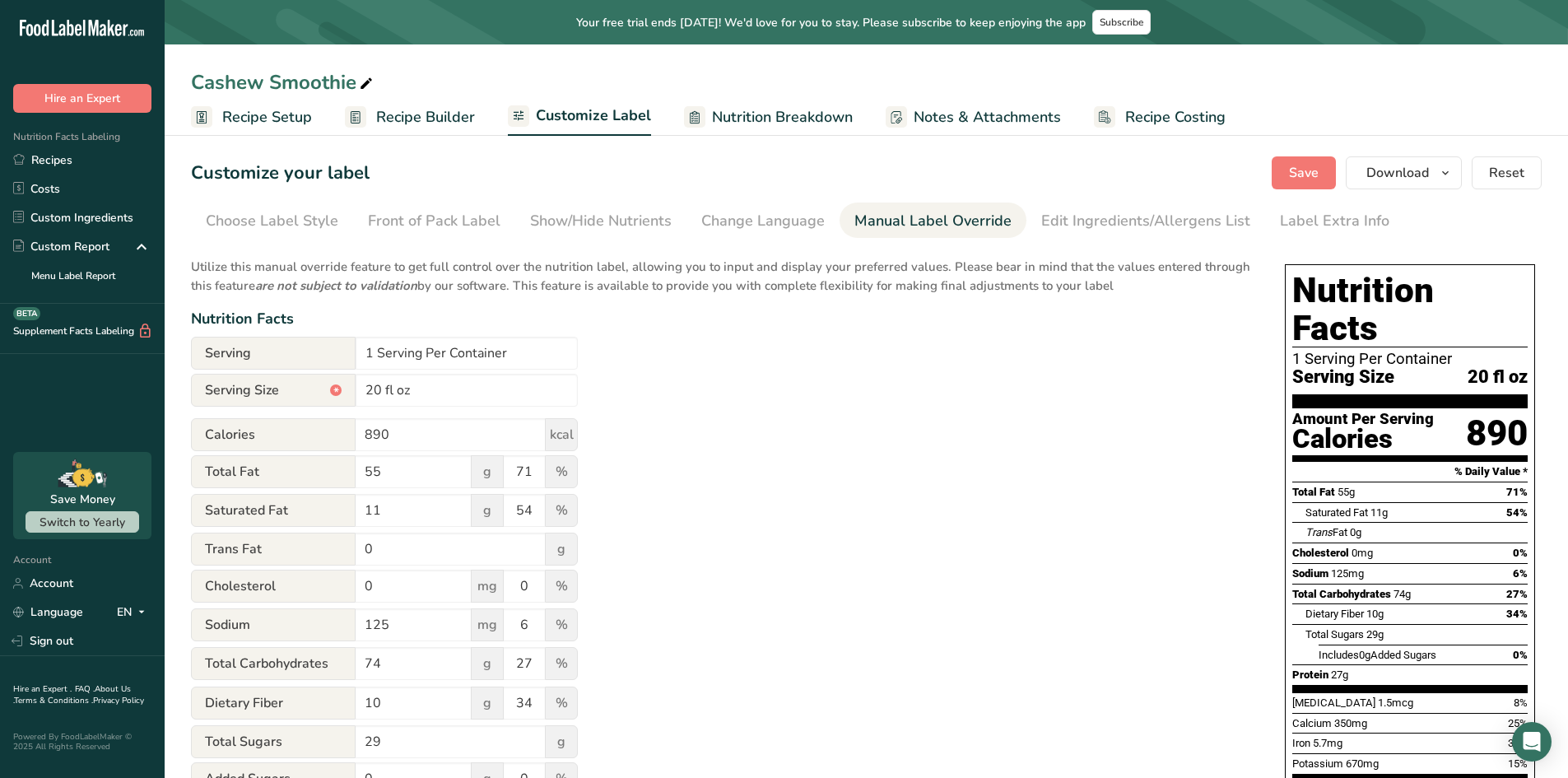
click at [916, 232] on link "Manual Label Override" at bounding box center [933, 221] width 157 height 37
click at [780, 213] on div "Change Language" at bounding box center [763, 221] width 123 height 22
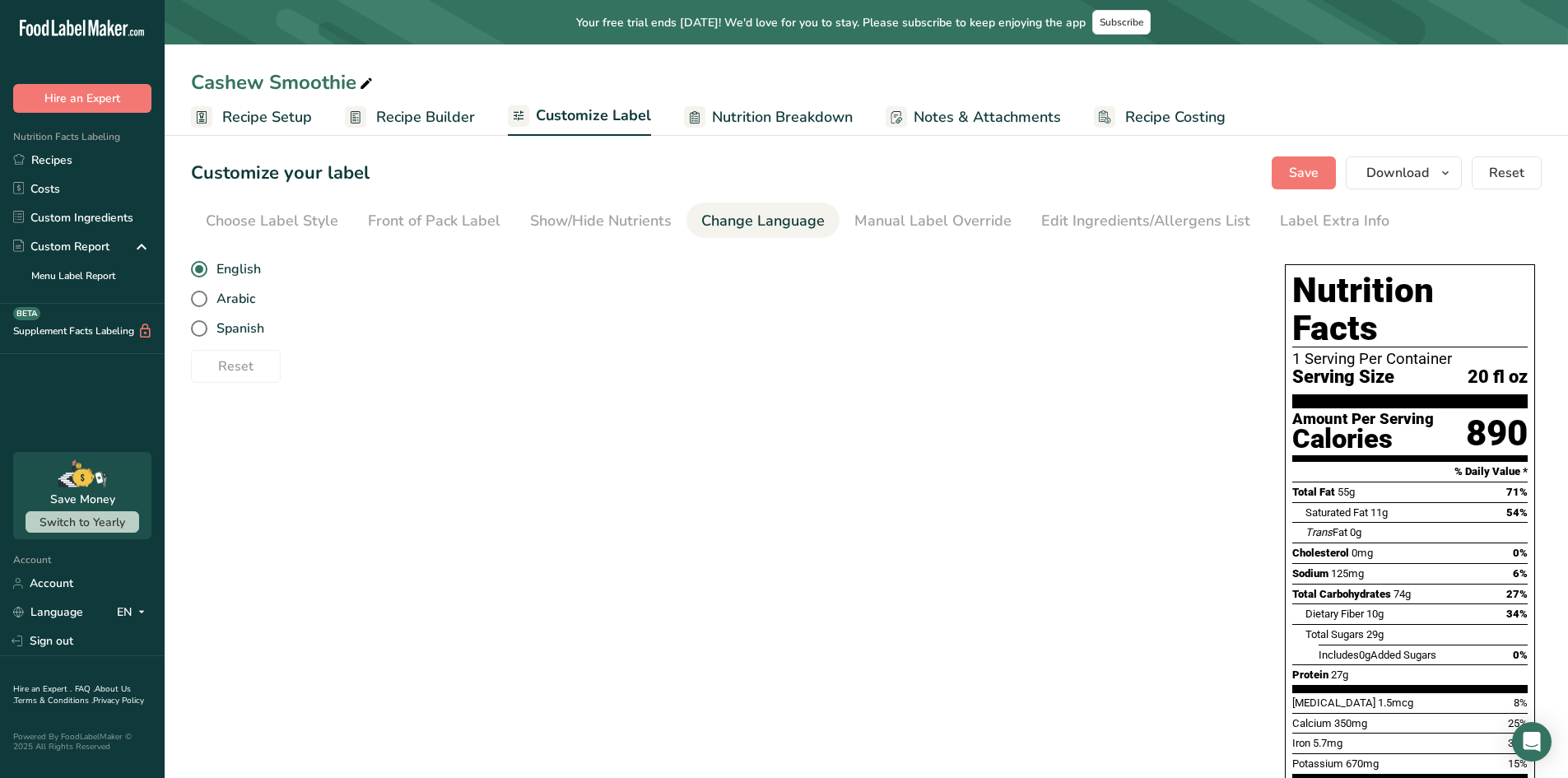
click at [241, 117] on span "Recipe Setup" at bounding box center [267, 117] width 90 height 22
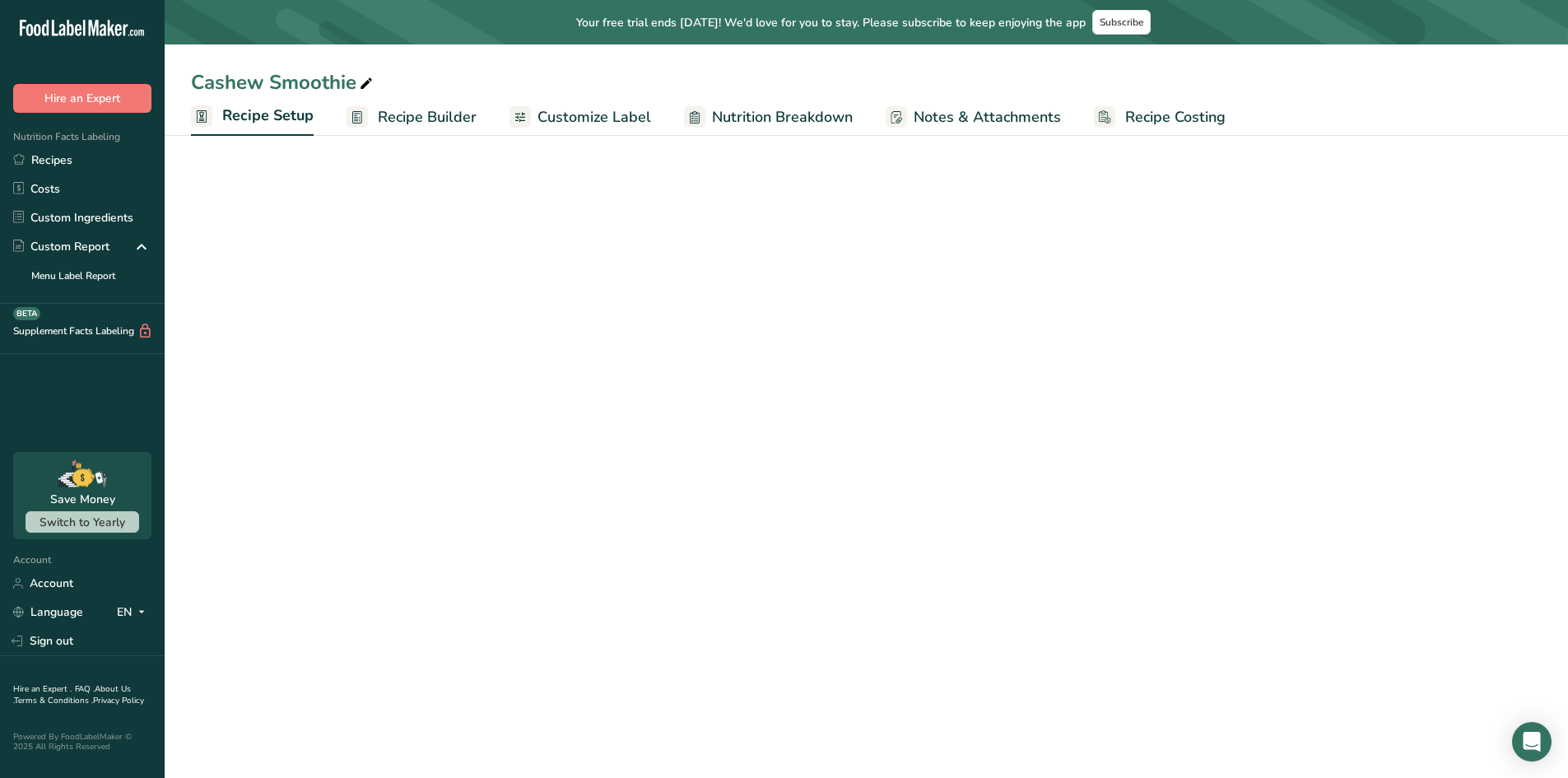
select select "22"
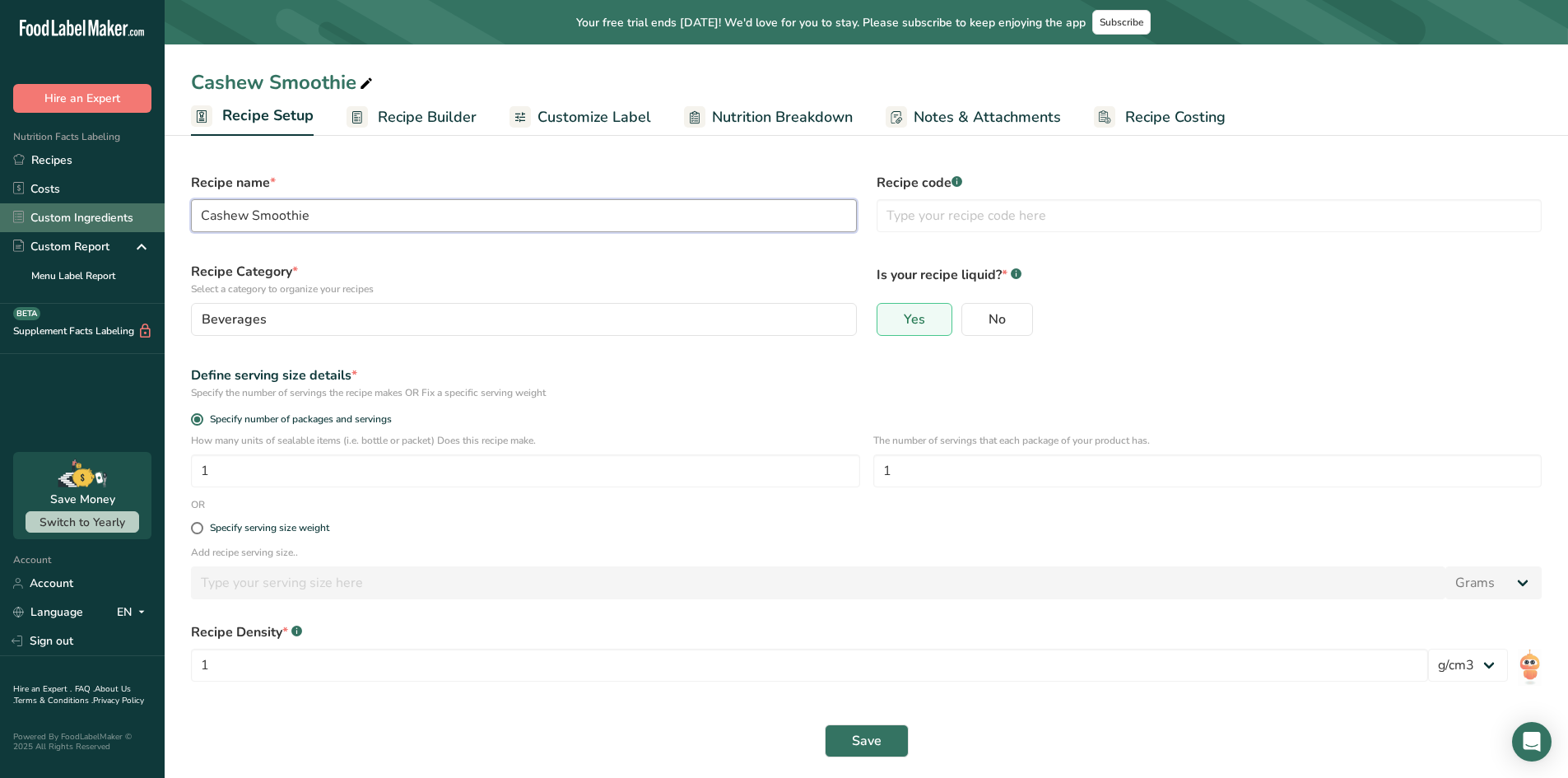
drag, startPoint x: 373, startPoint y: 225, endPoint x: 0, endPoint y: 211, distance: 373.3
click at [7, 212] on div ".a-20{fill:#fff;} Hire an Expert Nutrition Facts Labeling Recipes Costs Custom …" at bounding box center [784, 392] width 1568 height 784
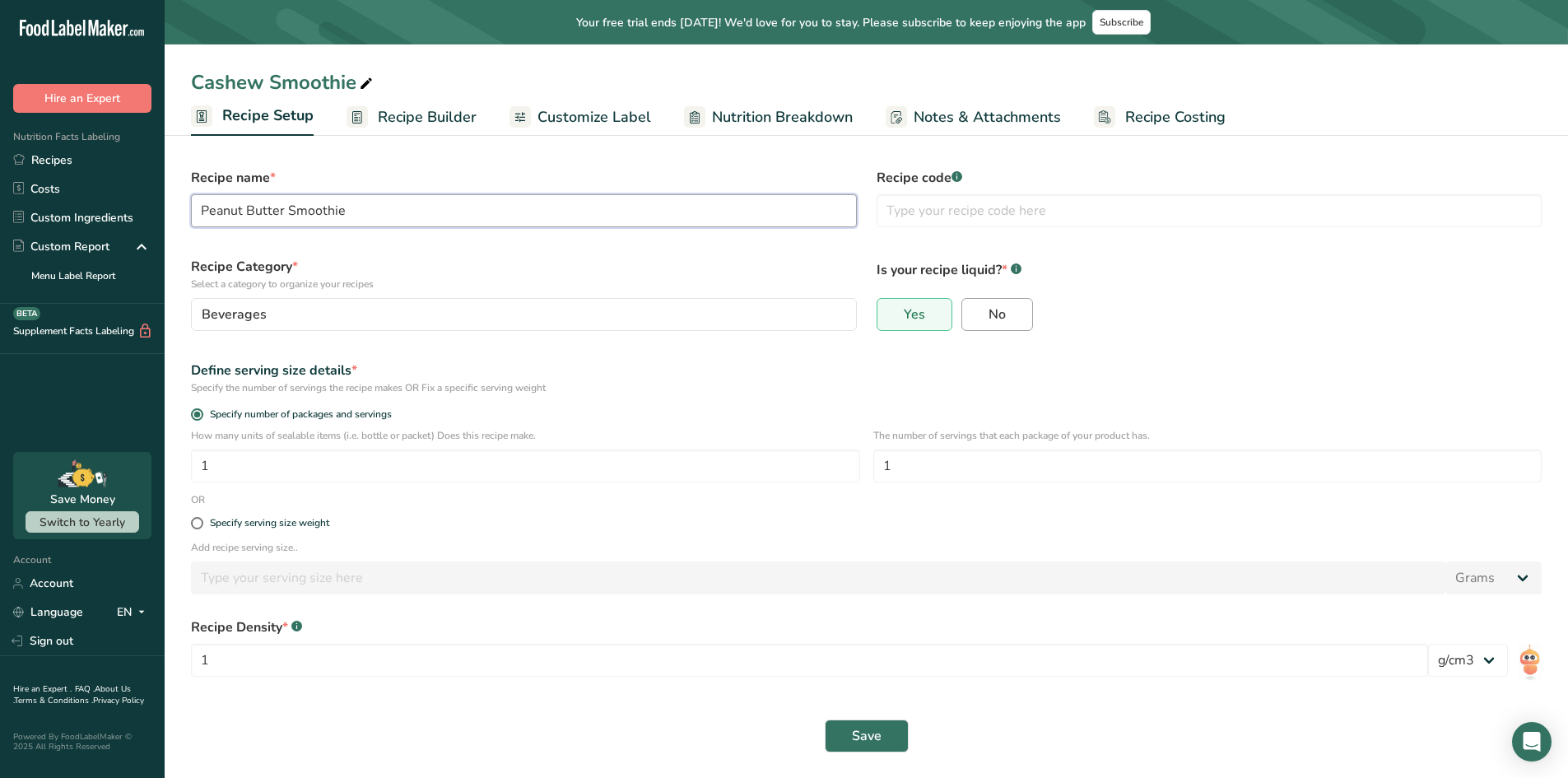
scroll to position [6, 0]
type input "Peanut Butter Smoothie"
click at [874, 744] on span "Save" at bounding box center [868, 735] width 30 height 20
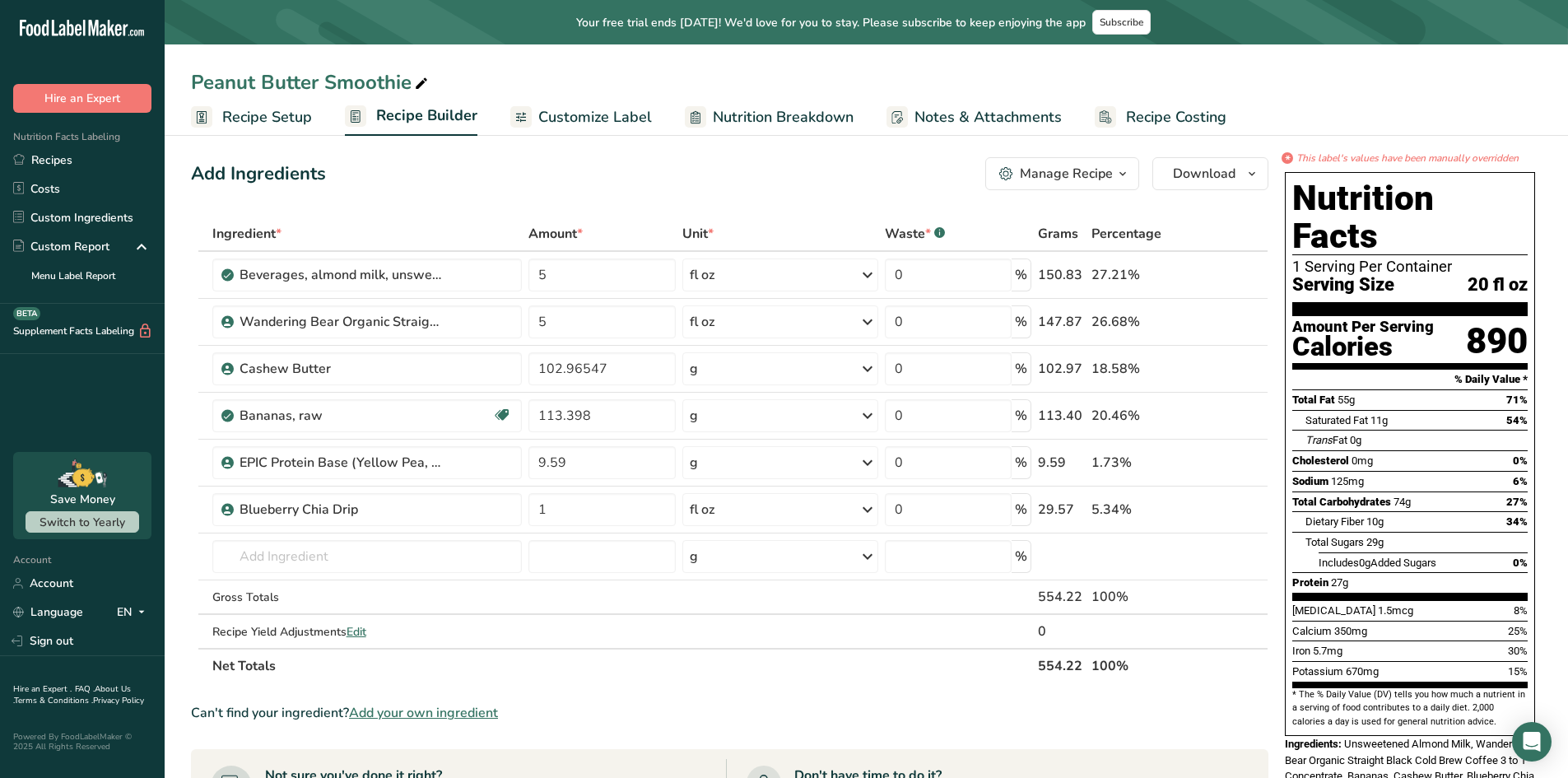
click at [243, 117] on span "Recipe Setup" at bounding box center [267, 117] width 90 height 22
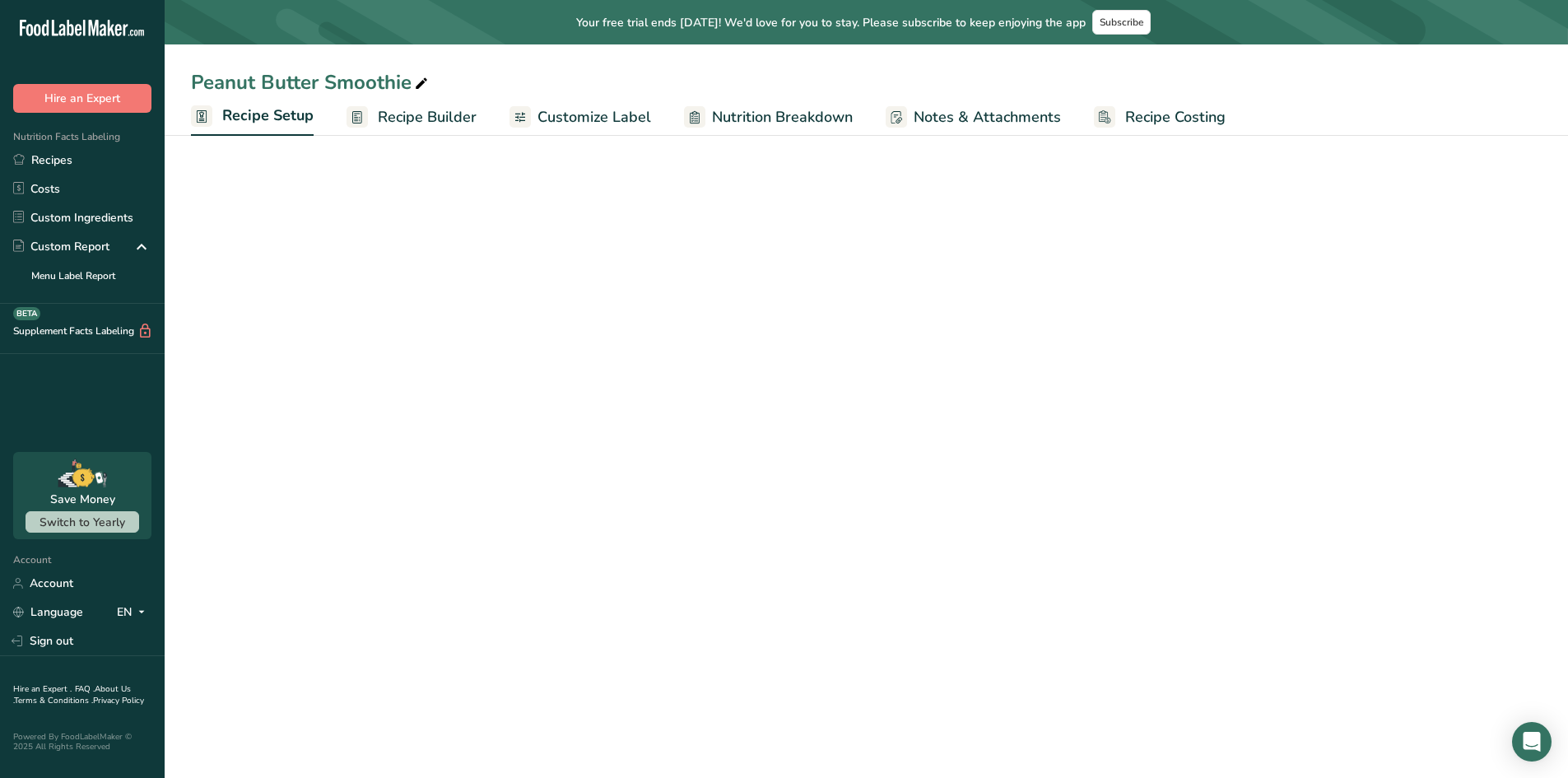
select select "22"
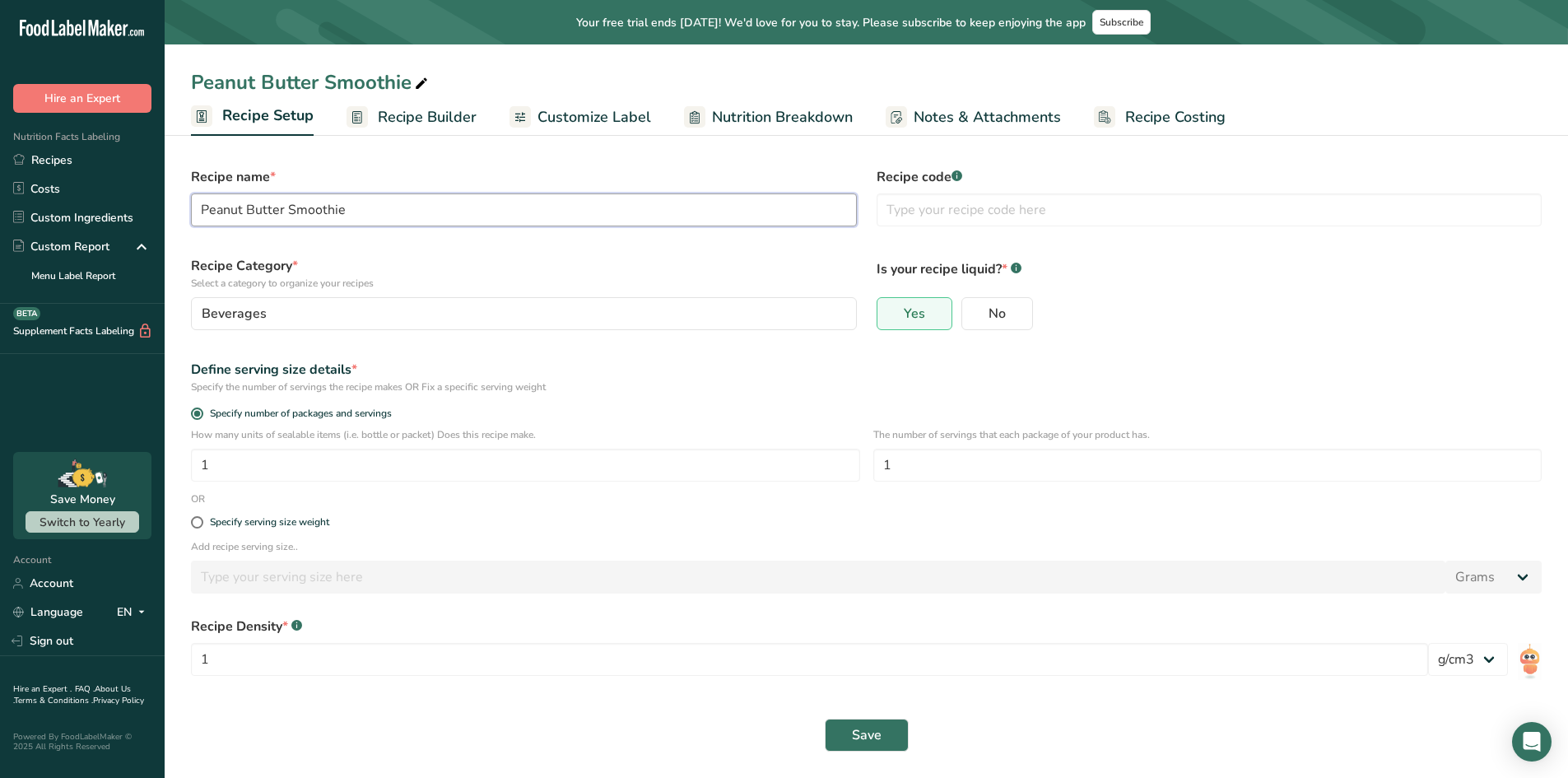
drag, startPoint x: 379, startPoint y: 209, endPoint x: 0, endPoint y: 94, distance: 396.1
click at [0, 112] on div ".a-20{fill:#fff;} Hire an Expert Nutrition Facts Labeling Recipes Costs Custom …" at bounding box center [784, 386] width 1568 height 784
type input "Cashew Smoothie"
click at [846, 719] on button "Save" at bounding box center [867, 734] width 84 height 33
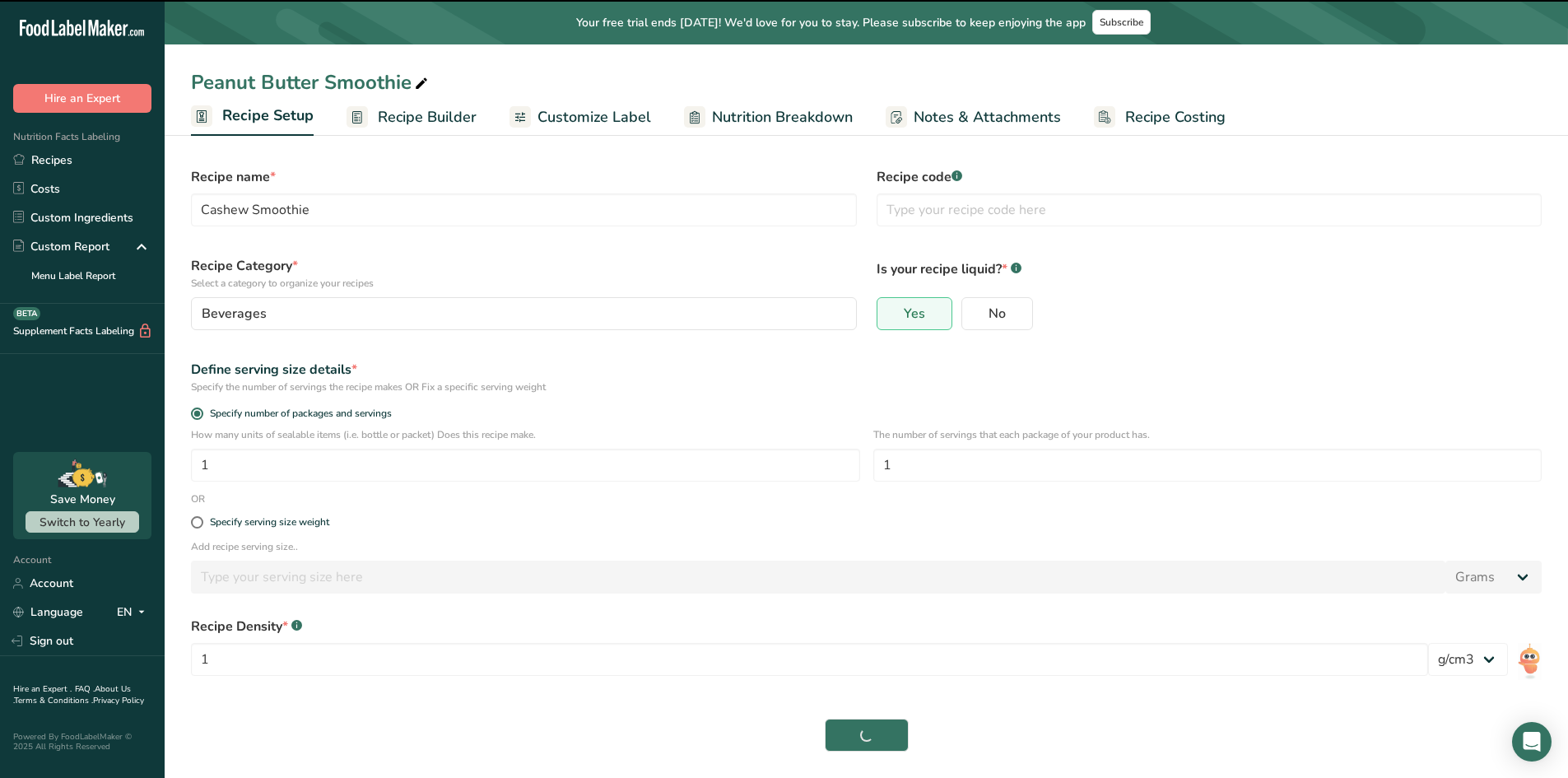
click at [849, 728] on div "Save" at bounding box center [867, 734] width 1351 height 33
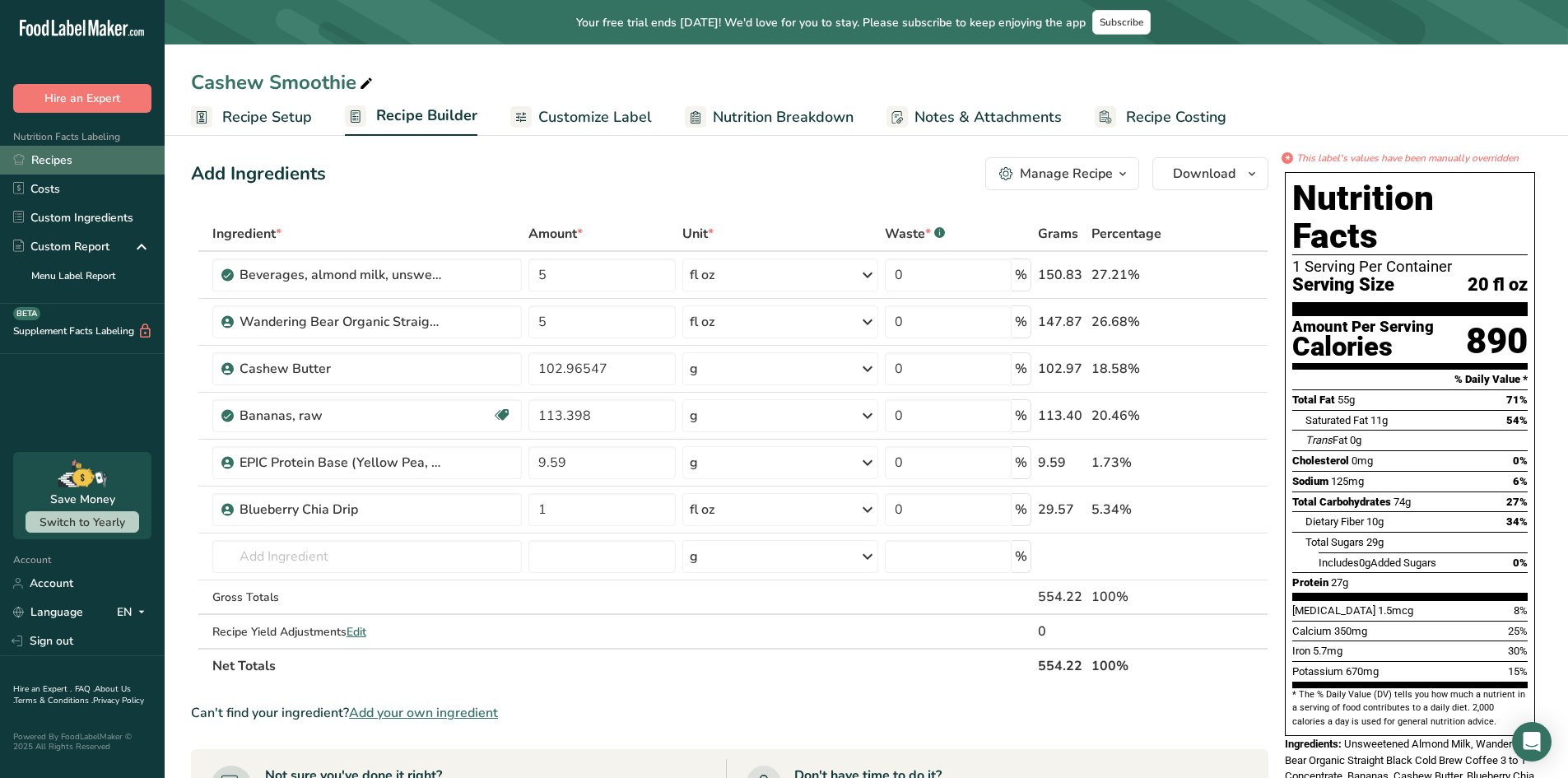
click at [63, 160] on link "Recipes" at bounding box center [83, 159] width 165 height 29
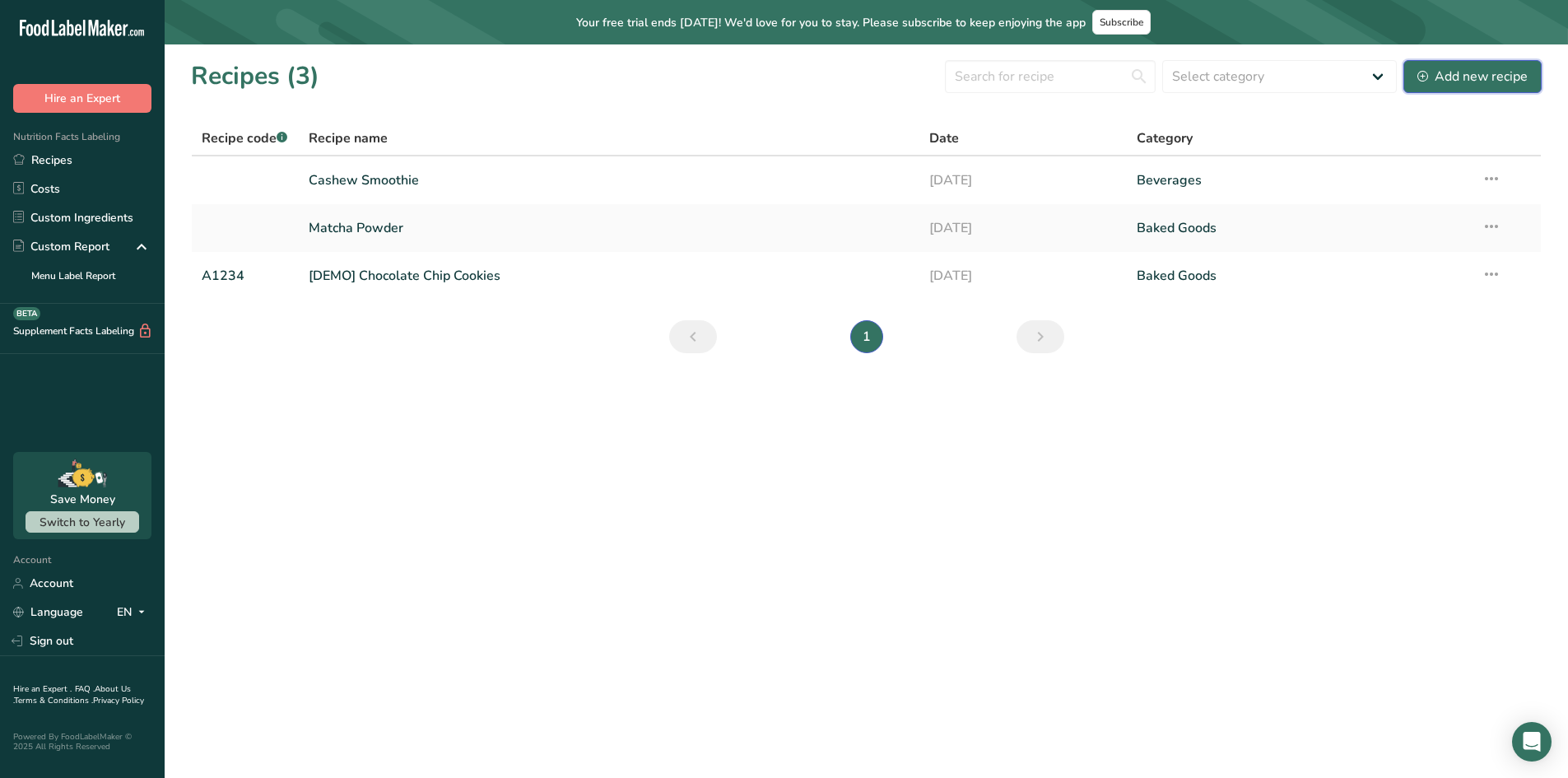
click at [1446, 82] on div "Add new recipe" at bounding box center [1472, 77] width 110 height 20
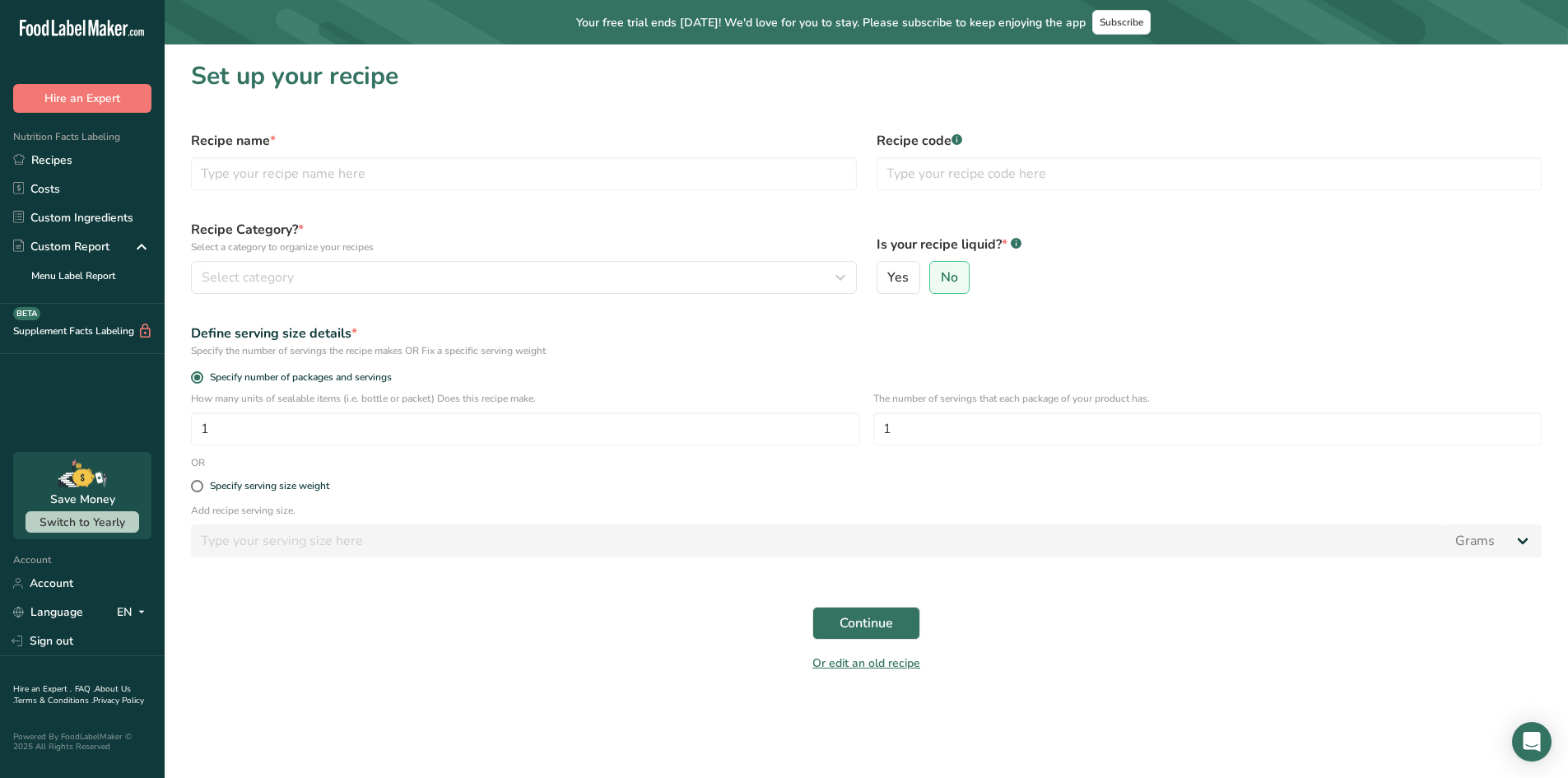
click at [281, 196] on div "Recipe name *" at bounding box center [523, 160] width 686 height 79
click at [282, 181] on input "text" at bounding box center [523, 173] width 666 height 33
type input "O"
type input "Peanut Butter Smoothie"
click at [298, 271] on div "Select category" at bounding box center [519, 278] width 635 height 20
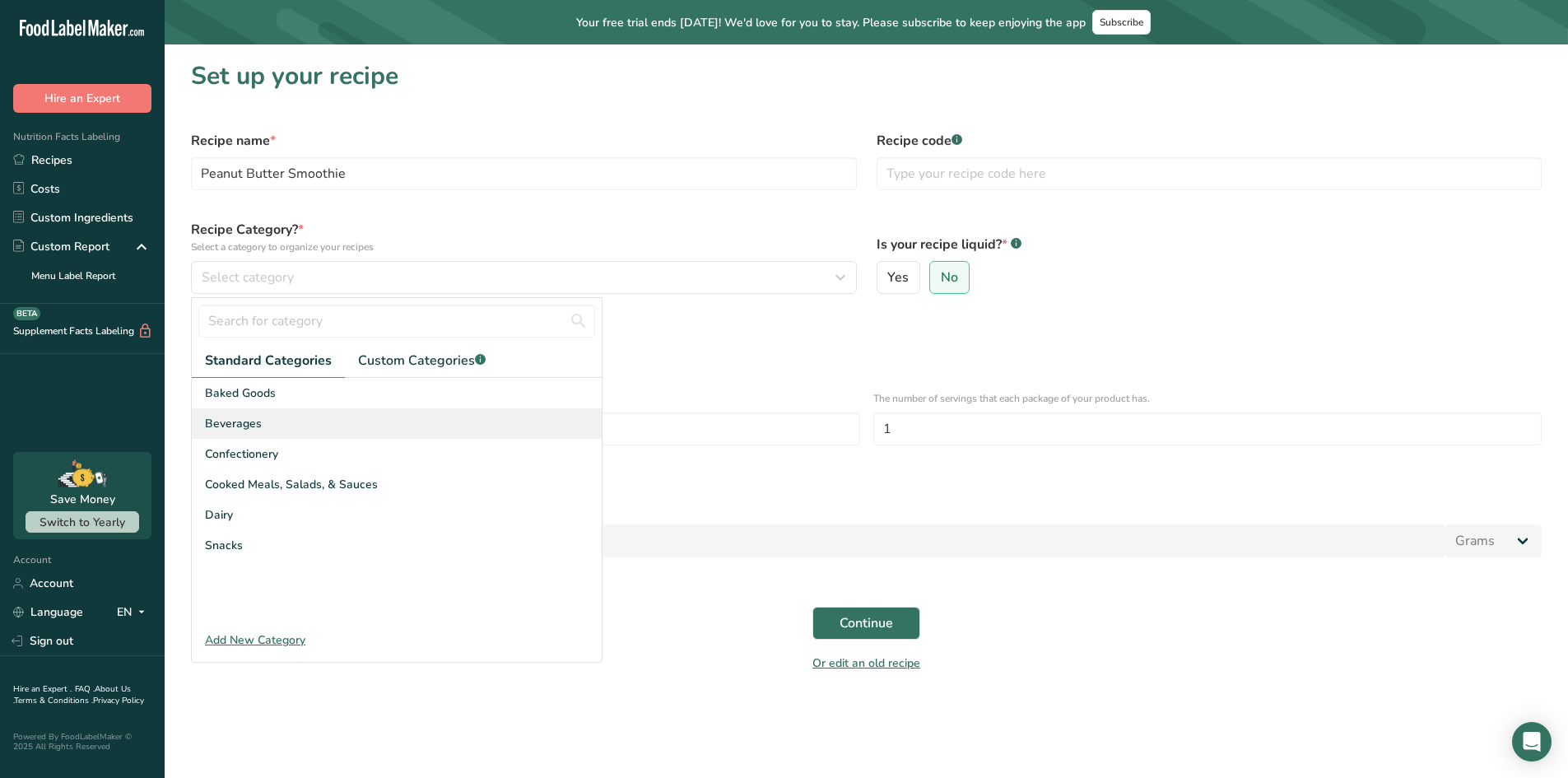
click at [246, 427] on span "Beverages" at bounding box center [233, 423] width 57 height 17
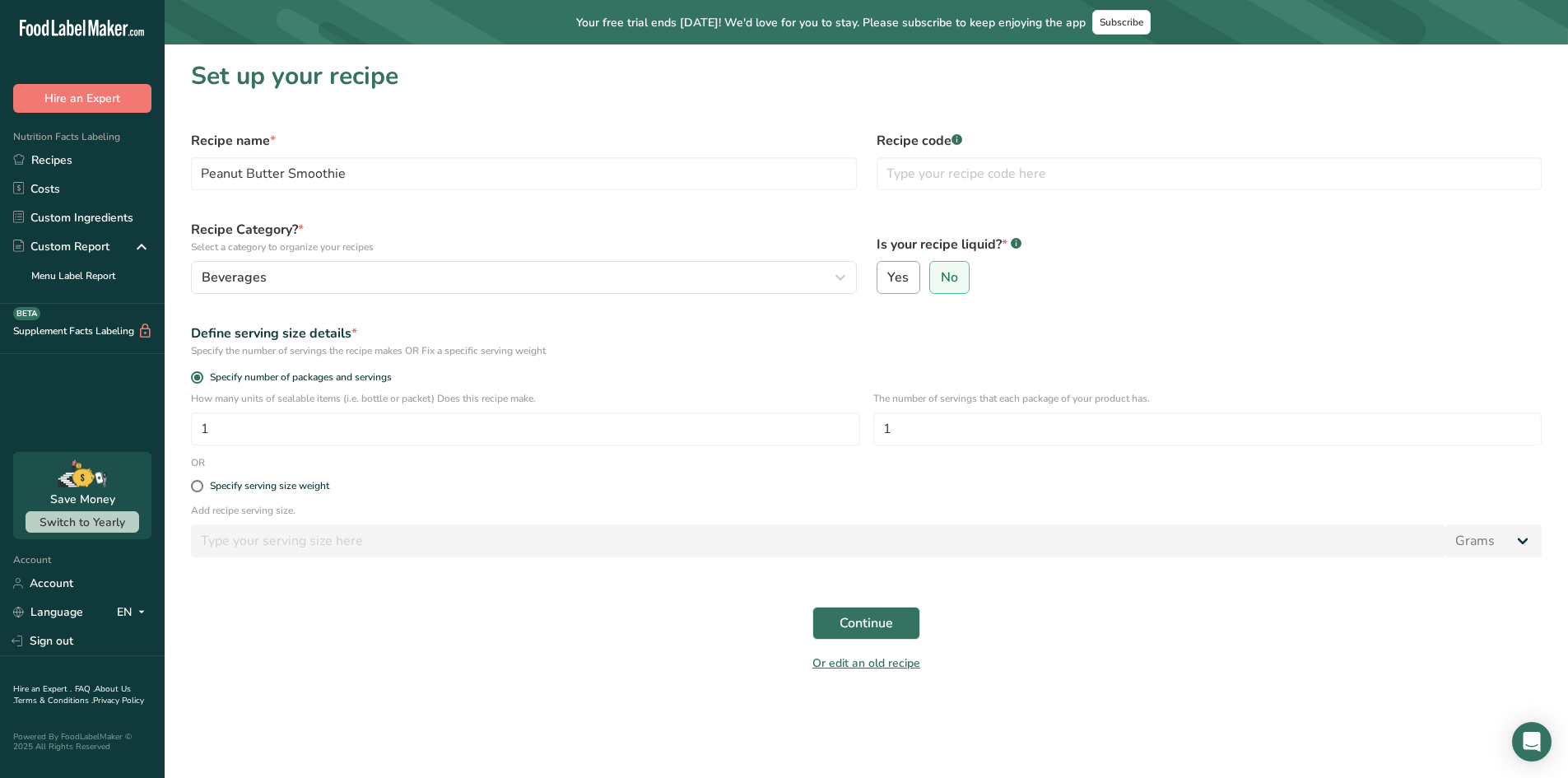
click at [912, 285] on label "Yes" at bounding box center [898, 277] width 45 height 33
click at [888, 284] on input "Yes" at bounding box center [882, 278] width 11 height 11
radio input "true"
radio input "false"
select select "22"
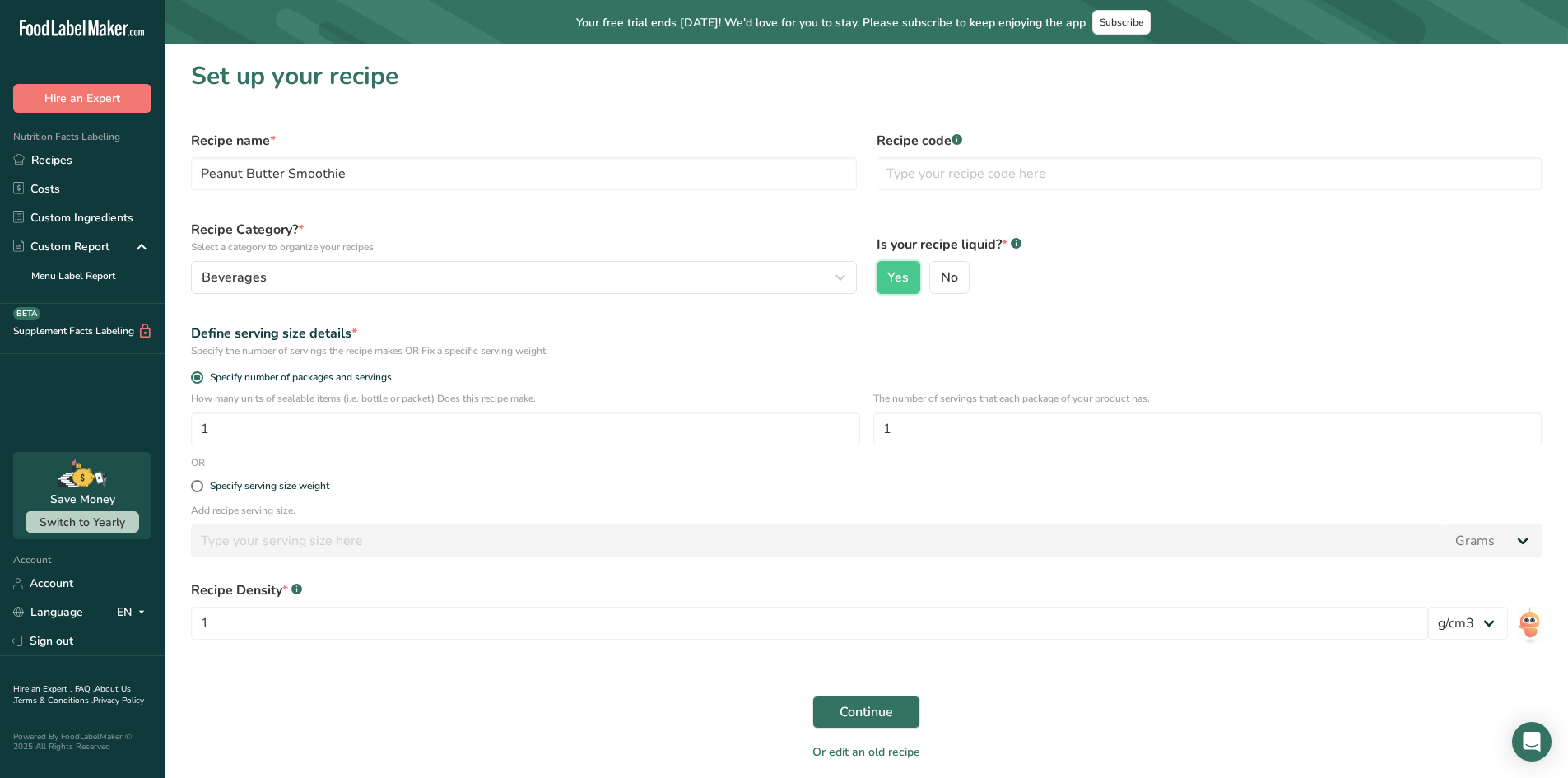
click at [1541, 638] on img at bounding box center [1530, 625] width 24 height 37
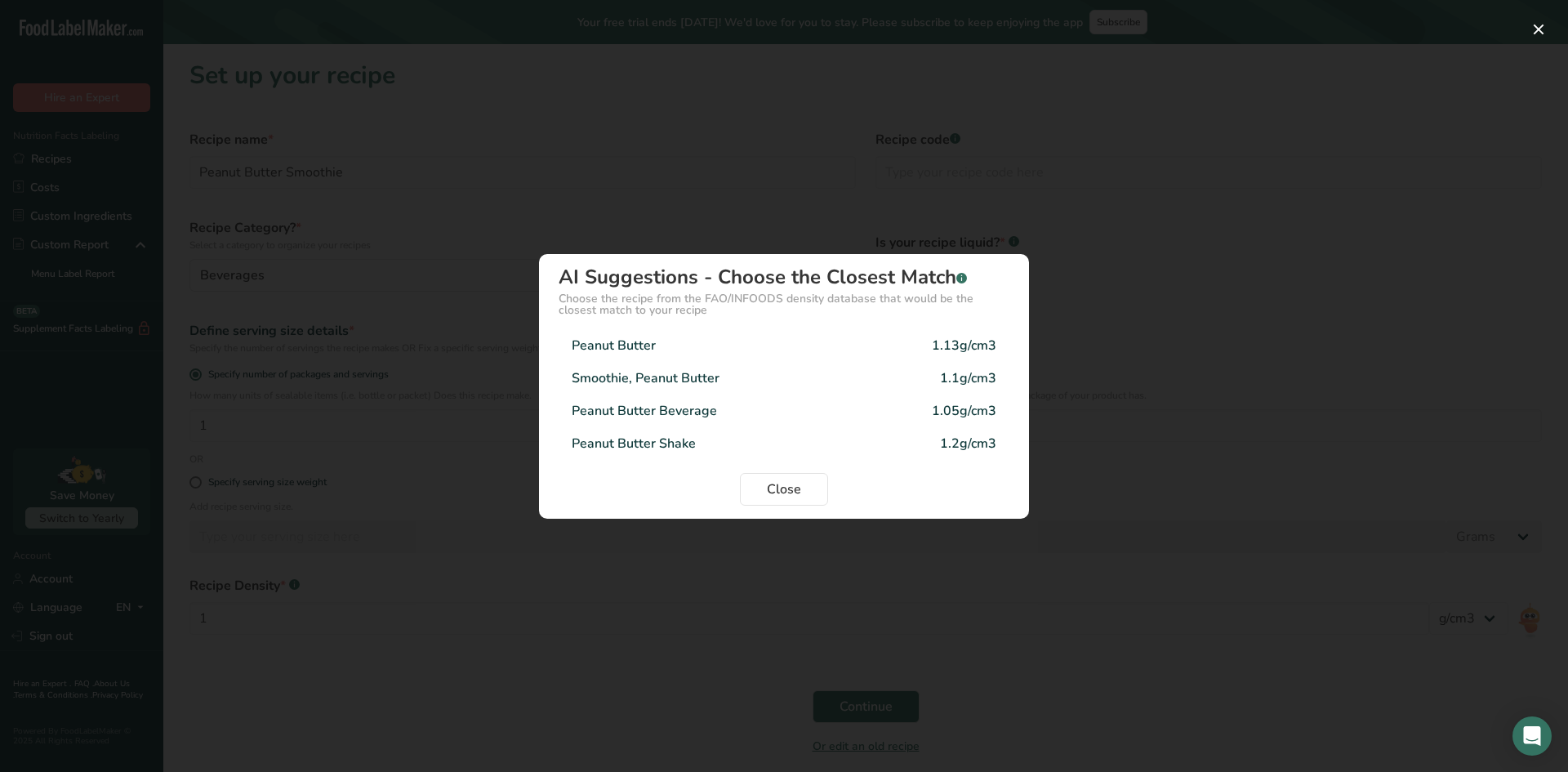
click at [633, 374] on div "Smoothie, Peanut Butter" at bounding box center [645, 378] width 148 height 20
type input "1.1"
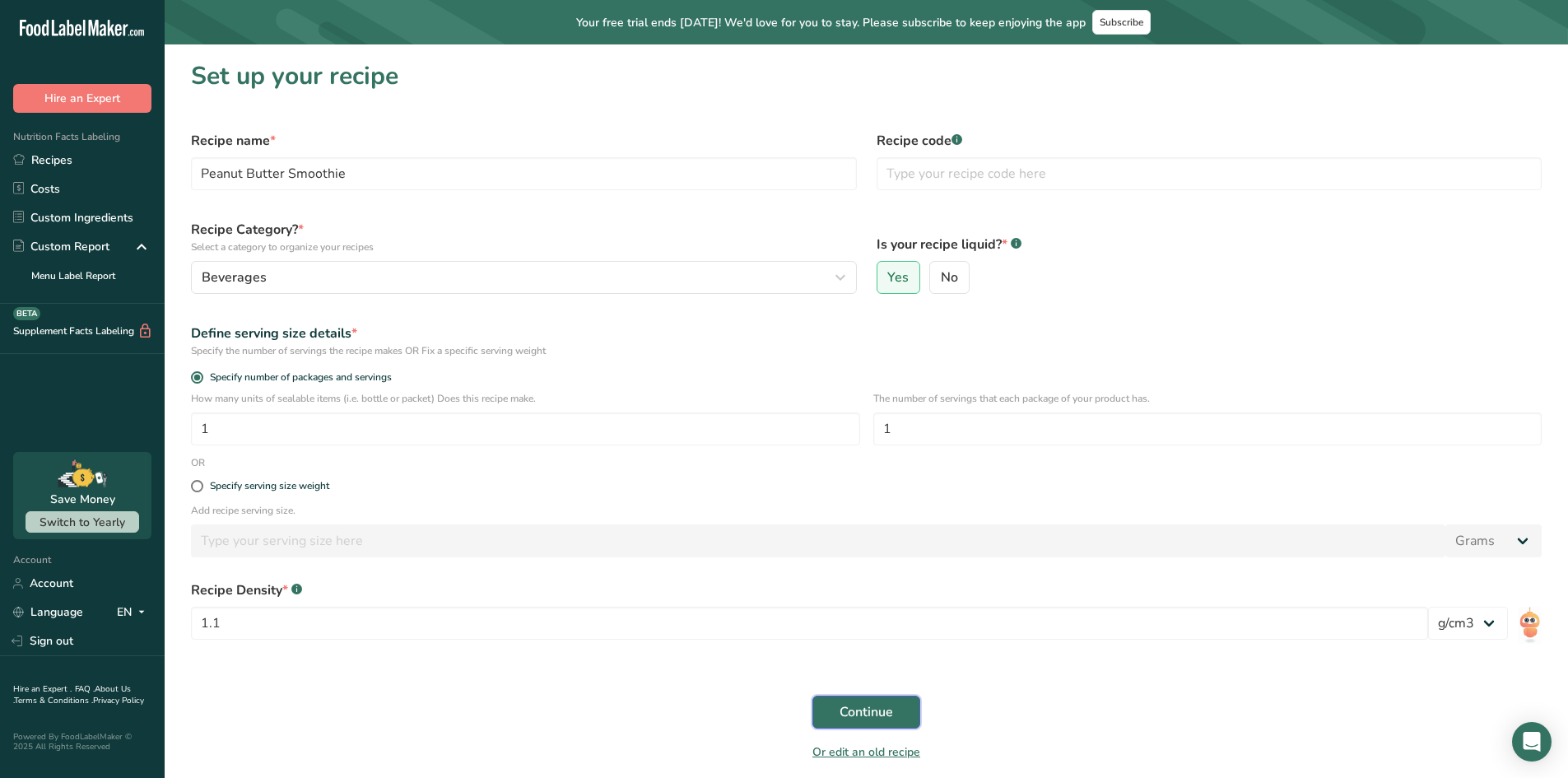
click at [861, 718] on span "Continue" at bounding box center [867, 712] width 54 height 20
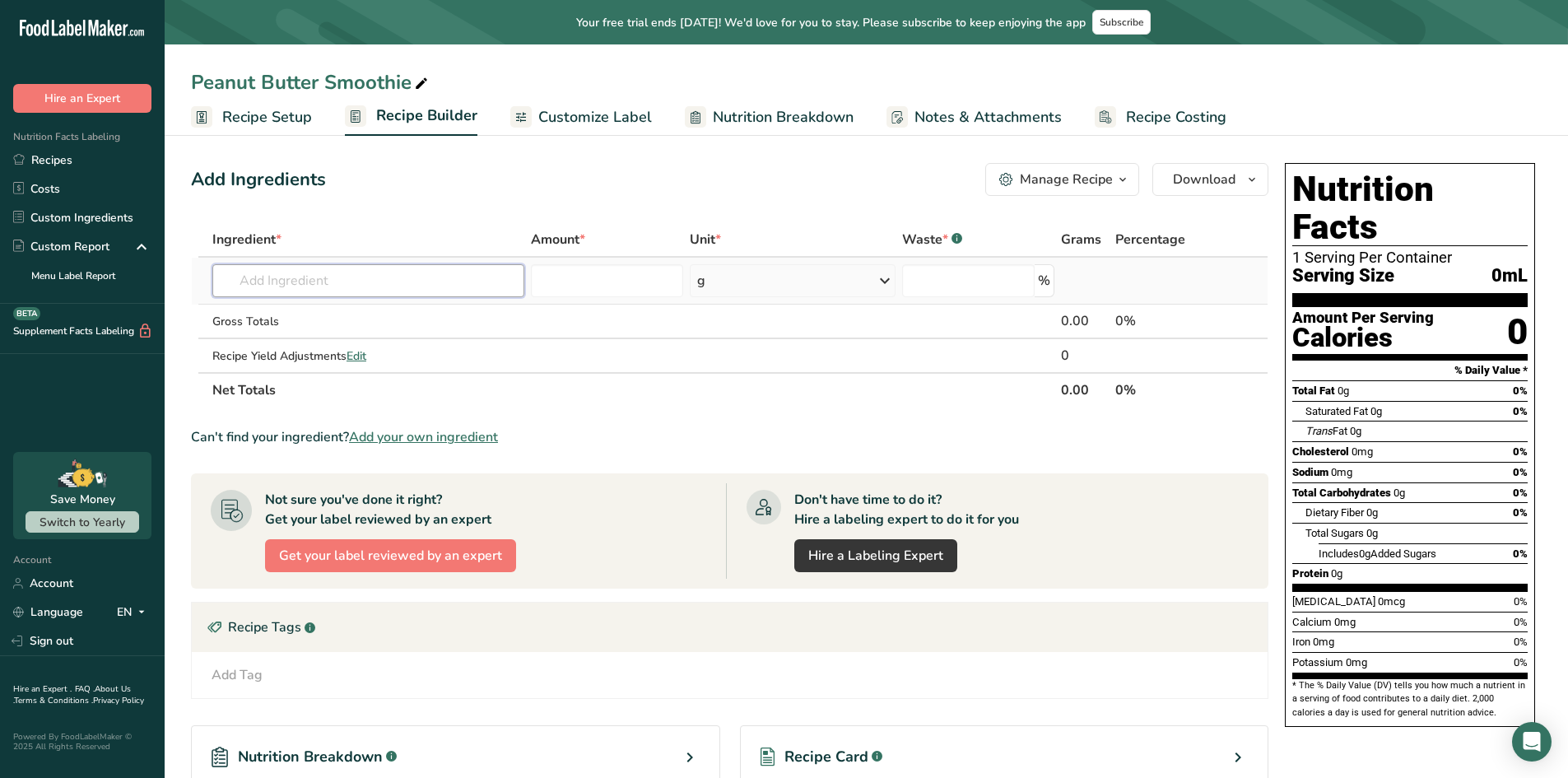
click at [281, 276] on input "text" at bounding box center [369, 281] width 312 height 33
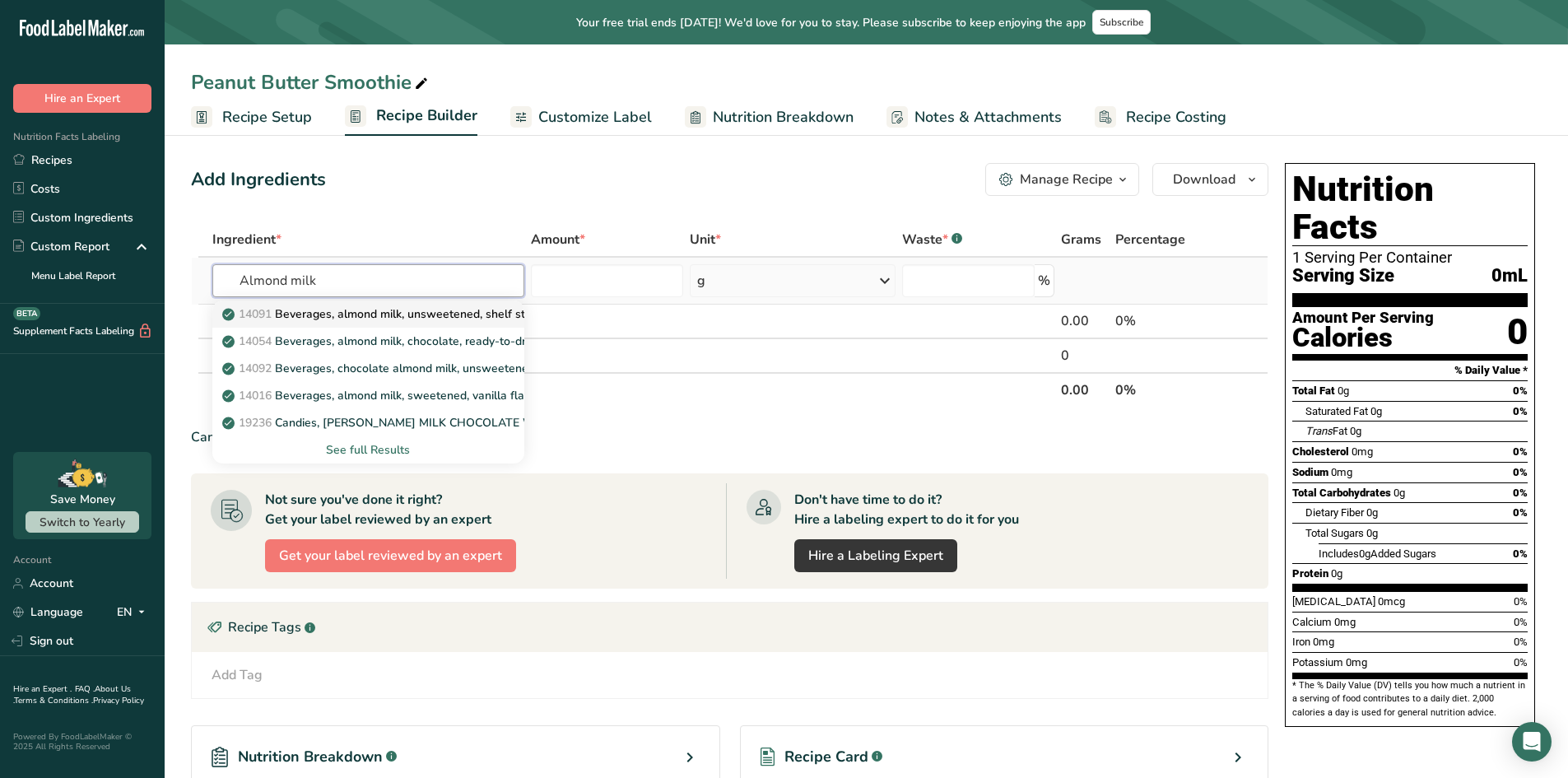
type input "Almond milk"
click at [308, 316] on p "14091 Beverages, almond milk, unsweetened, shelf stable" at bounding box center [387, 313] width 322 height 17
type input "Beverages, almond milk, unsweetened, shelf stable"
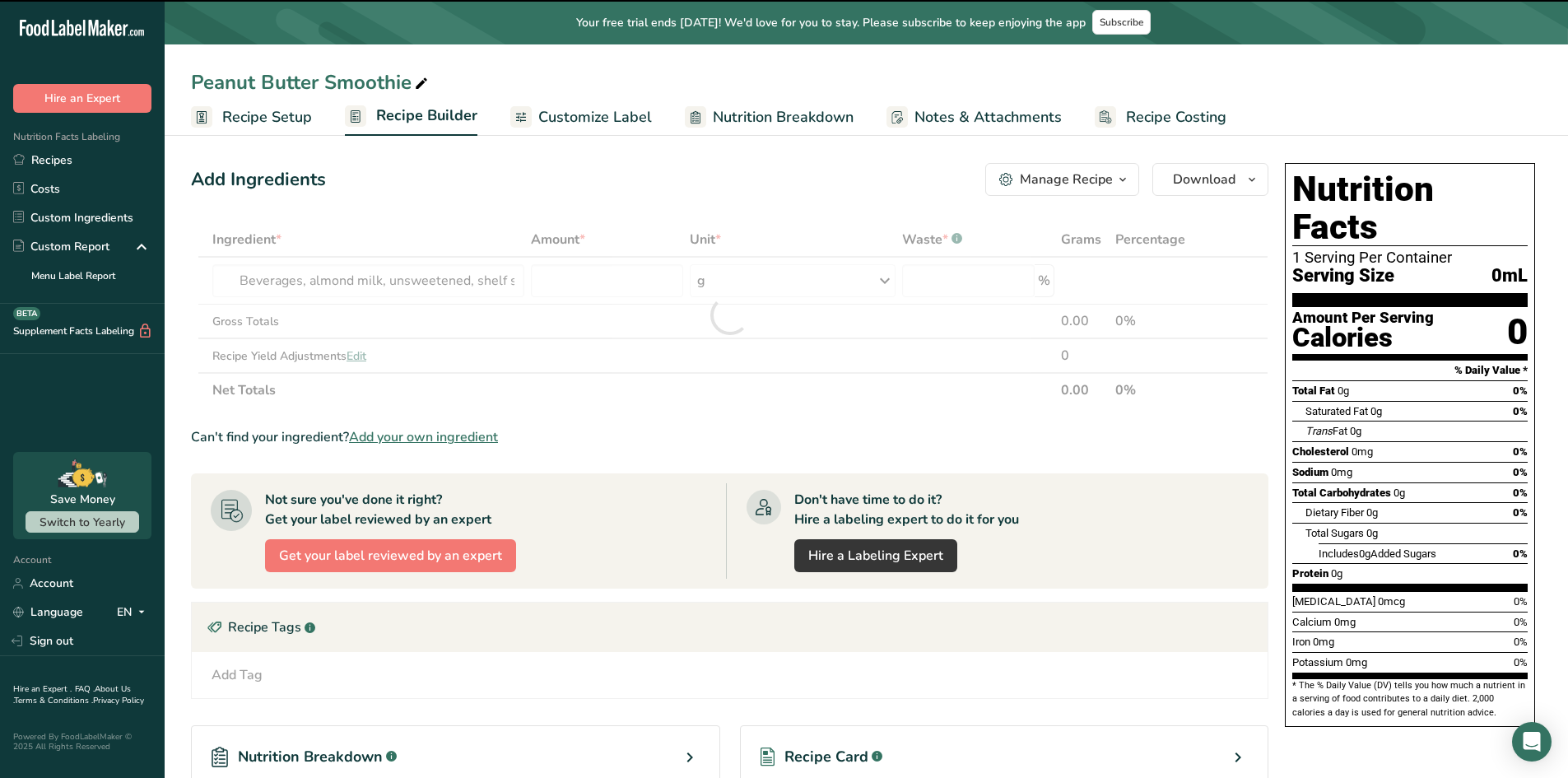
type input "0"
select select "22"
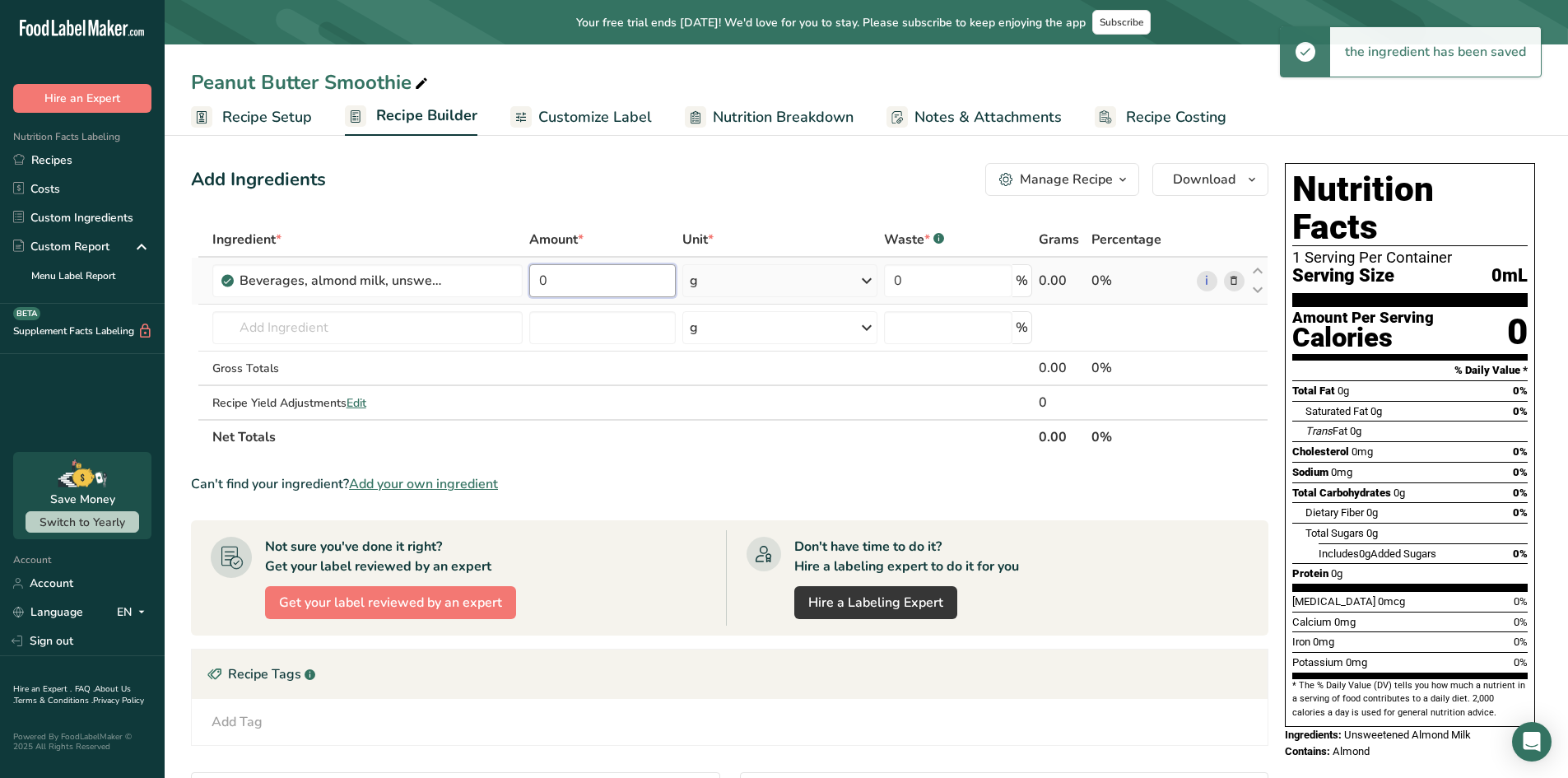
click at [558, 273] on input "0" at bounding box center [603, 281] width 147 height 33
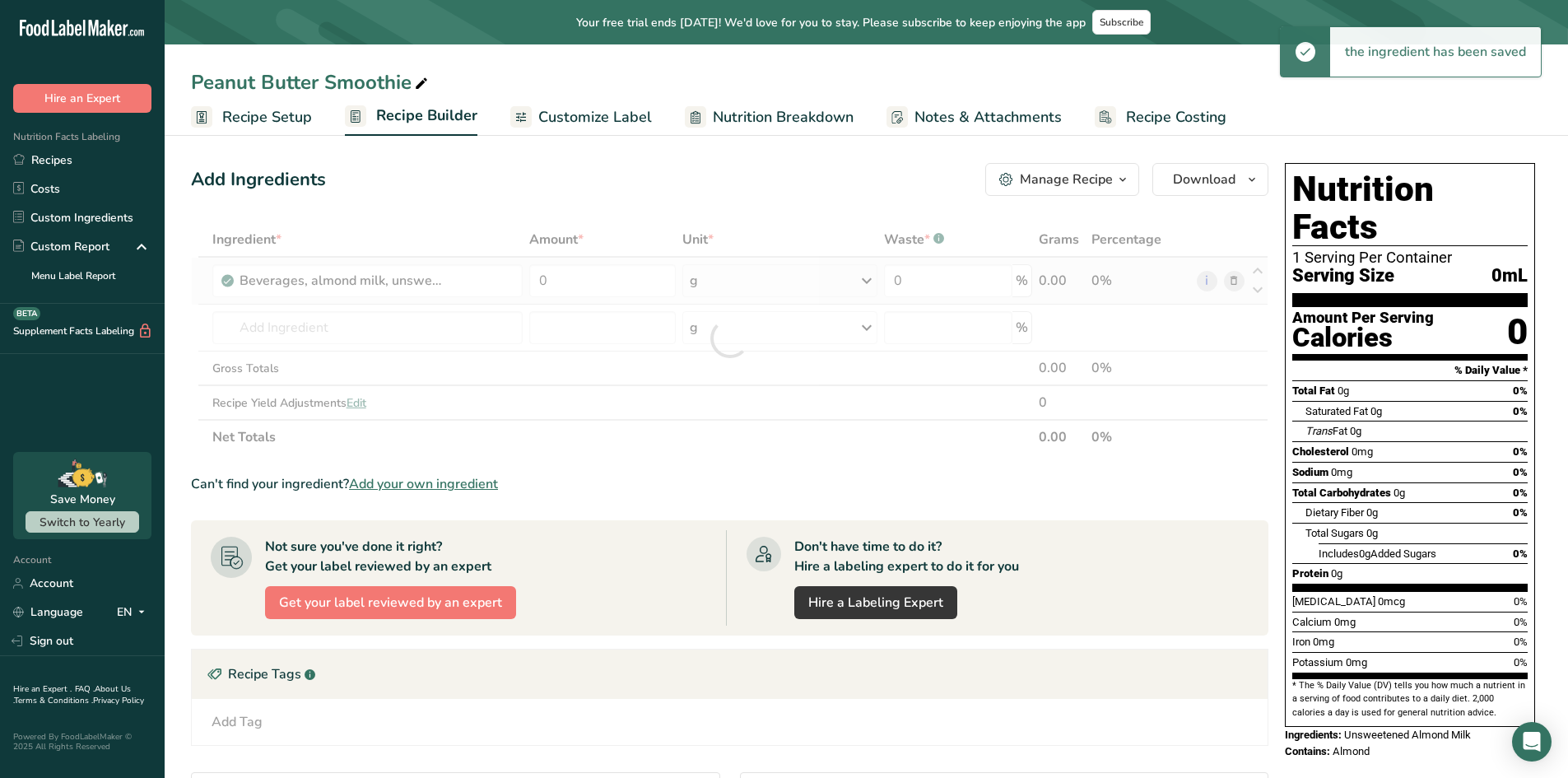
click at [698, 279] on div "Ingredient * Amount * Unit * Waste * .a-a{fill:#347362;}.b-a{fill:#fff;} Grams …" at bounding box center [729, 337] width 1078 height 232
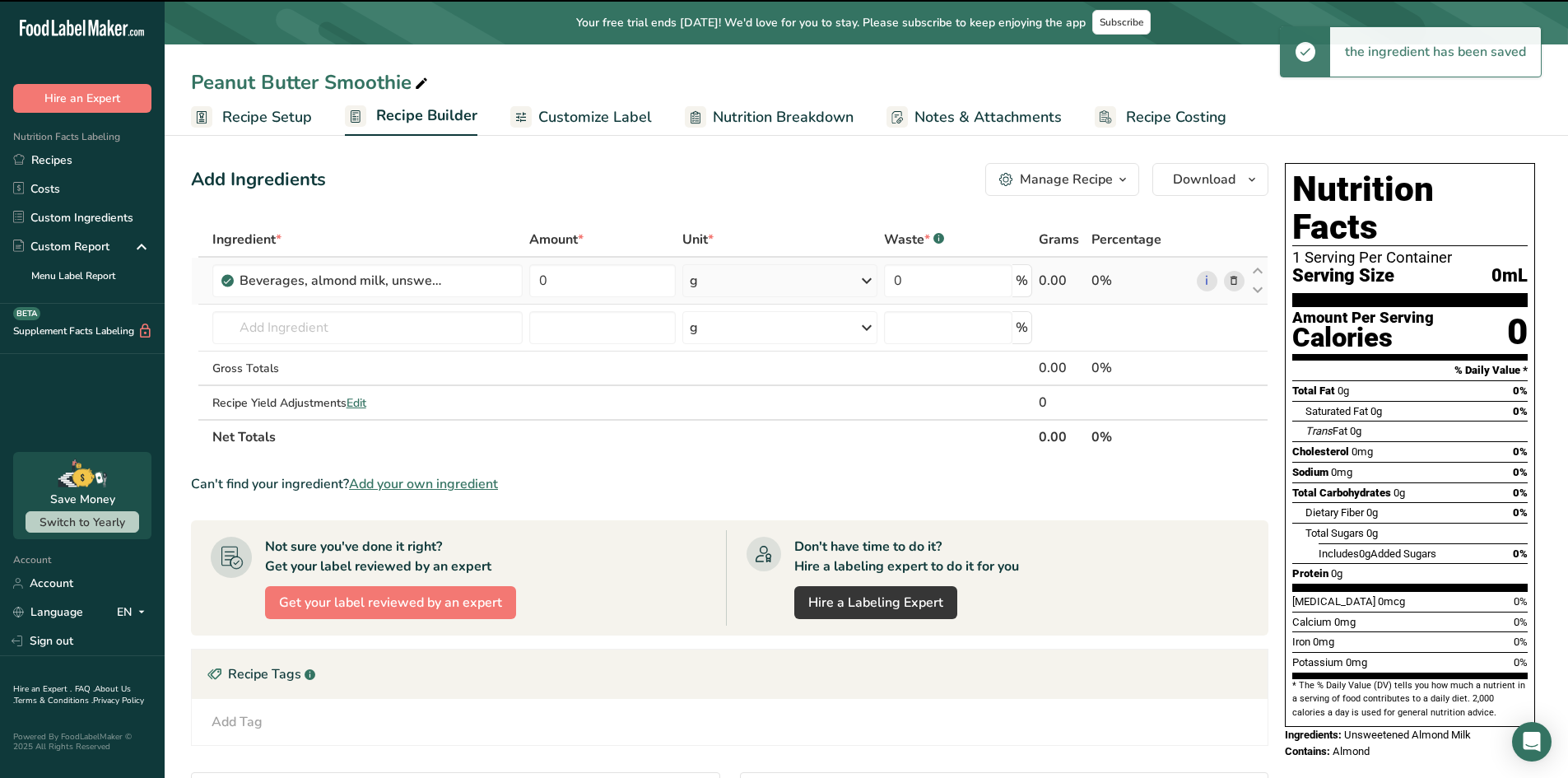
click at [723, 290] on div "g" at bounding box center [780, 281] width 195 height 33
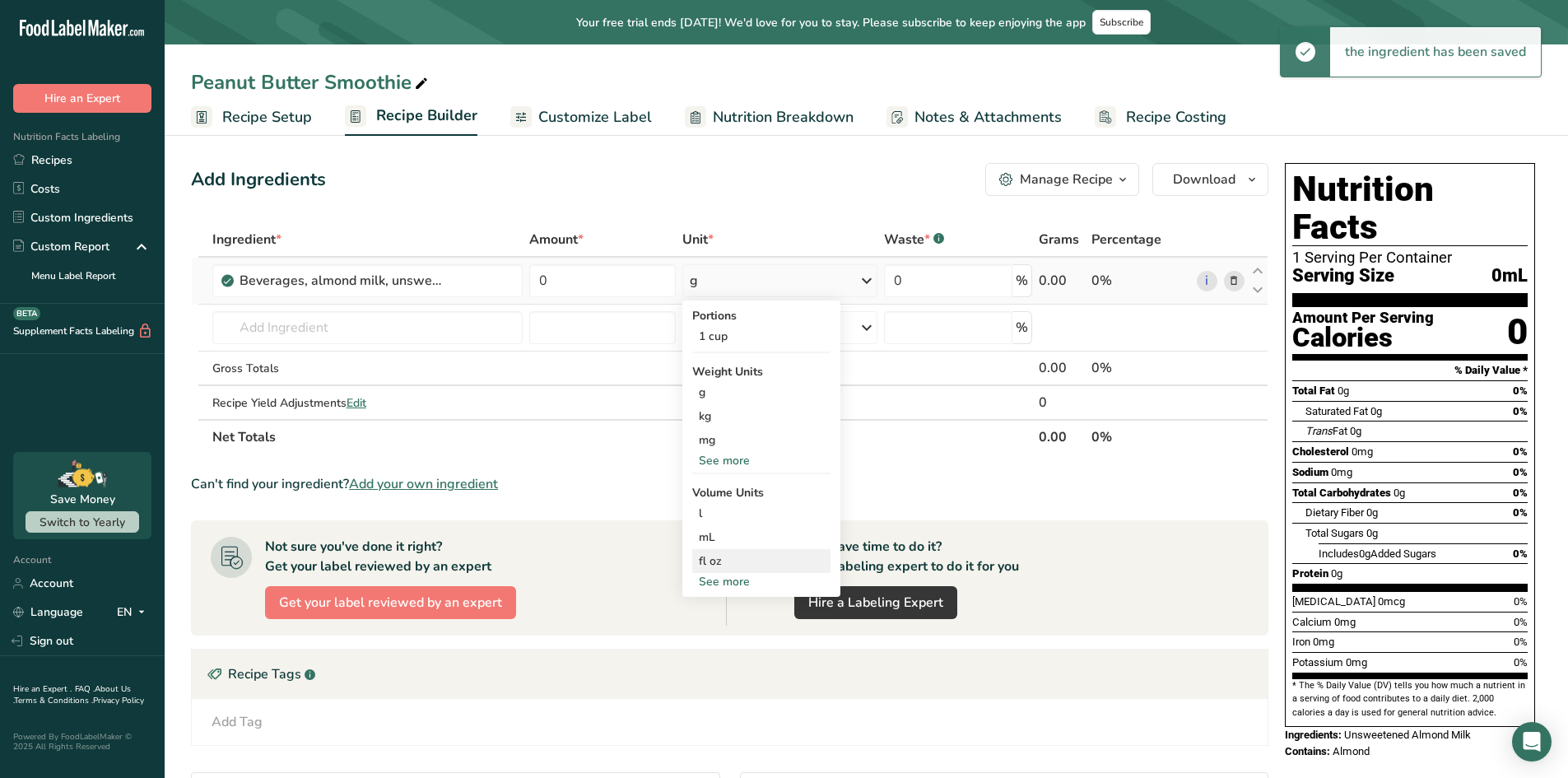
click at [721, 558] on div "fl oz" at bounding box center [762, 560] width 125 height 17
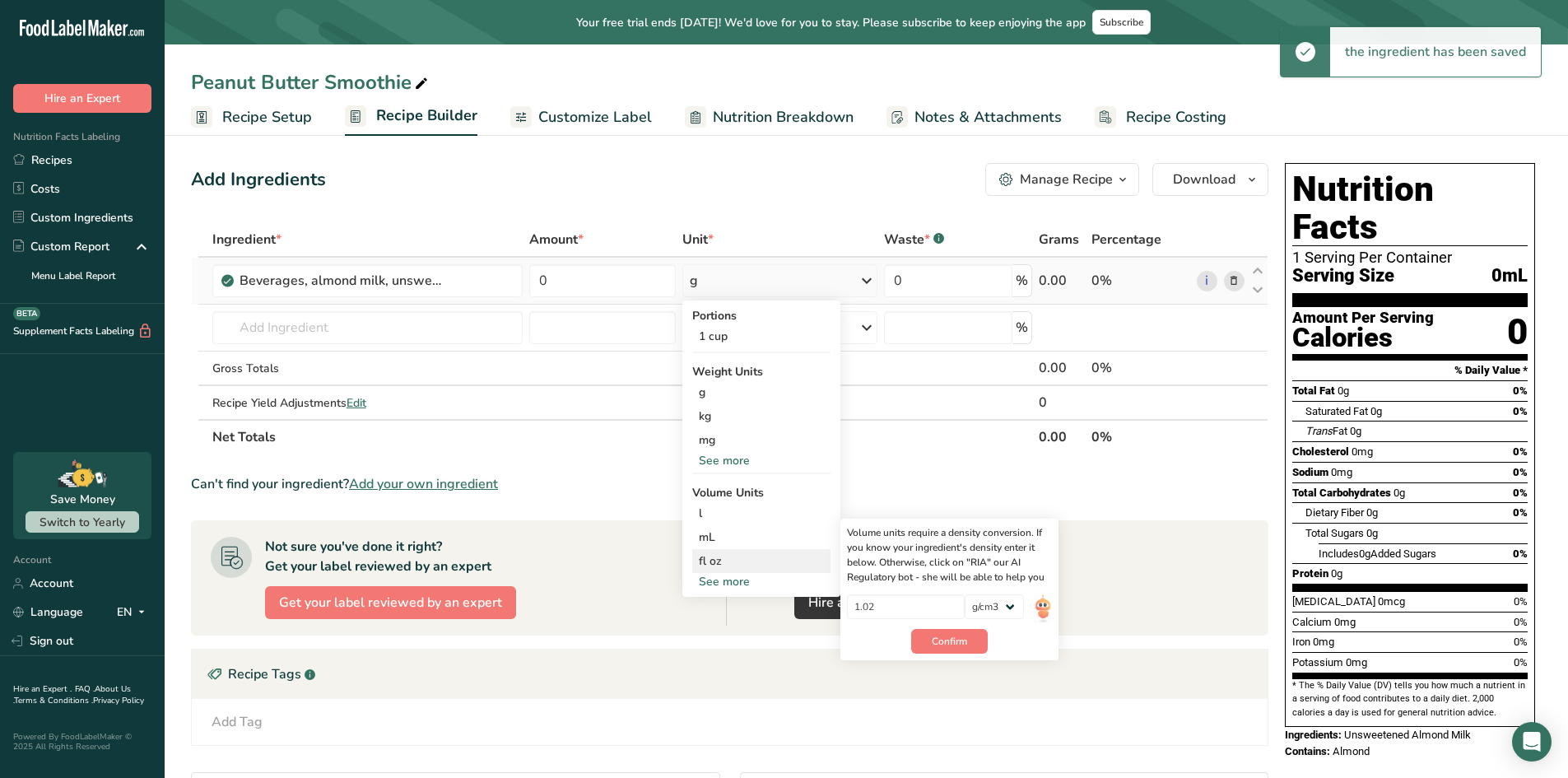
click at [716, 560] on div "fl oz" at bounding box center [762, 560] width 125 height 17
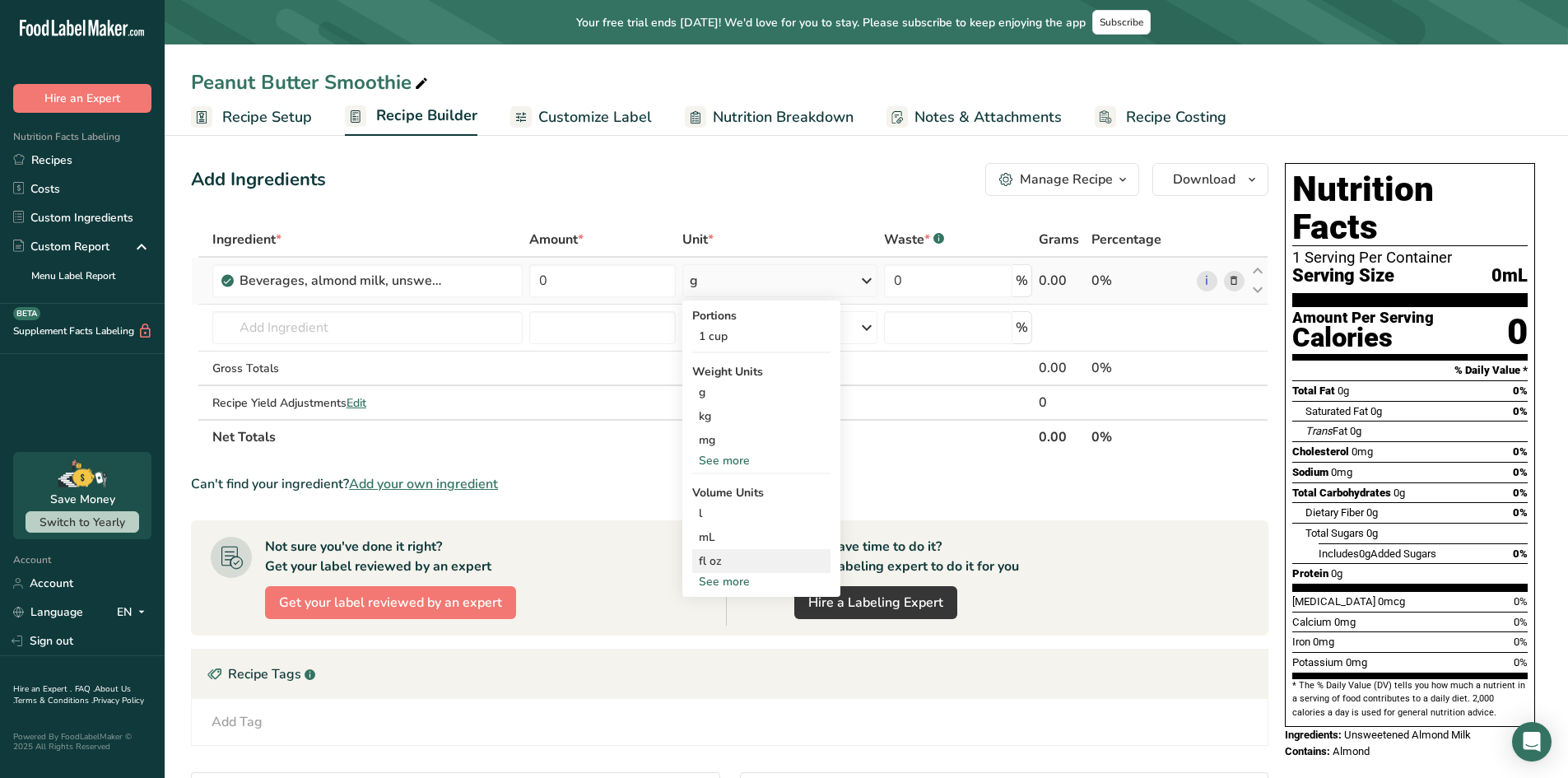
click at [708, 565] on div "fl oz" at bounding box center [762, 560] width 125 height 17
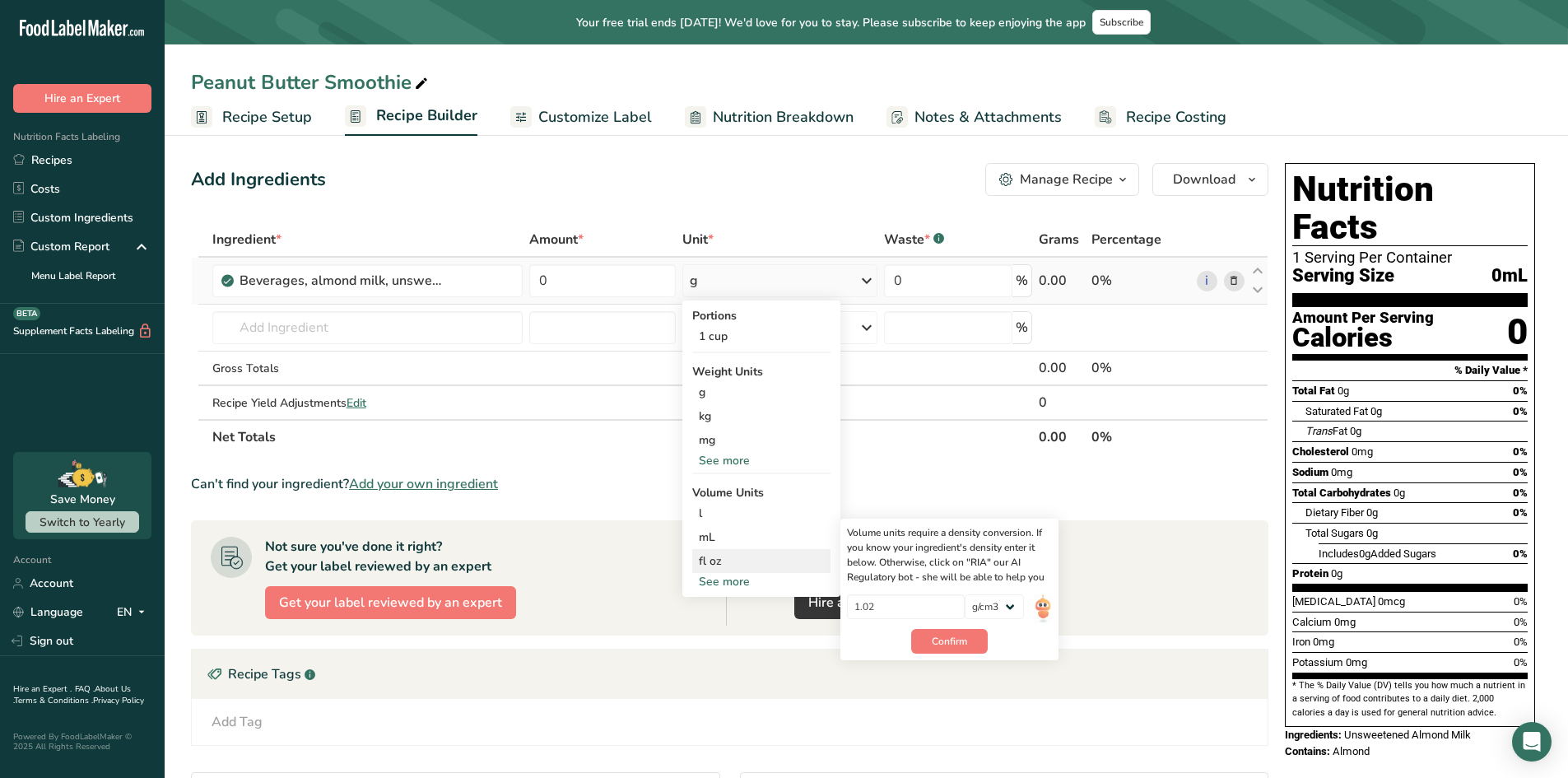
click at [708, 565] on div "fl oz" at bounding box center [762, 560] width 125 height 17
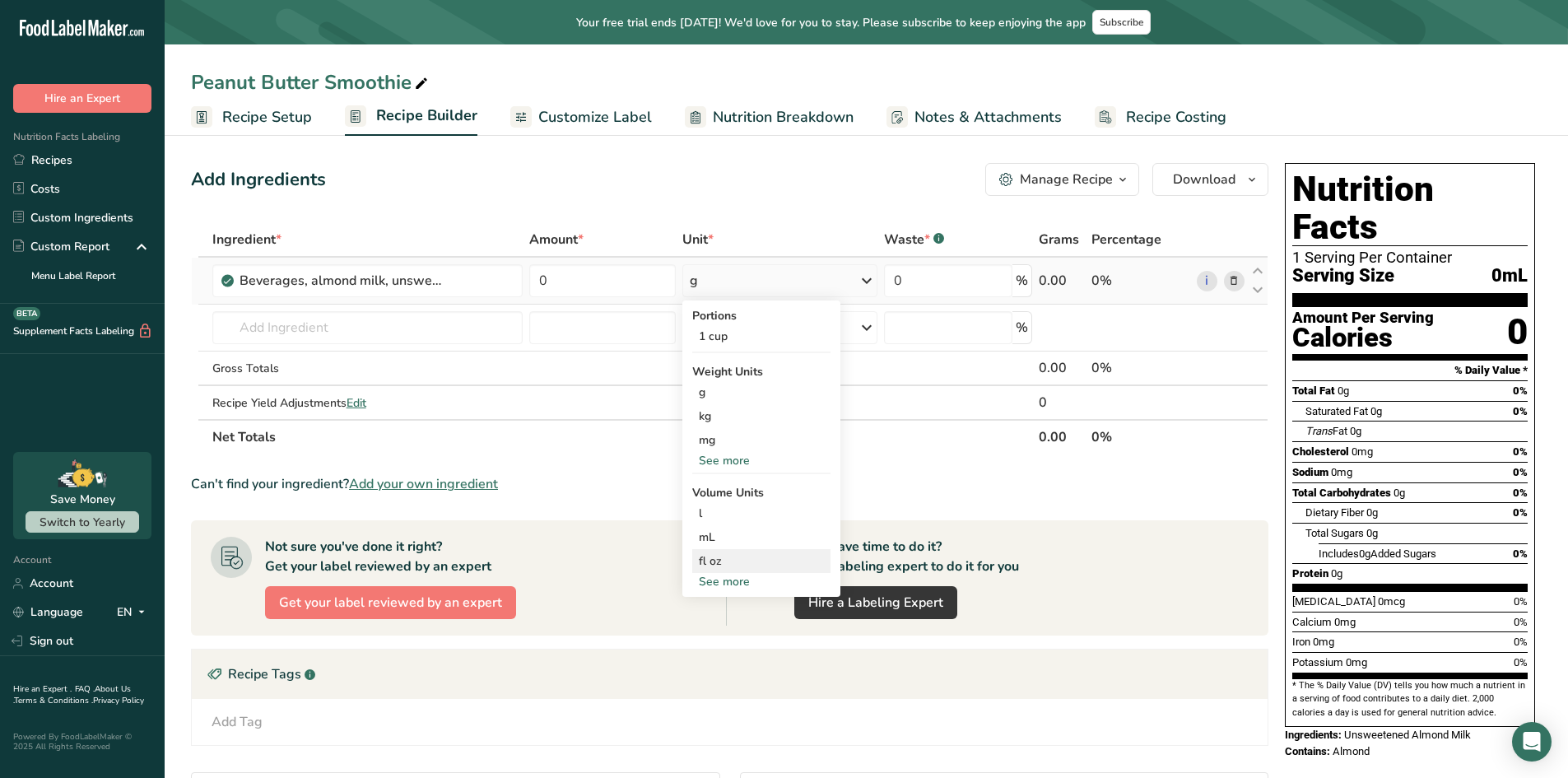
click at [709, 563] on div "fl oz" at bounding box center [762, 560] width 125 height 17
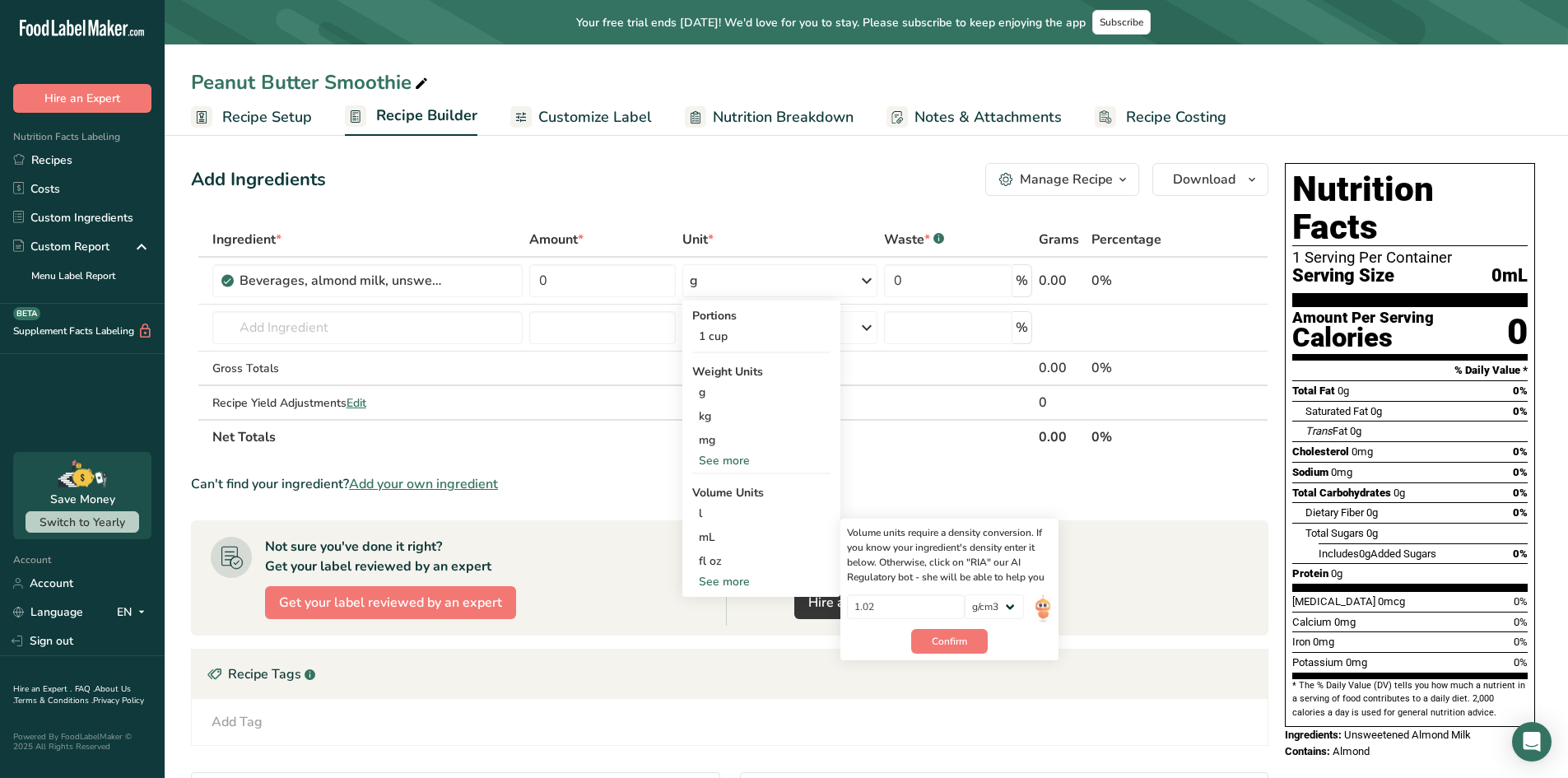
click at [875, 465] on section "Ingredient * Amount * Unit * Waste * .a-a{fill:#347362;}.b-a{fill:#fff;} Grams …" at bounding box center [729, 591] width 1078 height 739
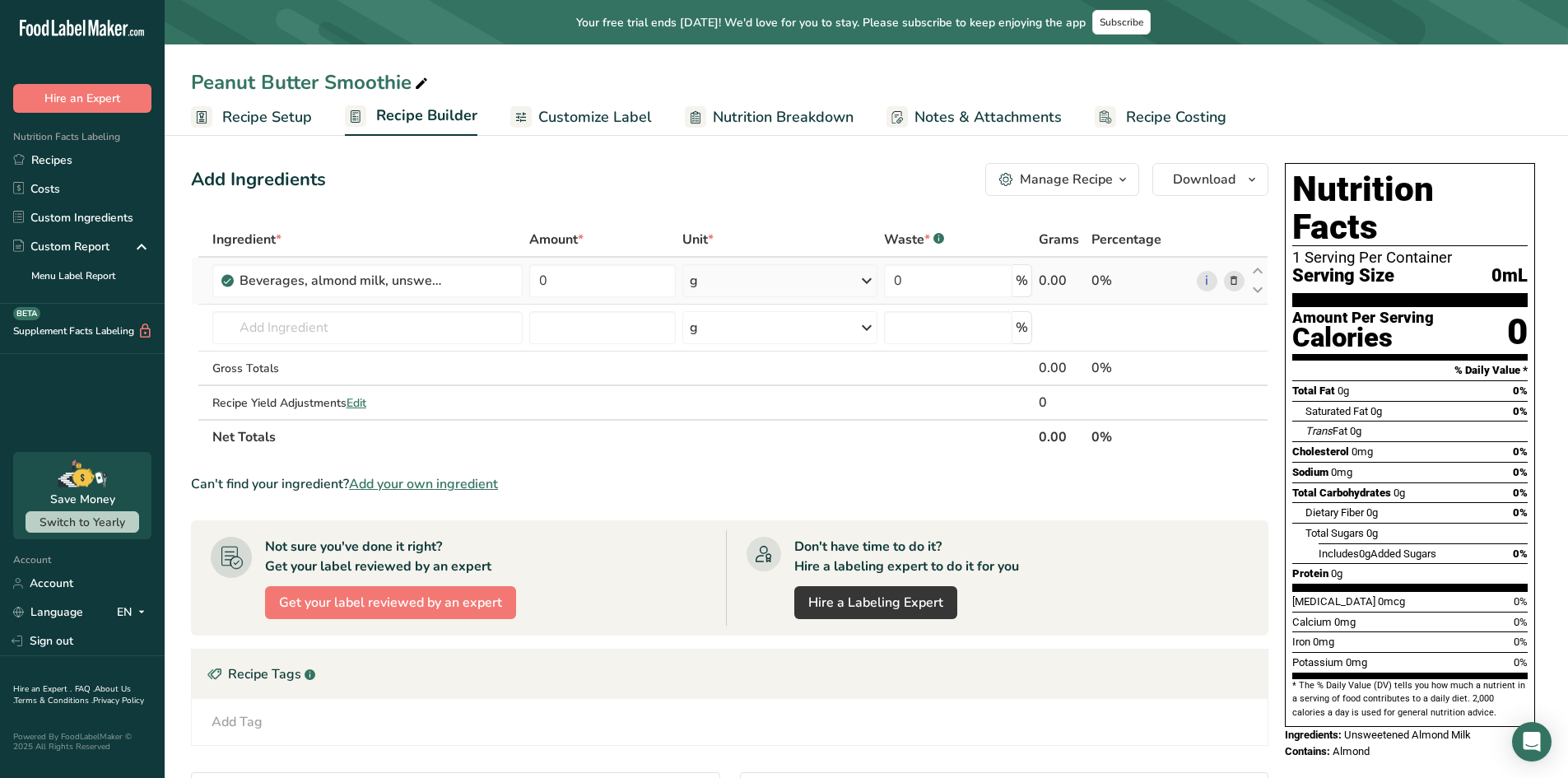
click at [753, 278] on div "g" at bounding box center [780, 281] width 195 height 33
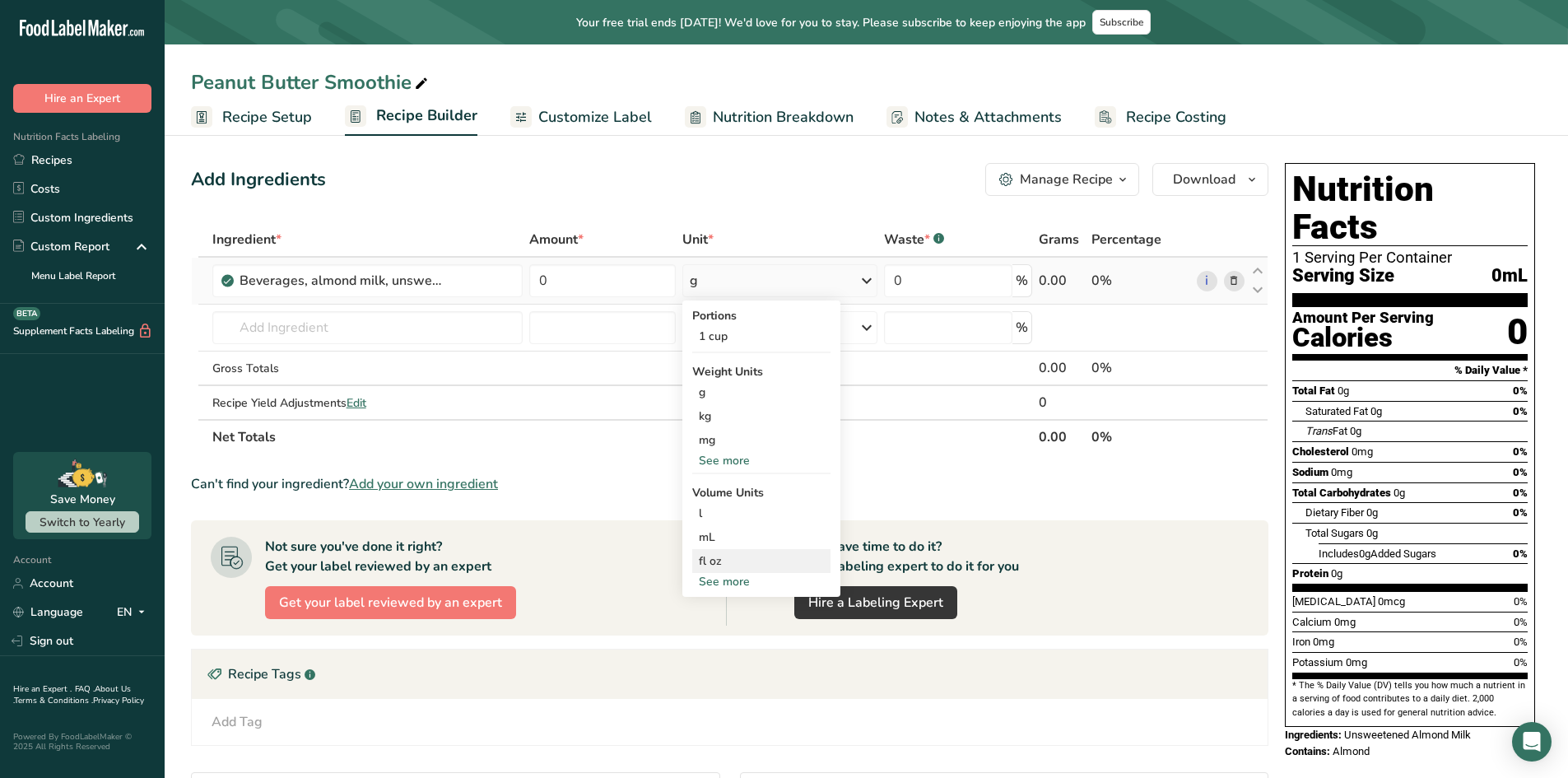
click at [707, 565] on div "fl oz" at bounding box center [762, 560] width 125 height 17
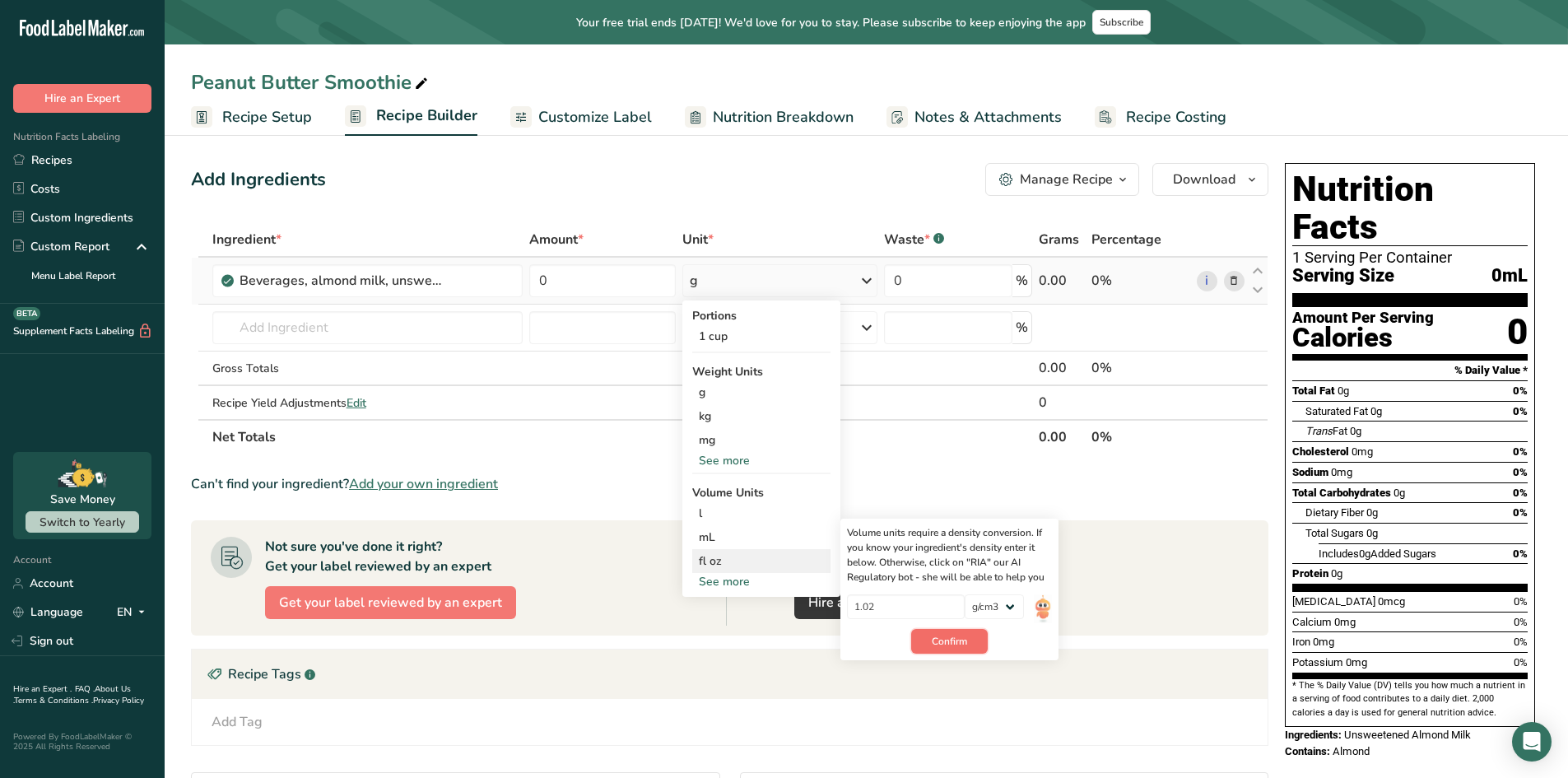
click at [972, 636] on button "Confirm" at bounding box center [949, 641] width 77 height 25
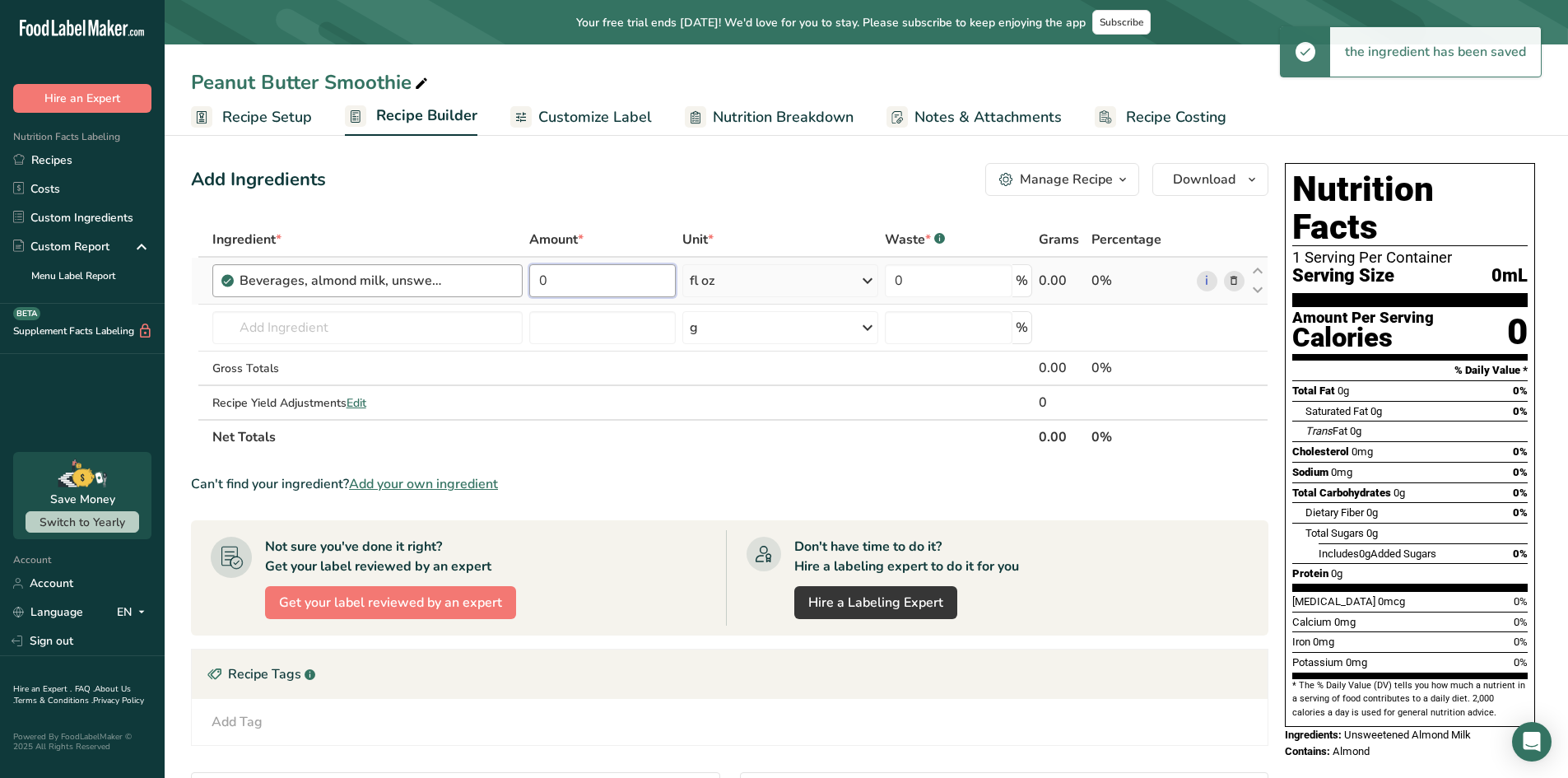
drag, startPoint x: 563, startPoint y: 287, endPoint x: 328, endPoint y: 285, distance: 235.0
click at [365, 285] on tr "Beverages, almond milk, unsweetened, shelf stable 0 fl oz Portions 1 cup Weight…" at bounding box center [730, 281] width 1077 height 47
type input "8"
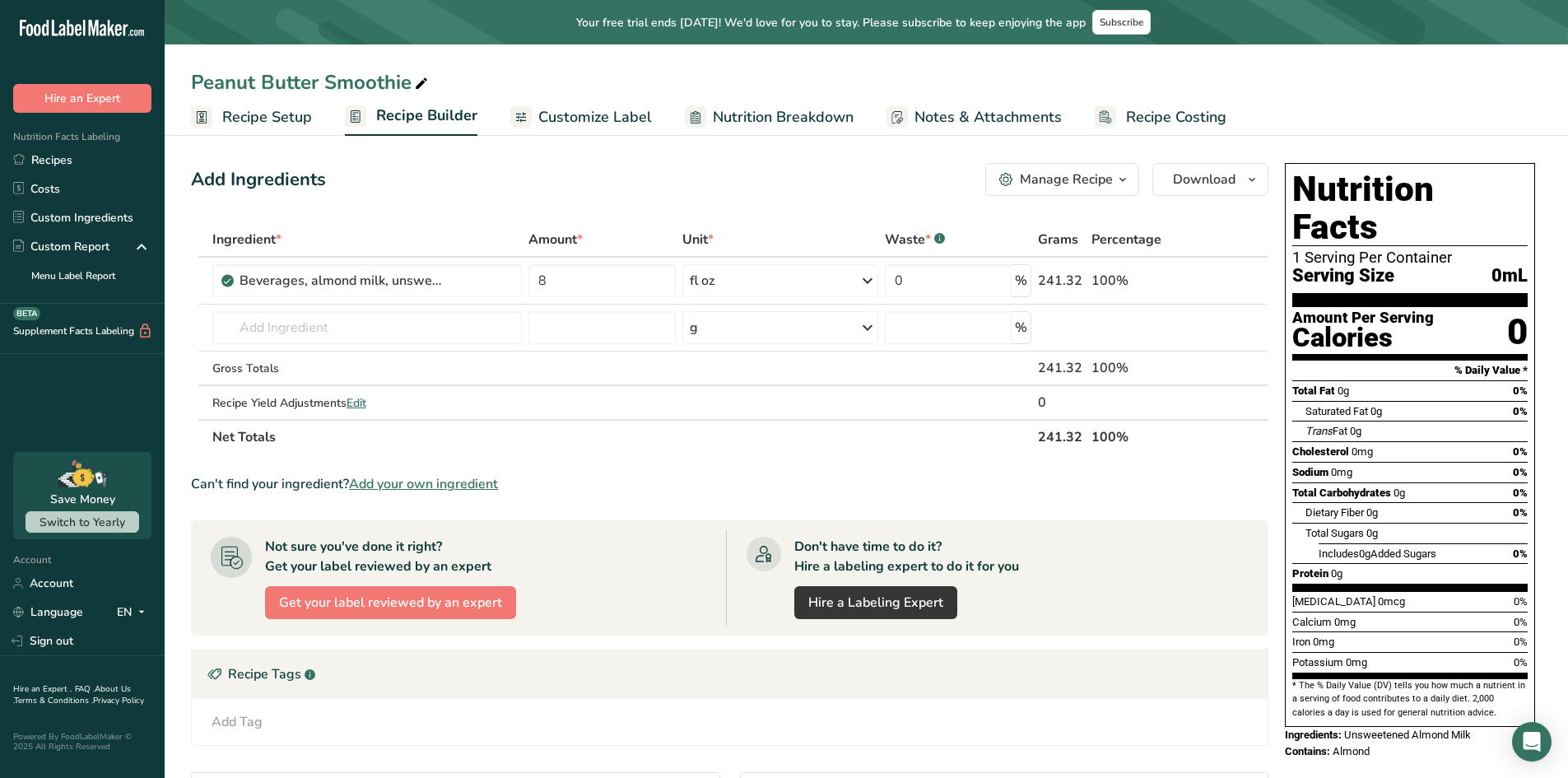
click at [898, 434] on div "Ingredient * Amount * Unit * Waste * .a-a{fill:#347362;}.b-a{fill:#fff;} Grams …" at bounding box center [729, 337] width 1078 height 232
click at [322, 322] on input "text" at bounding box center [368, 327] width 310 height 33
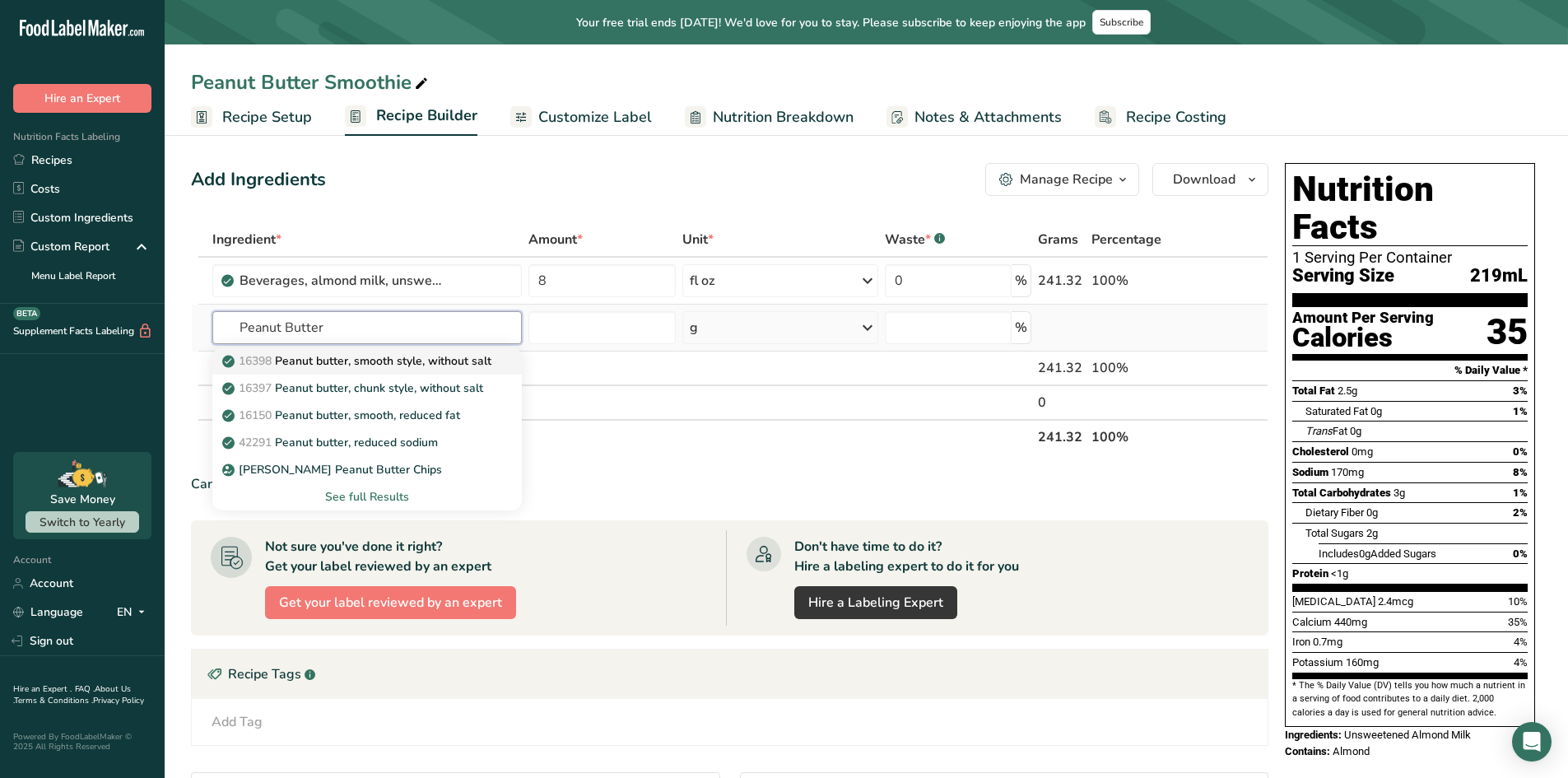
type input "Peanut Butter"
click at [385, 369] on p "16398 Peanut butter, smooth style, without salt" at bounding box center [358, 360] width 266 height 17
type input "Peanut butter, smooth style, without salt"
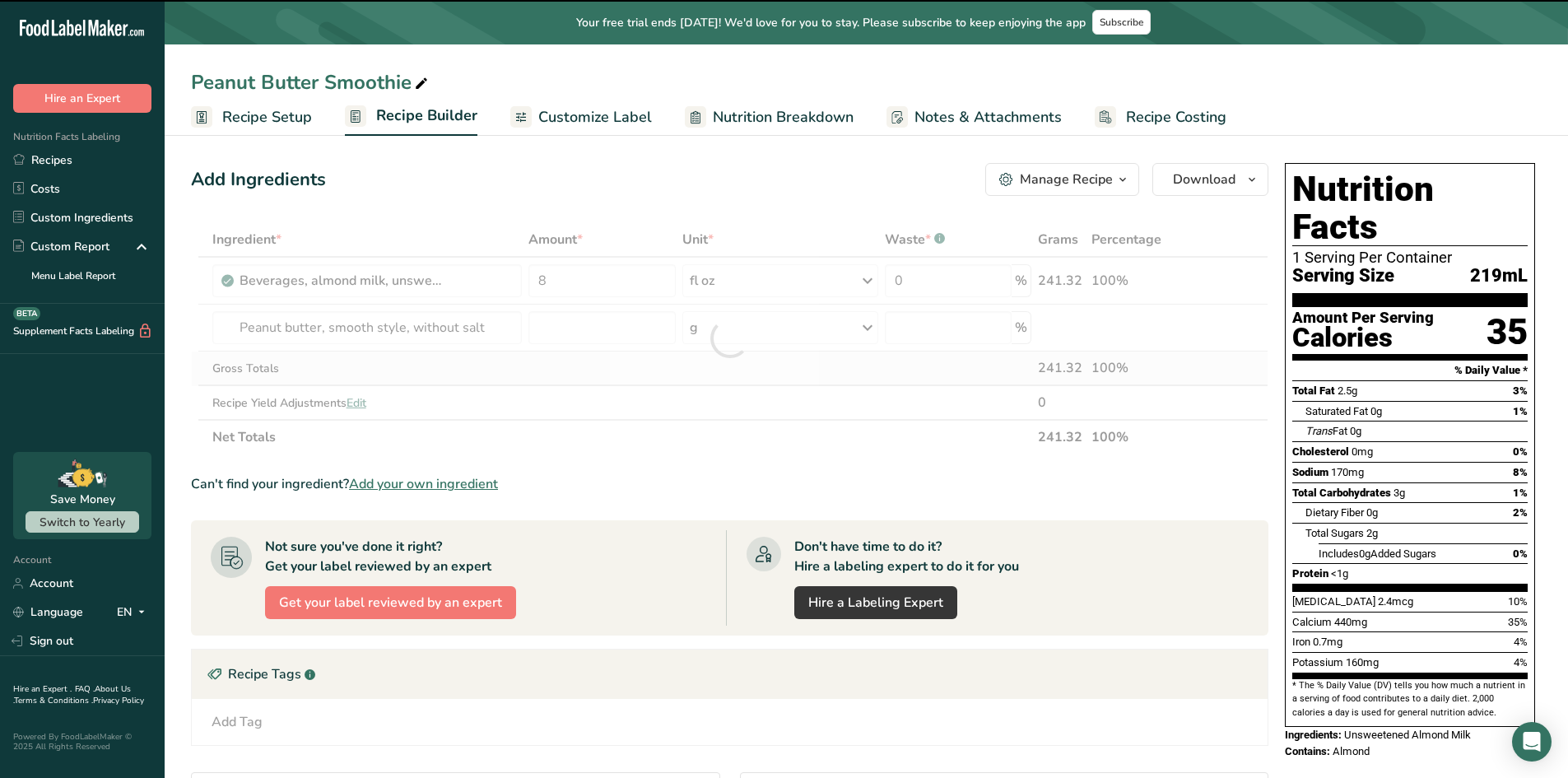
type input "0"
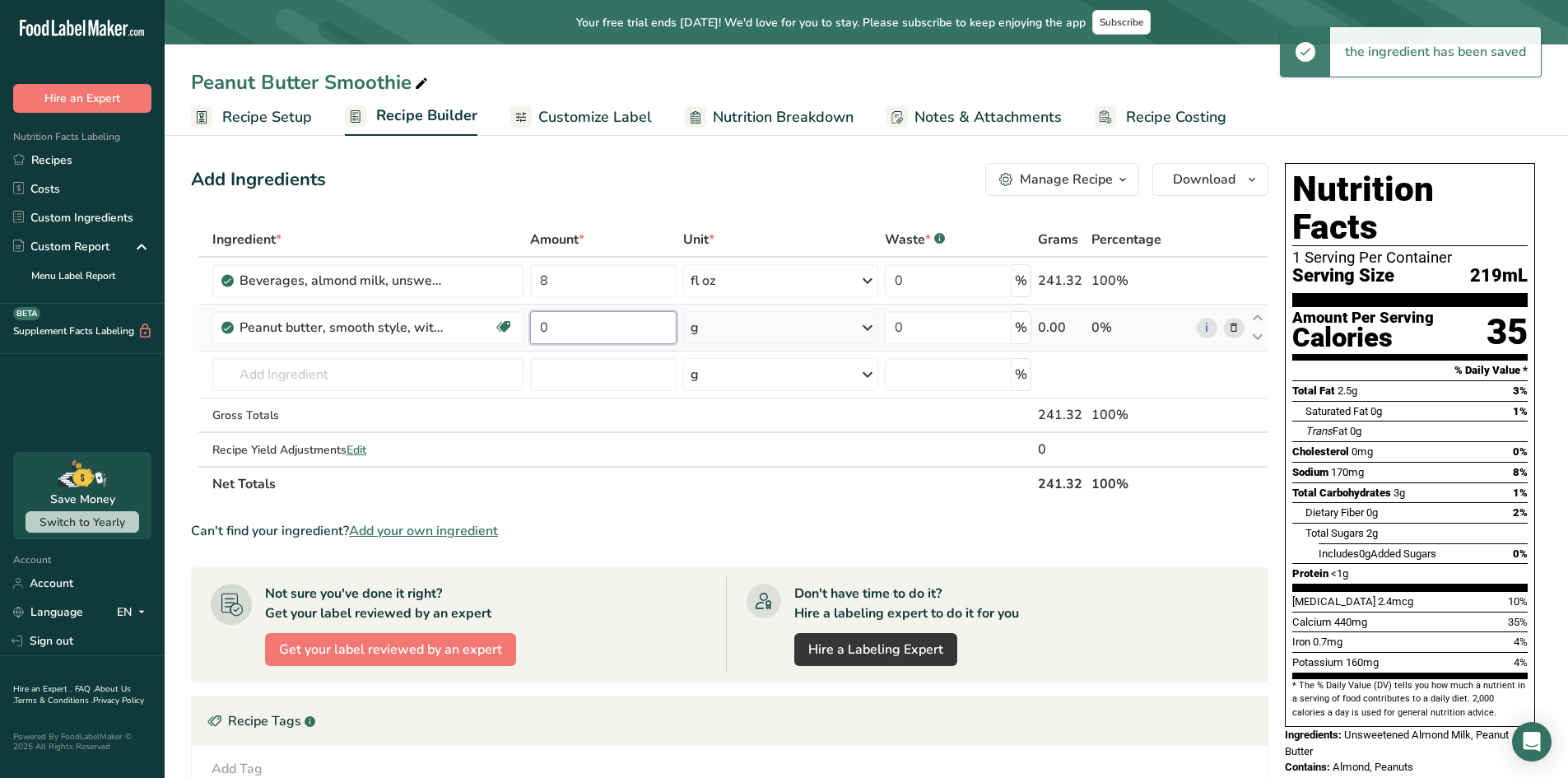
click at [589, 335] on input "0" at bounding box center [603, 327] width 146 height 33
click at [733, 332] on div "Ingredient * Amount * Unit * Waste * .a-a{fill:#347362;}.b-a{fill:#fff;} Grams …" at bounding box center [729, 361] width 1078 height 280
click at [733, 332] on div "g" at bounding box center [781, 327] width 195 height 33
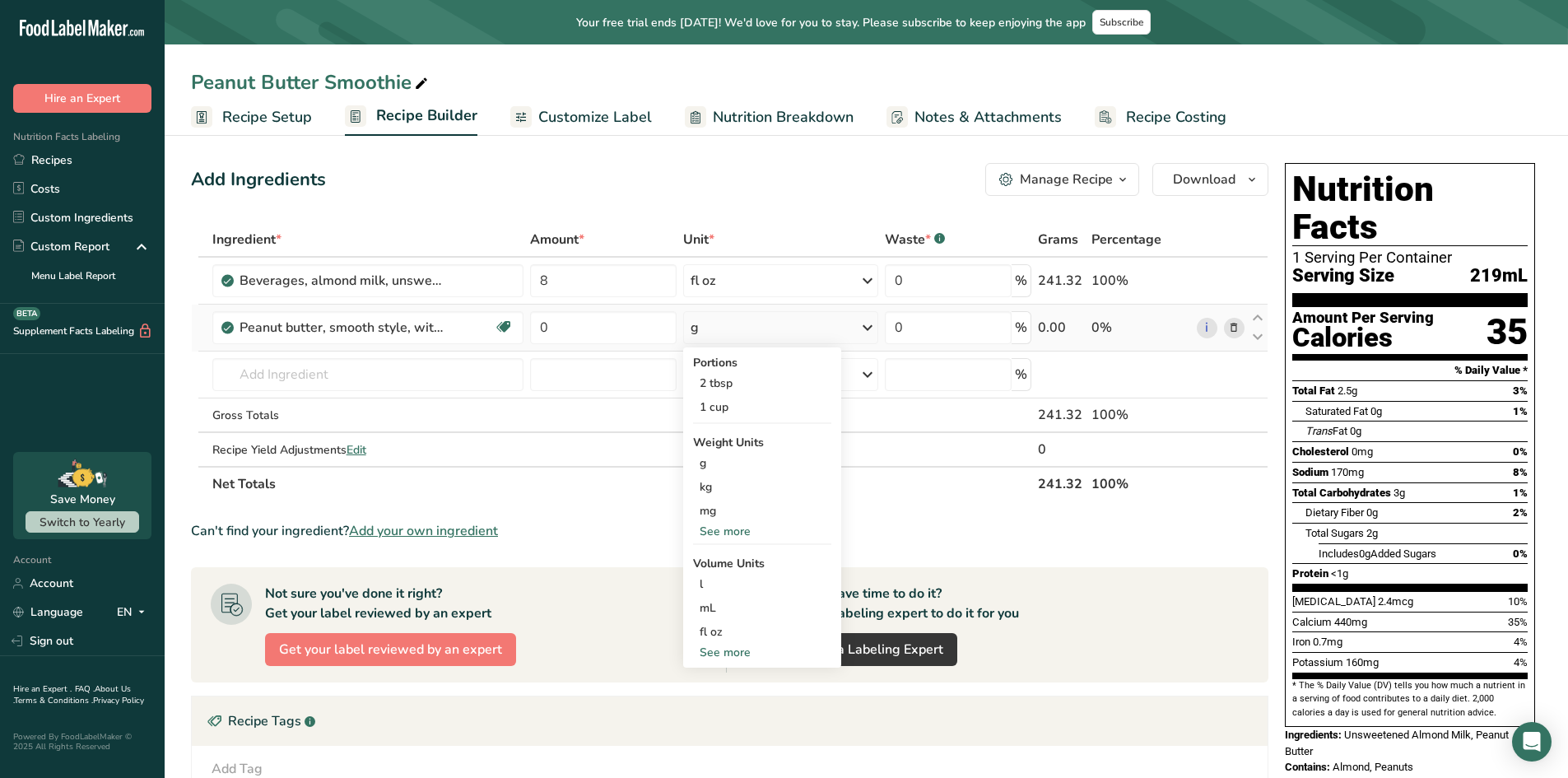
click at [730, 524] on div "See more" at bounding box center [762, 530] width 138 height 17
click at [715, 578] on div "oz" at bounding box center [762, 582] width 138 height 24
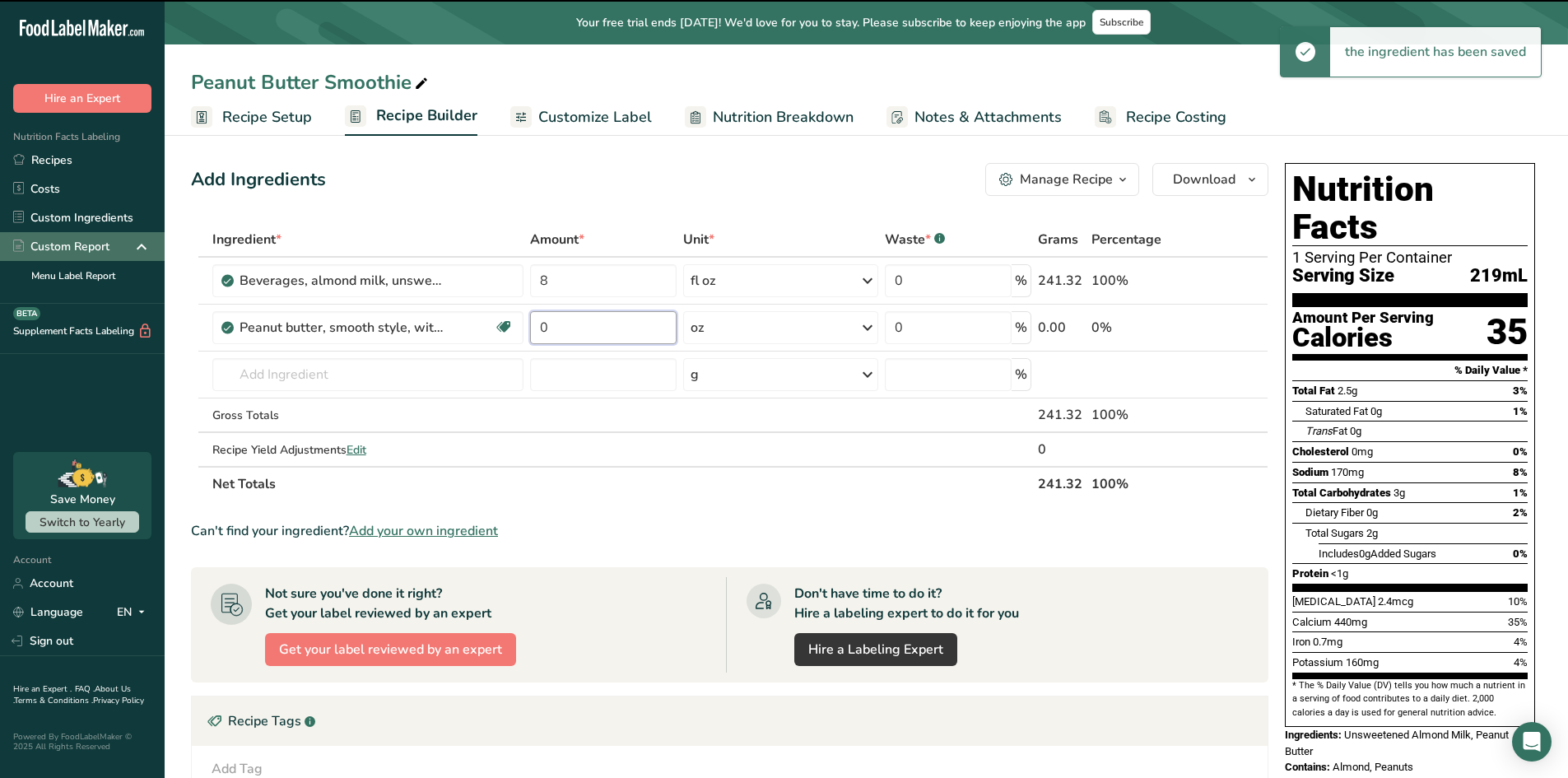
drag, startPoint x: 621, startPoint y: 328, endPoint x: 69, endPoint y: 250, distance: 557.5
click at [69, 250] on div ".a-20{fill:#fff;} Hire an Expert Nutrition Facts Labeling Recipes Costs Custom …" at bounding box center [784, 530] width 1568 height 1062
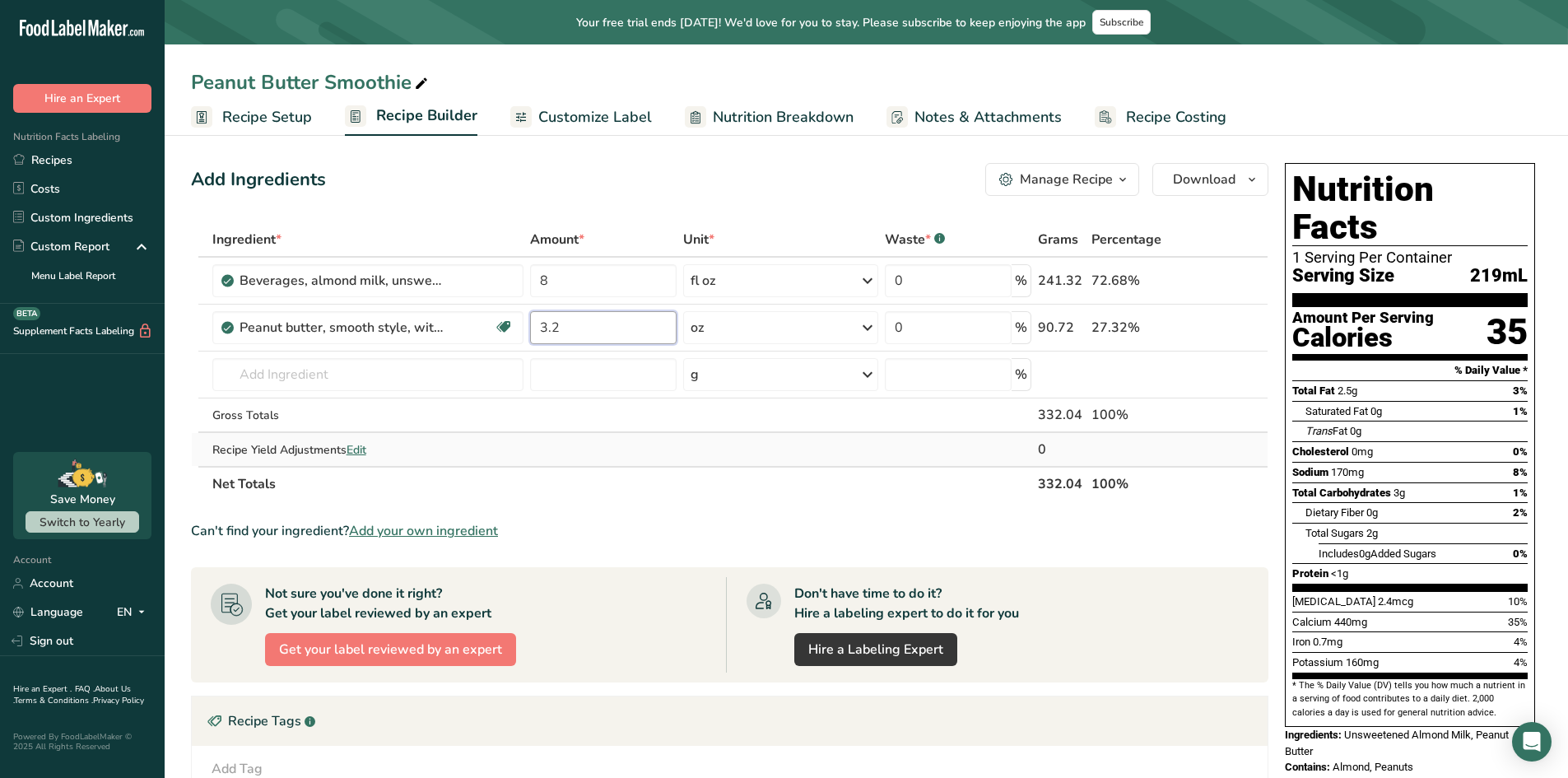
type input "3.2"
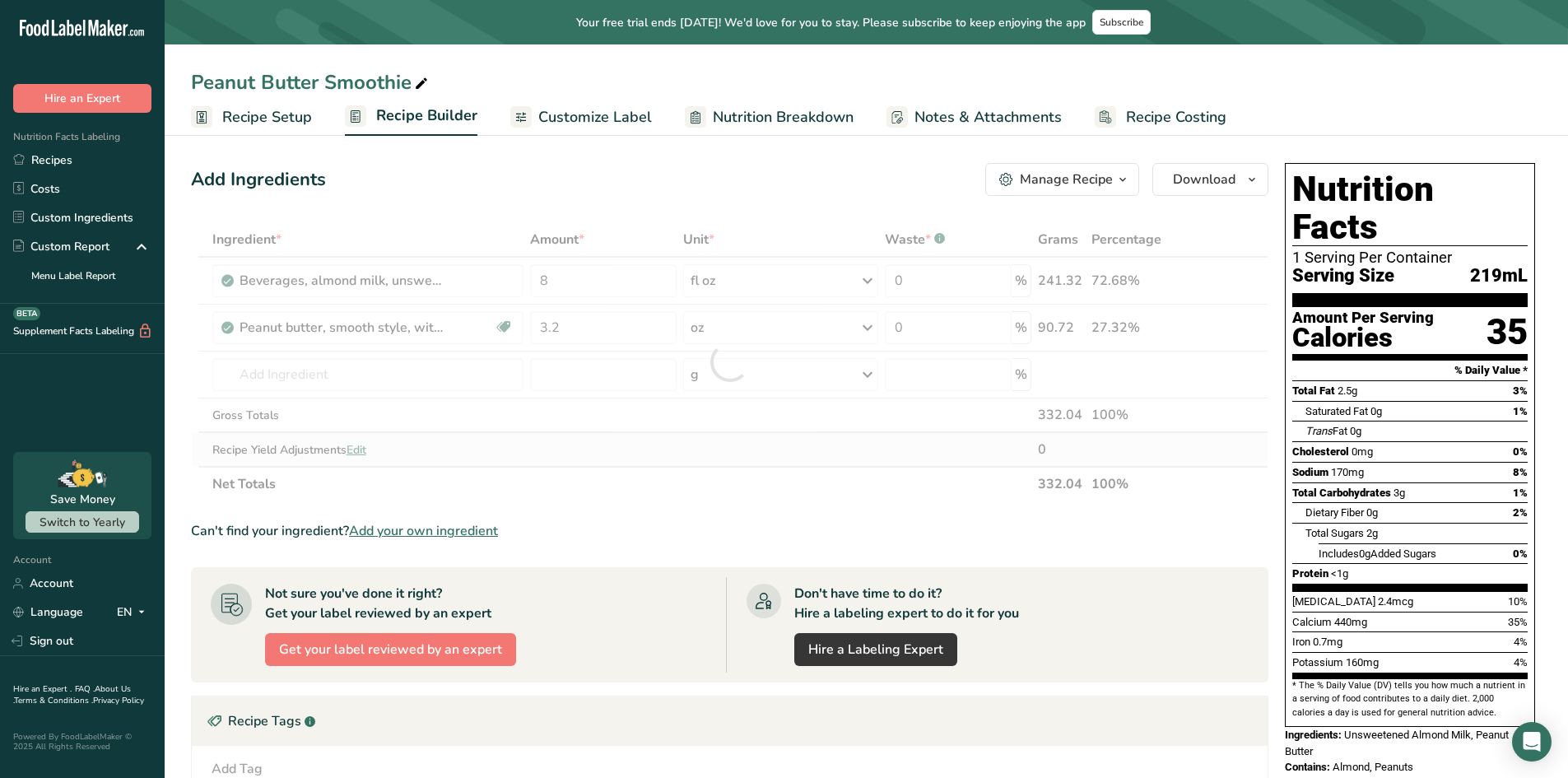
click at [709, 446] on div "Ingredient * Amount * Unit * Waste * .a-a{fill:#347362;}.b-a{fill:#fff;} Grams …" at bounding box center [729, 361] width 1078 height 280
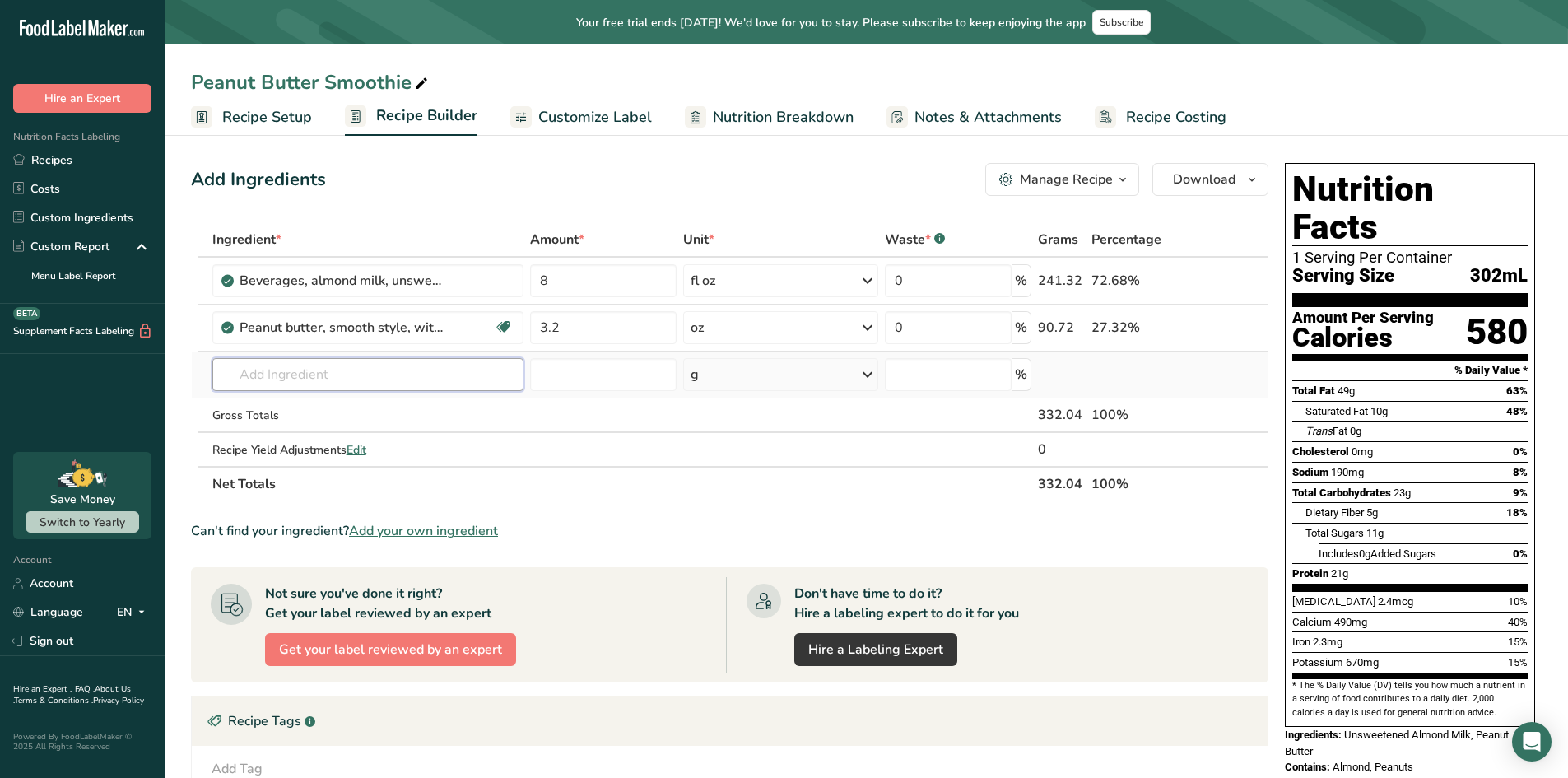
click at [351, 375] on input "text" at bounding box center [369, 374] width 312 height 33
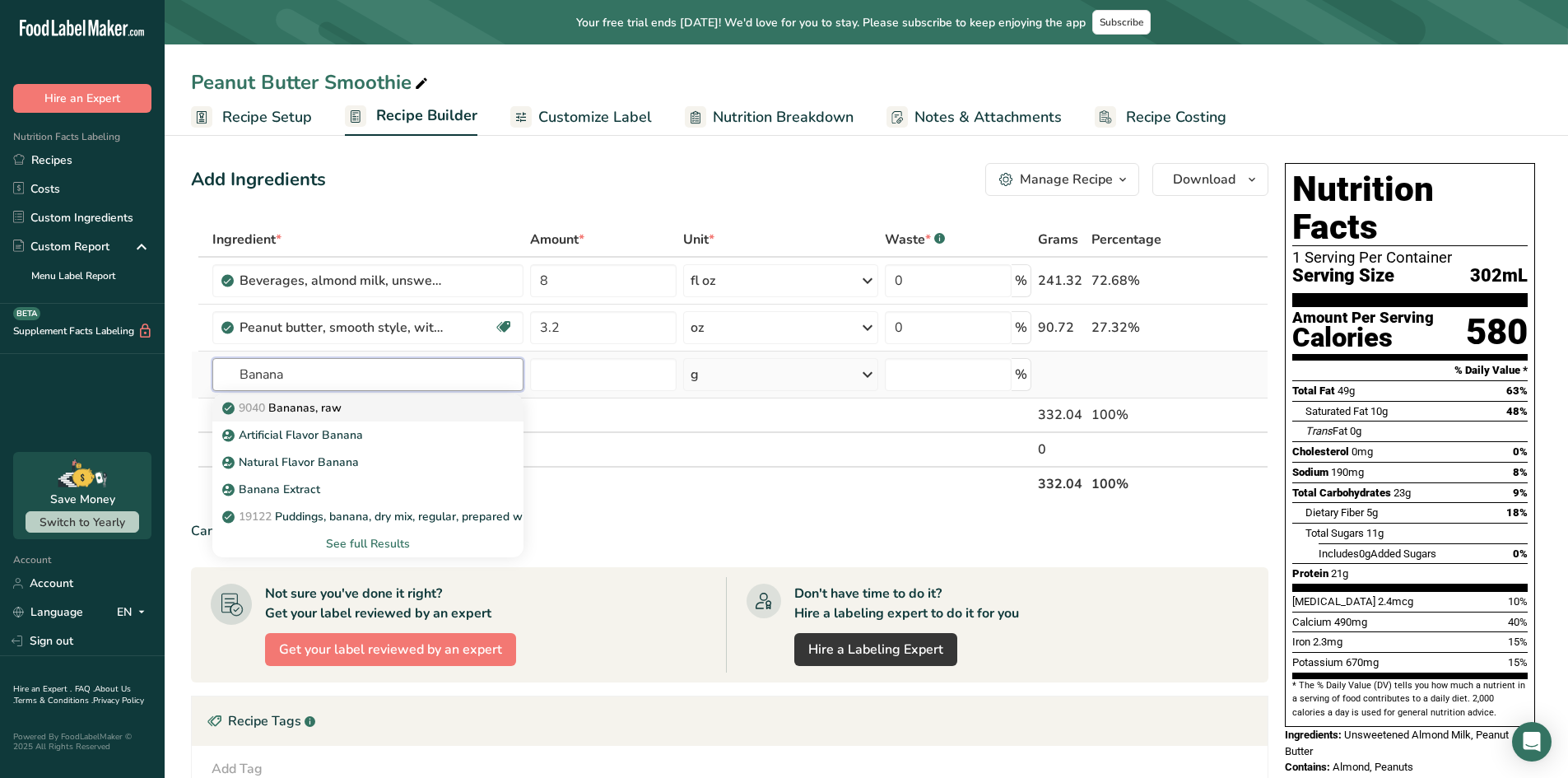
type input "Banana"
click at [327, 404] on p "9040 [GEOGRAPHIC_DATA], raw" at bounding box center [284, 407] width 116 height 17
type input "Bananas, raw"
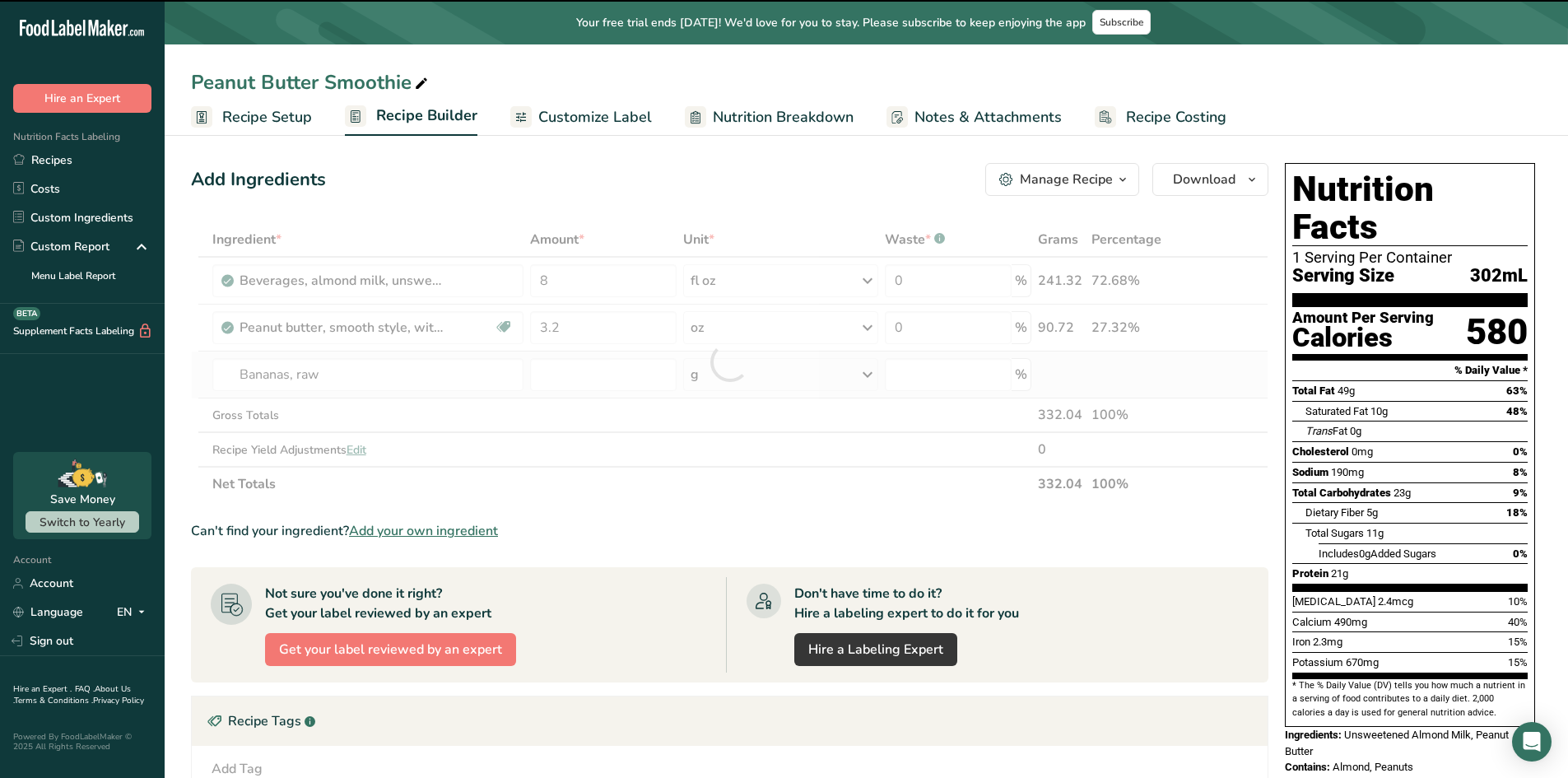
type input "0"
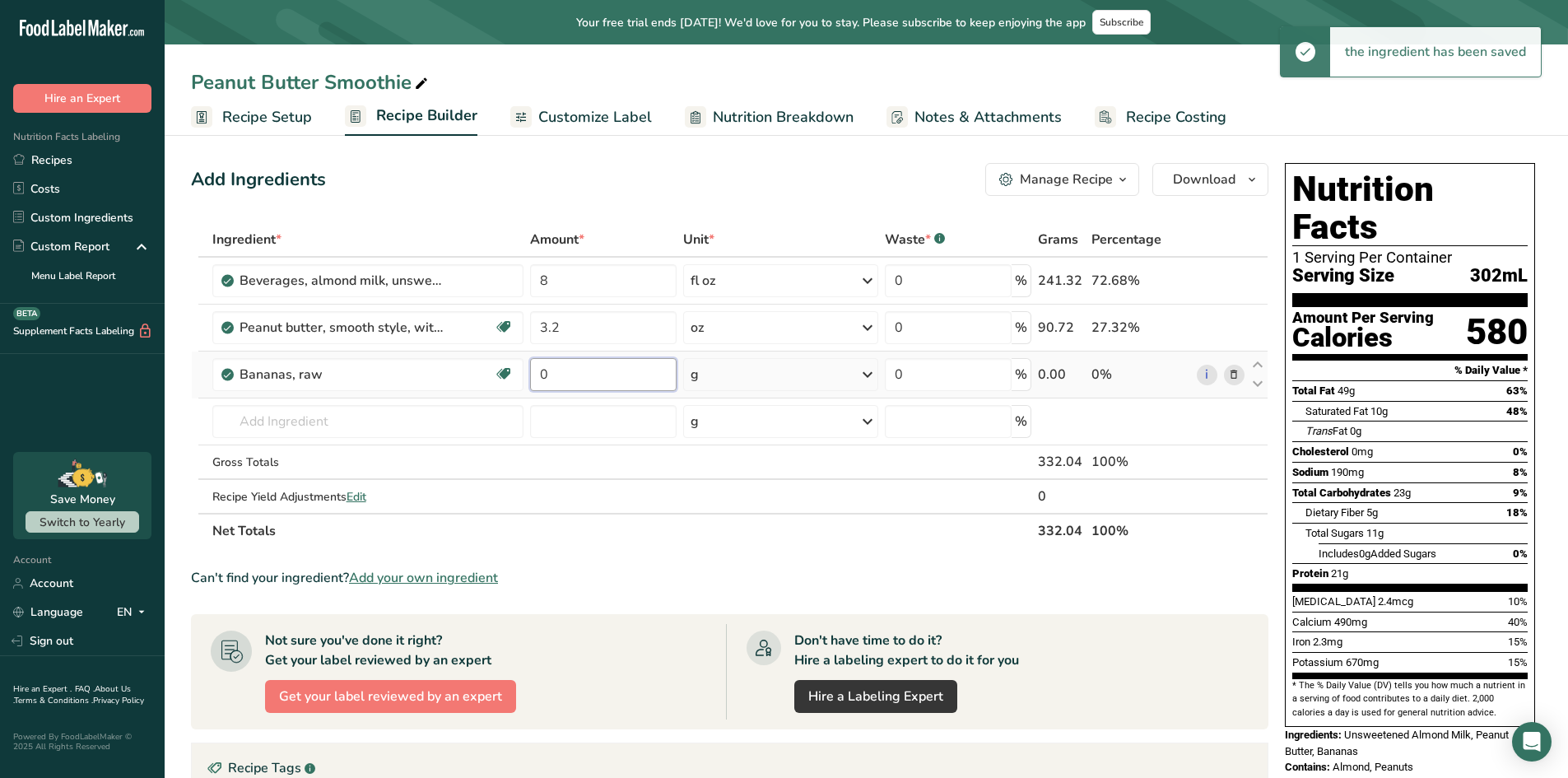
click at [605, 377] on input "0" at bounding box center [603, 374] width 146 height 33
drag, startPoint x: 605, startPoint y: 377, endPoint x: 416, endPoint y: 366, distance: 189.3
click at [416, 366] on tr "Bananas, raw Dairy free Gluten free Vegan Vegetarian Soy free 0 g Portions 1 cu…" at bounding box center [730, 374] width 1077 height 47
type input "4"
click at [773, 380] on div "Ingredient * Amount * Unit * Waste * .a-a{fill:#347362;}.b-a{fill:#fff;} Grams …" at bounding box center [729, 385] width 1078 height 326
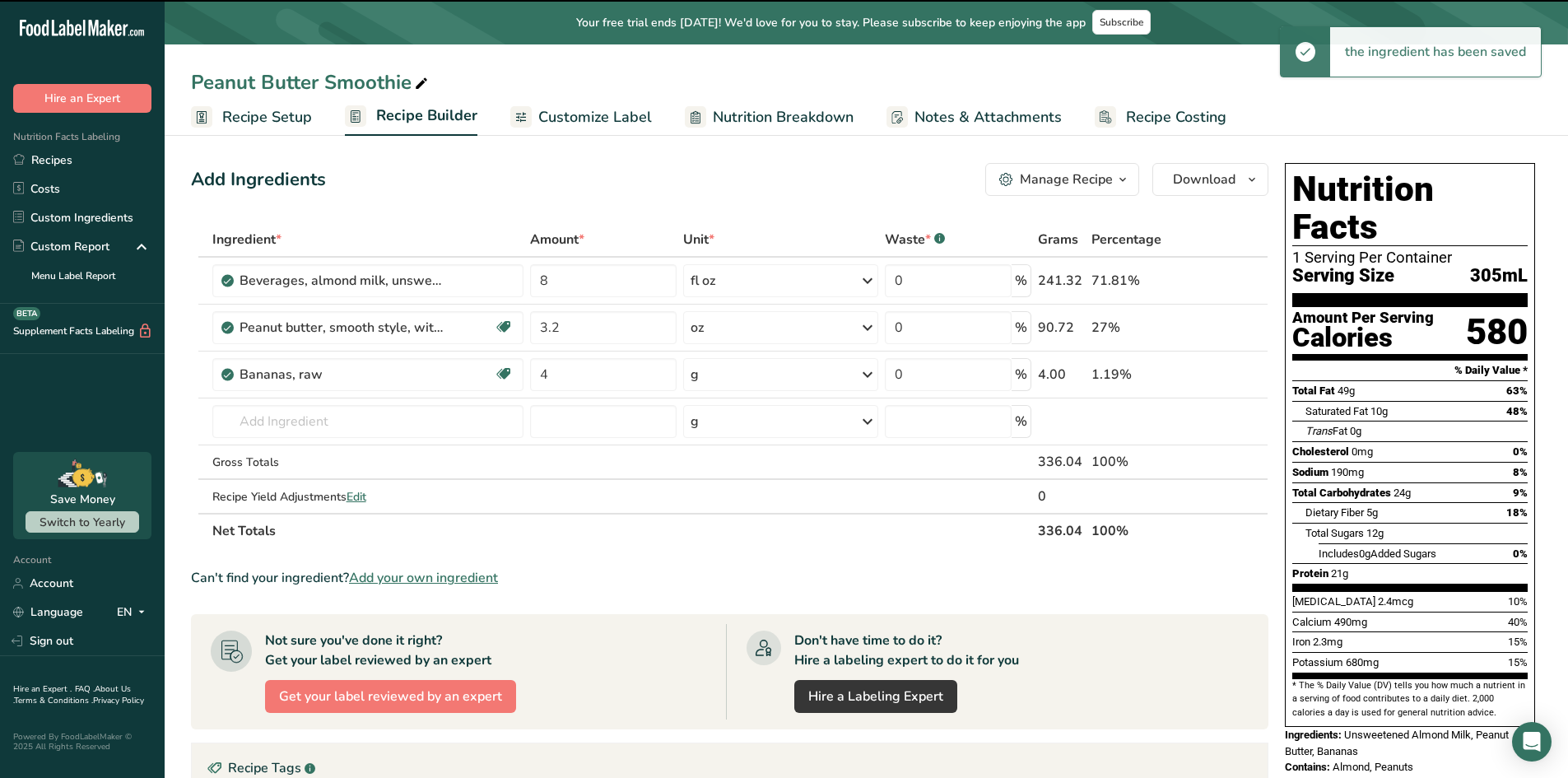
click at [773, 380] on div "g" at bounding box center [781, 374] width 195 height 33
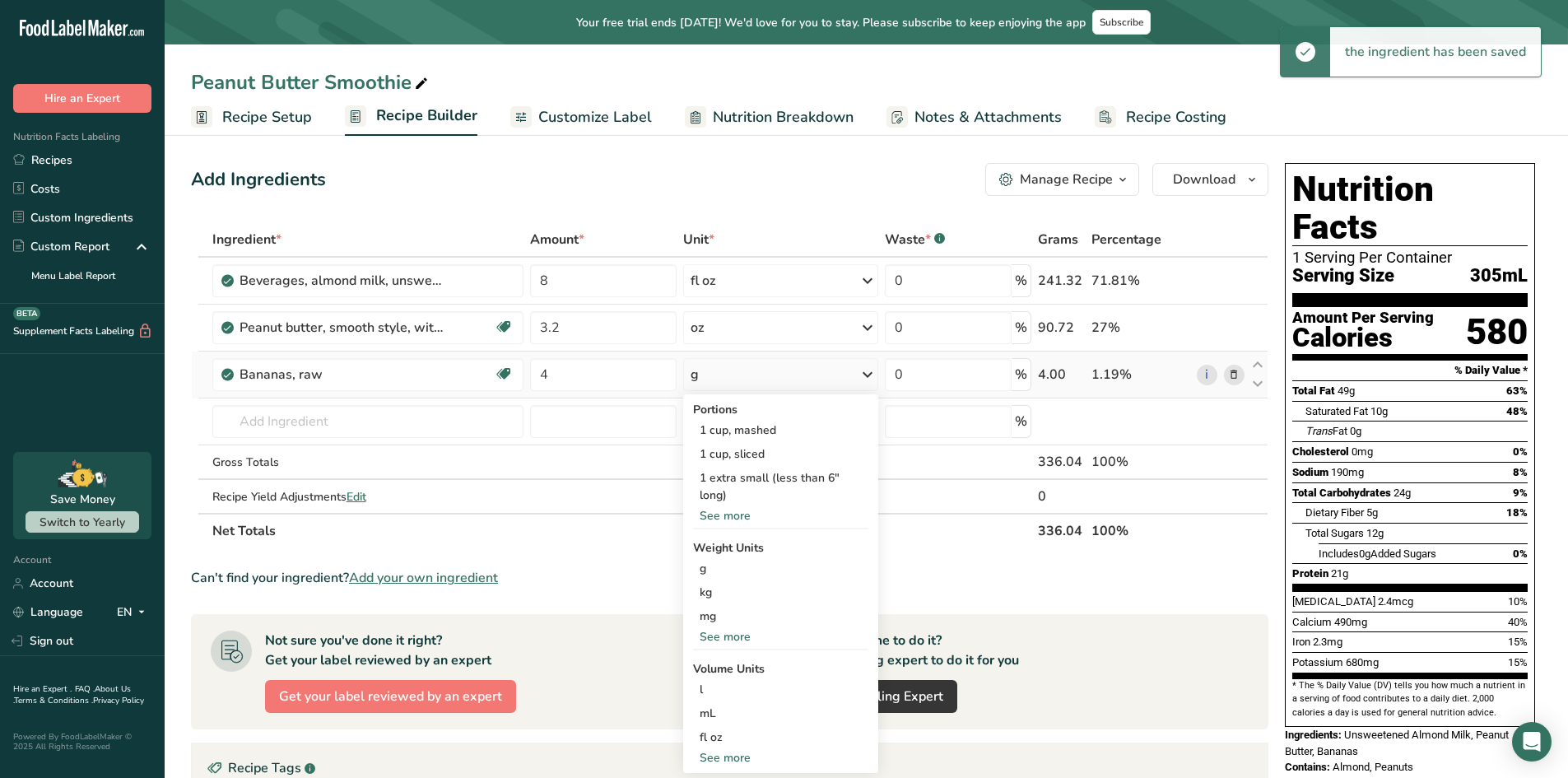
click at [725, 636] on div "See more" at bounding box center [781, 636] width 175 height 17
click at [728, 693] on div "oz" at bounding box center [781, 687] width 175 height 24
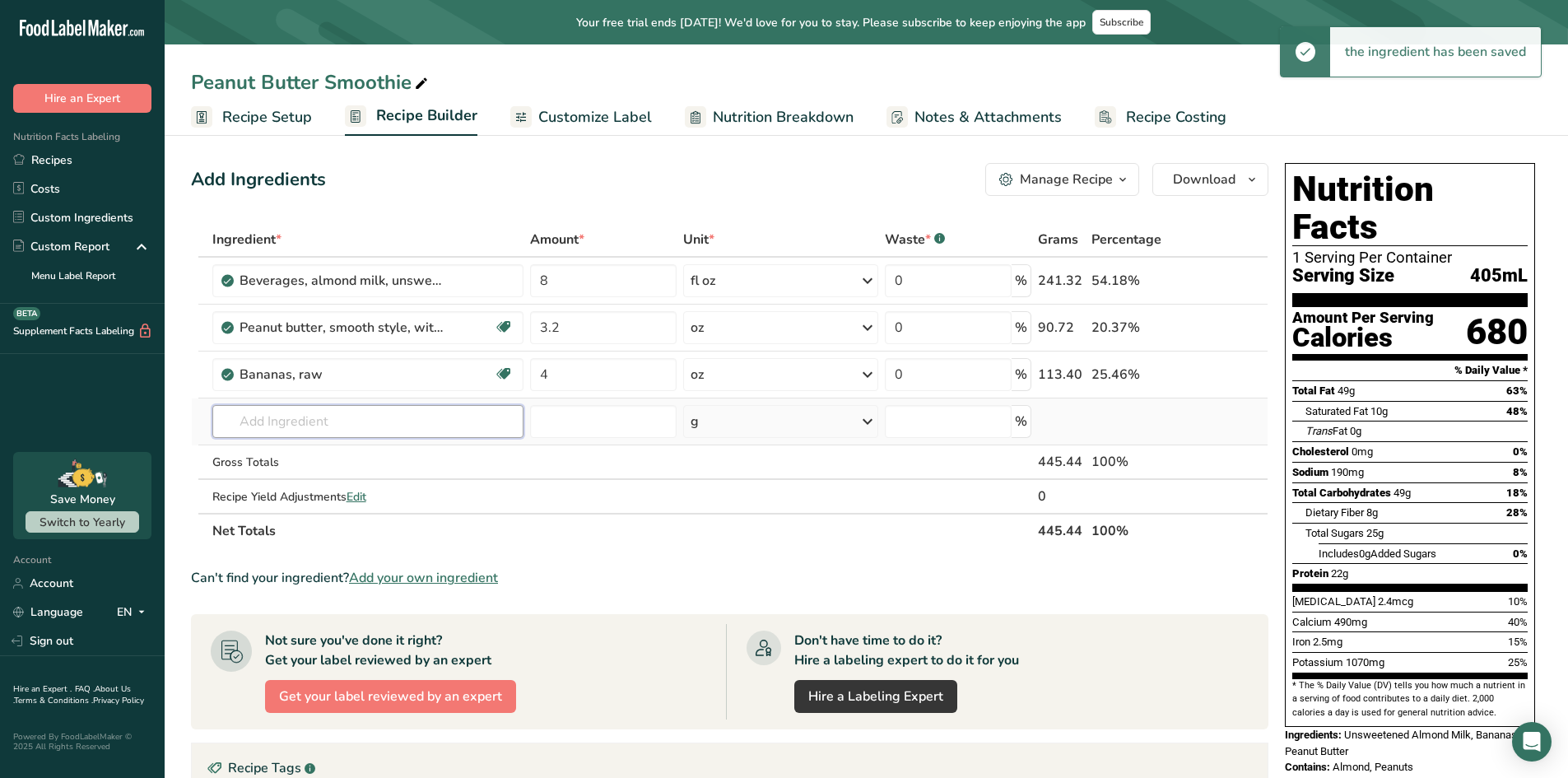
click at [298, 437] on input "text" at bounding box center [369, 421] width 312 height 33
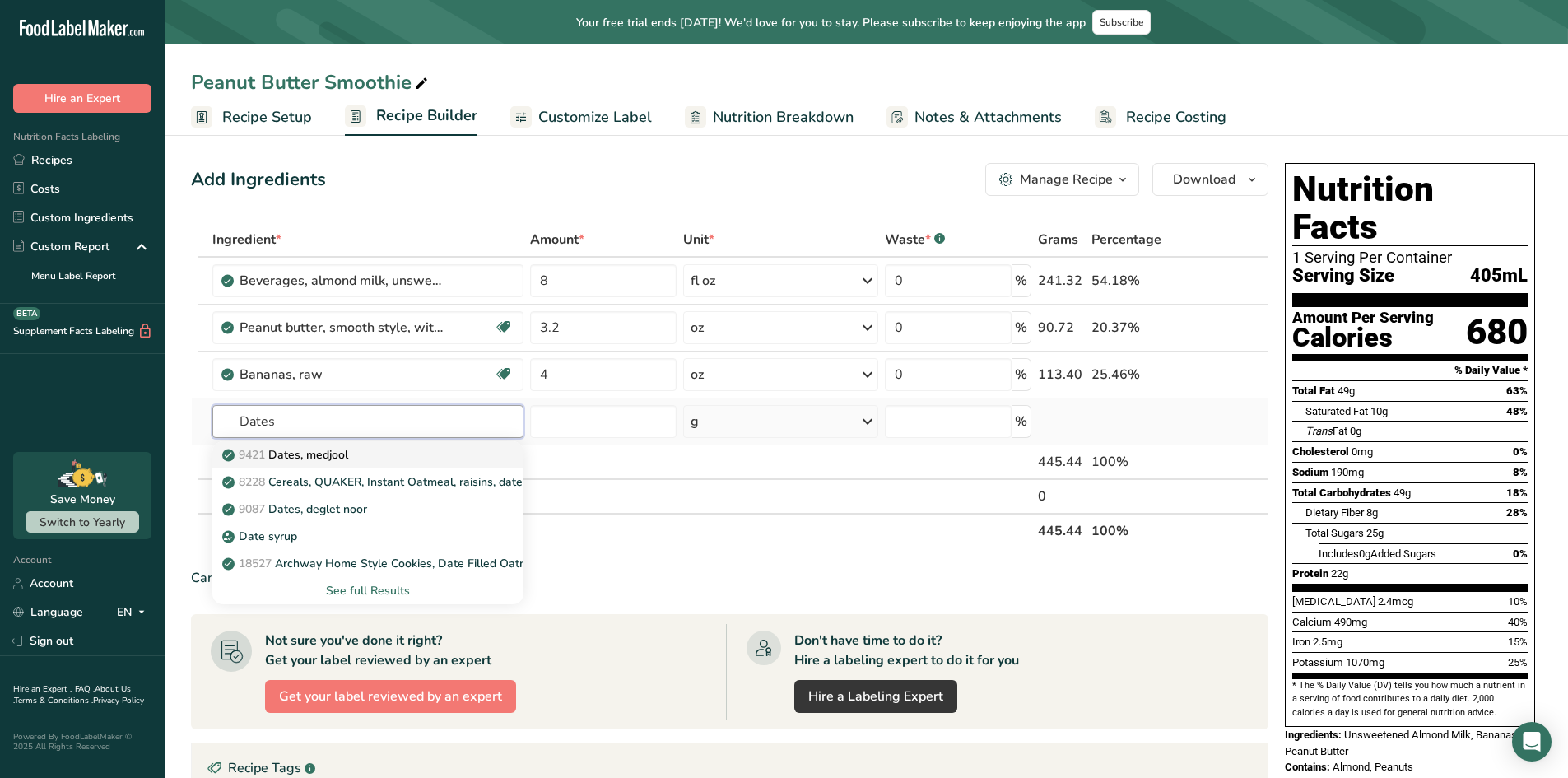
type input "Dates"
click at [315, 456] on p "9421 Dates, [GEOGRAPHIC_DATA]" at bounding box center [287, 455] width 122 height 17
type input "Dates, medjool"
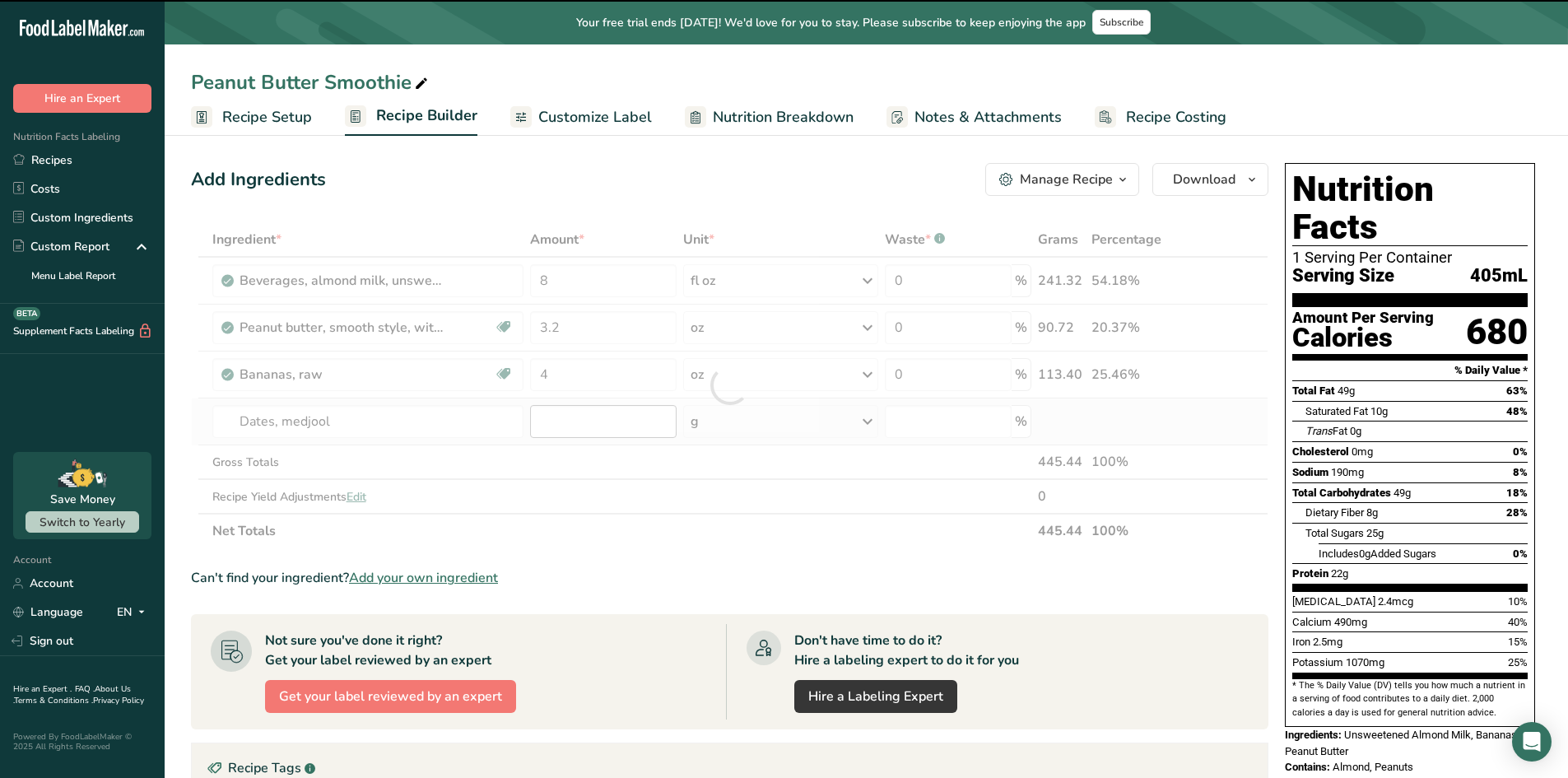
type input "0"
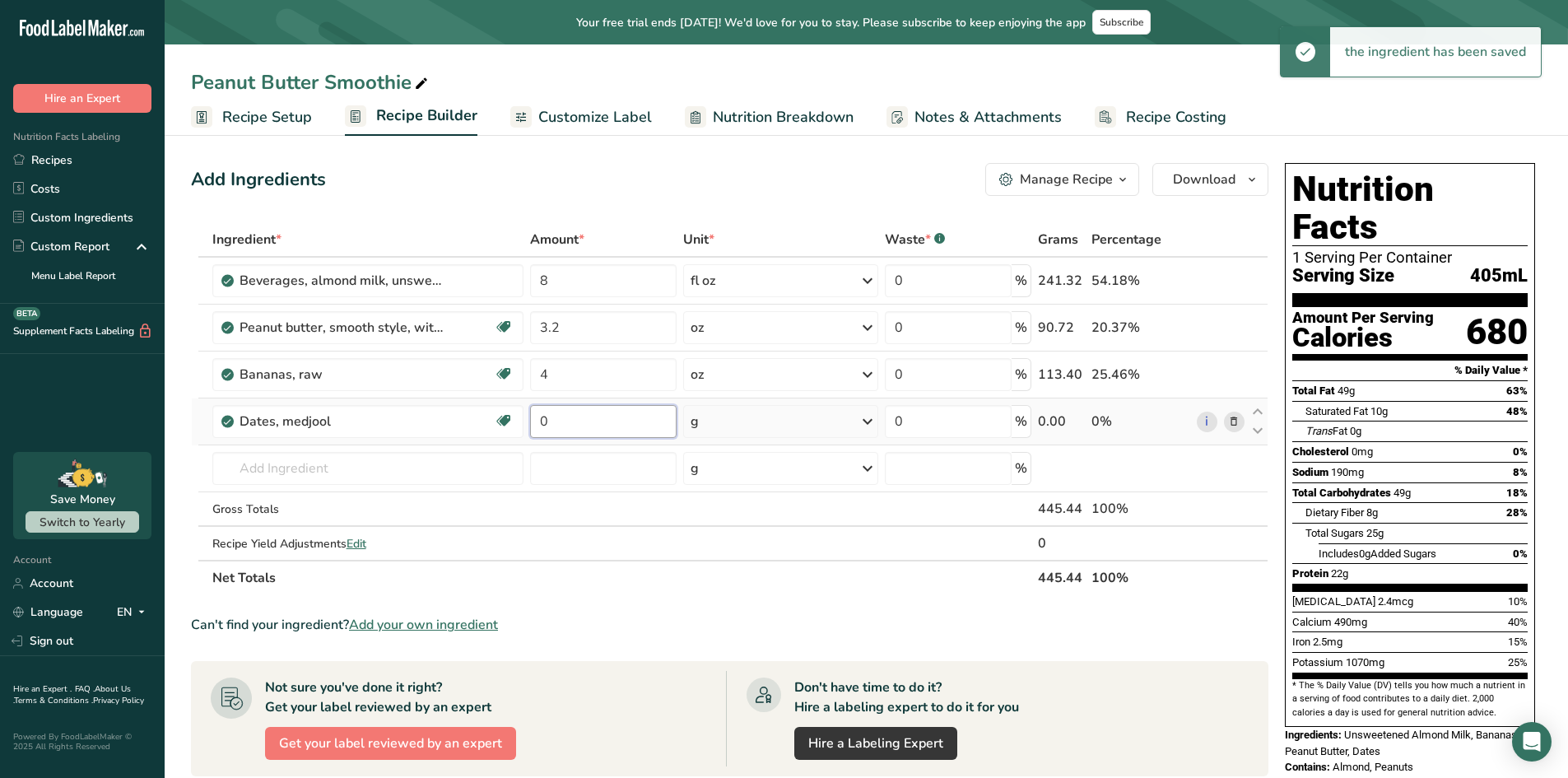
click at [537, 434] on input "0" at bounding box center [603, 421] width 146 height 33
click at [596, 438] on td "0" at bounding box center [604, 422] width 153 height 47
type input "0.5"
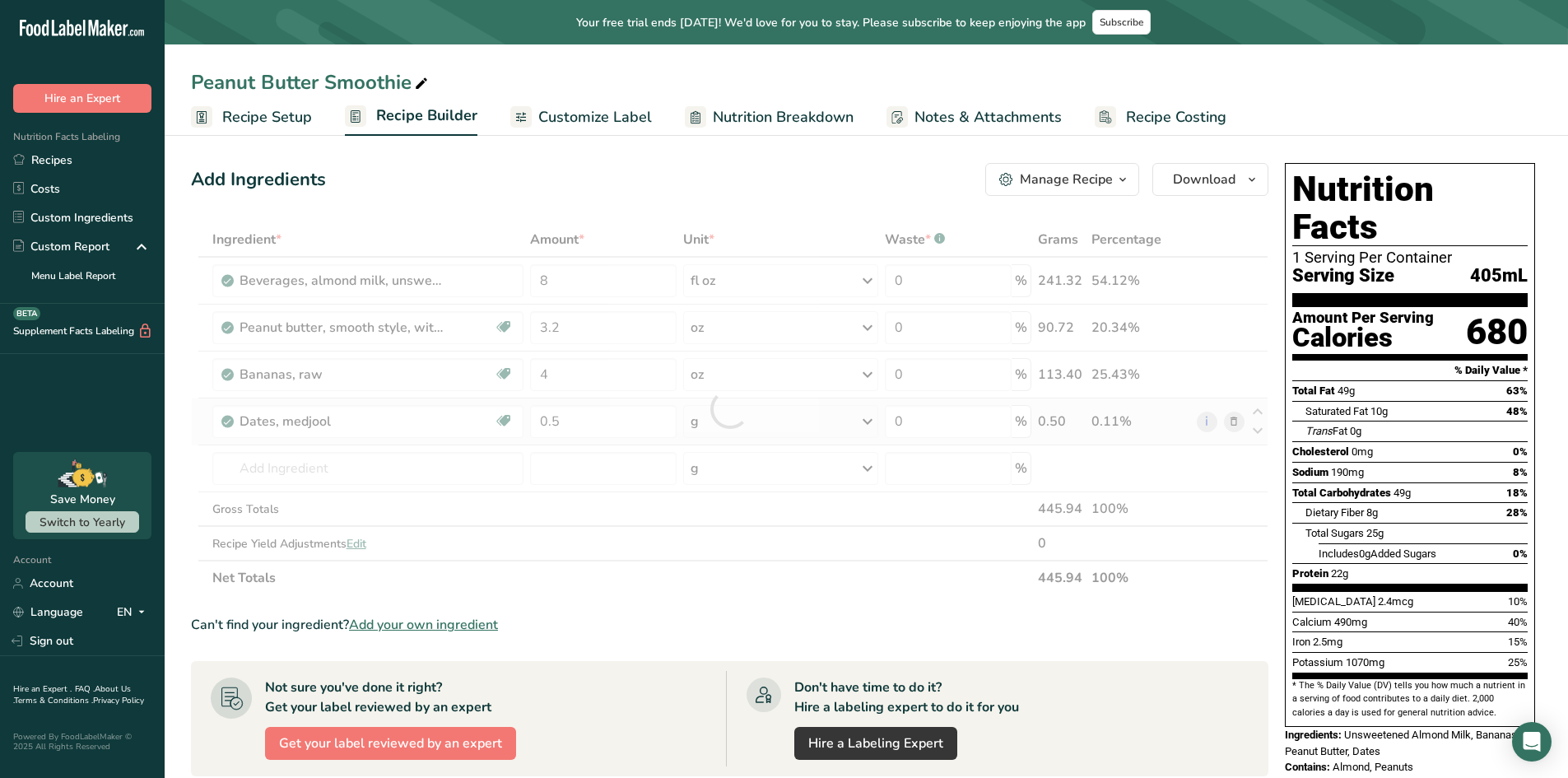
click at [771, 432] on div "Ingredient * Amount * Unit * Waste * .a-a{fill:#347362;}.b-a{fill:#fff;} Grams …" at bounding box center [729, 408] width 1078 height 373
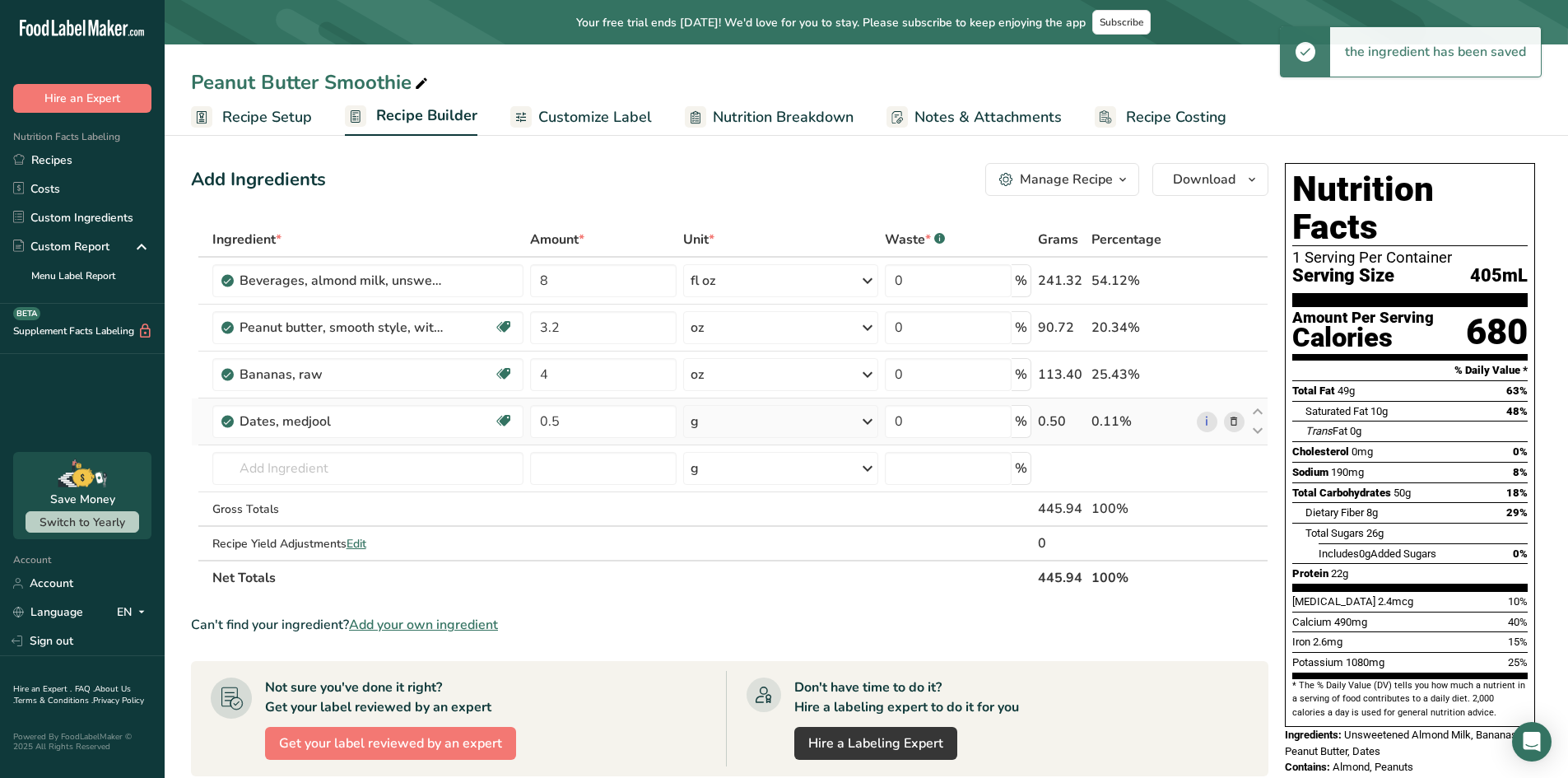
click at [734, 440] on td "g Portions 1 date, pitted Weight Units g kg mg See more Volume Units l Volume u…" at bounding box center [781, 422] width 202 height 47
click at [734, 431] on div "g" at bounding box center [781, 421] width 195 height 33
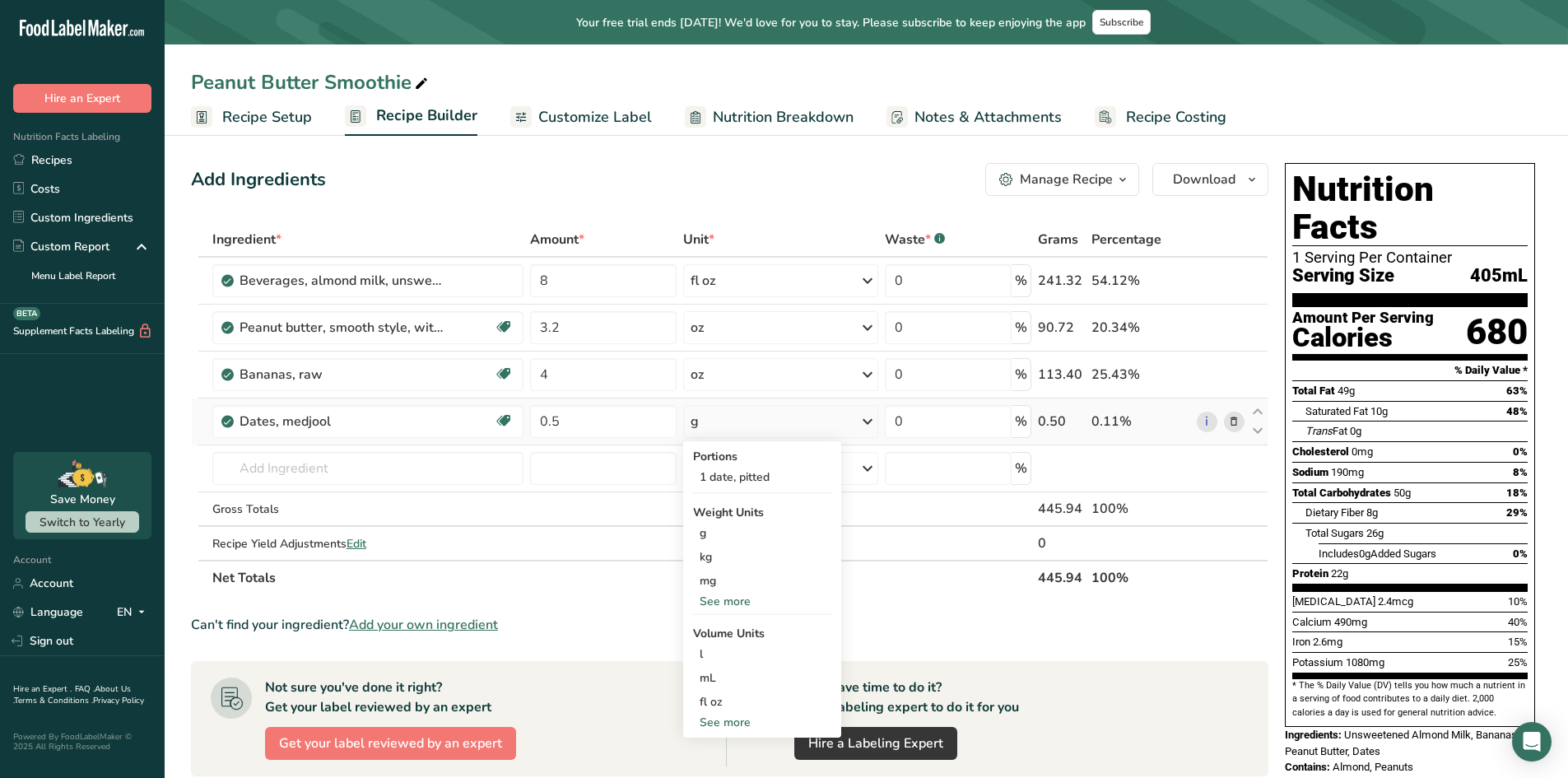
click at [713, 598] on div "See more" at bounding box center [762, 601] width 138 height 17
click at [709, 653] on div "oz" at bounding box center [762, 653] width 138 height 24
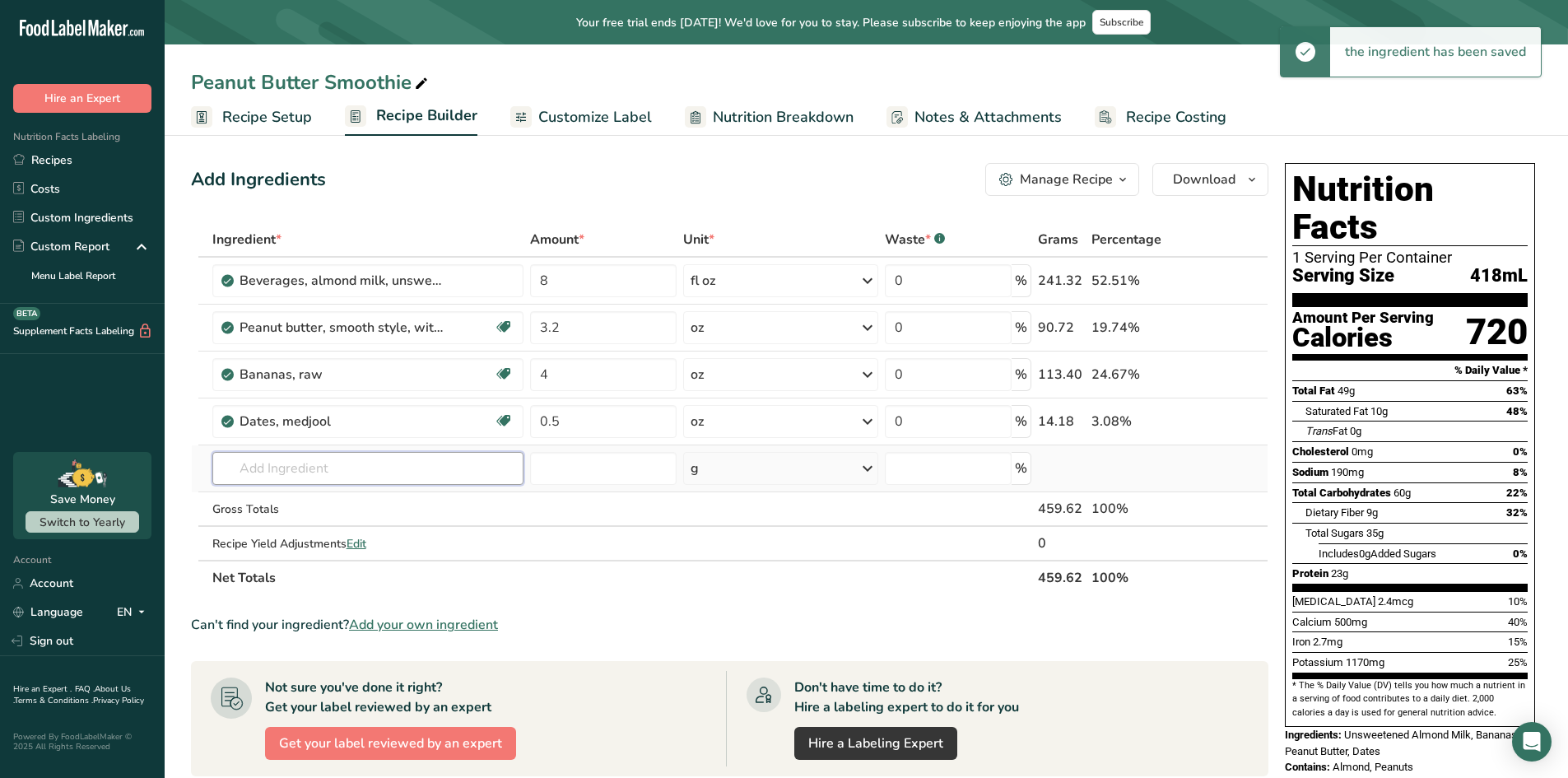
click at [346, 479] on input "text" at bounding box center [369, 468] width 312 height 33
